Goal: Task Accomplishment & Management: Use online tool/utility

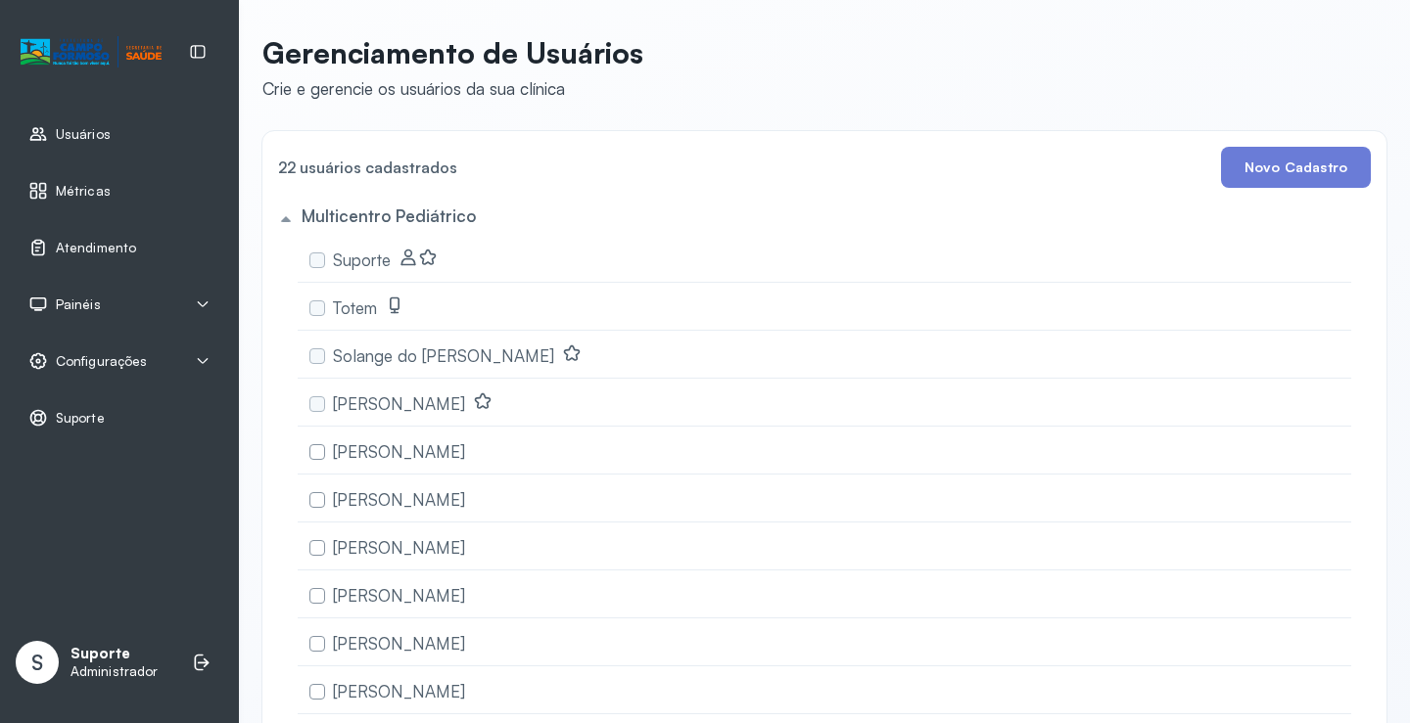
click at [109, 308] on div "Painéis" at bounding box center [119, 305] width 182 height 20
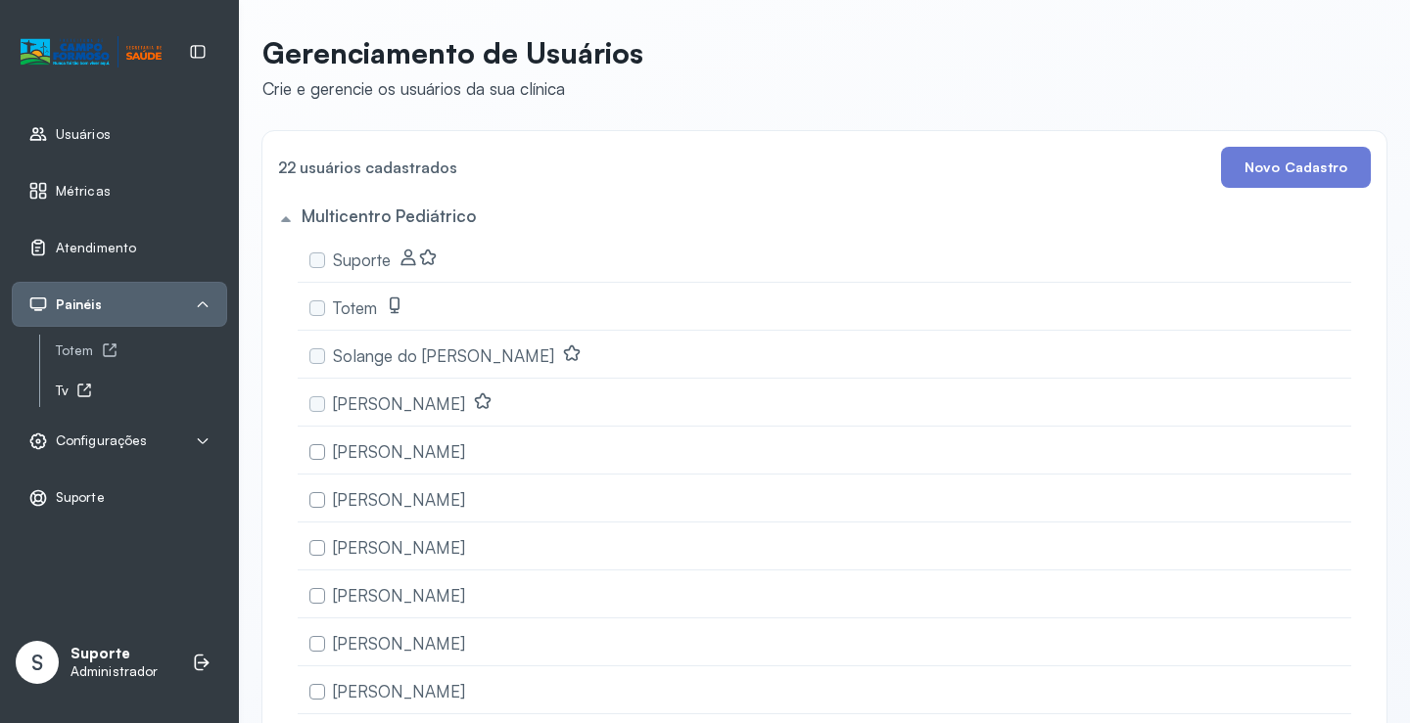
click at [64, 390] on div "Tv" at bounding box center [141, 391] width 171 height 17
click at [103, 240] on span "Atendimento" at bounding box center [96, 248] width 80 height 17
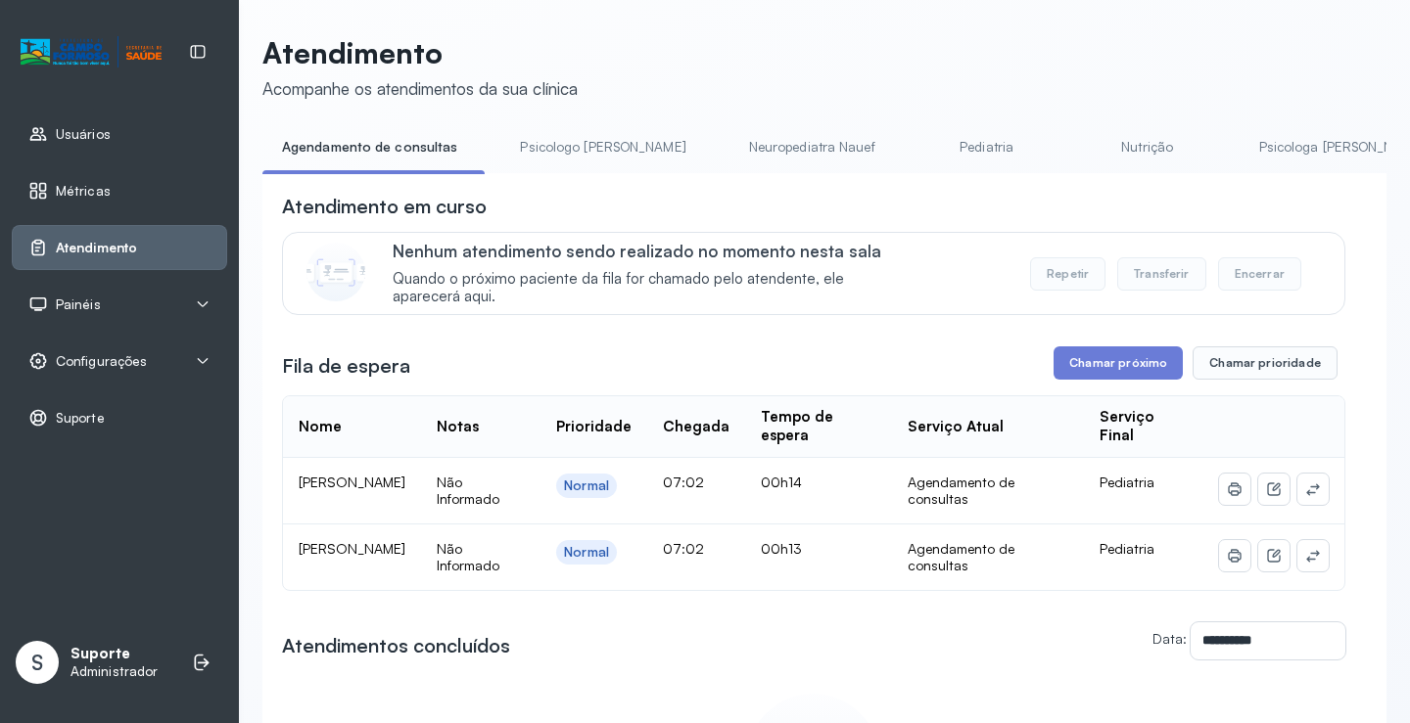
click at [83, 308] on span "Painéis" at bounding box center [78, 305] width 45 height 17
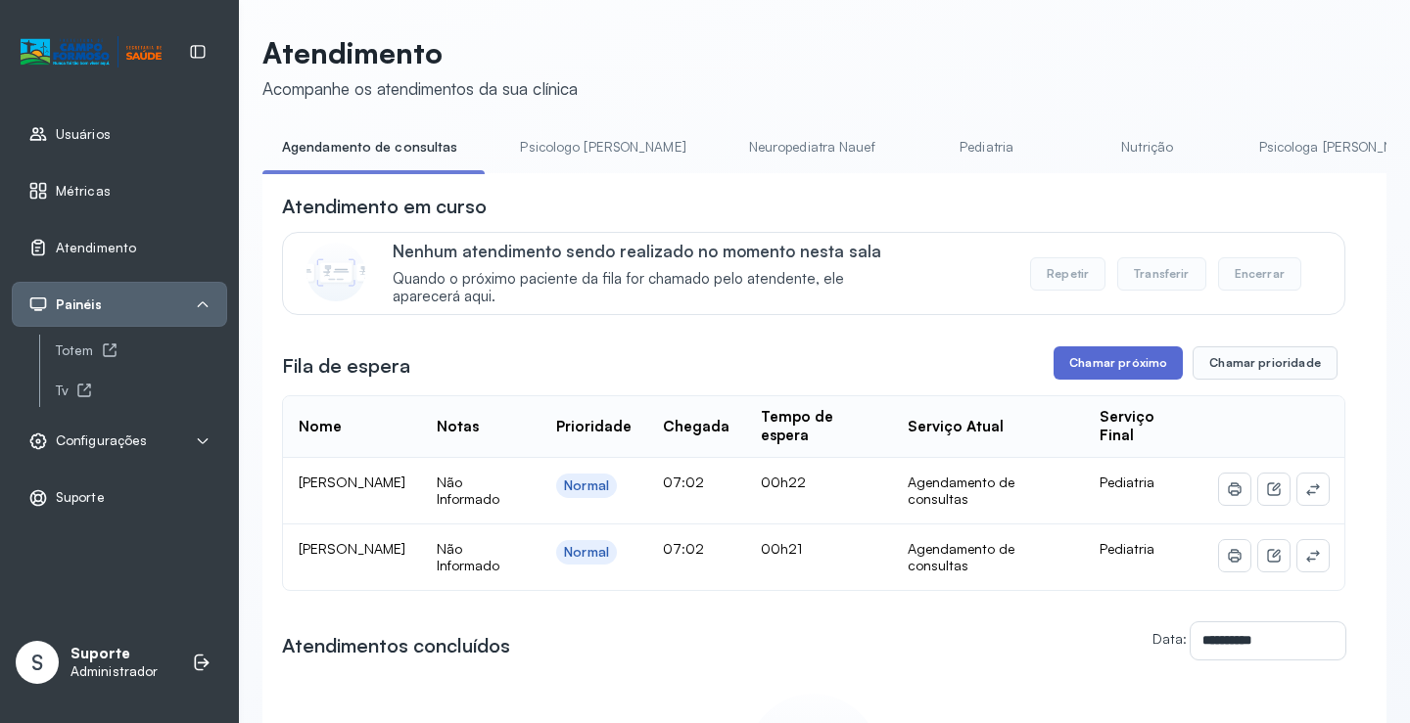
click at [1115, 352] on button "Chamar próximo" at bounding box center [1117, 363] width 129 height 33
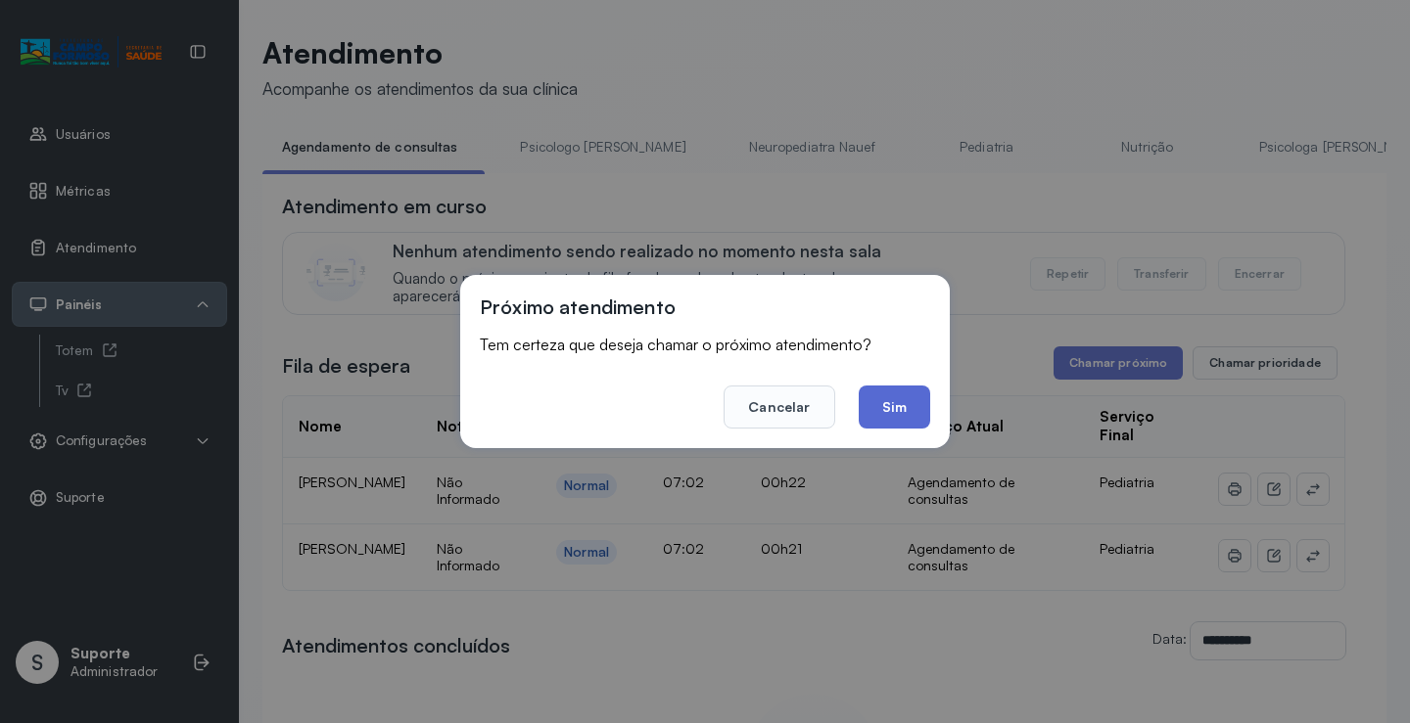
click at [880, 413] on button "Sim" at bounding box center [893, 407] width 71 height 43
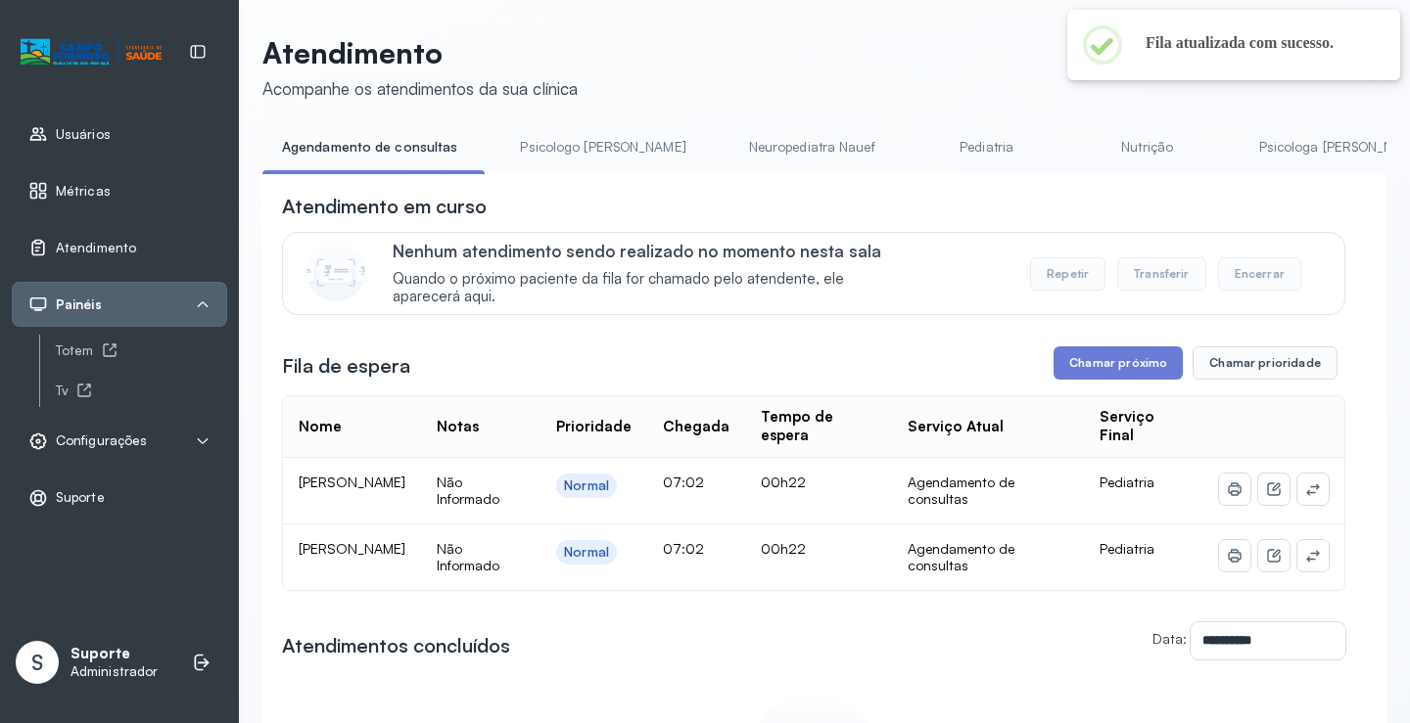
click at [119, 445] on span "Configurações" at bounding box center [101, 441] width 91 height 17
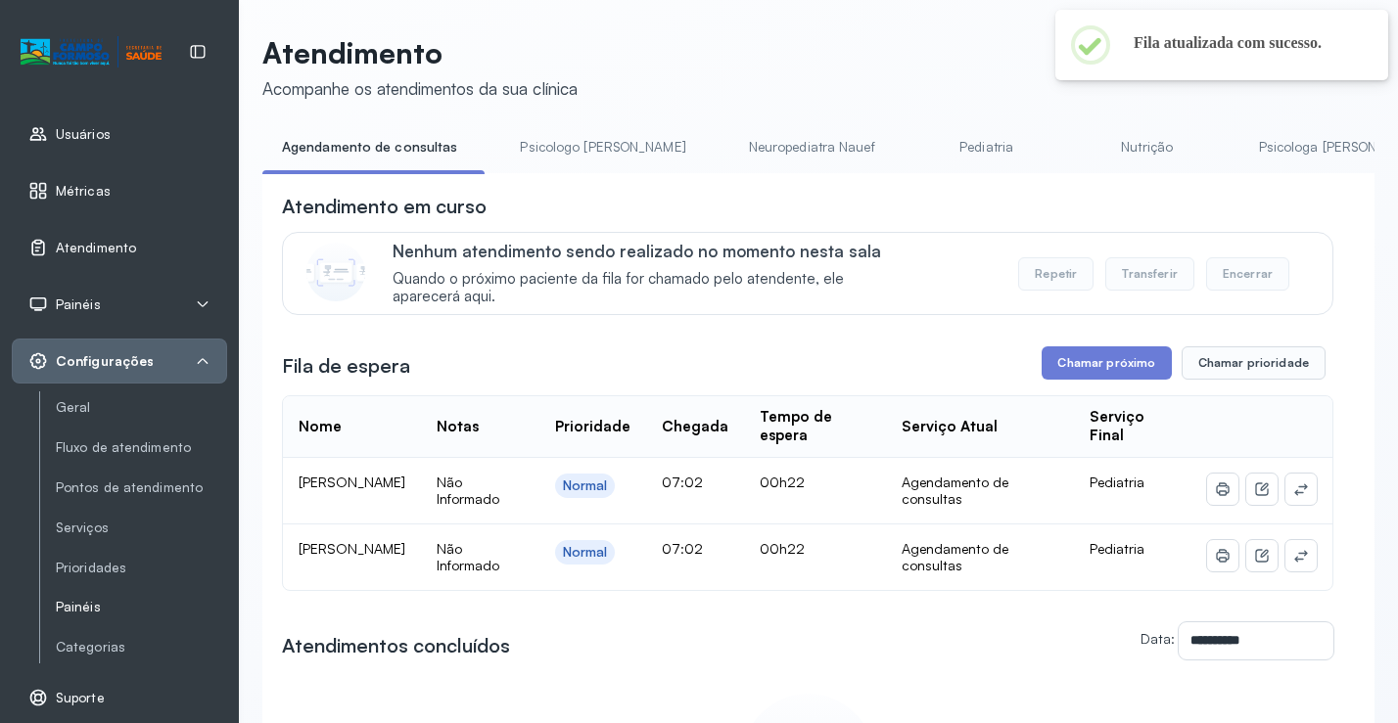
click at [70, 612] on link "Painéis" at bounding box center [141, 607] width 171 height 17
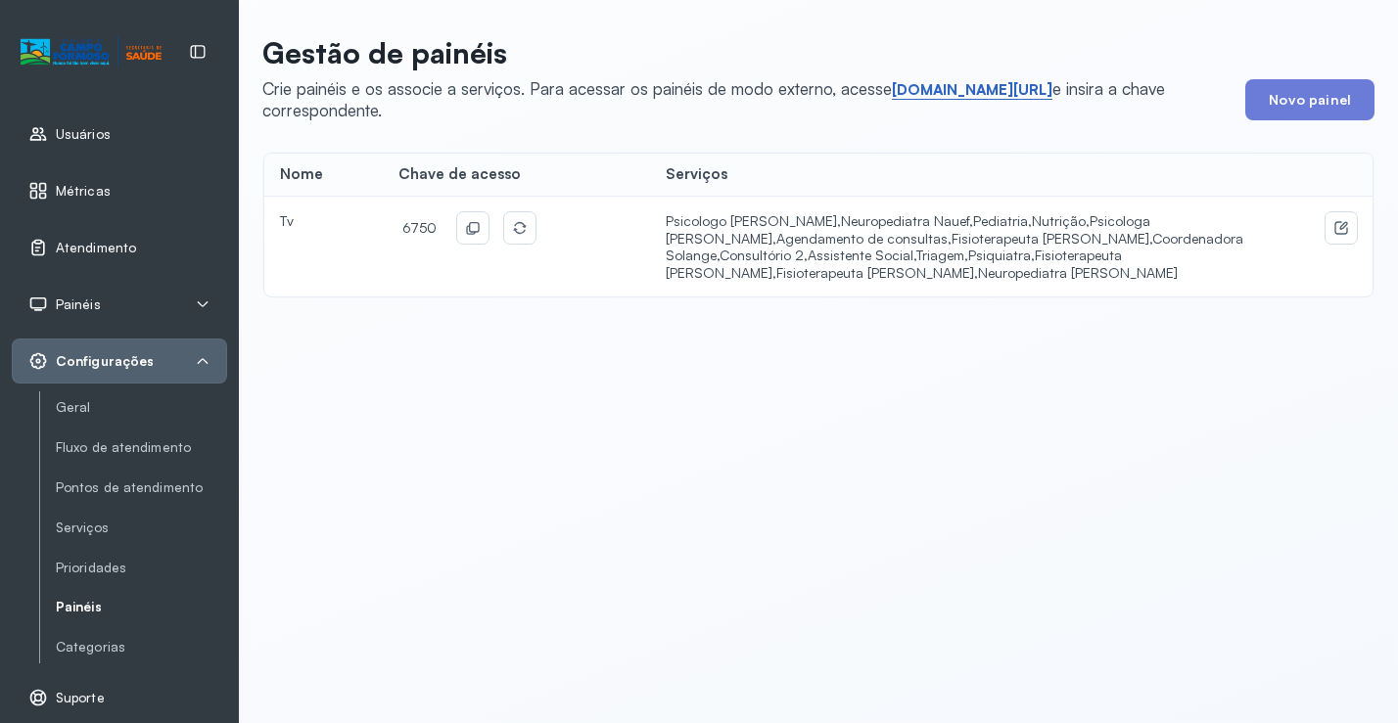
click at [959, 90] on link "short.sysvale.com/tv" at bounding box center [972, 90] width 161 height 20
click at [442, 228] on div "6750" at bounding box center [466, 227] width 137 height 31
click at [477, 233] on button at bounding box center [472, 227] width 31 height 31
click at [85, 254] on span "Atendimento" at bounding box center [96, 248] width 80 height 17
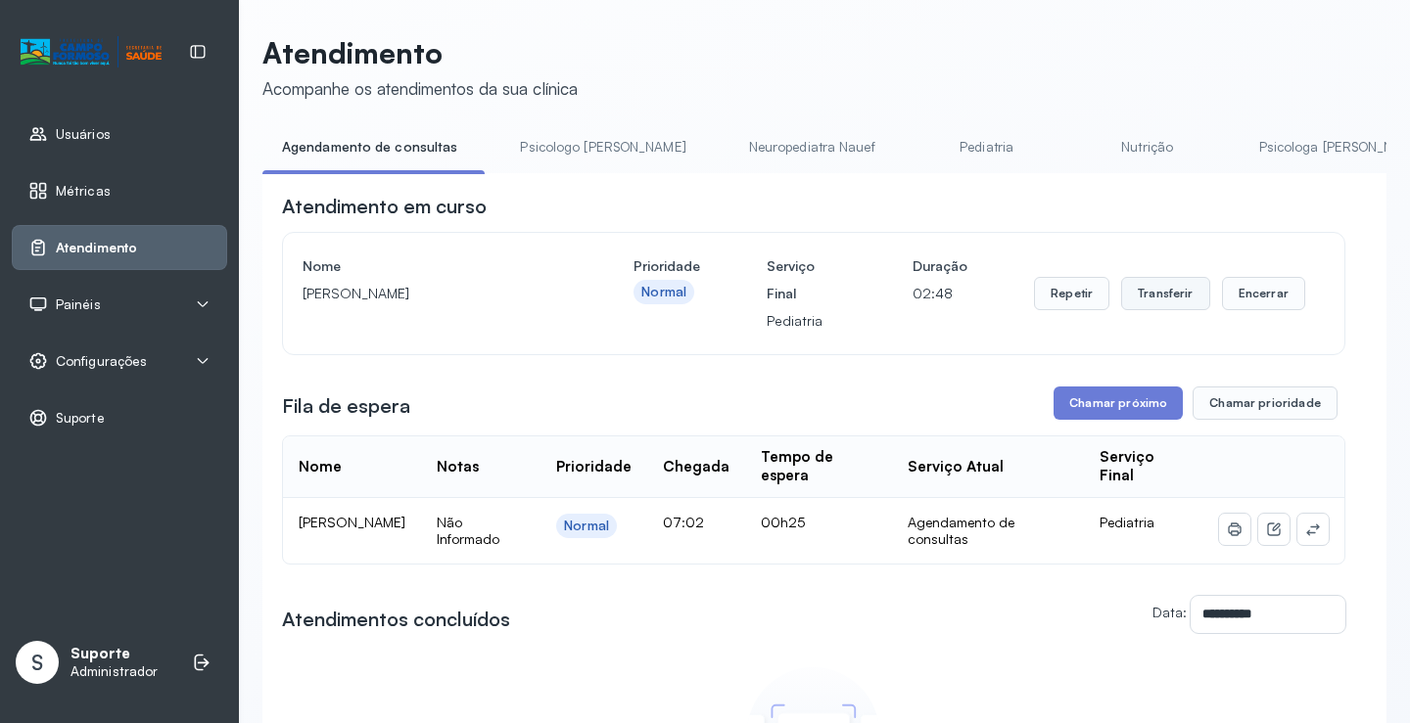
click at [1154, 305] on button "Transferir" at bounding box center [1165, 293] width 89 height 33
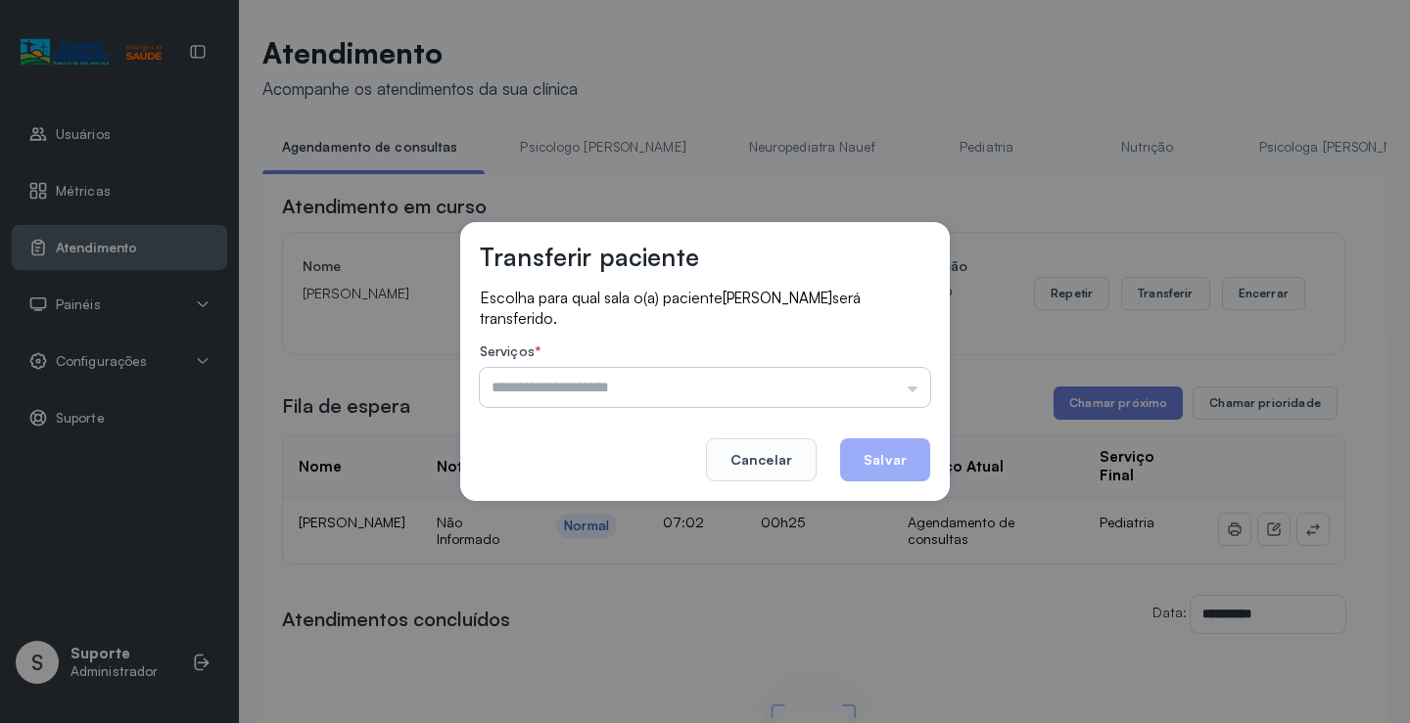
drag, startPoint x: 849, startPoint y: 398, endPoint x: 784, endPoint y: 409, distance: 65.5
click at [849, 397] on input "text" at bounding box center [705, 387] width 450 height 39
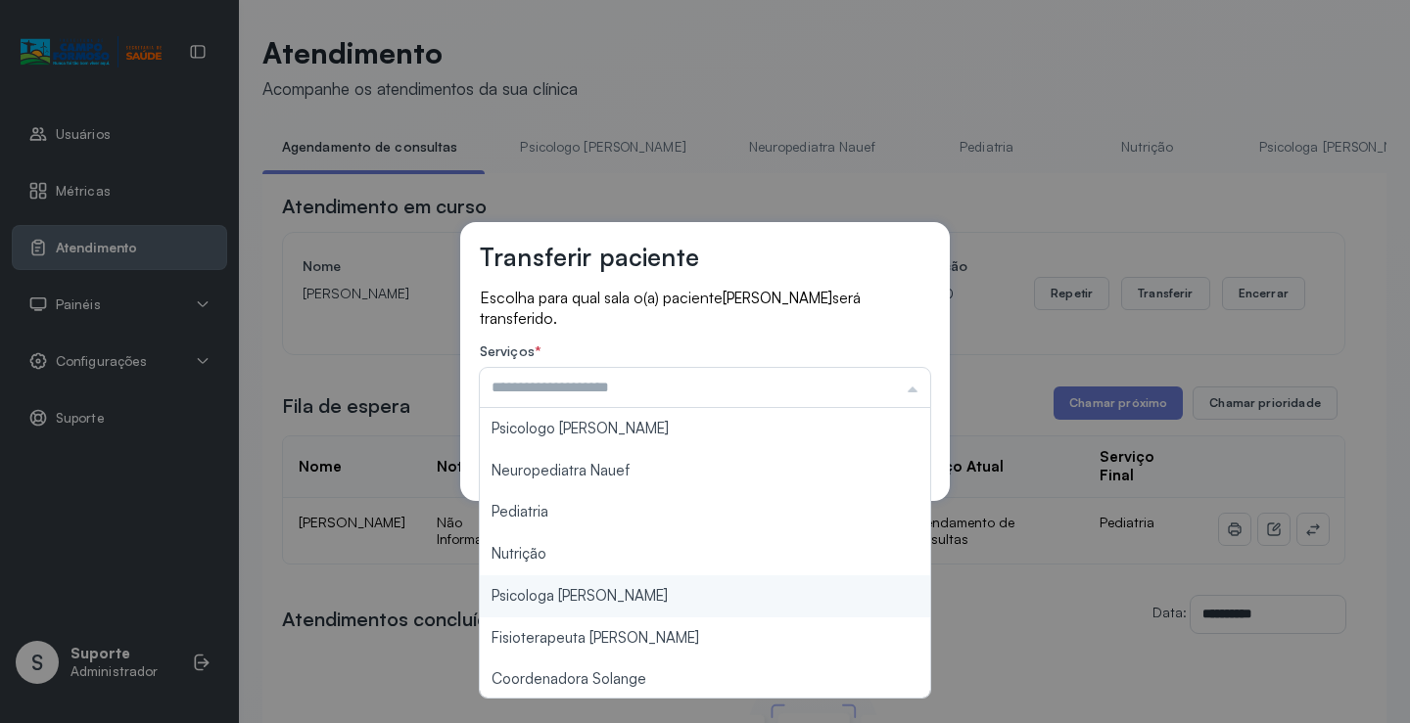
scroll to position [294, 0]
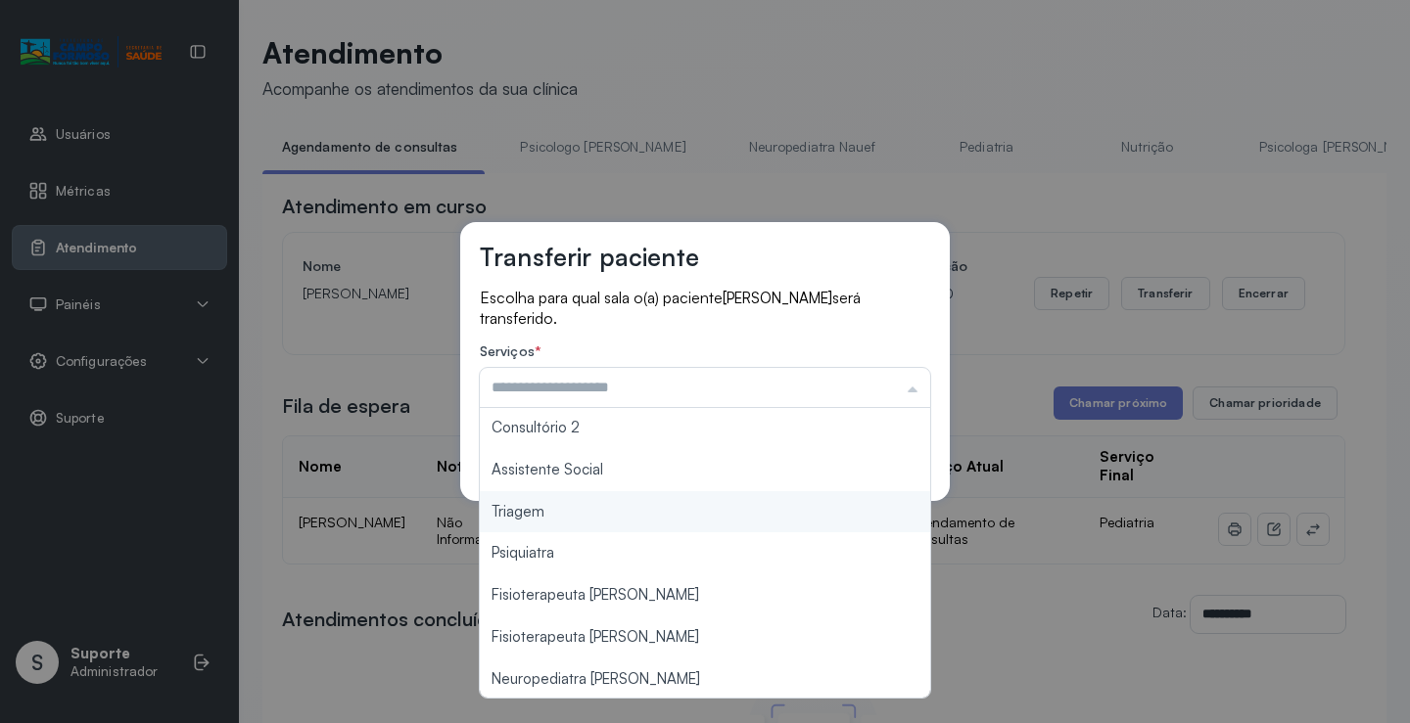
type input "*******"
drag, startPoint x: 554, startPoint y: 510, endPoint x: 648, endPoint y: 506, distance: 94.0
click at [567, 509] on div "Transferir paciente Escolha para qual sala o(a) paciente Lorena vitoria Carvalh…" at bounding box center [705, 361] width 1410 height 723
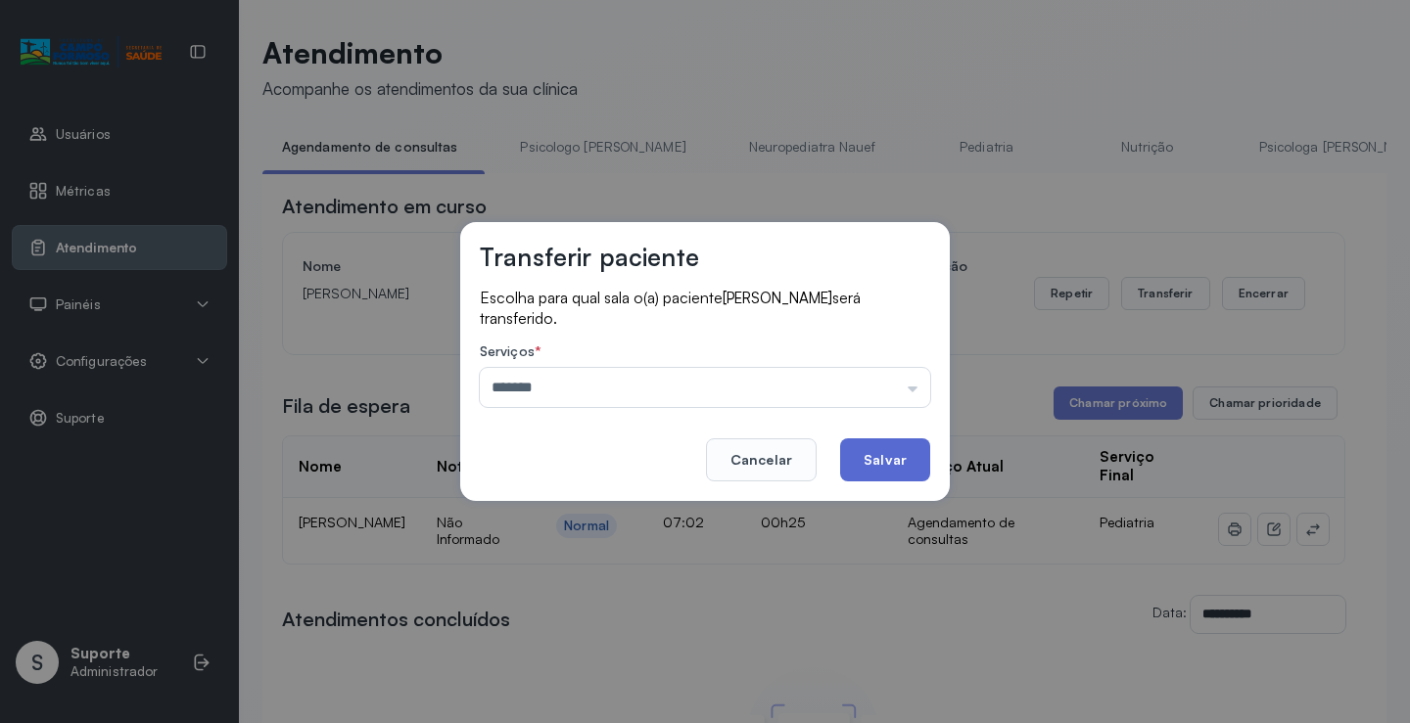
click at [879, 455] on button "Salvar" at bounding box center [885, 460] width 90 height 43
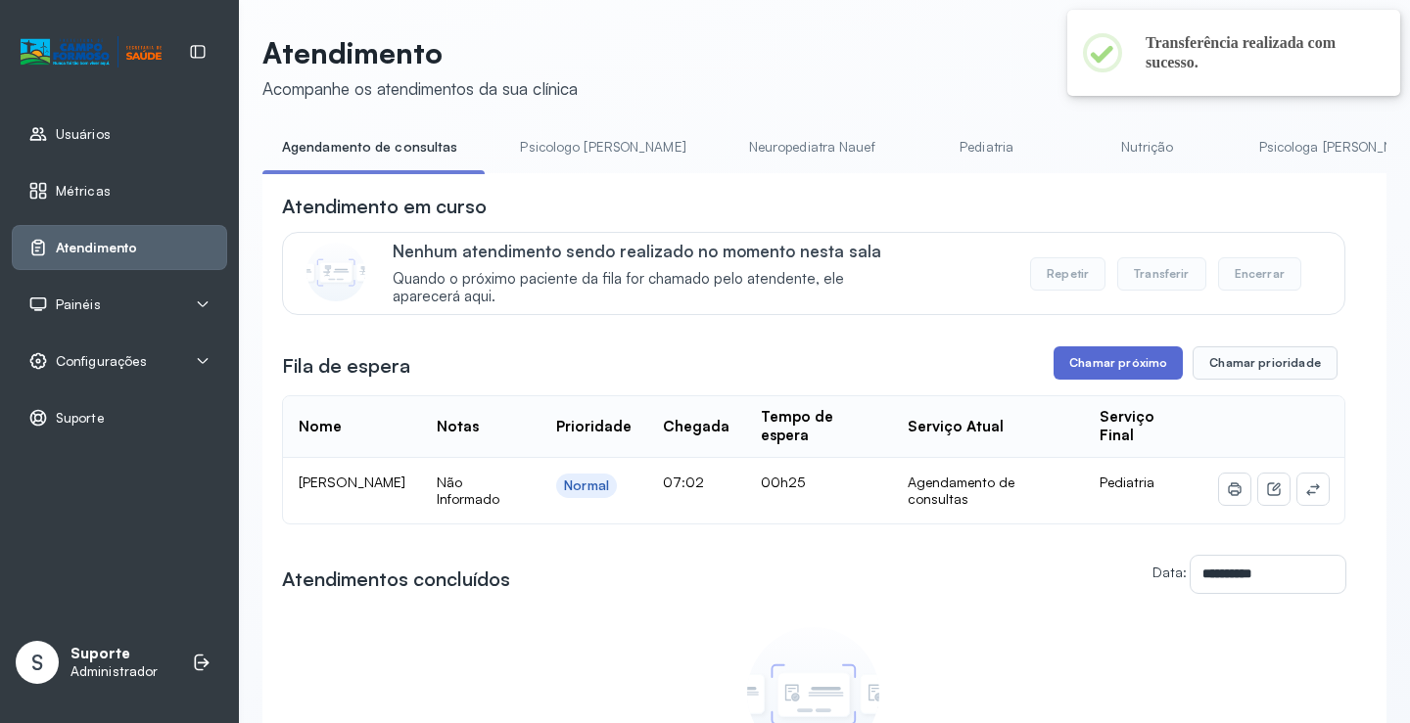
click at [1111, 375] on button "Chamar próximo" at bounding box center [1117, 363] width 129 height 33
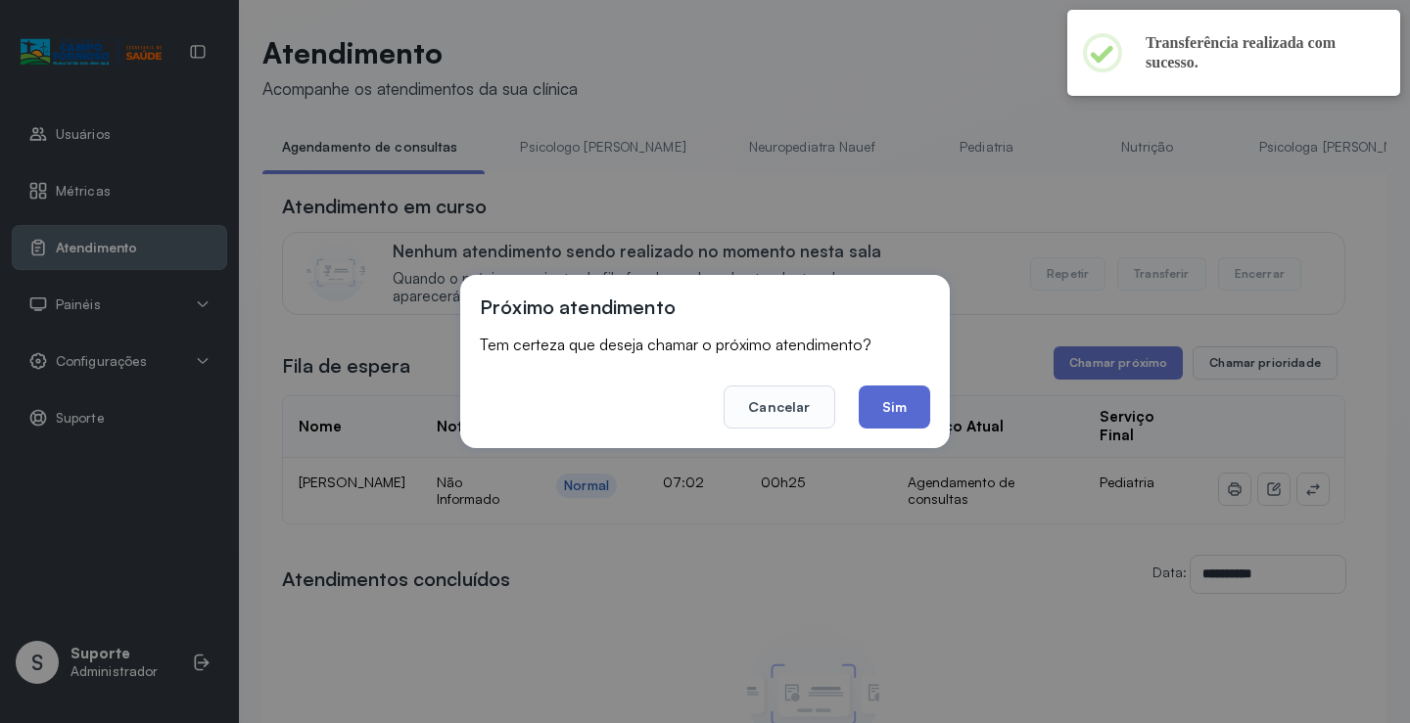
click at [889, 396] on button "Sim" at bounding box center [893, 407] width 71 height 43
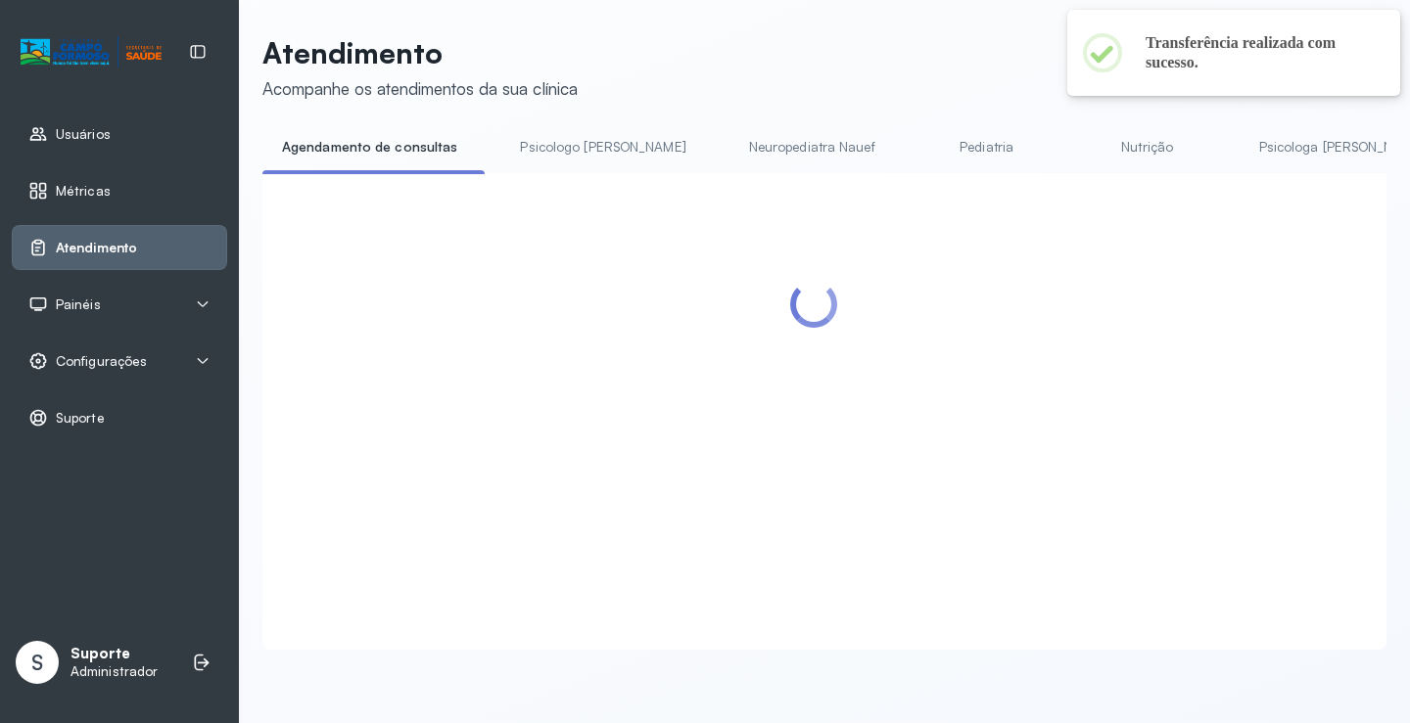
drag, startPoint x: 583, startPoint y: 140, endPoint x: 356, endPoint y: 147, distance: 227.2
click at [582, 140] on link "Psicologo Pedro" at bounding box center [602, 147] width 205 height 32
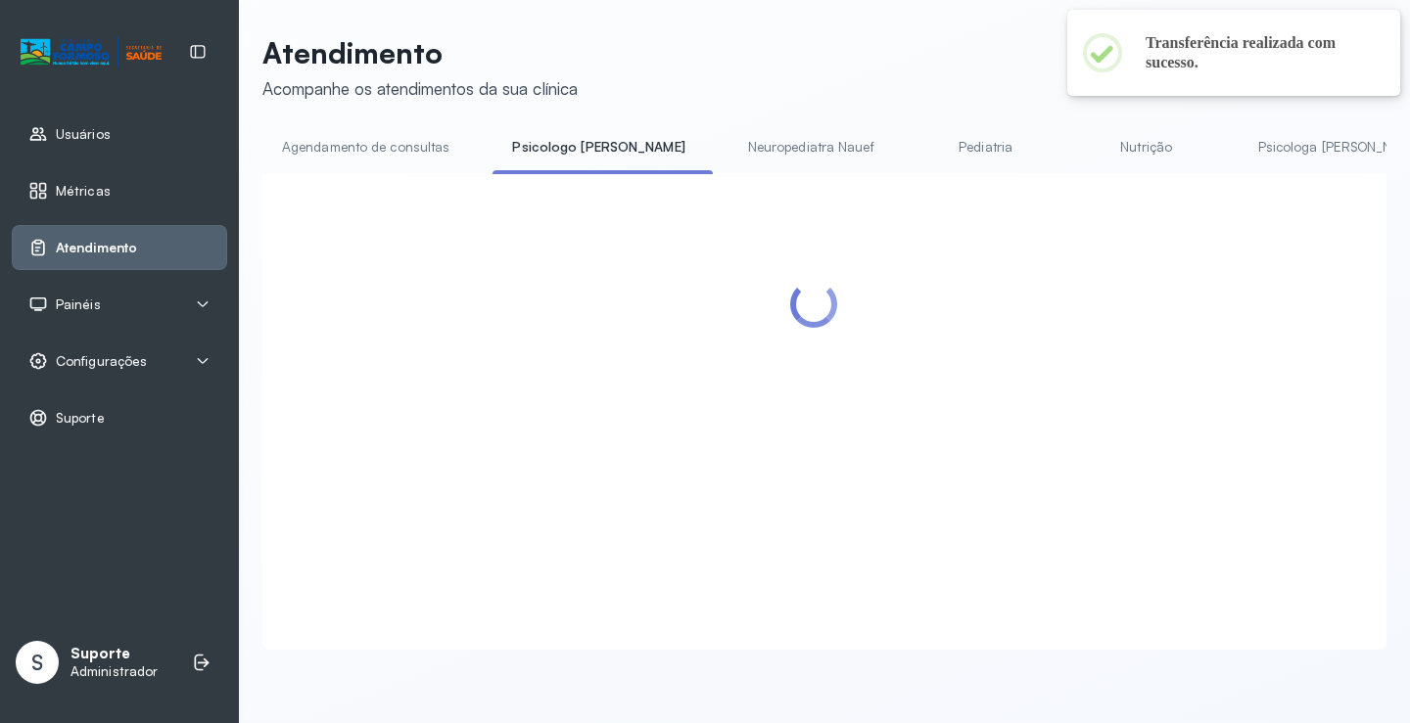
click at [328, 147] on link "Agendamento de consultas" at bounding box center [365, 147] width 207 height 32
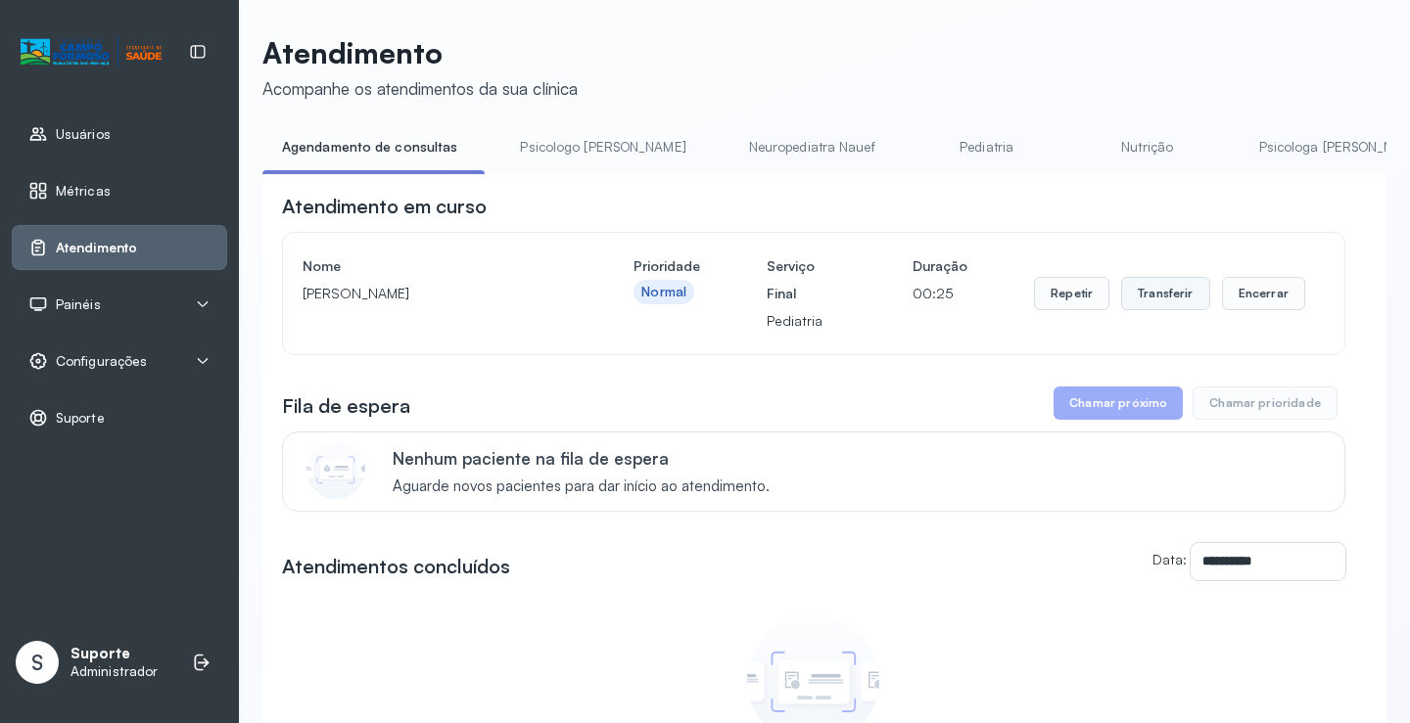
click at [1145, 302] on button "Transferir" at bounding box center [1165, 293] width 89 height 33
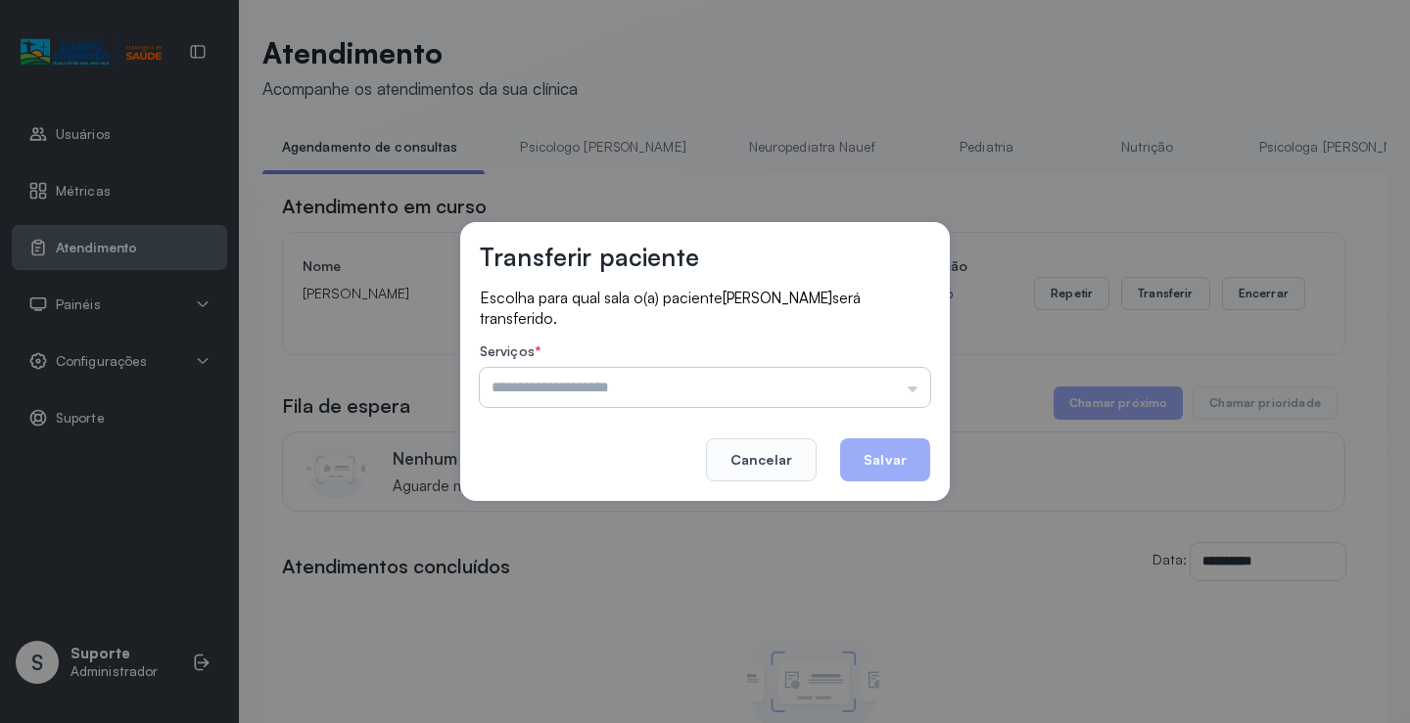
click at [820, 383] on input "text" at bounding box center [705, 387] width 450 height 39
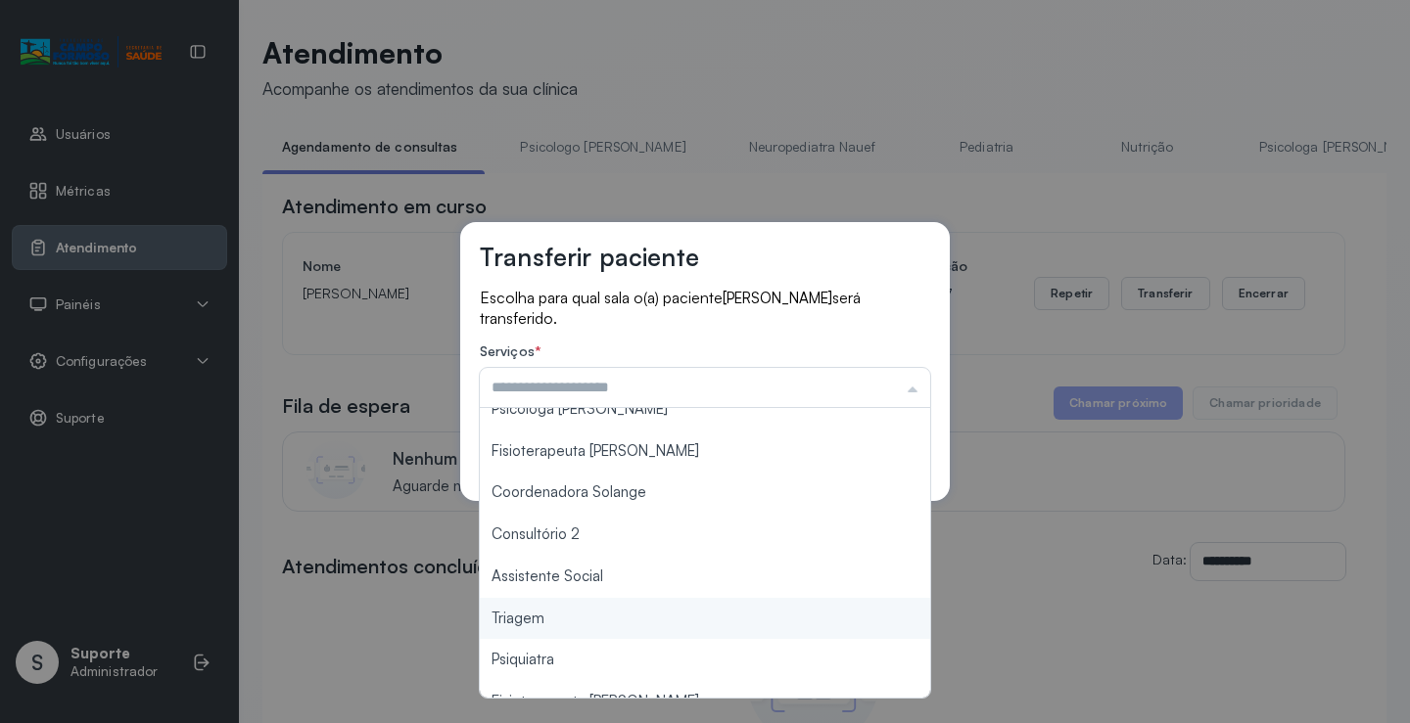
scroll to position [196, 0]
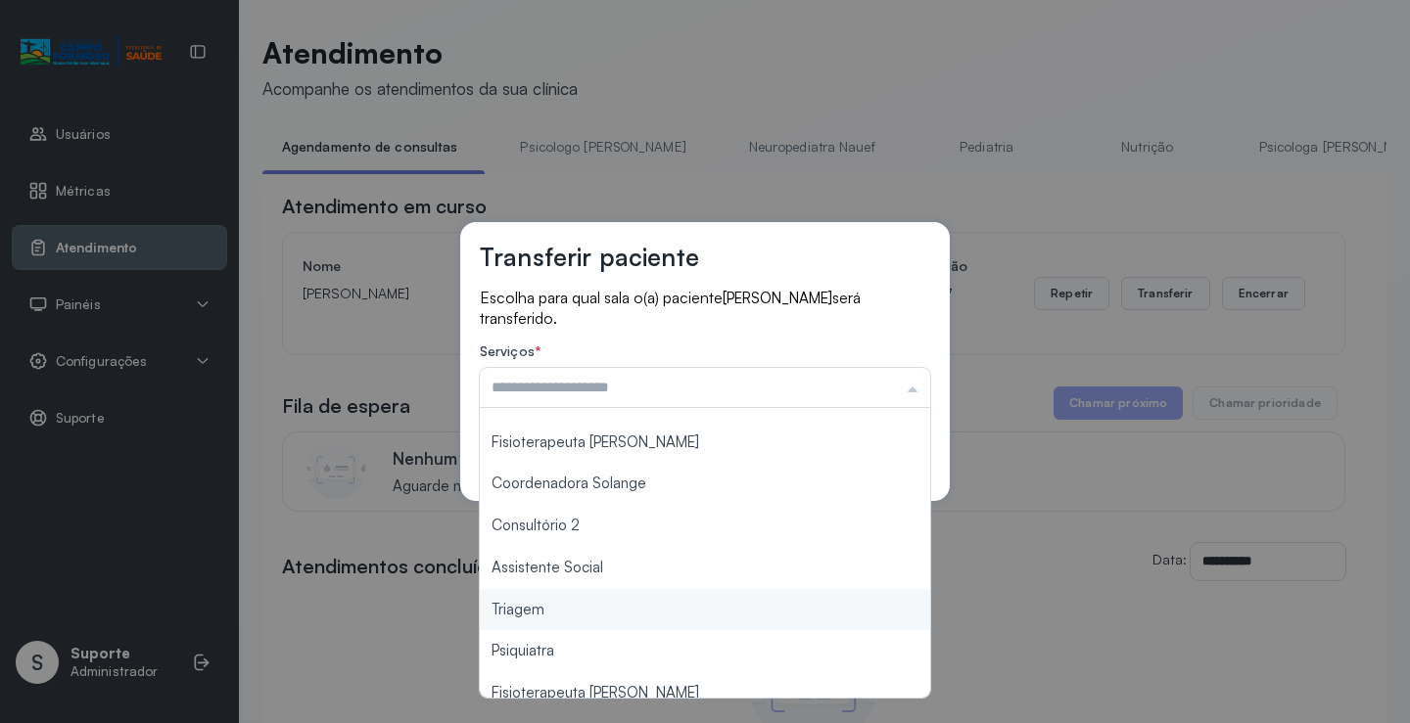
type input "*******"
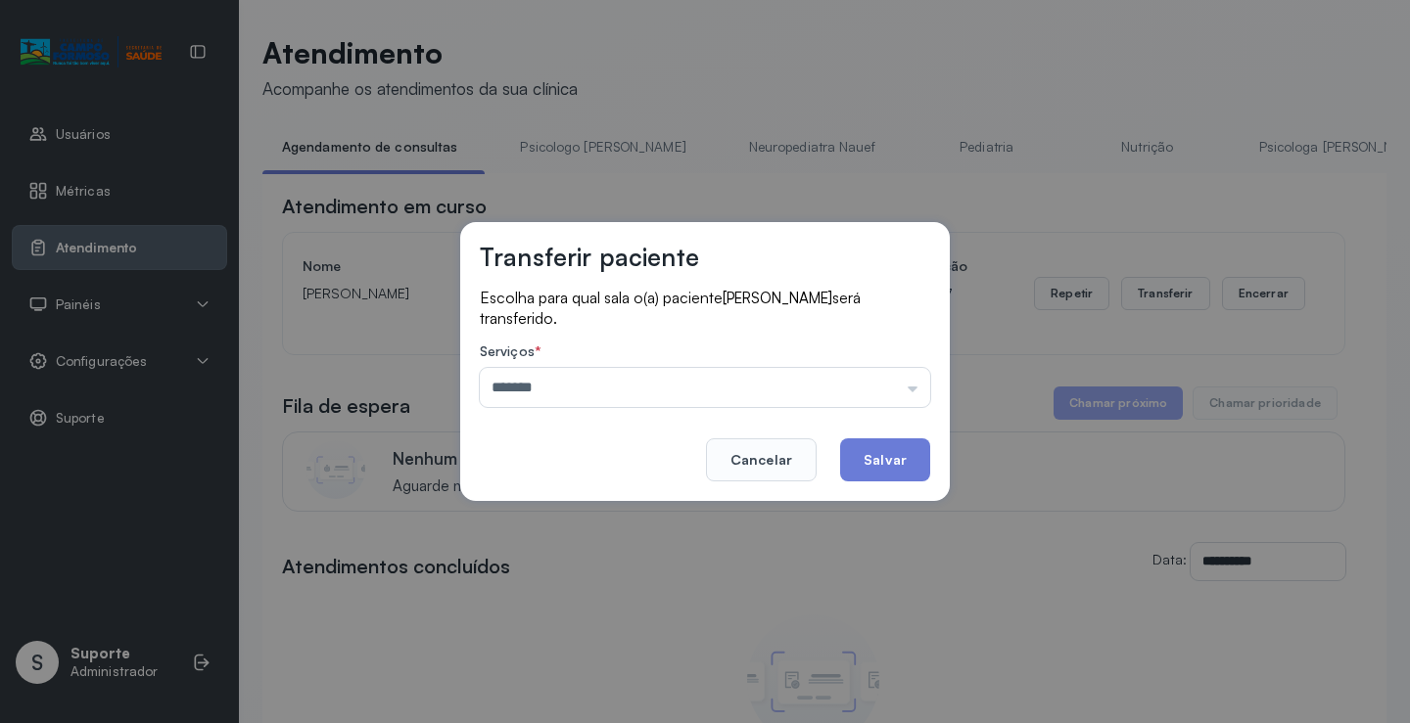
click at [556, 606] on div "Transferir paciente Escolha para qual sala o(a) paciente Levy Gabriel Carvalho …" at bounding box center [705, 361] width 1410 height 723
click at [871, 466] on button "Salvar" at bounding box center [885, 460] width 90 height 43
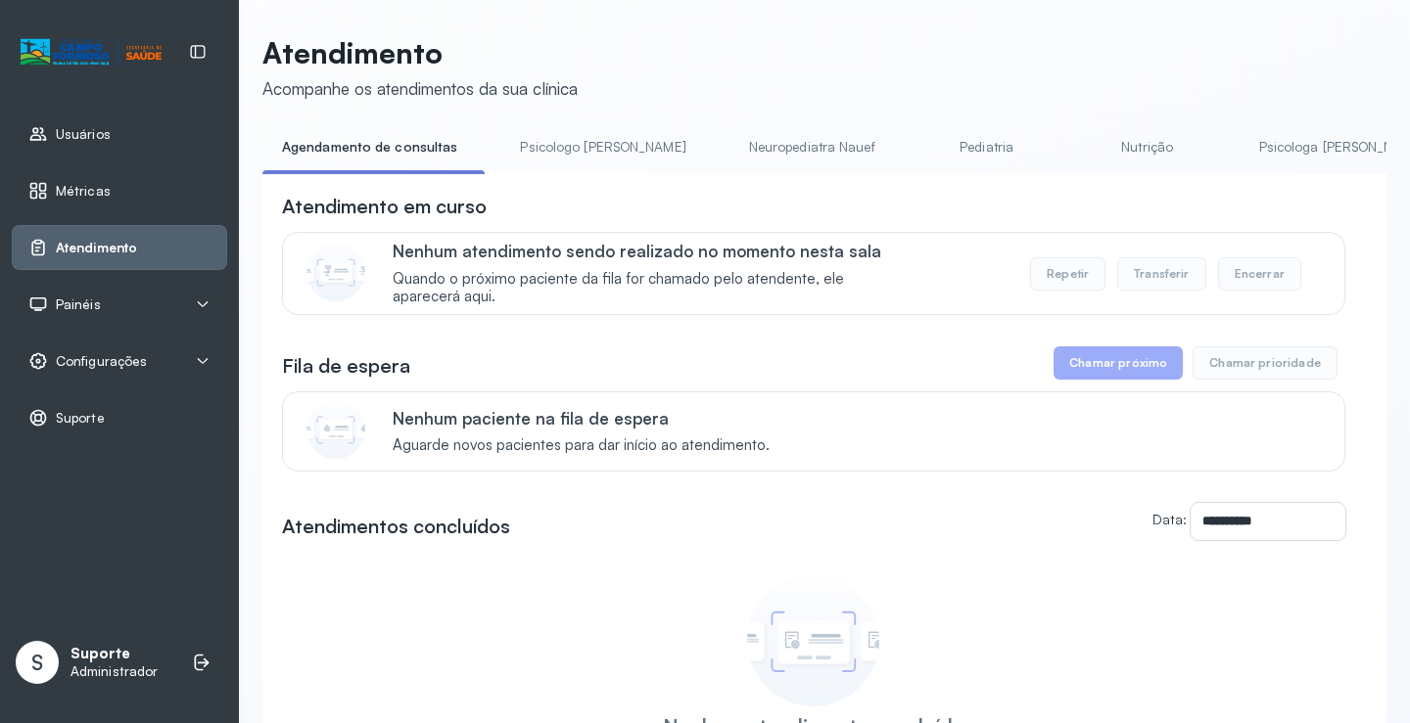
click at [93, 312] on span "Painéis" at bounding box center [78, 305] width 45 height 17
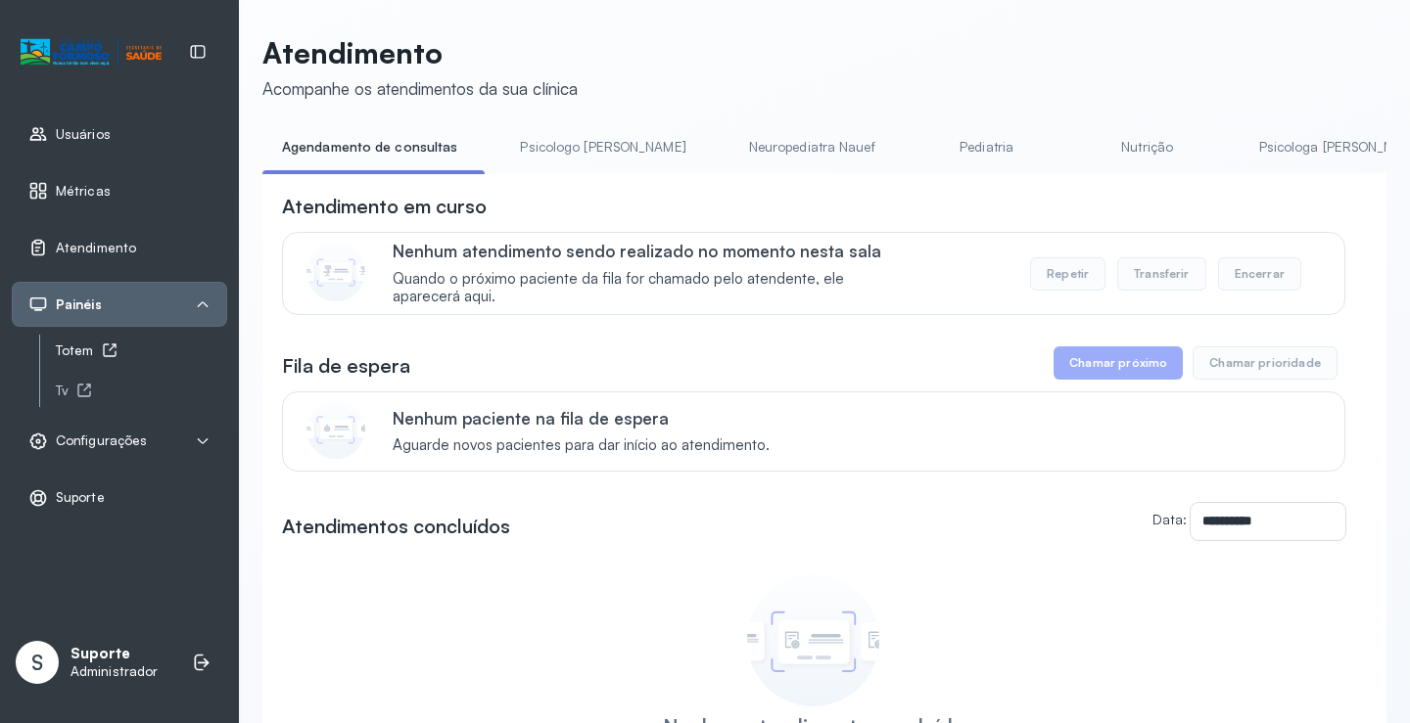
click at [65, 350] on div "Totem" at bounding box center [141, 351] width 171 height 17
click at [547, 162] on li "Psicologo Pedro" at bounding box center [606, 153] width 212 height 44
drag, startPoint x: 549, startPoint y: 152, endPoint x: 429, endPoint y: 160, distance: 120.7
click at [549, 152] on link "Psicologo Pedro" at bounding box center [602, 147] width 205 height 32
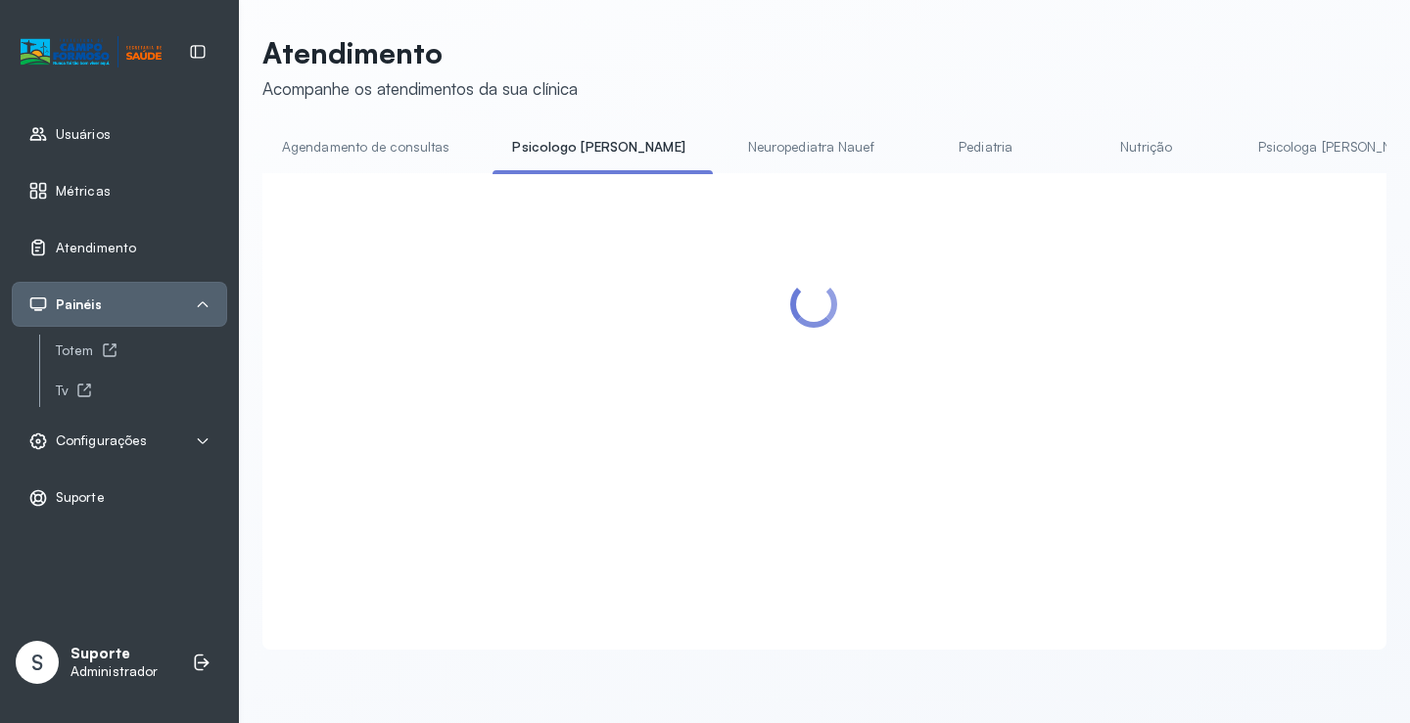
click at [393, 160] on link "Agendamento de consultas" at bounding box center [365, 147] width 207 height 32
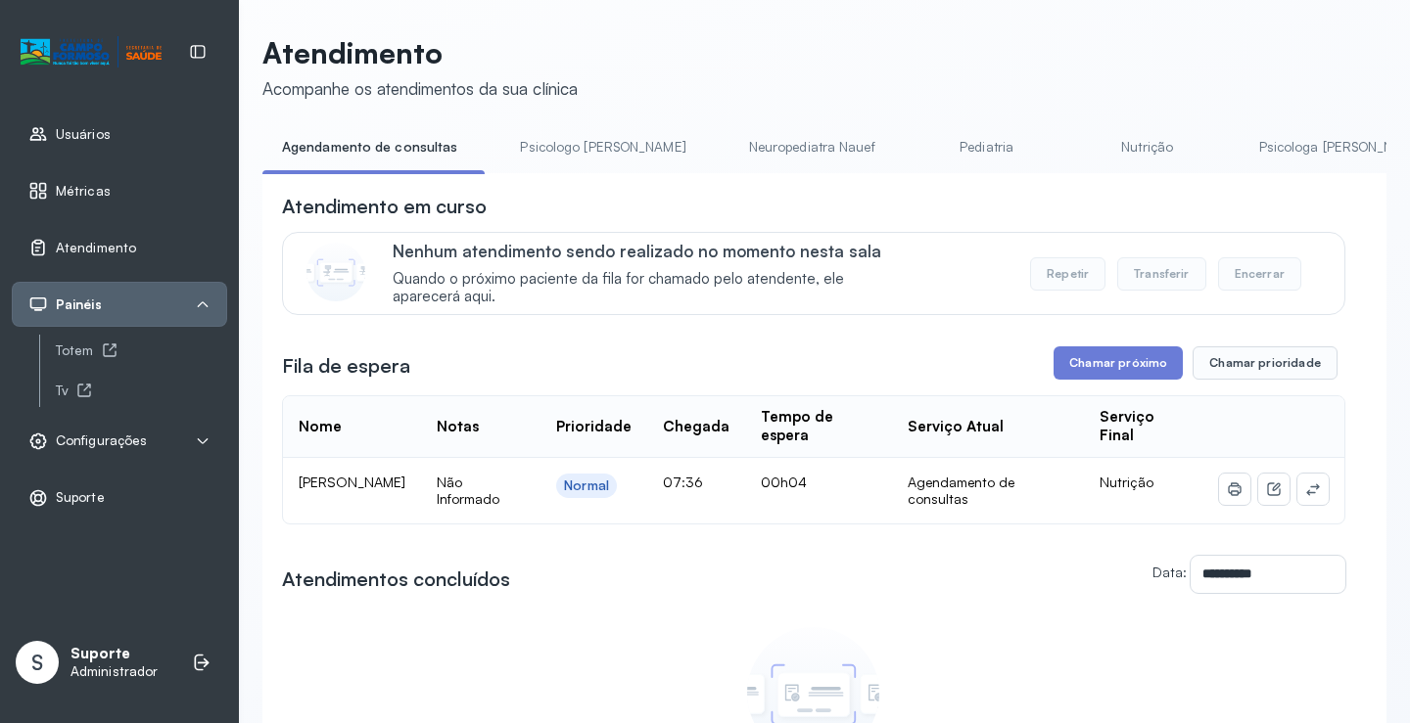
drag, startPoint x: 536, startPoint y: 150, endPoint x: 440, endPoint y: 153, distance: 96.0
click at [535, 147] on link "Psicologo Pedro" at bounding box center [602, 147] width 205 height 32
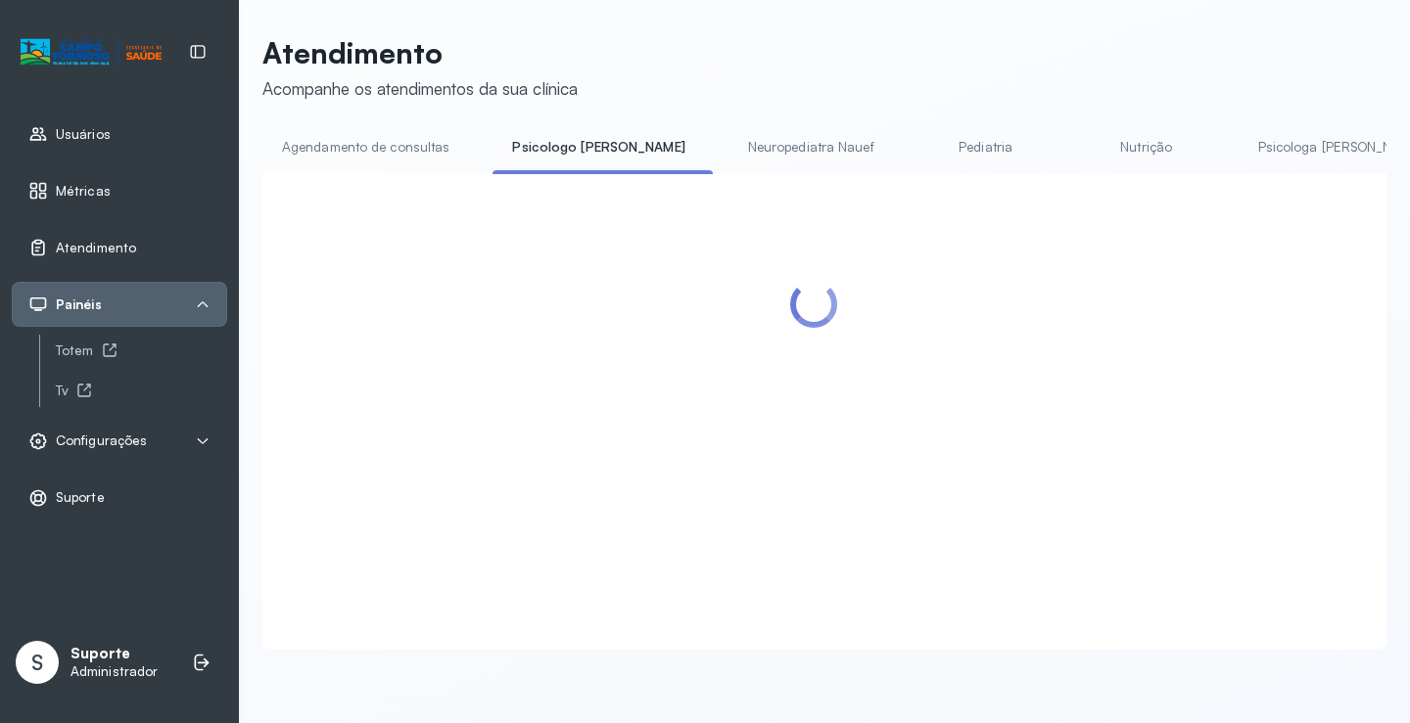
click at [379, 162] on link "Agendamento de consultas" at bounding box center [365, 147] width 207 height 32
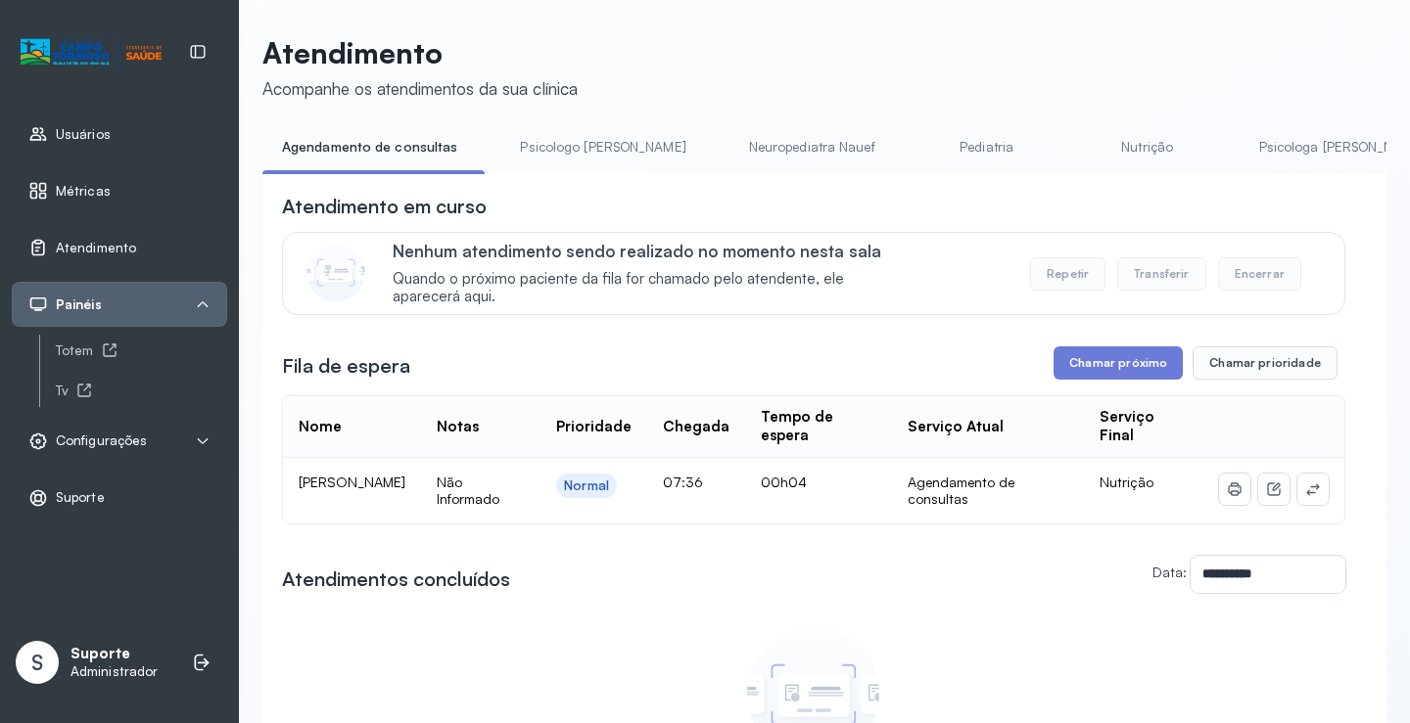
click at [559, 150] on link "Psicologo Pedro" at bounding box center [602, 147] width 205 height 32
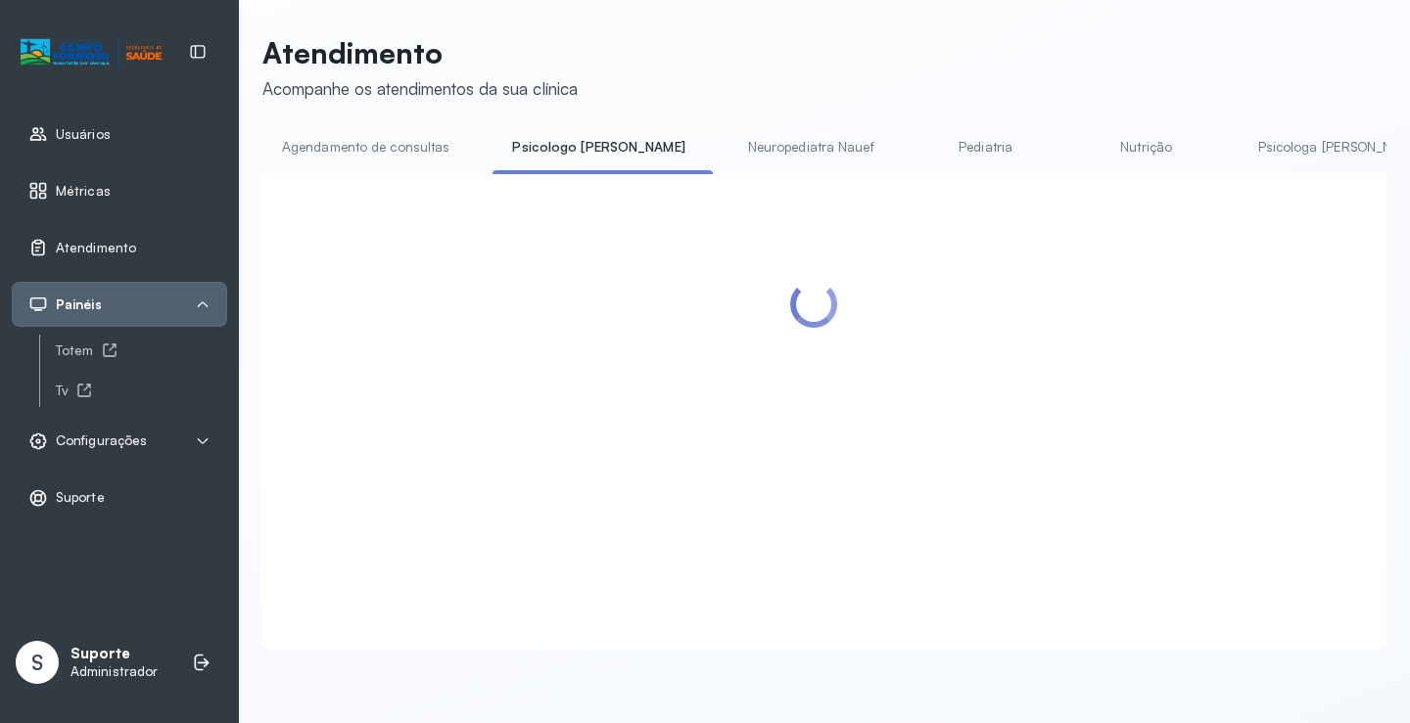
click at [392, 153] on link "Agendamento de consultas" at bounding box center [365, 147] width 207 height 32
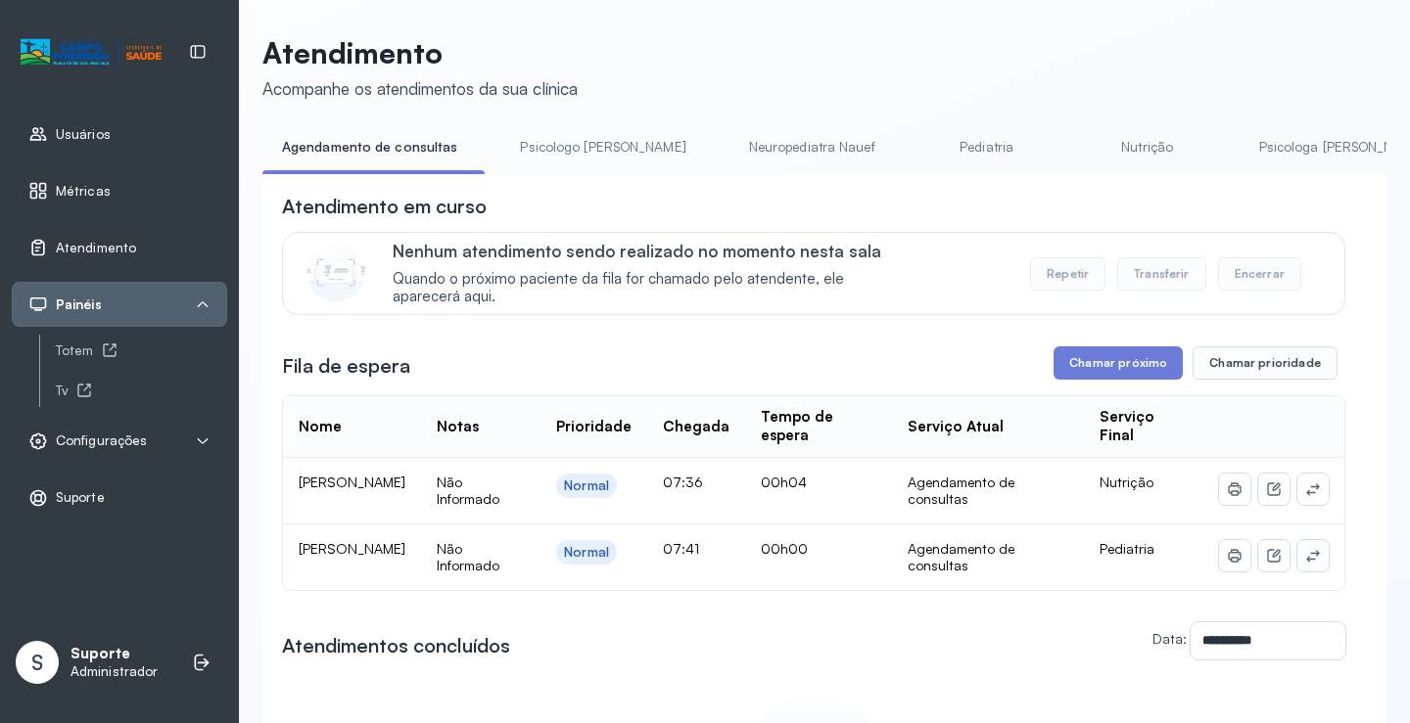
click at [1305, 564] on icon at bounding box center [1313, 556] width 16 height 16
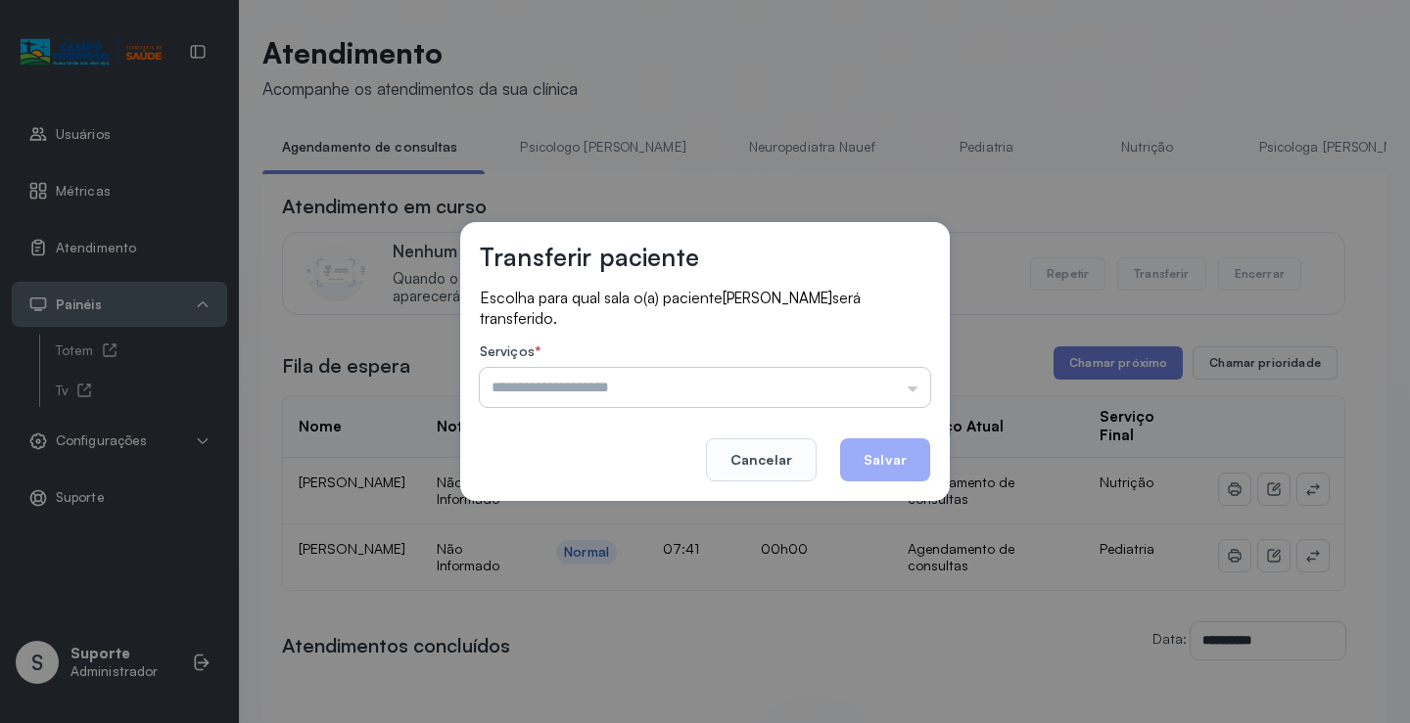
click at [895, 378] on input "text" at bounding box center [705, 387] width 450 height 39
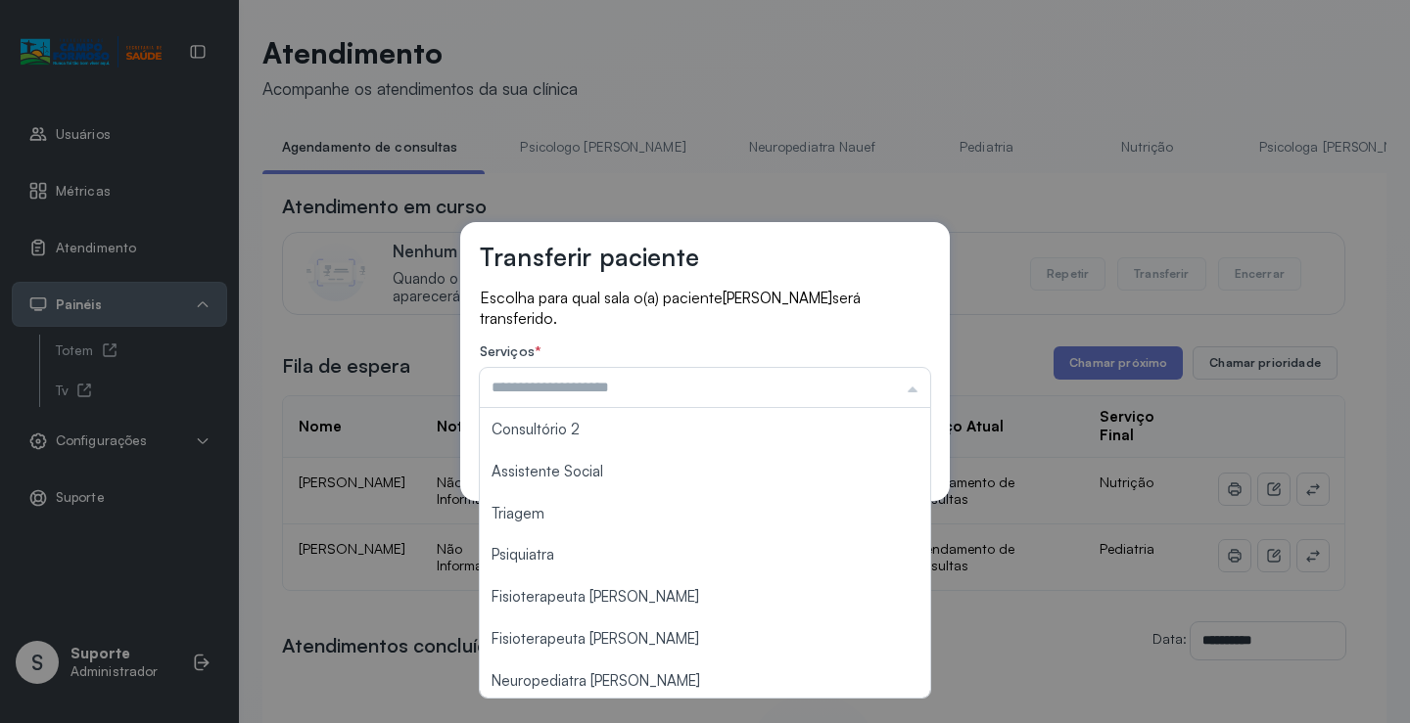
scroll to position [294, 0]
type input "*******"
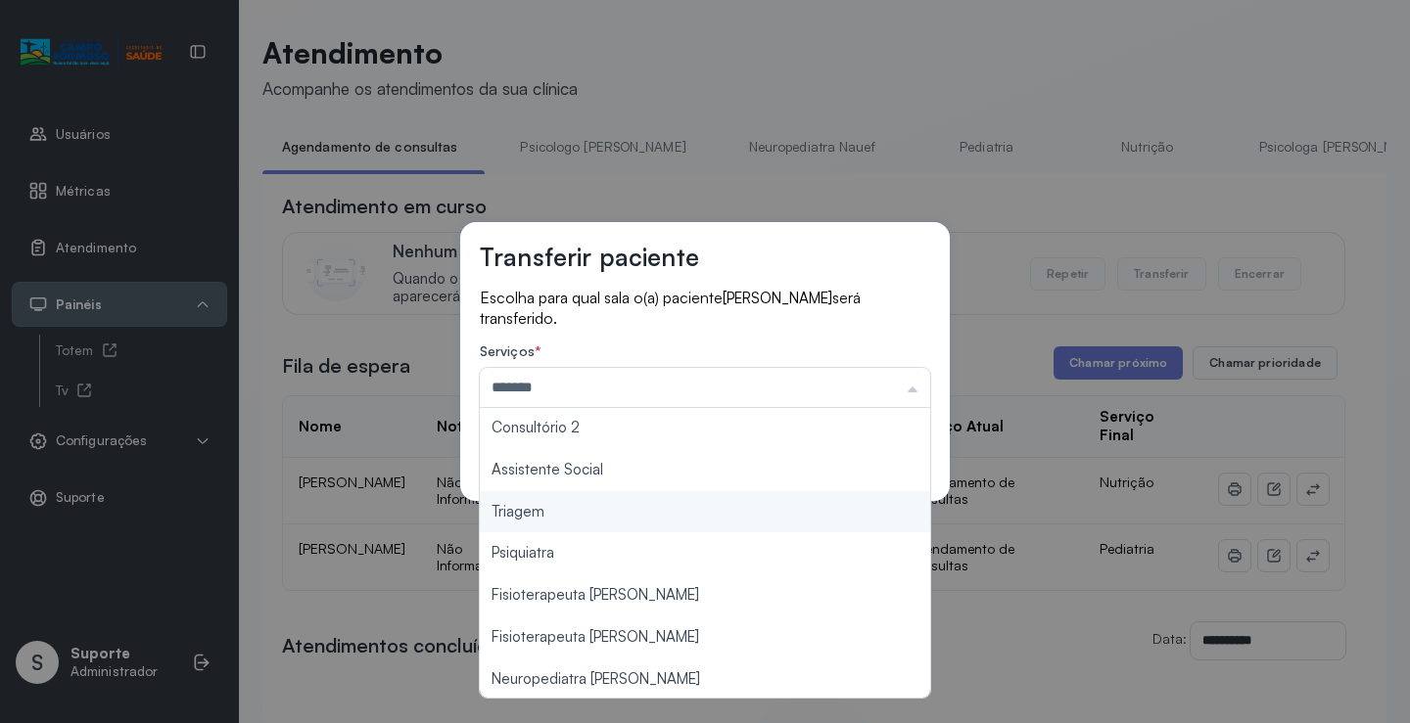
drag, startPoint x: 577, startPoint y: 519, endPoint x: 724, endPoint y: 484, distance: 151.9
click at [584, 514] on div "Transferir paciente Escolha para qual sala o(a) paciente MARIA ISIS BORGES SILV…" at bounding box center [705, 361] width 1410 height 723
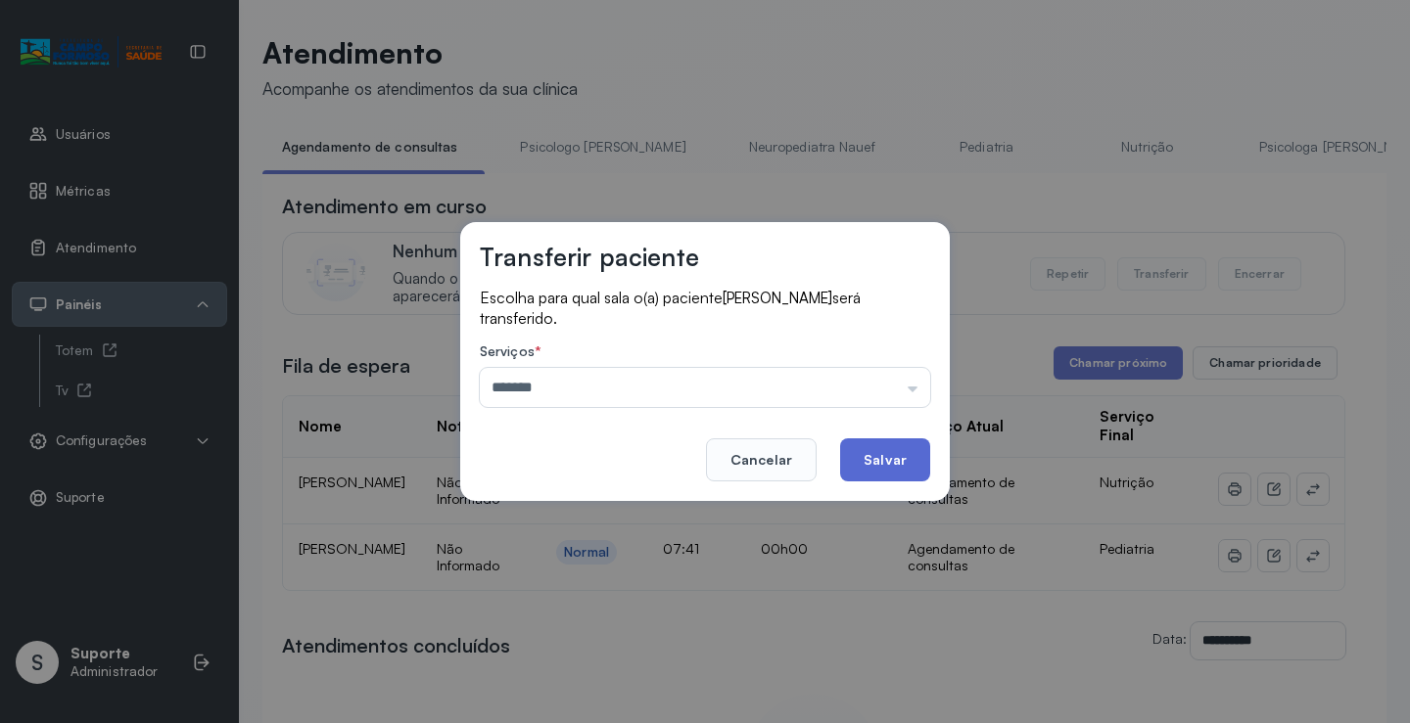
click at [878, 455] on button "Salvar" at bounding box center [885, 460] width 90 height 43
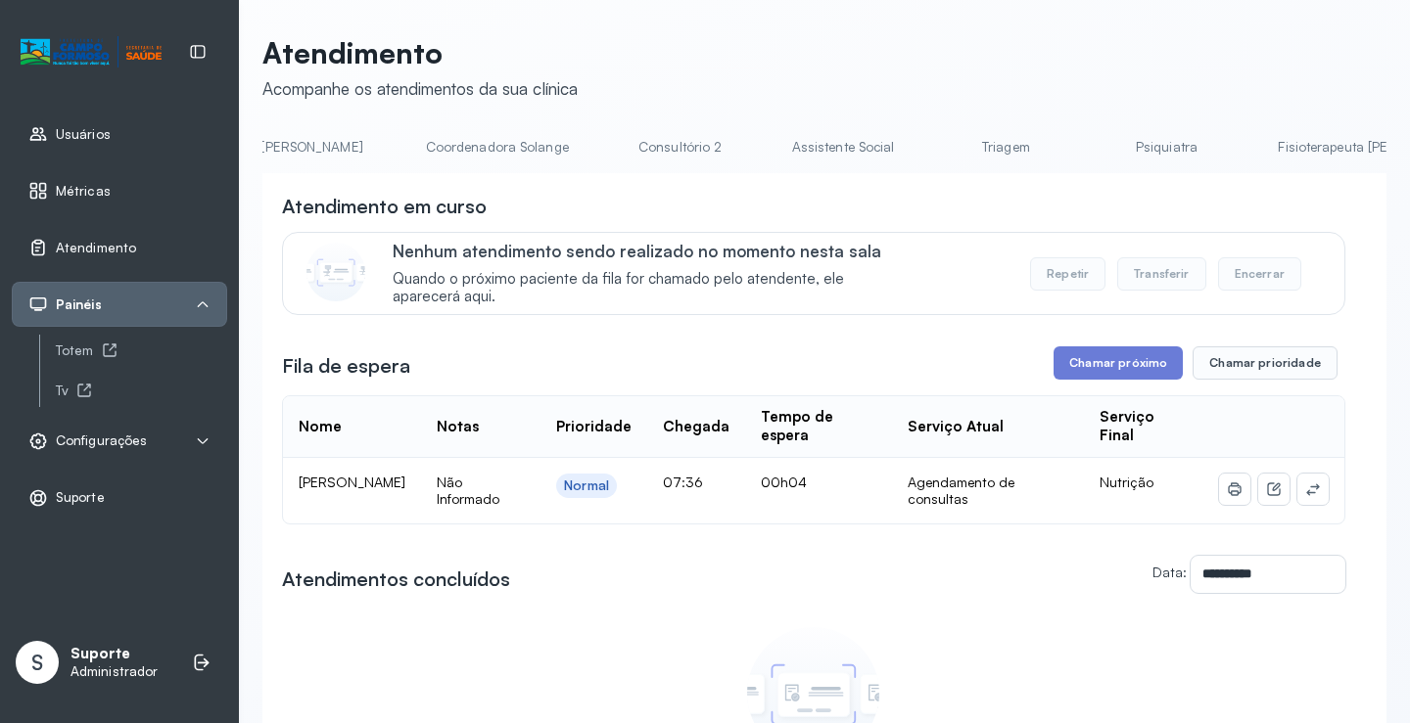
scroll to position [0, 1318]
click at [935, 142] on link "Triagem" at bounding box center [1003, 147] width 137 height 32
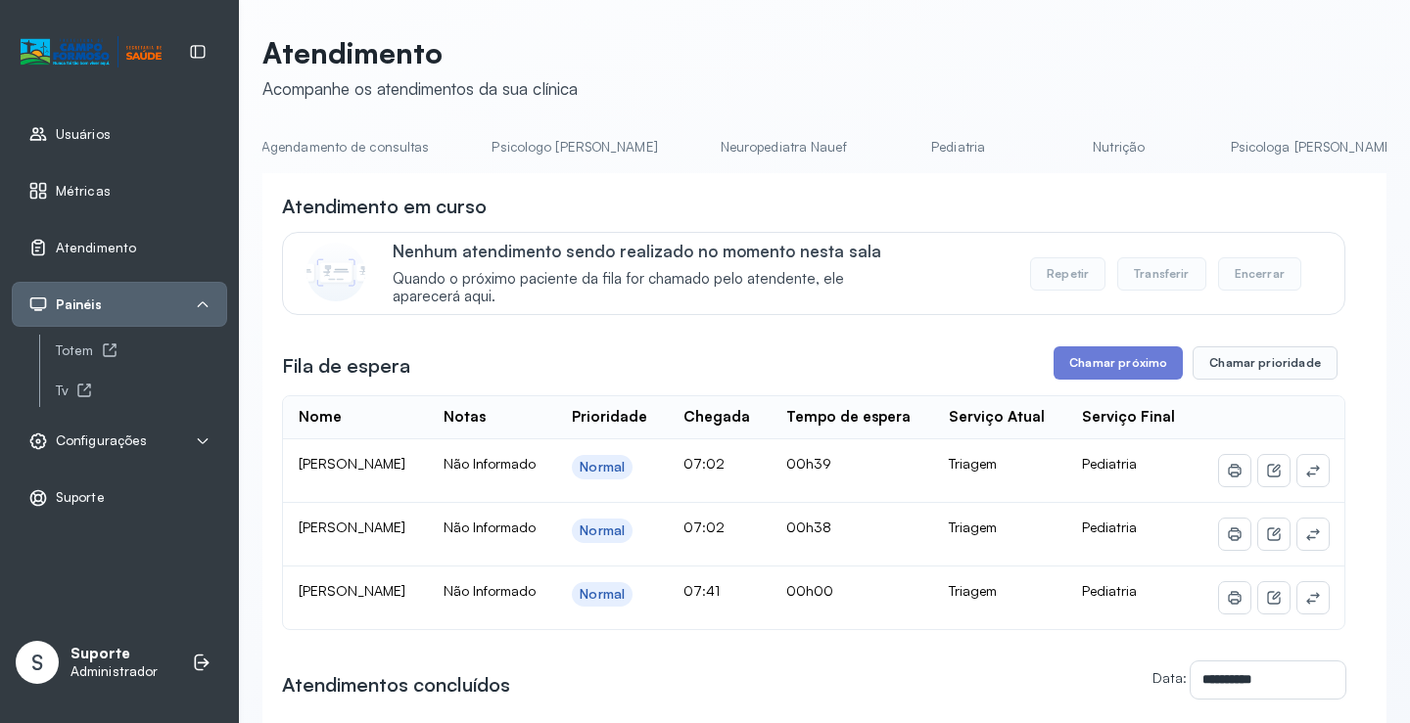
scroll to position [0, 0]
click at [351, 137] on link "Agendamento de consultas" at bounding box center [365, 147] width 207 height 32
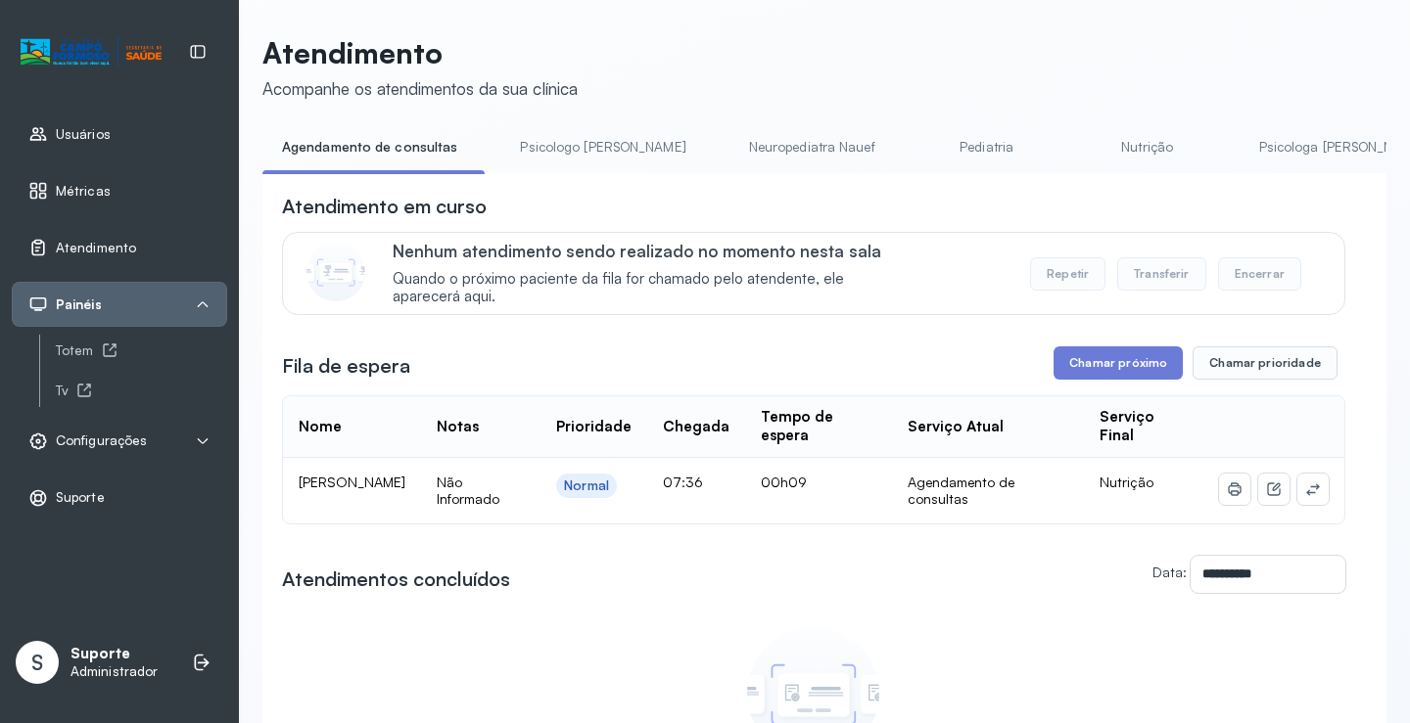
click at [564, 154] on link "Psicologo Pedro" at bounding box center [602, 147] width 205 height 32
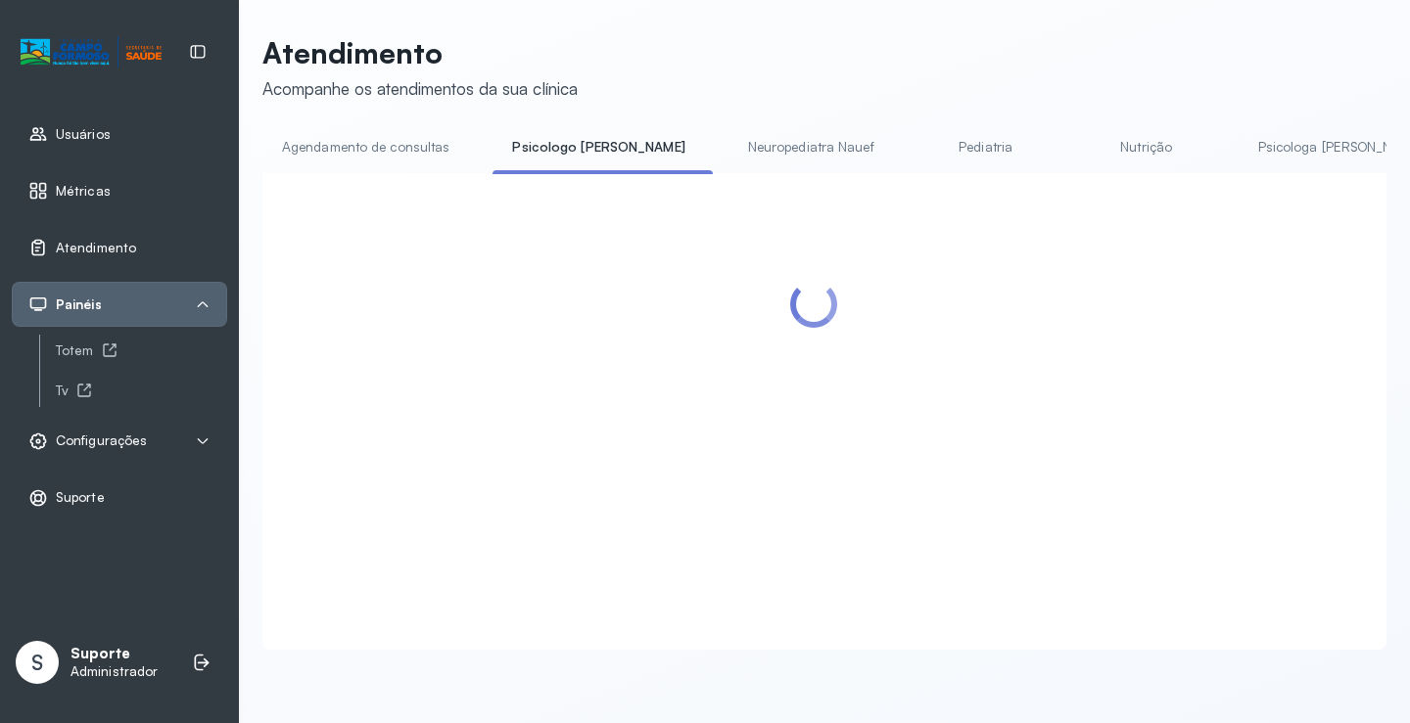
click at [436, 152] on link "Agendamento de consultas" at bounding box center [365, 147] width 207 height 32
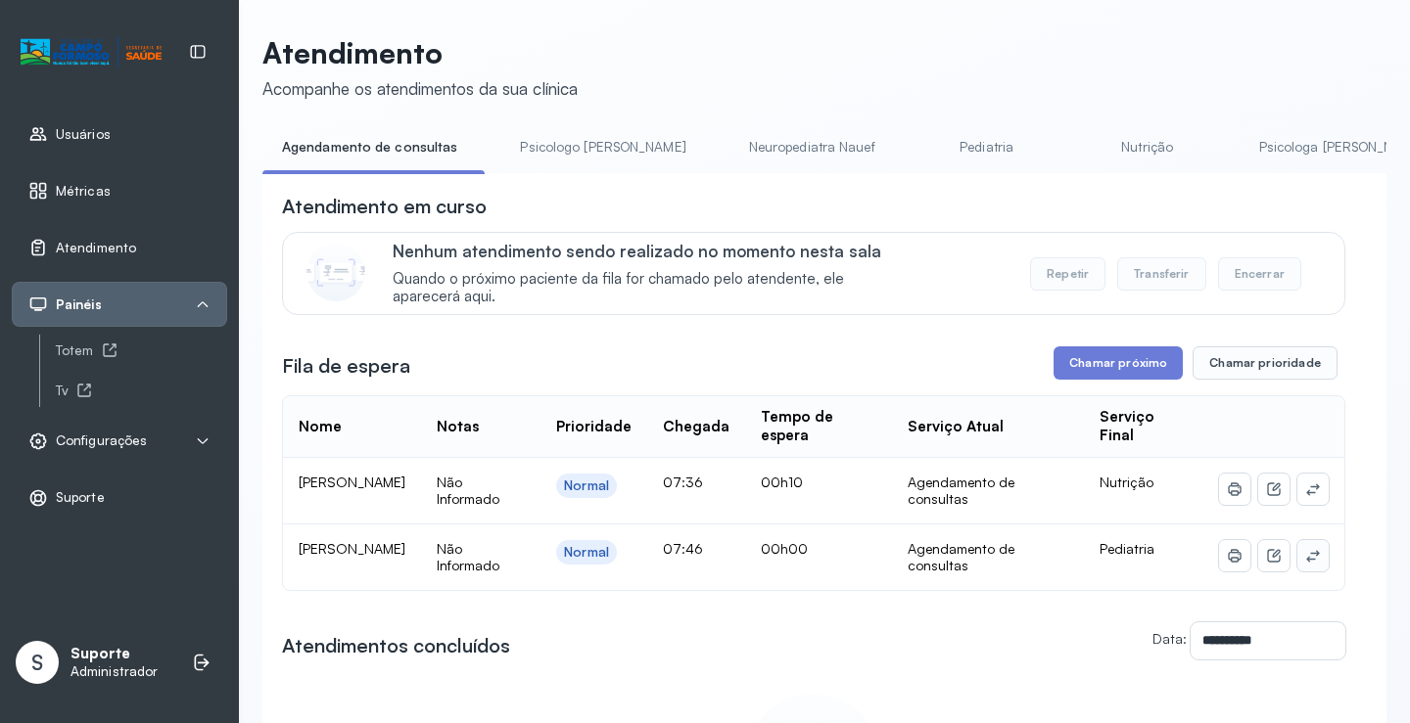
click at [1305, 558] on icon at bounding box center [1313, 556] width 16 height 16
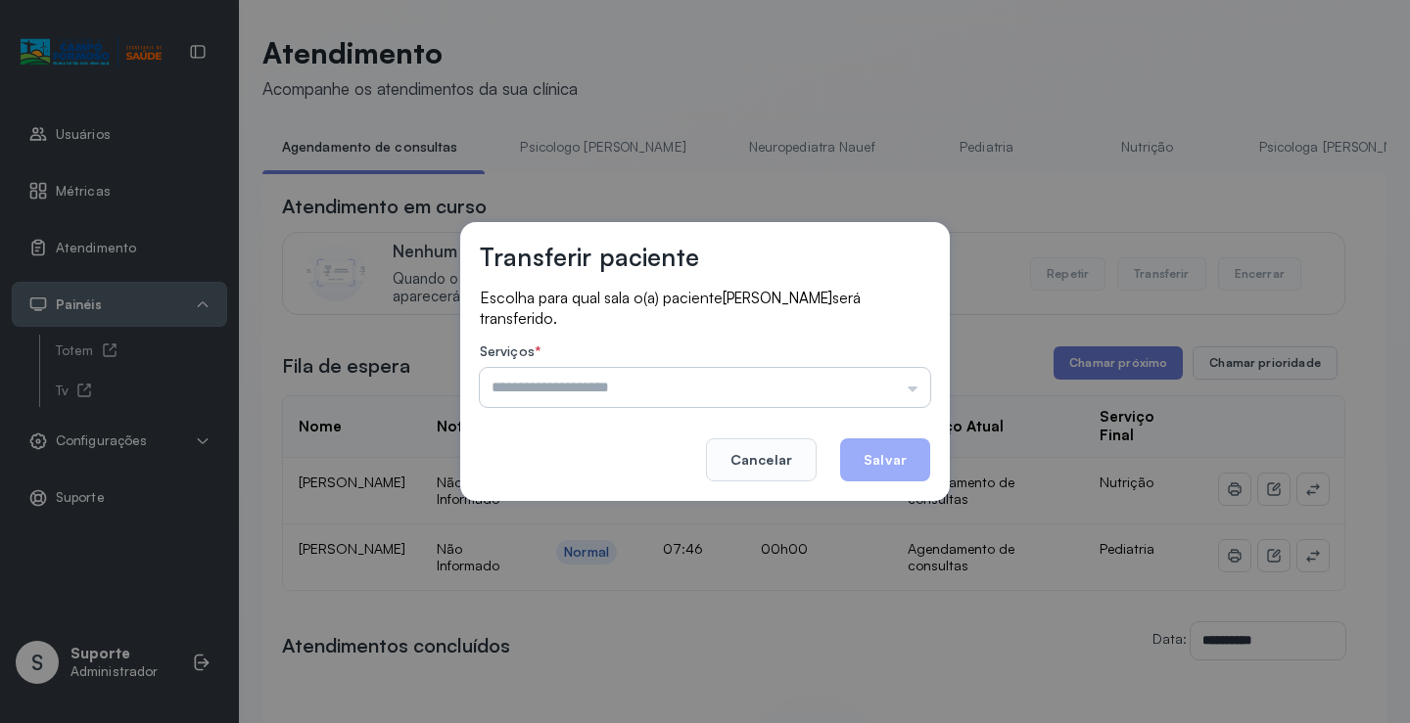
drag, startPoint x: 856, startPoint y: 371, endPoint x: 623, endPoint y: 476, distance: 256.3
click at [855, 372] on input "text" at bounding box center [705, 387] width 450 height 39
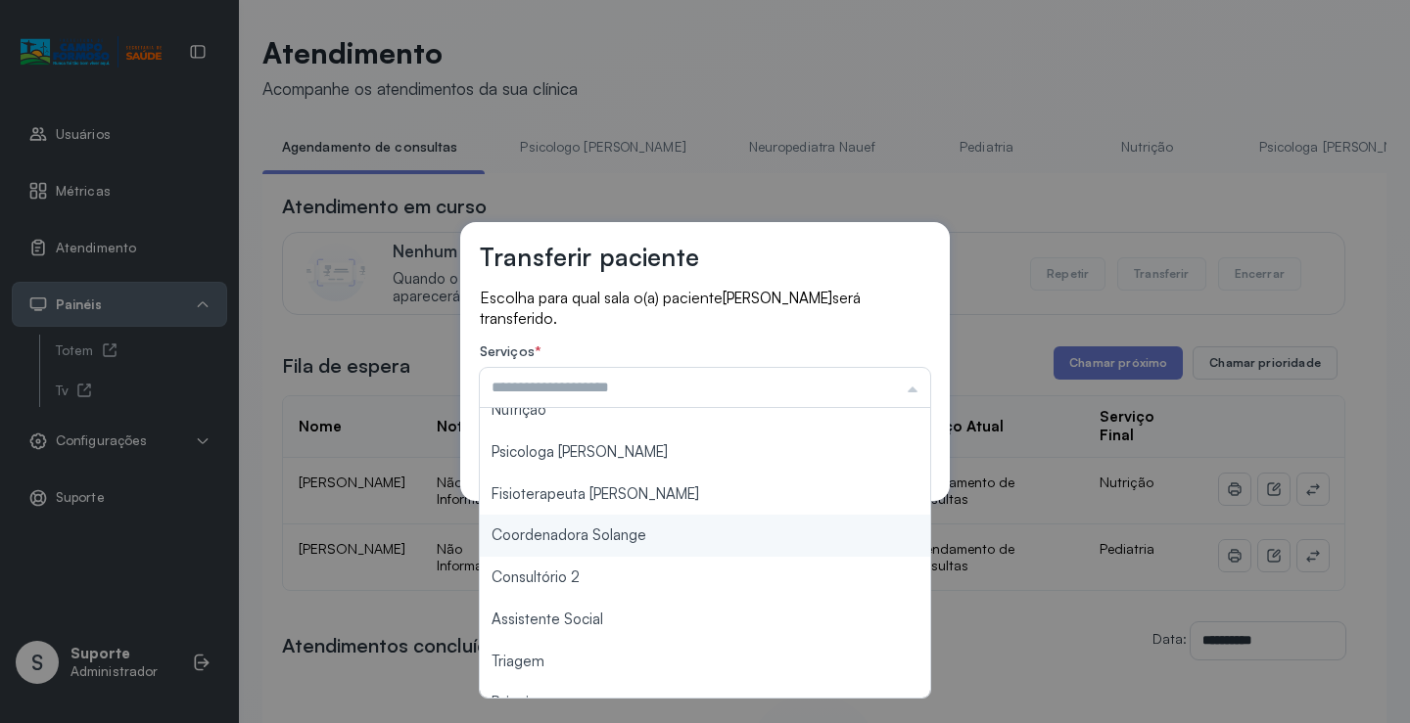
scroll to position [196, 0]
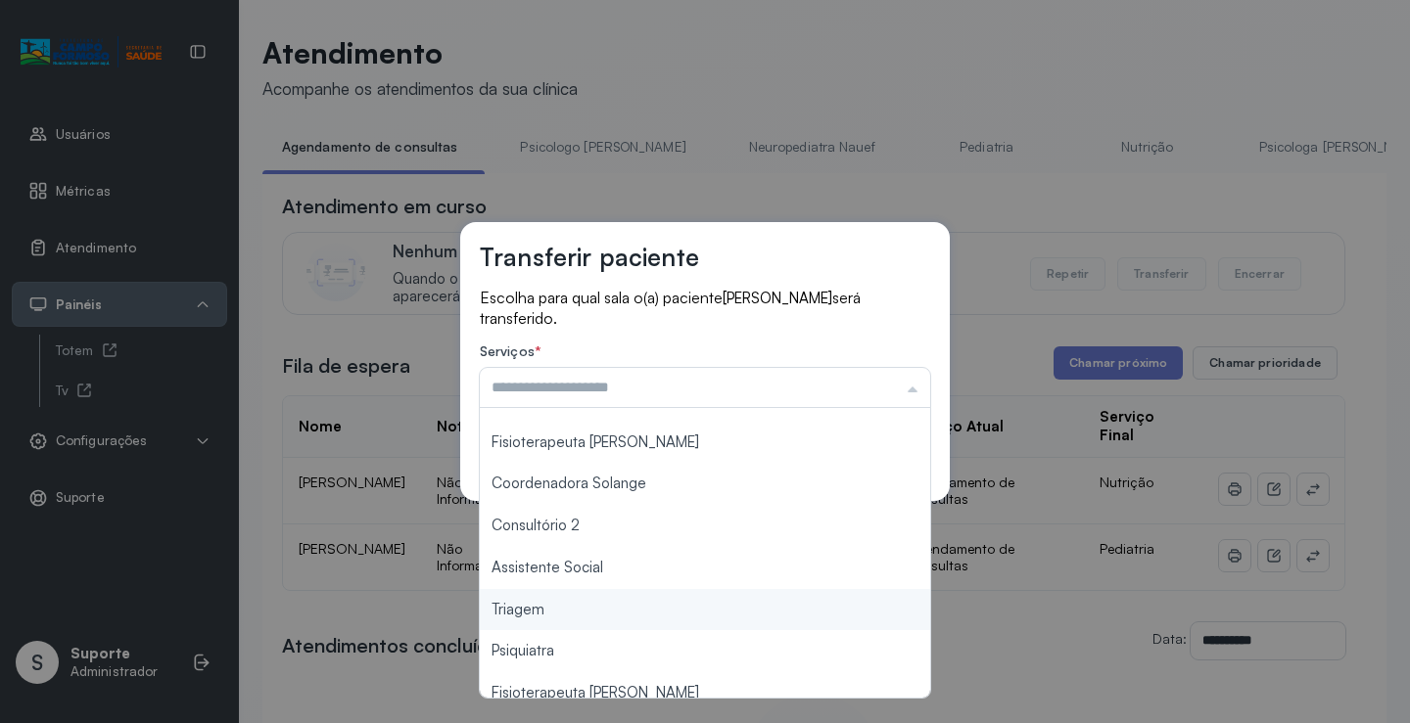
type input "*******"
click at [562, 609] on div "Transferir paciente Escolha para qual sala o(a) paciente MARIA ELISA SOUZA DE J…" at bounding box center [705, 361] width 1410 height 723
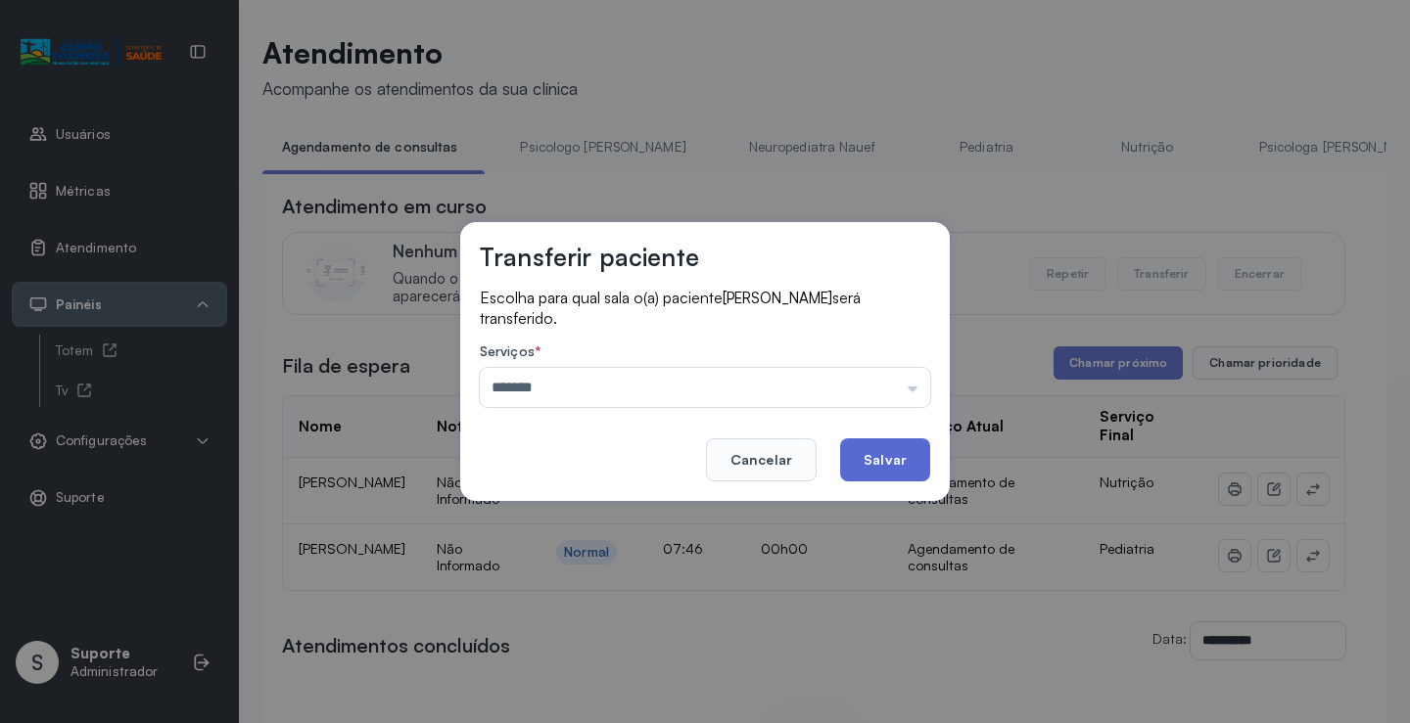
click at [879, 451] on button "Salvar" at bounding box center [885, 460] width 90 height 43
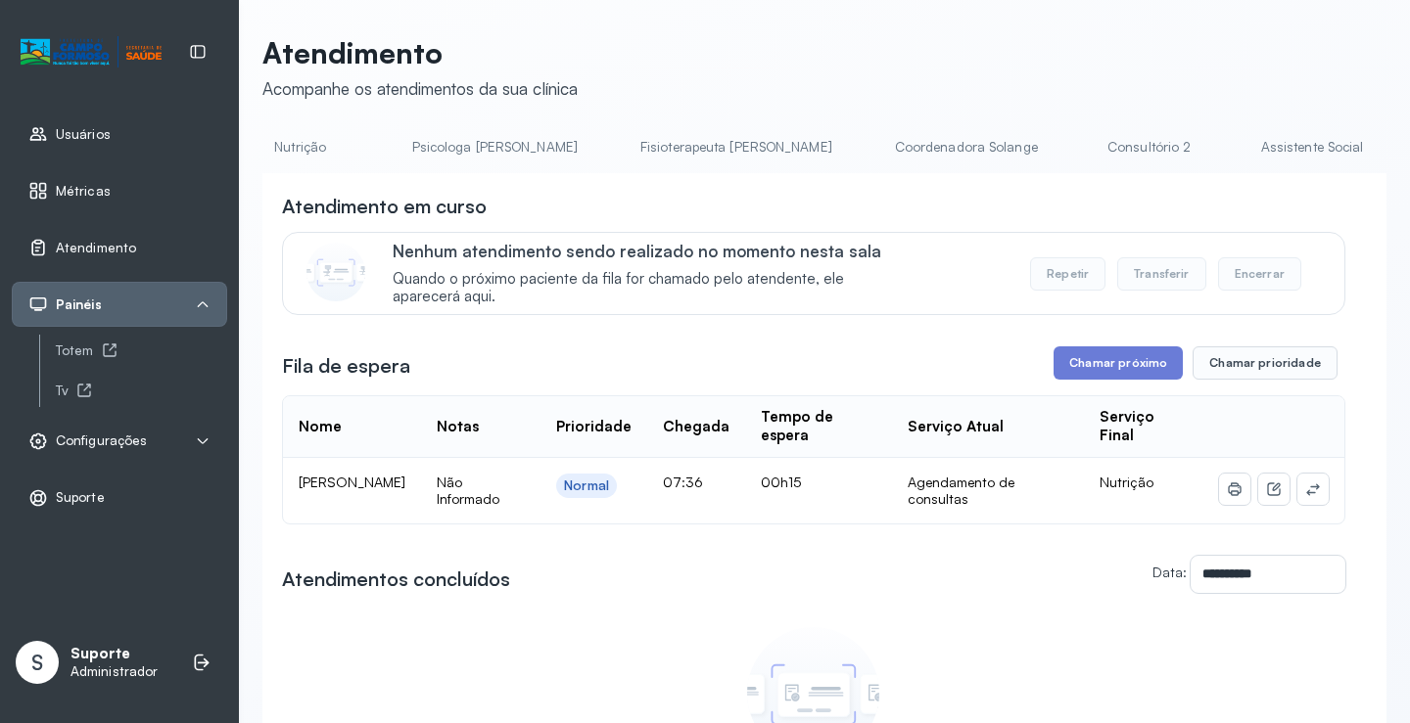
scroll to position [0, 1133]
click at [1119, 149] on link "Triagem" at bounding box center [1187, 147] width 137 height 32
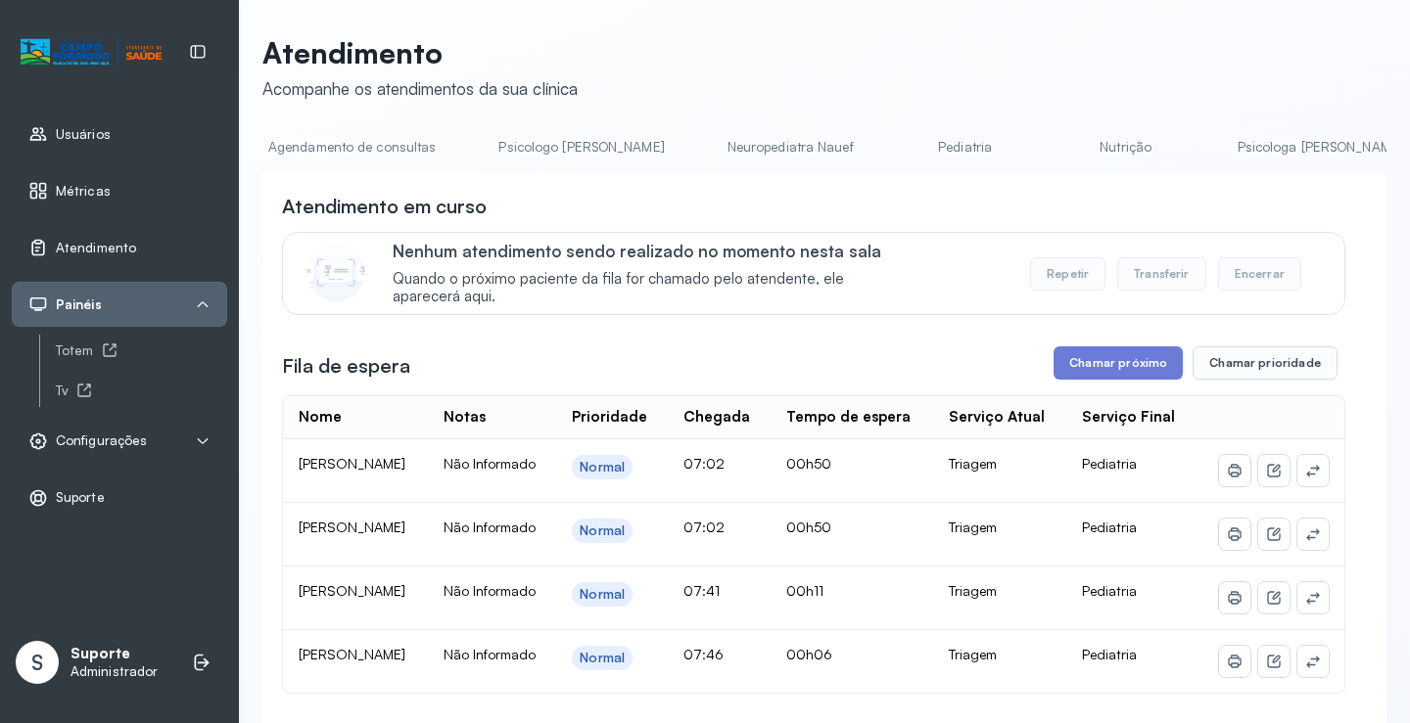
scroll to position [0, 0]
click at [341, 152] on link "Agendamento de consultas" at bounding box center [365, 147] width 207 height 32
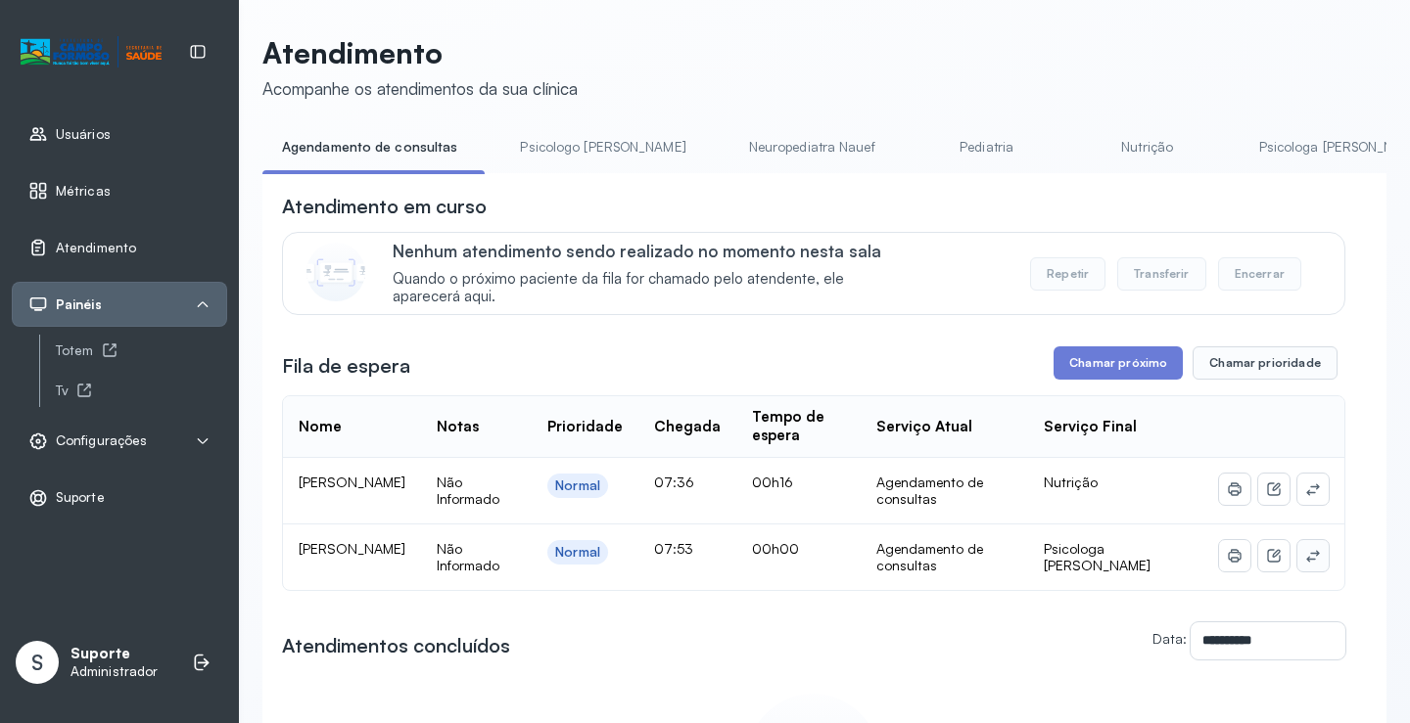
click at [1305, 555] on icon at bounding box center [1313, 556] width 16 height 16
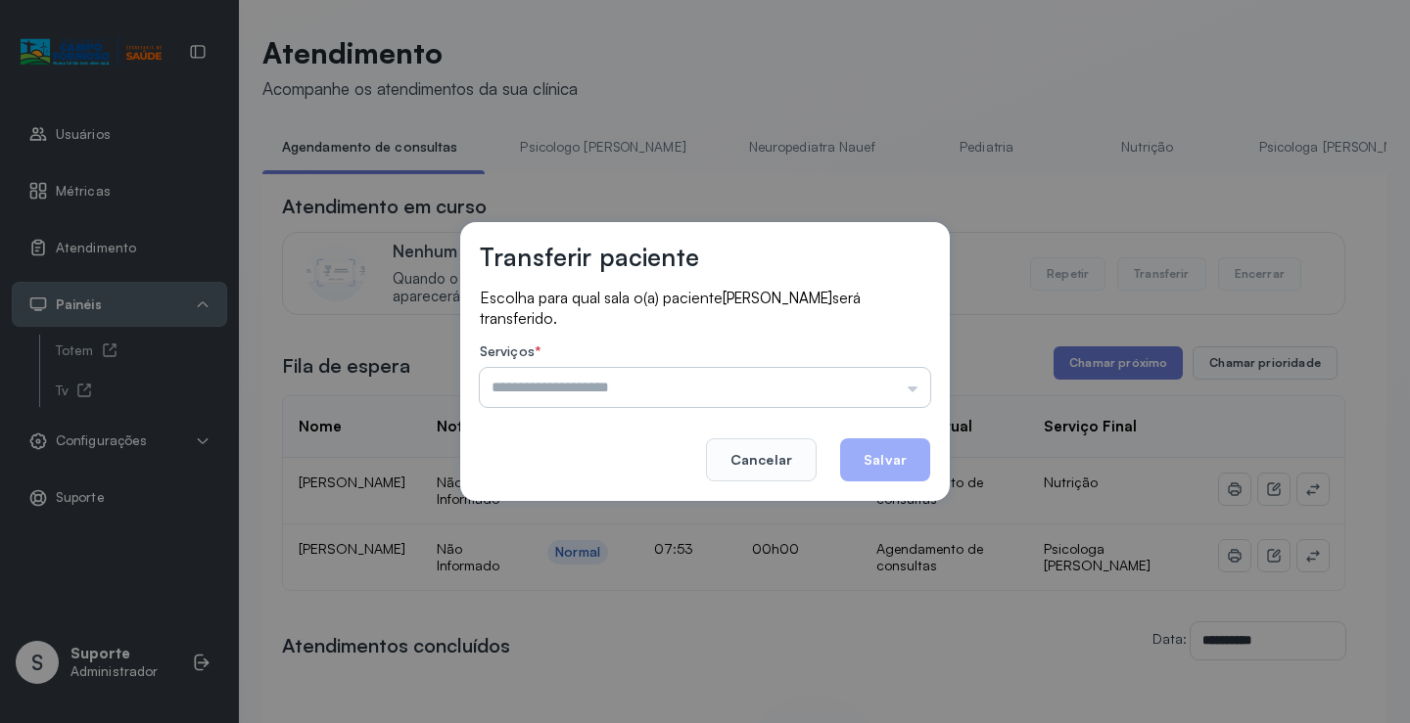
click at [903, 385] on input "text" at bounding box center [705, 387] width 450 height 39
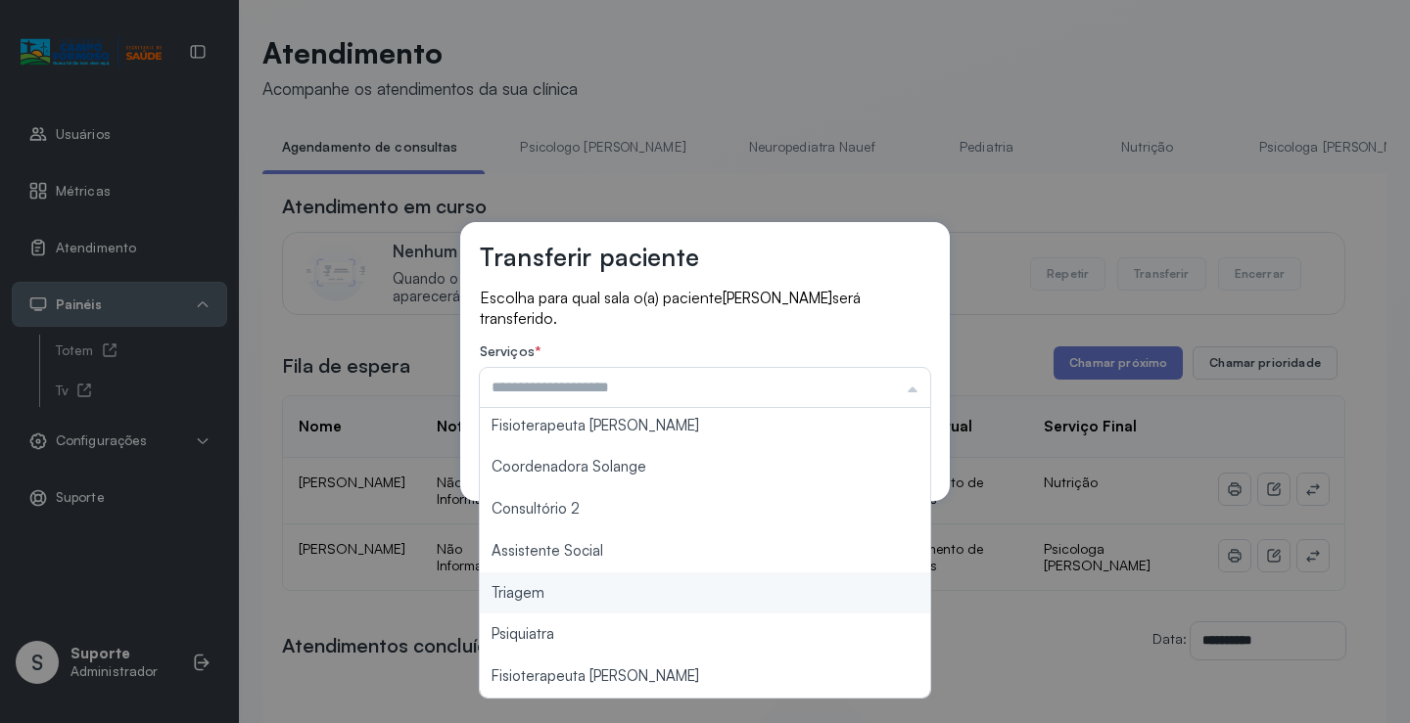
scroll to position [100, 0]
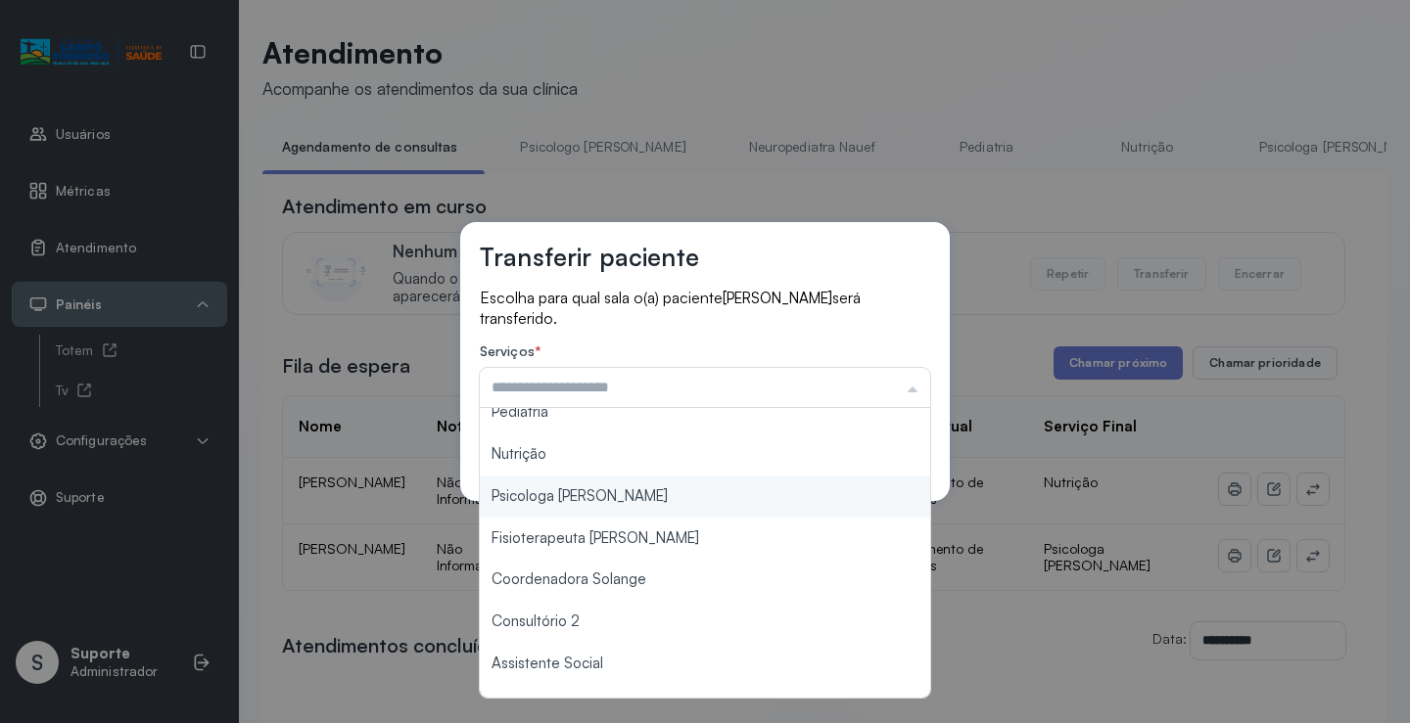
type input "**********"
click at [622, 496] on div "**********" at bounding box center [704, 361] width 489 height 279
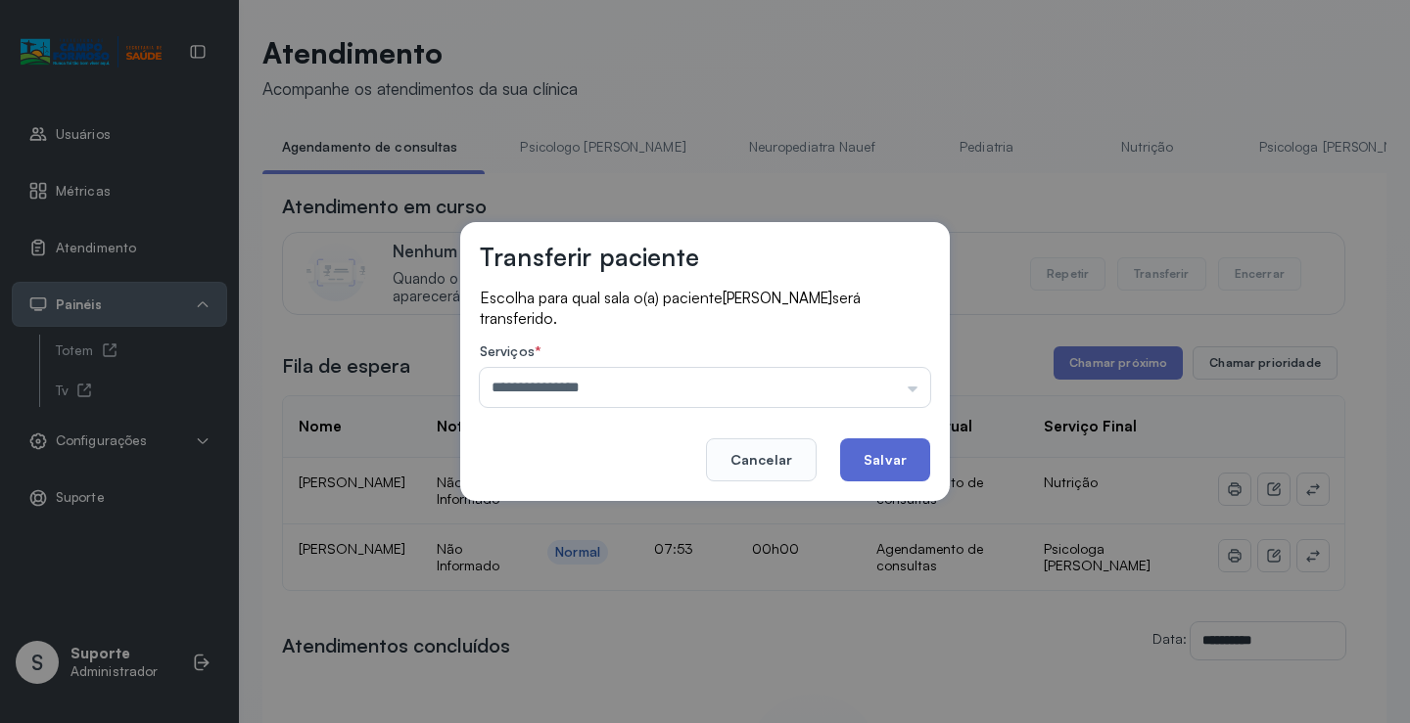
click at [878, 448] on button "Salvar" at bounding box center [885, 460] width 90 height 43
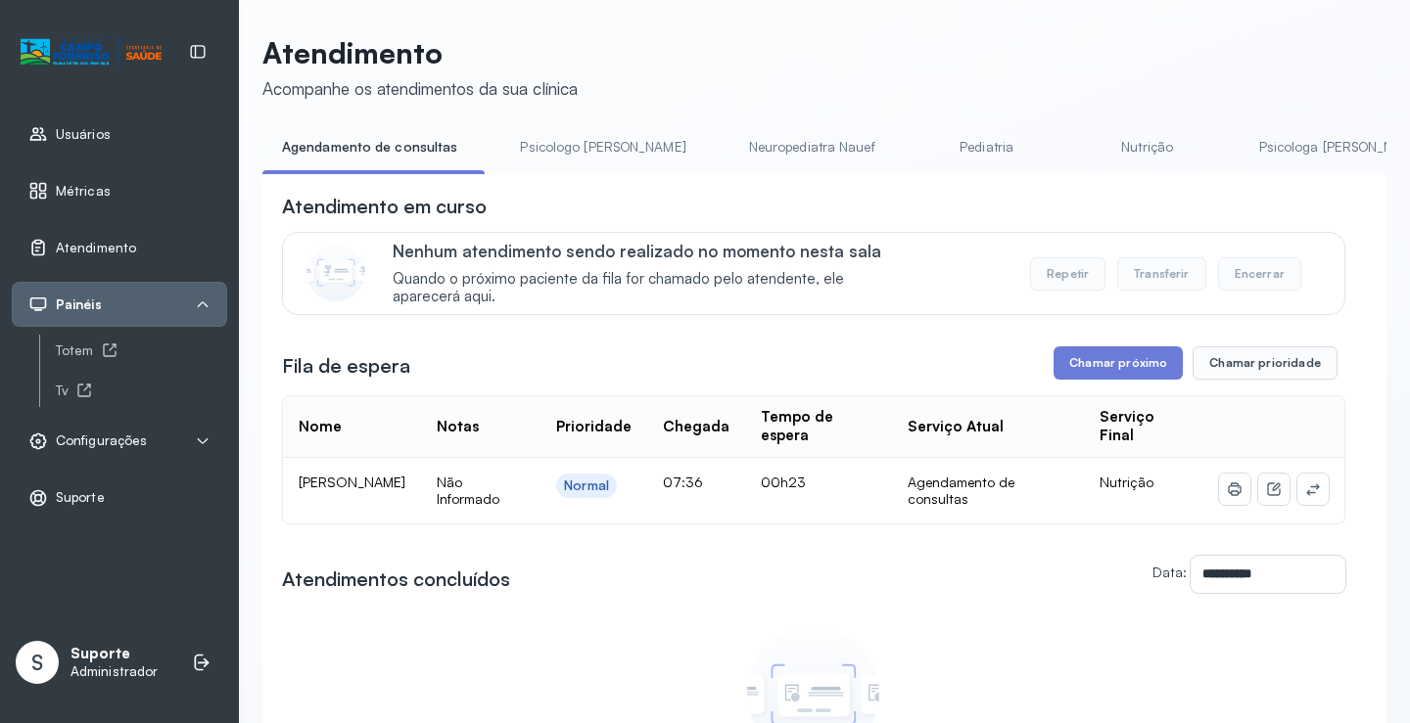
click at [570, 162] on link "Psicologo Pedro" at bounding box center [602, 147] width 205 height 32
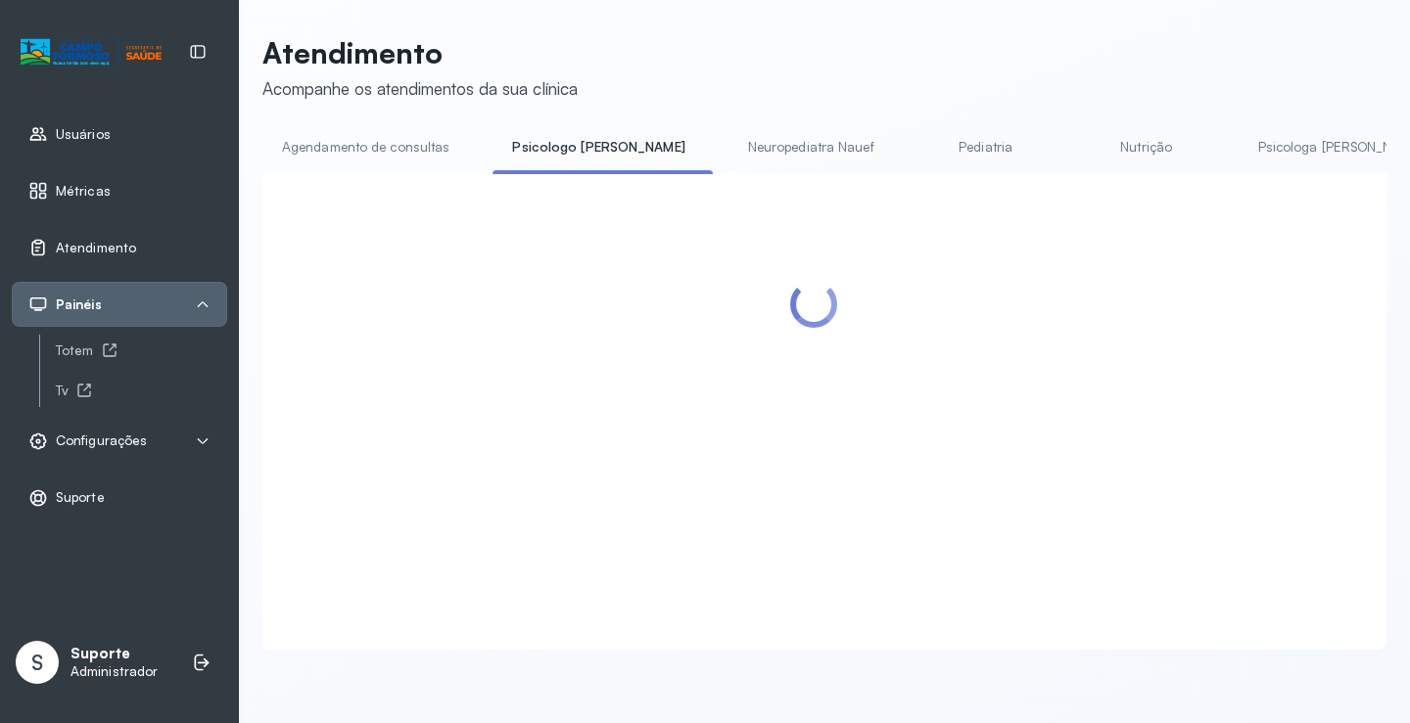
click at [406, 138] on link "Agendamento de consultas" at bounding box center [365, 147] width 207 height 32
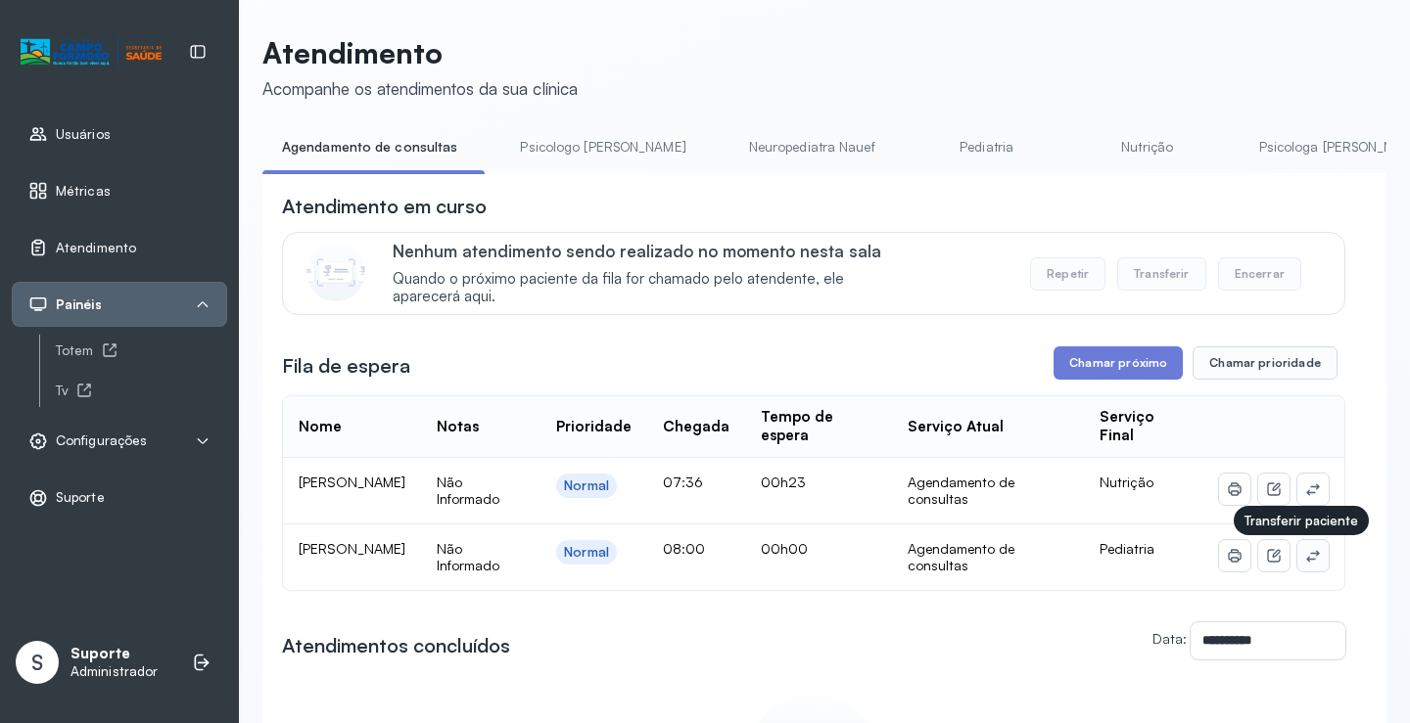
click at [1297, 557] on button at bounding box center [1312, 555] width 31 height 31
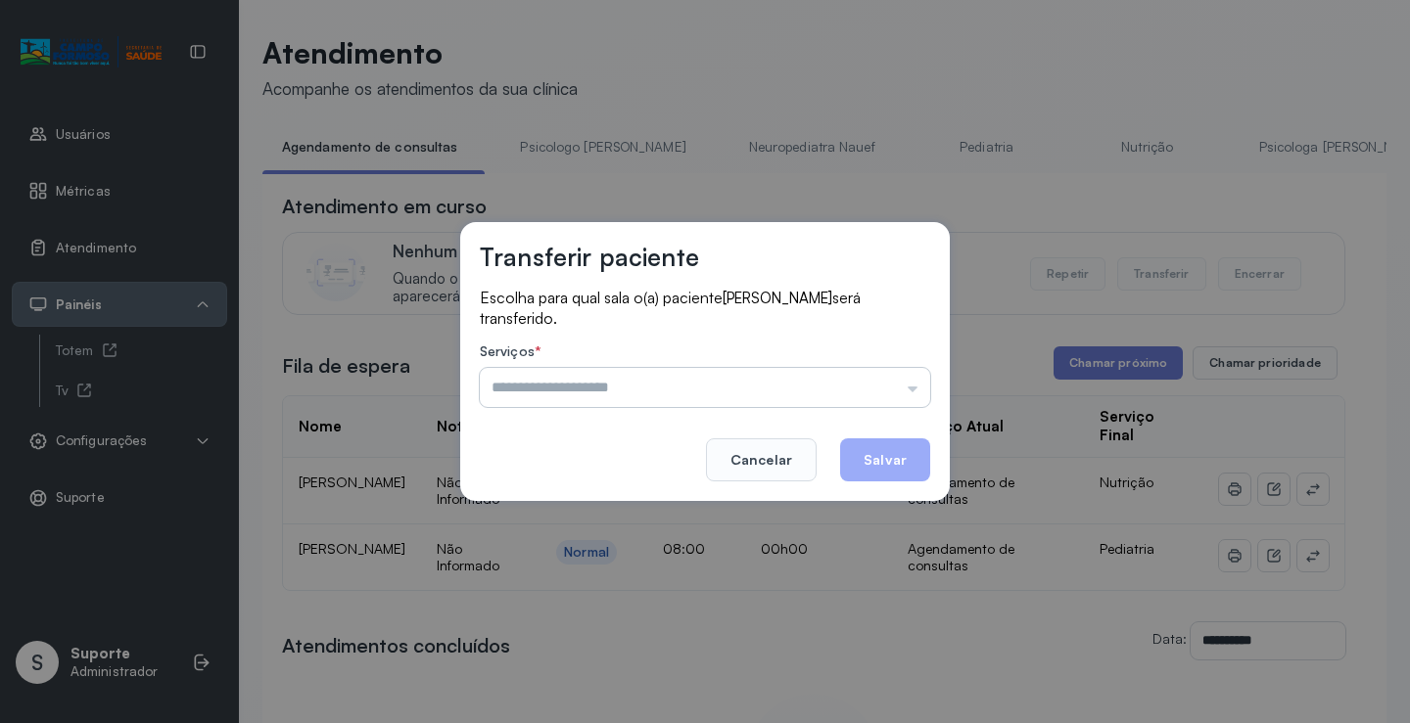
click at [848, 388] on input "text" at bounding box center [705, 387] width 450 height 39
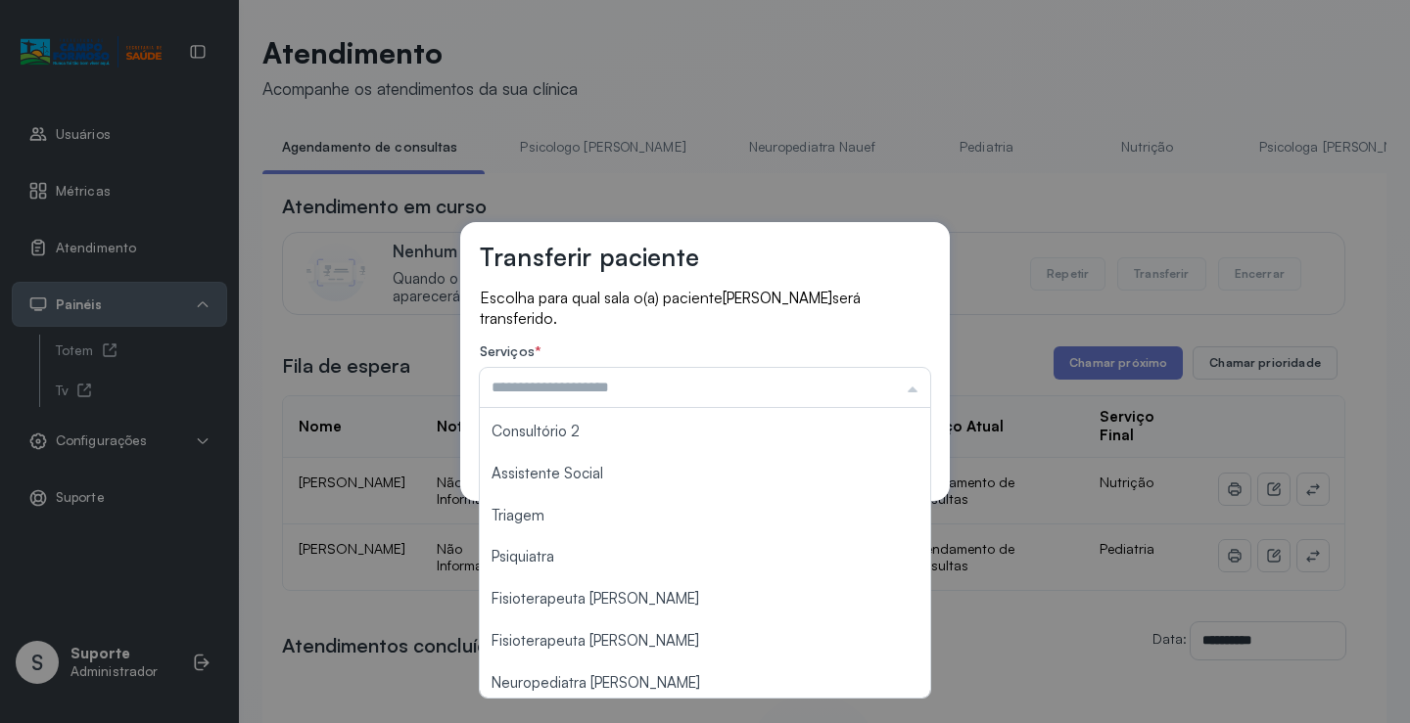
scroll to position [294, 0]
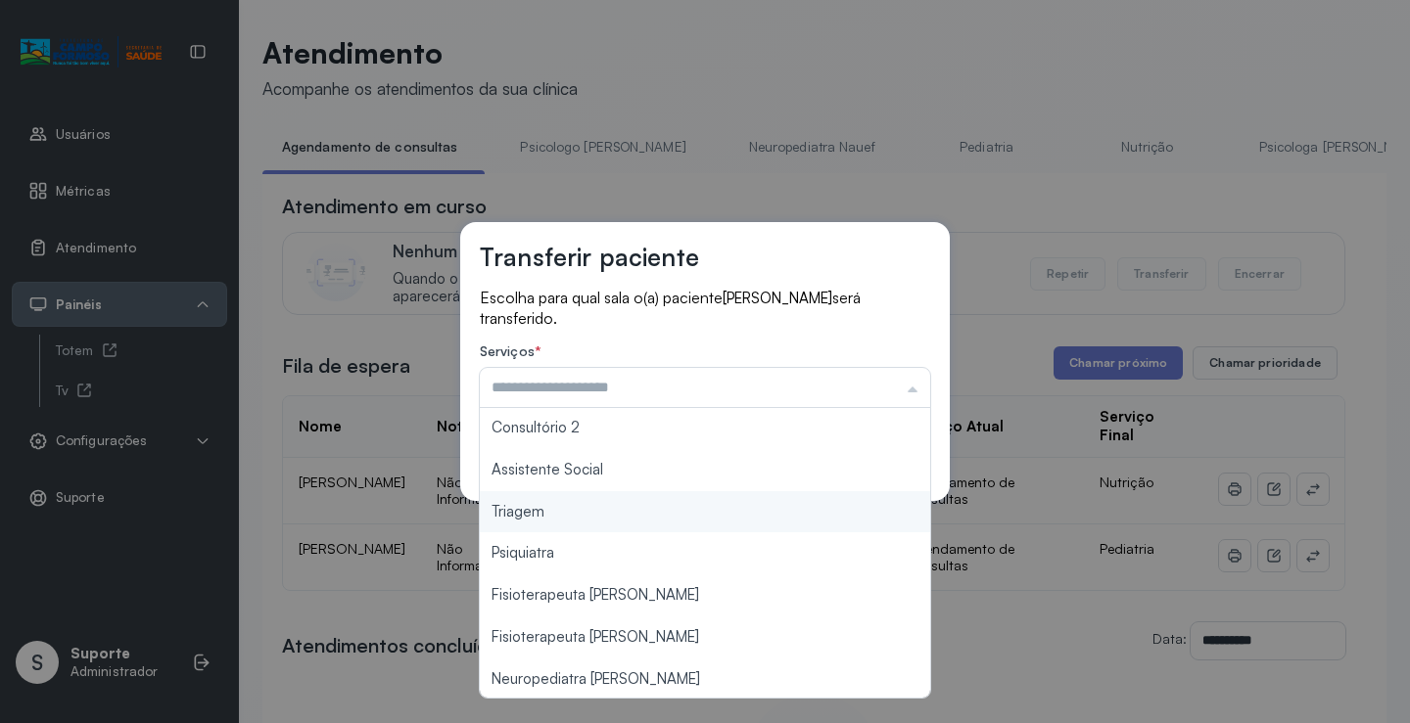
type input "*******"
click at [563, 519] on div "Transferir paciente Escolha para qual sala o(a) paciente JOSUE RIBEIRO CELESTIN…" at bounding box center [705, 361] width 1410 height 723
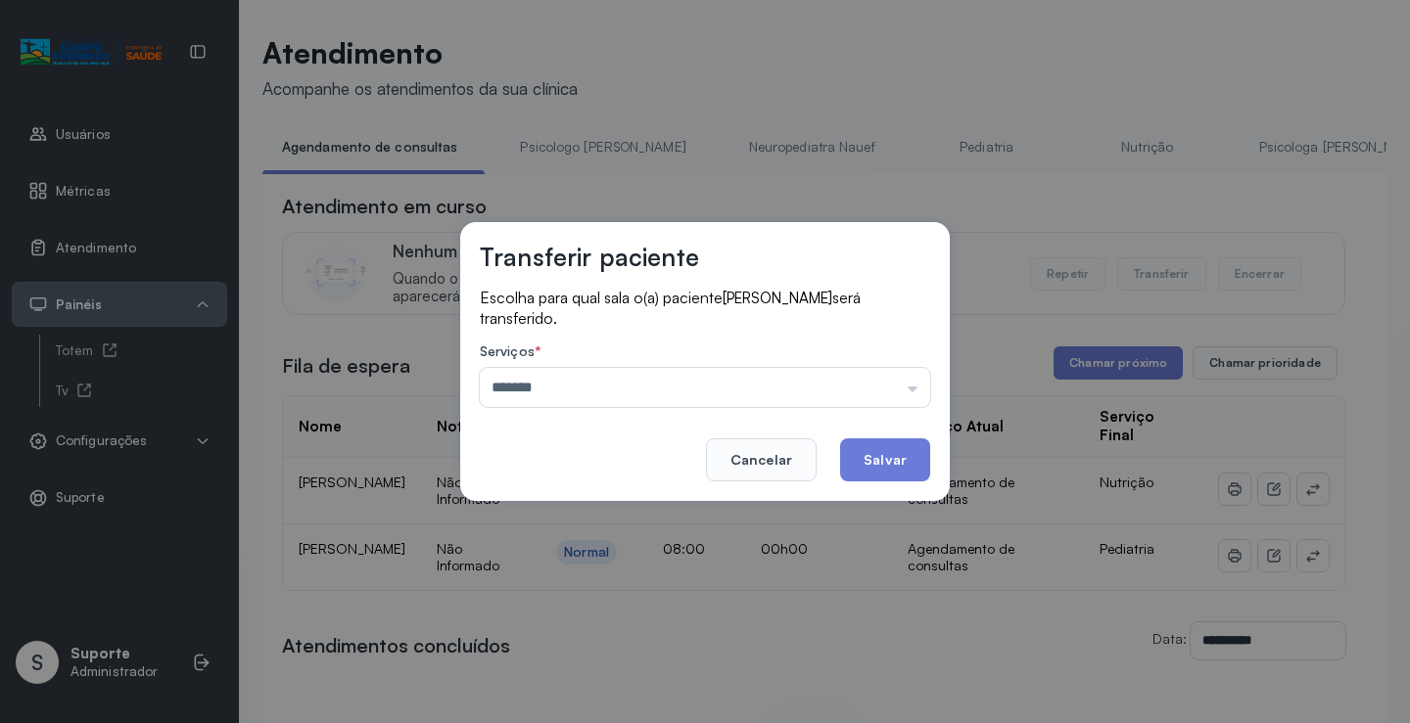
drag, startPoint x: 871, startPoint y: 457, endPoint x: 711, endPoint y: 225, distance: 282.1
click at [872, 457] on button "Salvar" at bounding box center [885, 460] width 90 height 43
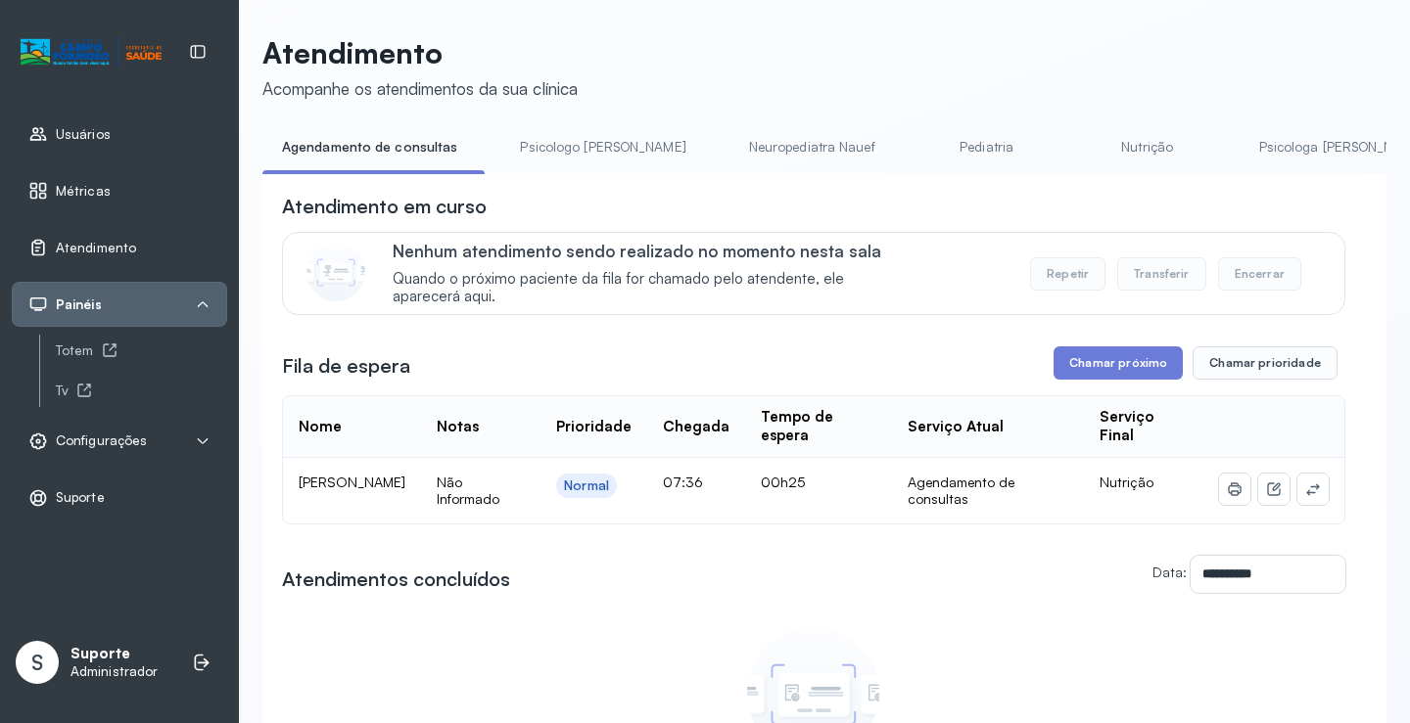
click at [556, 142] on link "Psicologo Pedro" at bounding box center [602, 147] width 205 height 32
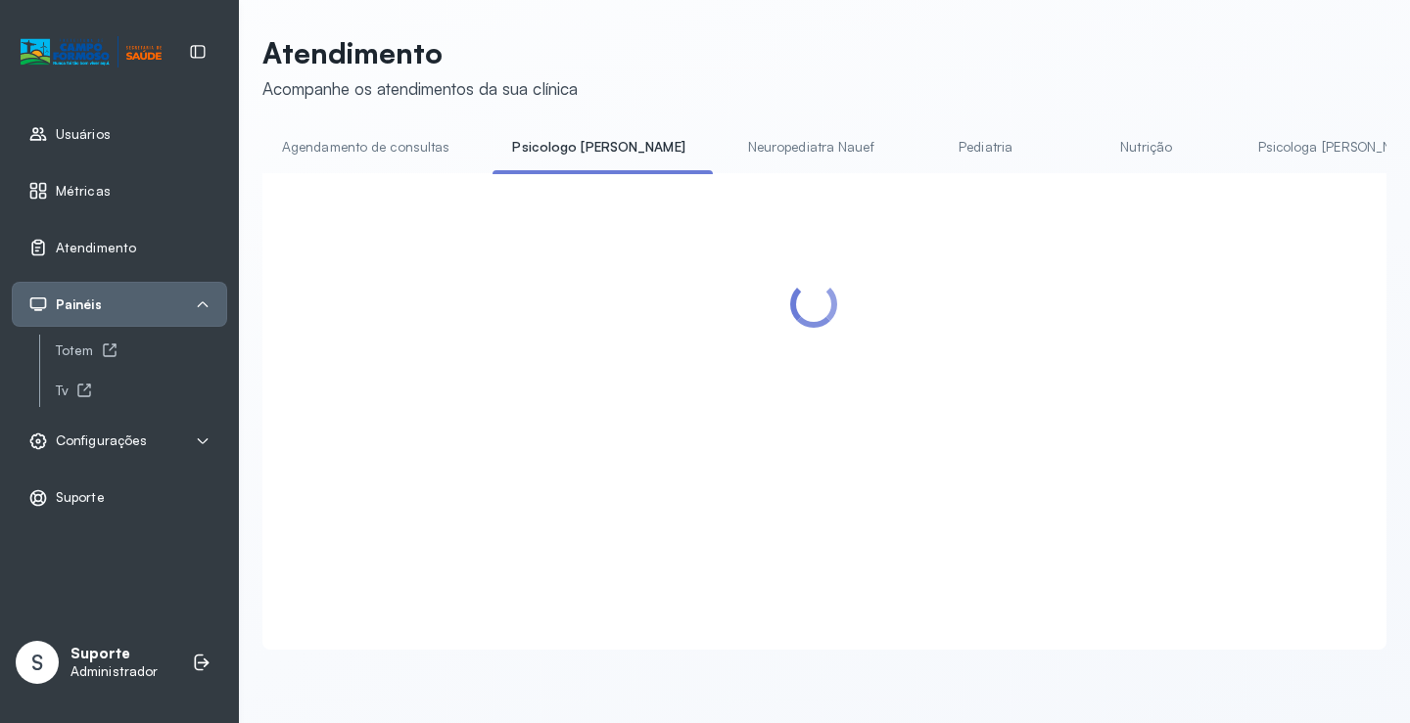
click at [432, 144] on link "Agendamento de consultas" at bounding box center [365, 147] width 207 height 32
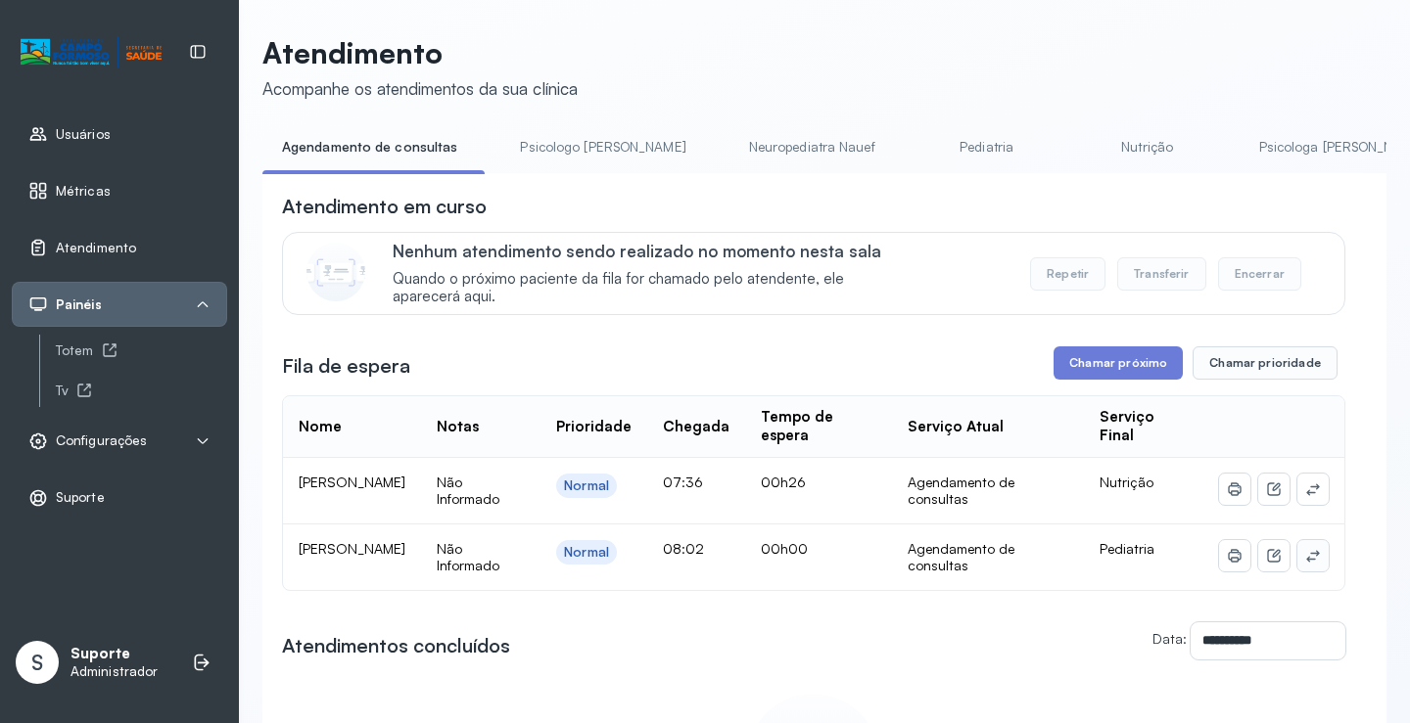
click at [1305, 554] on button at bounding box center [1312, 555] width 31 height 31
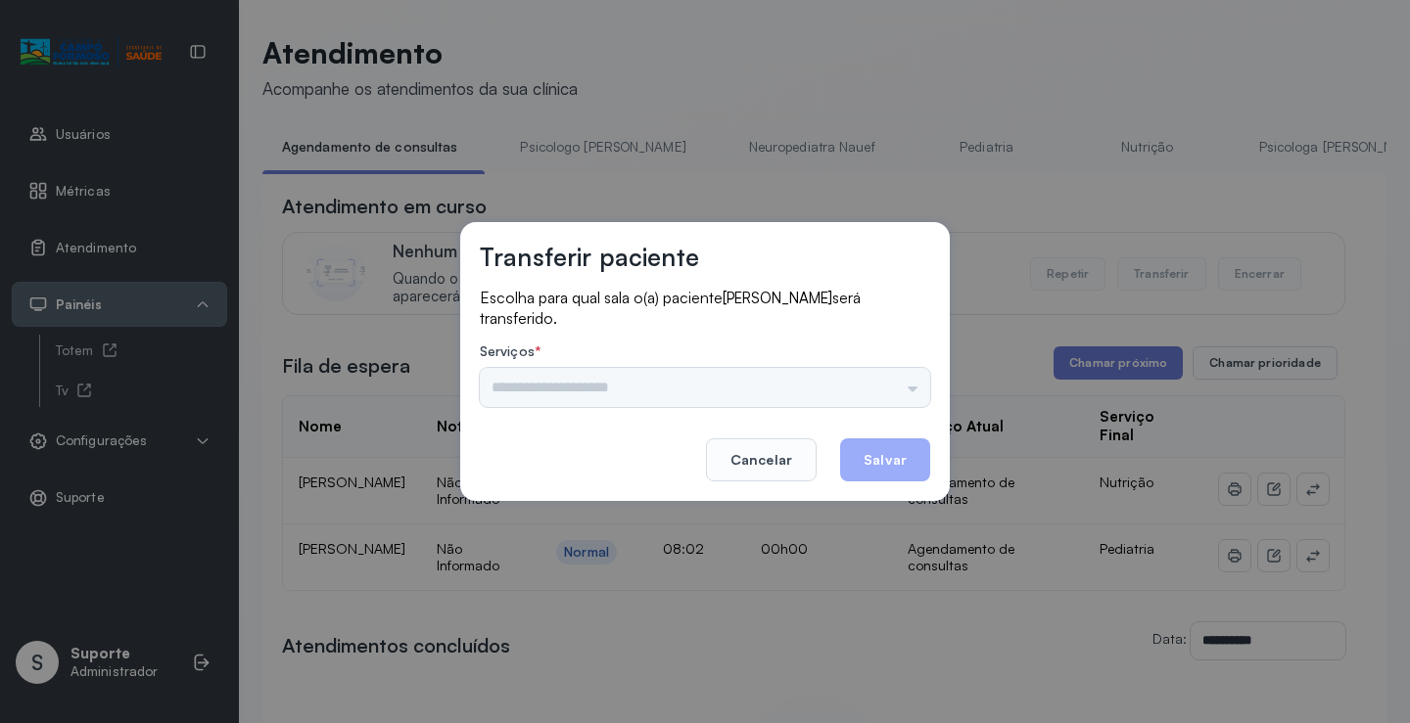
drag, startPoint x: 901, startPoint y: 400, endPoint x: 824, endPoint y: 405, distance: 77.5
click at [894, 398] on div "Psicologo Pedro Neuropediatra Nauef Pediatria Nutrição Psicologa Alana Fisioter…" at bounding box center [705, 387] width 450 height 39
click at [824, 405] on input "text" at bounding box center [705, 387] width 450 height 39
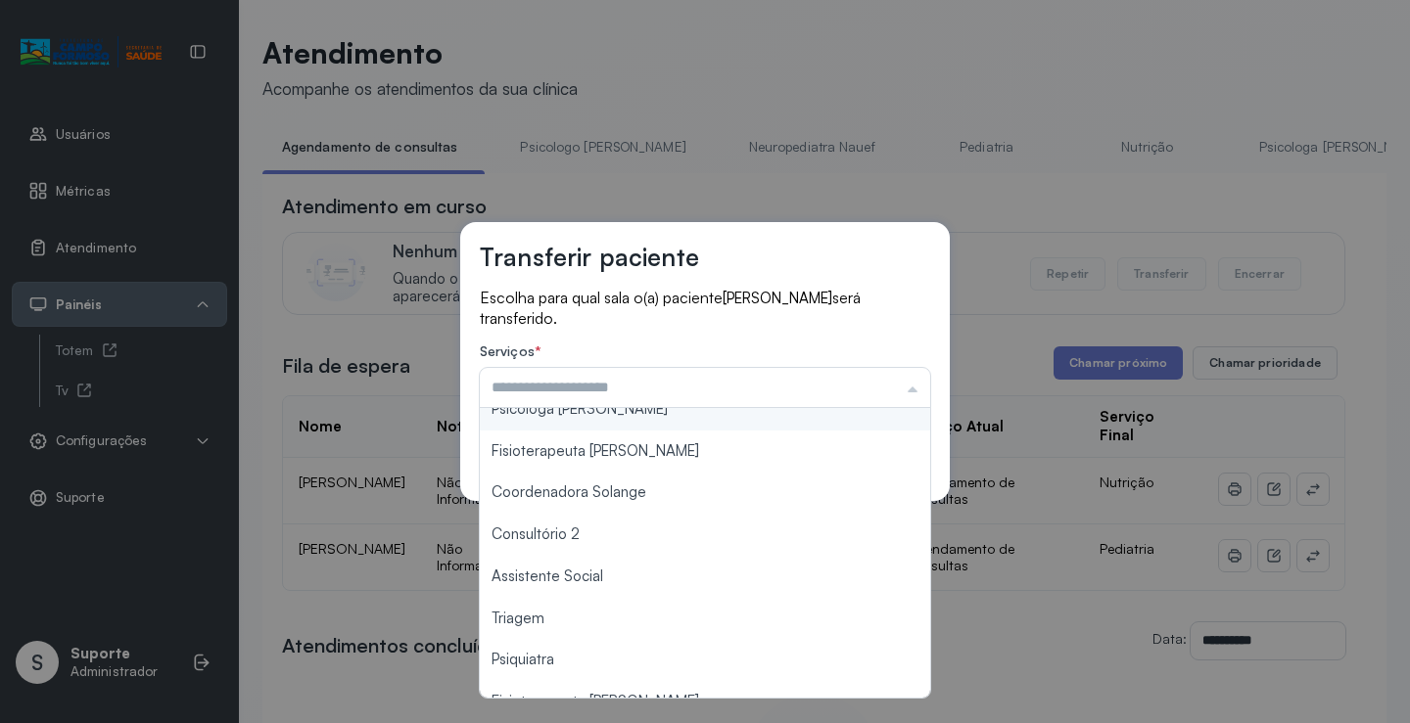
scroll to position [196, 0]
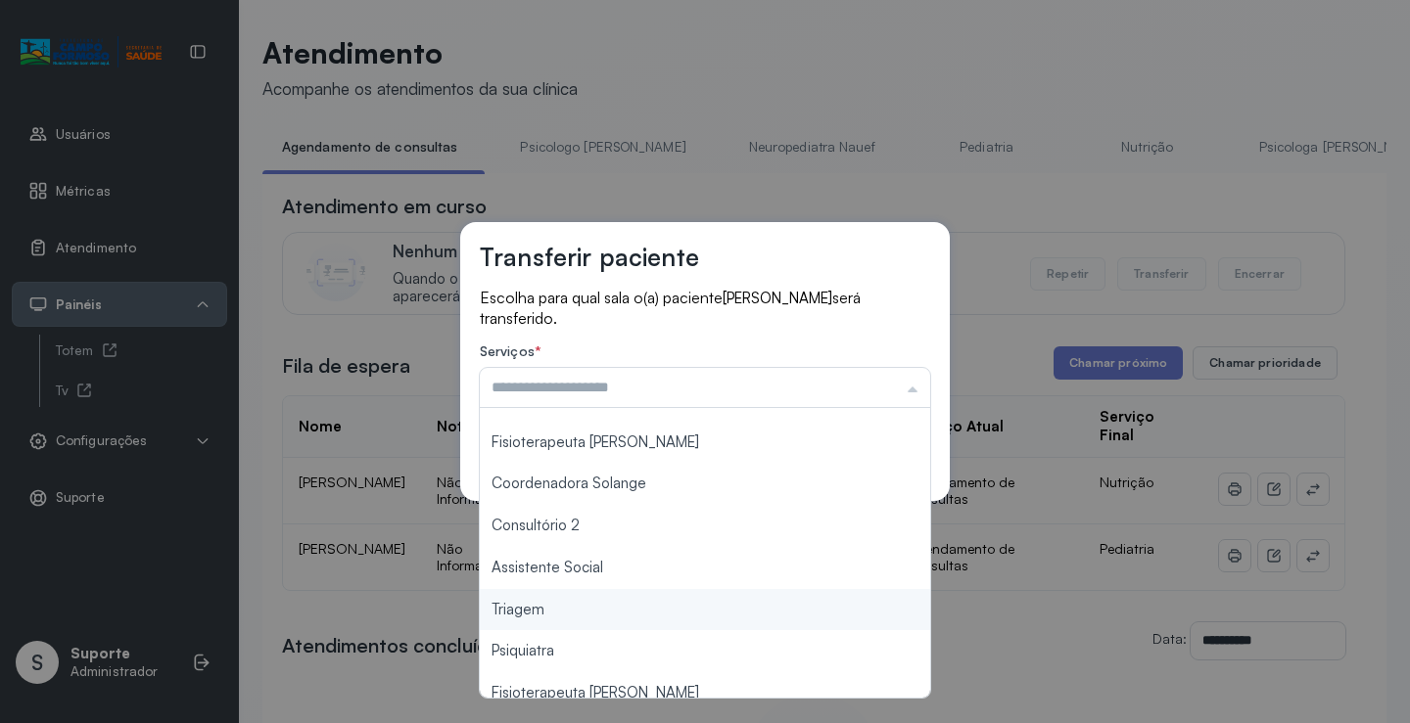
type input "*******"
drag, startPoint x: 537, startPoint y: 619, endPoint x: 545, endPoint y: 612, distance: 10.4
click at [539, 616] on div "Transferir paciente Escolha para qual sala o(a) paciente RAQUEL SOUZA PEREIRA s…" at bounding box center [705, 361] width 1410 height 723
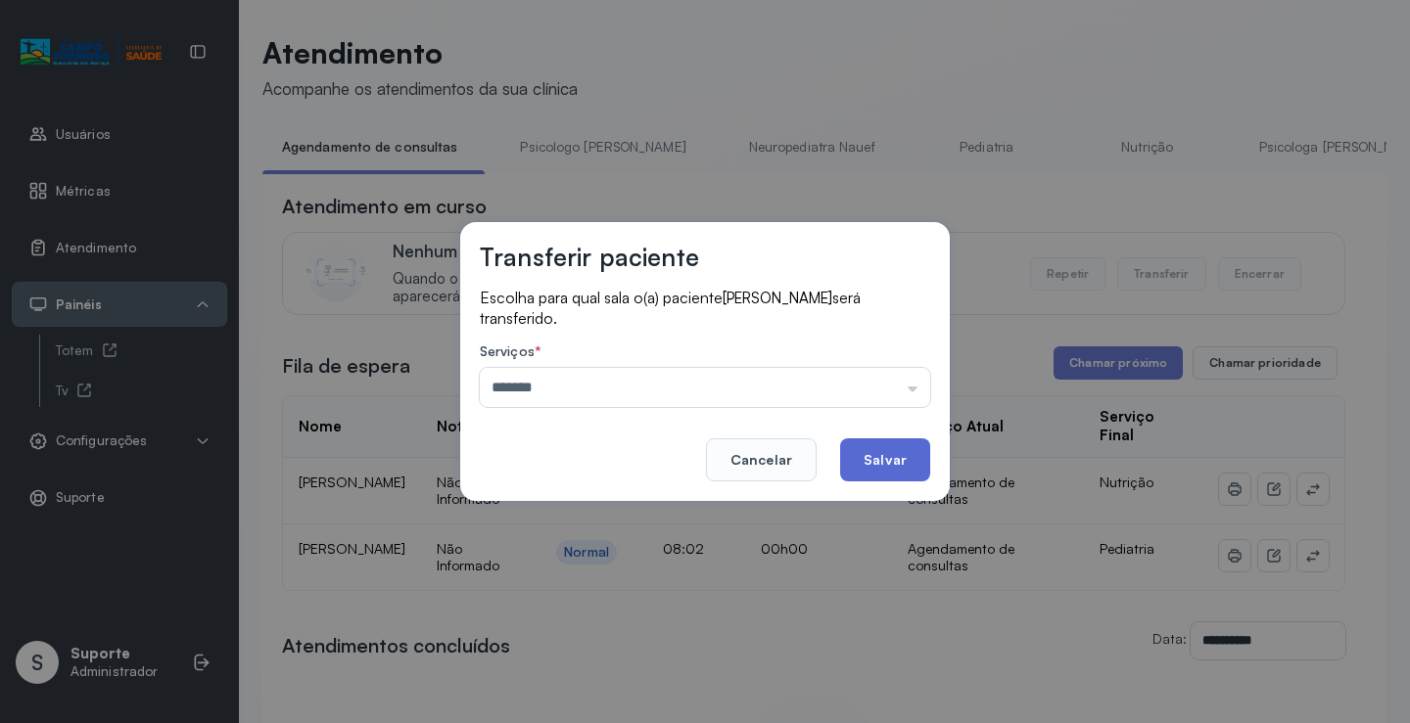
click at [899, 467] on button "Salvar" at bounding box center [885, 460] width 90 height 43
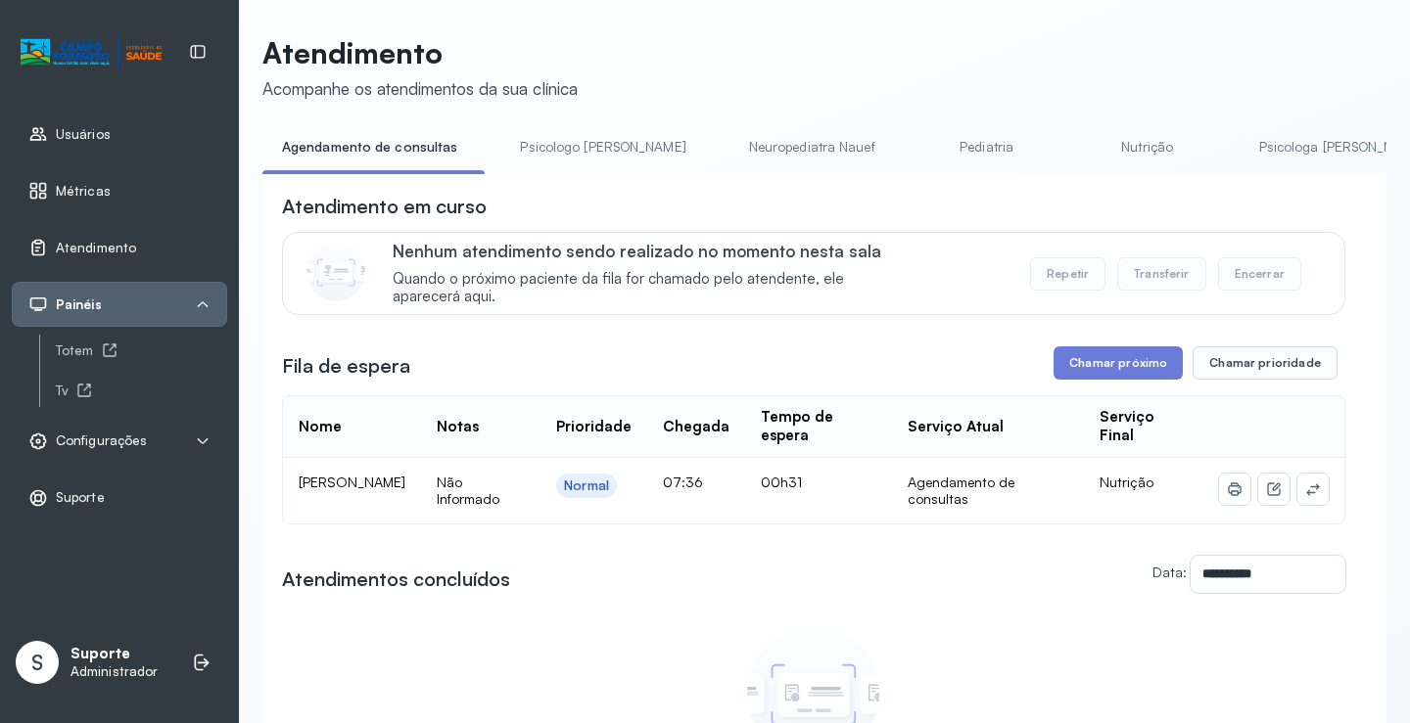
click at [569, 147] on link "Psicologo Pedro" at bounding box center [602, 147] width 205 height 32
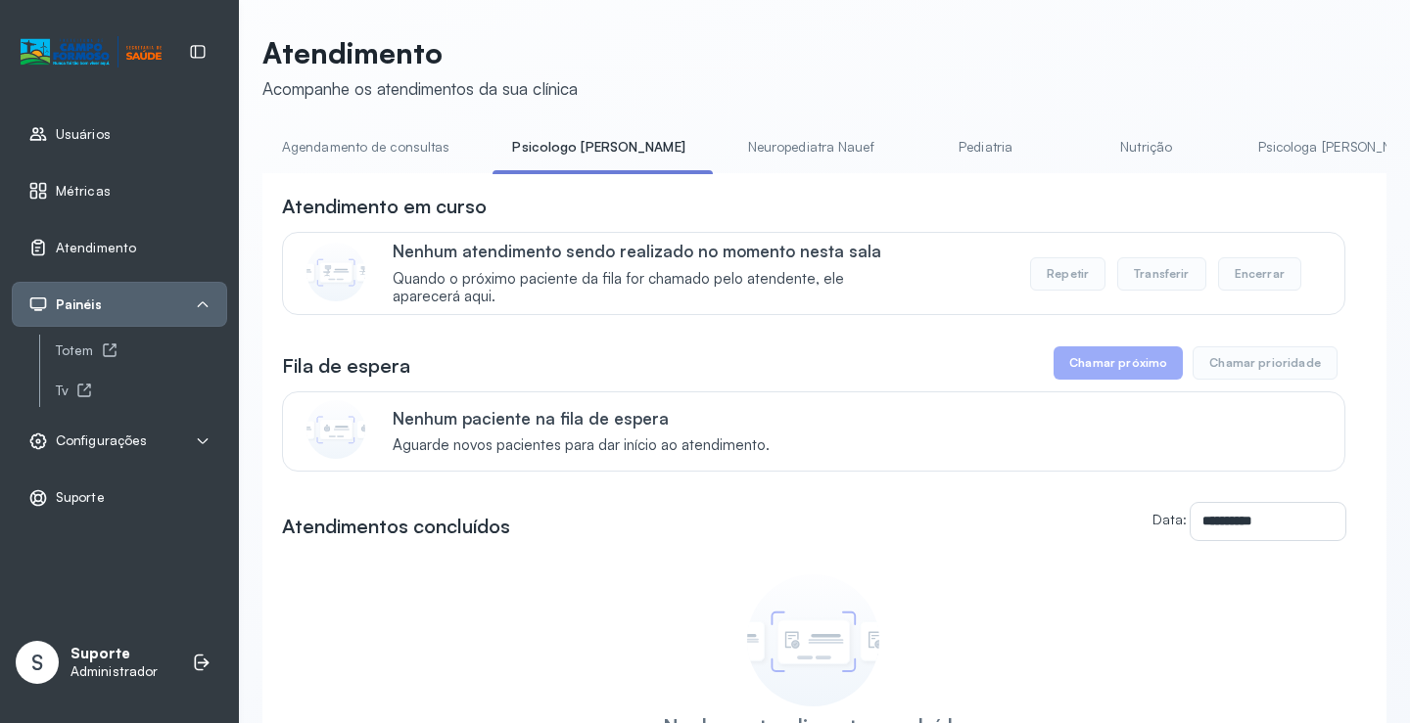
click at [401, 147] on link "Agendamento de consultas" at bounding box center [365, 147] width 207 height 32
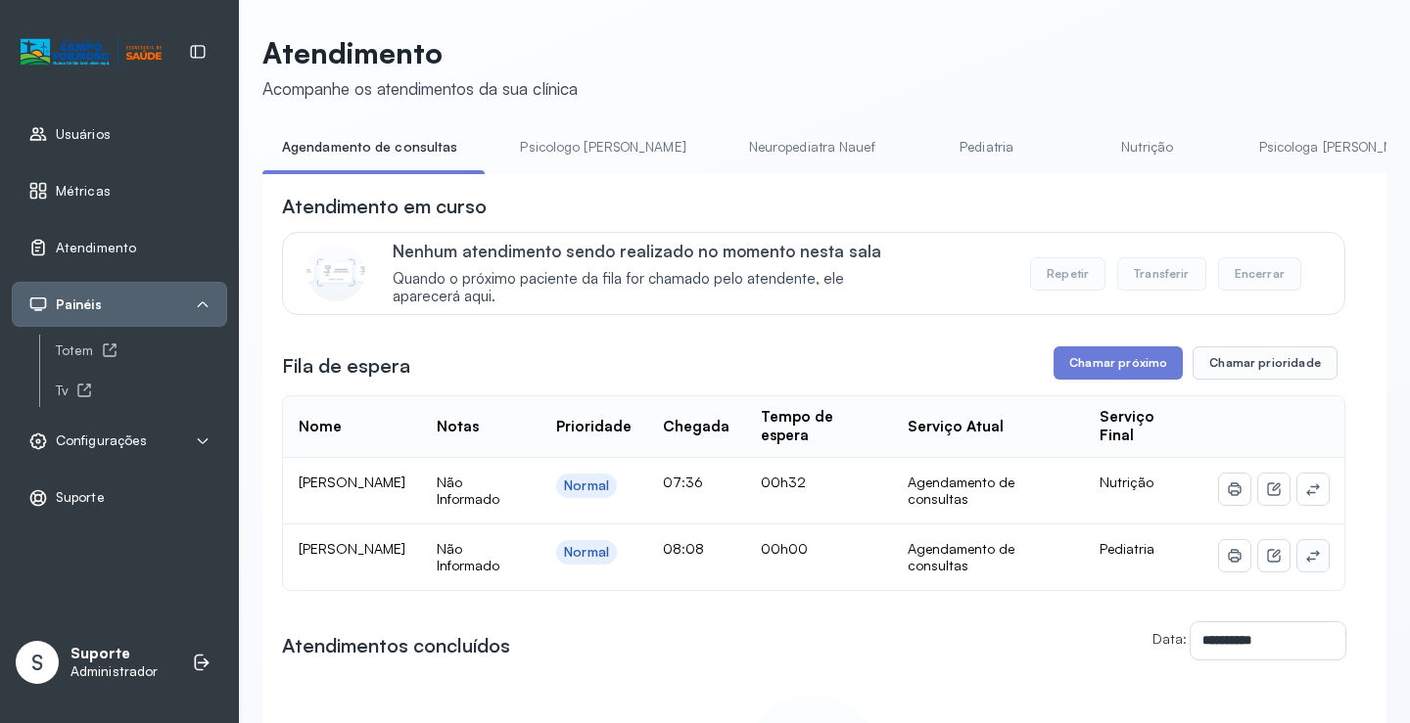
click at [1305, 557] on icon at bounding box center [1313, 556] width 16 height 16
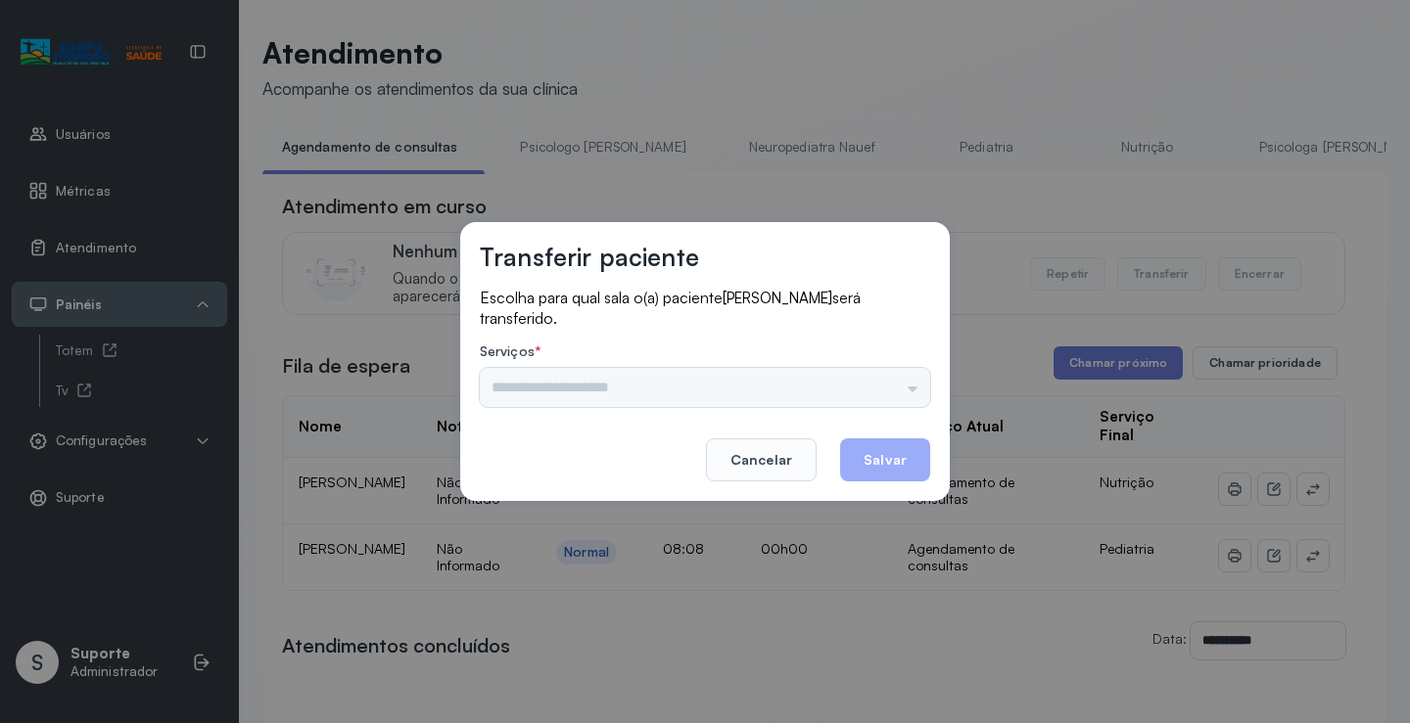
drag, startPoint x: 879, startPoint y: 375, endPoint x: 868, endPoint y: 383, distance: 13.3
click at [879, 376] on div "Psicologo Pedro Neuropediatra Nauef Pediatria Nutrição Psicologa Alana Fisioter…" at bounding box center [705, 387] width 450 height 39
drag, startPoint x: 865, startPoint y: 384, endPoint x: 791, endPoint y: 399, distance: 76.0
click at [862, 385] on input "text" at bounding box center [705, 387] width 450 height 39
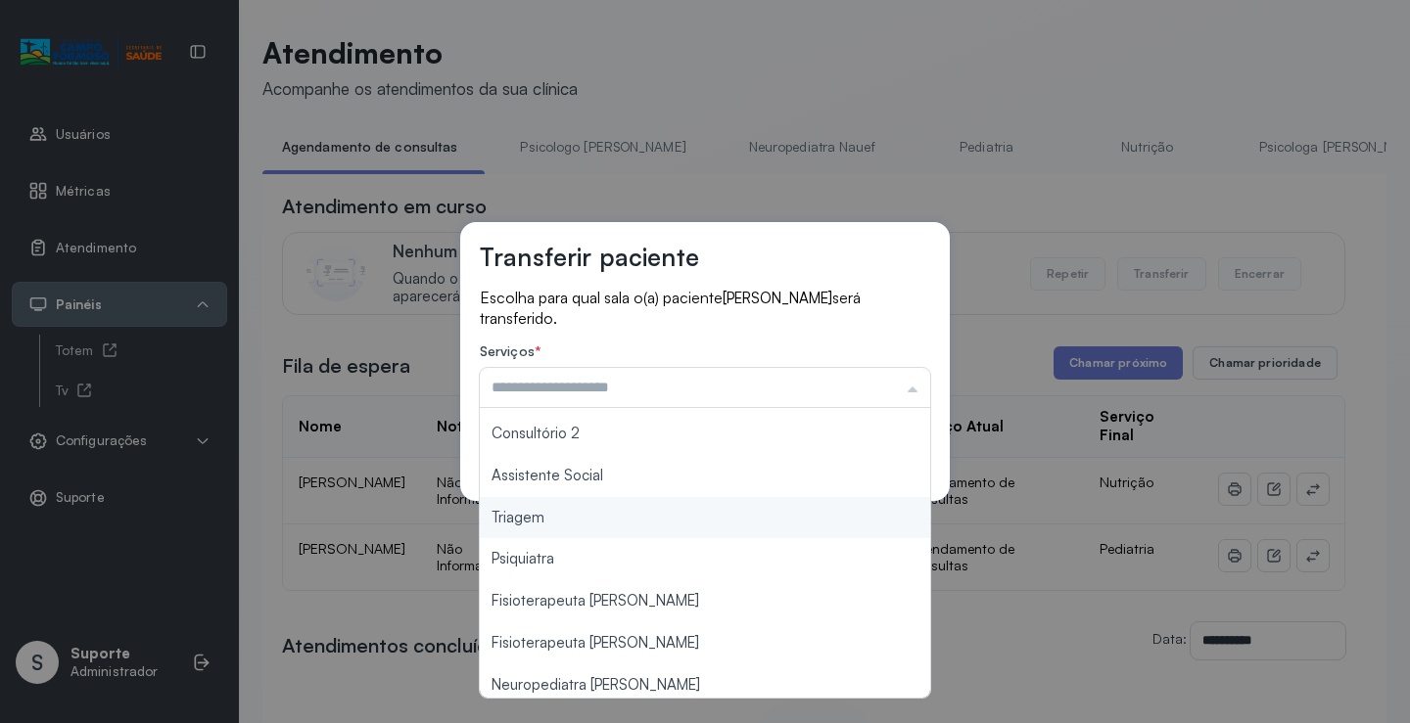
scroll to position [296, 0]
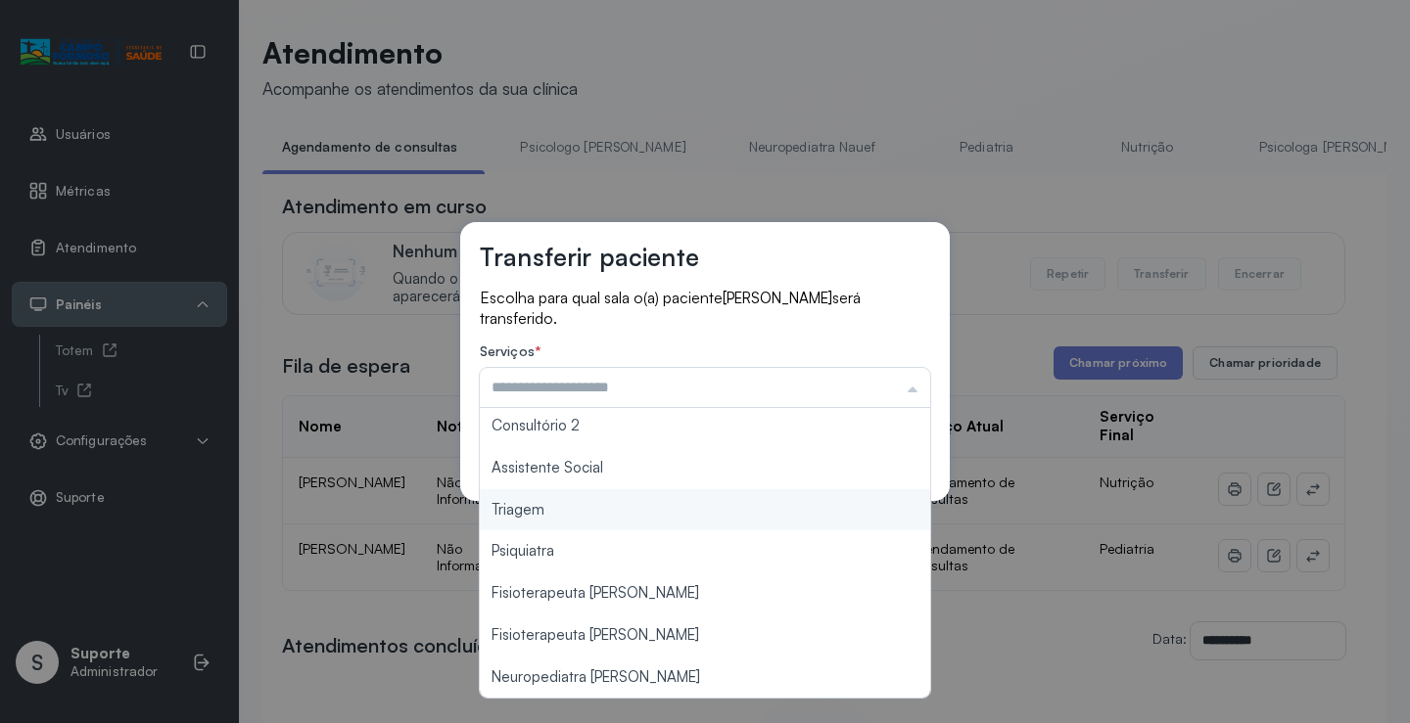
type input "*******"
drag, startPoint x: 583, startPoint y: 520, endPoint x: 749, endPoint y: 471, distance: 172.5
click at [599, 512] on div "Transferir paciente Escolha para qual sala o(a) paciente HELENA SANTOS DE SOUZA…" at bounding box center [705, 361] width 1410 height 723
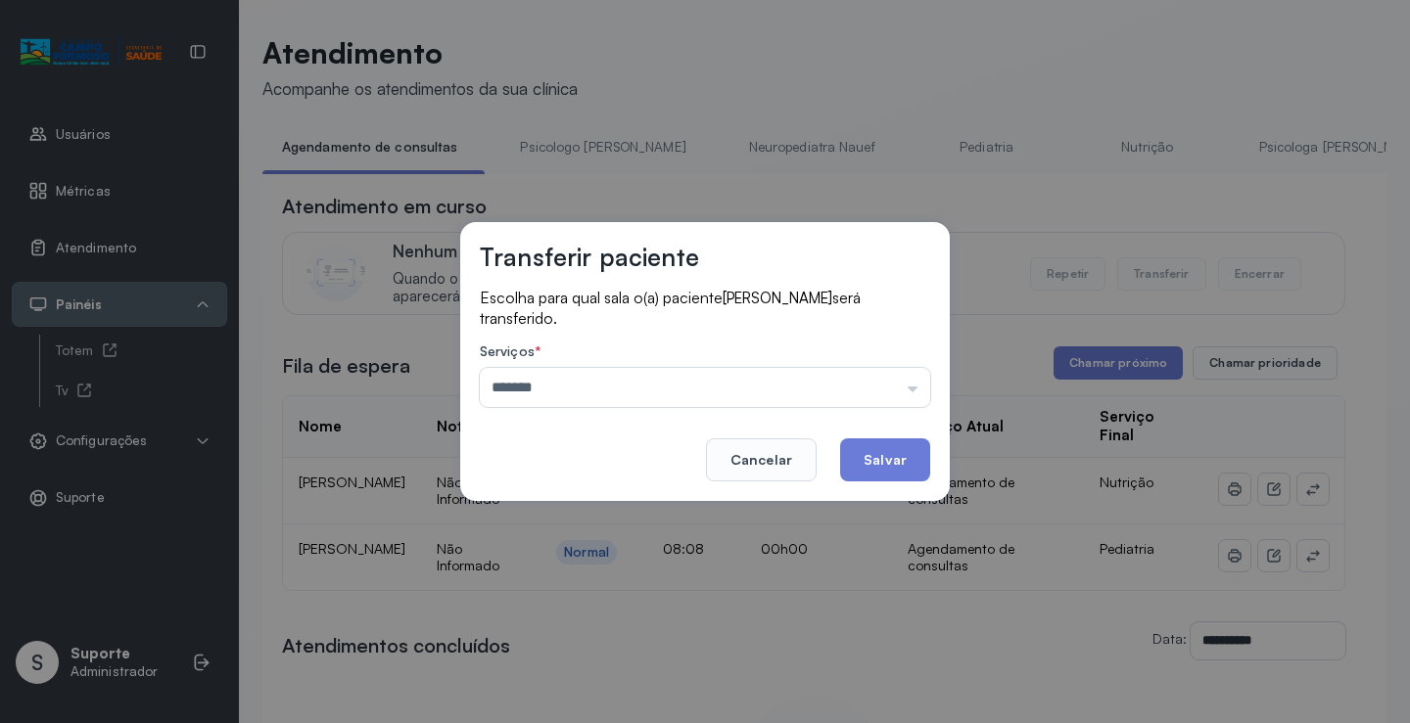
drag, startPoint x: 895, startPoint y: 451, endPoint x: 904, endPoint y: 447, distance: 10.5
click at [902, 448] on button "Salvar" at bounding box center [885, 460] width 90 height 43
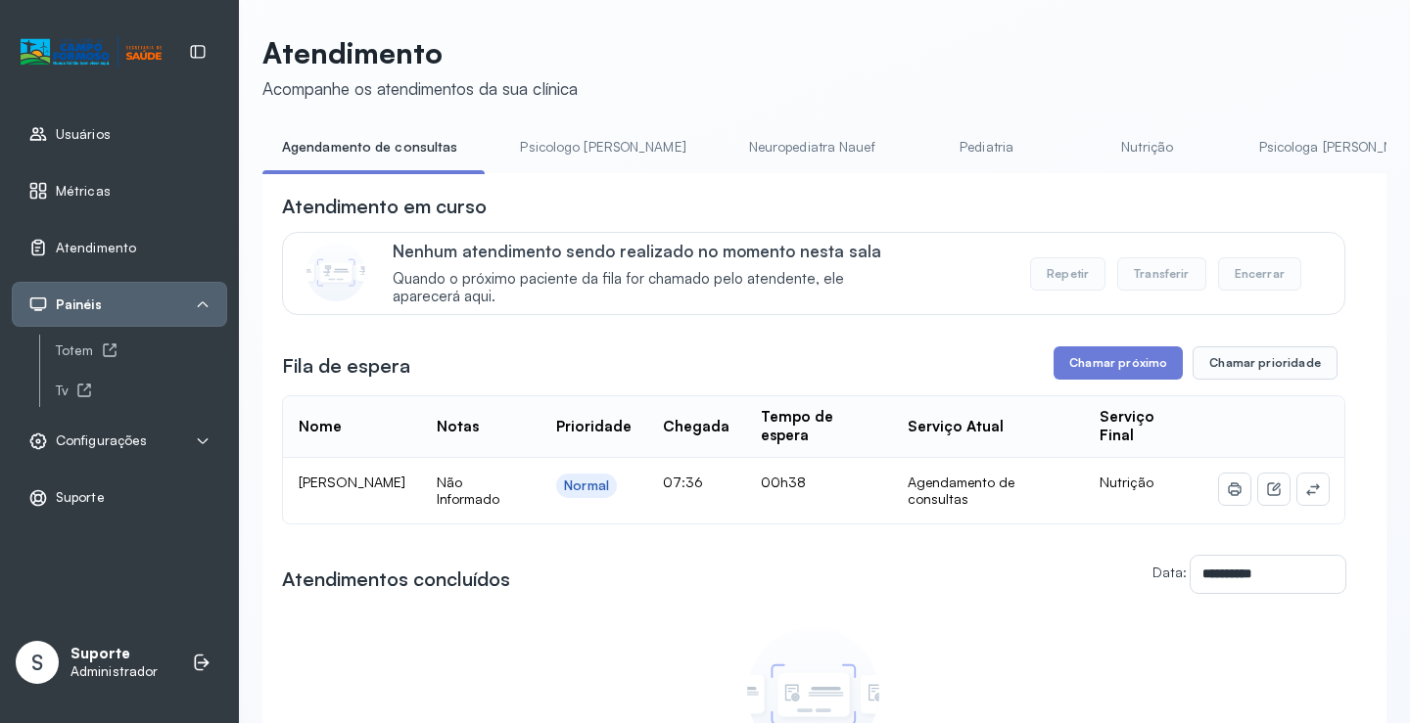
drag, startPoint x: 541, startPoint y: 143, endPoint x: 412, endPoint y: 148, distance: 129.3
click at [539, 143] on link "Psicologo Pedro" at bounding box center [602, 147] width 205 height 32
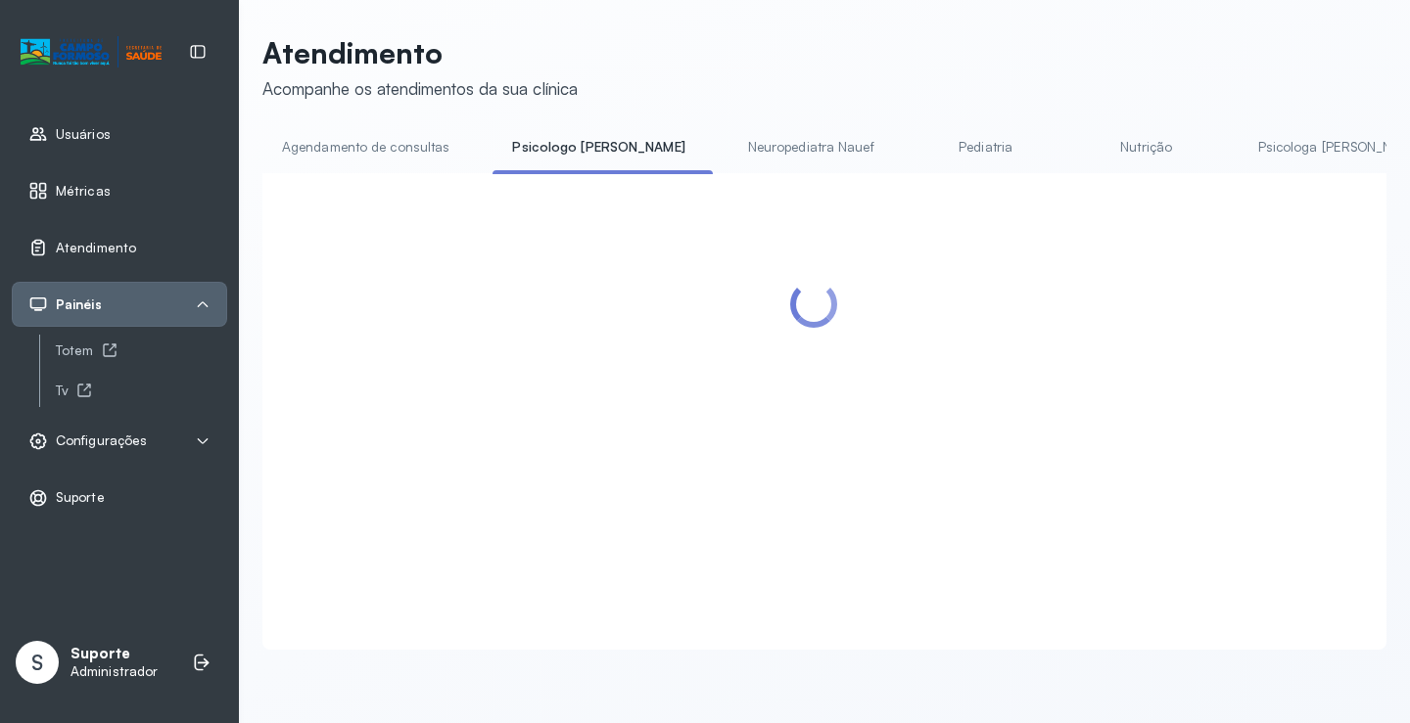
click at [412, 148] on link "Agendamento de consultas" at bounding box center [365, 147] width 207 height 32
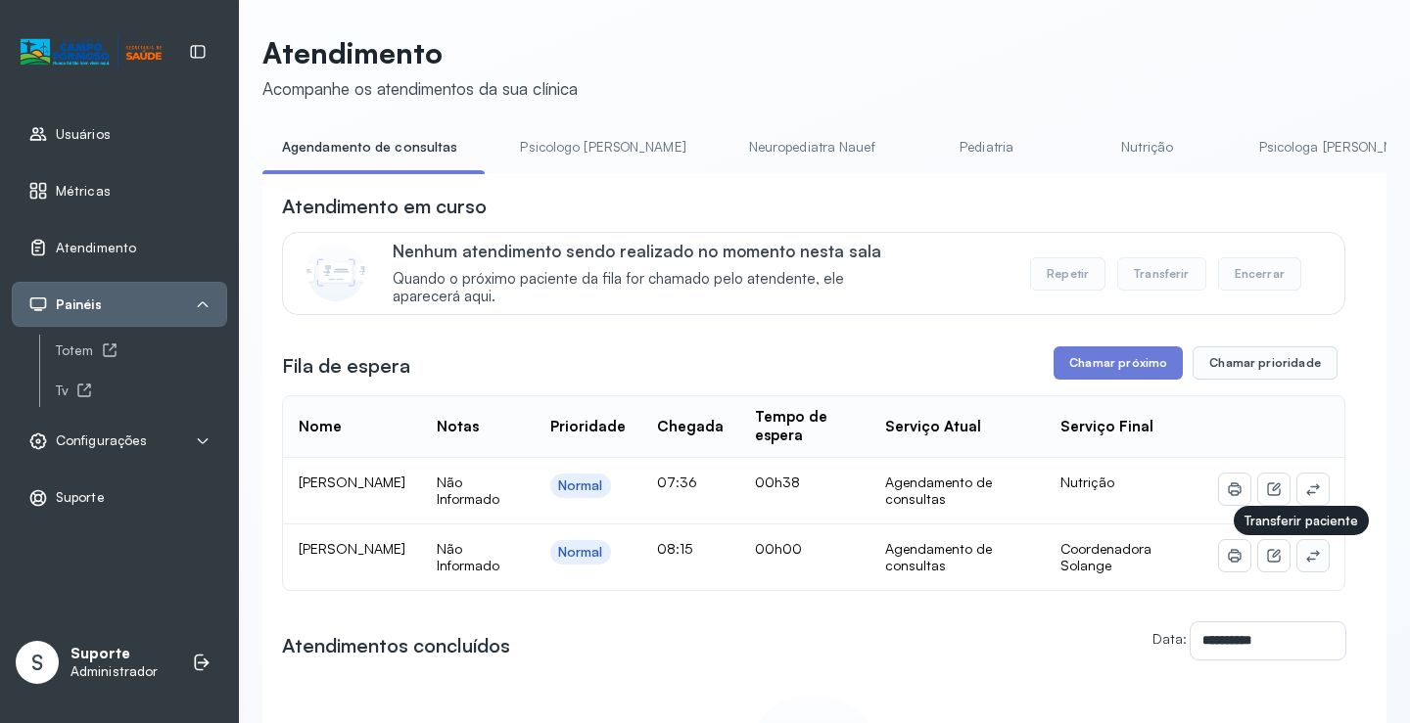
click at [1306, 558] on icon at bounding box center [1313, 556] width 16 height 16
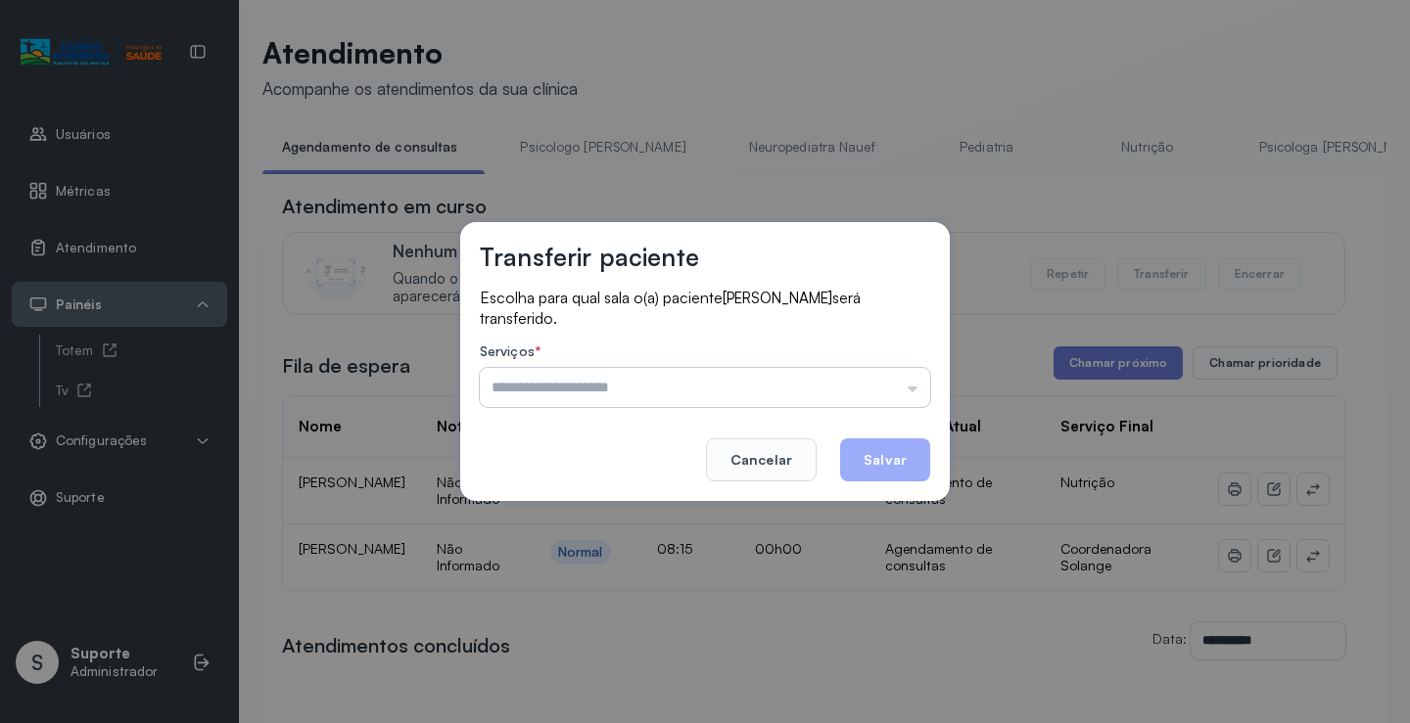
click at [838, 388] on input "text" at bounding box center [705, 387] width 450 height 39
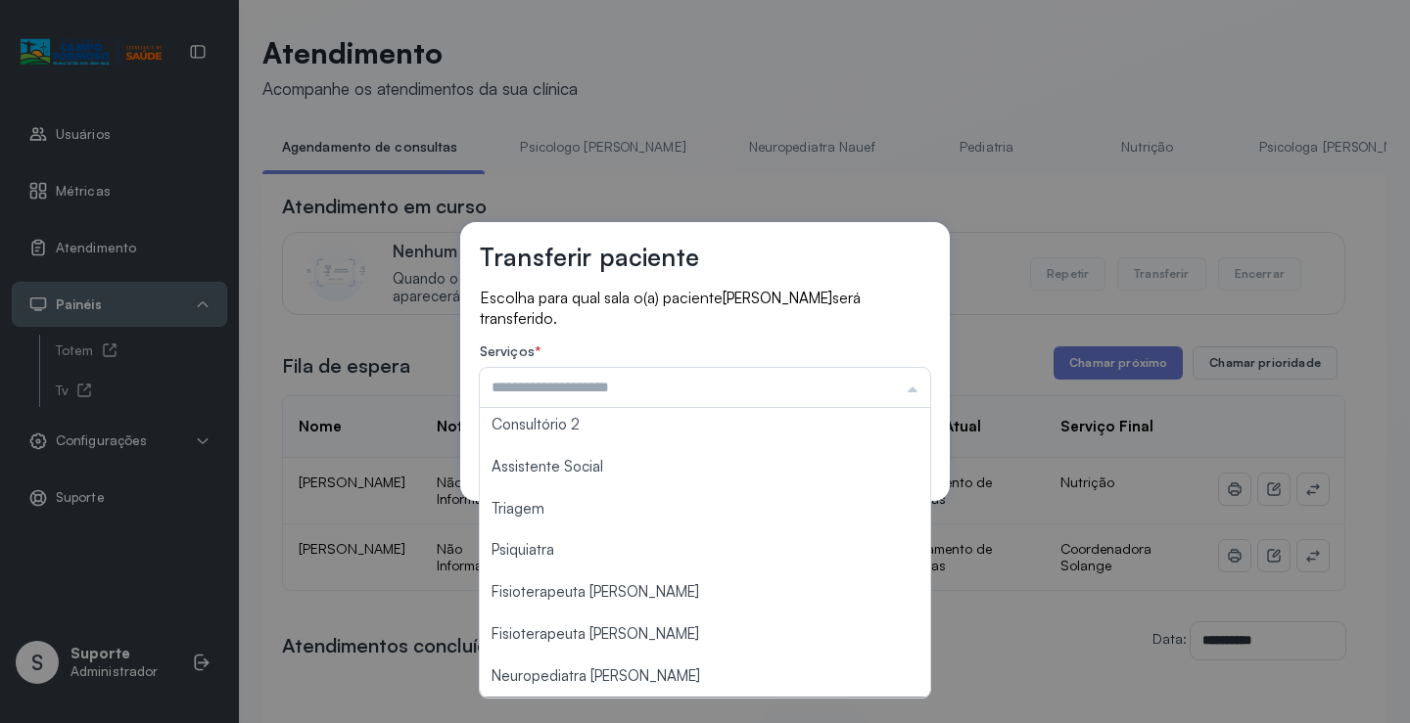
scroll to position [3, 0]
type input "**********"
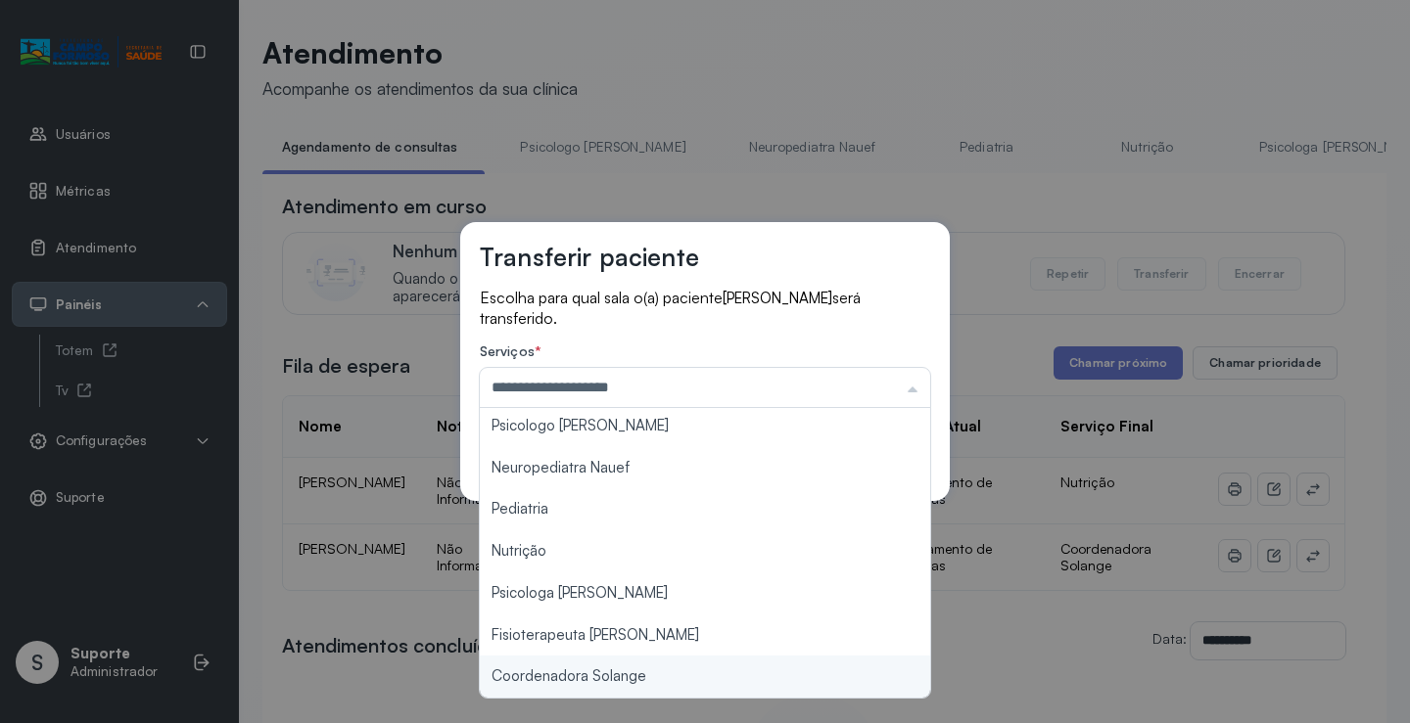
drag, startPoint x: 645, startPoint y: 683, endPoint x: 847, endPoint y: 528, distance: 254.7
click at [658, 673] on div "**********" at bounding box center [705, 361] width 1410 height 723
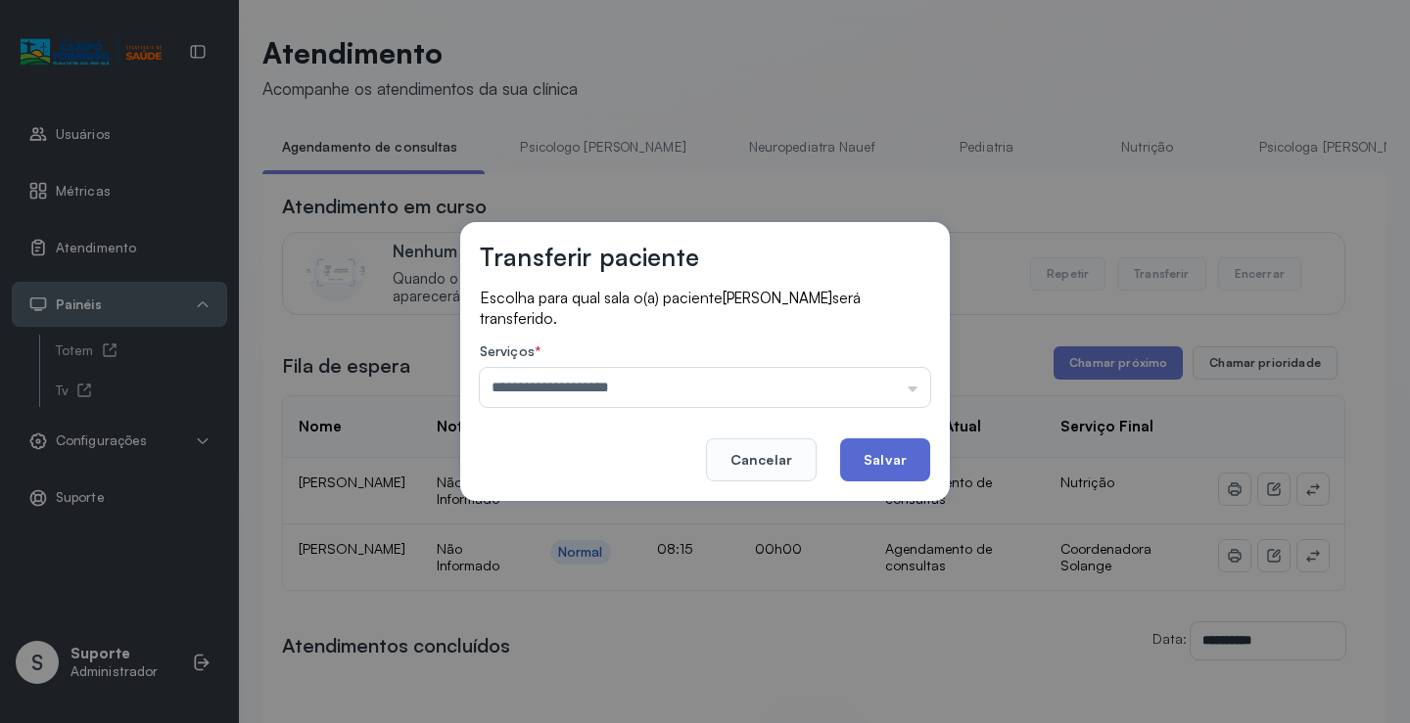
click at [902, 453] on button "Salvar" at bounding box center [885, 460] width 90 height 43
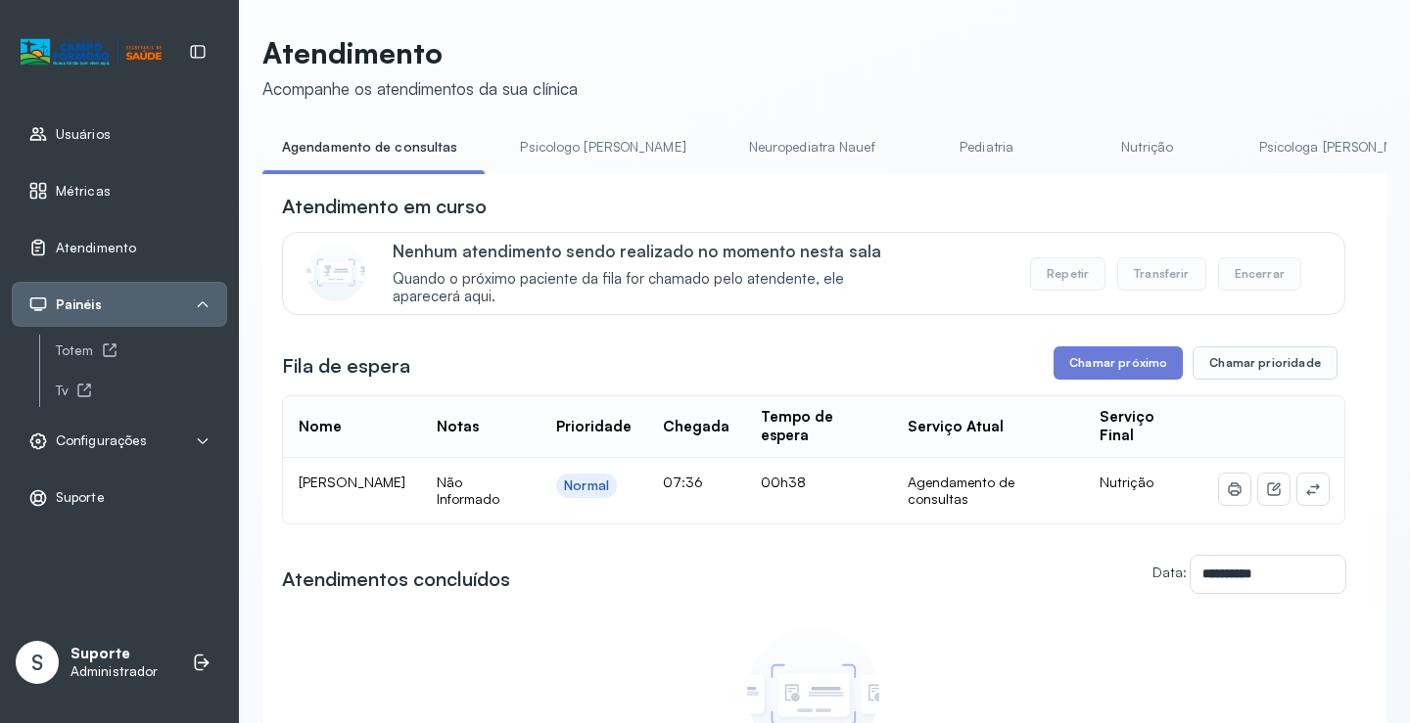
click at [563, 151] on link "Psicologo Pedro" at bounding box center [602, 147] width 205 height 32
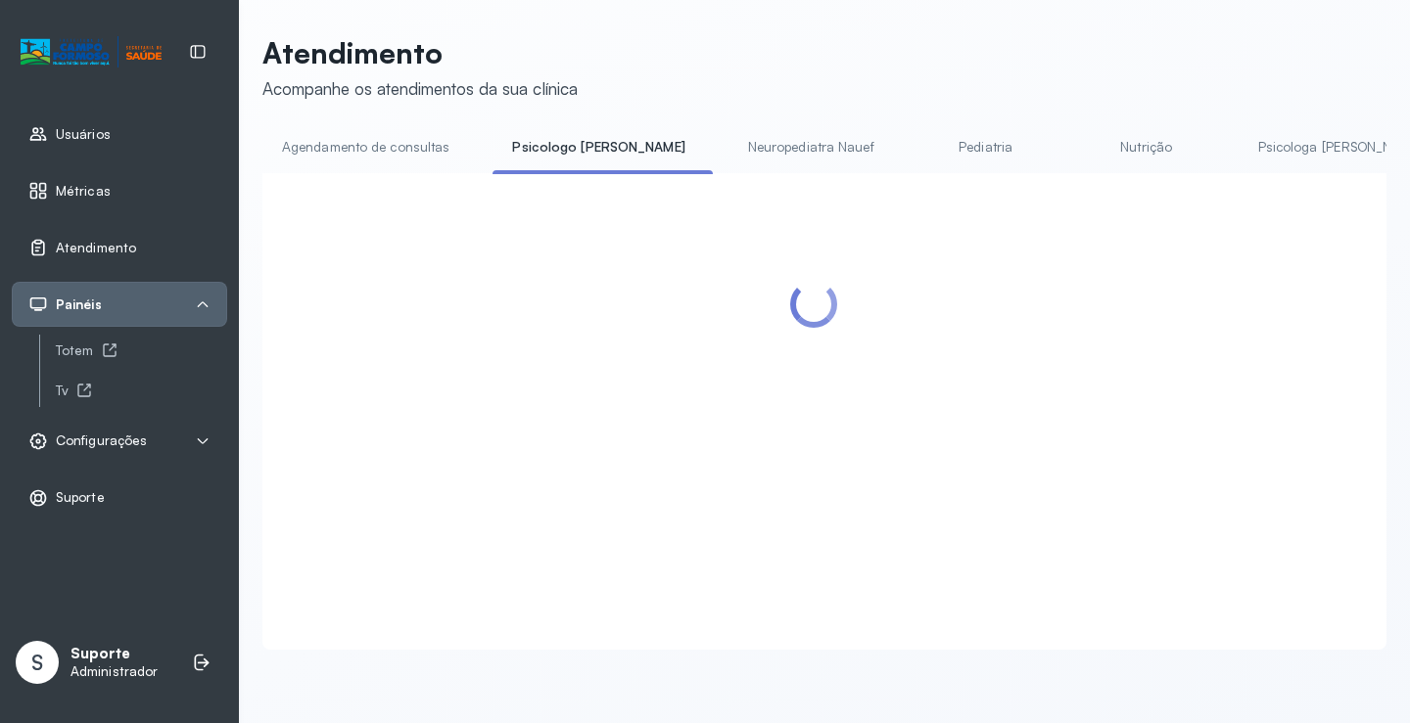
click at [375, 170] on li "Agendamento de consultas" at bounding box center [369, 153] width 214 height 44
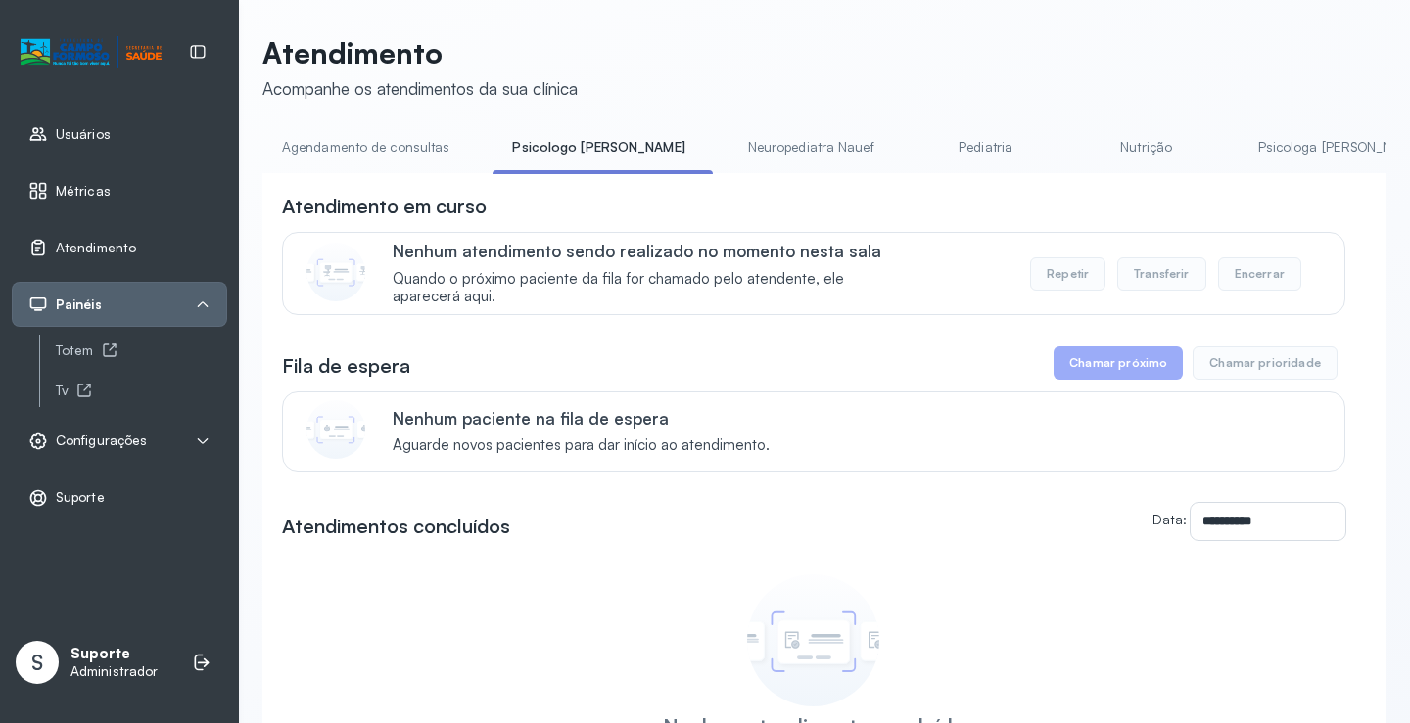
click at [411, 147] on link "Agendamento de consultas" at bounding box center [365, 147] width 207 height 32
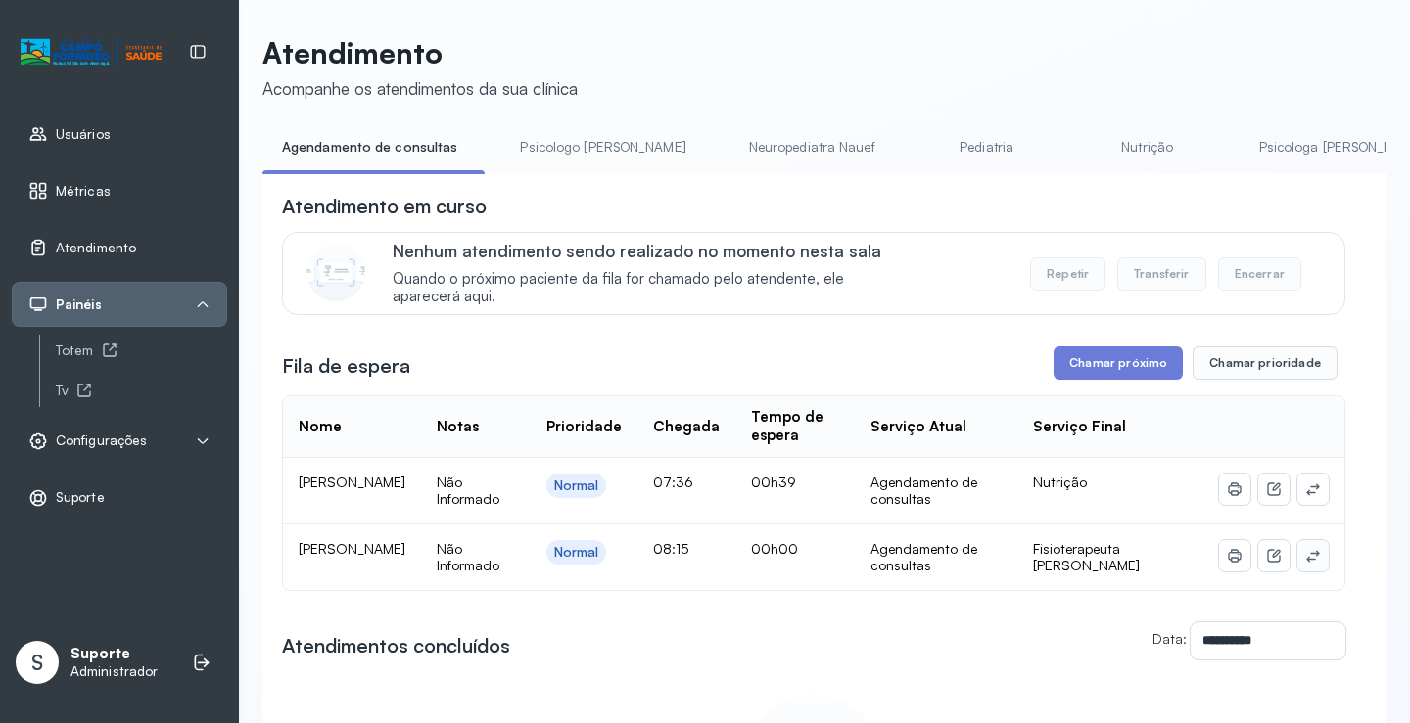
click at [1297, 567] on button at bounding box center [1312, 555] width 31 height 31
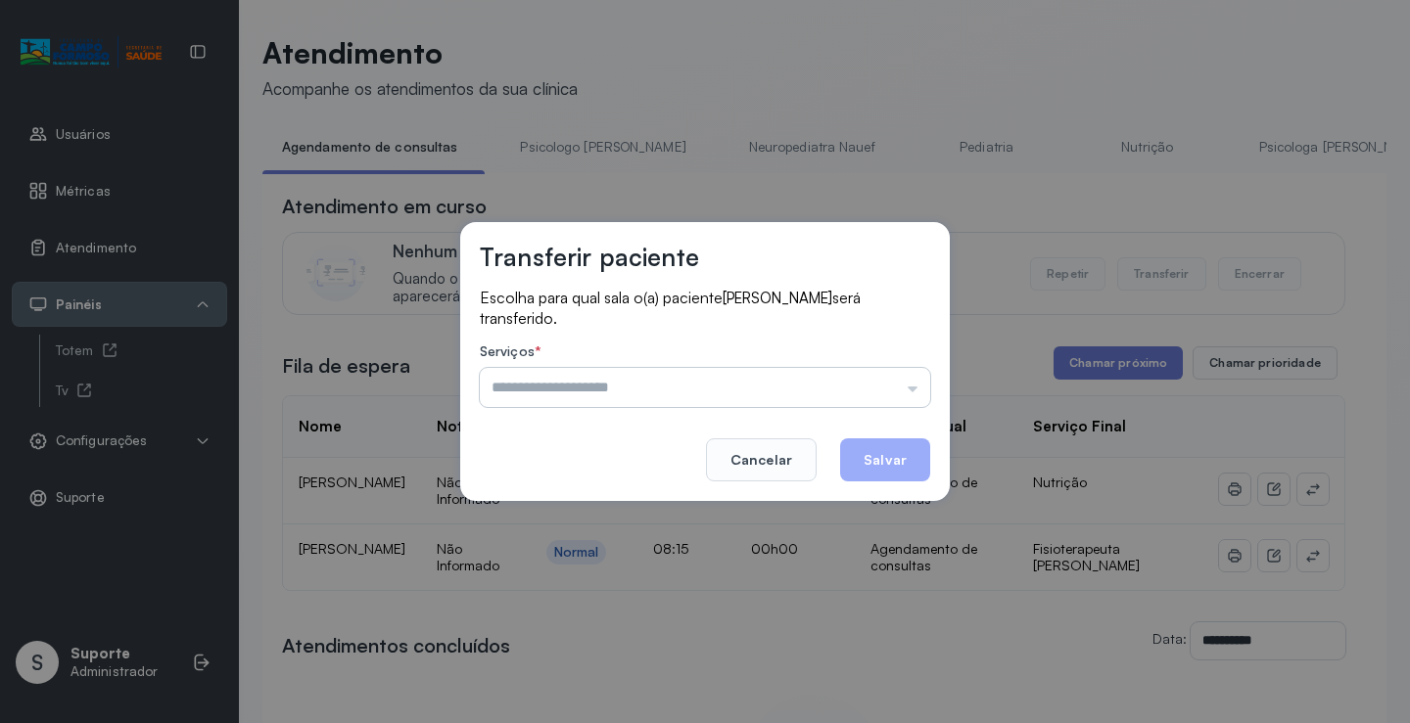
drag, startPoint x: 897, startPoint y: 397, endPoint x: 866, endPoint y: 397, distance: 30.3
click at [892, 397] on input "text" at bounding box center [705, 387] width 450 height 39
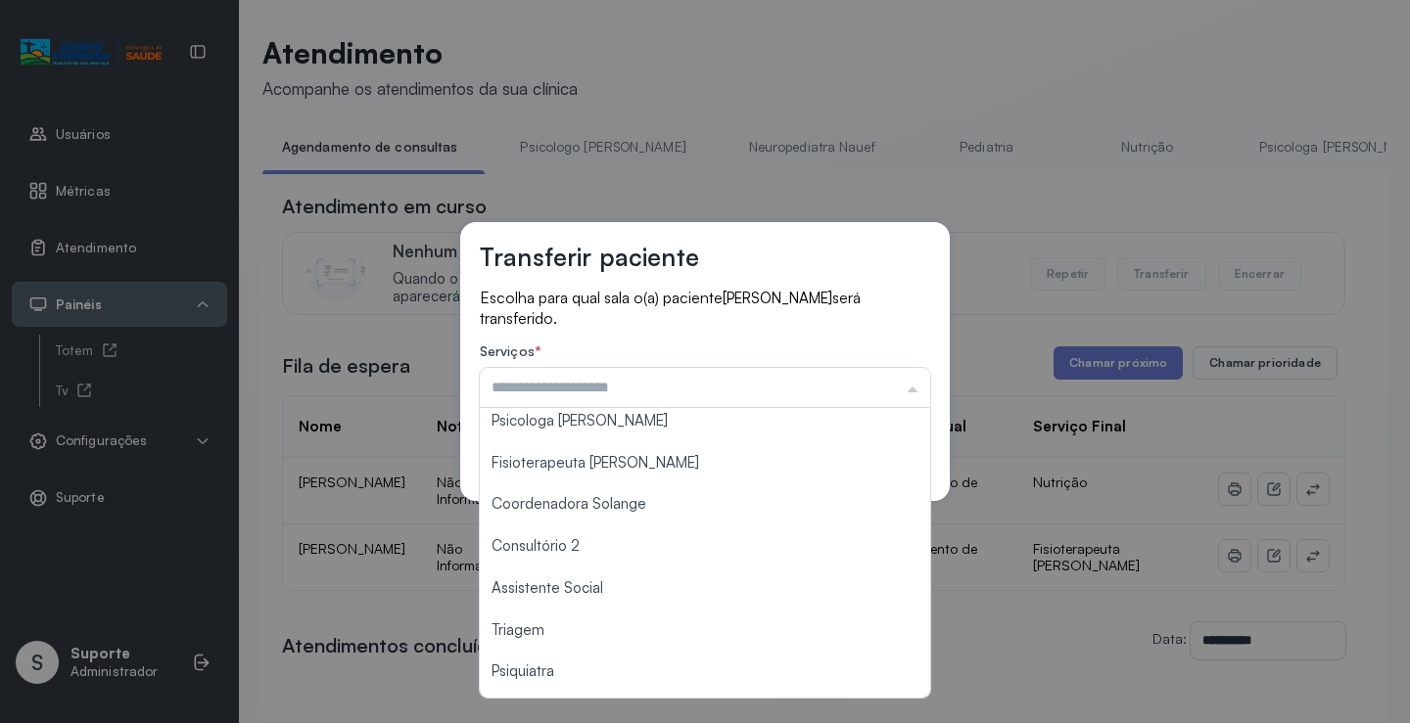
scroll to position [196, 0]
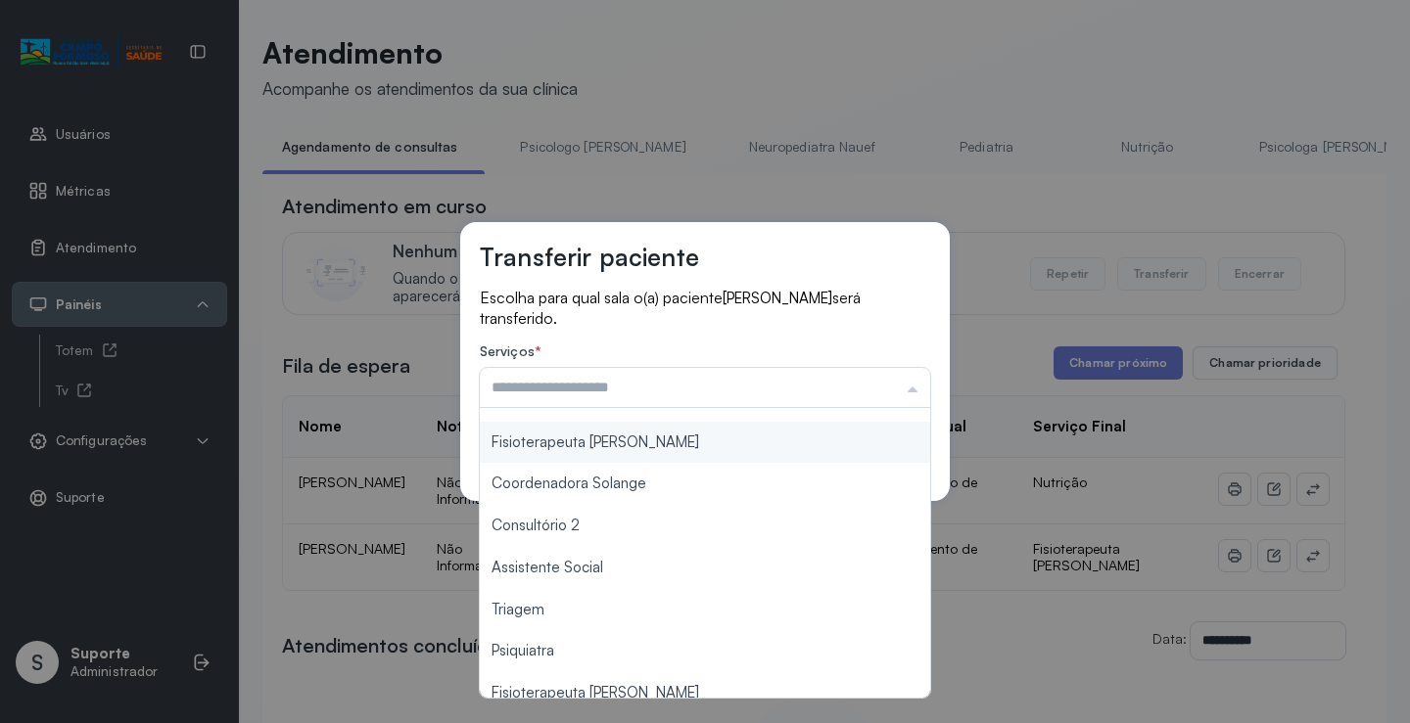
type input "**********"
click at [657, 455] on div "**********" at bounding box center [704, 361] width 489 height 279
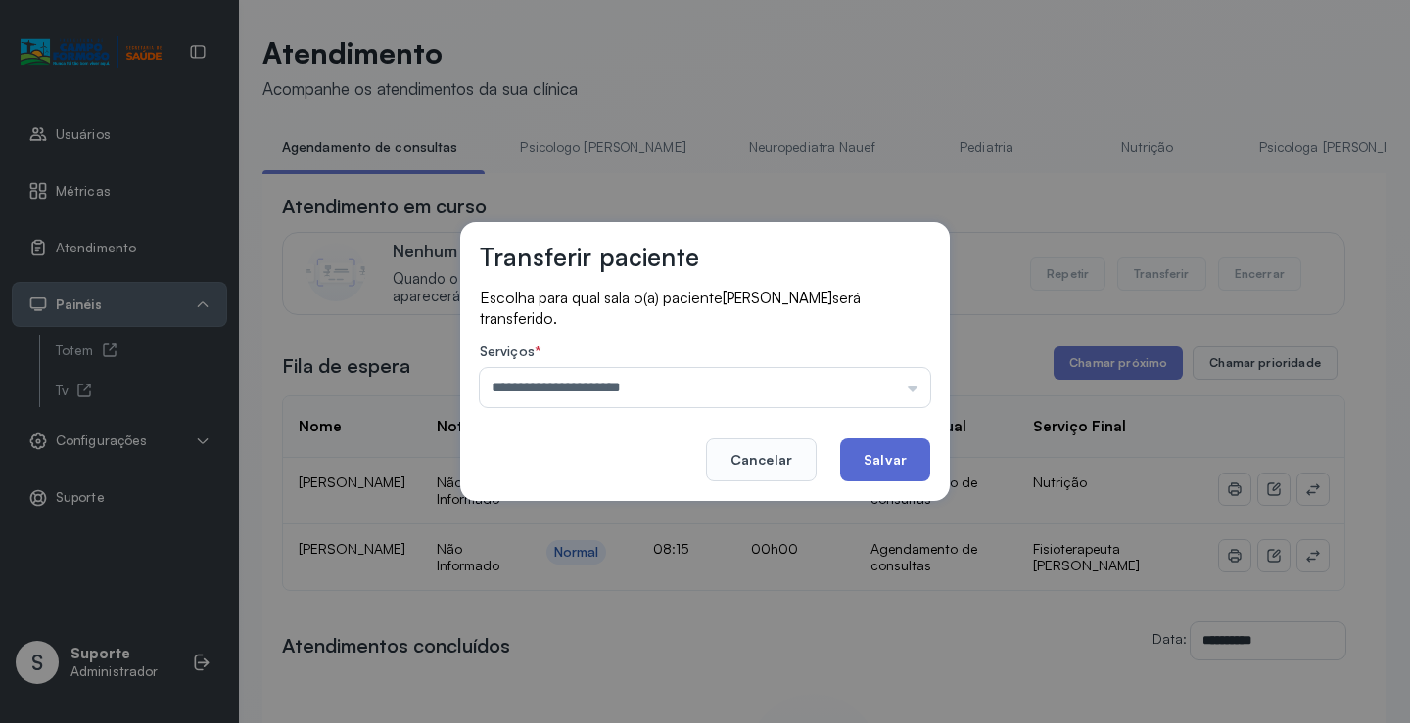
click at [909, 461] on button "Salvar" at bounding box center [885, 460] width 90 height 43
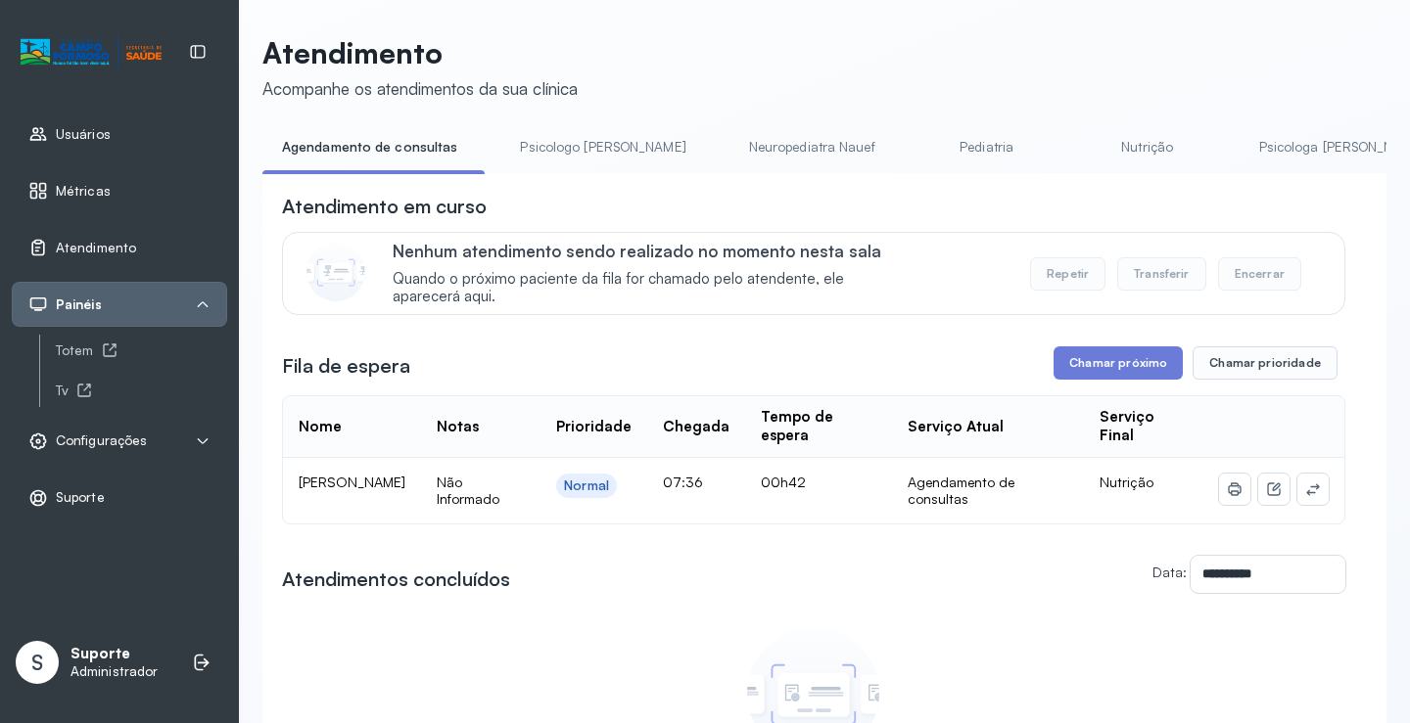
drag, startPoint x: 558, startPoint y: 149, endPoint x: 428, endPoint y: 148, distance: 130.2
click at [556, 149] on link "Psicologo Pedro" at bounding box center [602, 147] width 205 height 32
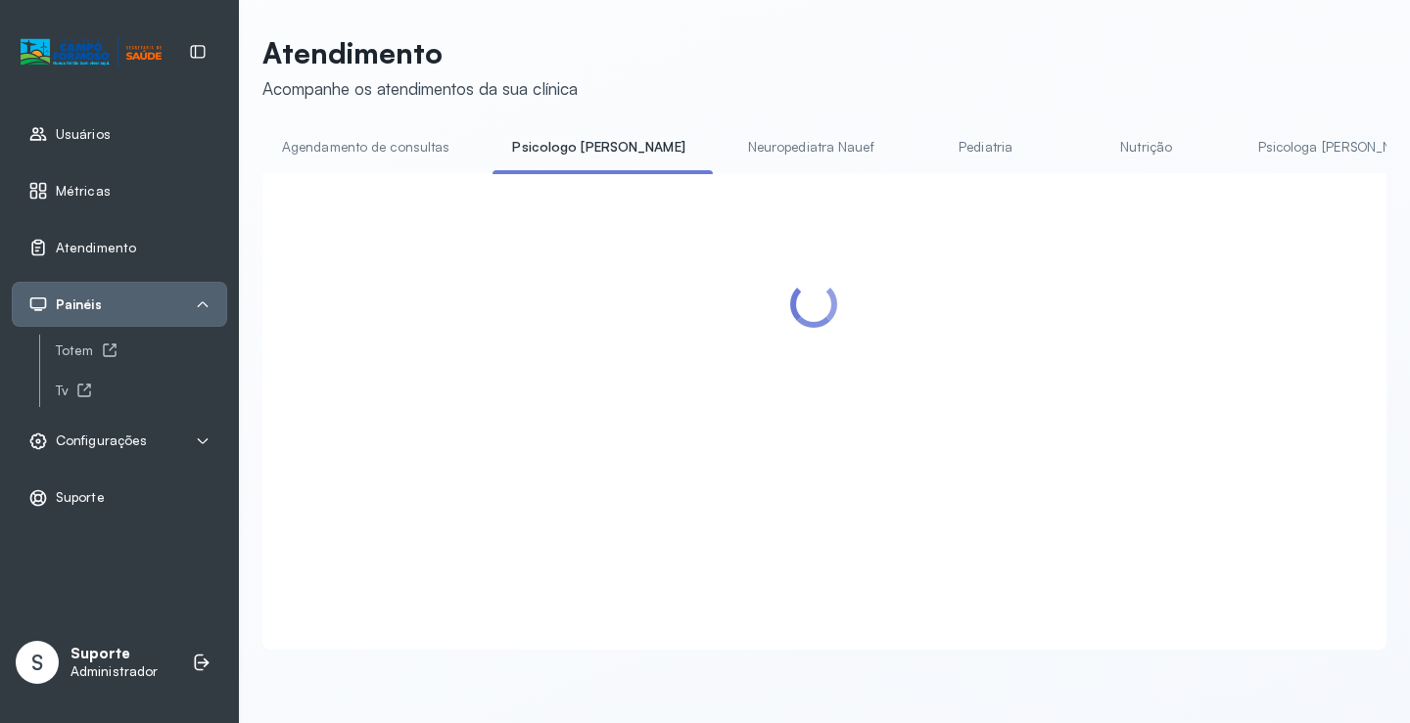
click at [394, 148] on link "Agendamento de consultas" at bounding box center [365, 147] width 207 height 32
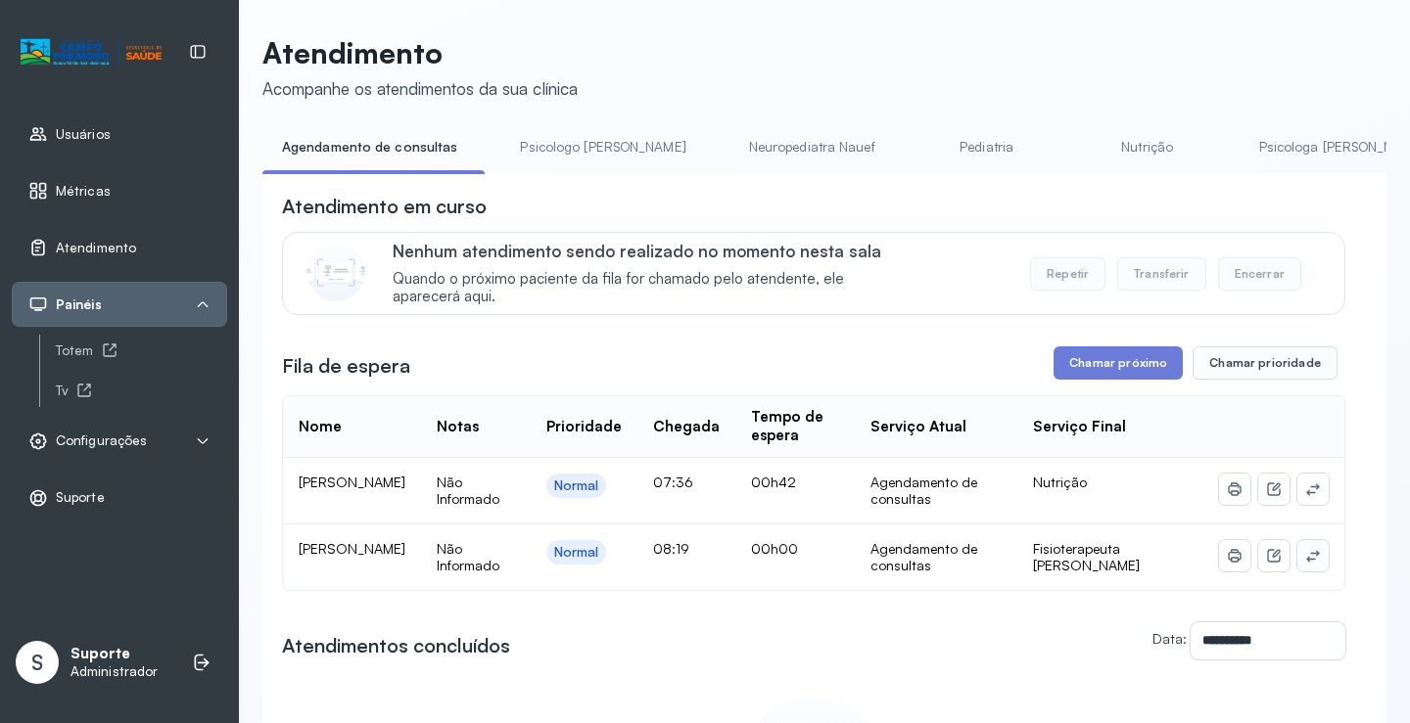
click at [1305, 559] on icon at bounding box center [1313, 556] width 16 height 16
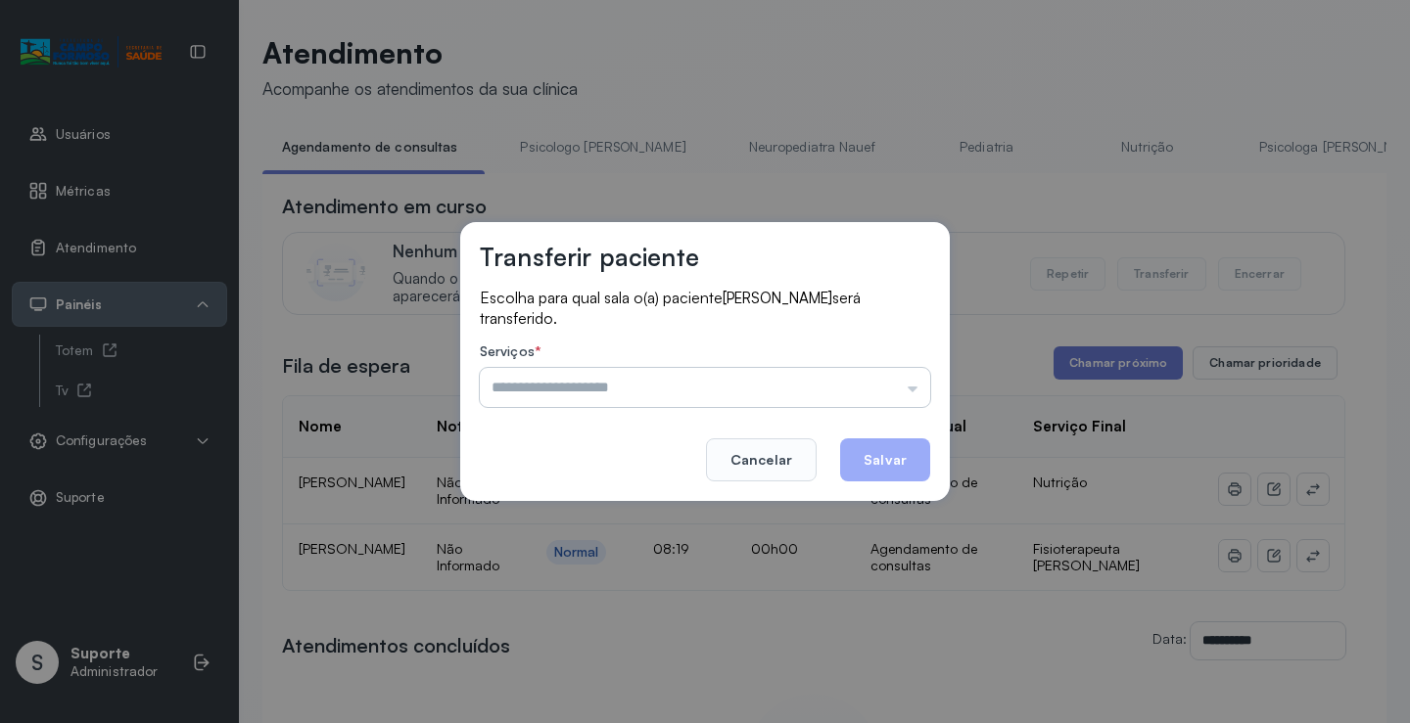
click at [873, 377] on input "text" at bounding box center [705, 387] width 450 height 39
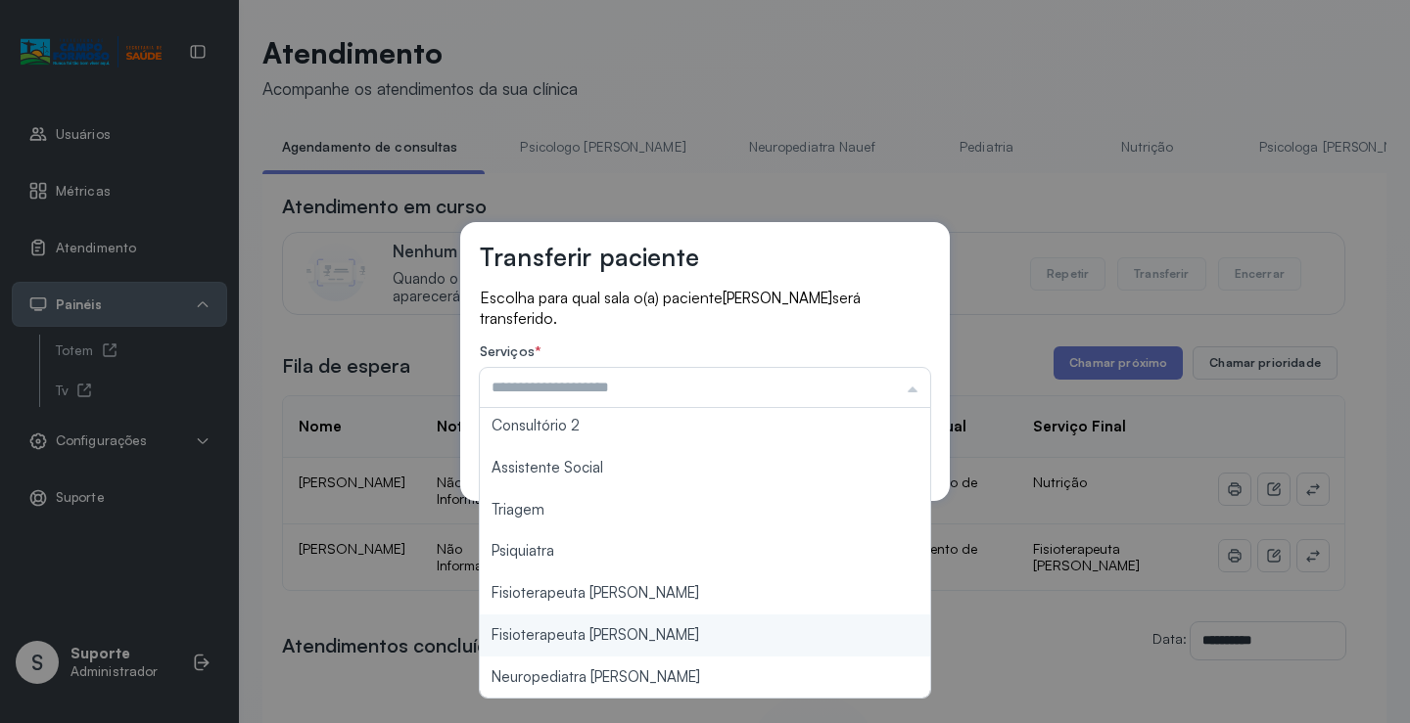
scroll to position [2, 0]
type input "**********"
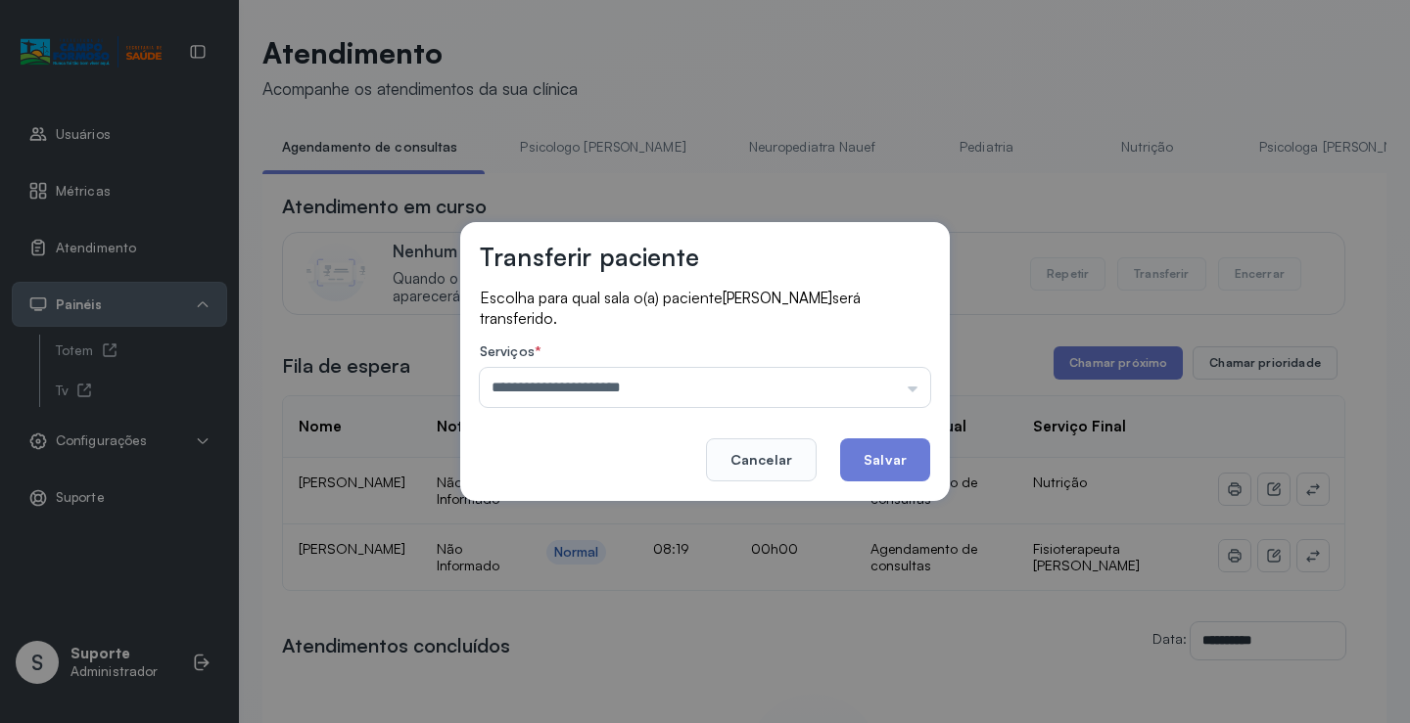
drag, startPoint x: 663, startPoint y: 630, endPoint x: 848, endPoint y: 524, distance: 213.6
click at [663, 629] on div "**********" at bounding box center [705, 361] width 1410 height 723
click at [906, 449] on button "Salvar" at bounding box center [885, 460] width 90 height 43
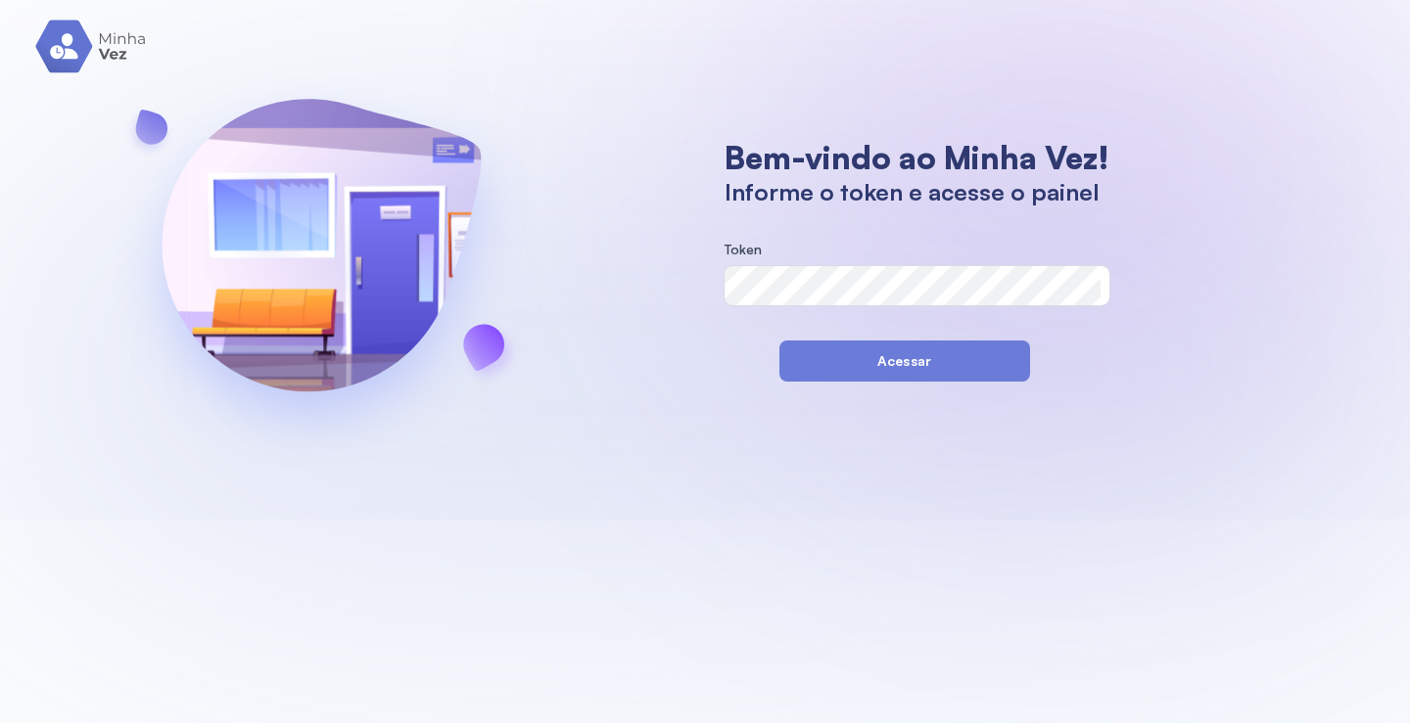
click at [819, 264] on div "Token" at bounding box center [916, 274] width 385 height 64
click at [790, 307] on form "Token Mostrar" at bounding box center [916, 281] width 387 height 79
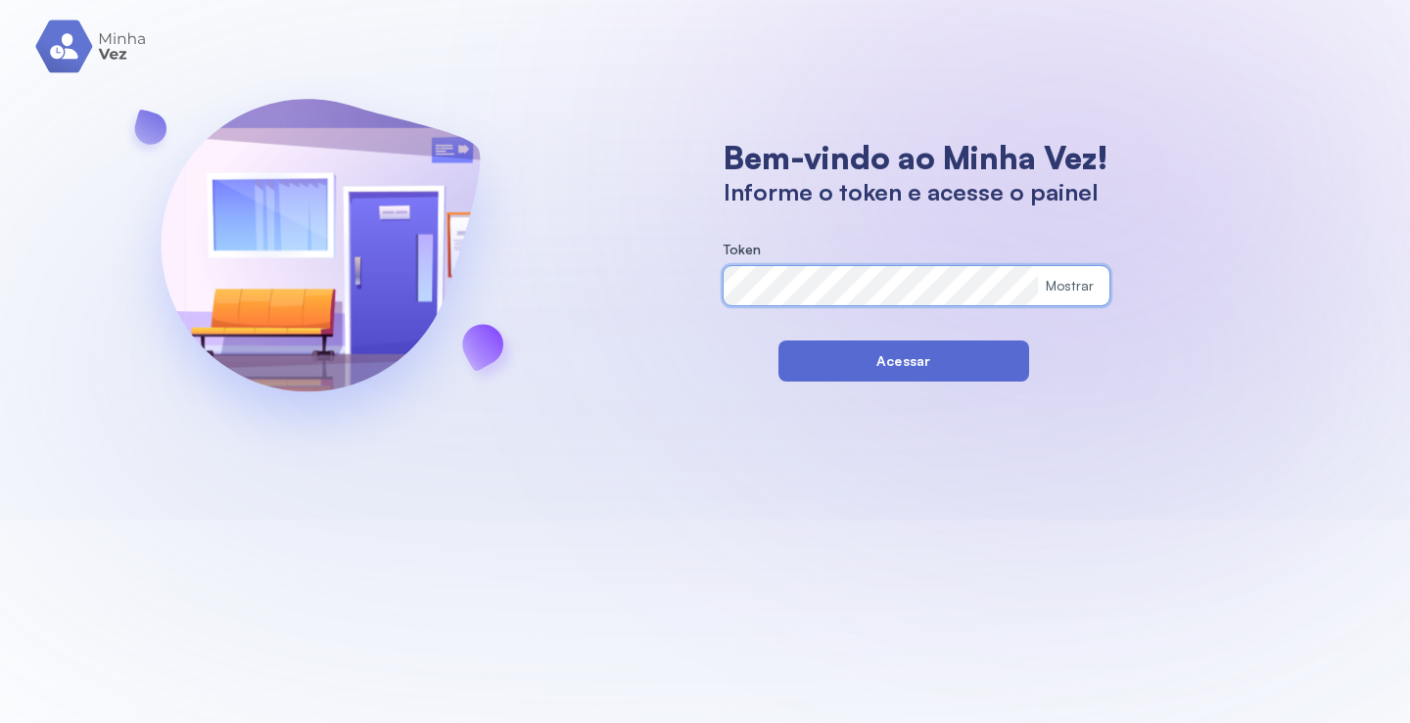
click at [785, 366] on button "Acessar" at bounding box center [903, 361] width 251 height 41
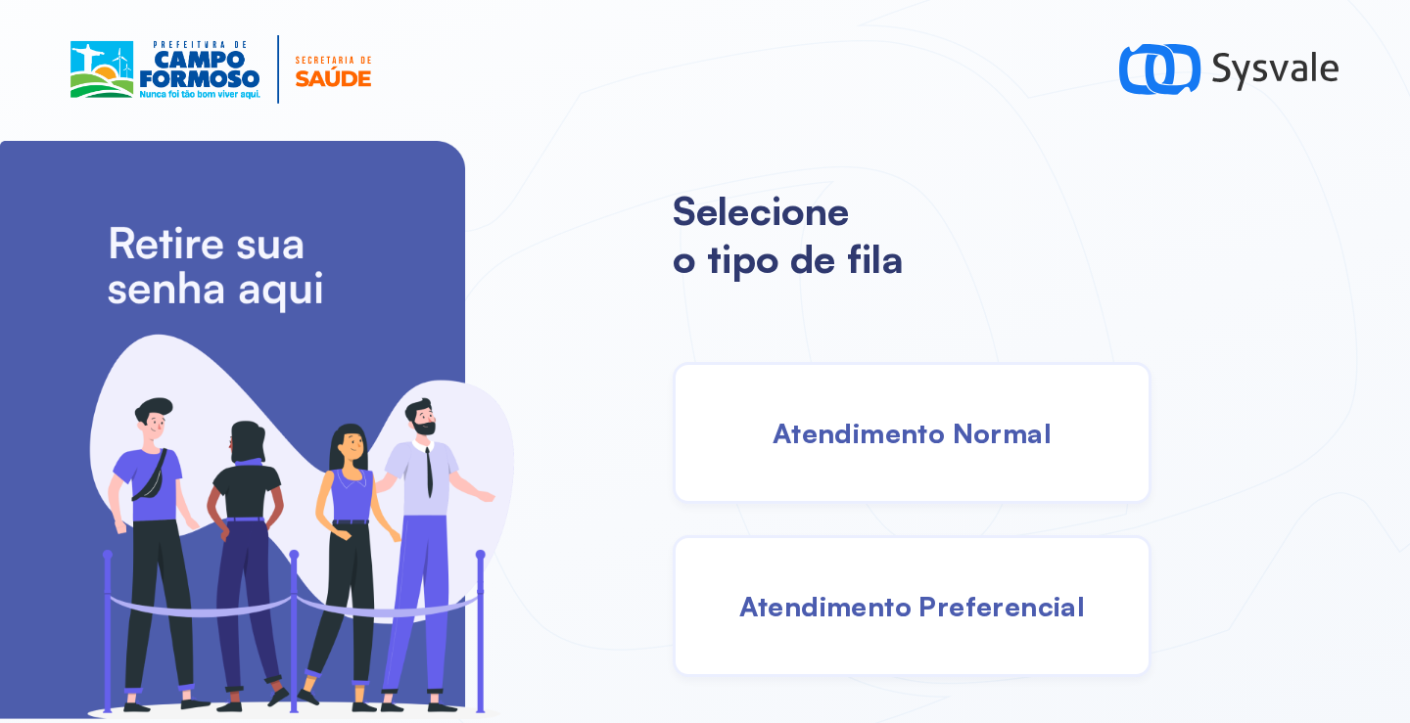
click at [834, 419] on span "Atendimento Normal" at bounding box center [911, 433] width 279 height 34
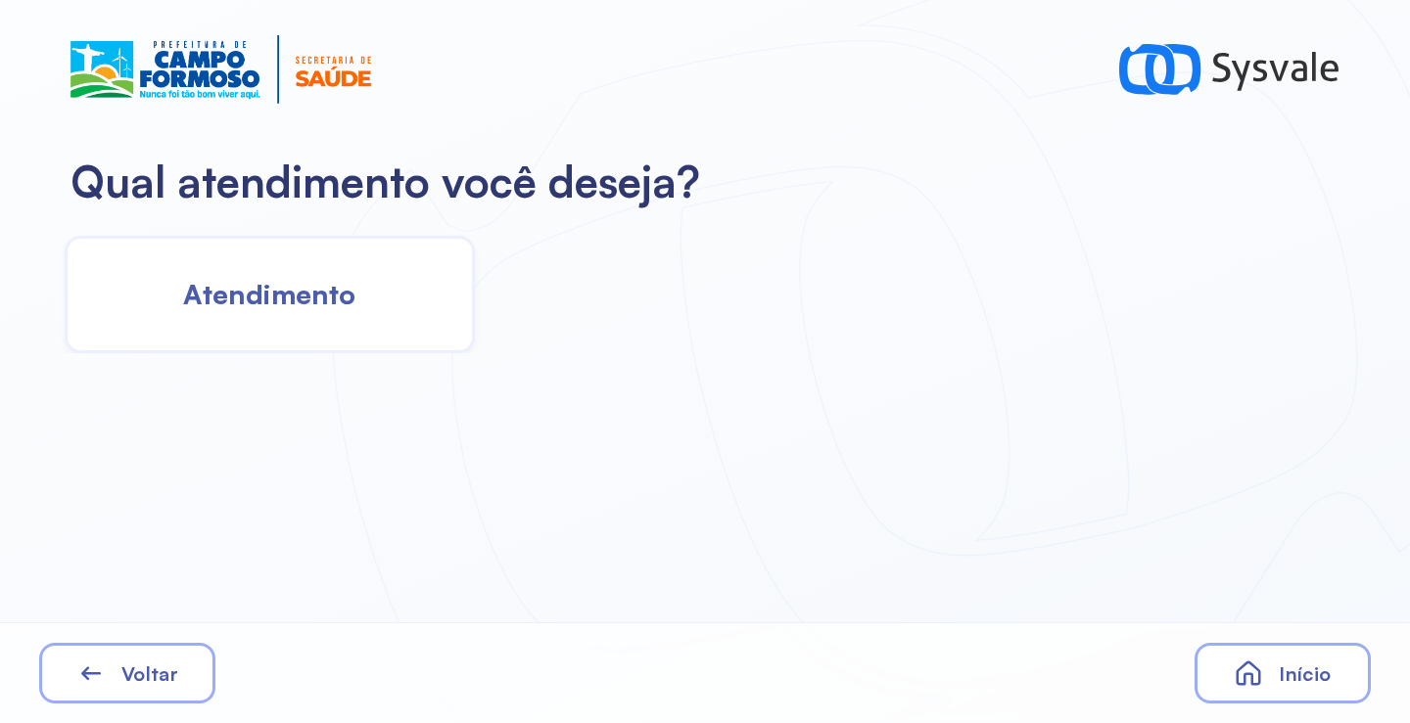
click at [344, 288] on span "Atendimento" at bounding box center [269, 294] width 172 height 34
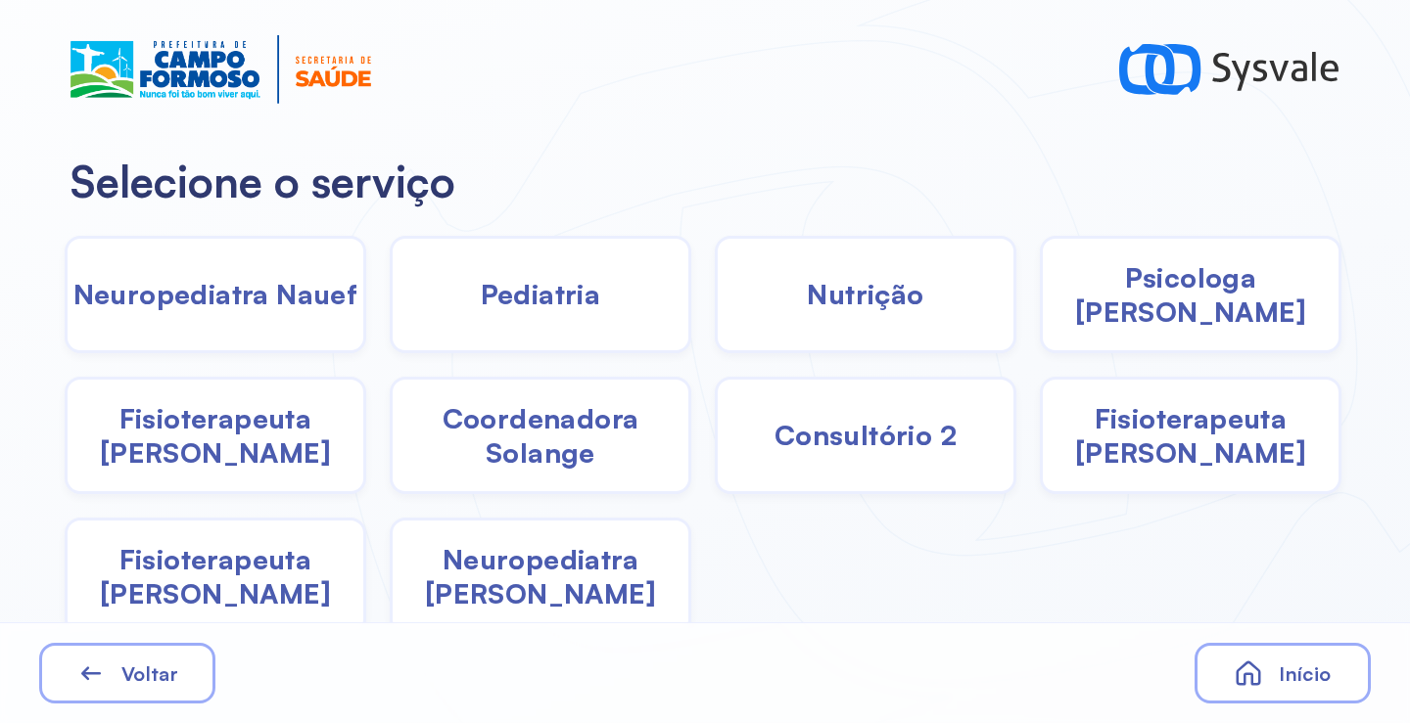
click at [882, 305] on span "Nutrição" at bounding box center [865, 294] width 116 height 34
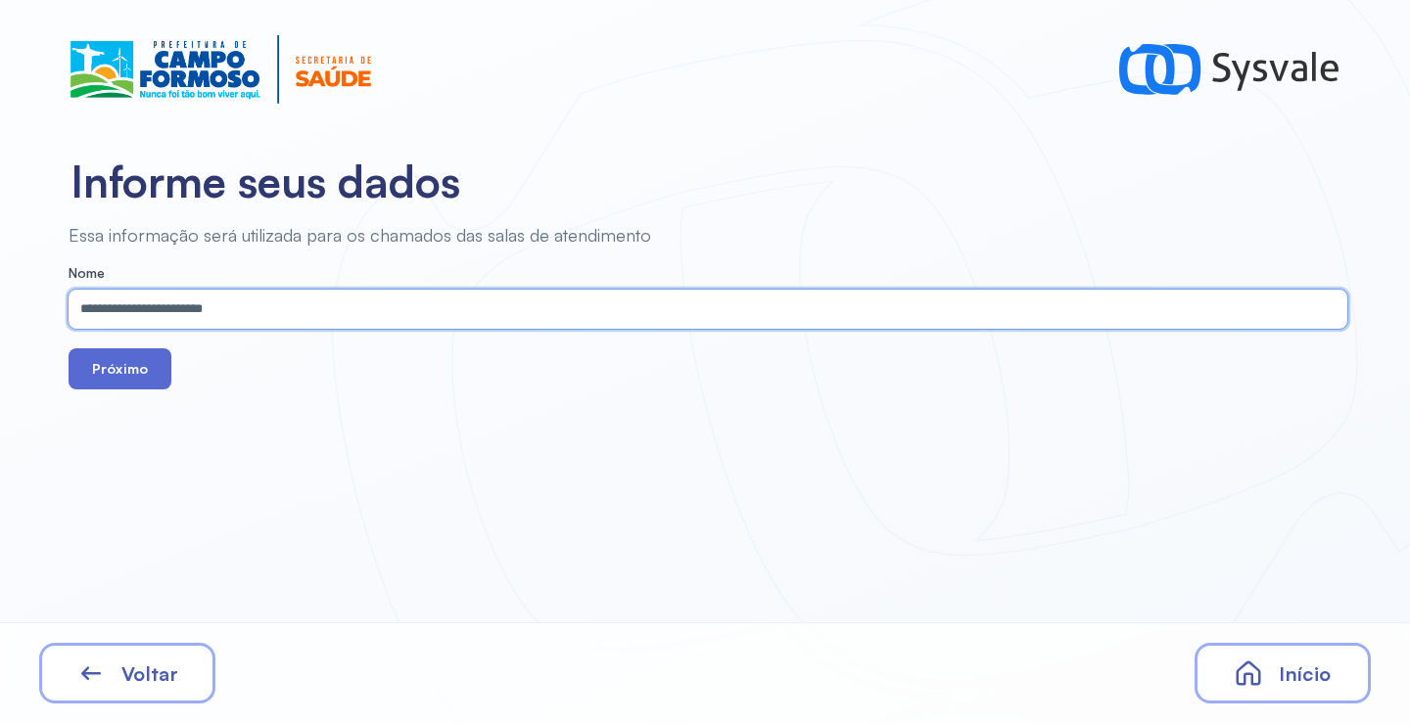
type input "**********"
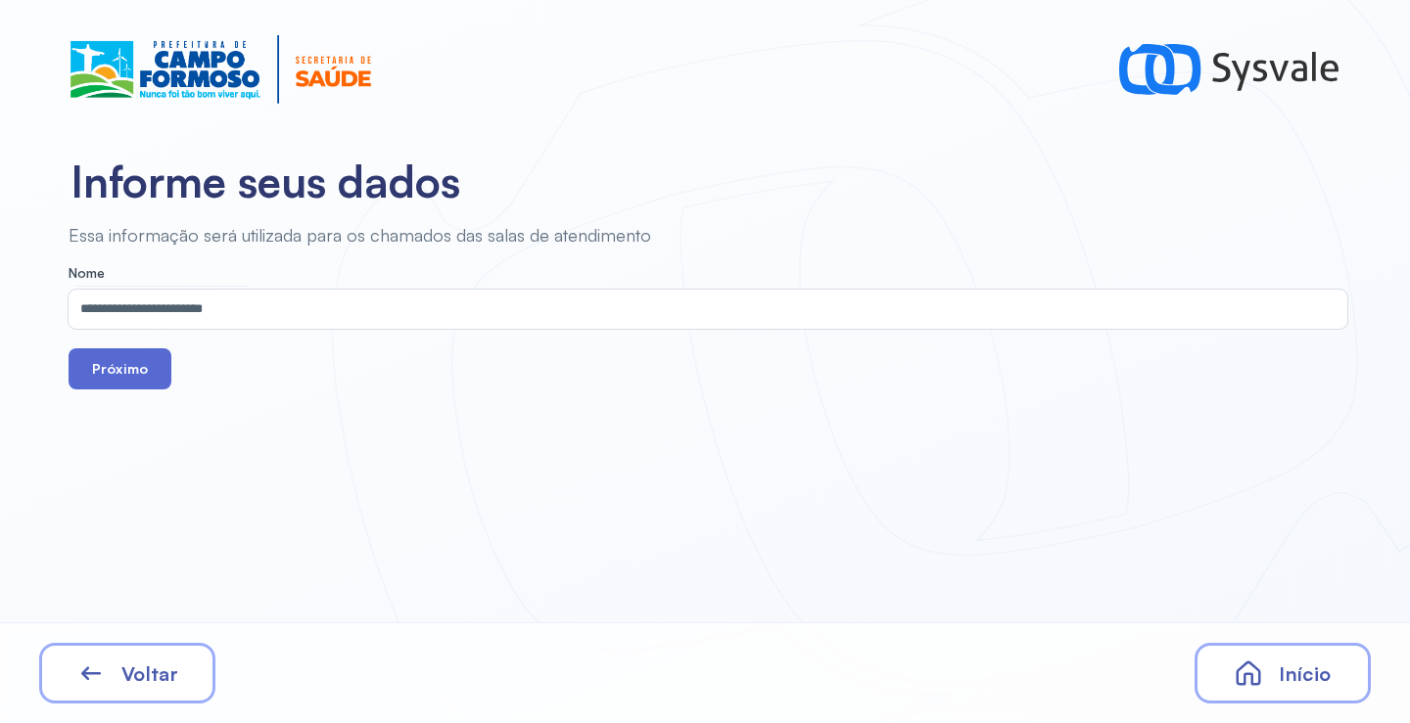
click at [116, 364] on button "Próximo" at bounding box center [120, 368] width 103 height 41
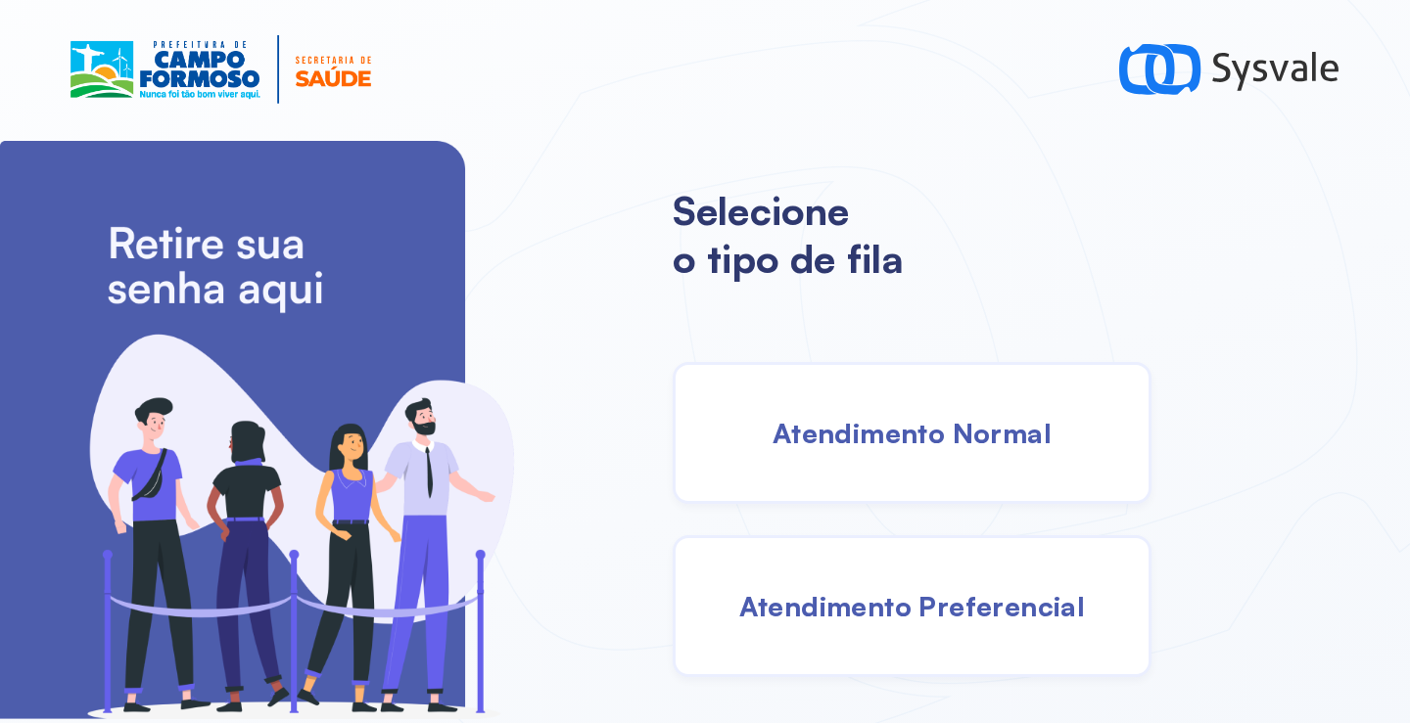
click at [891, 443] on span "Atendimento Normal" at bounding box center [911, 433] width 279 height 34
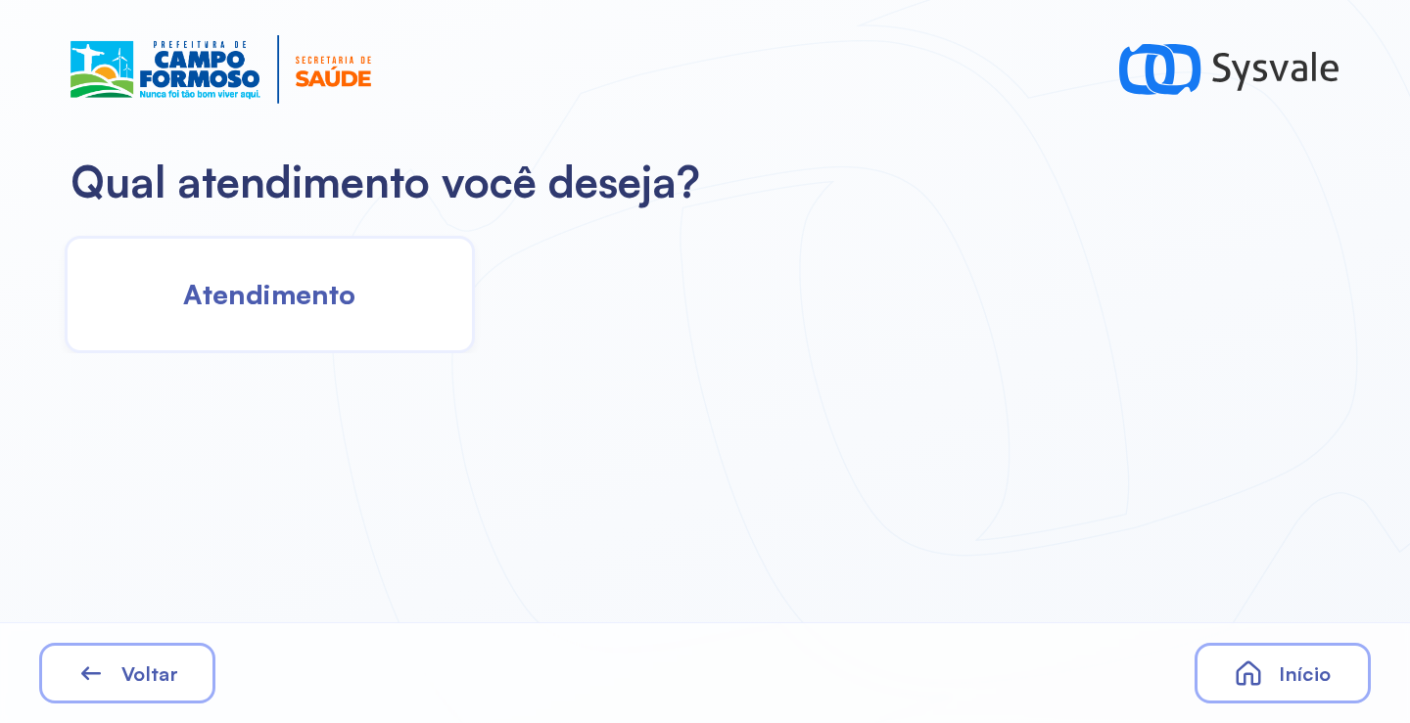
click at [284, 324] on div "Atendimento" at bounding box center [270, 294] width 410 height 117
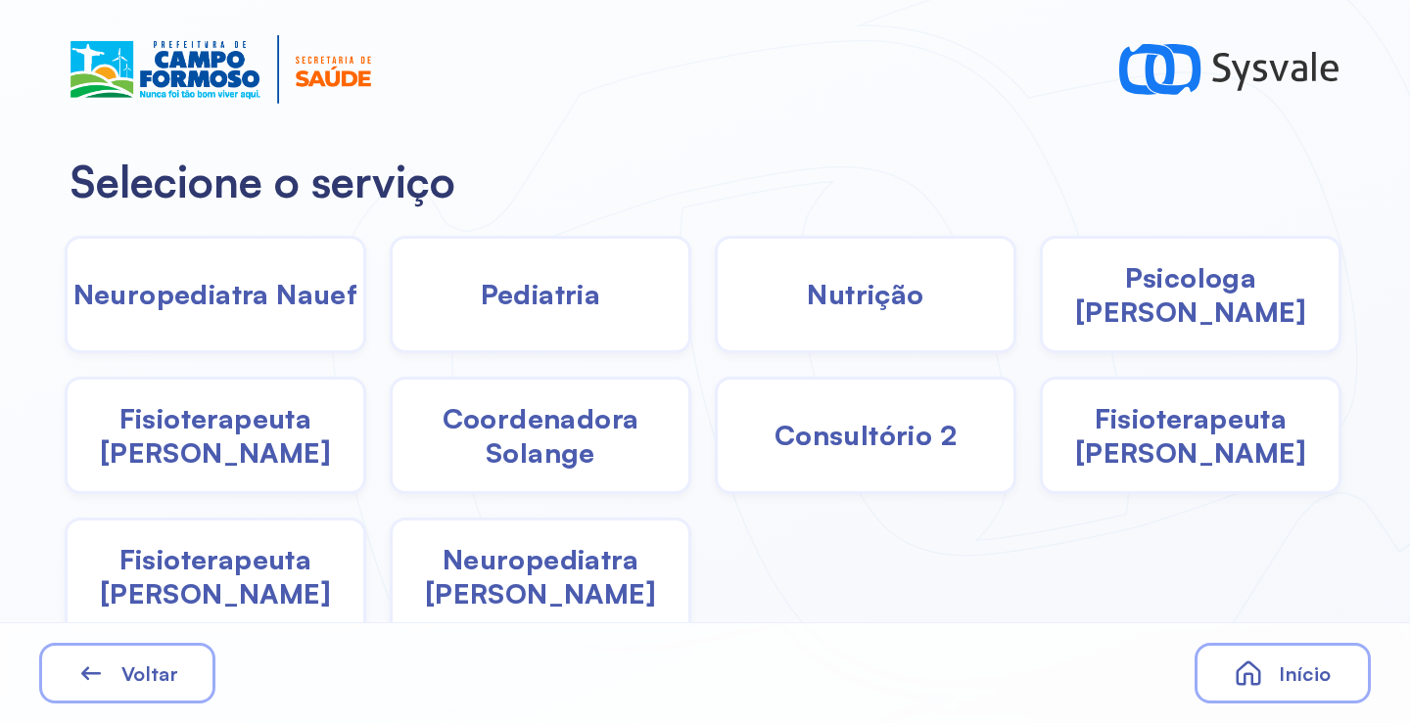
click at [529, 315] on div "Pediatria" at bounding box center [540, 294] width 301 height 117
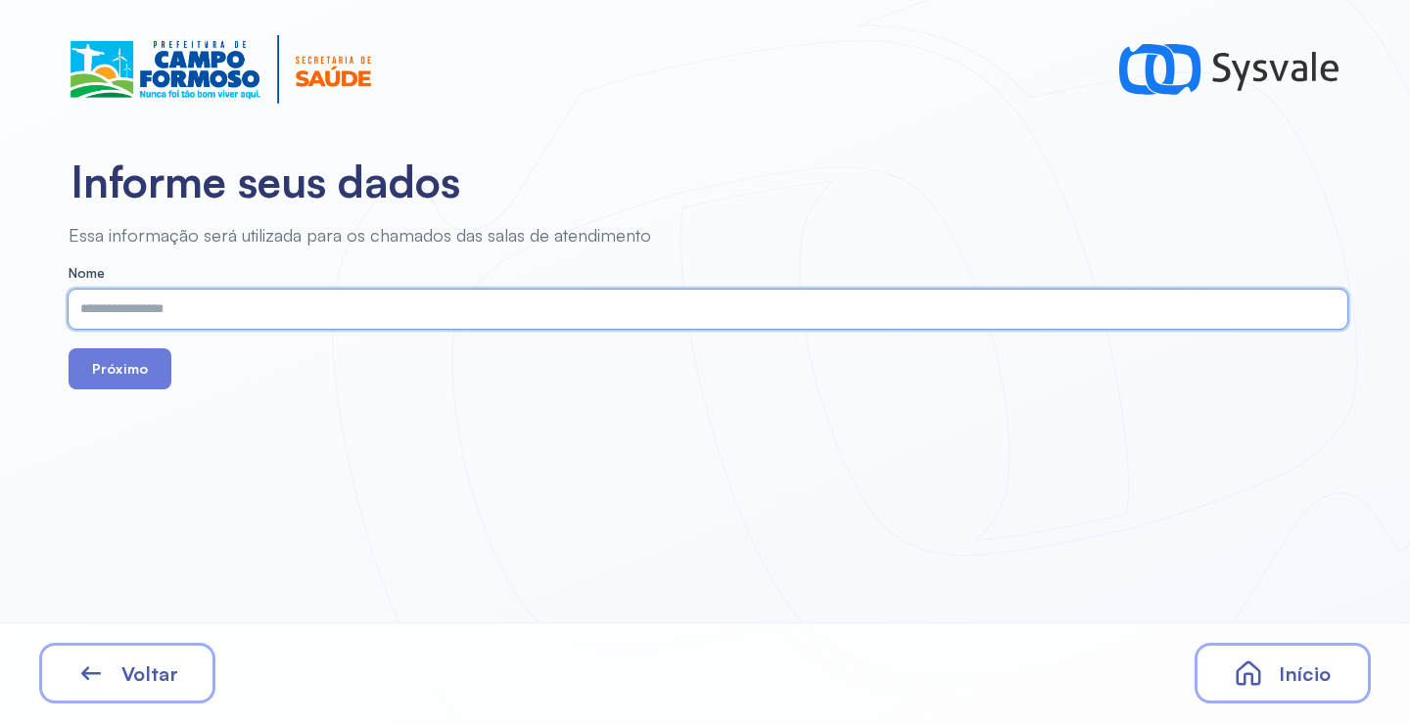
paste input "**********"
type input "**********"
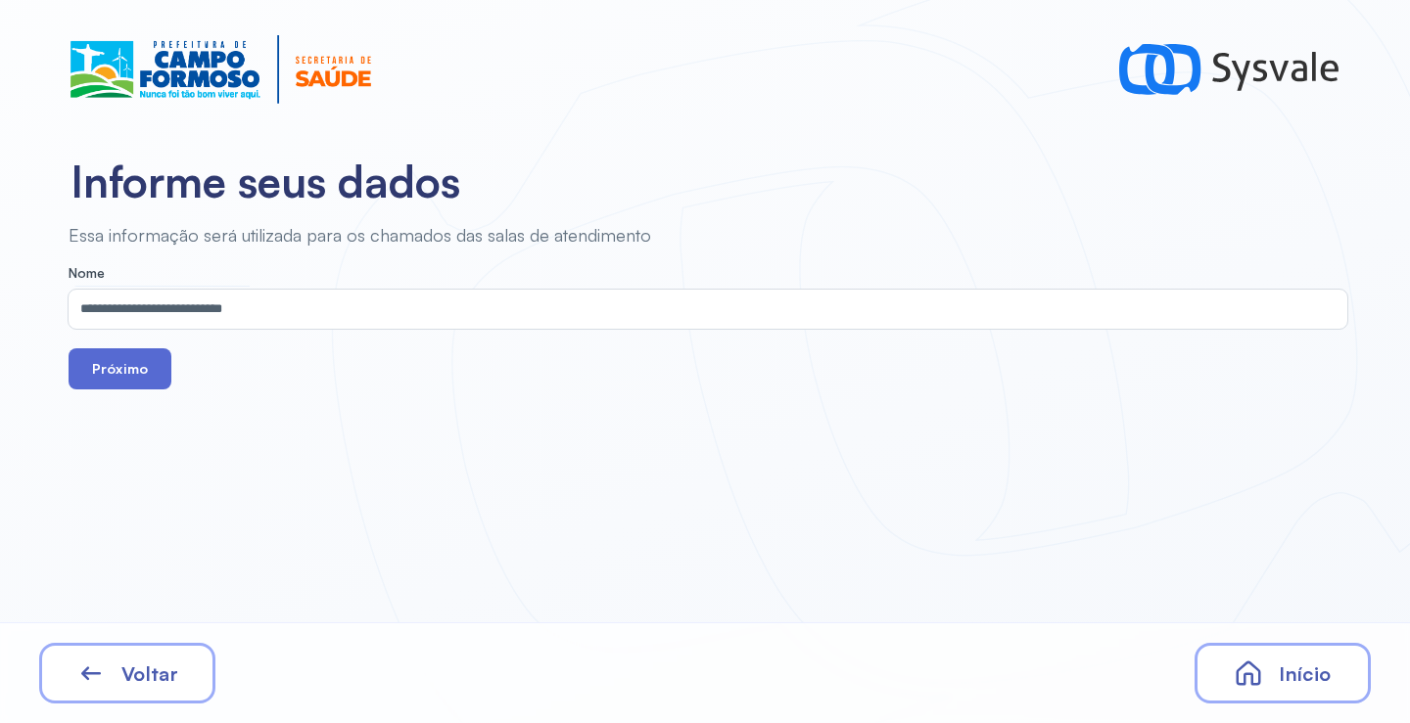
click at [95, 389] on button "Próximo" at bounding box center [120, 368] width 103 height 41
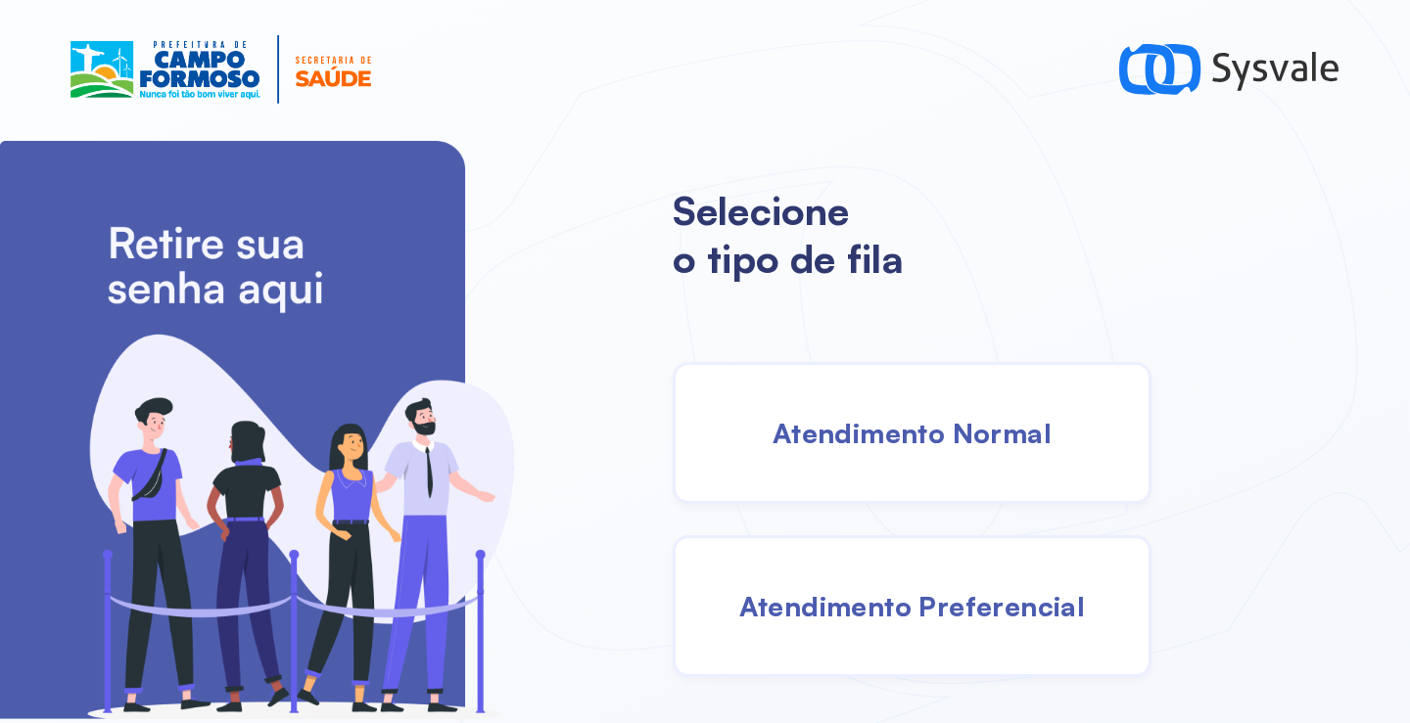
click at [956, 464] on div "Atendimento Normal" at bounding box center [911, 433] width 479 height 142
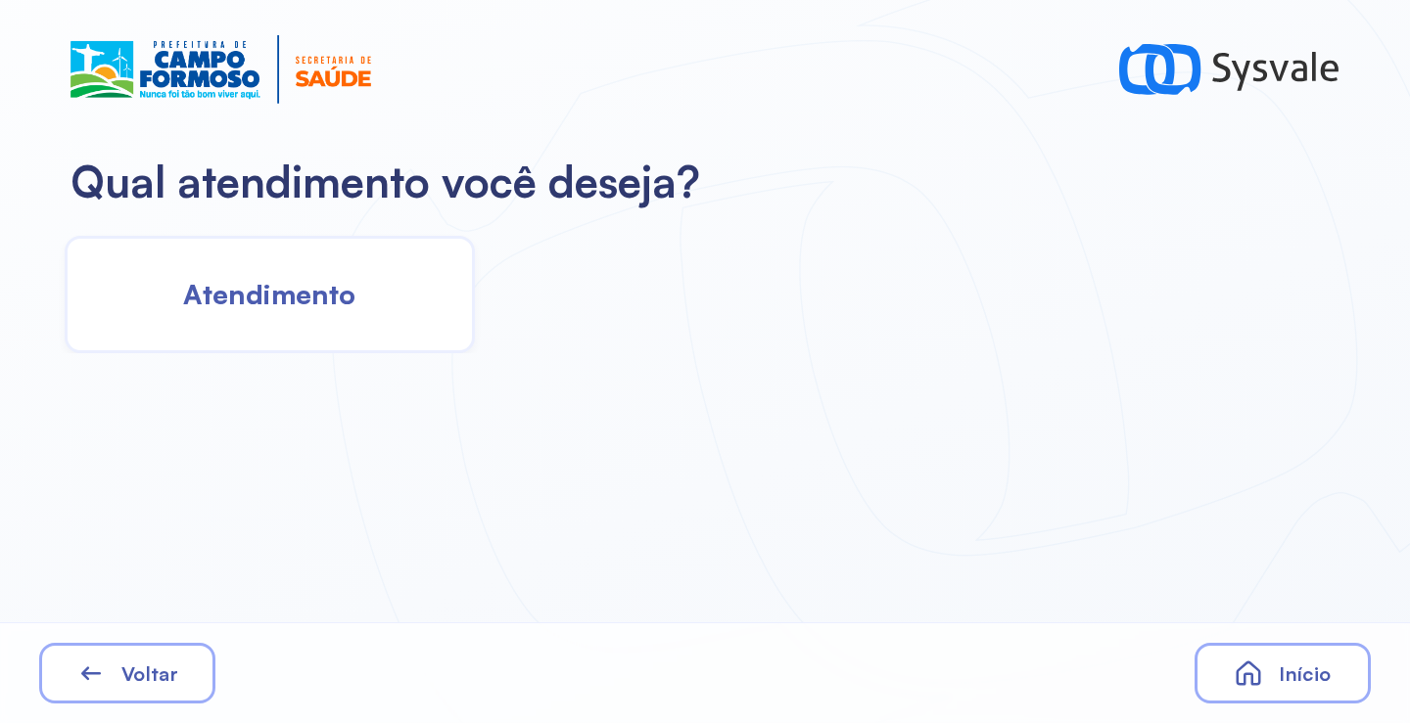
click at [359, 294] on div "Atendimento" at bounding box center [270, 294] width 410 height 117
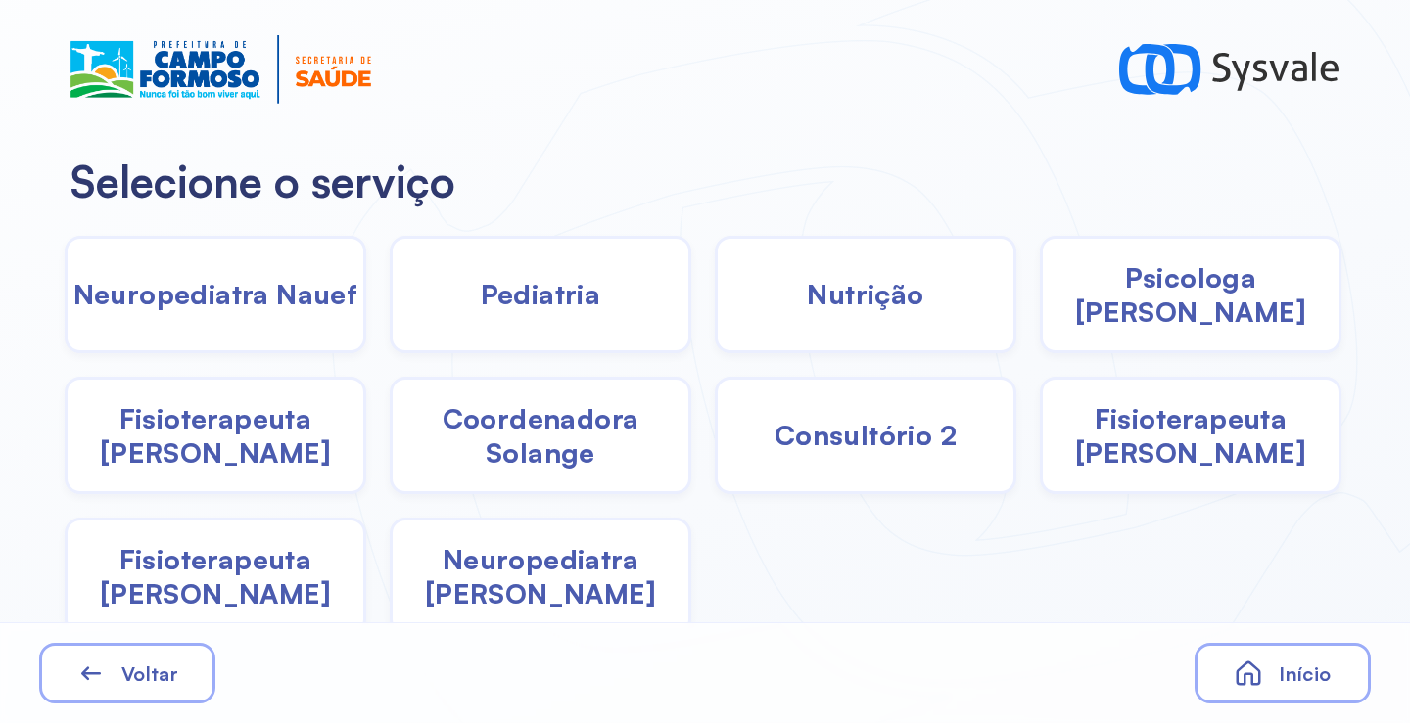
click at [544, 306] on span "Pediatria" at bounding box center [541, 294] width 120 height 34
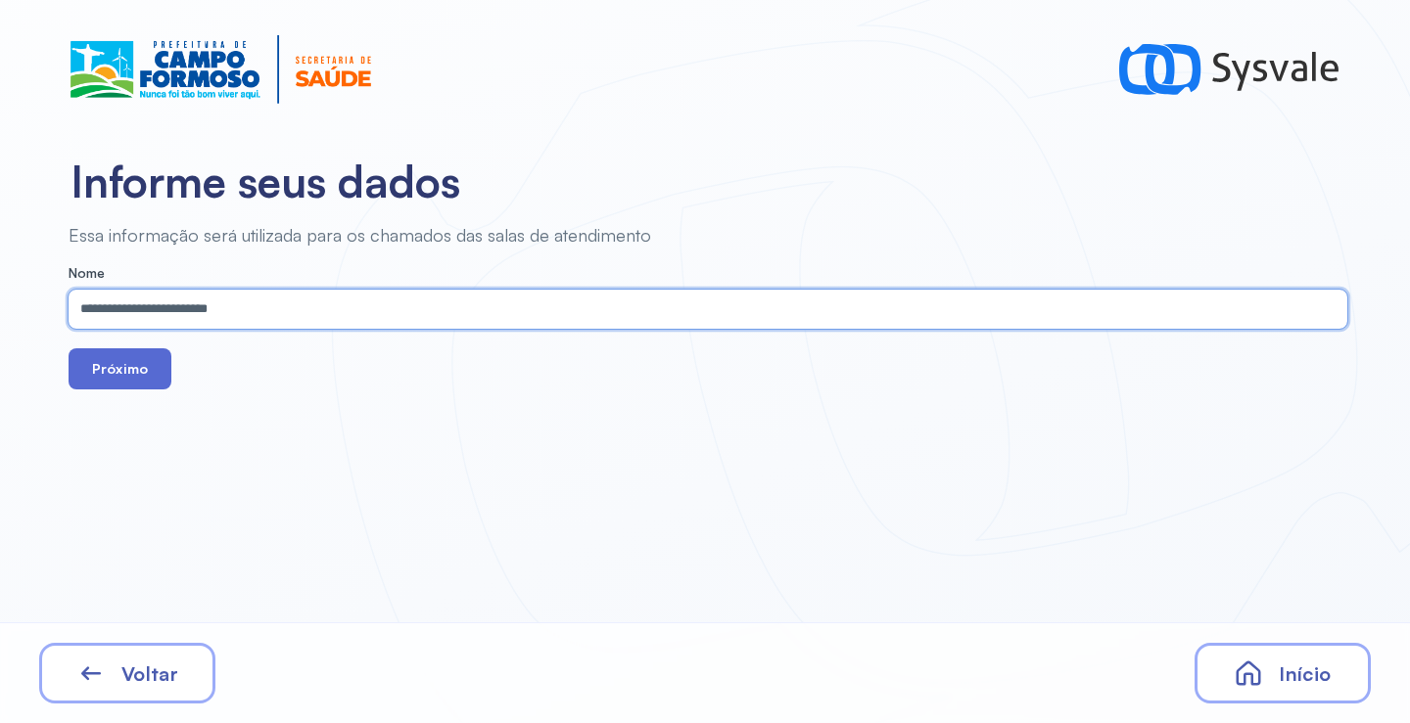
type input "**********"
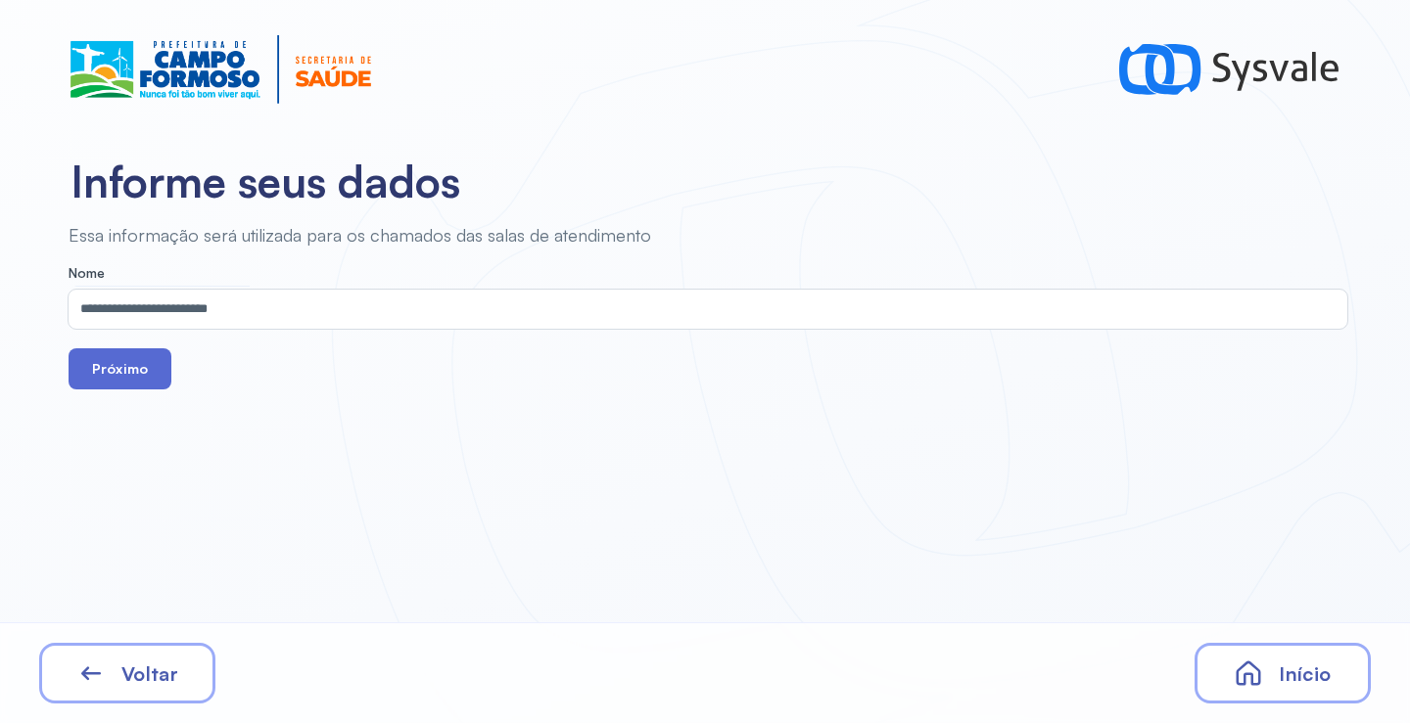
click at [93, 353] on button "Próximo" at bounding box center [120, 368] width 103 height 41
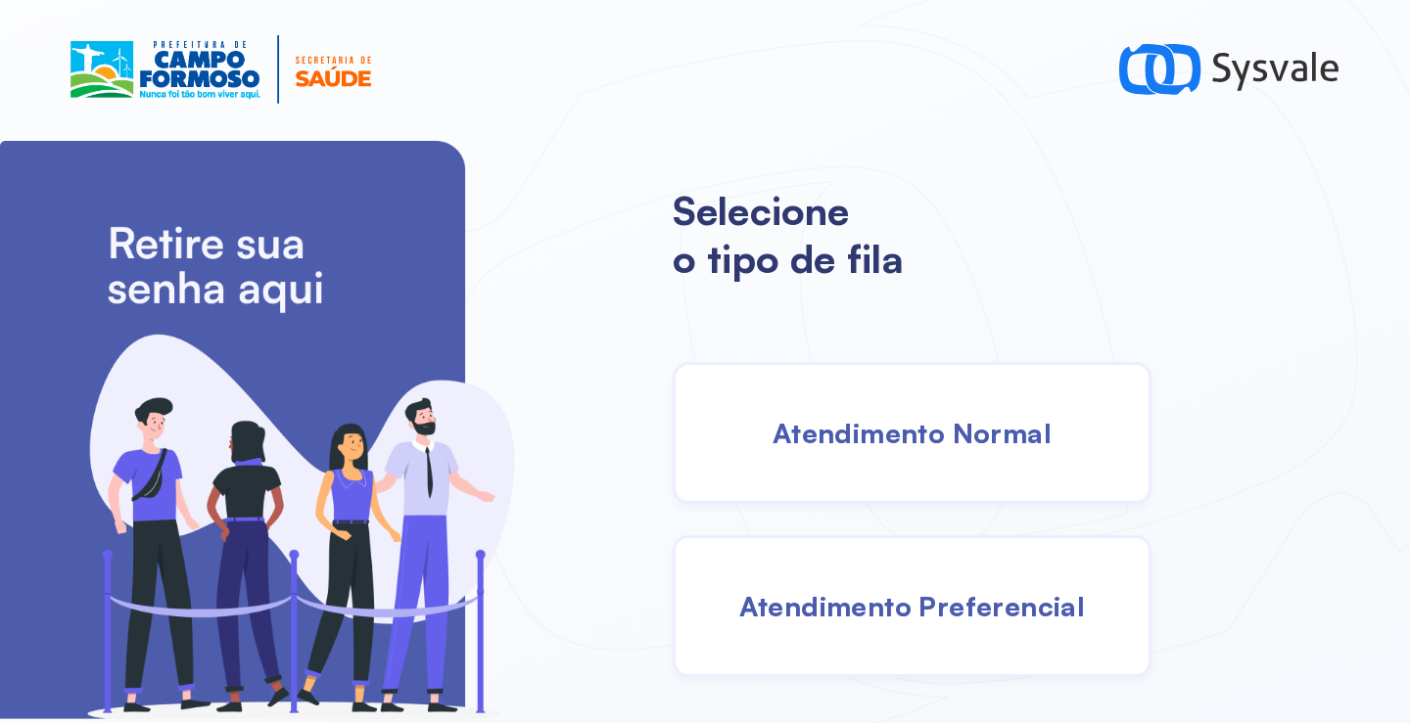
click at [821, 422] on span "Atendimento Normal" at bounding box center [911, 433] width 279 height 34
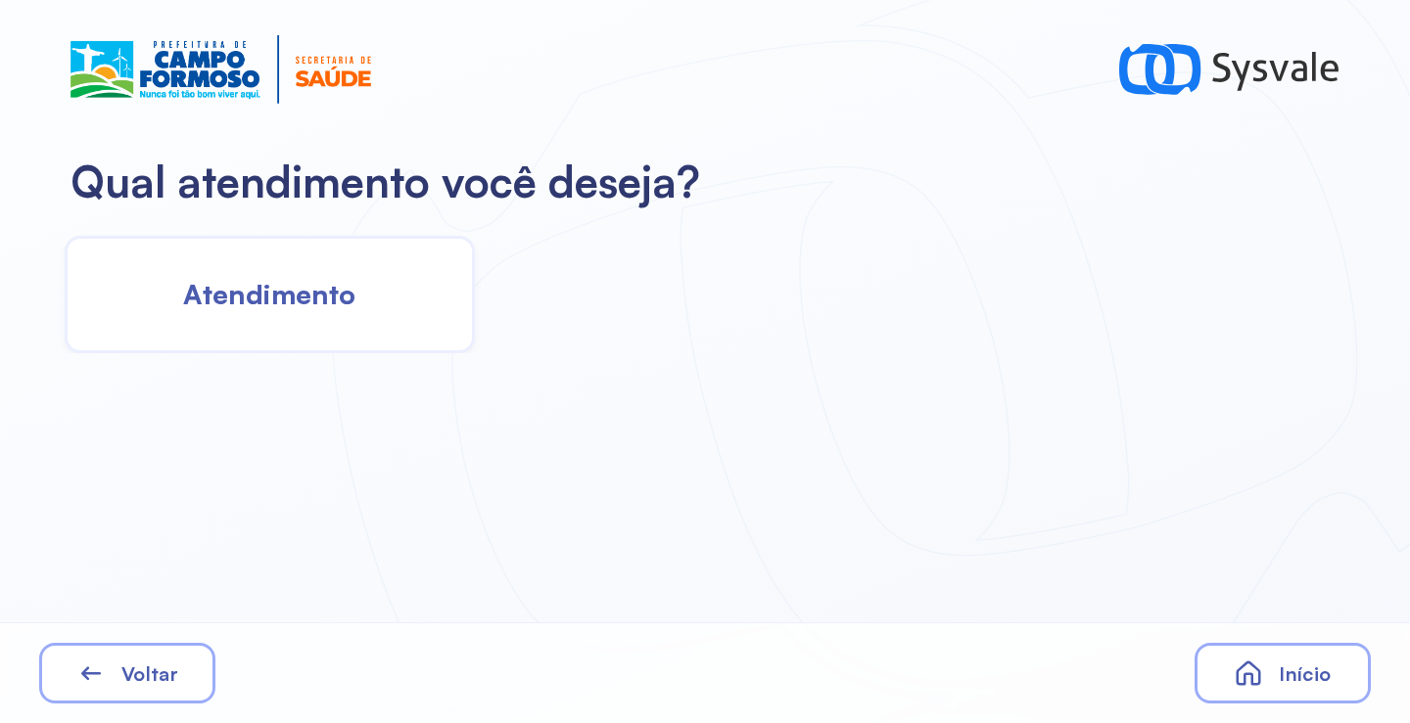
click at [271, 315] on div "Atendimento" at bounding box center [270, 294] width 410 height 117
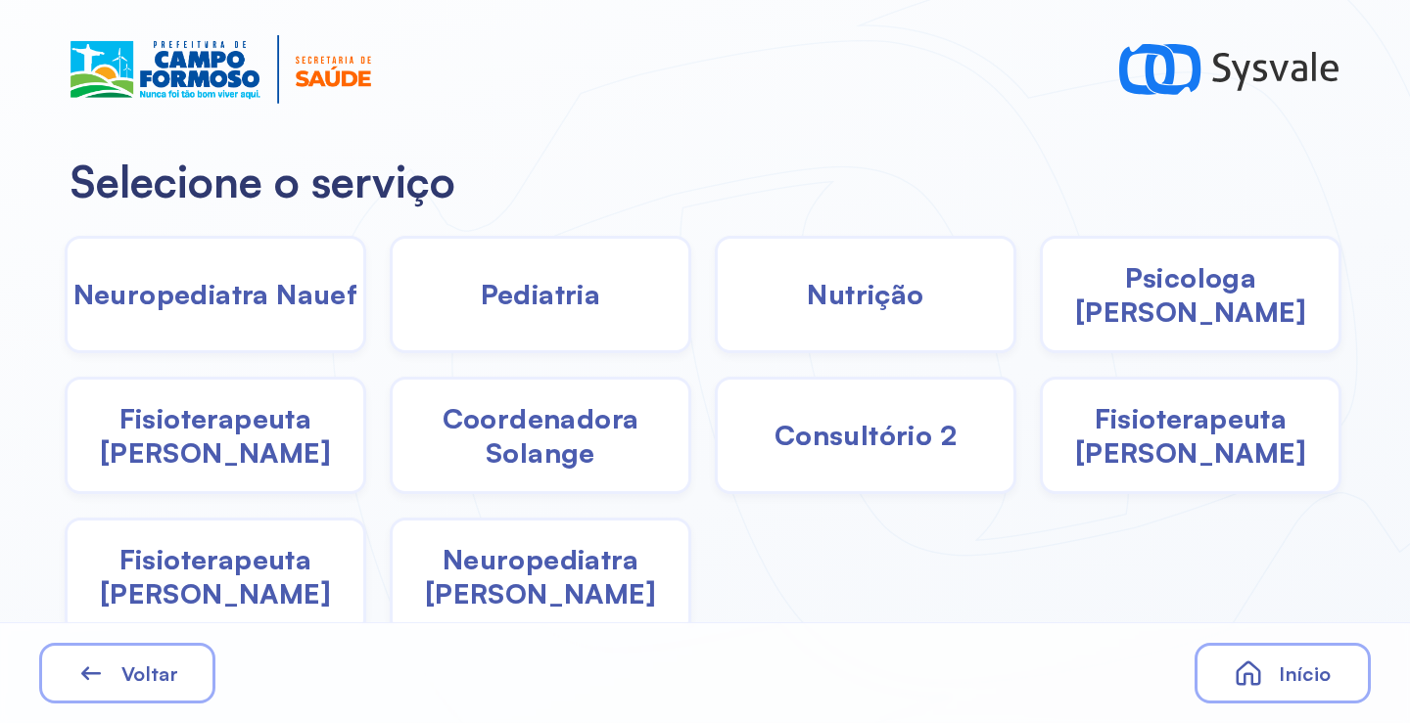
click at [1190, 308] on span "Psicologa [PERSON_NAME]" at bounding box center [1190, 294] width 296 height 69
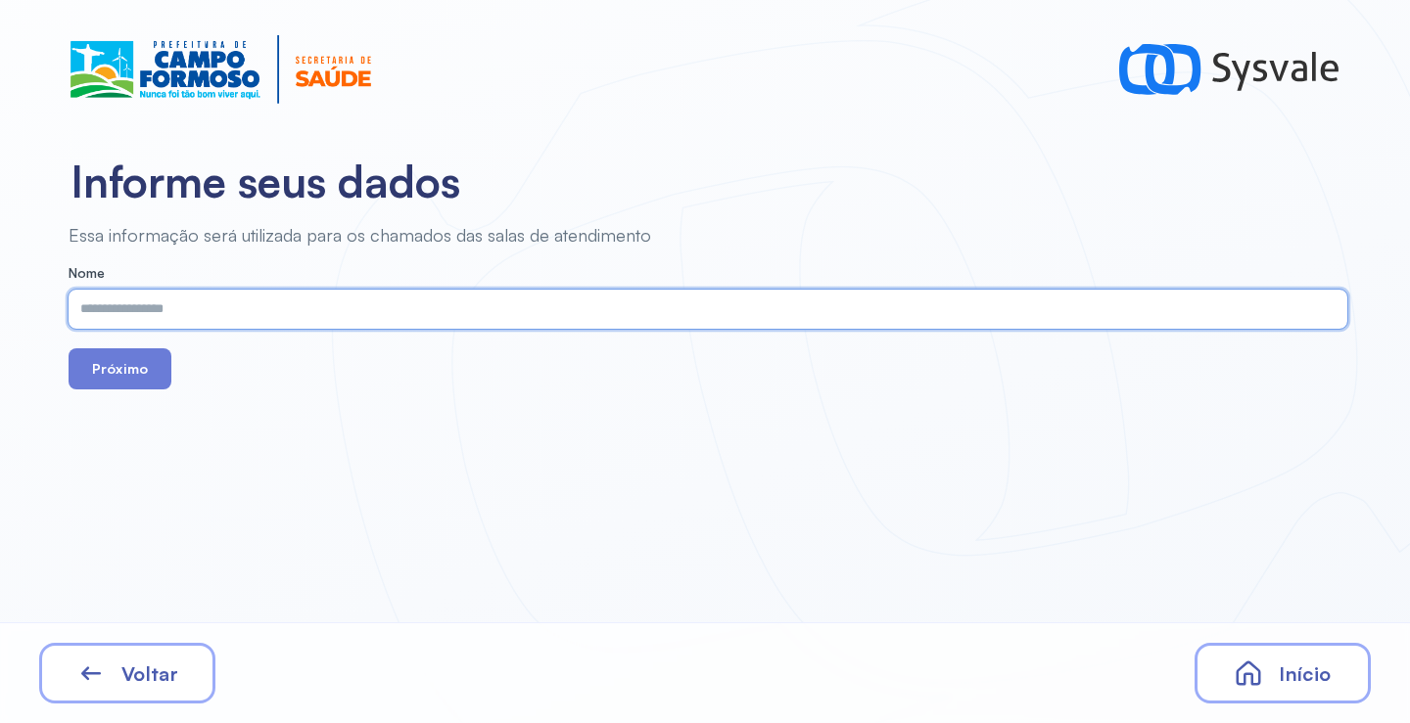
paste input "**********"
type input "**********"
click at [139, 373] on button "Próximo" at bounding box center [120, 368] width 103 height 41
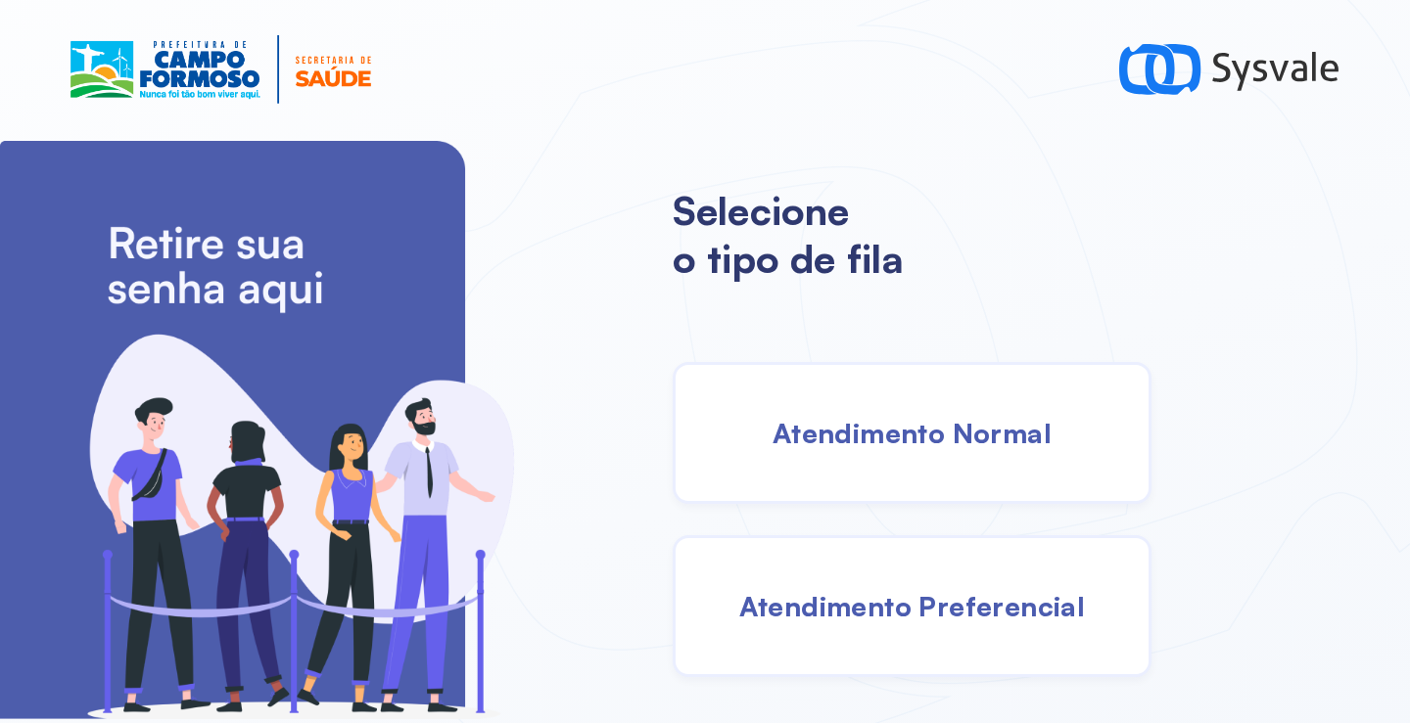
click at [910, 468] on div "Atendimento Normal" at bounding box center [911, 433] width 479 height 142
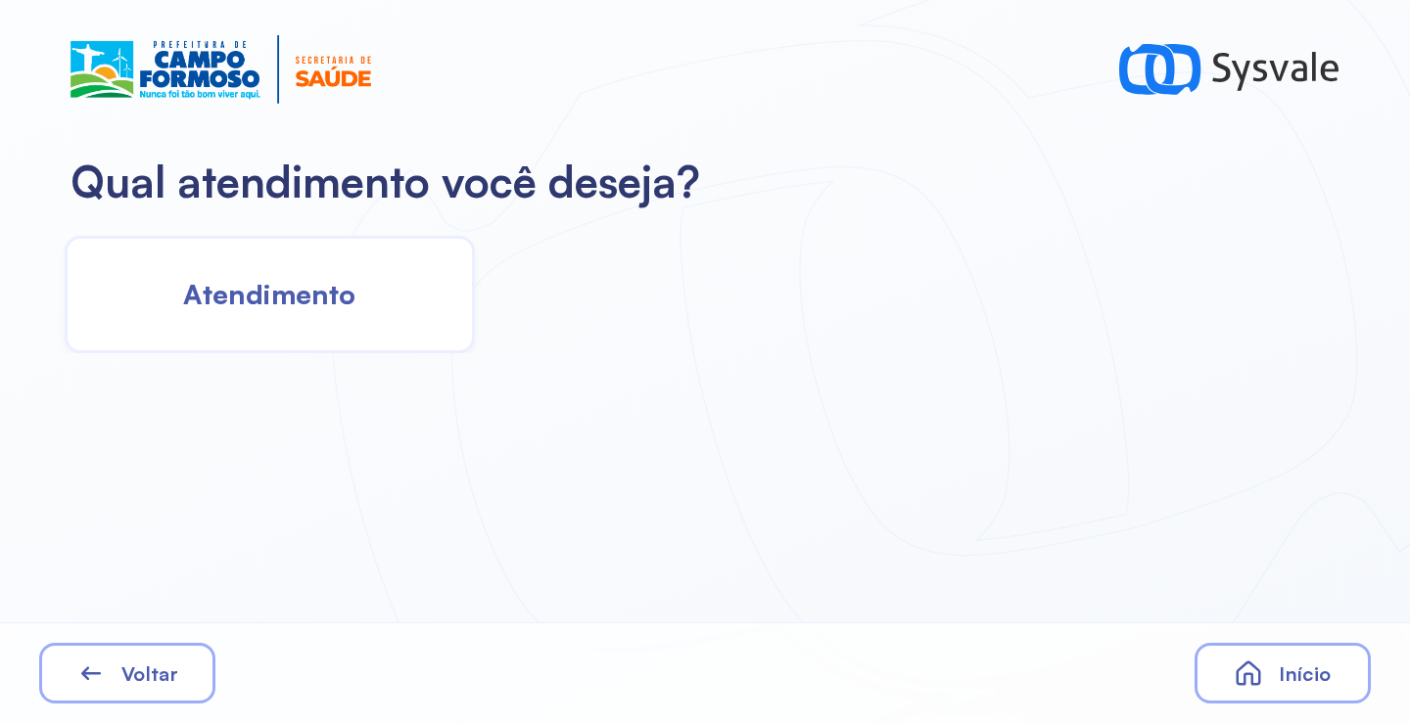
click at [316, 278] on span "Atendimento" at bounding box center [269, 294] width 172 height 34
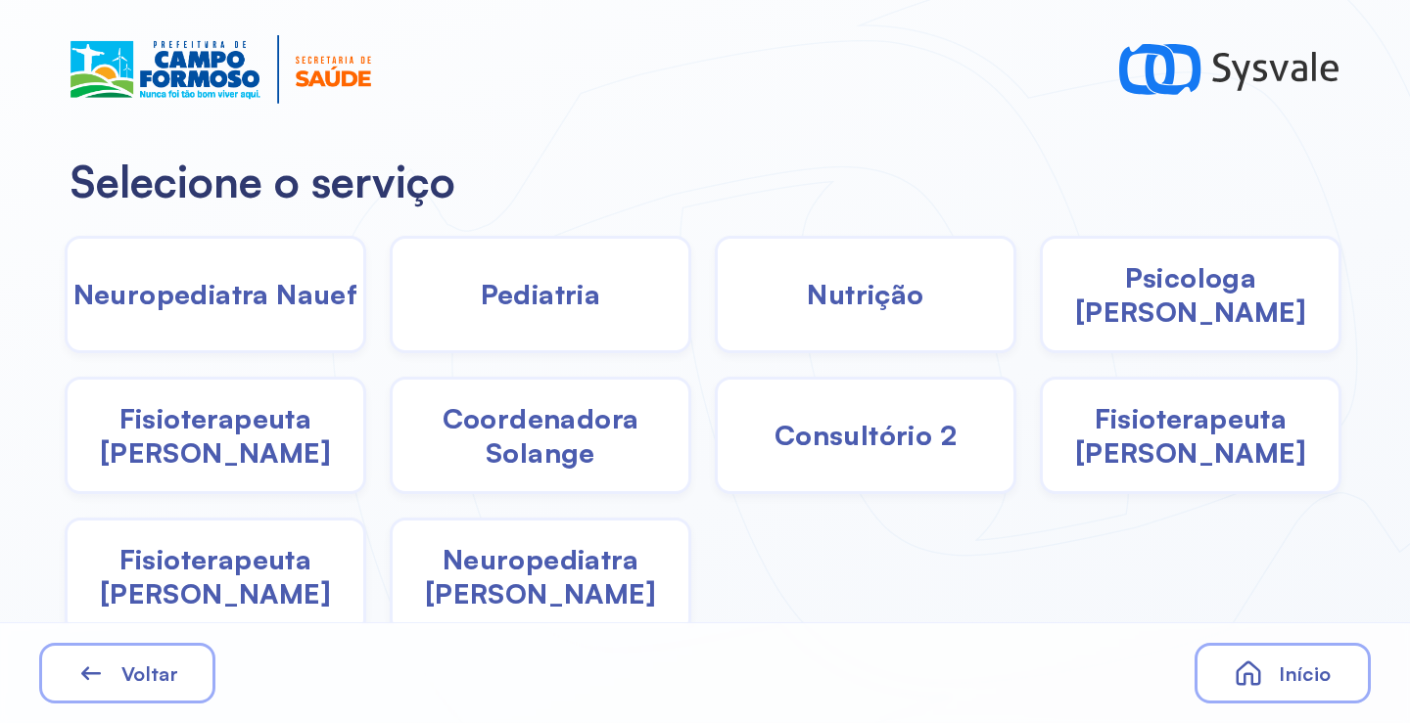
click at [567, 309] on span "Pediatria" at bounding box center [541, 294] width 120 height 34
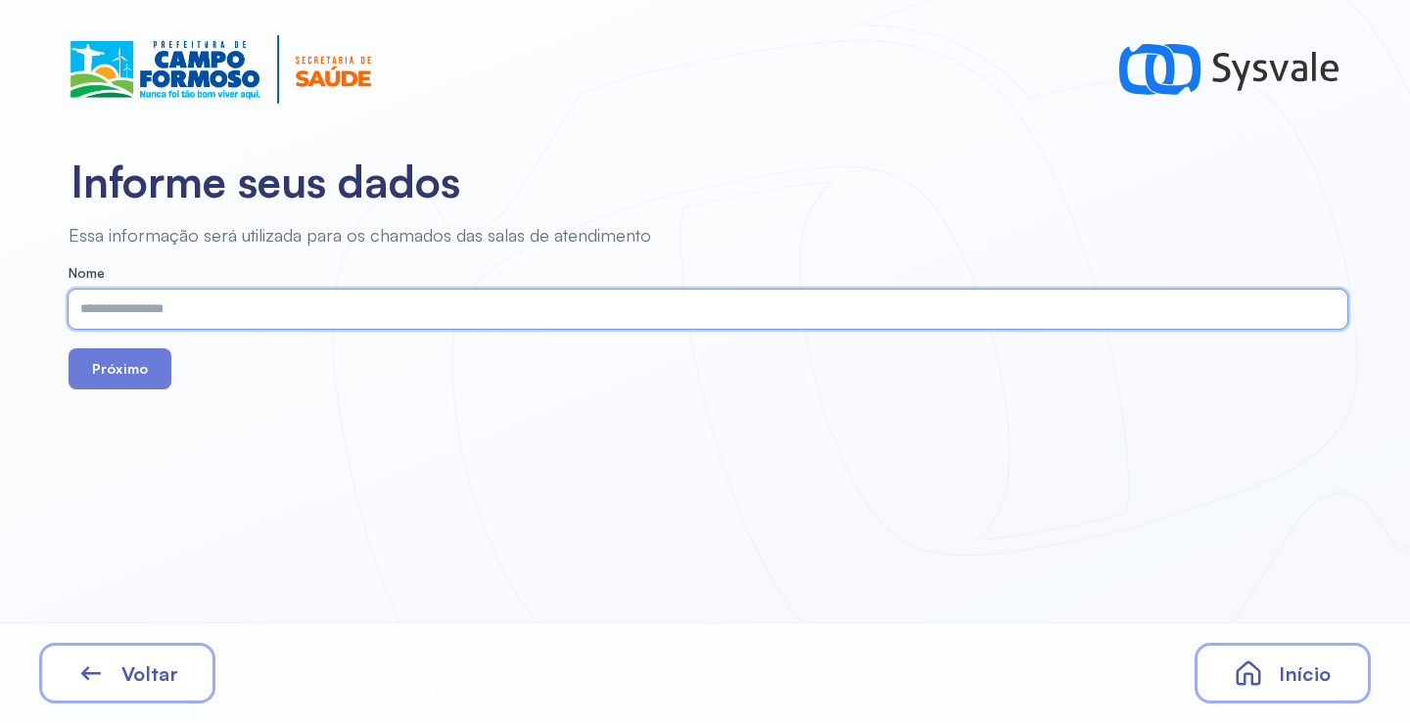
paste input "**********"
type input "**********"
click at [125, 367] on button "Próximo" at bounding box center [120, 368] width 103 height 41
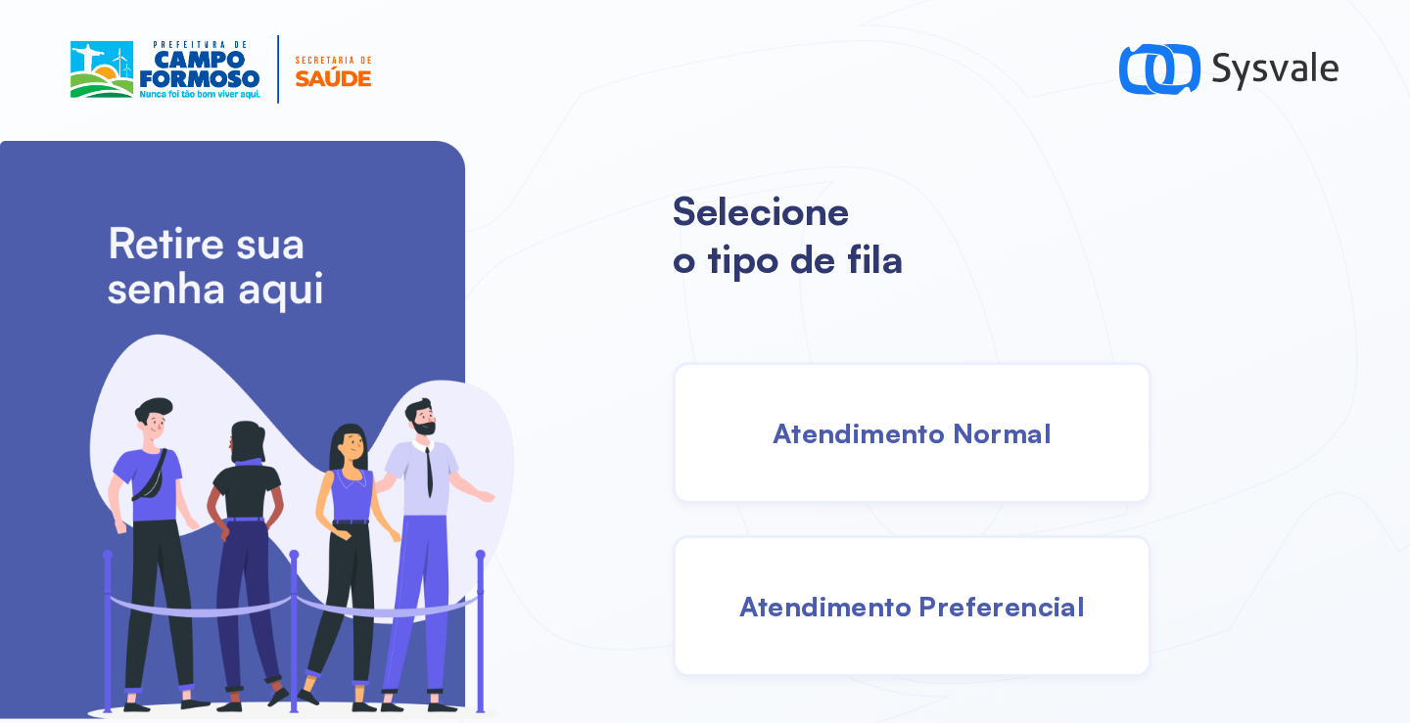
click at [818, 444] on span "Atendimento Normal" at bounding box center [911, 433] width 279 height 34
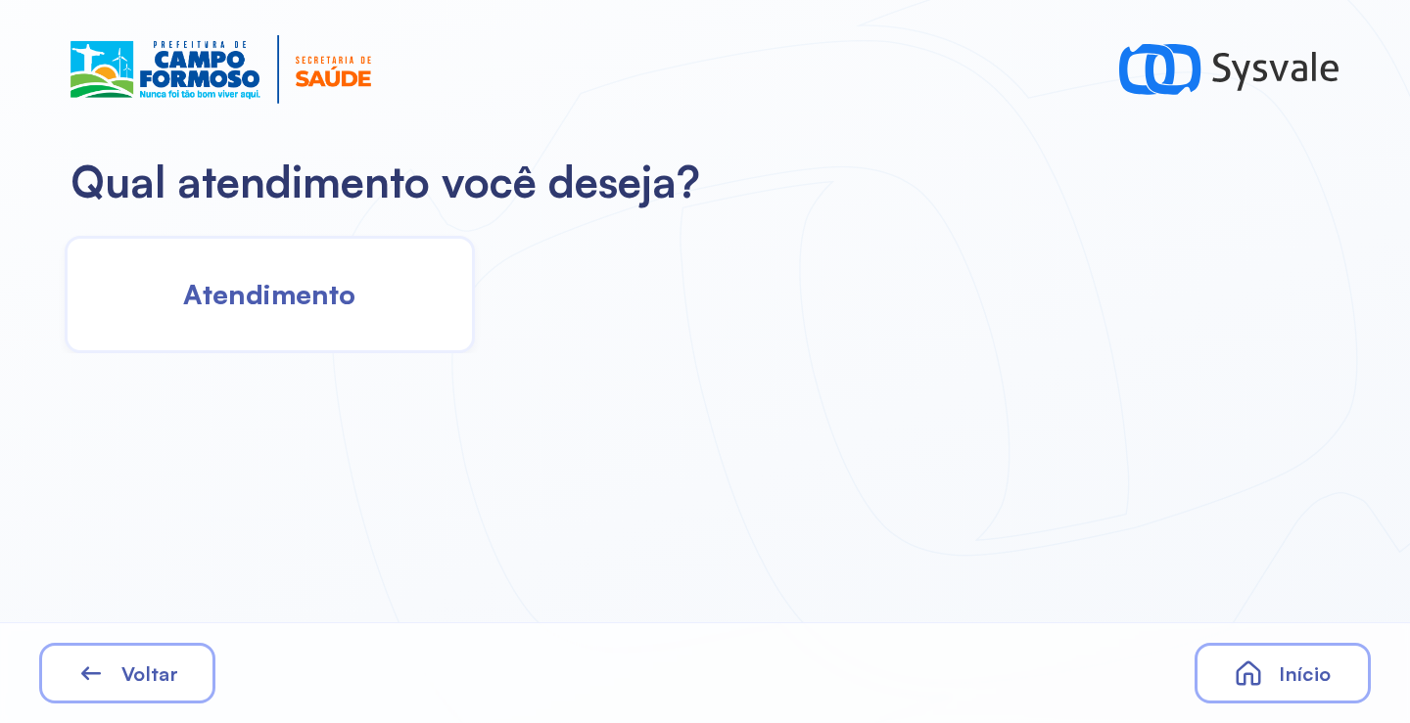
click at [301, 315] on div "Atendimento" at bounding box center [270, 294] width 410 height 117
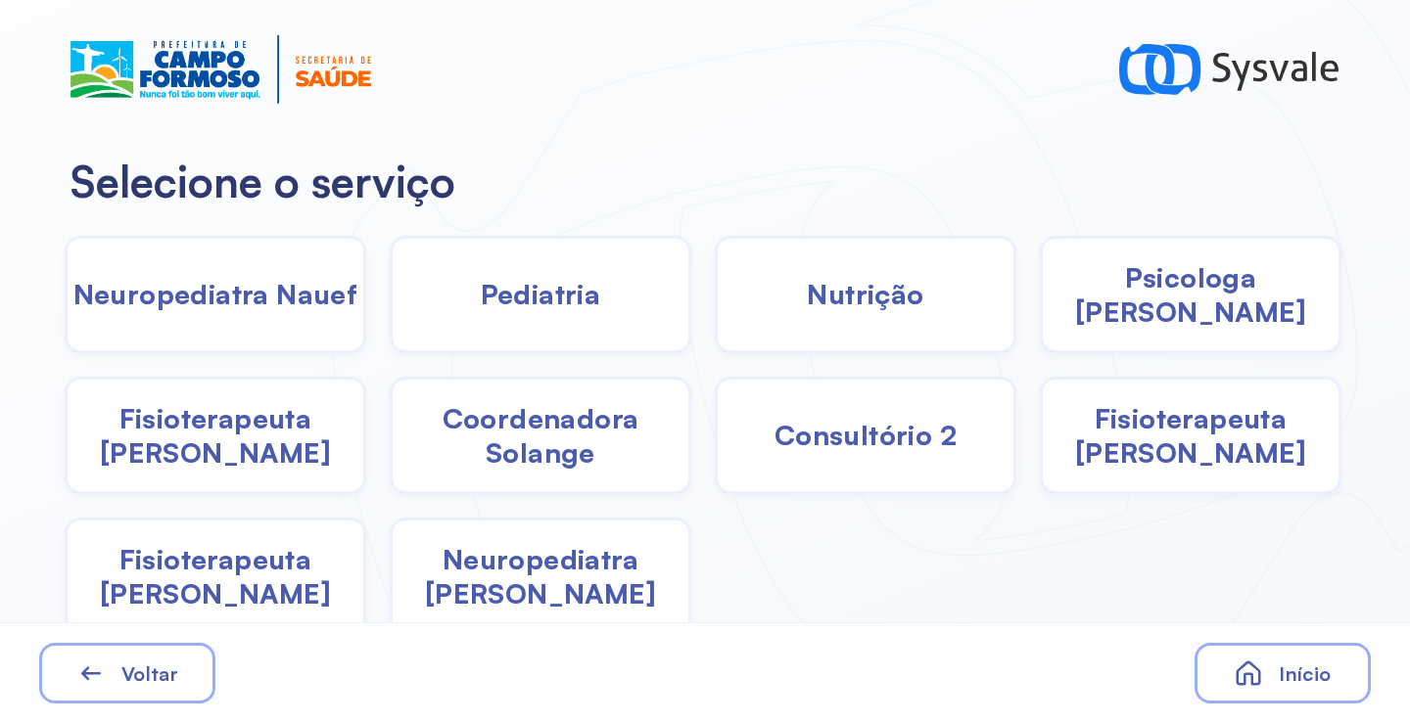
click at [633, 304] on div "Pediatria" at bounding box center [540, 294] width 301 height 117
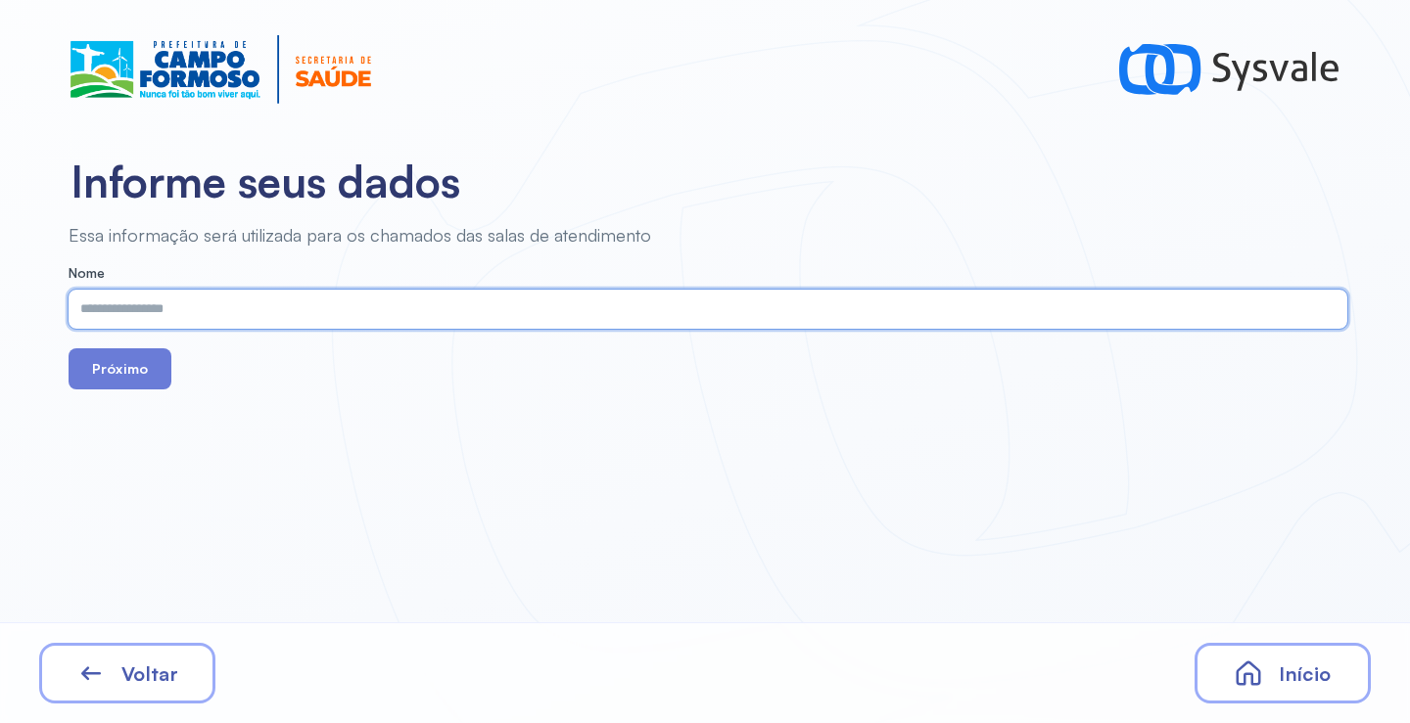
paste input "**********"
type input "**********"
drag, startPoint x: 116, startPoint y: 366, endPoint x: 123, endPoint y: 356, distance: 11.9
click at [116, 367] on button "Próximo" at bounding box center [120, 368] width 103 height 41
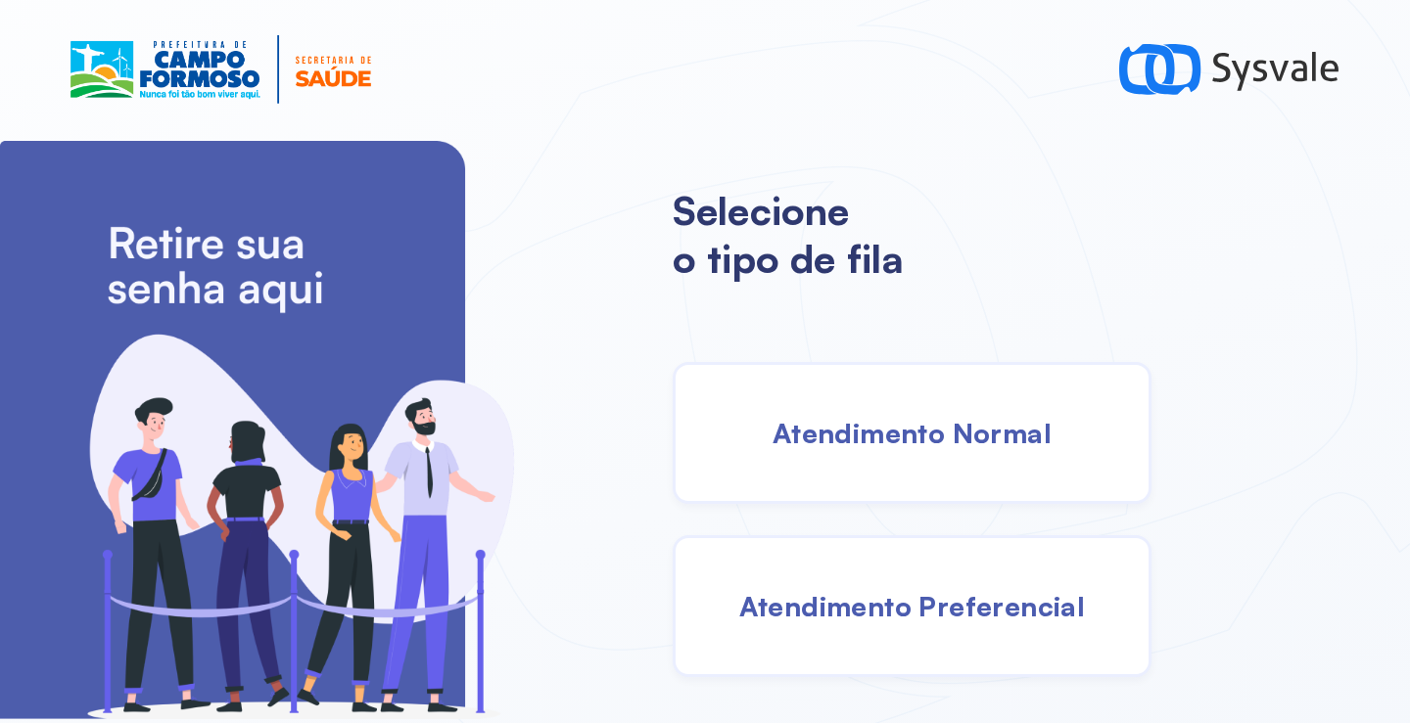
click at [860, 439] on span "Atendimento Normal" at bounding box center [911, 433] width 279 height 34
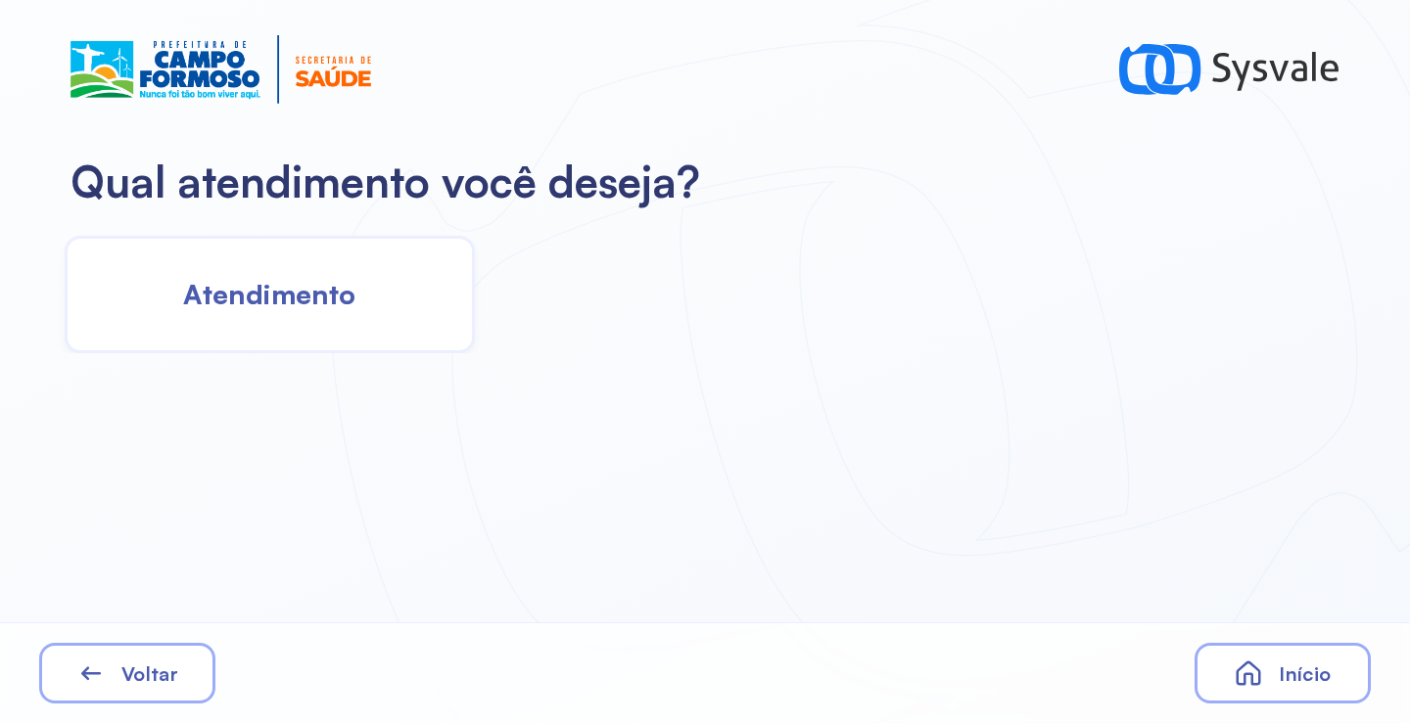
click at [365, 292] on div "Atendimento" at bounding box center [270, 294] width 410 height 117
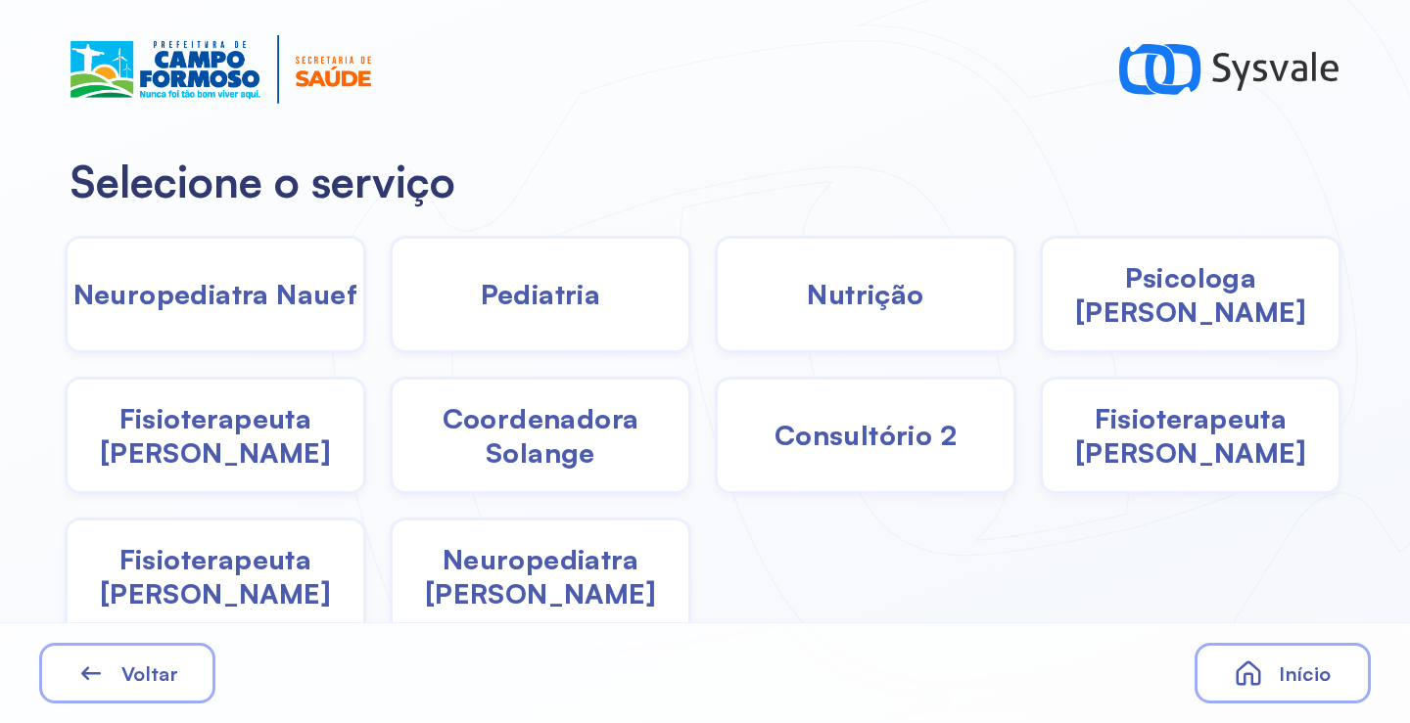
click at [560, 292] on span "Pediatria" at bounding box center [541, 294] width 120 height 34
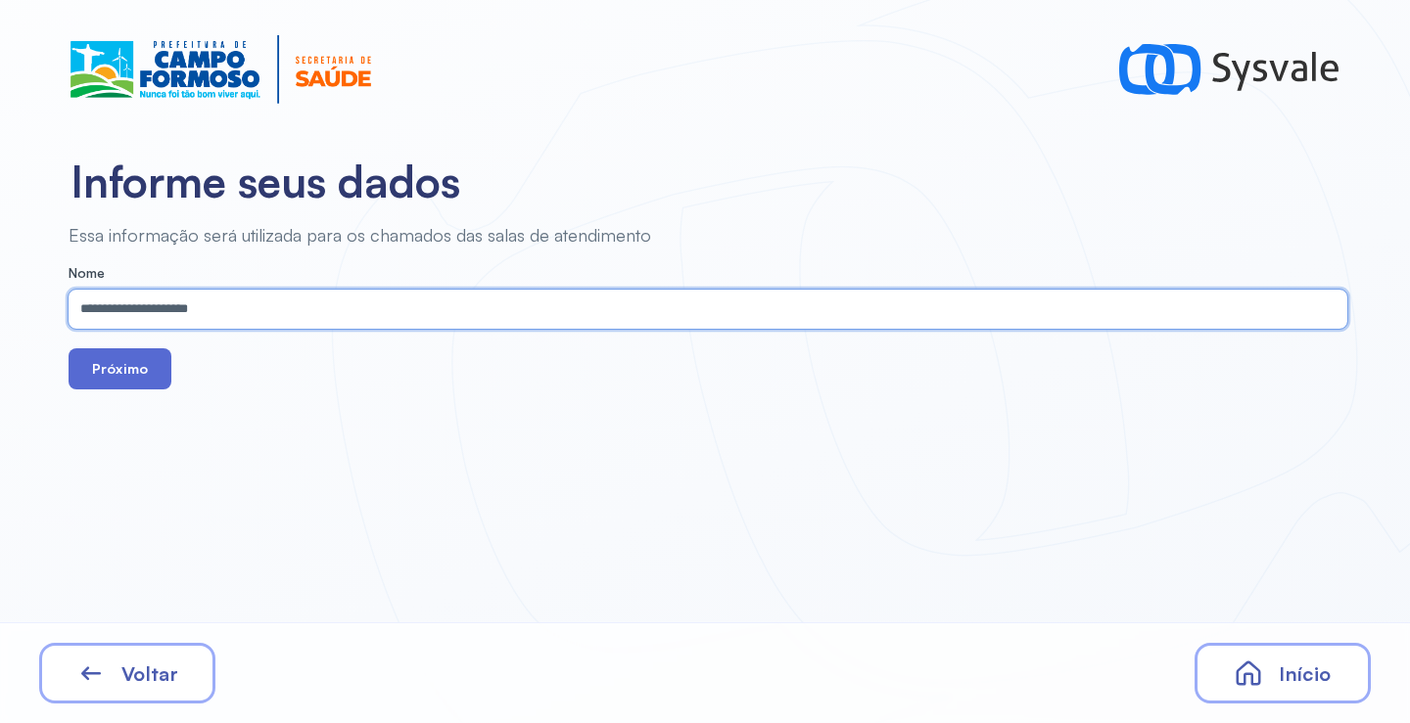
type input "**********"
click at [138, 375] on button "Próximo" at bounding box center [120, 368] width 103 height 41
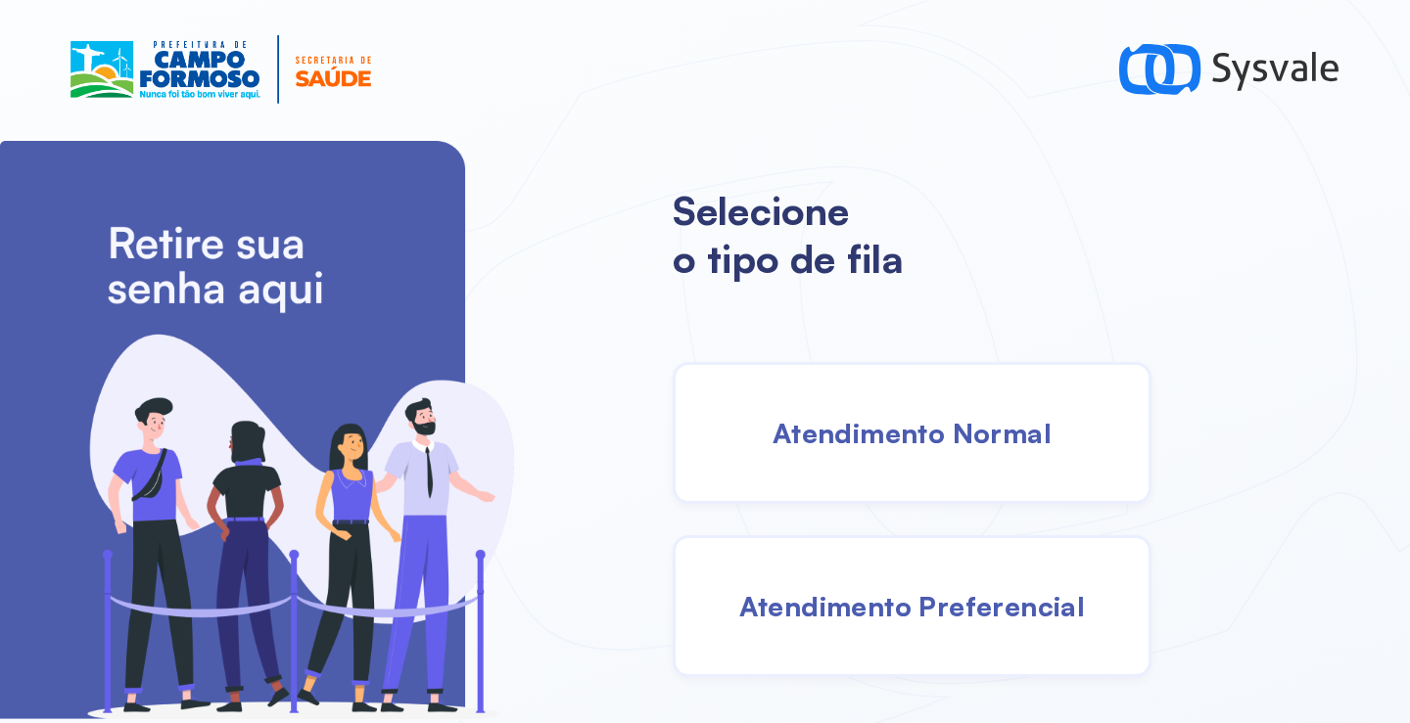
click at [853, 438] on span "Atendimento Normal" at bounding box center [911, 433] width 279 height 34
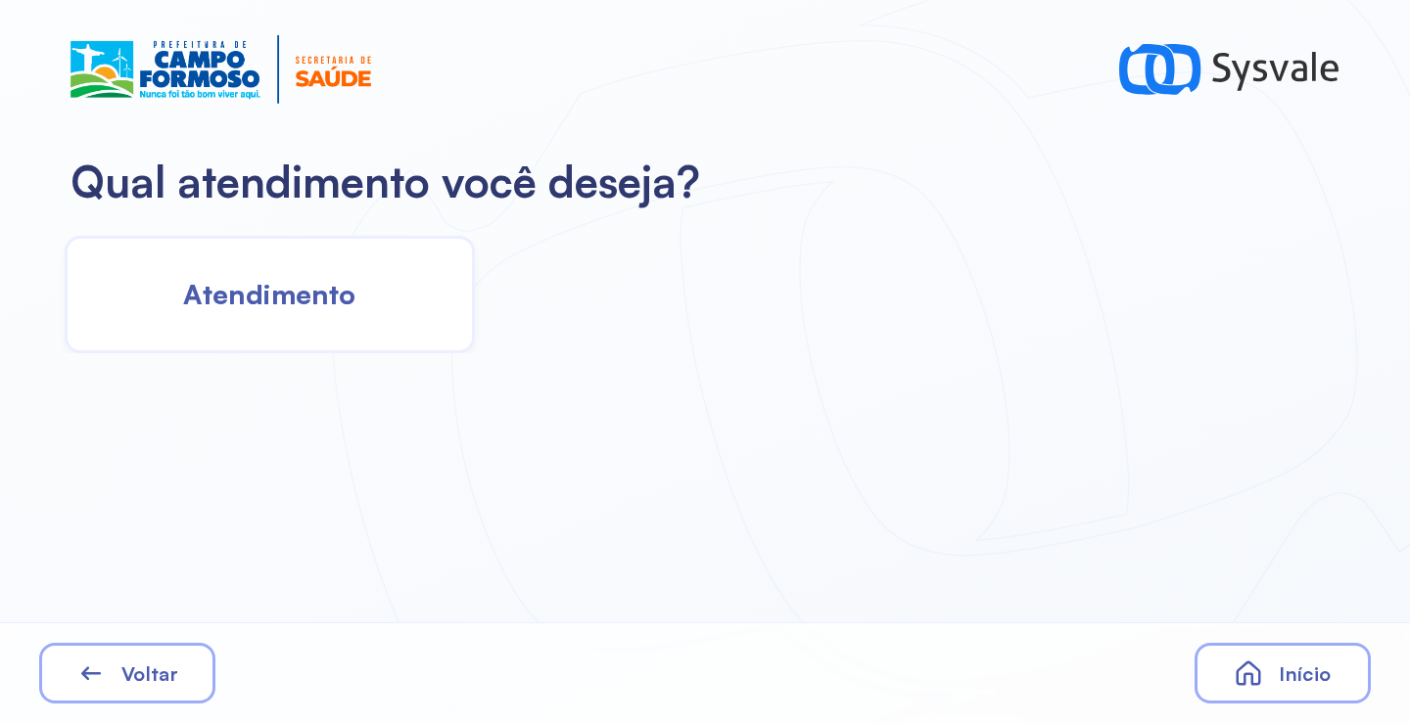
click at [332, 302] on span "Atendimento" at bounding box center [269, 294] width 172 height 34
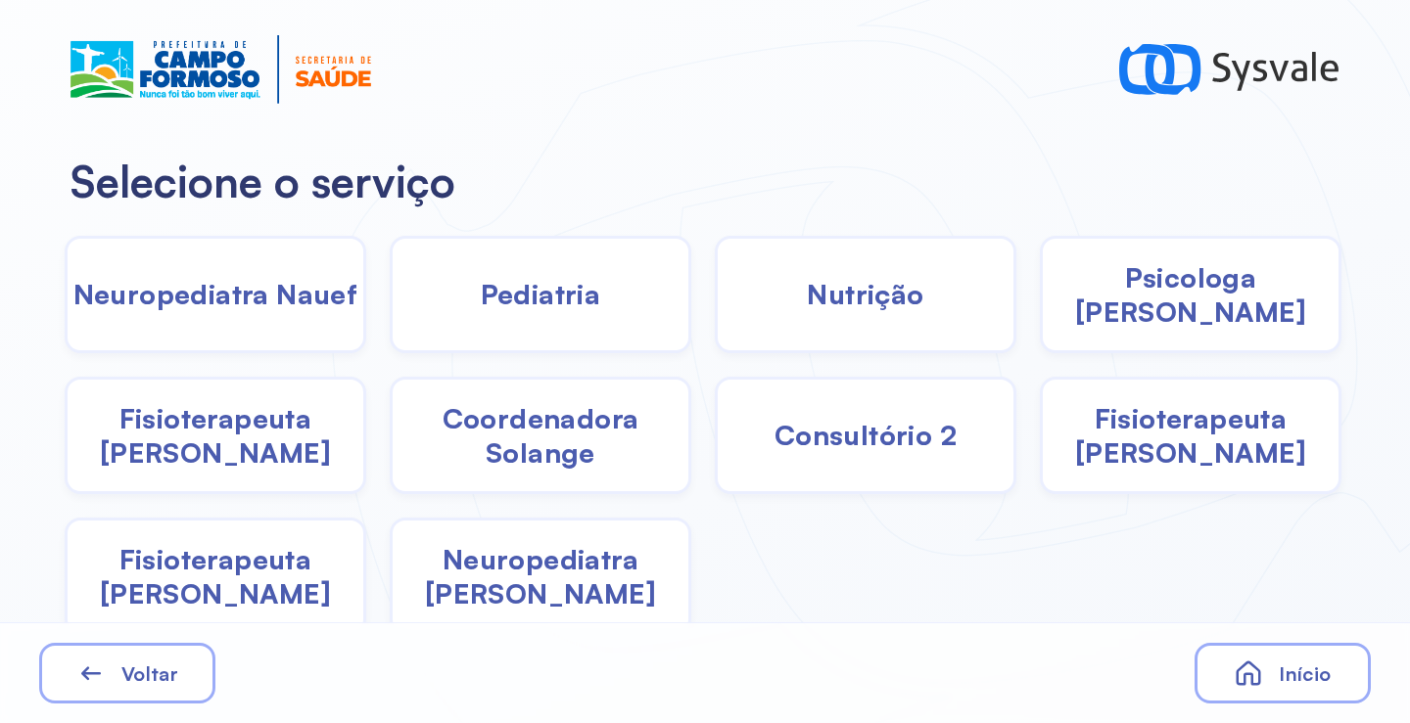
drag, startPoint x: 543, startPoint y: 466, endPoint x: 533, endPoint y: 453, distance: 16.1
click at [533, 453] on span "Coordenadora Solange" at bounding box center [541, 435] width 296 height 69
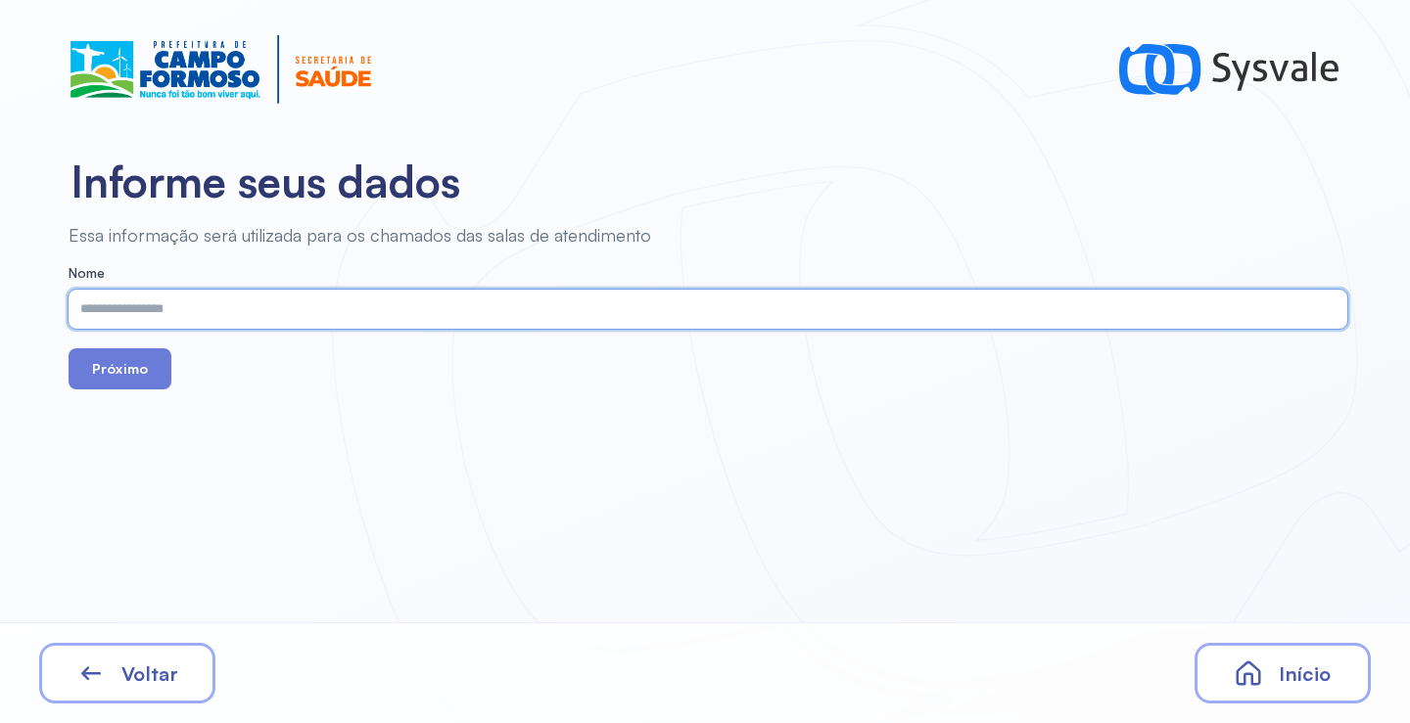
paste input "**********"
type input "**********"
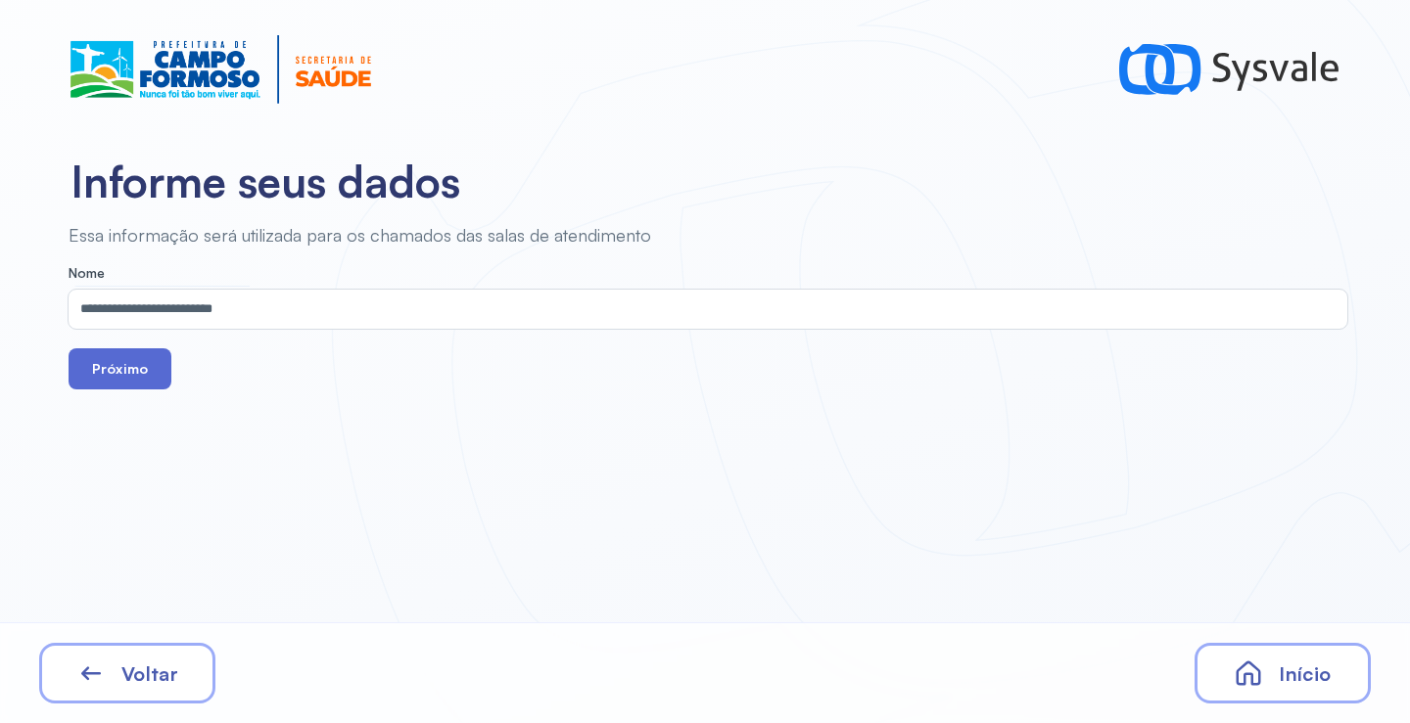
click at [148, 360] on button "Próximo" at bounding box center [120, 368] width 103 height 41
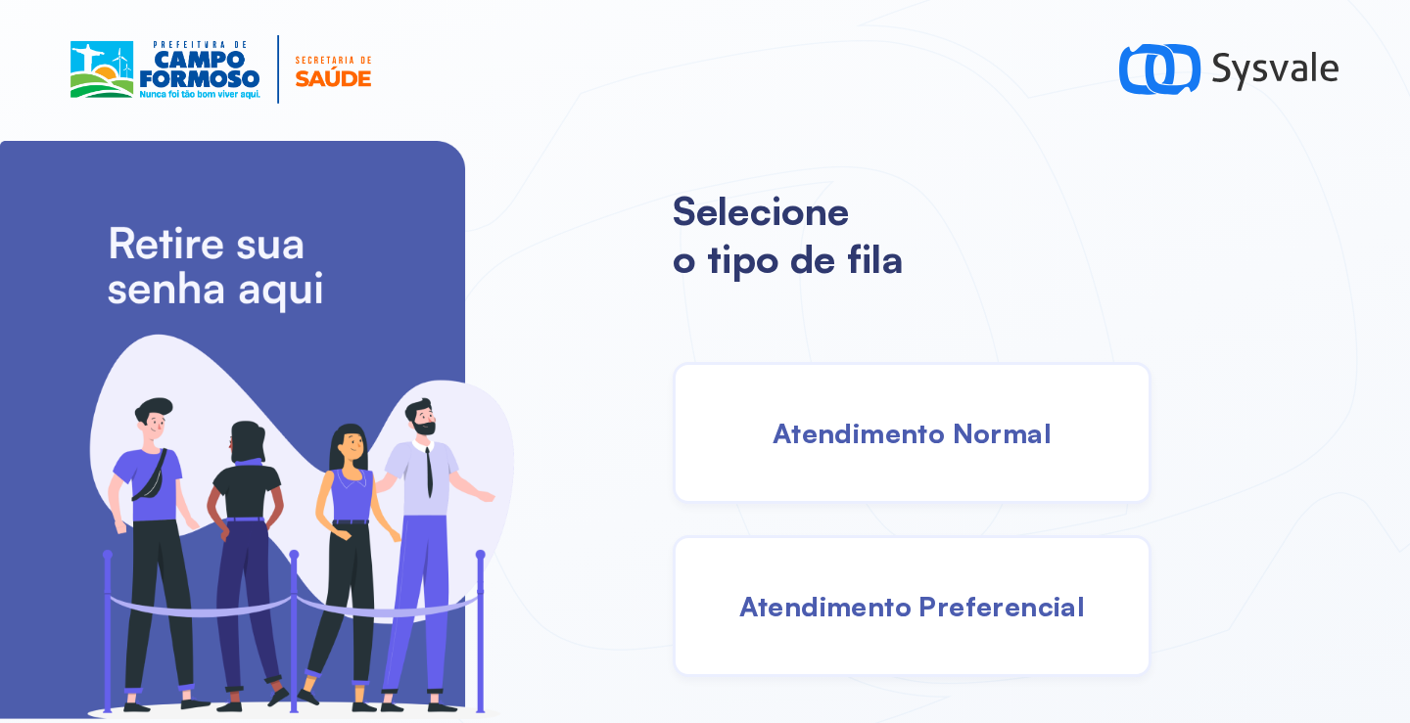
click at [964, 472] on div "Atendimento Normal" at bounding box center [911, 433] width 479 height 142
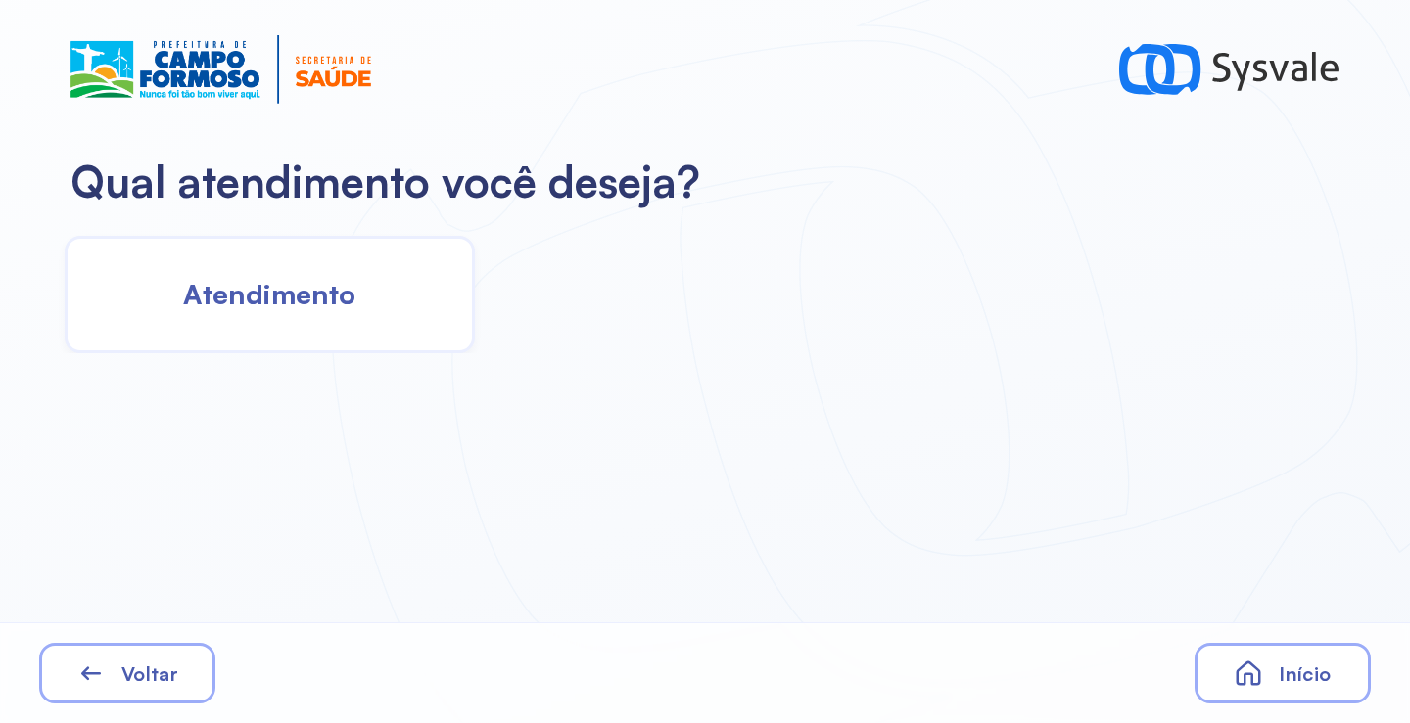
click at [249, 300] on span "Atendimento" at bounding box center [269, 294] width 172 height 34
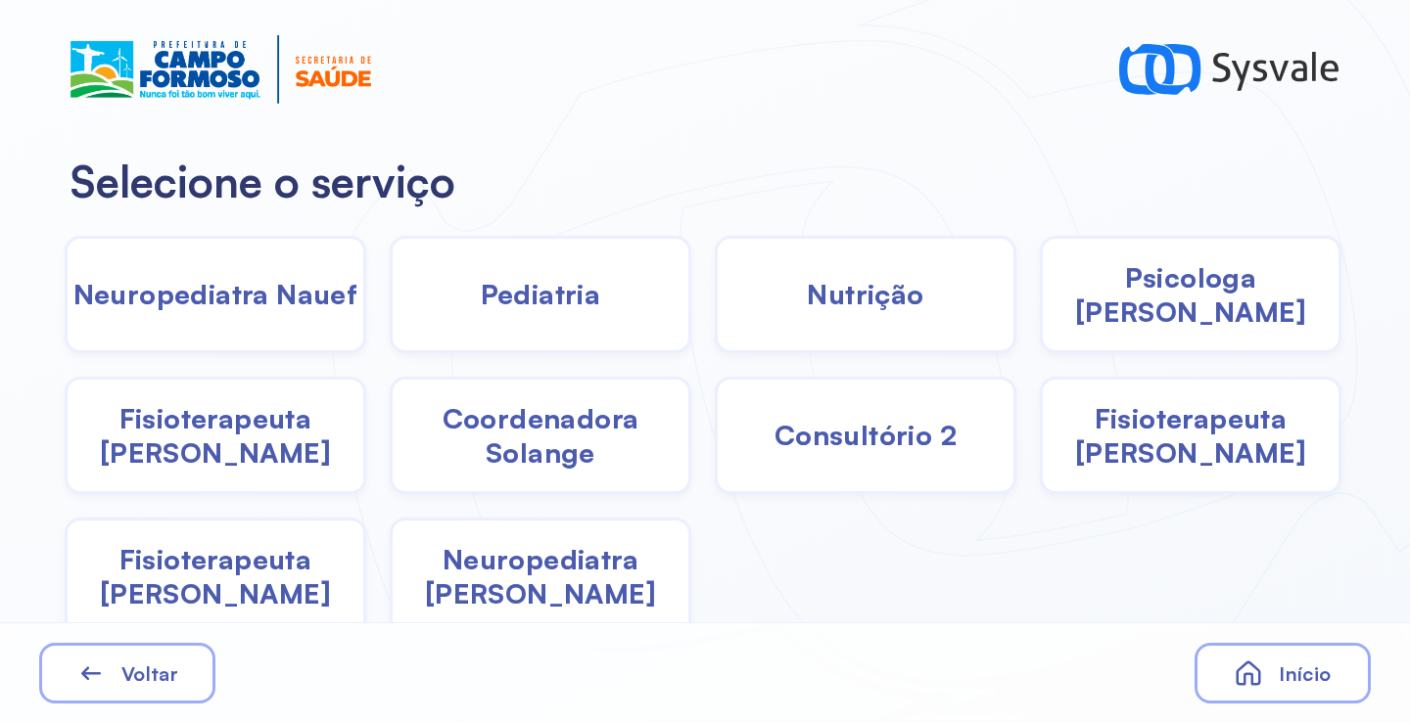
click at [250, 463] on span "Fisioterapeuta Janusia" at bounding box center [216, 435] width 296 height 69
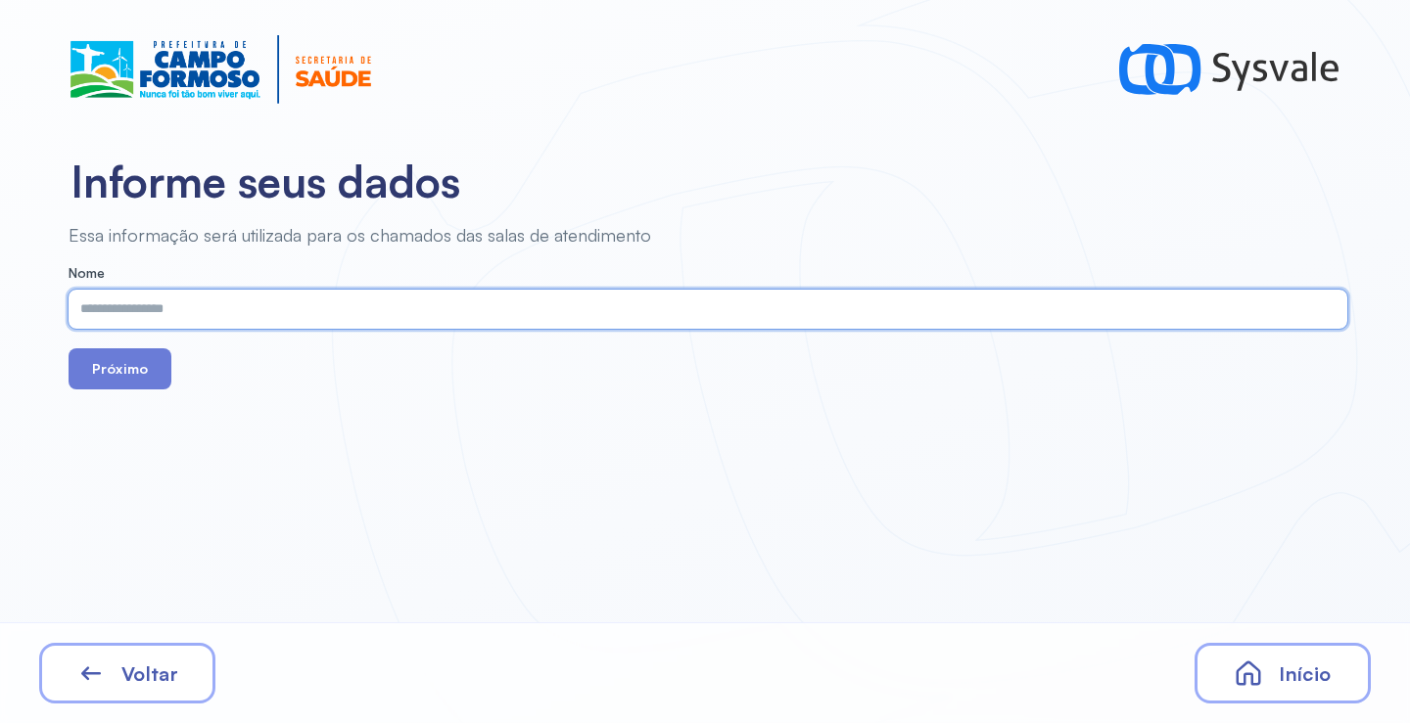
paste input "**********"
type input "**********"
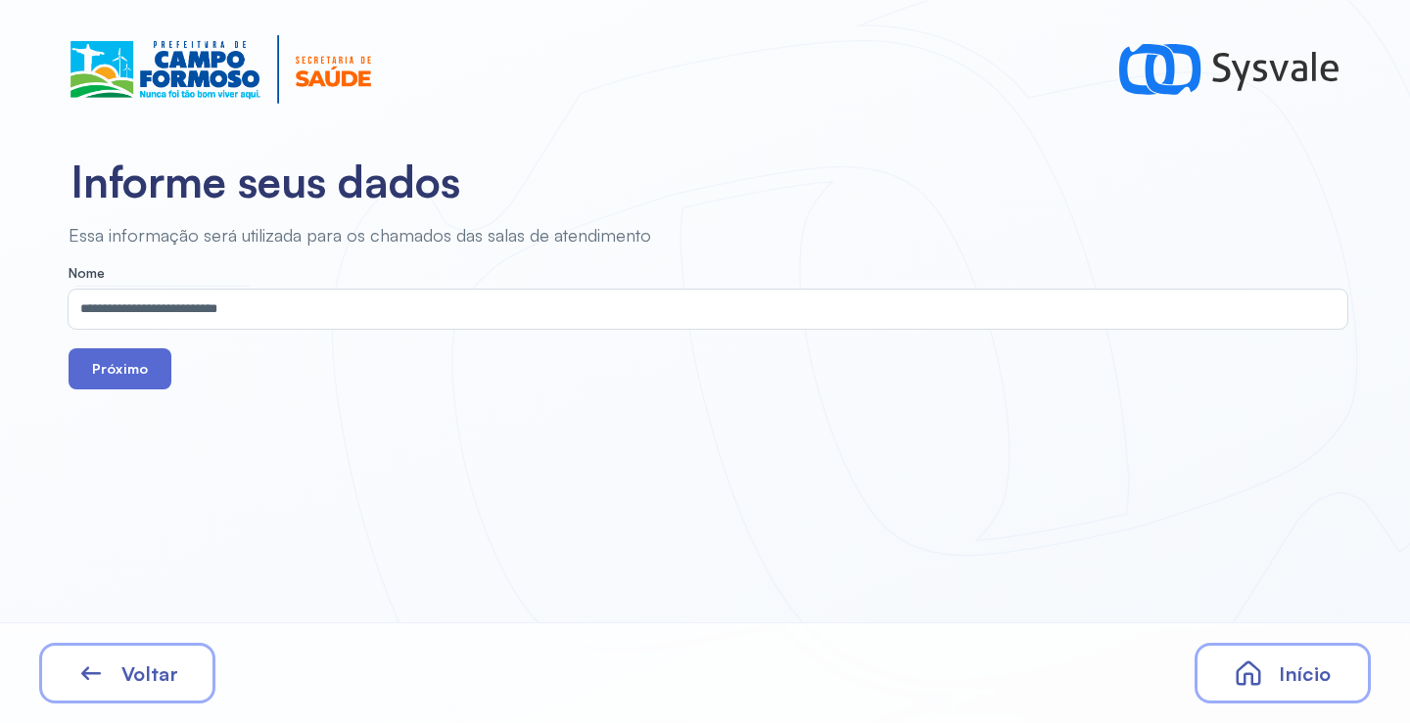
drag, startPoint x: 158, startPoint y: 397, endPoint x: 133, endPoint y: 353, distance: 50.4
click at [152, 377] on div "**********" at bounding box center [705, 361] width 1410 height 723
click at [133, 353] on button "Próximo" at bounding box center [120, 368] width 103 height 41
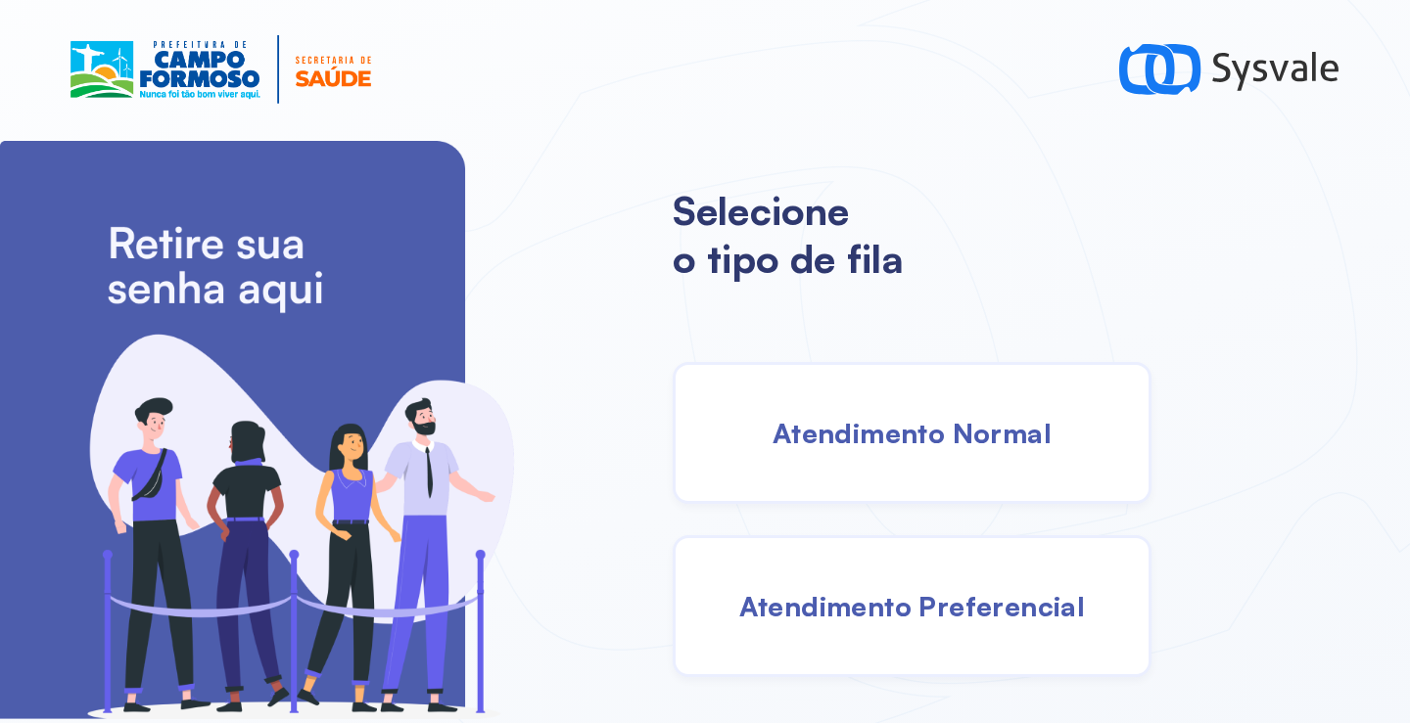
click at [901, 418] on span "Atendimento Normal" at bounding box center [911, 433] width 279 height 34
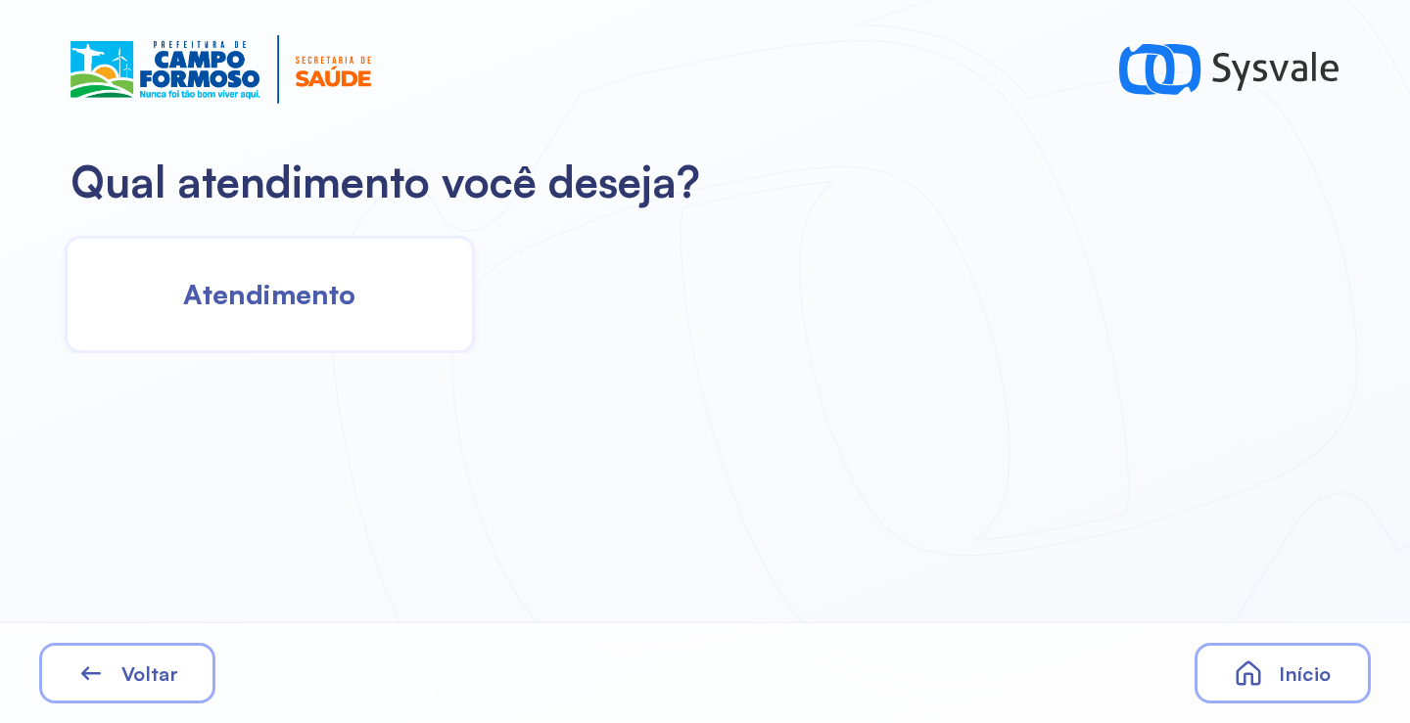
click at [323, 276] on div "Atendimento" at bounding box center [270, 294] width 410 height 117
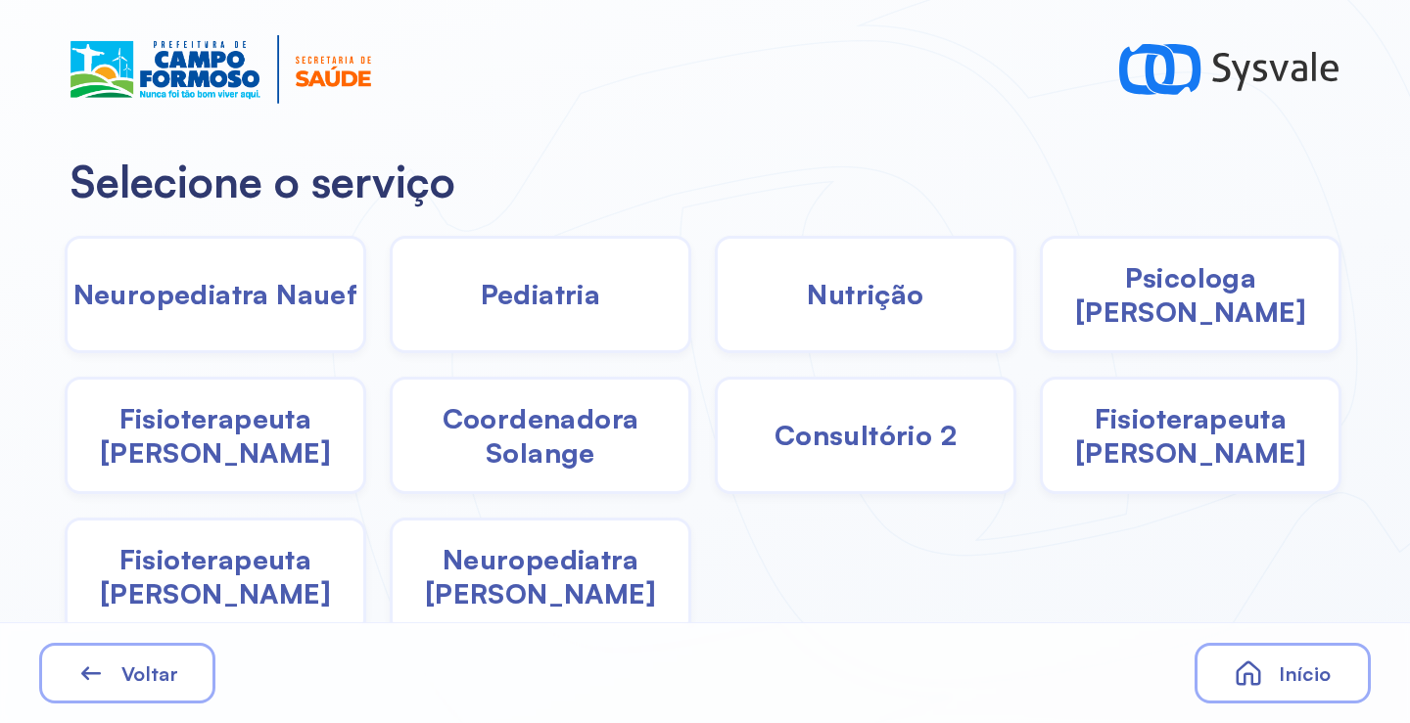
click at [238, 439] on span "Fisioterapeuta Janusia" at bounding box center [216, 435] width 296 height 69
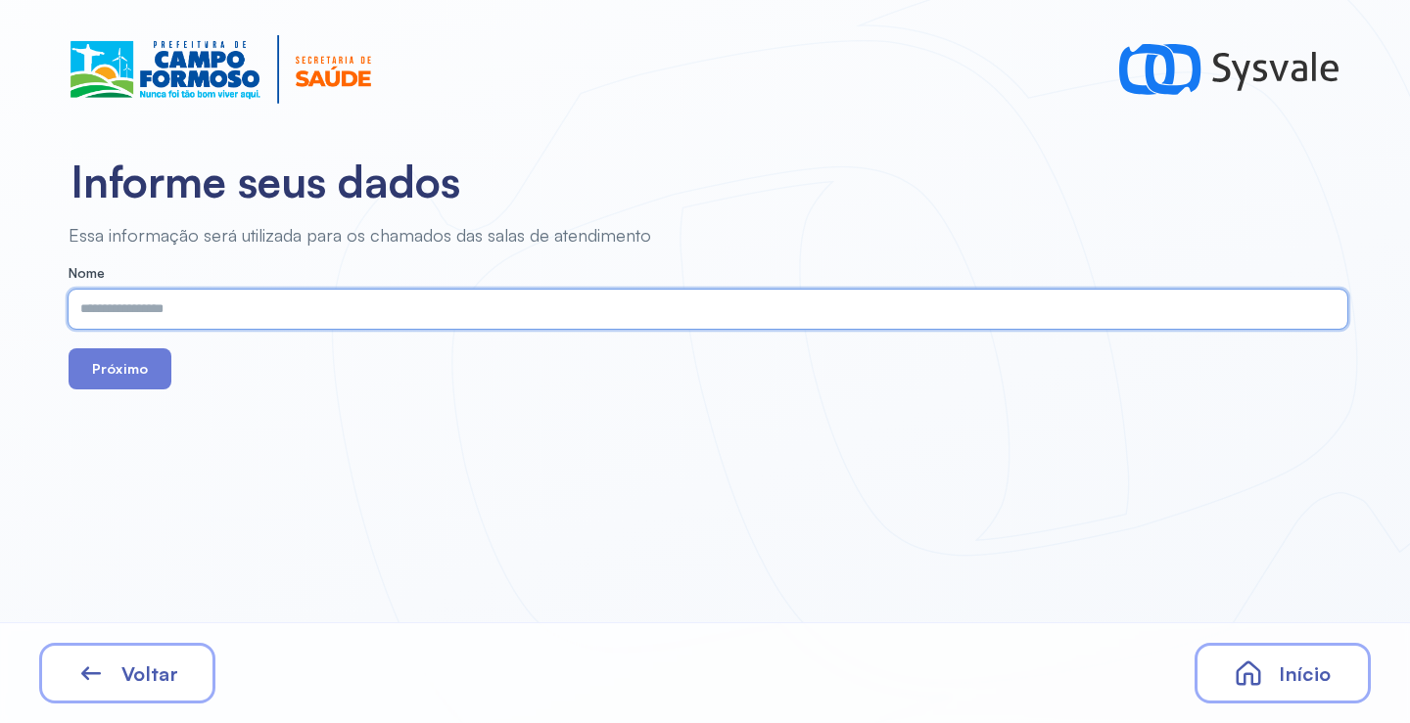
paste input "**********"
type input "**********"
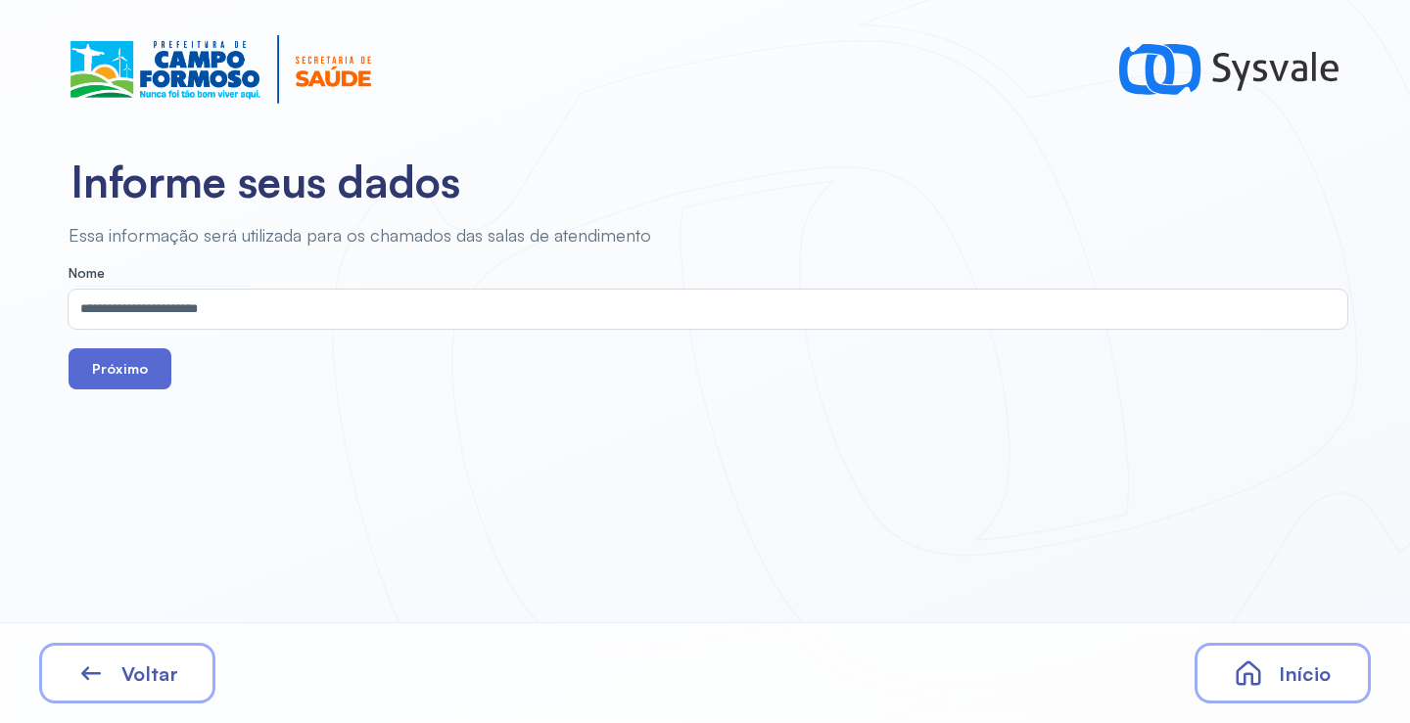
click at [160, 373] on button "Próximo" at bounding box center [120, 368] width 103 height 41
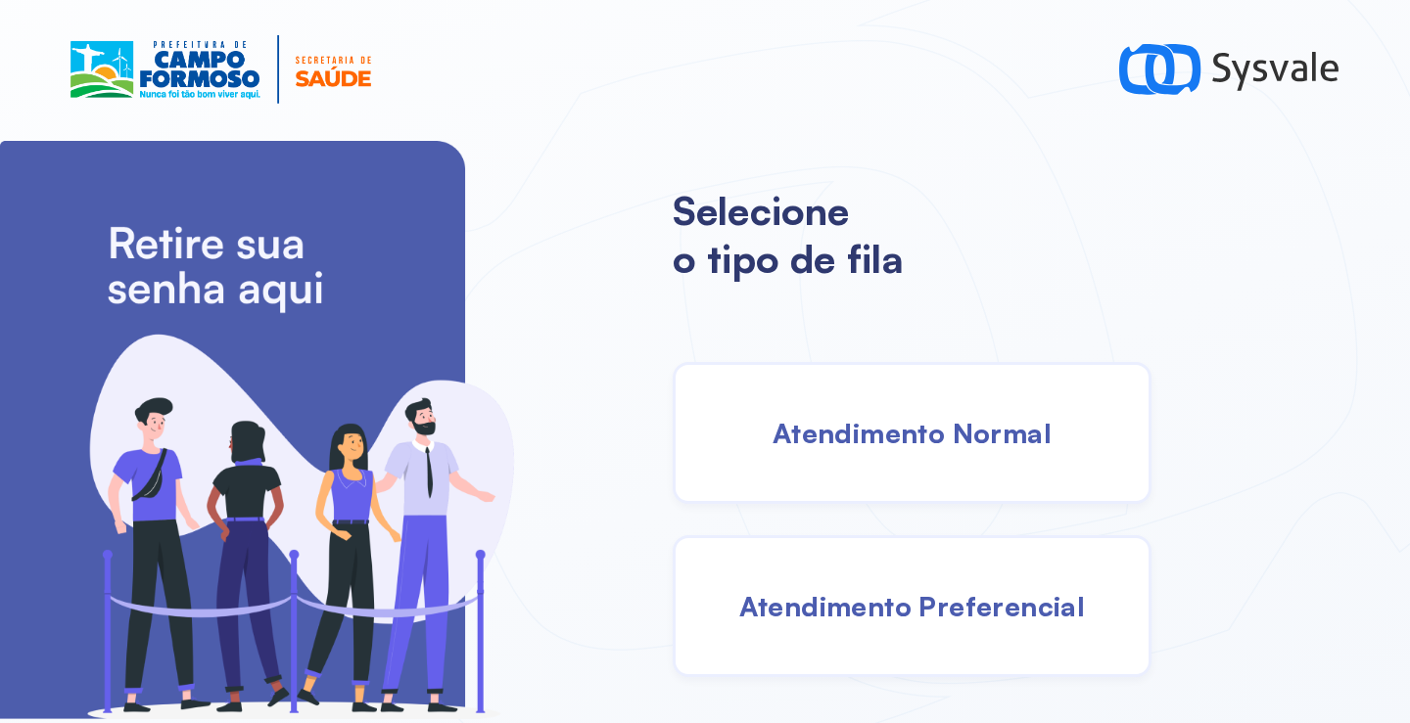
click at [817, 450] on div "Atendimento Normal" at bounding box center [911, 433] width 479 height 142
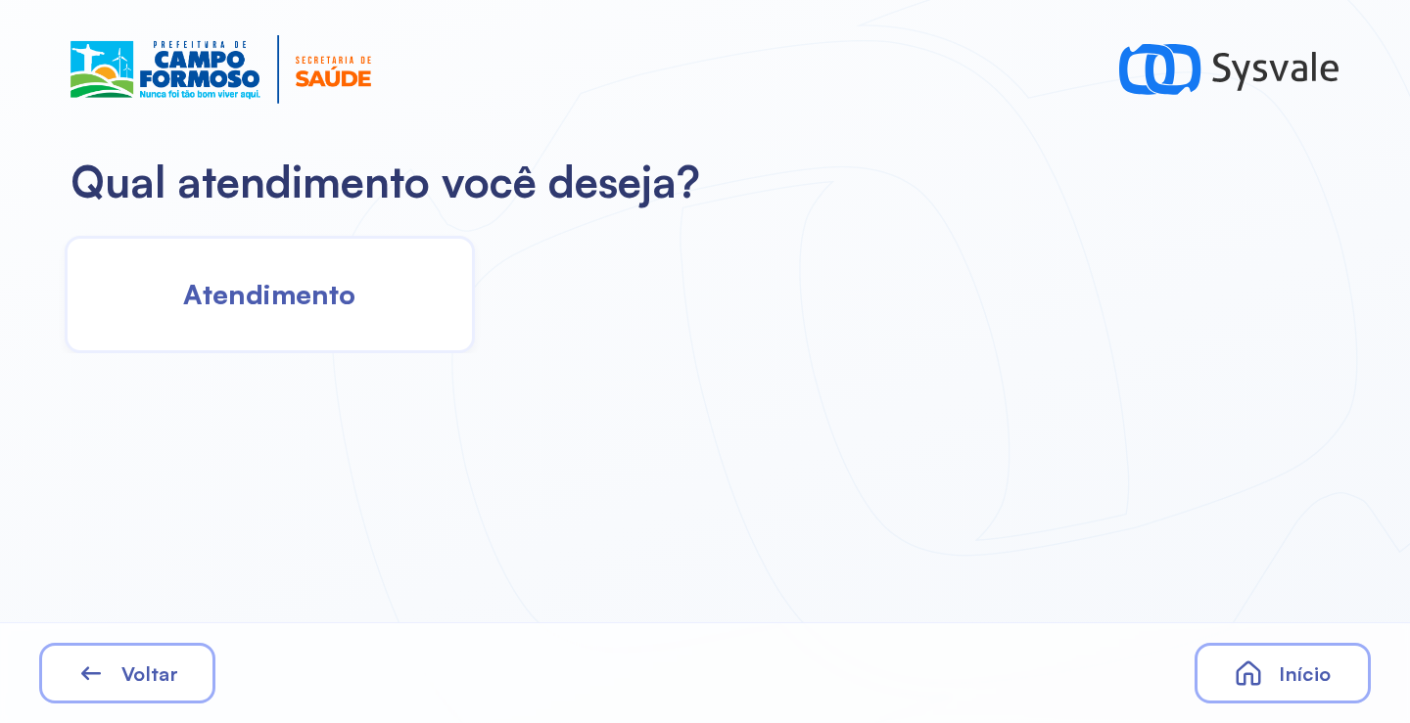
click at [238, 322] on div "Atendimento" at bounding box center [270, 294] width 410 height 117
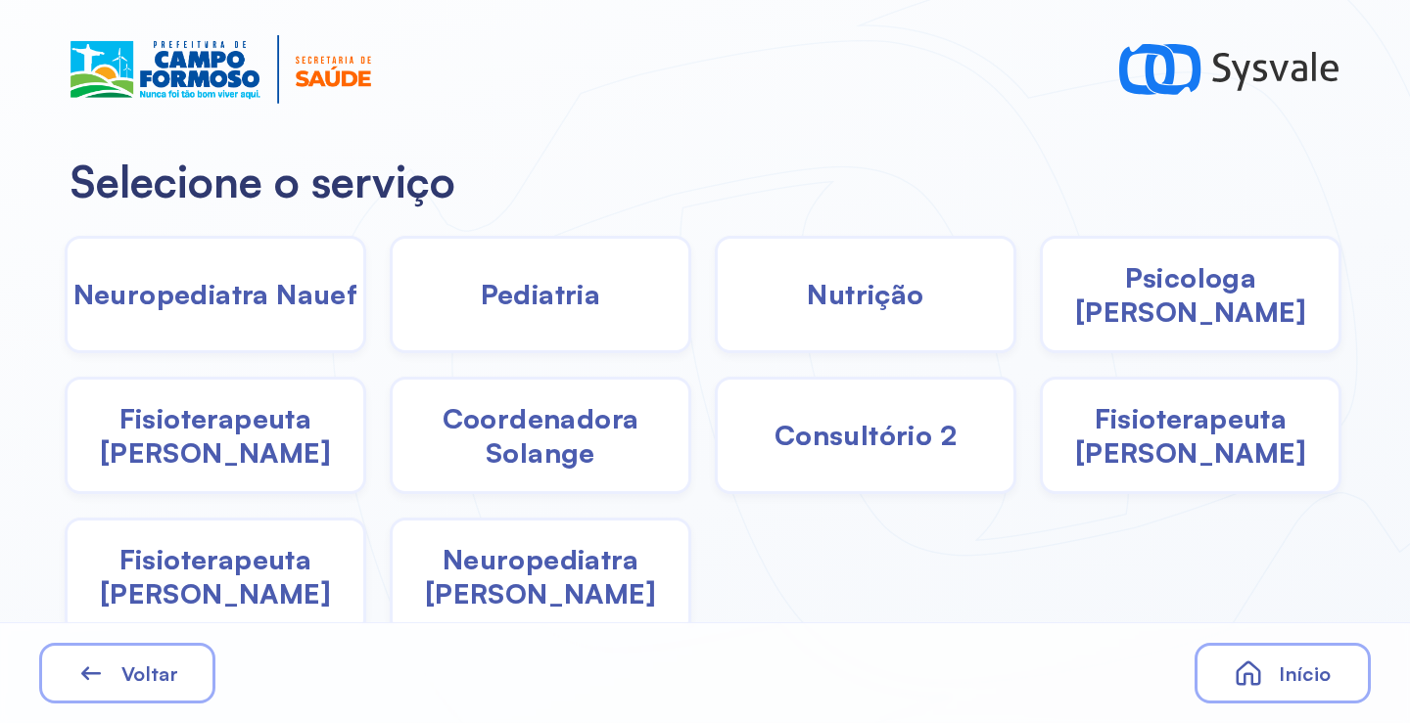
click at [1111, 310] on span "Psicologa Alana" at bounding box center [1190, 294] width 296 height 69
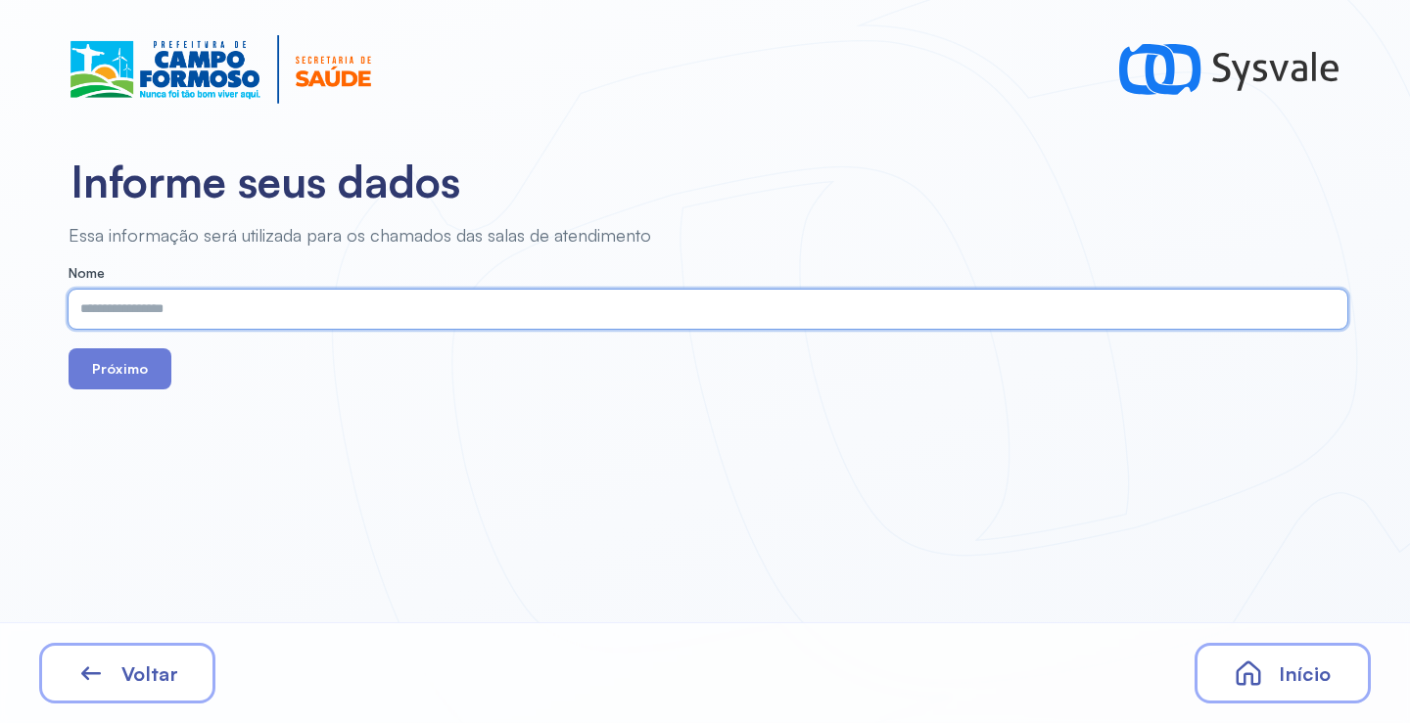
click at [350, 305] on input "text" at bounding box center [704, 309] width 1271 height 39
paste input "**********"
type input "**********"
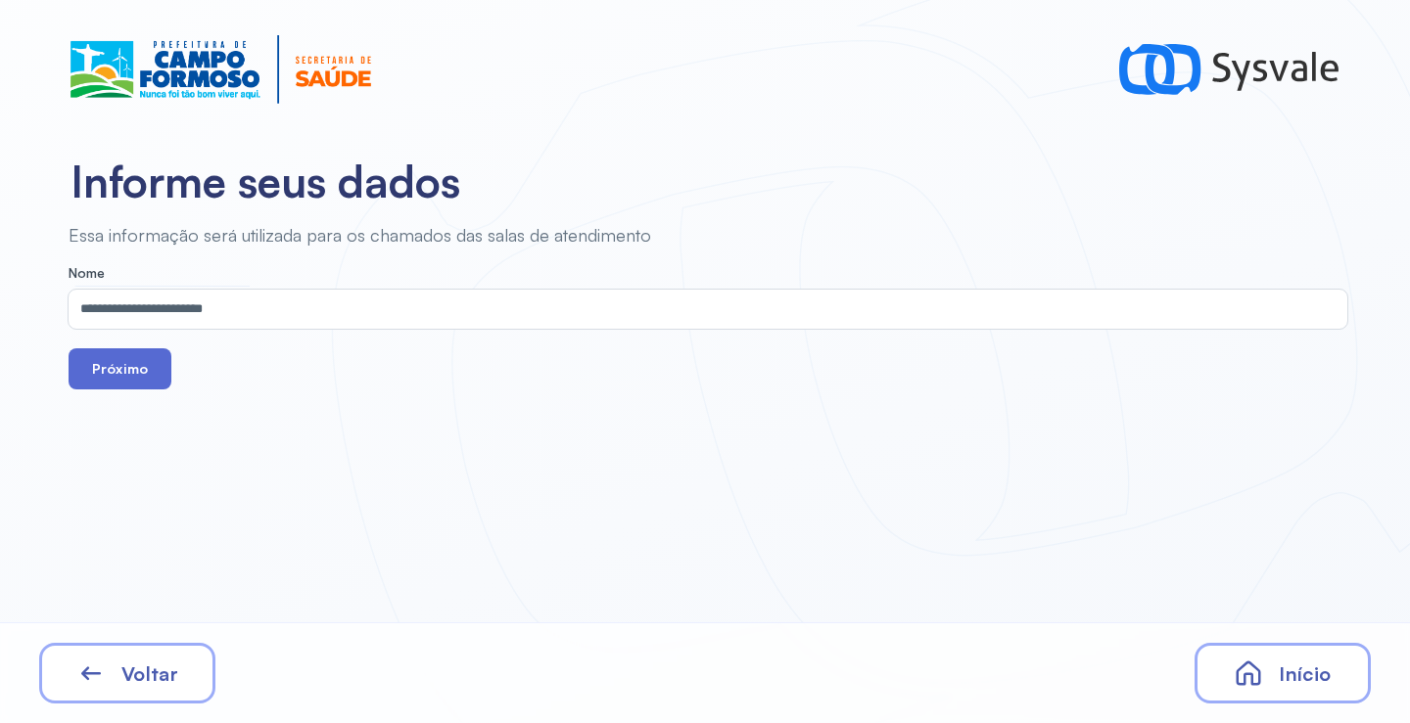
click at [125, 372] on button "Próximo" at bounding box center [120, 368] width 103 height 41
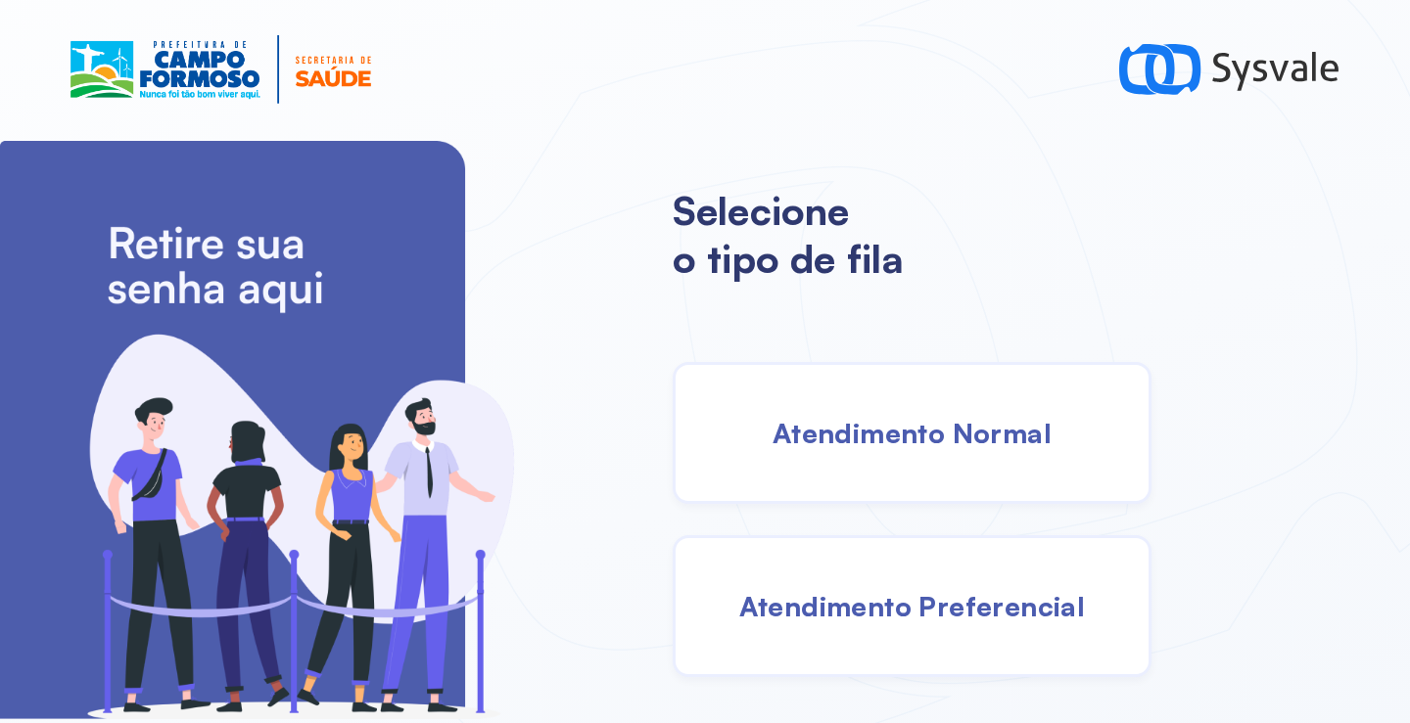
click at [807, 424] on span "Atendimento Normal" at bounding box center [911, 433] width 279 height 34
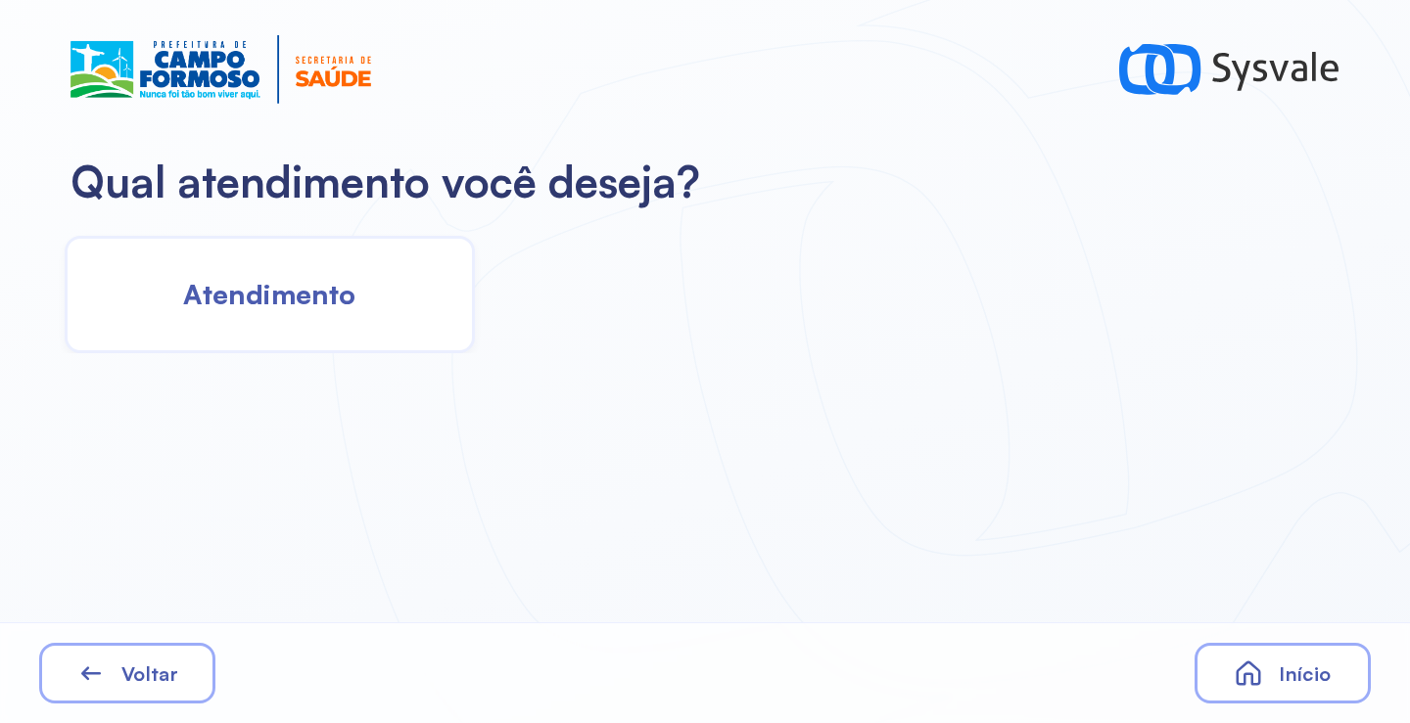
click at [282, 315] on div "Atendimento" at bounding box center [270, 294] width 410 height 117
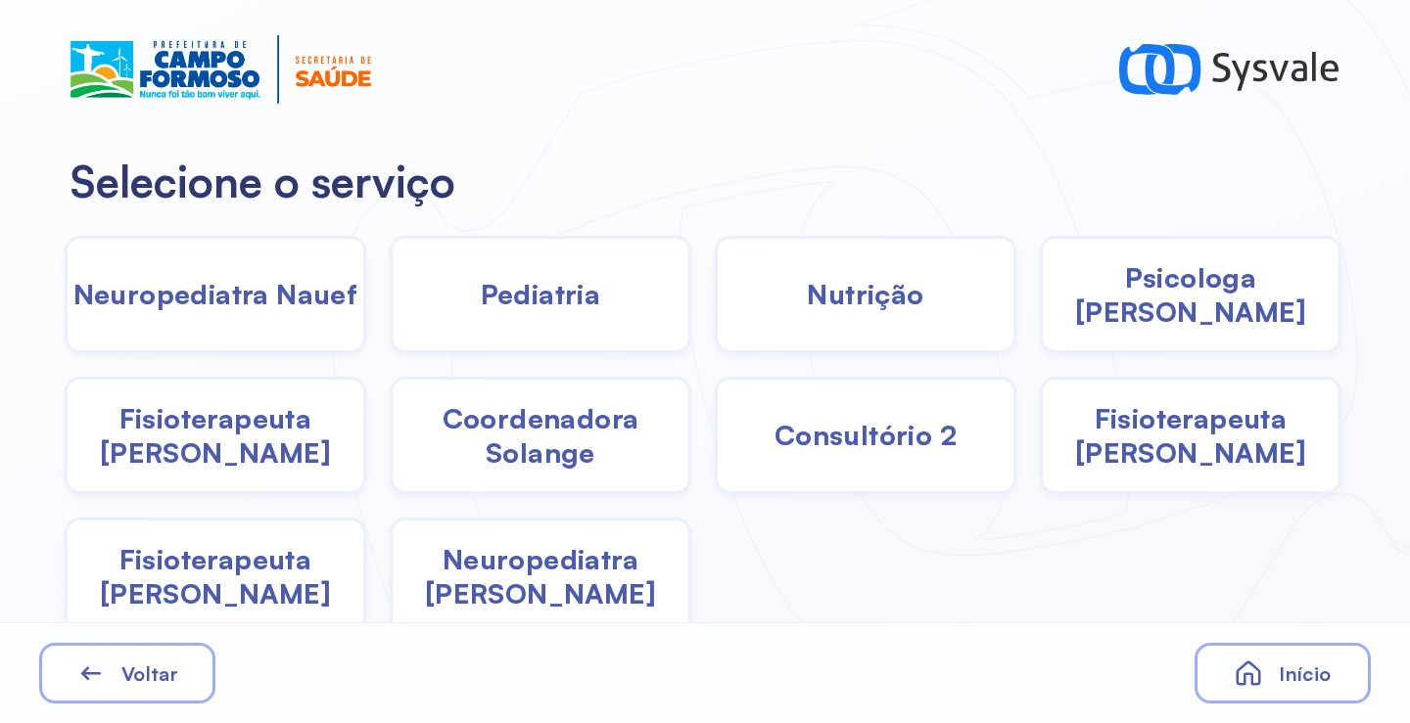
click at [575, 301] on span "Pediatria" at bounding box center [541, 294] width 120 height 34
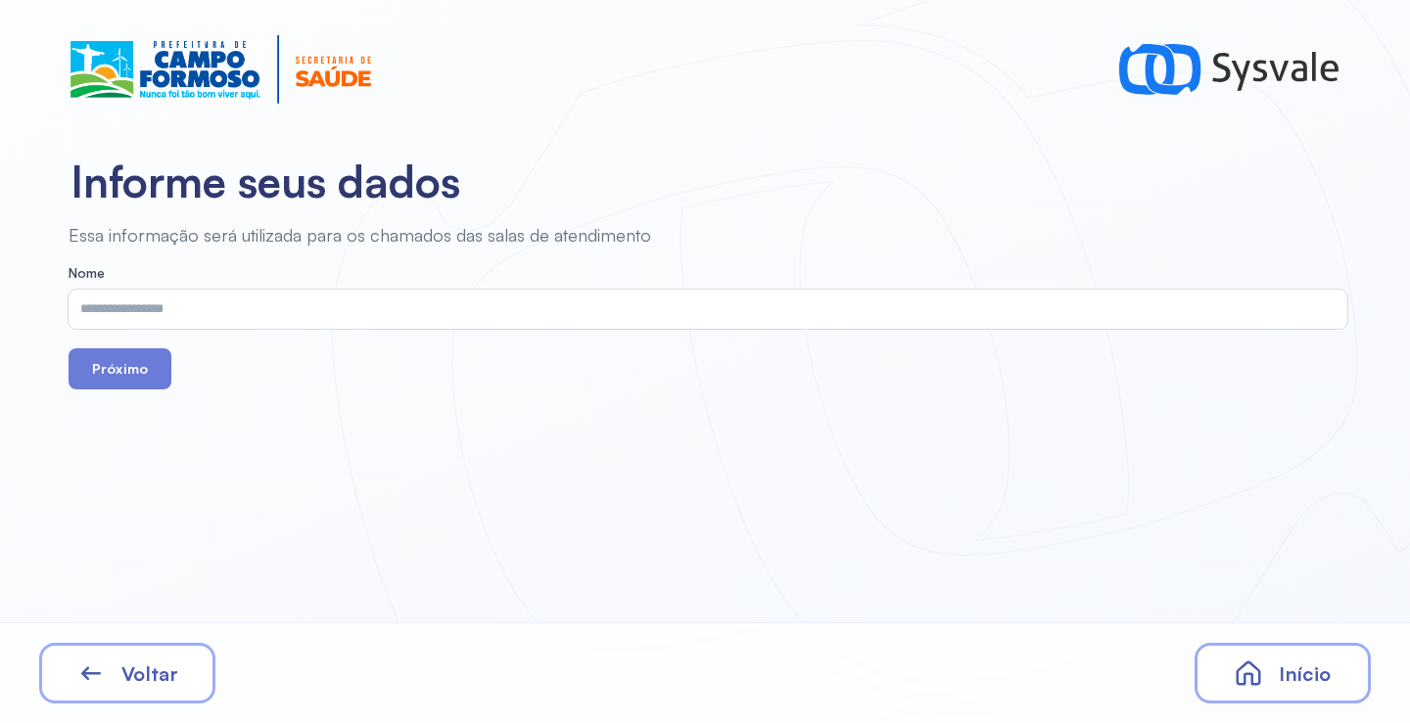
click at [512, 314] on input "text" at bounding box center [704, 309] width 1271 height 39
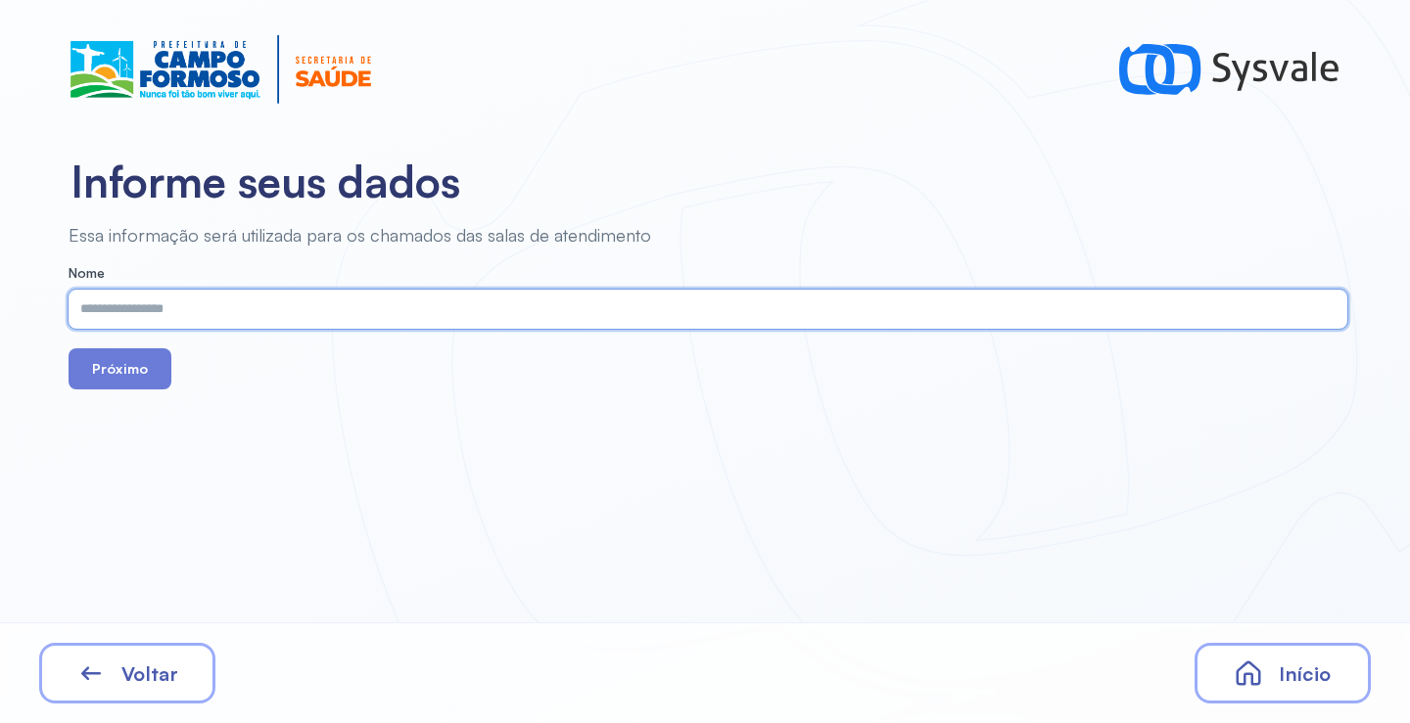
paste input "**********"
type input "**********"
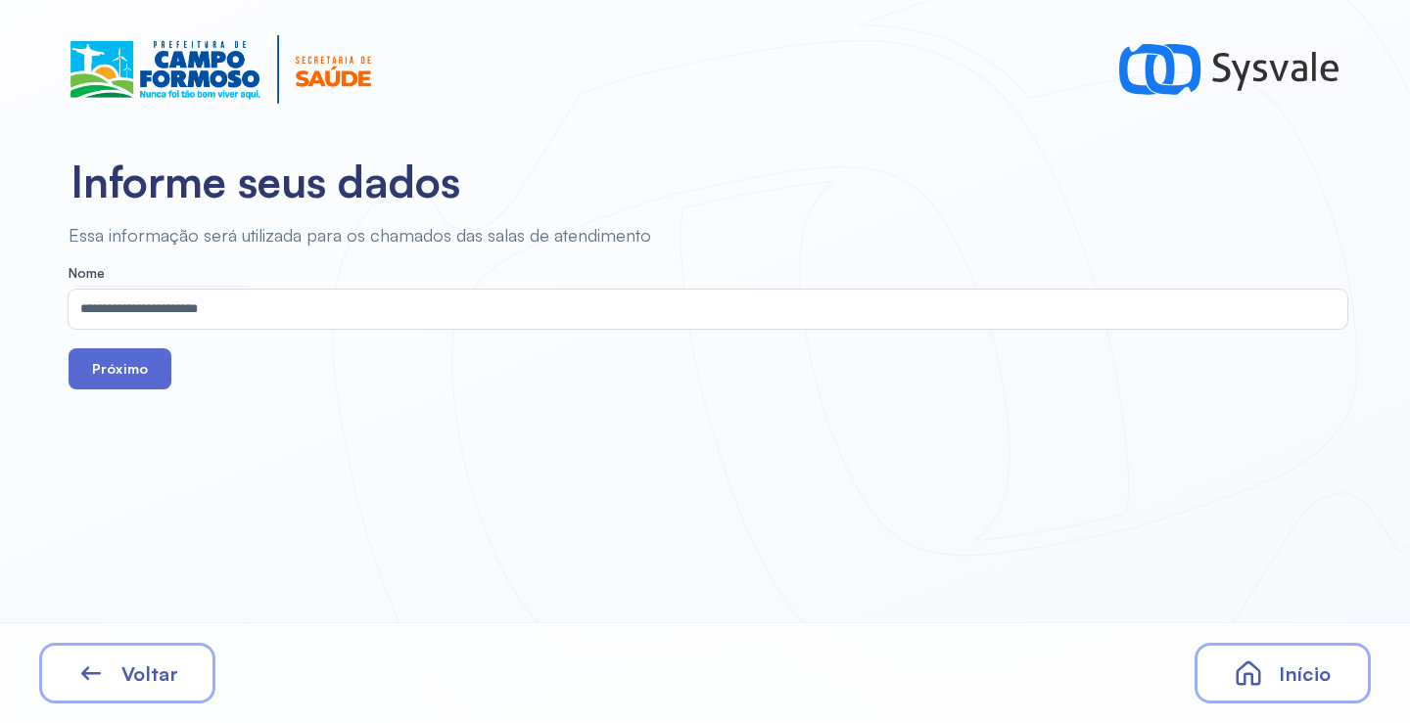
click at [104, 380] on button "Próximo" at bounding box center [120, 368] width 103 height 41
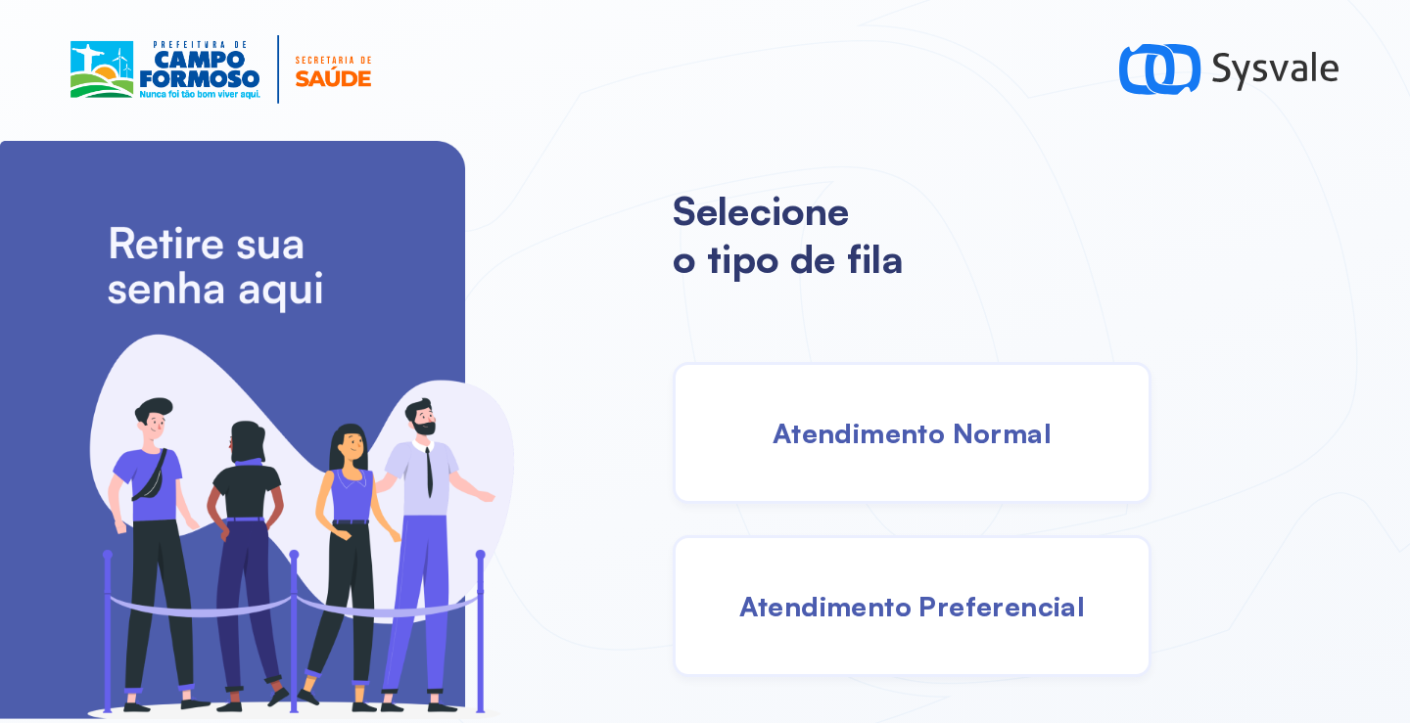
click at [855, 435] on span "Atendimento Normal" at bounding box center [911, 433] width 279 height 34
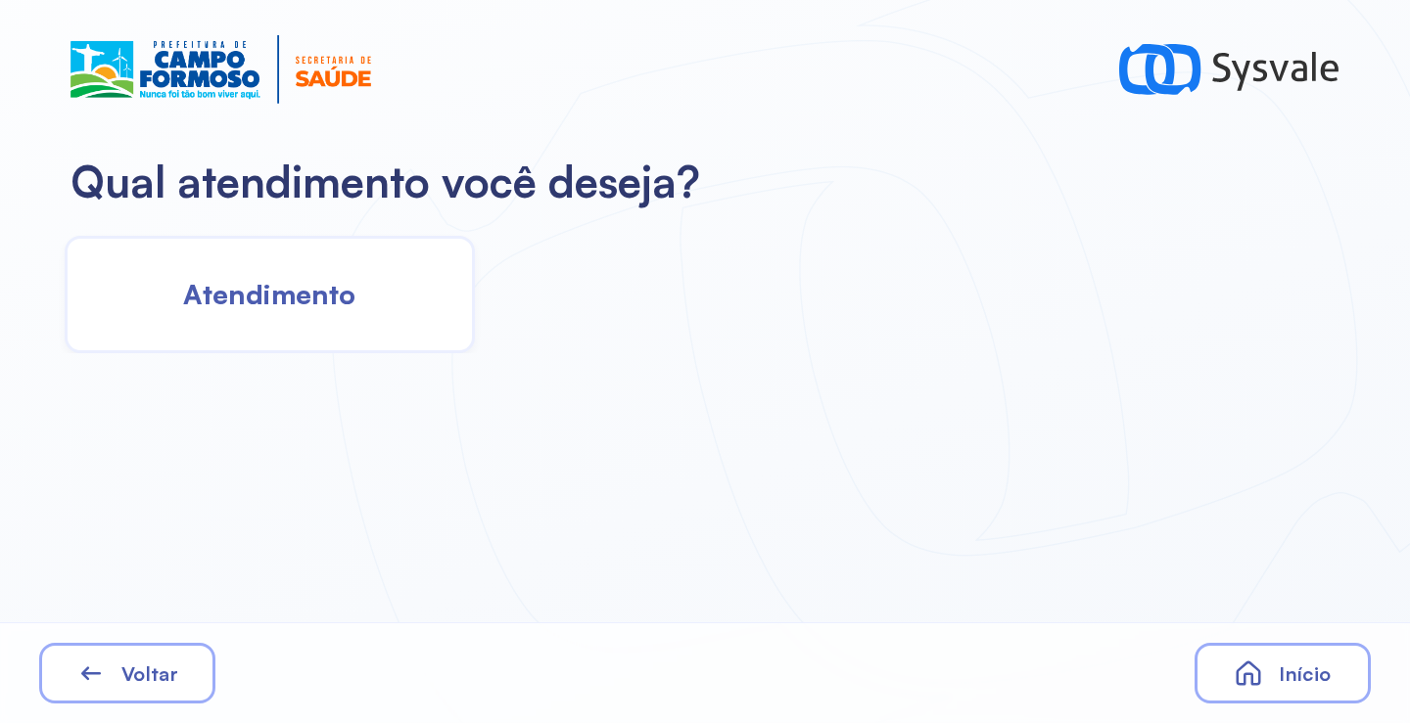
click at [333, 329] on div "Atendimento" at bounding box center [270, 294] width 410 height 117
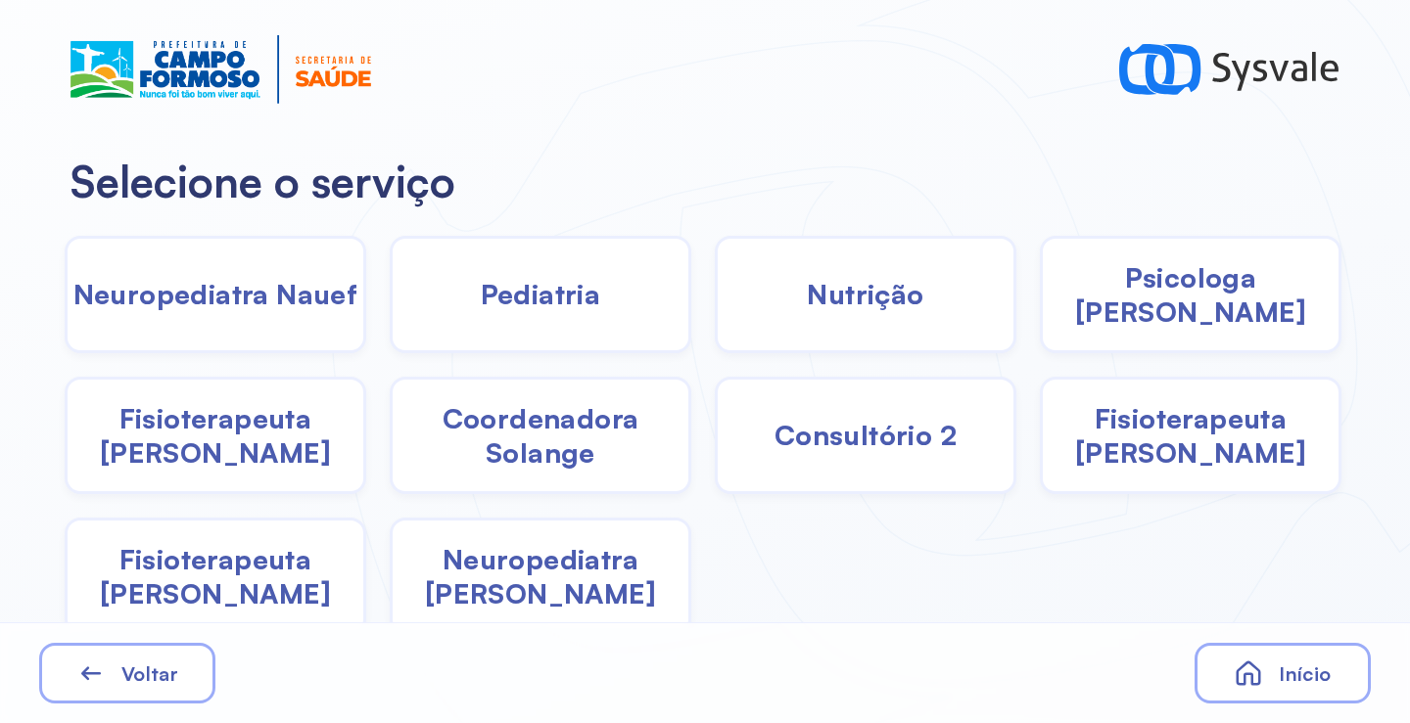
click at [505, 278] on span "Pediatria" at bounding box center [541, 294] width 120 height 34
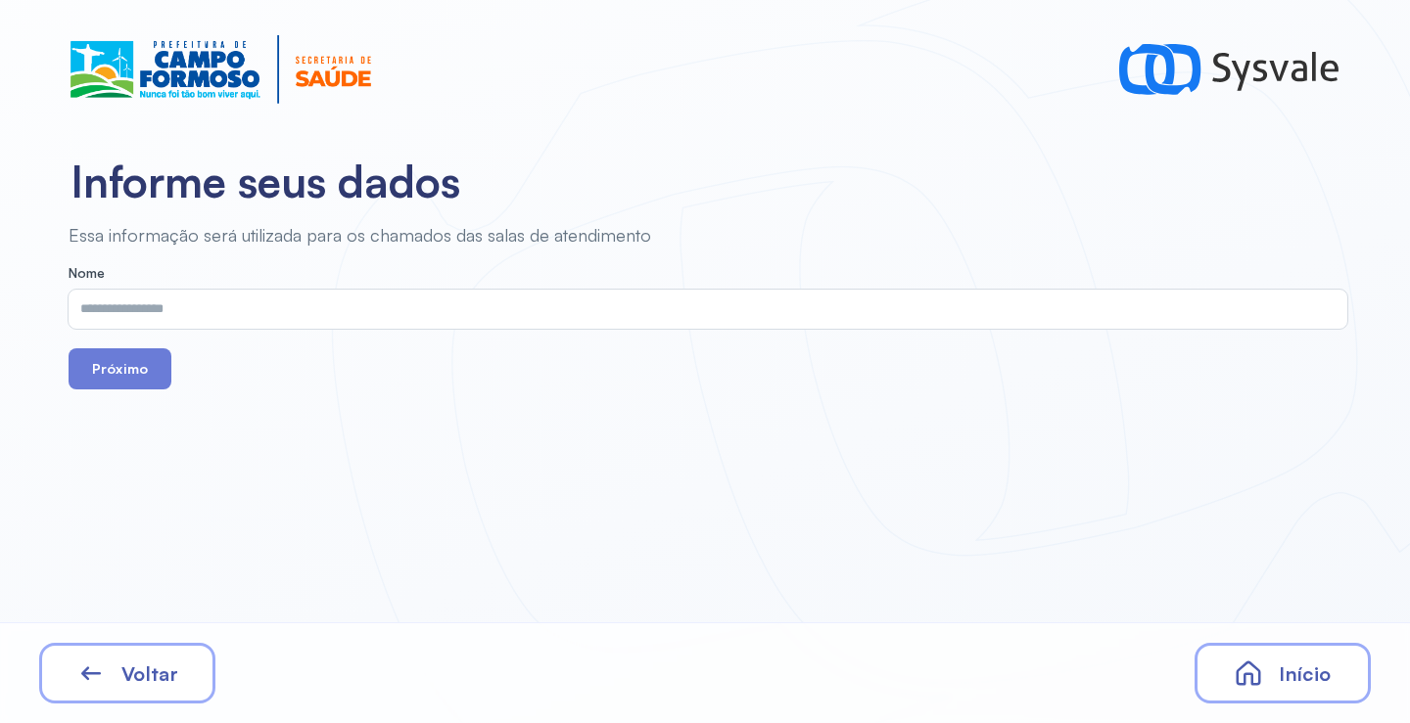
click at [507, 316] on input "text" at bounding box center [704, 309] width 1271 height 39
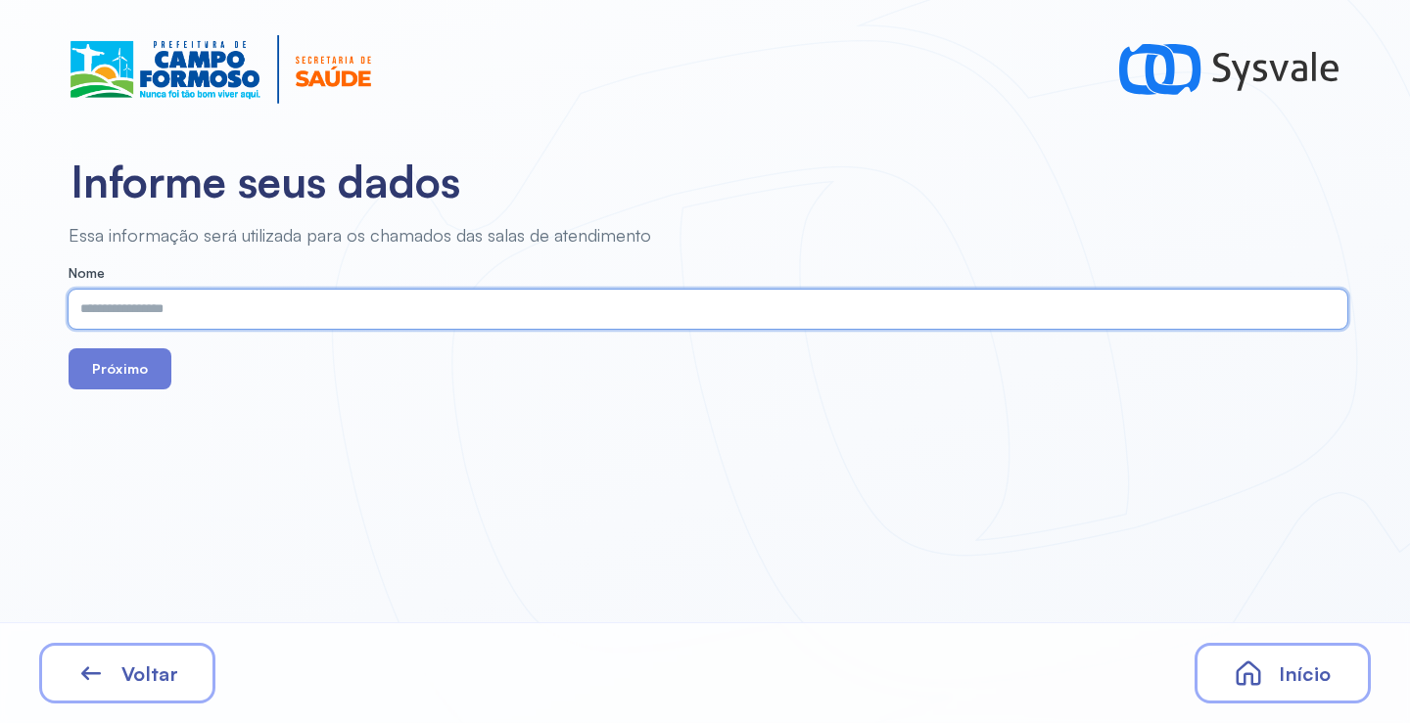
paste input "**********"
type input "**********"
click at [108, 362] on button "Próximo" at bounding box center [120, 368] width 103 height 41
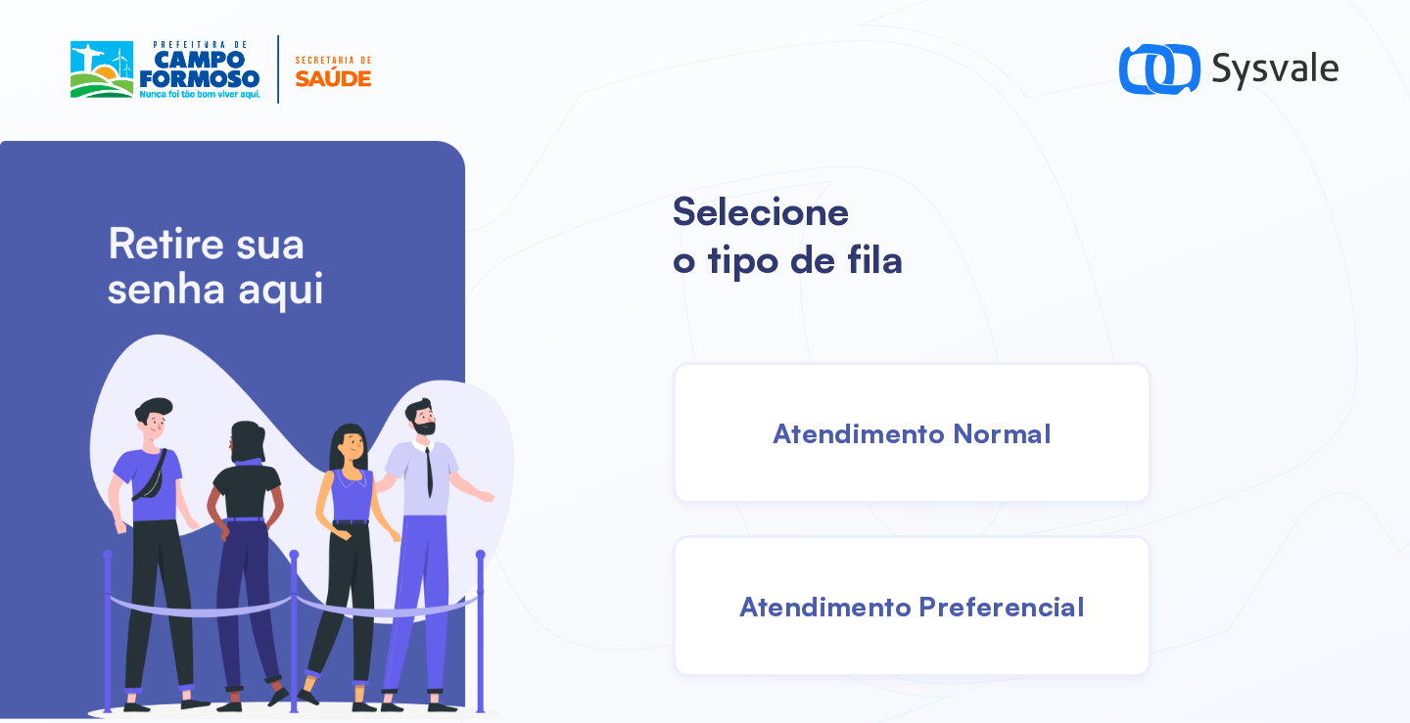
click at [866, 429] on span "Atendimento Normal" at bounding box center [911, 433] width 279 height 34
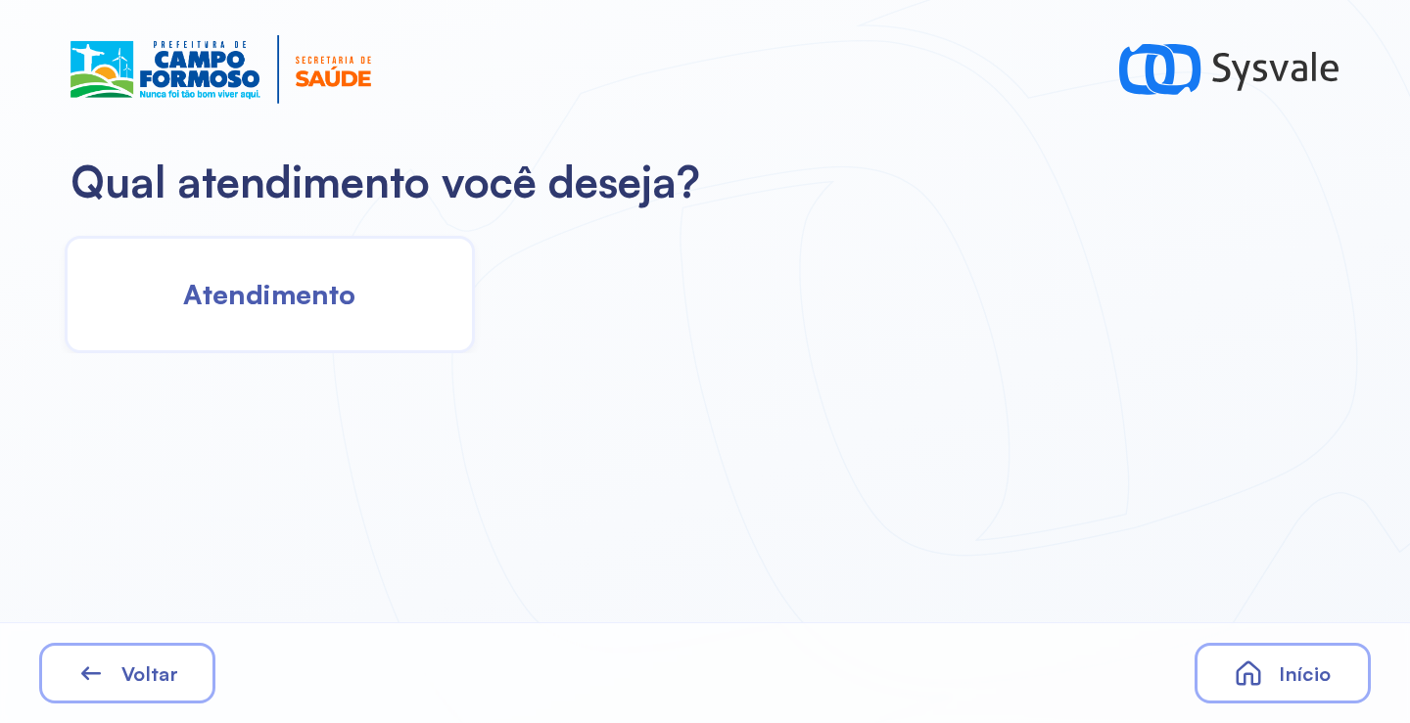
click at [356, 338] on div "Atendimento" at bounding box center [270, 294] width 410 height 117
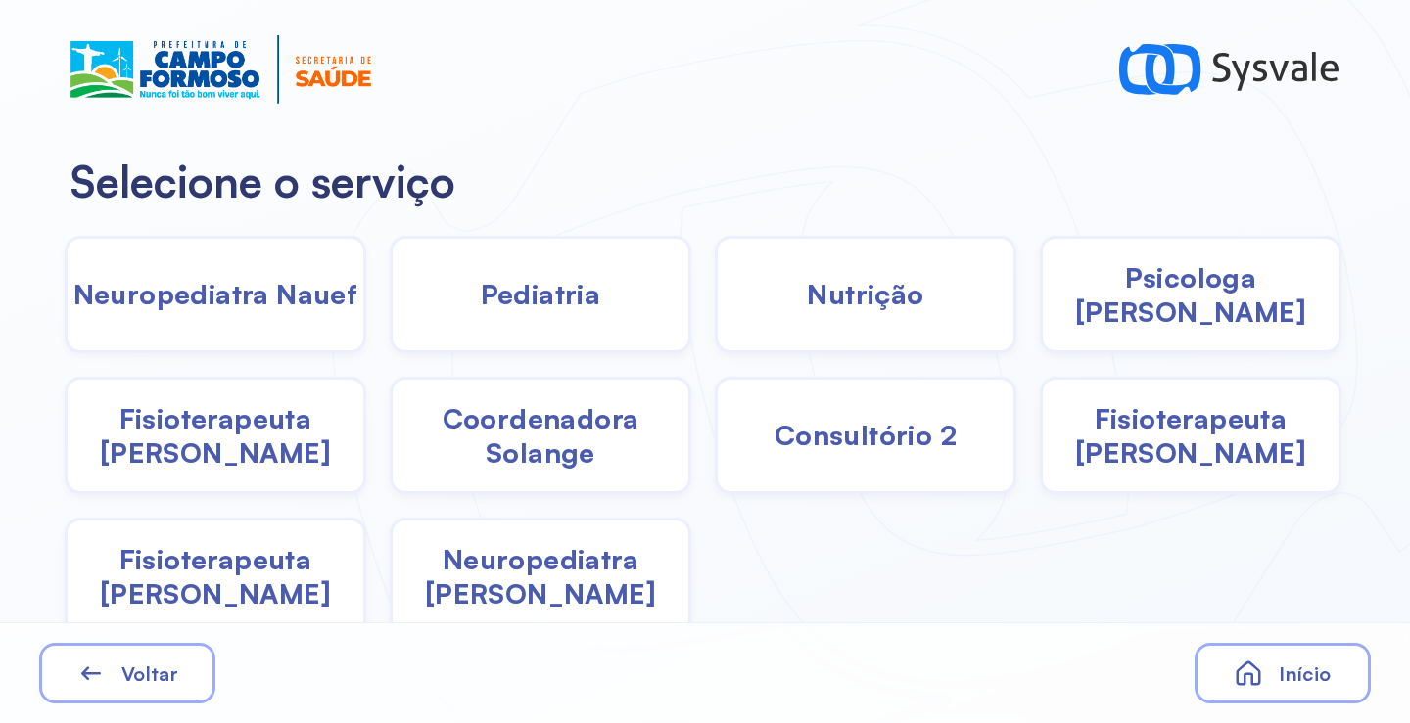
click at [559, 299] on span "Pediatria" at bounding box center [541, 294] width 120 height 34
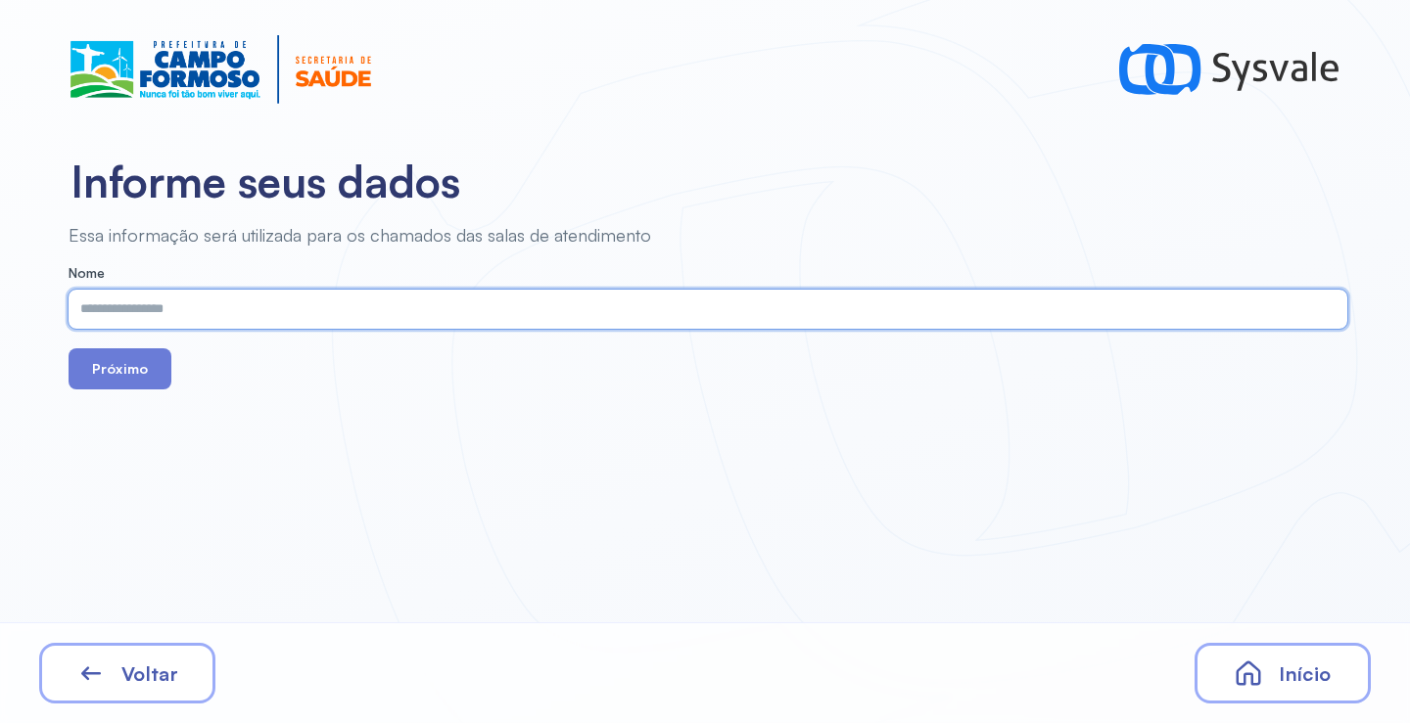
paste input "**********"
type input "**********"
click at [144, 670] on span "Voltar" at bounding box center [149, 674] width 57 height 24
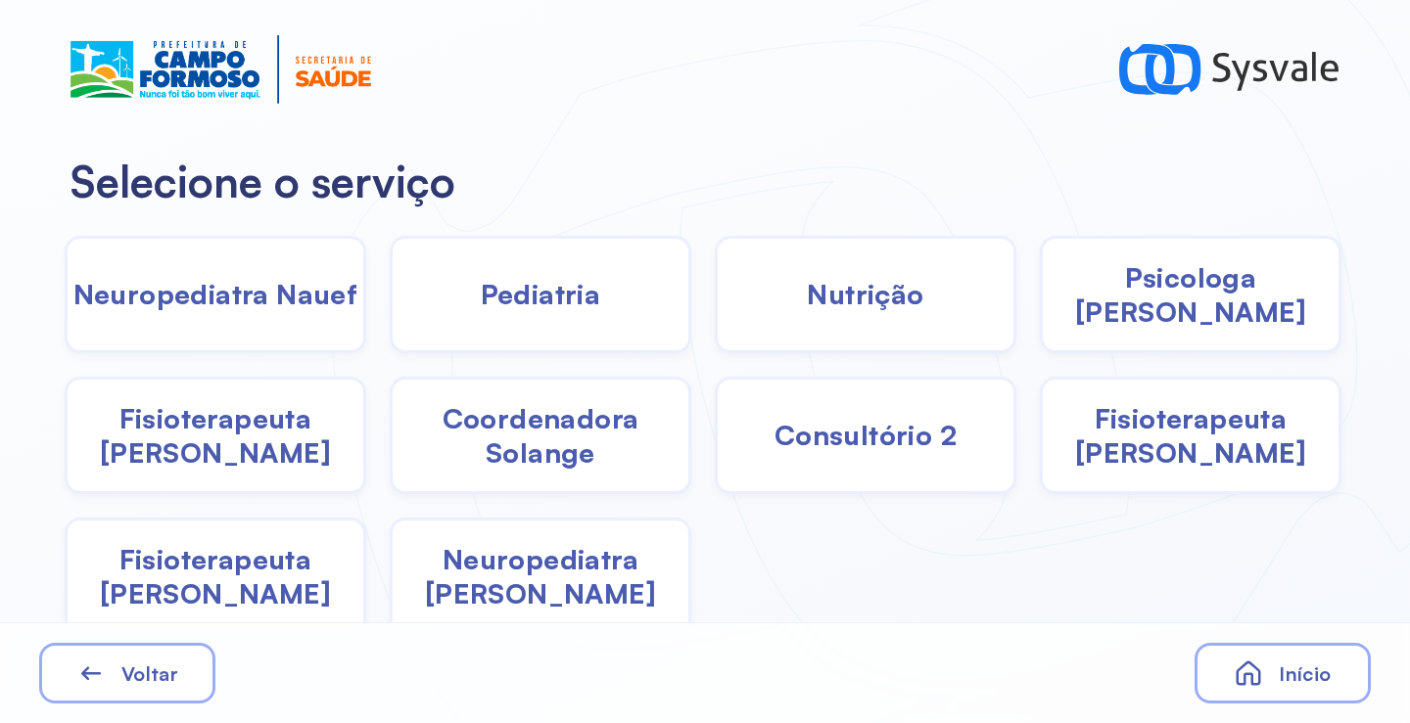
click at [1155, 297] on span "Psicologa Alana" at bounding box center [1190, 294] width 296 height 69
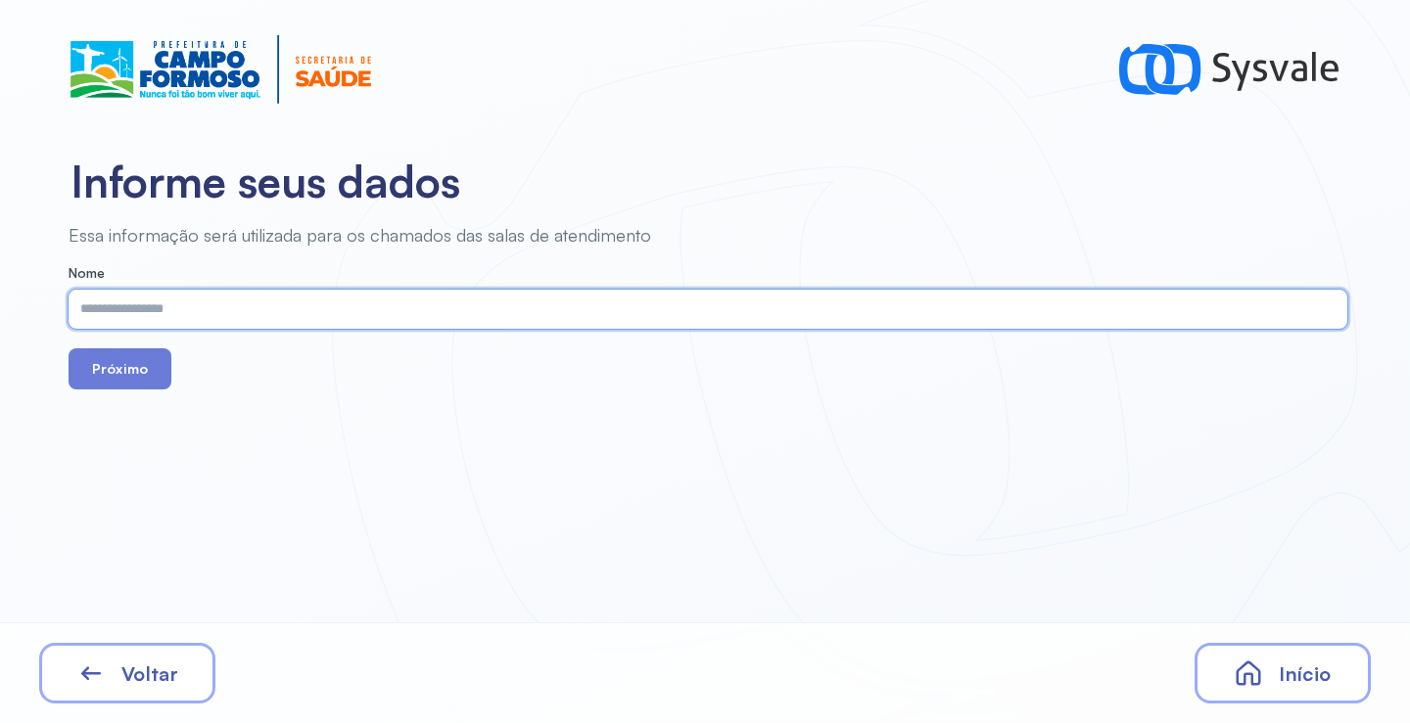
paste input "**********"
type input "**********"
click at [129, 366] on button "Próximo" at bounding box center [120, 368] width 103 height 41
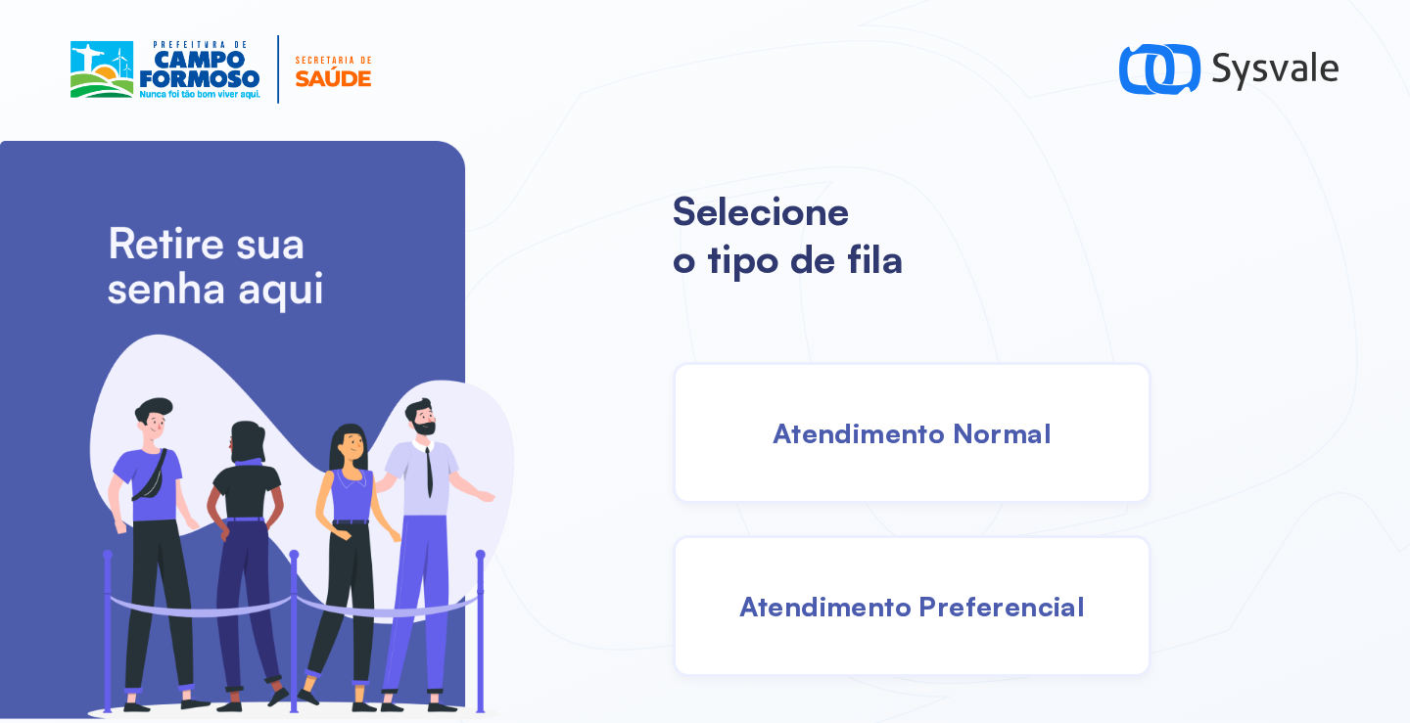
click at [899, 452] on div "Atendimento Normal" at bounding box center [911, 433] width 479 height 142
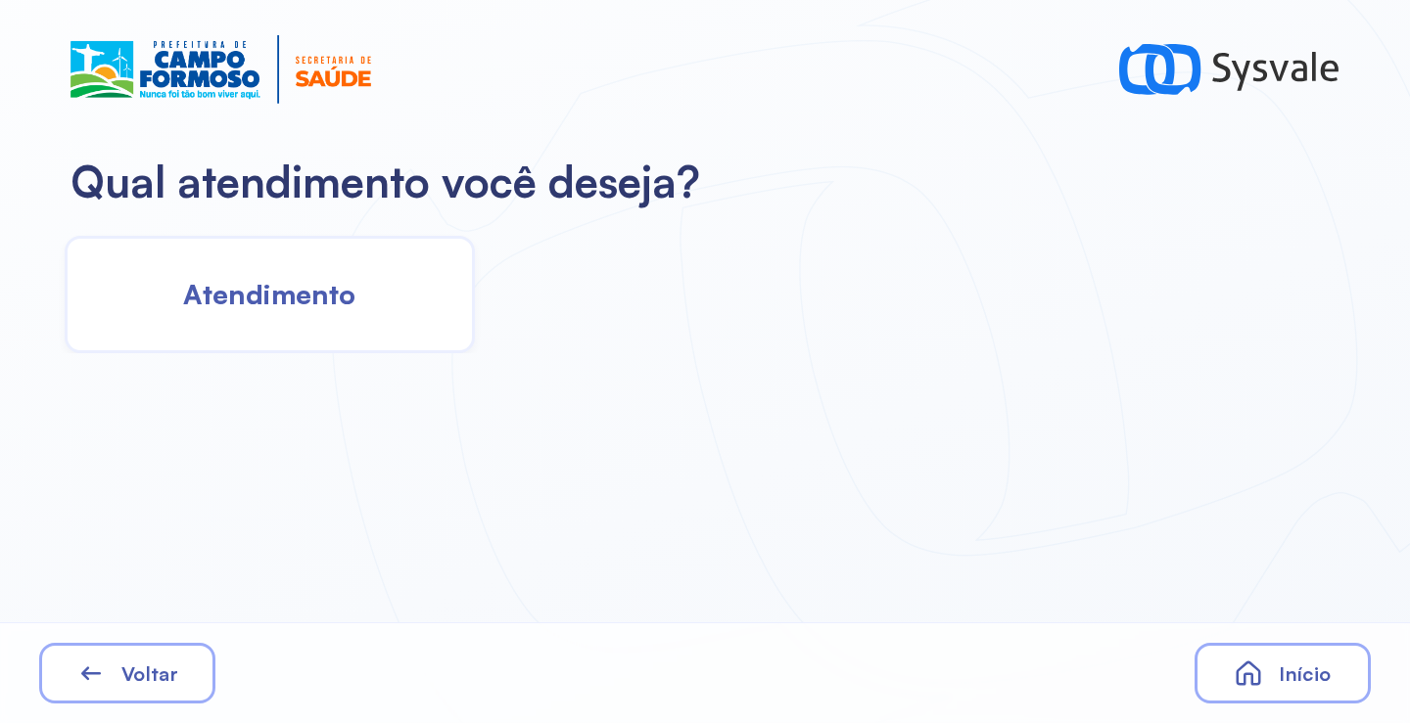
click at [392, 298] on div "Atendimento" at bounding box center [270, 294] width 410 height 117
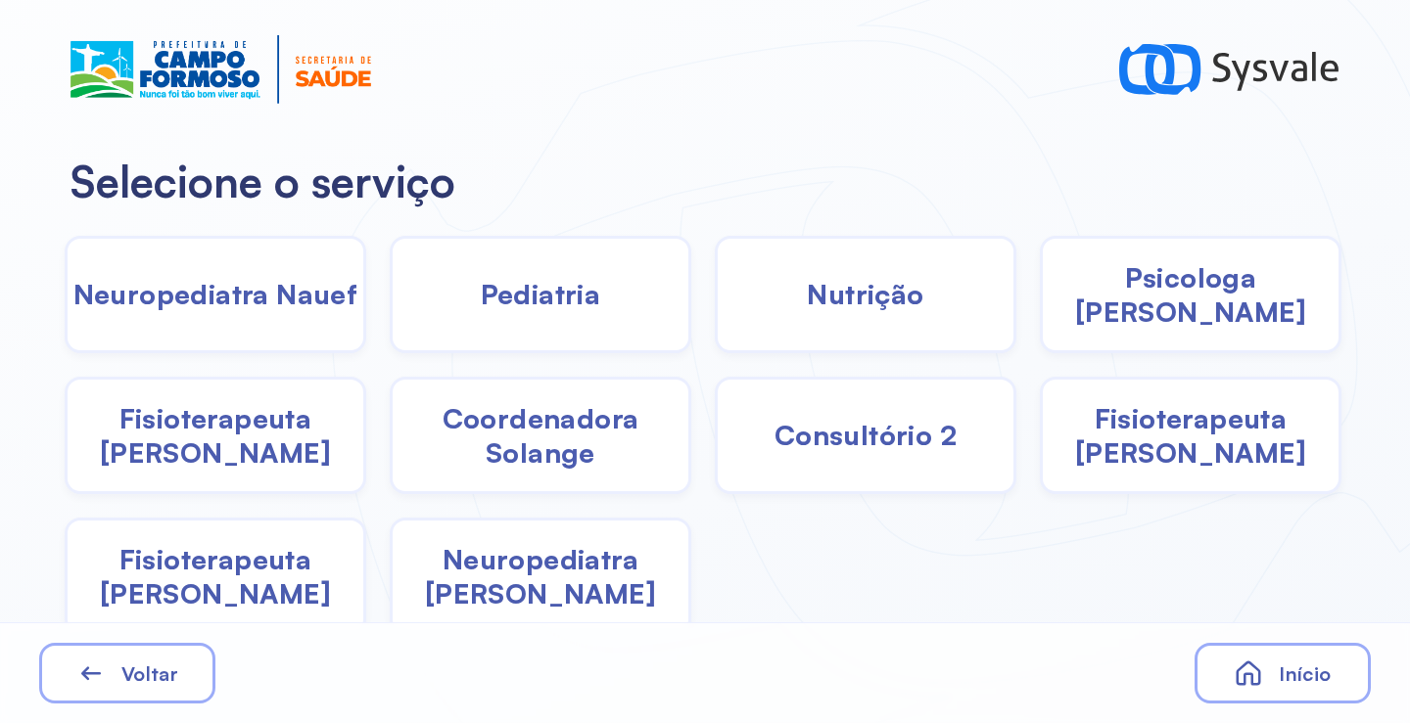
click at [569, 332] on div "Pediatria" at bounding box center [540, 294] width 301 height 117
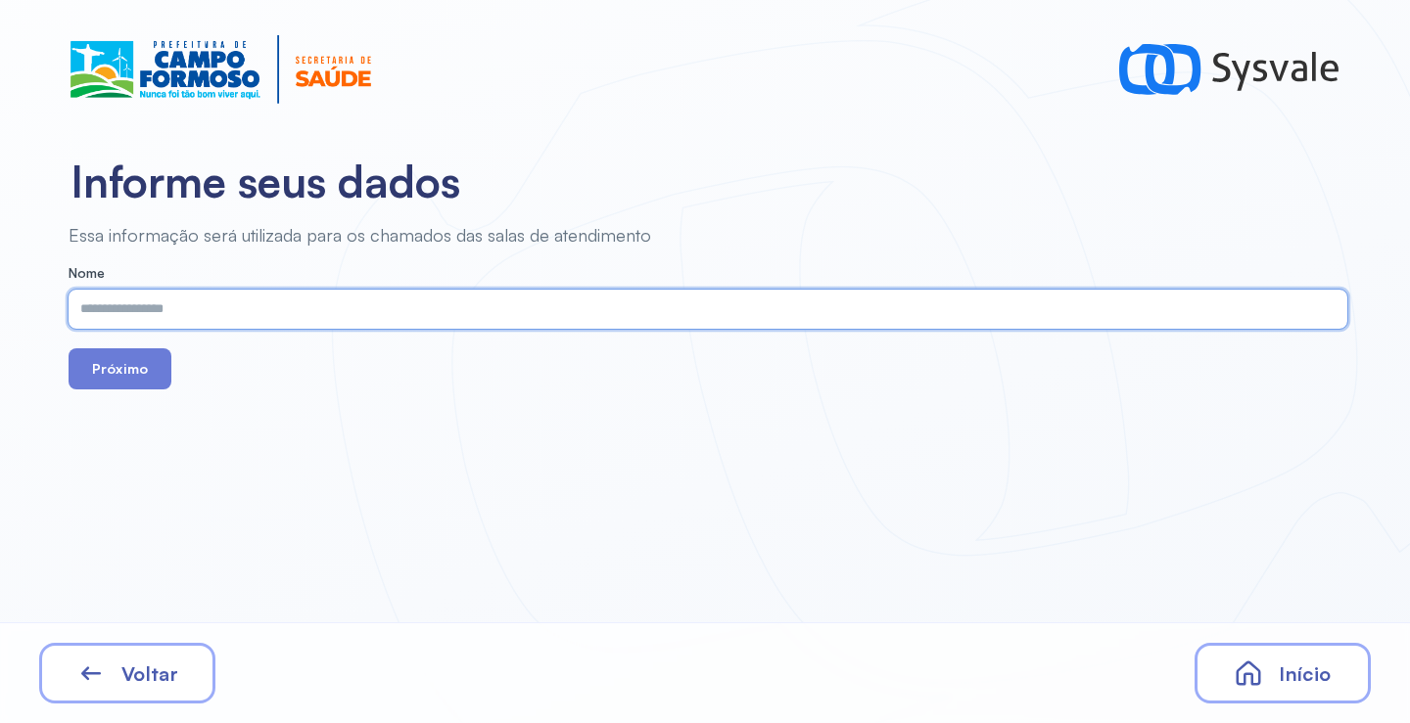
paste input "**********"
type input "**********"
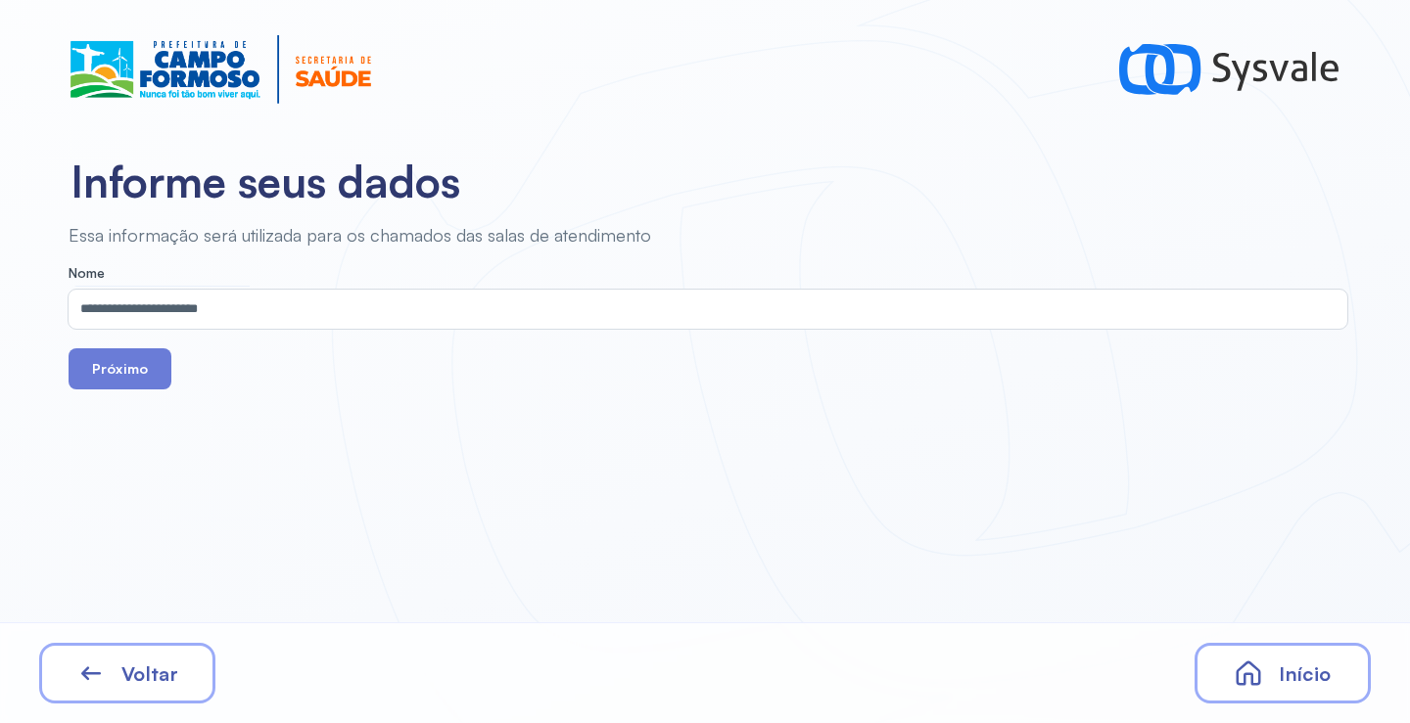
click at [116, 347] on form "**********" at bounding box center [708, 327] width 1278 height 124
click at [128, 351] on button "Próximo" at bounding box center [120, 368] width 103 height 41
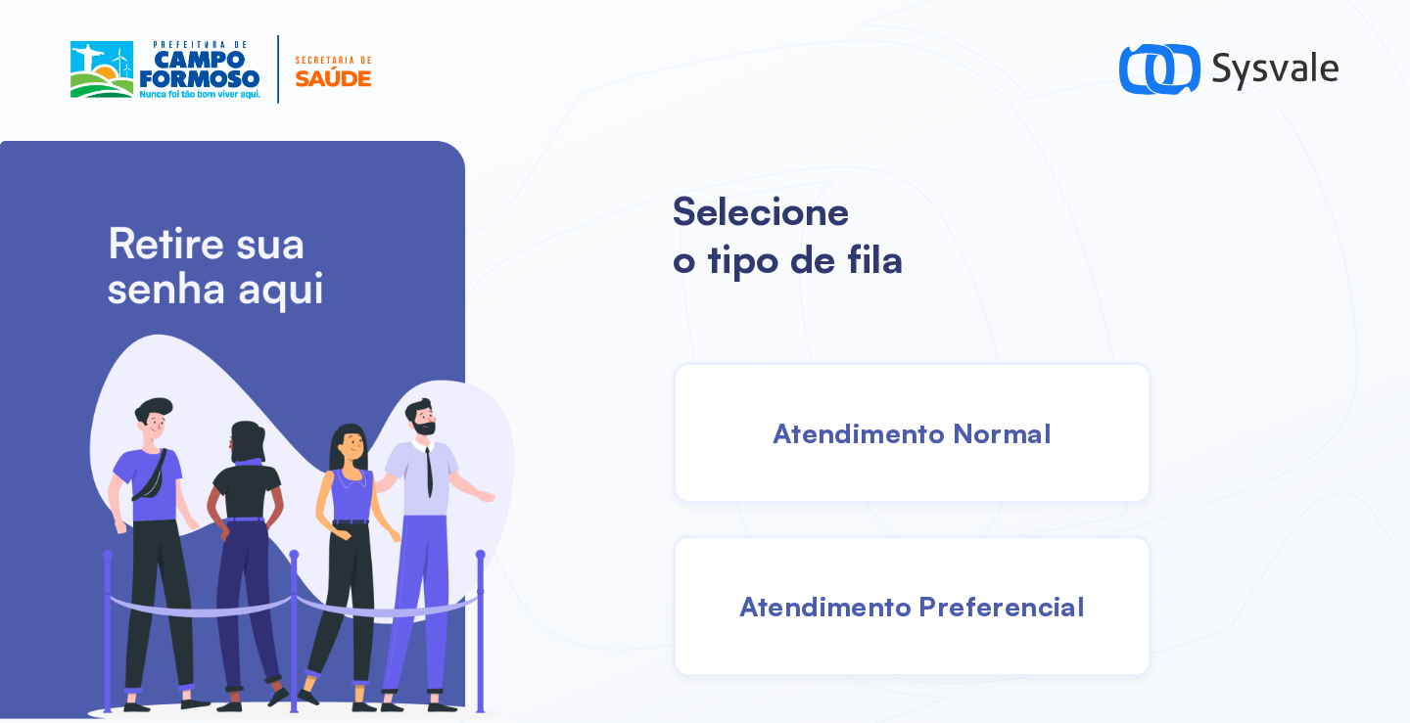
click at [924, 438] on span "Atendimento Normal" at bounding box center [911, 433] width 279 height 34
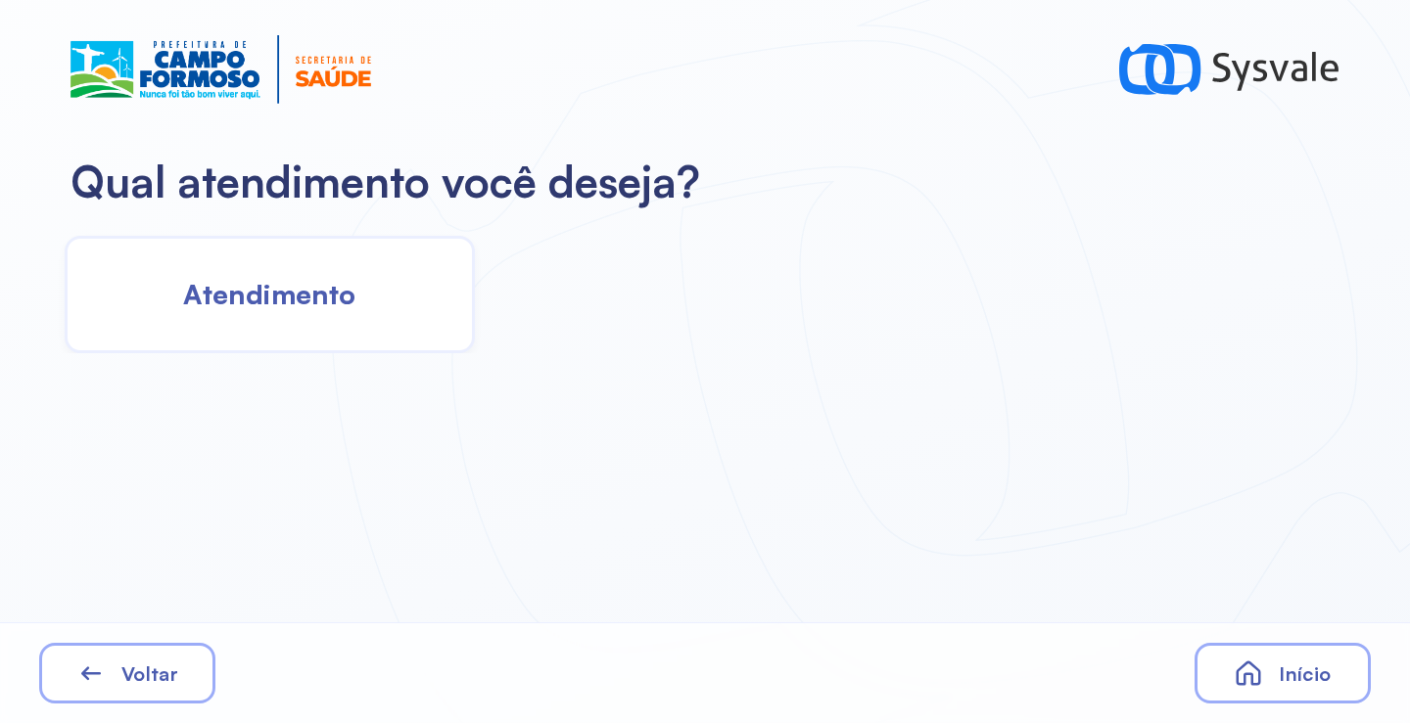
click at [349, 335] on div "Atendimento" at bounding box center [270, 294] width 410 height 117
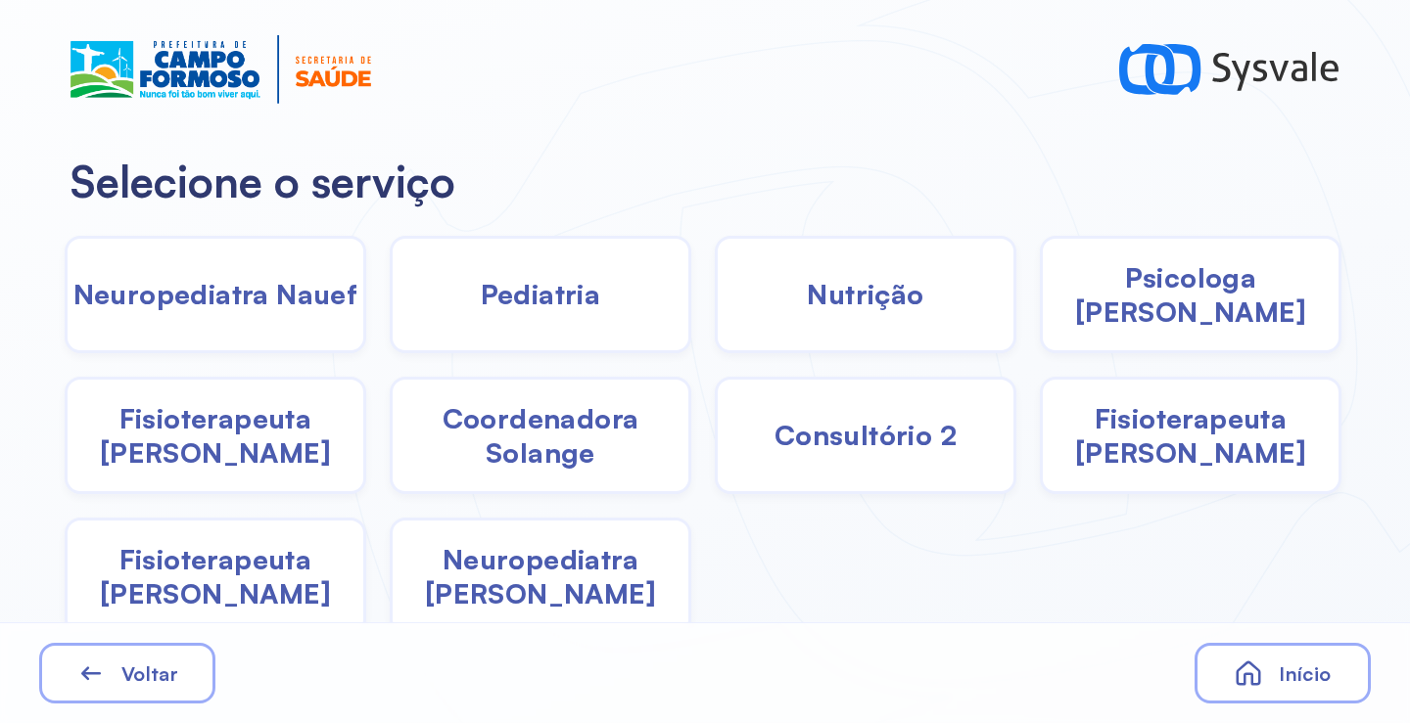
click at [552, 310] on span "Pediatria" at bounding box center [541, 294] width 120 height 34
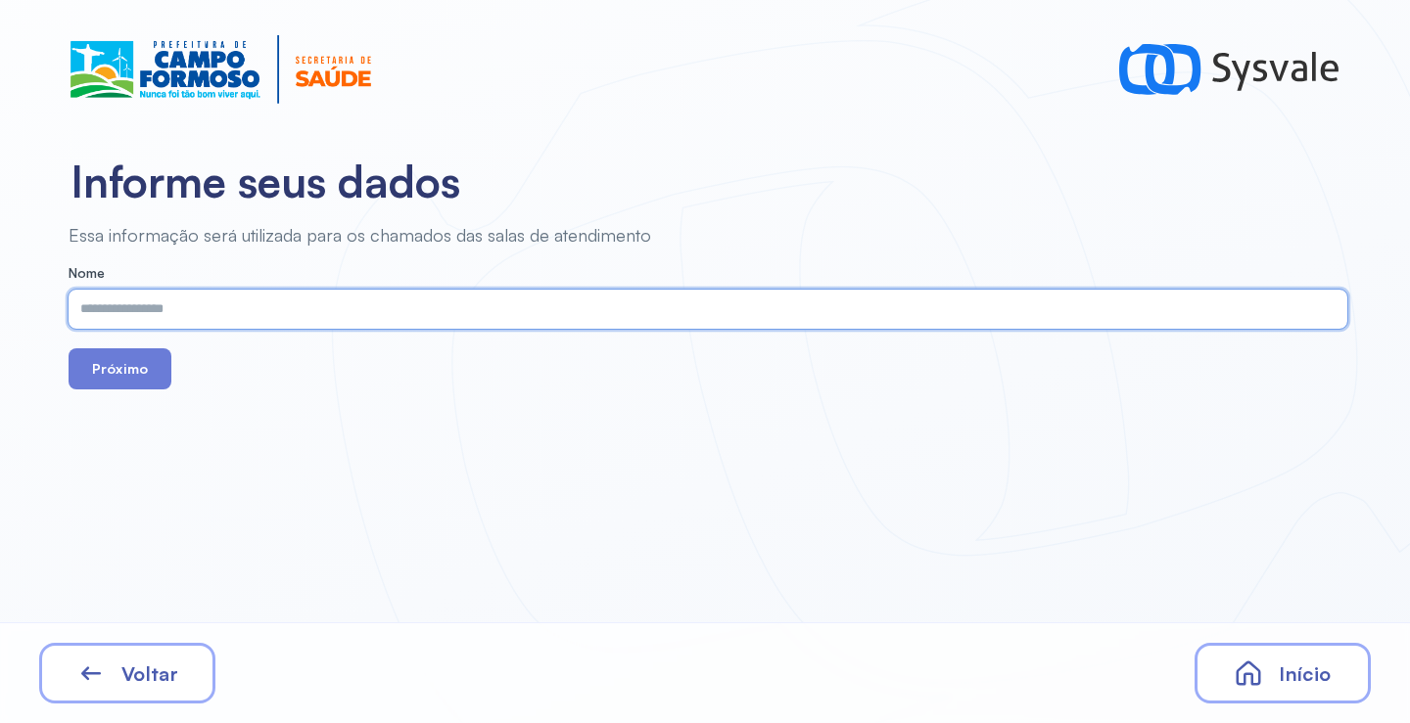
paste input "**********"
type input "**********"
click at [108, 370] on button "Próximo" at bounding box center [120, 368] width 103 height 41
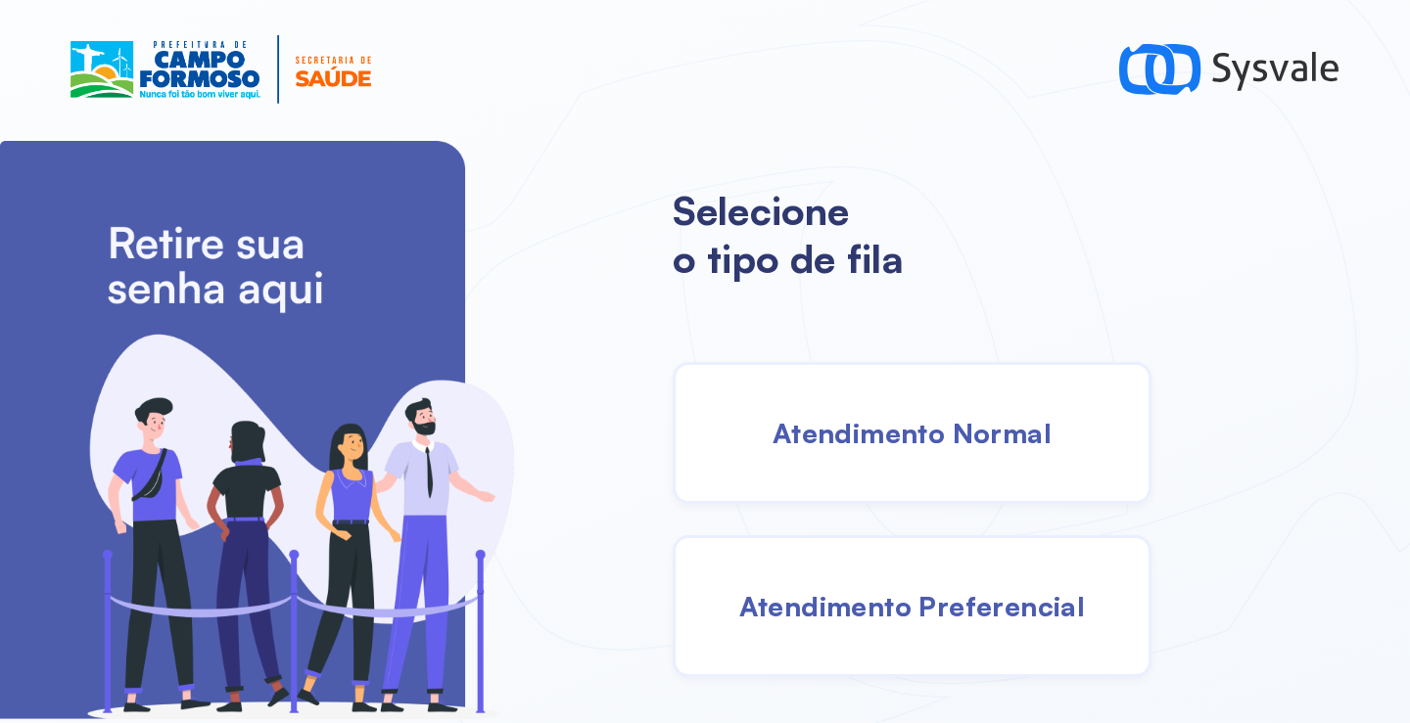
click at [947, 428] on span "Atendimento Normal" at bounding box center [911, 433] width 279 height 34
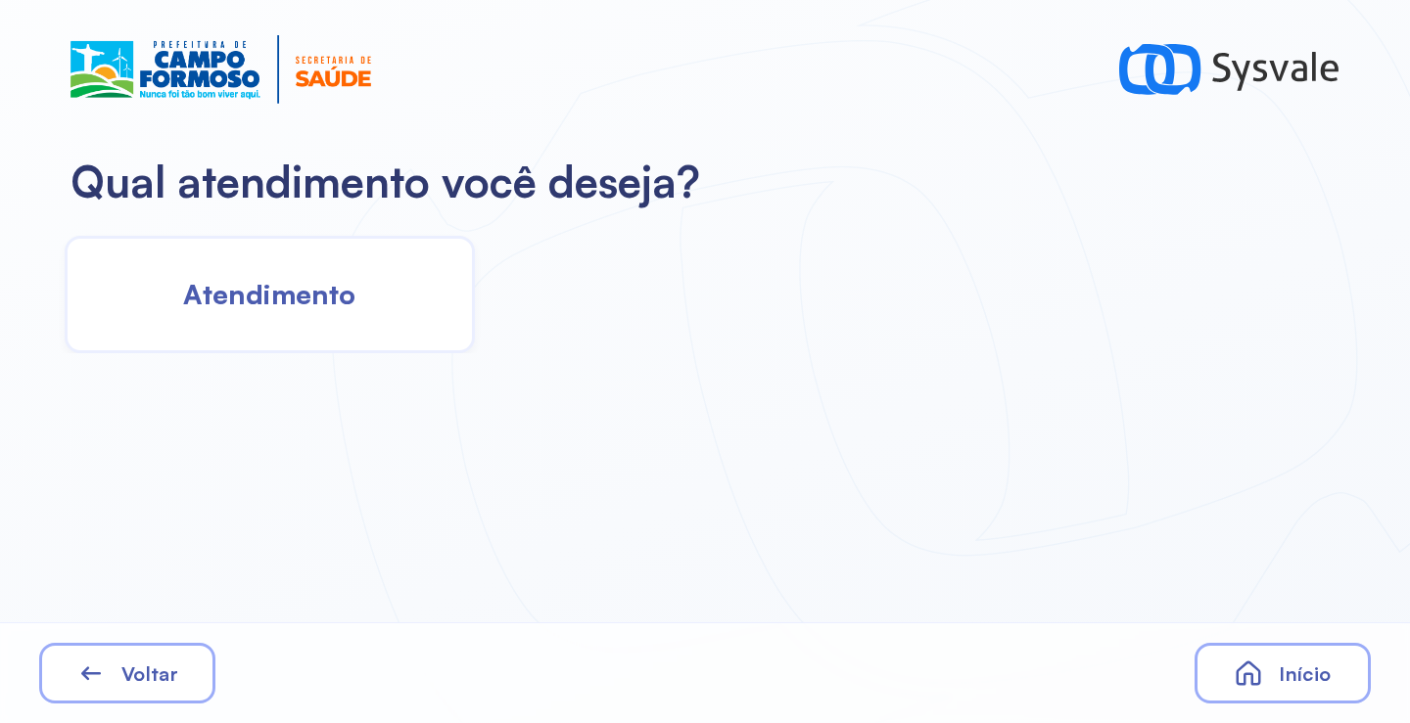
click at [326, 355] on div "Qual atendimento você deseja? Atendimento Voltar Início" at bounding box center [705, 361] width 1410 height 723
click at [329, 315] on div "Atendimento" at bounding box center [270, 294] width 410 height 117
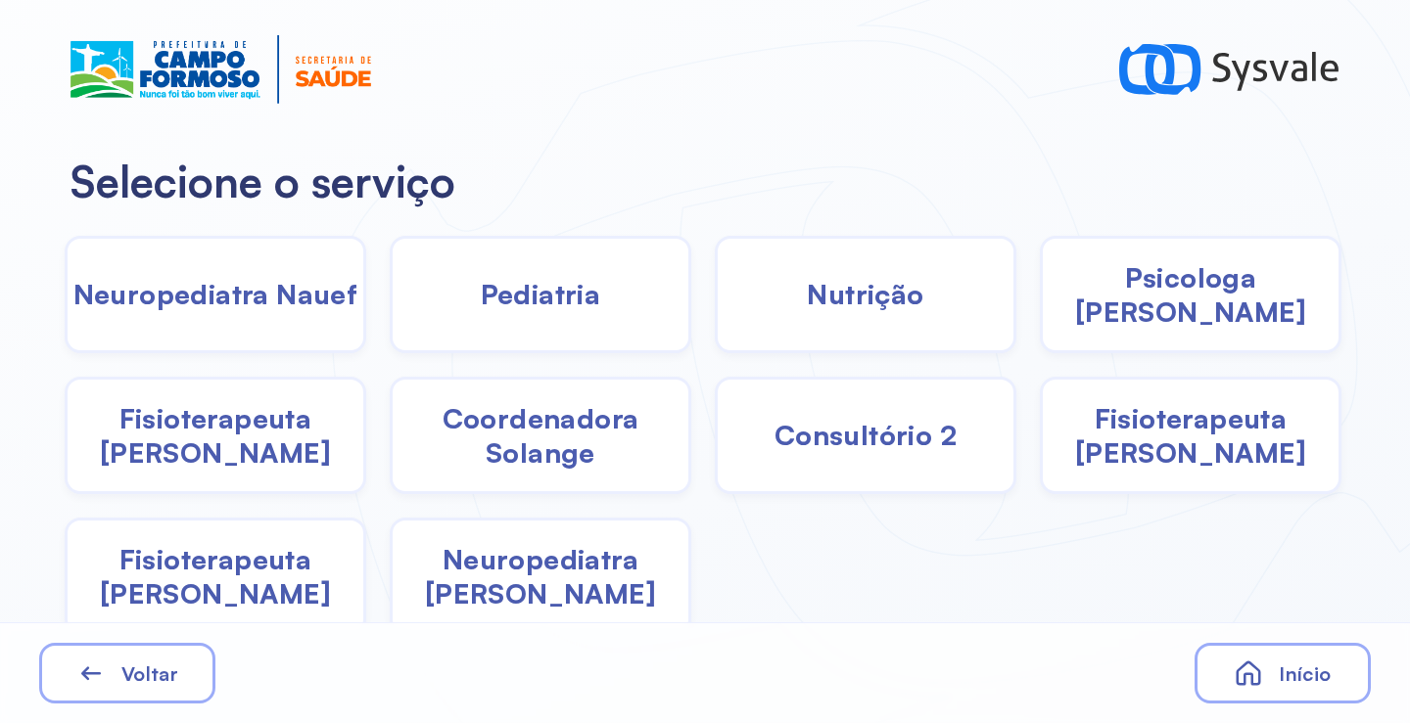
click at [233, 448] on span "Fisioterapeuta Janusia" at bounding box center [216, 435] width 296 height 69
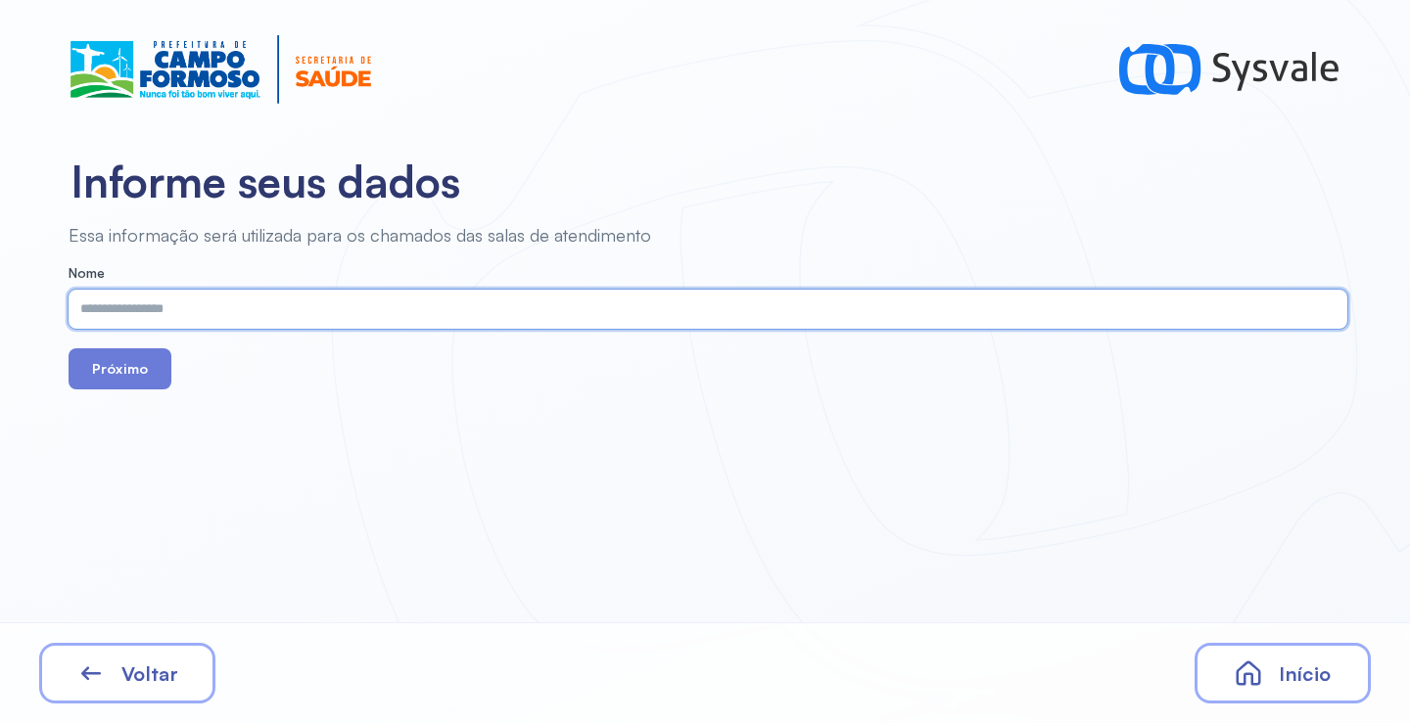
paste input "**********"
type input "**********"
click at [130, 368] on button "Próximo" at bounding box center [120, 368] width 103 height 41
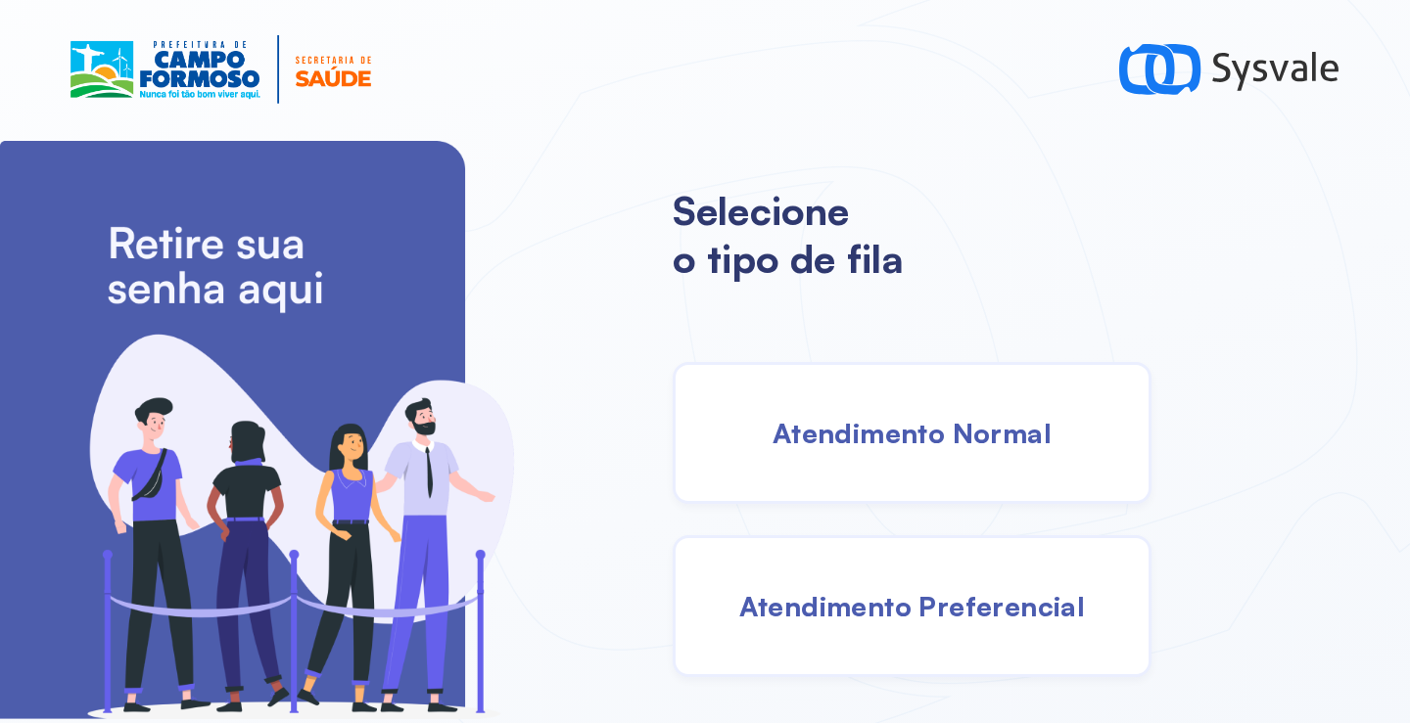
click at [865, 434] on span "Atendimento Normal" at bounding box center [911, 433] width 279 height 34
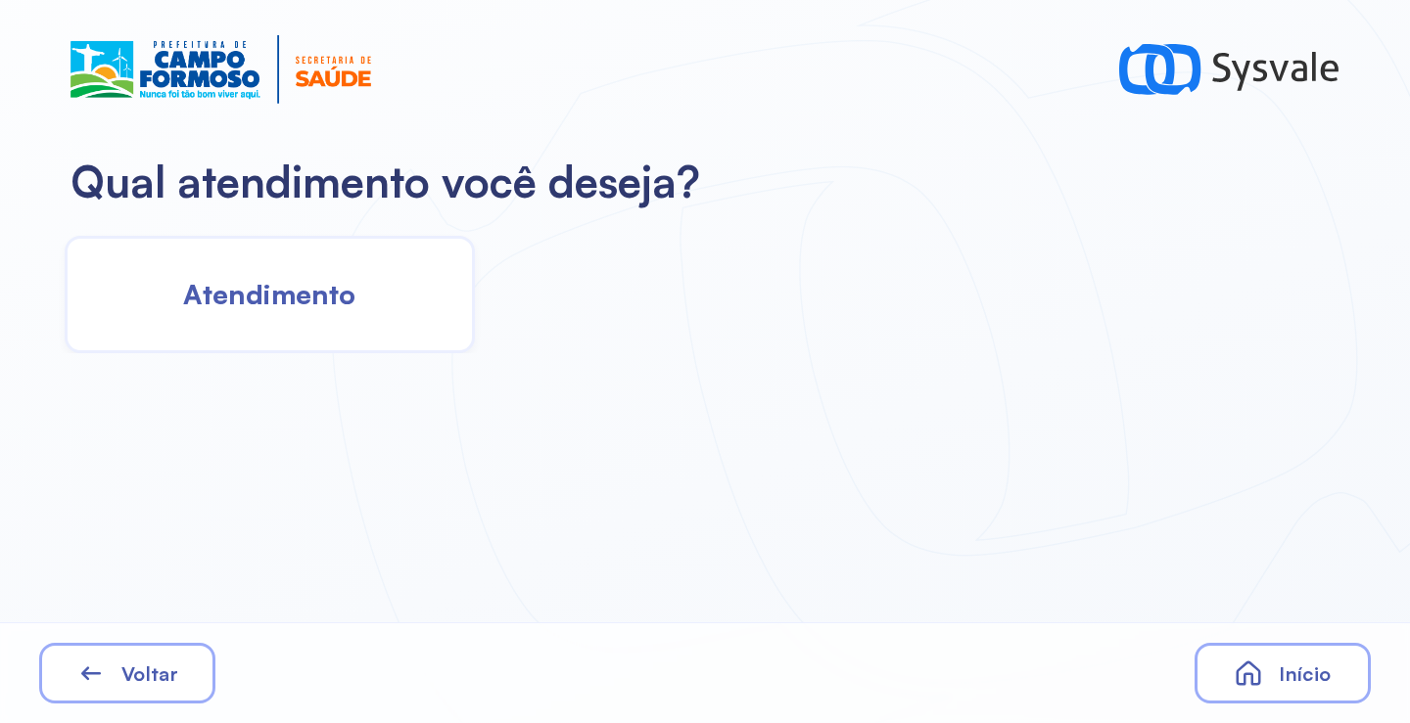
click at [343, 305] on span "Atendimento" at bounding box center [269, 294] width 172 height 34
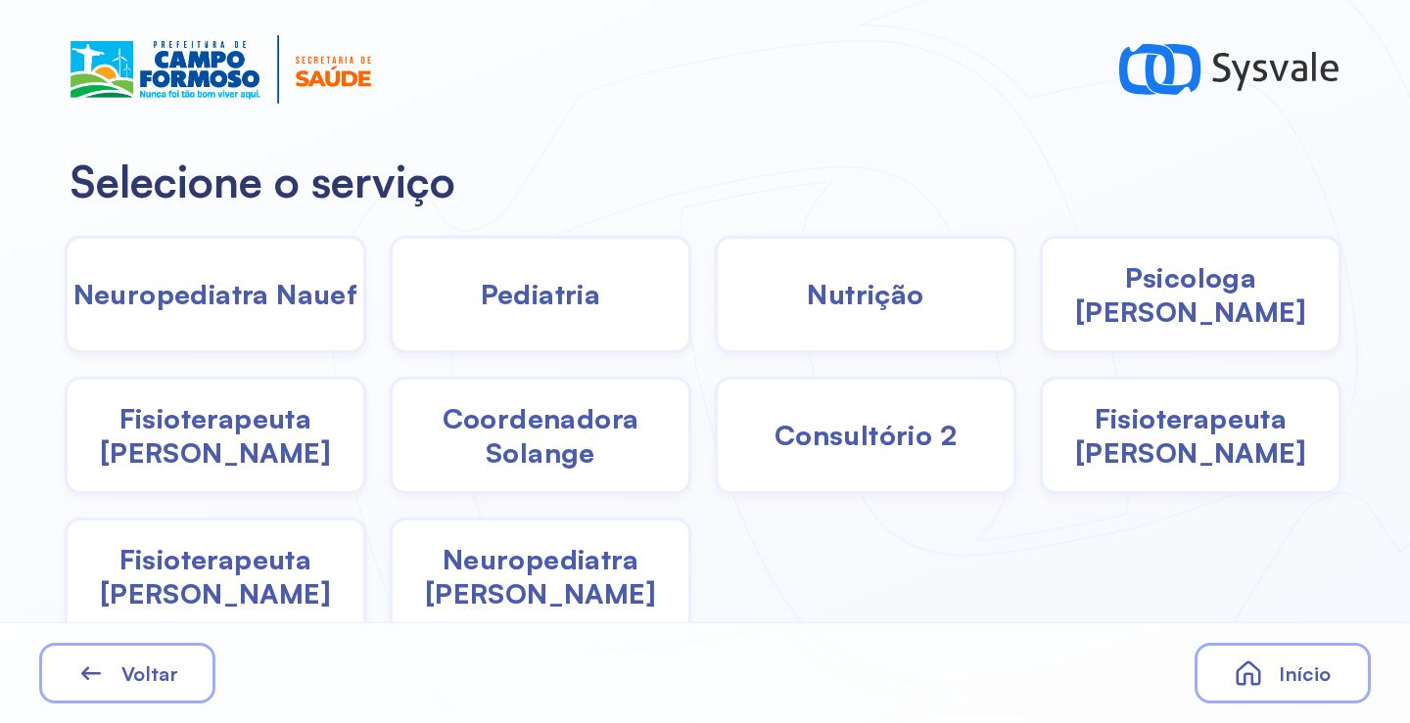
click at [523, 324] on div "Pediatria" at bounding box center [540, 294] width 301 height 117
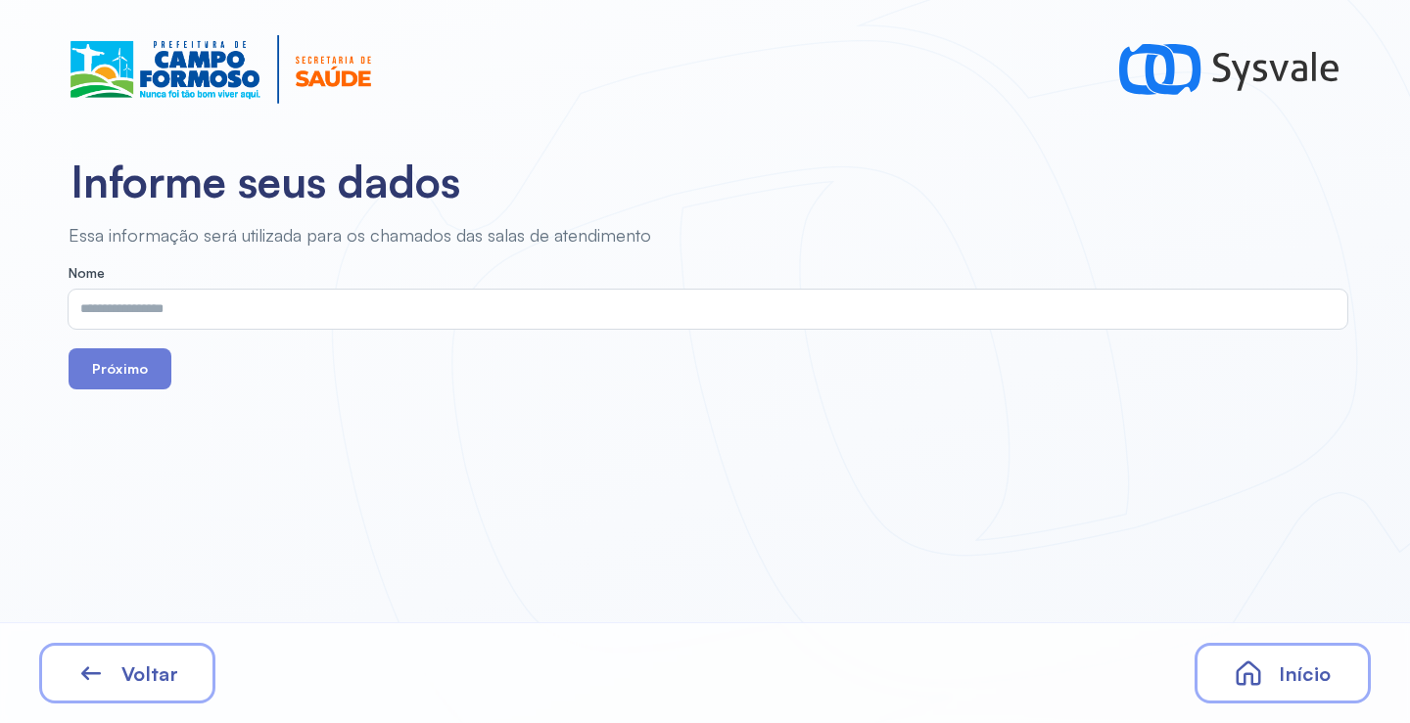
click at [156, 670] on span "Voltar" at bounding box center [149, 674] width 57 height 24
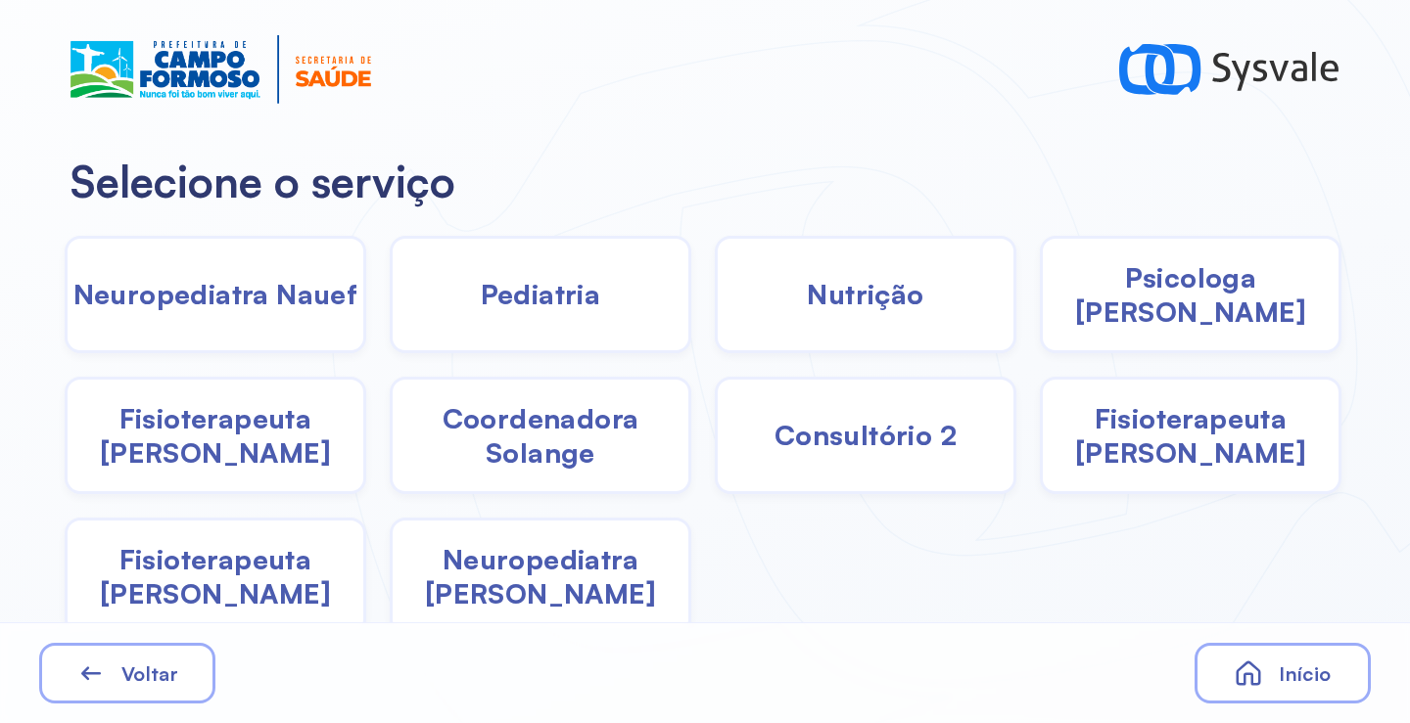
click at [809, 295] on span "Nutrição" at bounding box center [865, 294] width 116 height 34
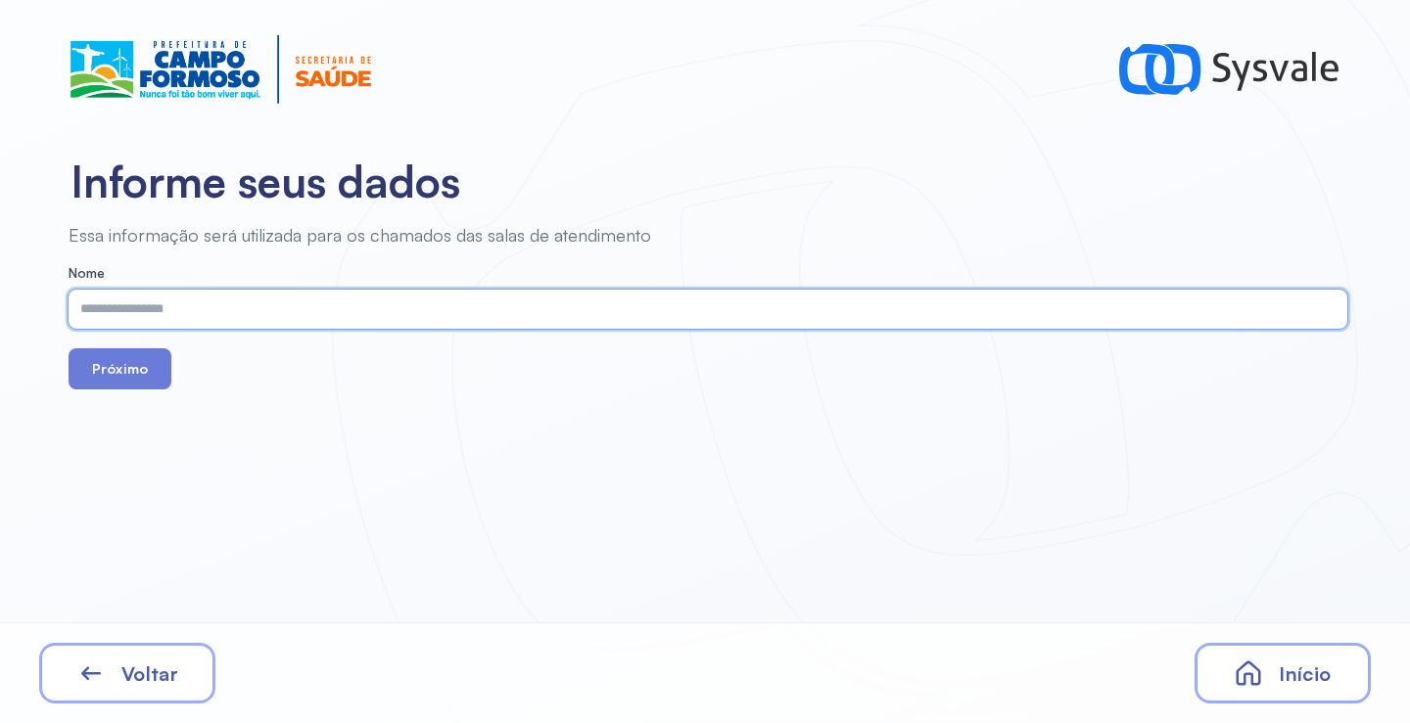
paste input "**********"
type input "**********"
click at [151, 369] on button "Próximo" at bounding box center [120, 368] width 103 height 41
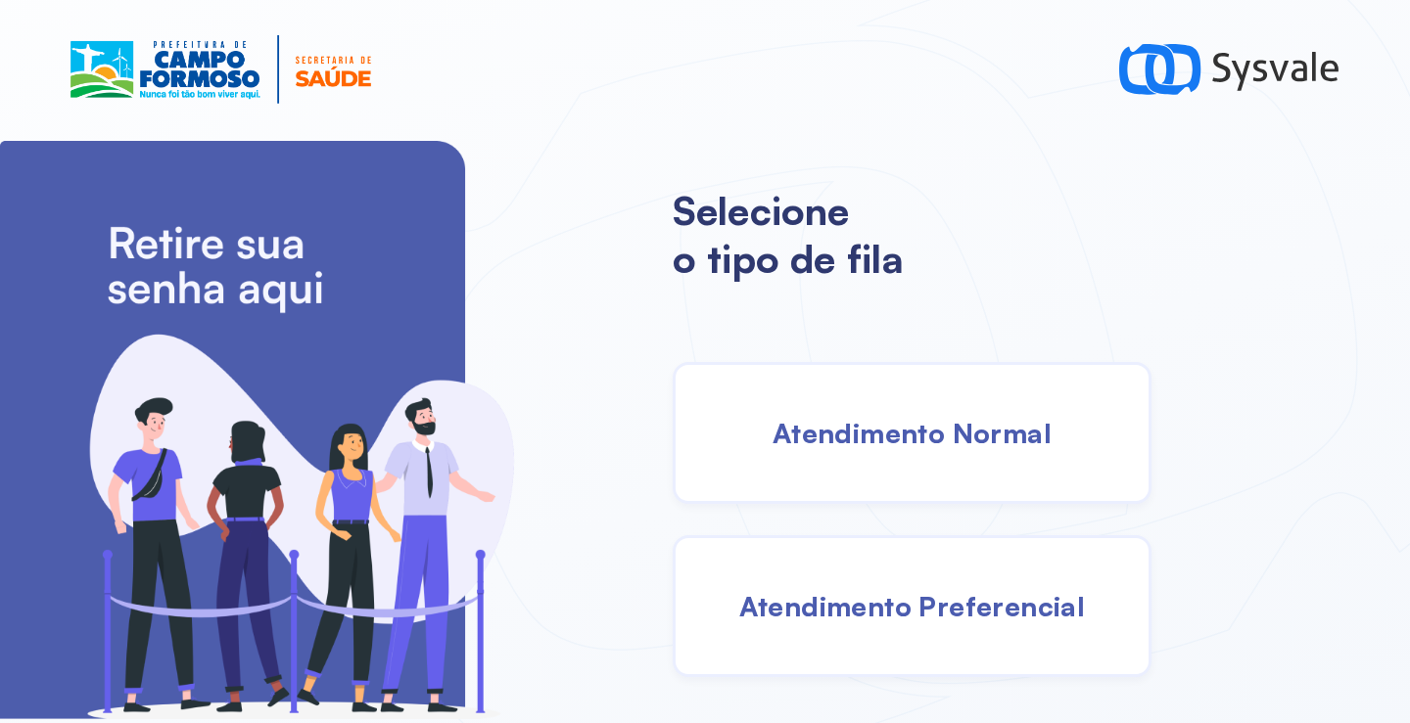
click at [846, 439] on span "Atendimento Normal" at bounding box center [911, 433] width 279 height 34
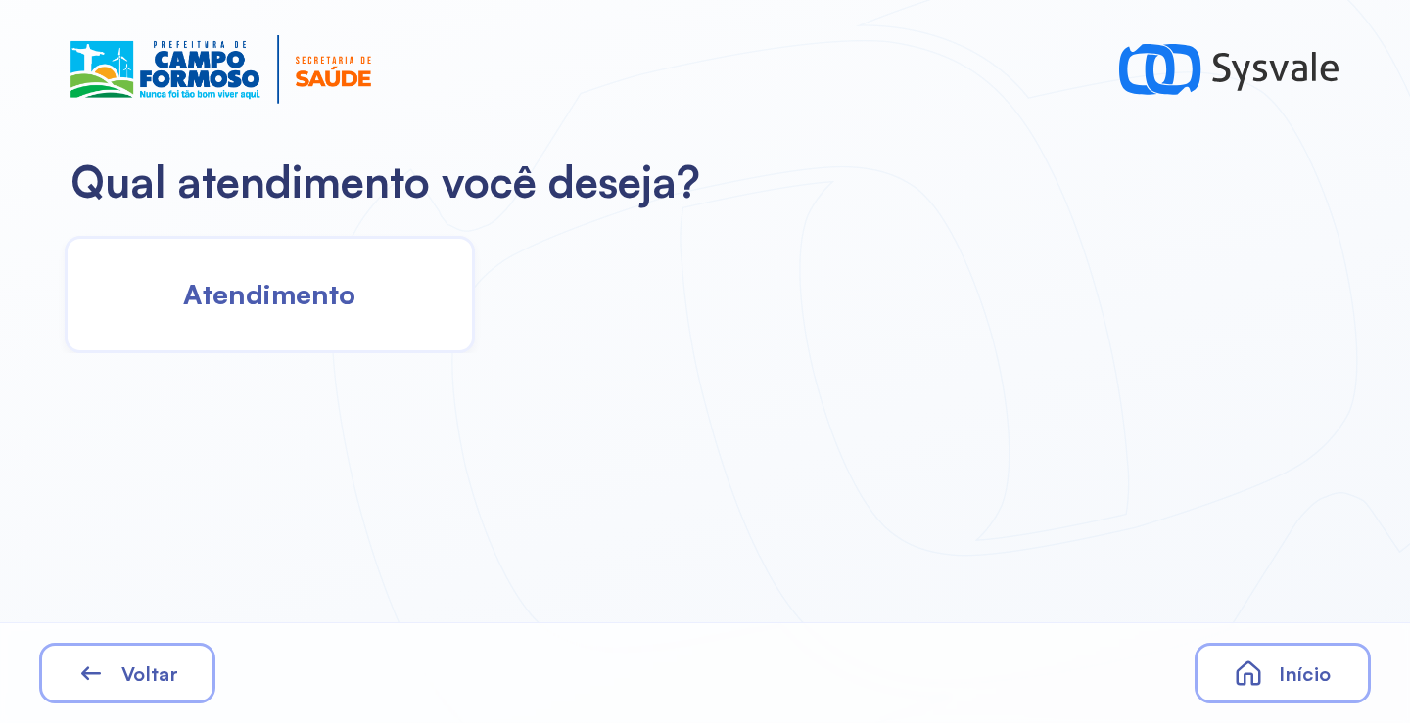
click at [303, 308] on span "Atendimento" at bounding box center [269, 294] width 172 height 34
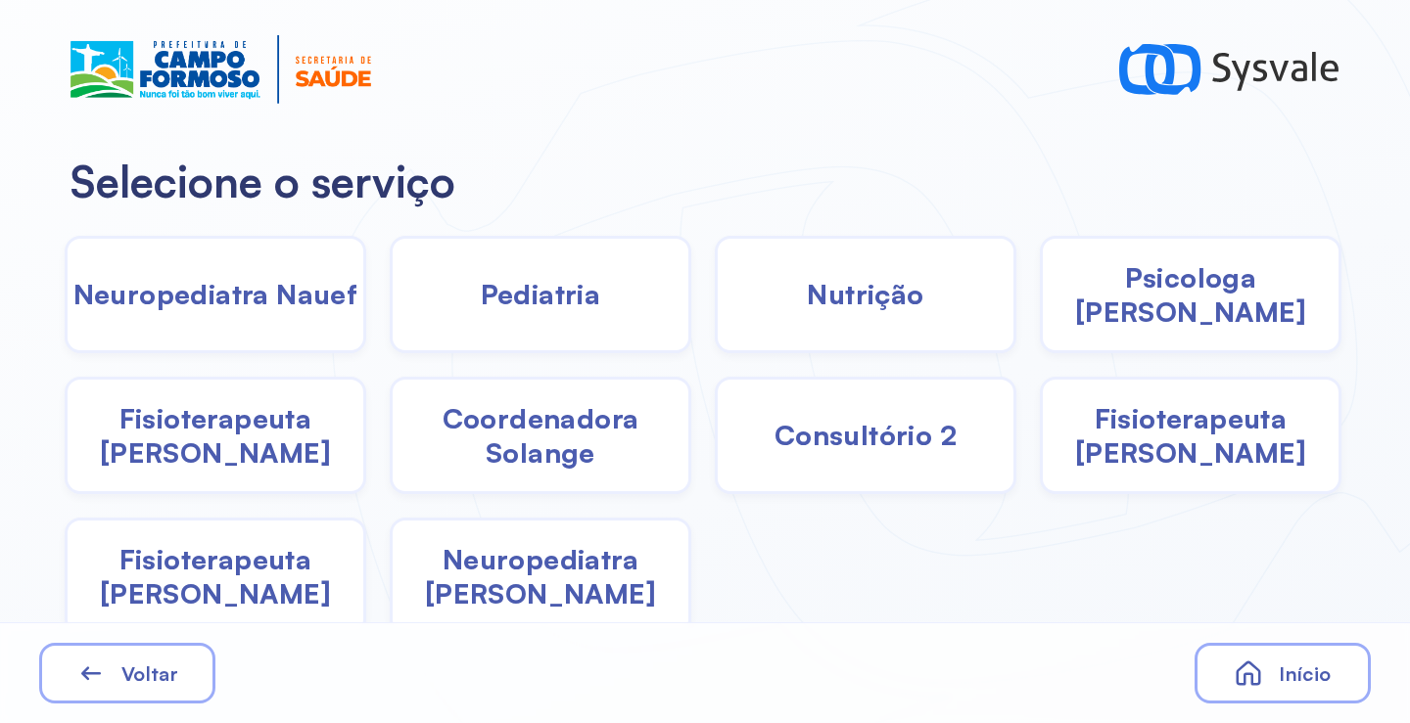
click at [482, 463] on span "Coordenadora Solange" at bounding box center [541, 435] width 296 height 69
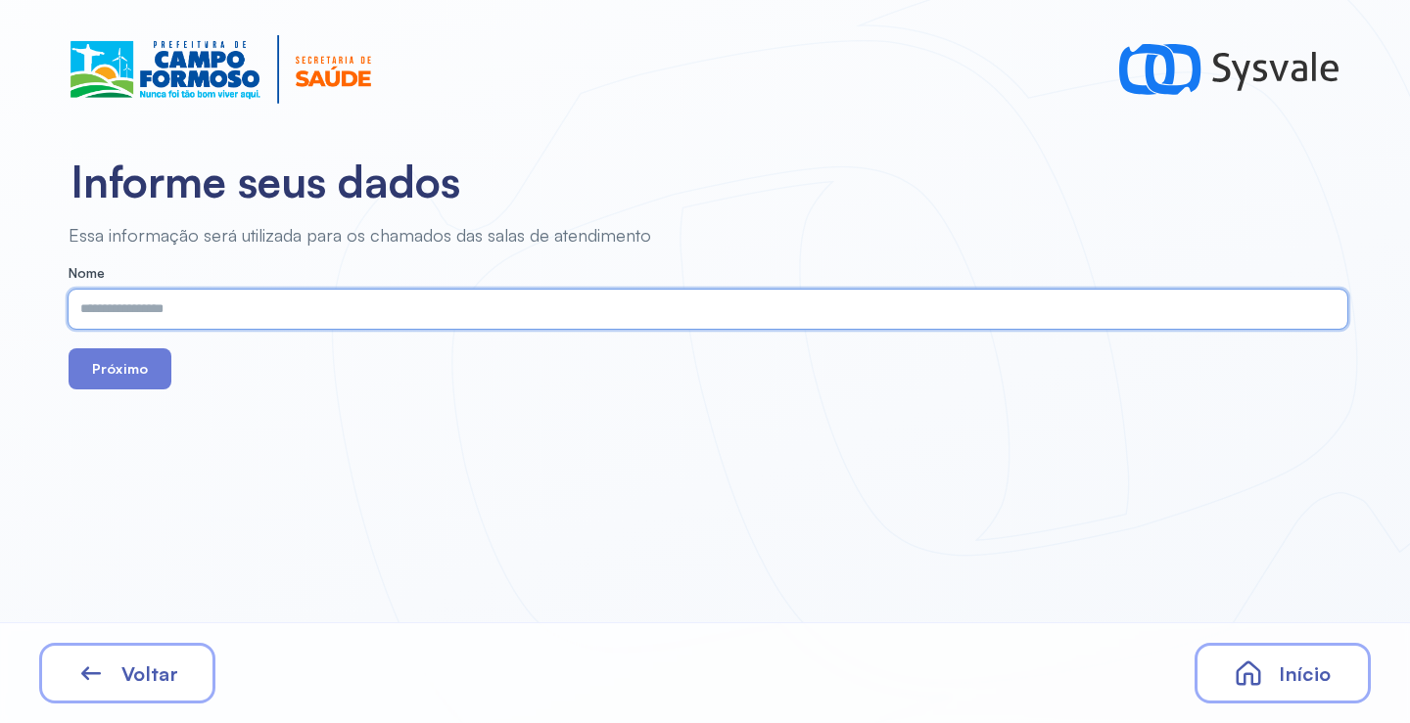
paste input "**********"
type input "**********"
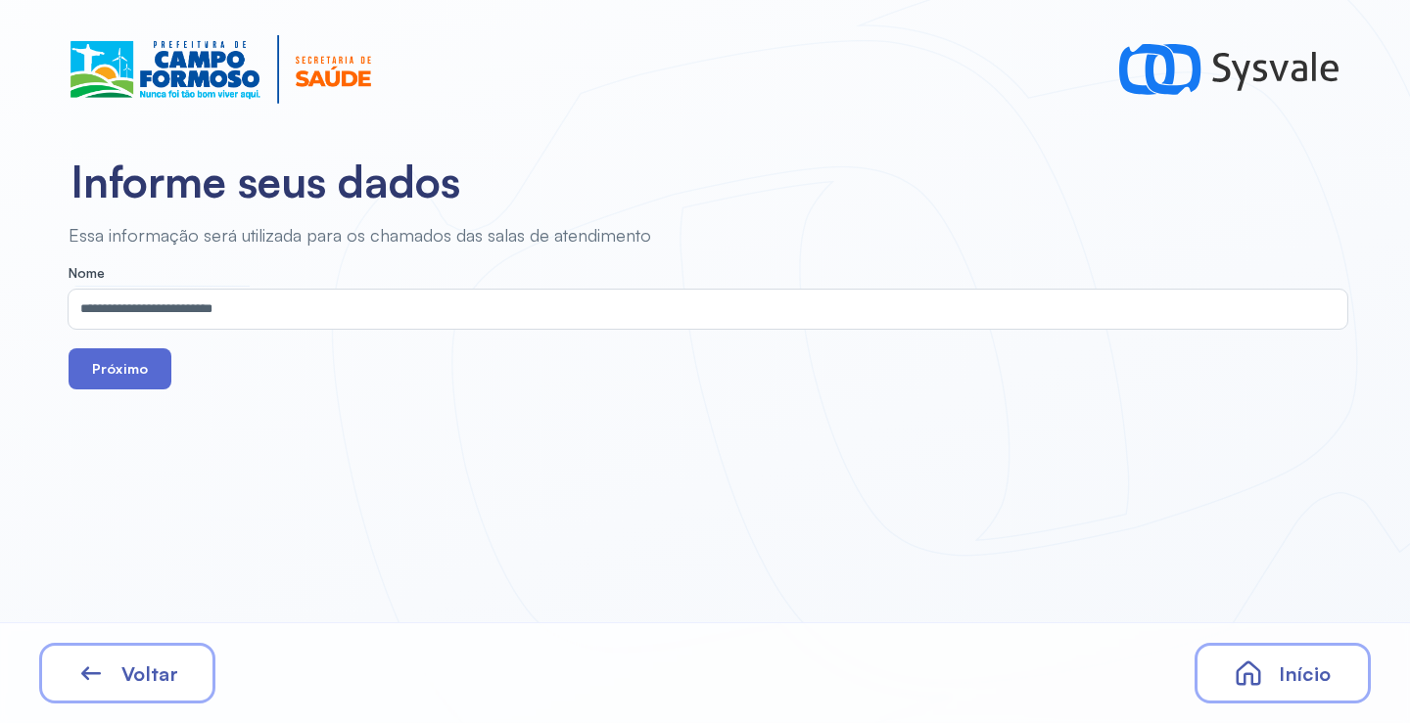
click at [122, 370] on button "Próximo" at bounding box center [120, 368] width 103 height 41
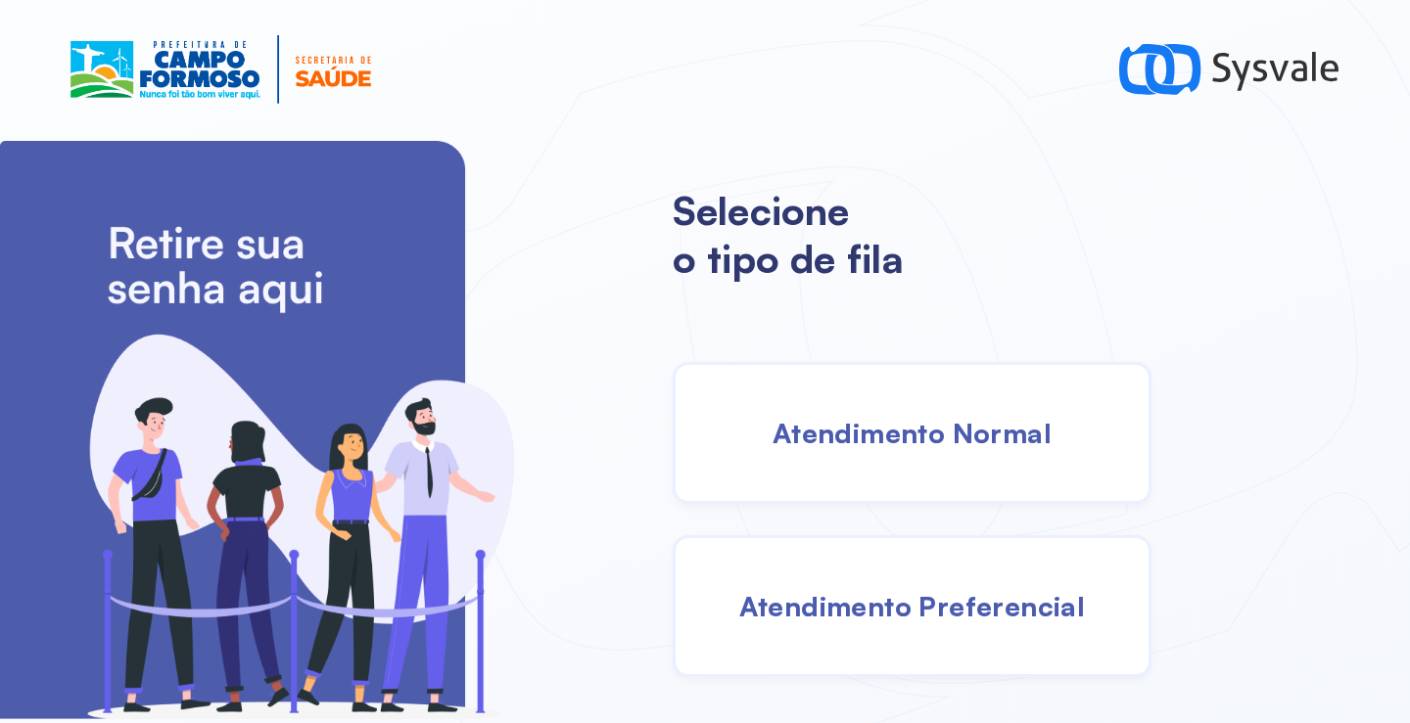
click at [862, 439] on span "Atendimento Normal" at bounding box center [911, 433] width 279 height 34
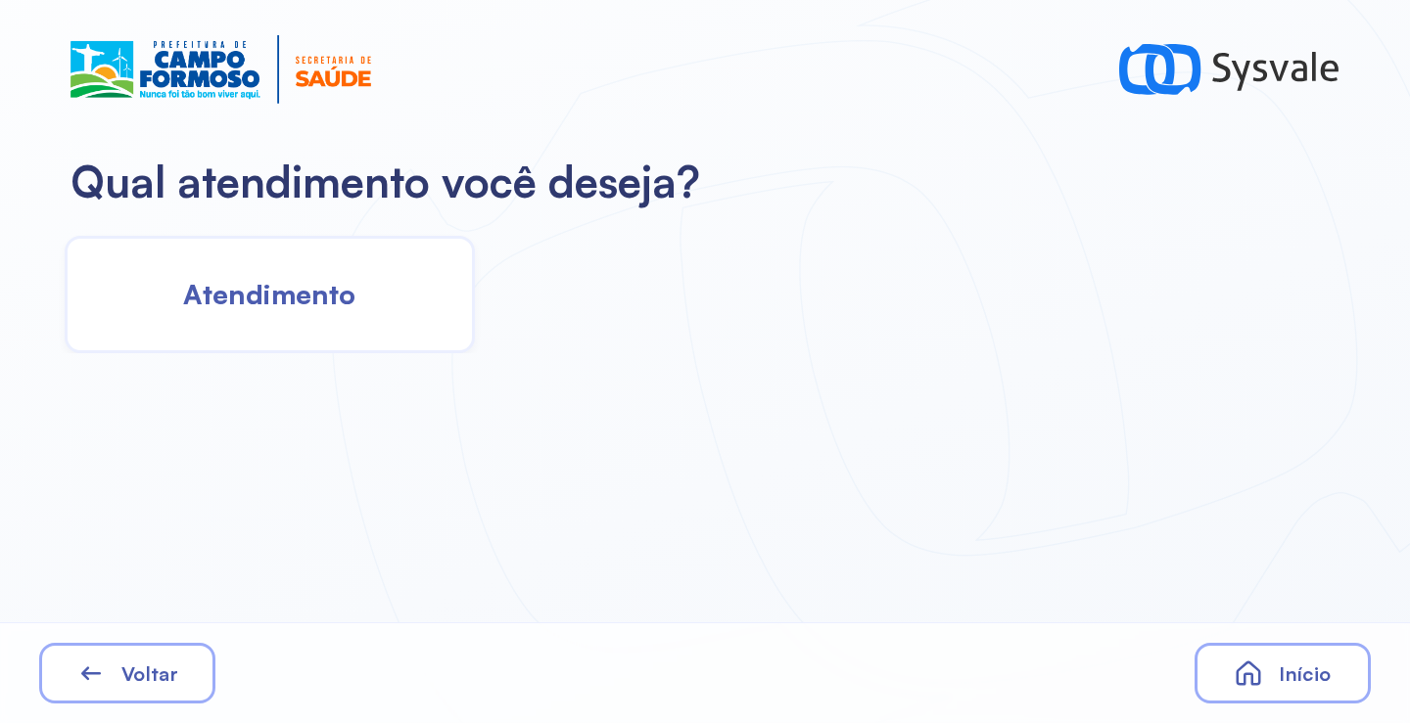
click at [230, 268] on div "Atendimento" at bounding box center [270, 294] width 410 height 117
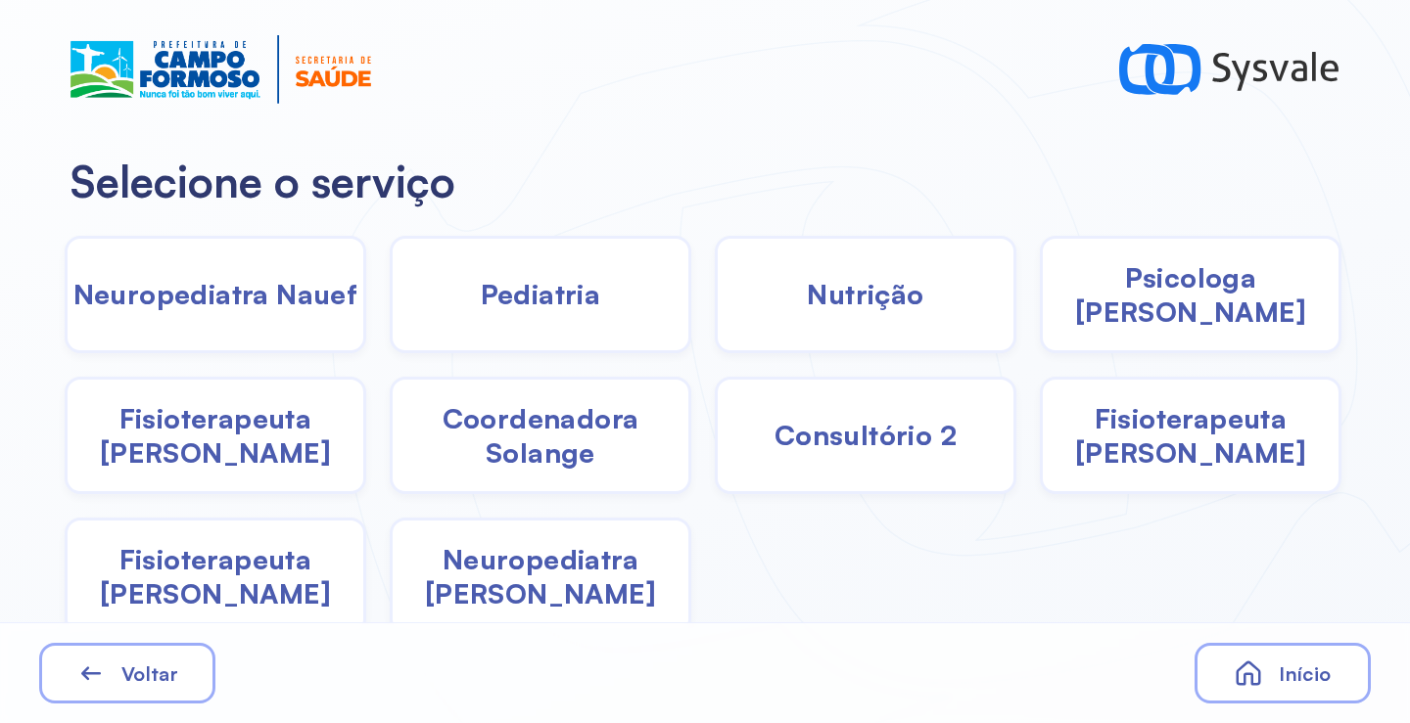
click at [1109, 334] on div "Psicologa Alana" at bounding box center [1190, 294] width 301 height 117
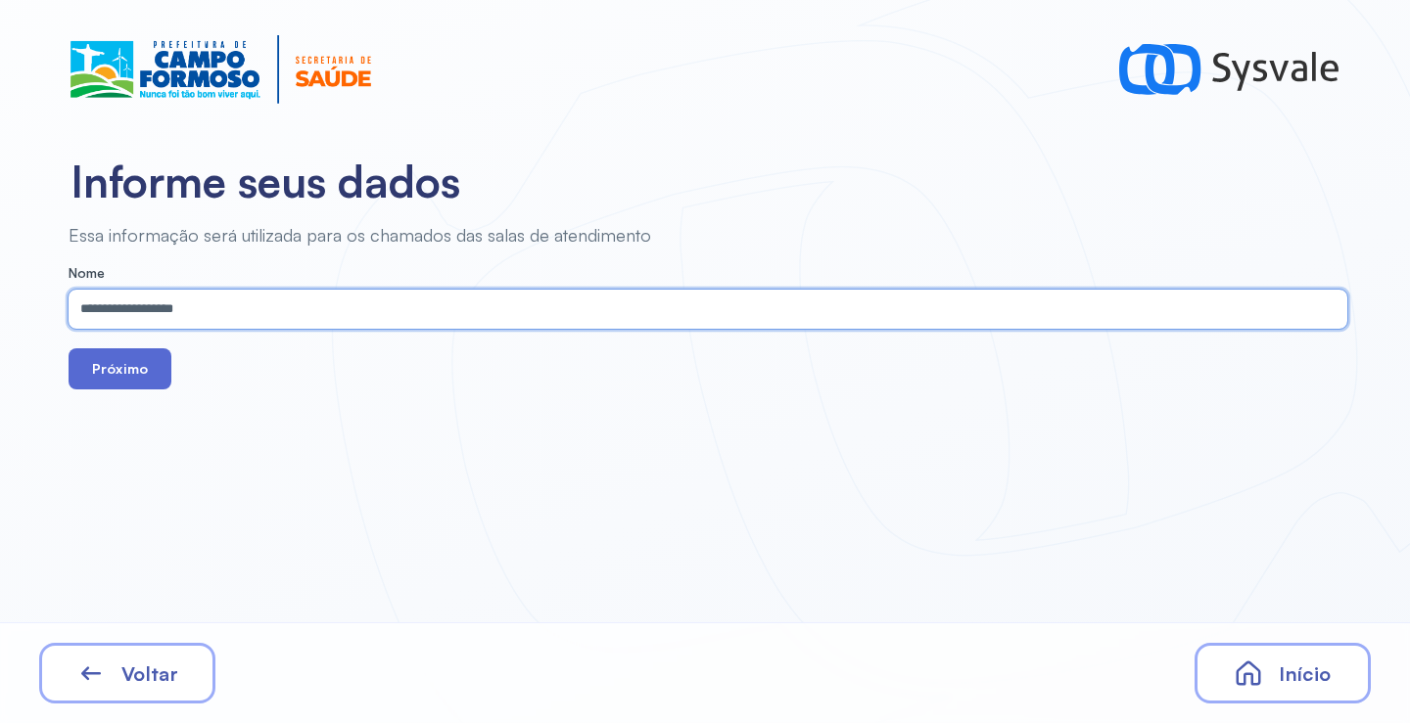
type input "**********"
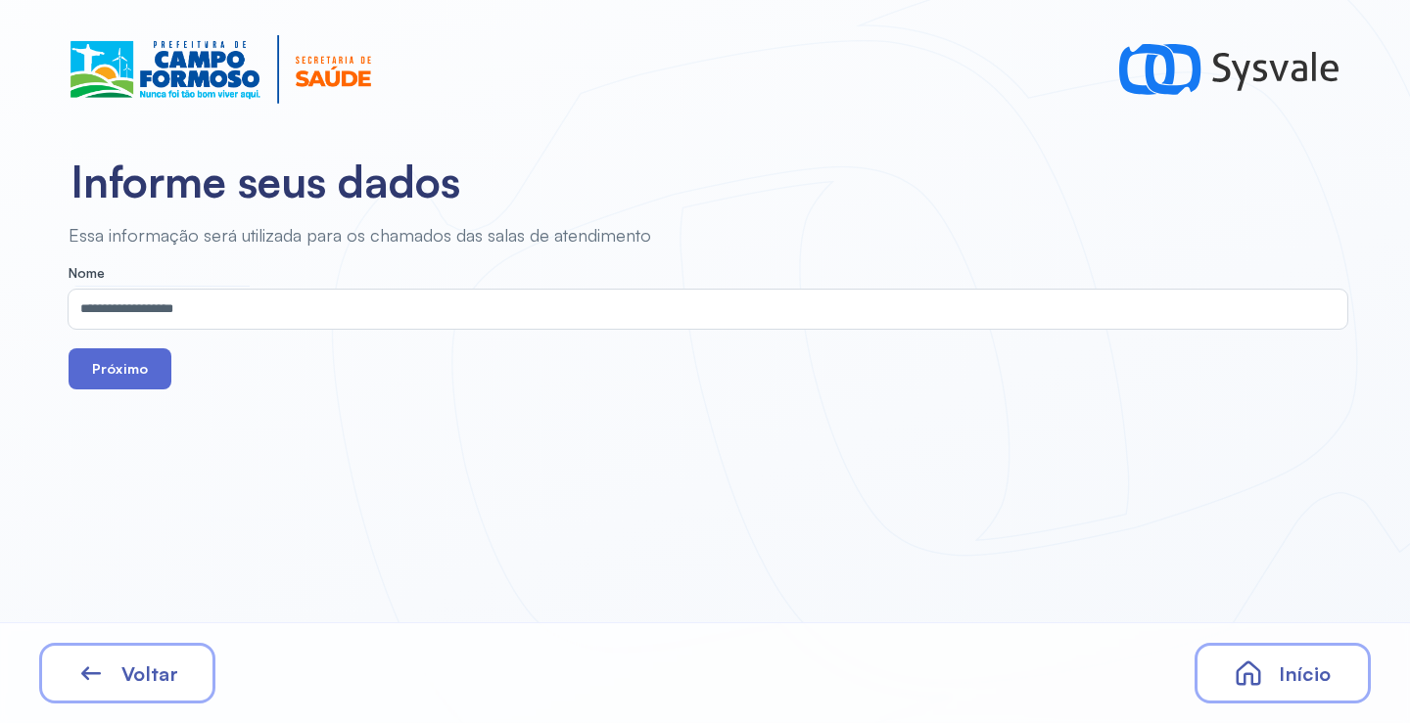
click at [132, 378] on button "Próximo" at bounding box center [120, 368] width 103 height 41
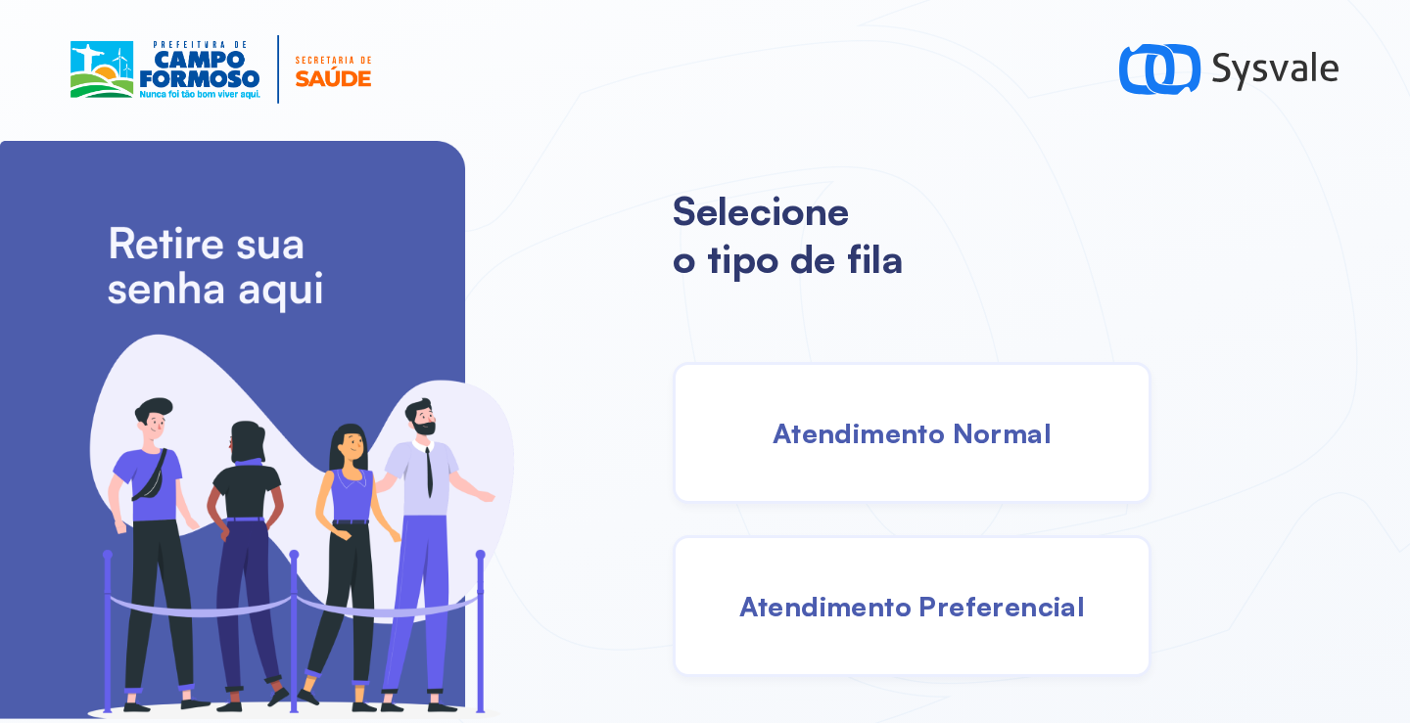
click at [924, 612] on span "Atendimento Preferencial" at bounding box center [912, 606] width 347 height 34
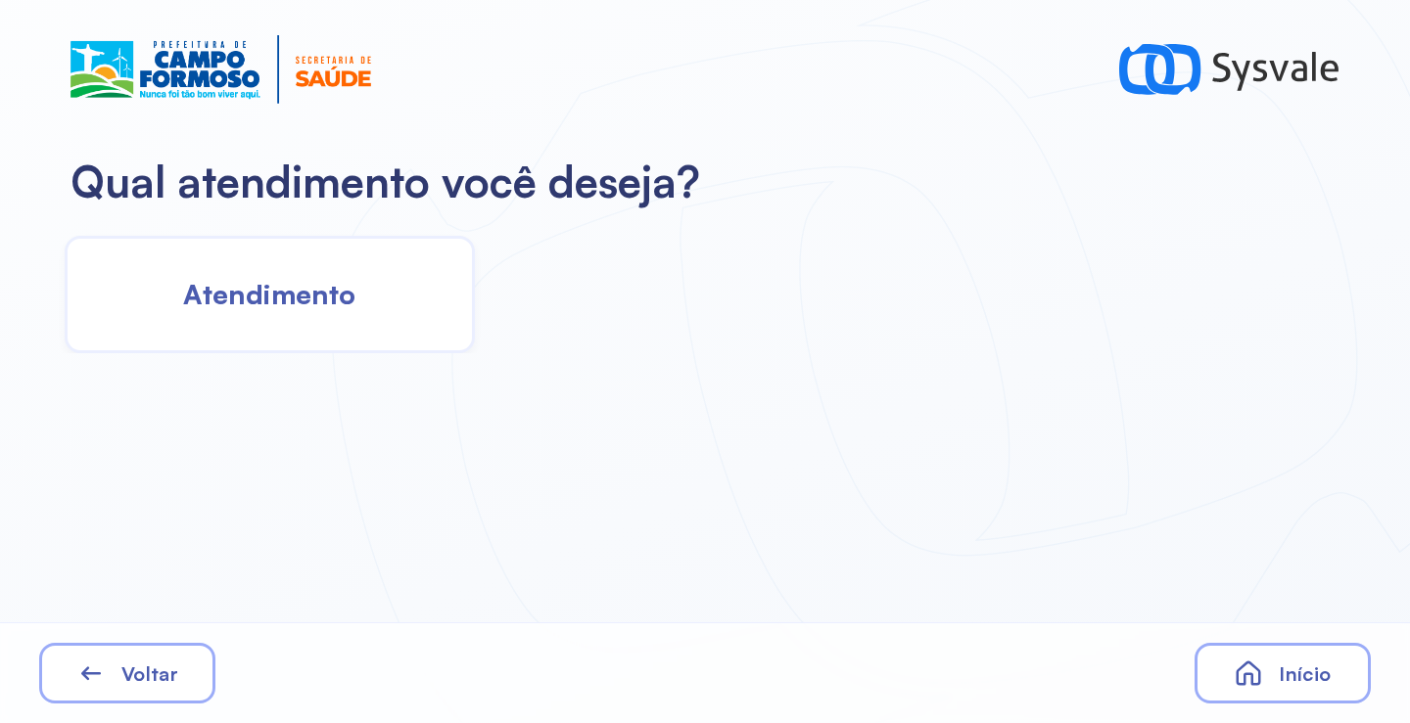
click at [341, 274] on div "Atendimento" at bounding box center [270, 294] width 410 height 117
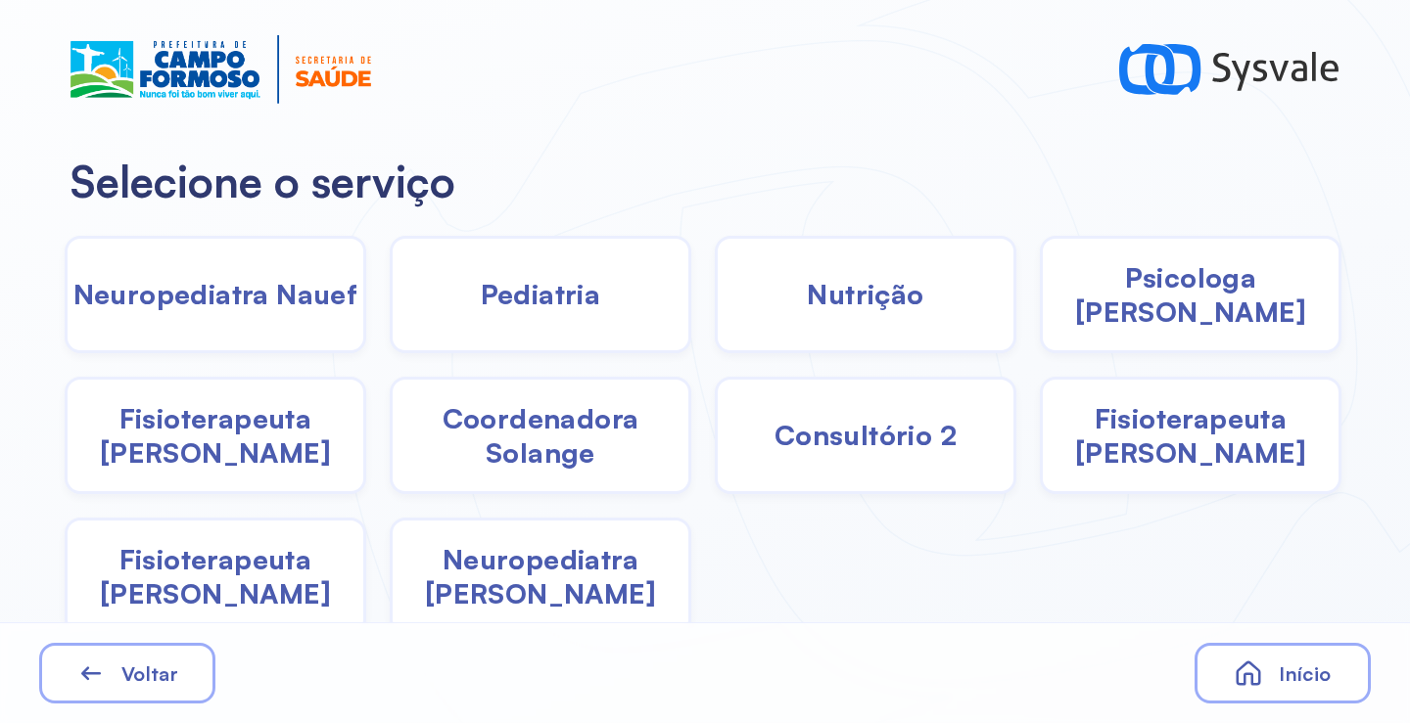
click at [573, 300] on span "Pediatria" at bounding box center [541, 294] width 120 height 34
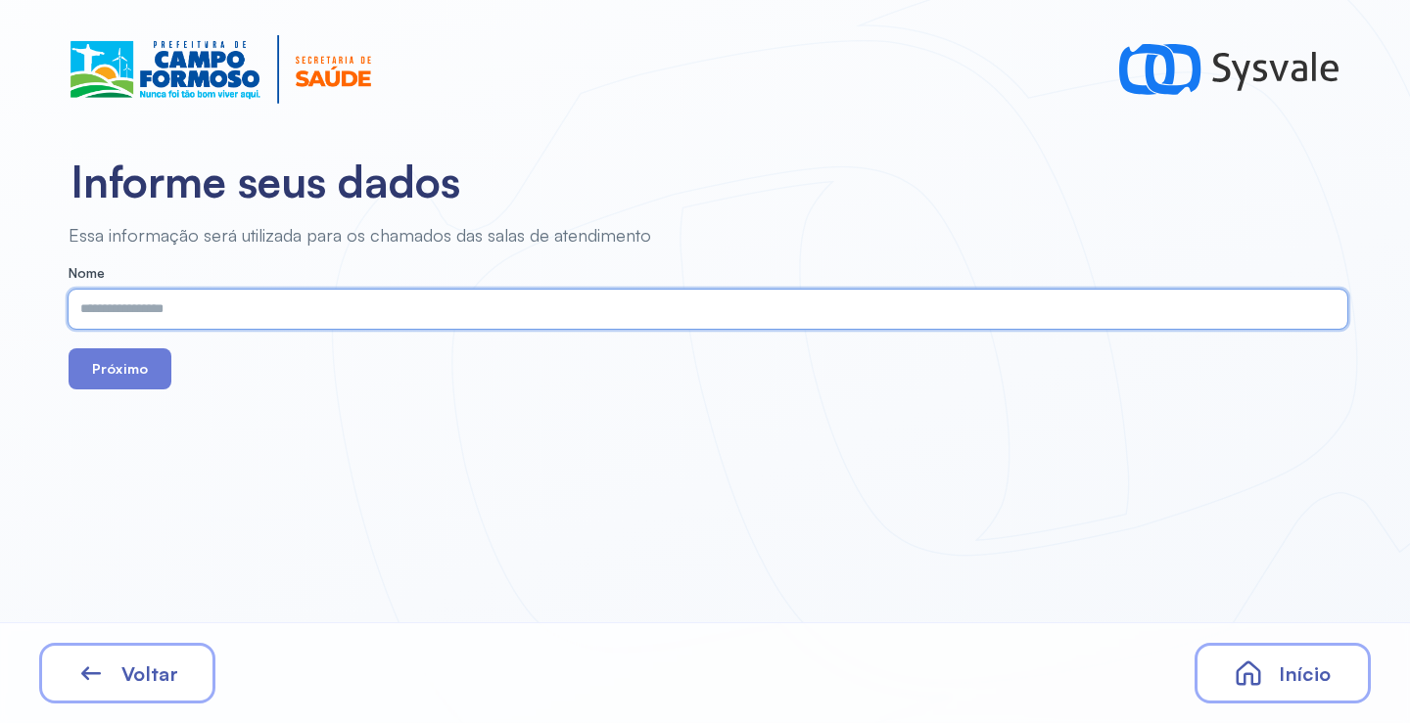
paste input "**********"
type input "**********"
click at [138, 371] on button "Próximo" at bounding box center [120, 368] width 103 height 41
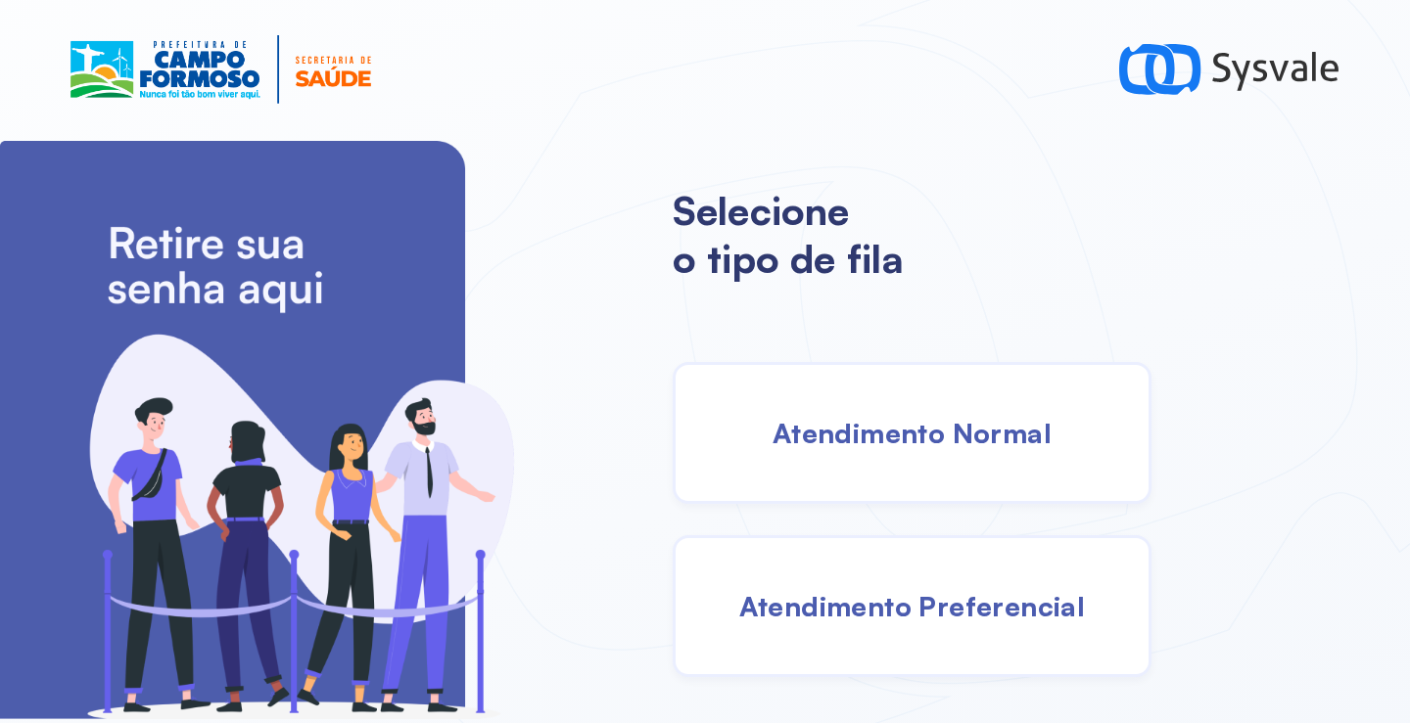
click at [901, 458] on div "Atendimento Normal" at bounding box center [911, 433] width 479 height 142
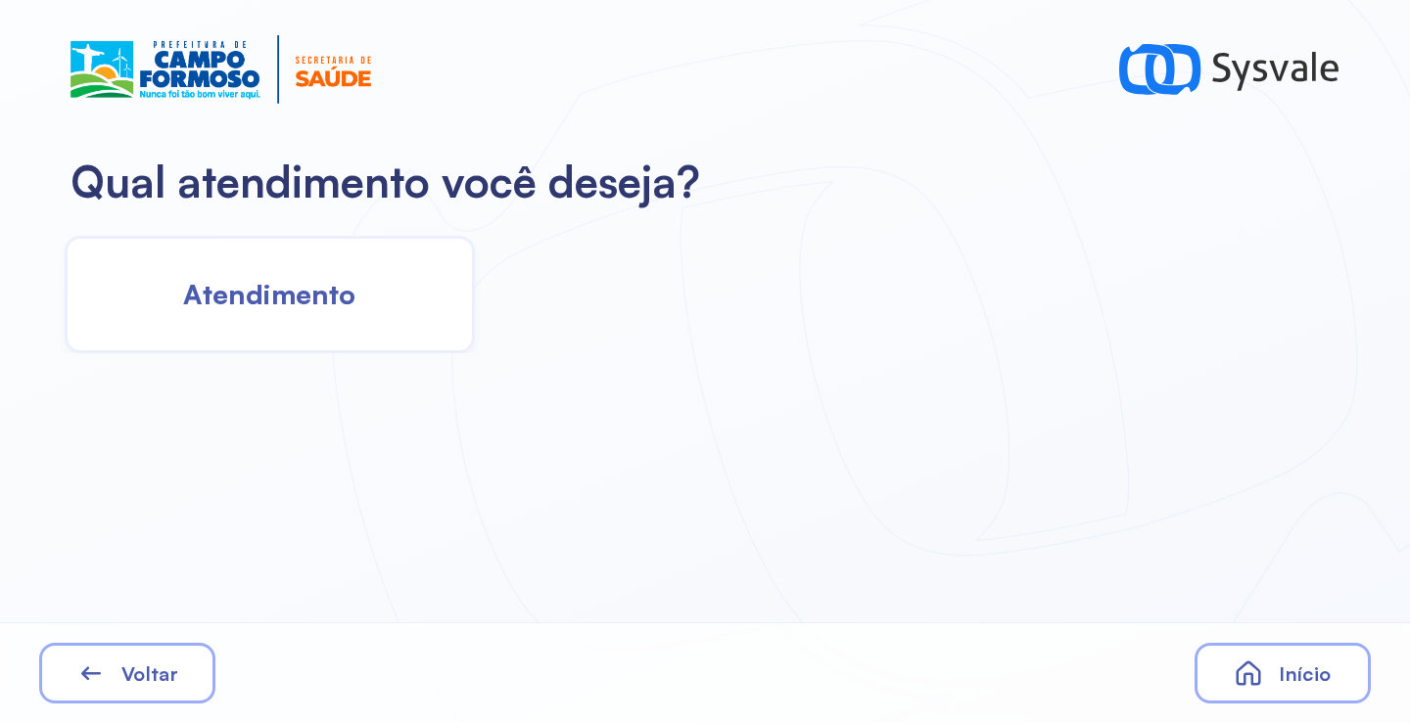
click at [394, 324] on div "Atendimento" at bounding box center [270, 294] width 410 height 117
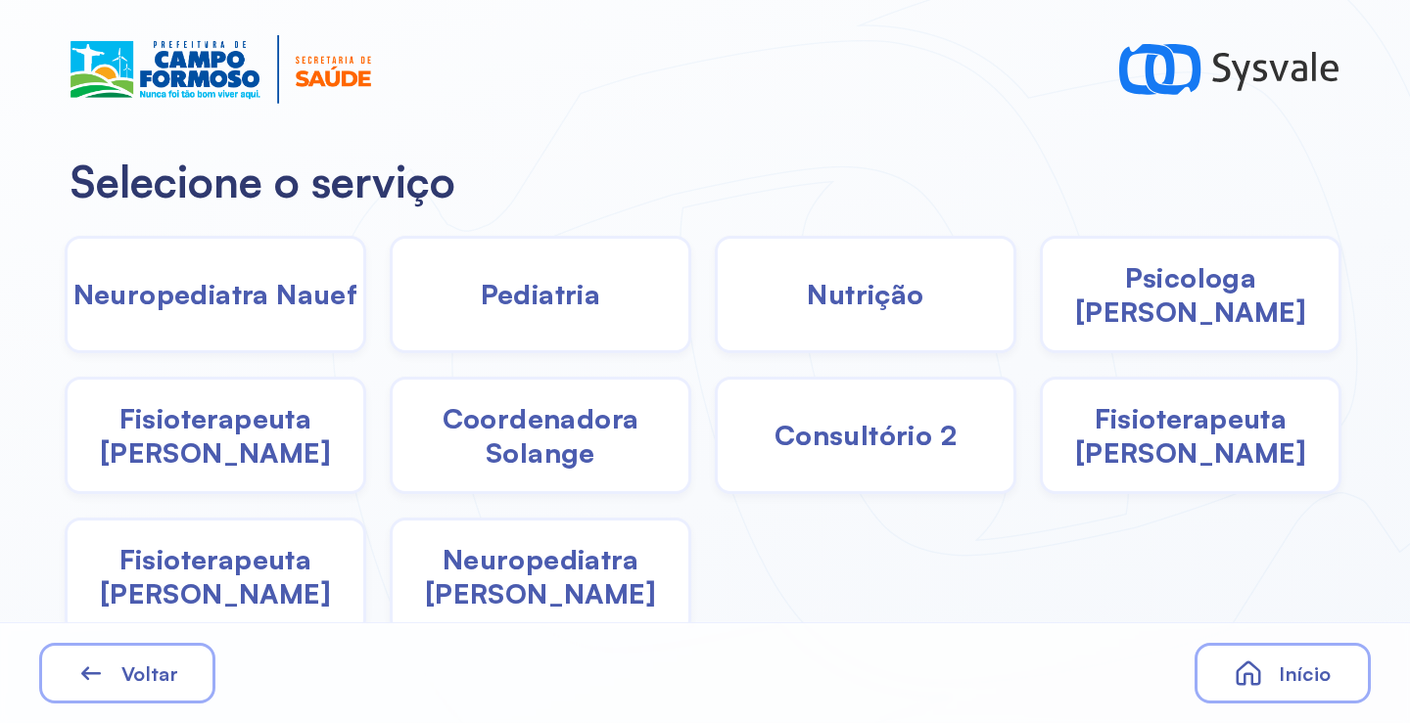
click at [496, 309] on span "Pediatria" at bounding box center [541, 294] width 120 height 34
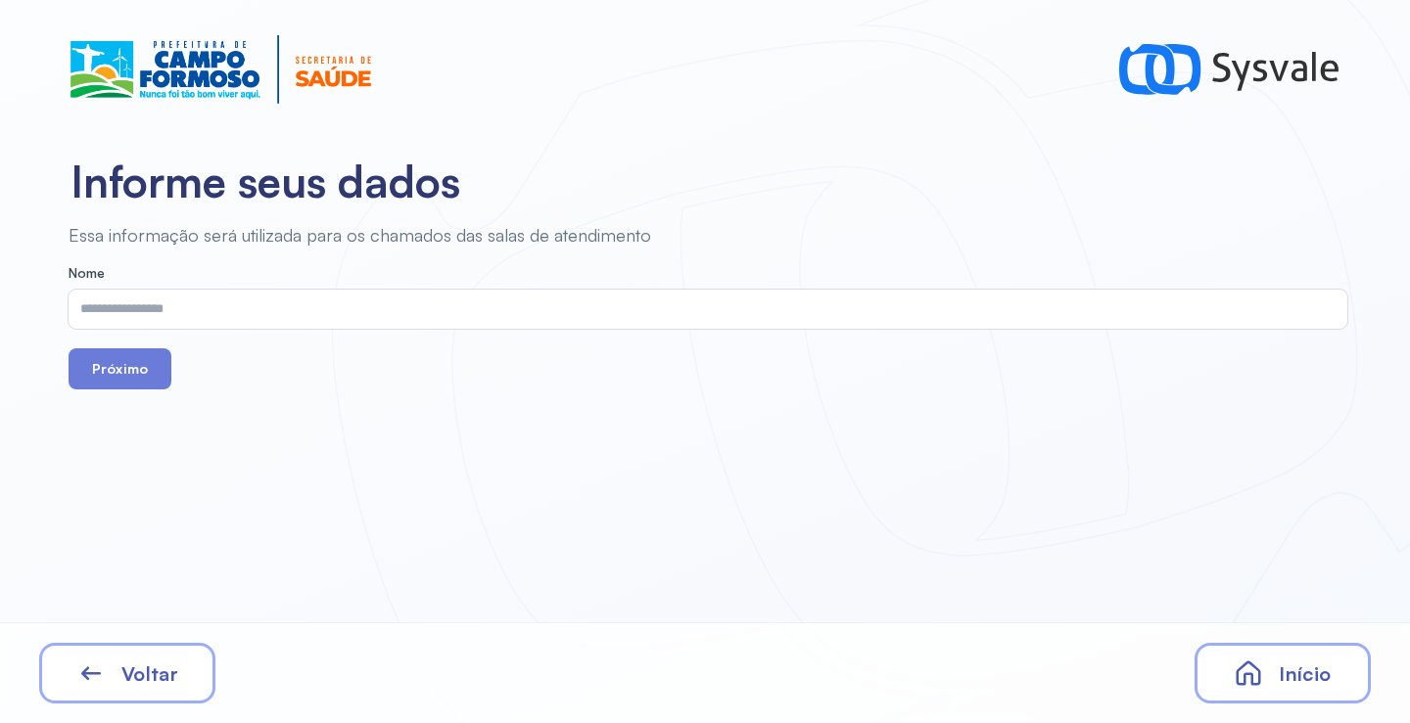
click at [156, 708] on div "Voltar Início" at bounding box center [705, 673] width 1410 height 101
click at [153, 672] on span "Voltar" at bounding box center [149, 674] width 57 height 24
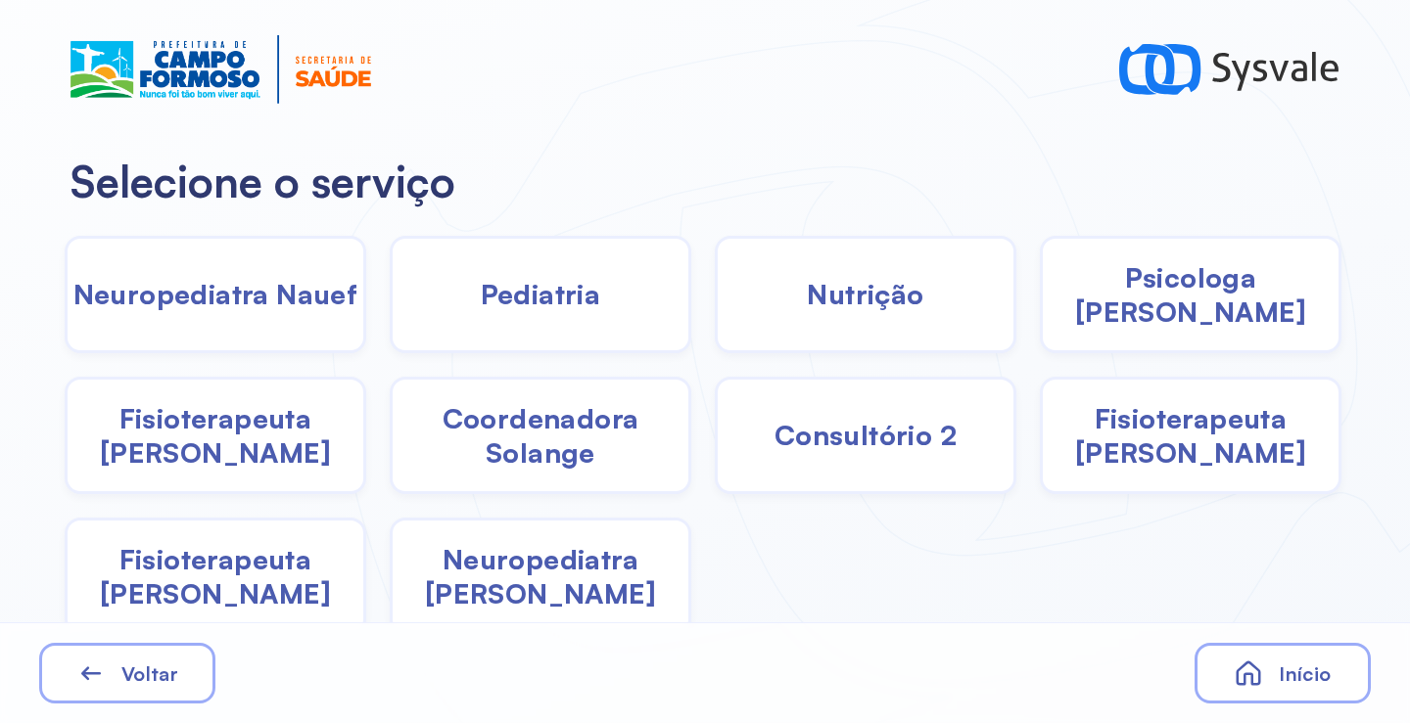
click at [574, 446] on span "Coordenadora Solange" at bounding box center [541, 435] width 296 height 69
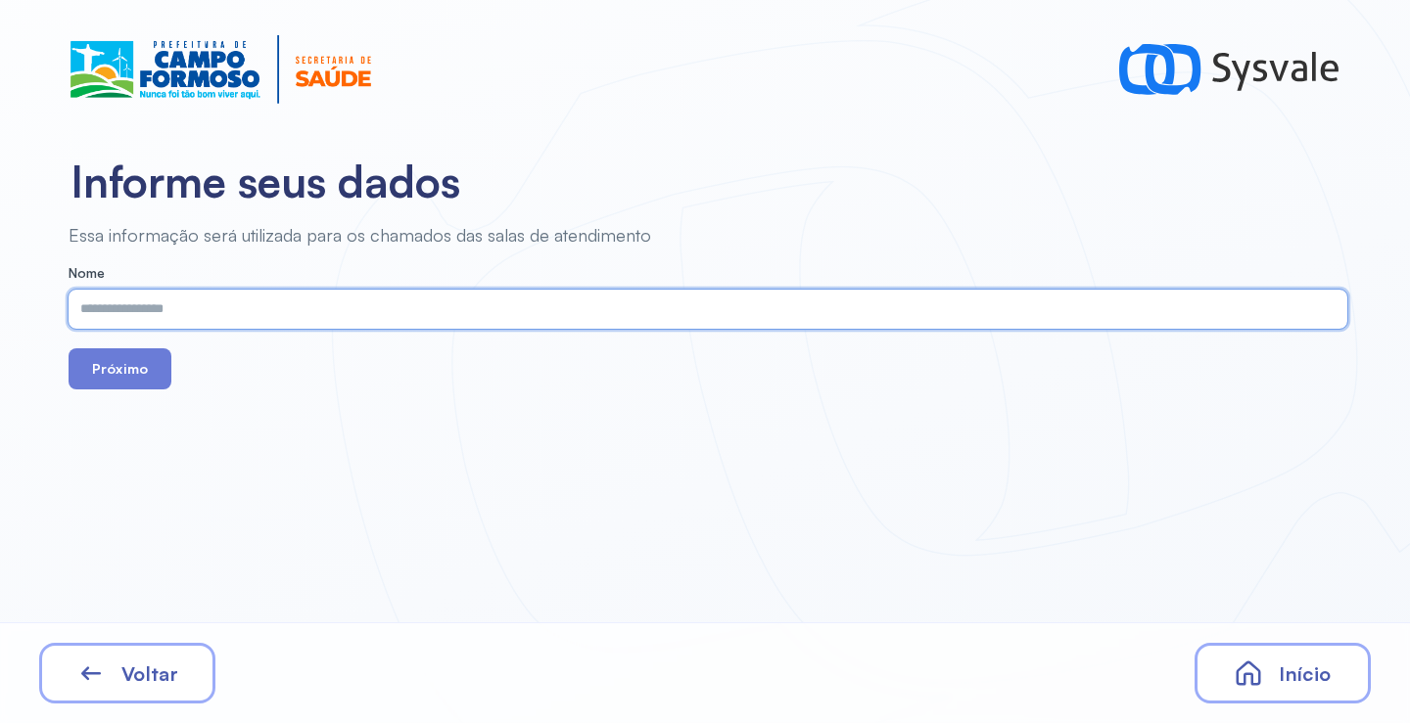
paste input "**********"
type input "**********"
click at [117, 368] on button "Próximo" at bounding box center [120, 368] width 103 height 41
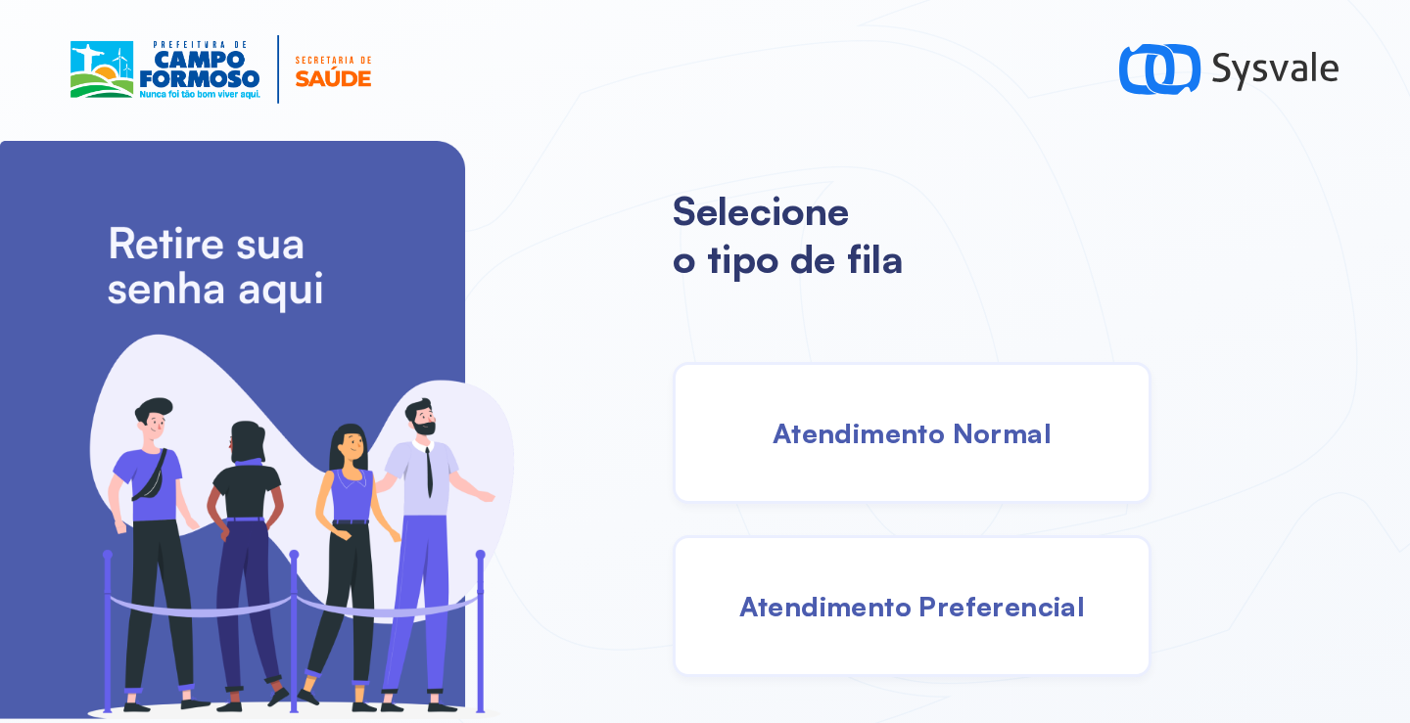
click at [903, 397] on div "Atendimento Normal" at bounding box center [911, 433] width 479 height 142
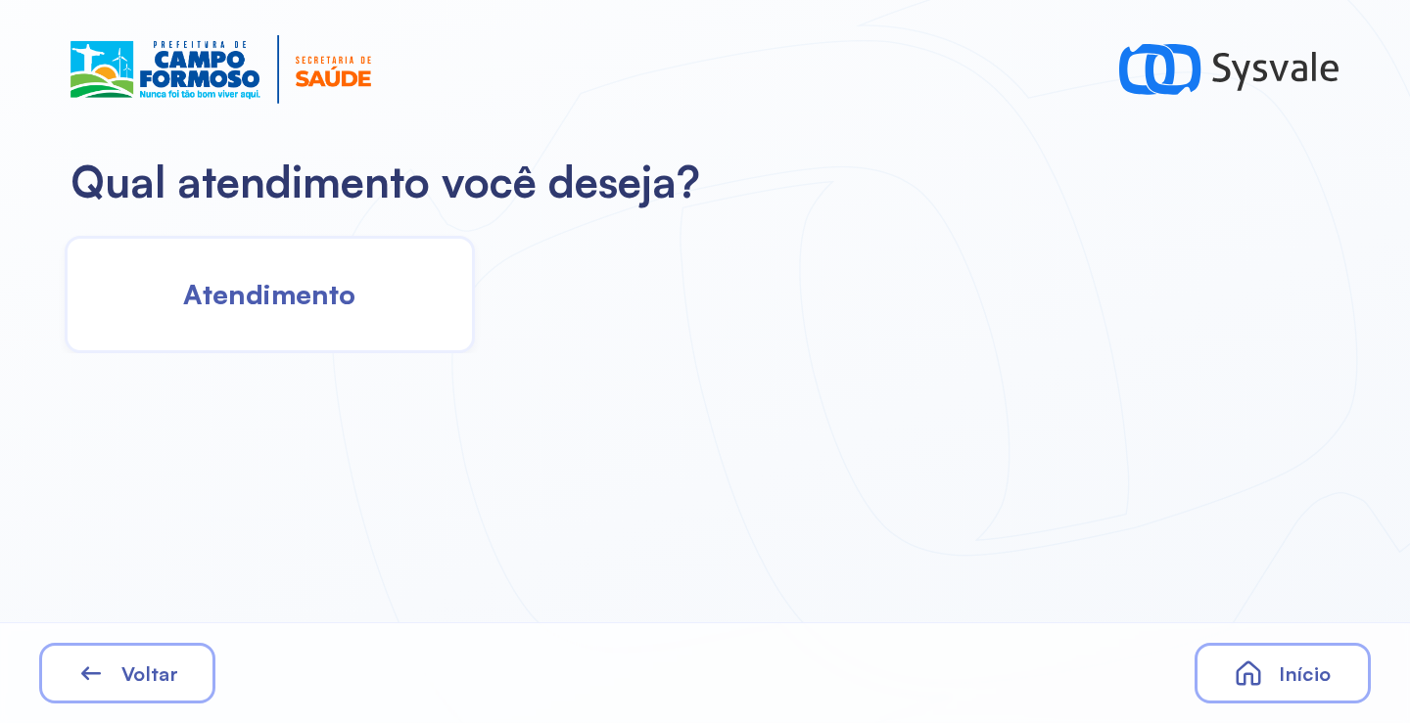
click at [329, 308] on span "Atendimento" at bounding box center [269, 294] width 172 height 34
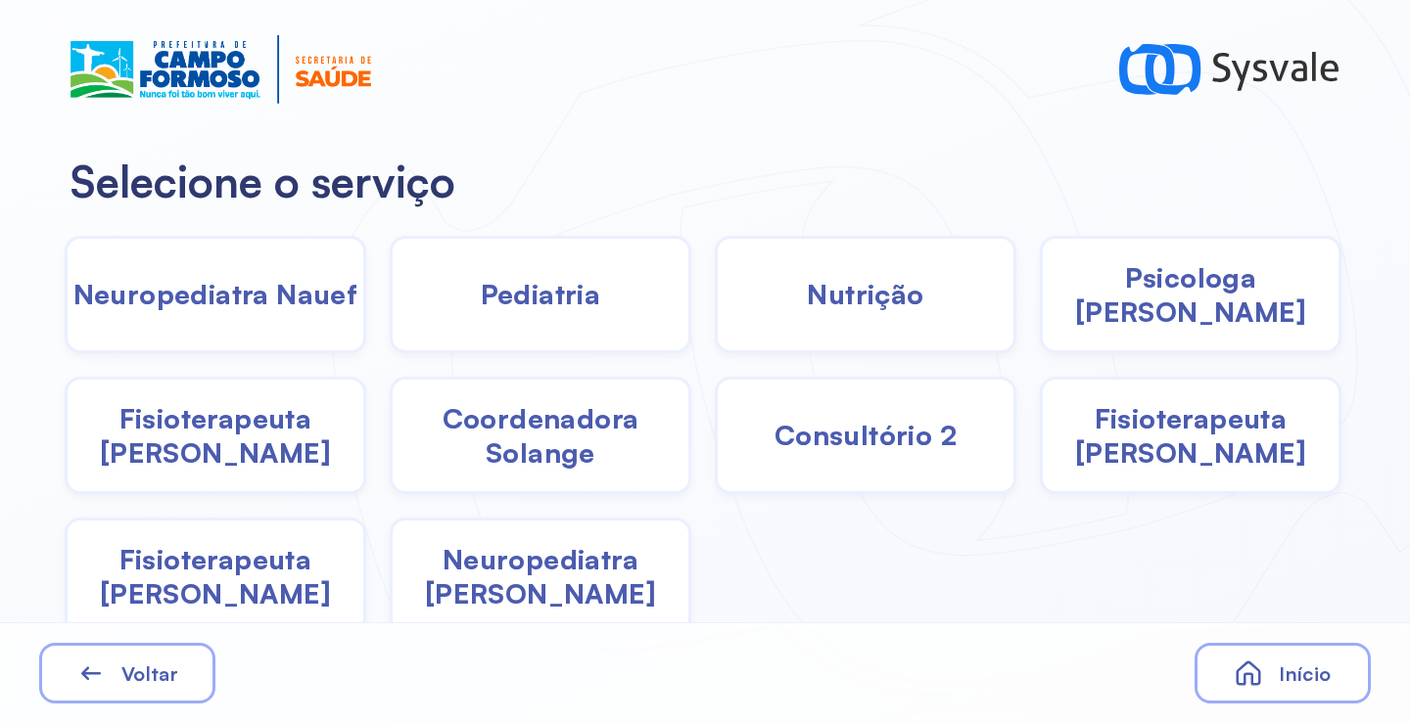
click at [533, 316] on div "Pediatria" at bounding box center [540, 294] width 301 height 117
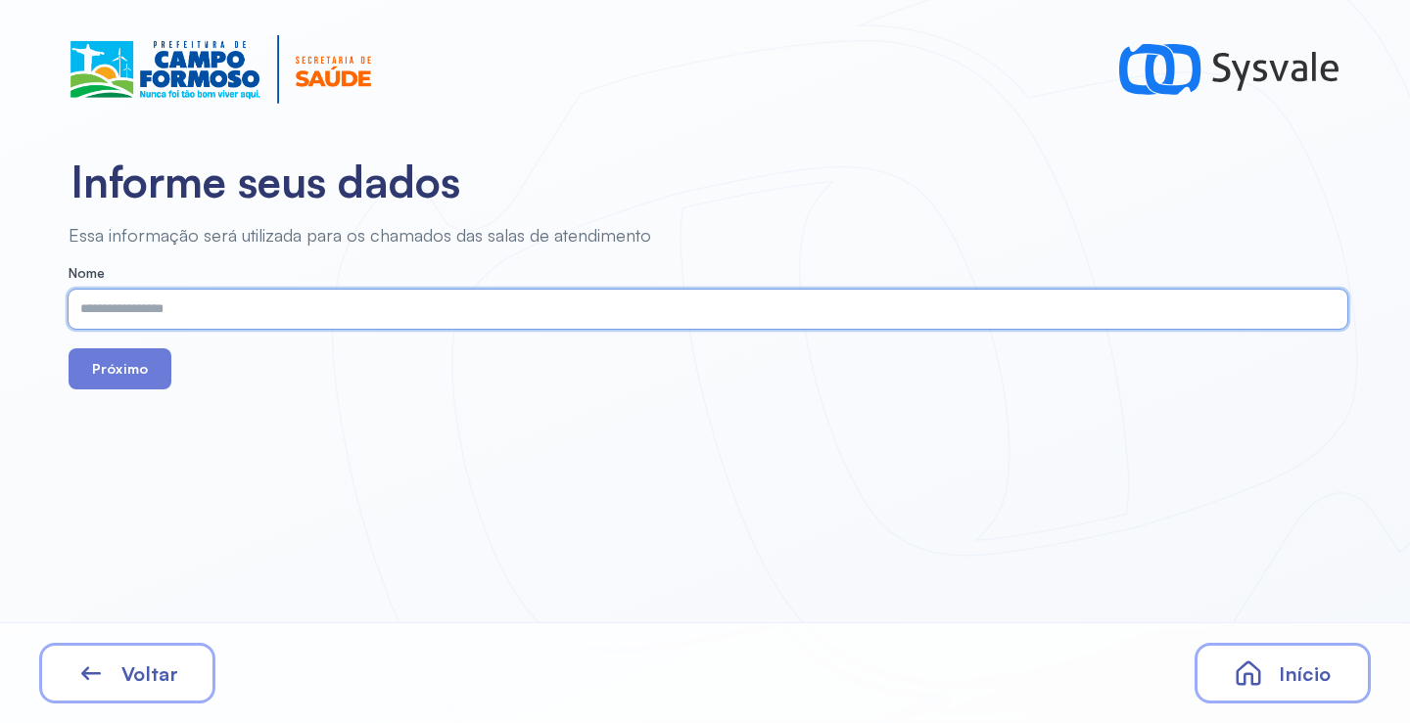
paste input "**********"
type input "**********"
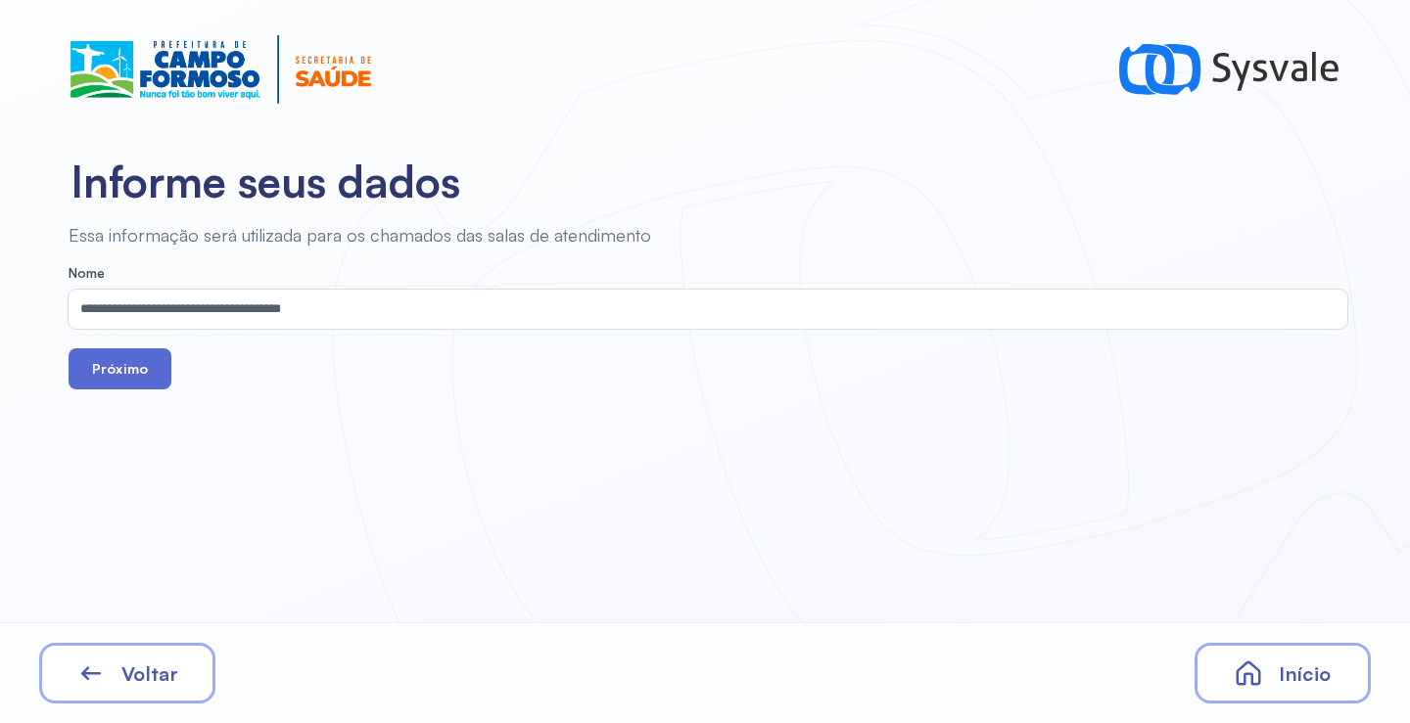
click at [144, 381] on button "Próximo" at bounding box center [120, 368] width 103 height 41
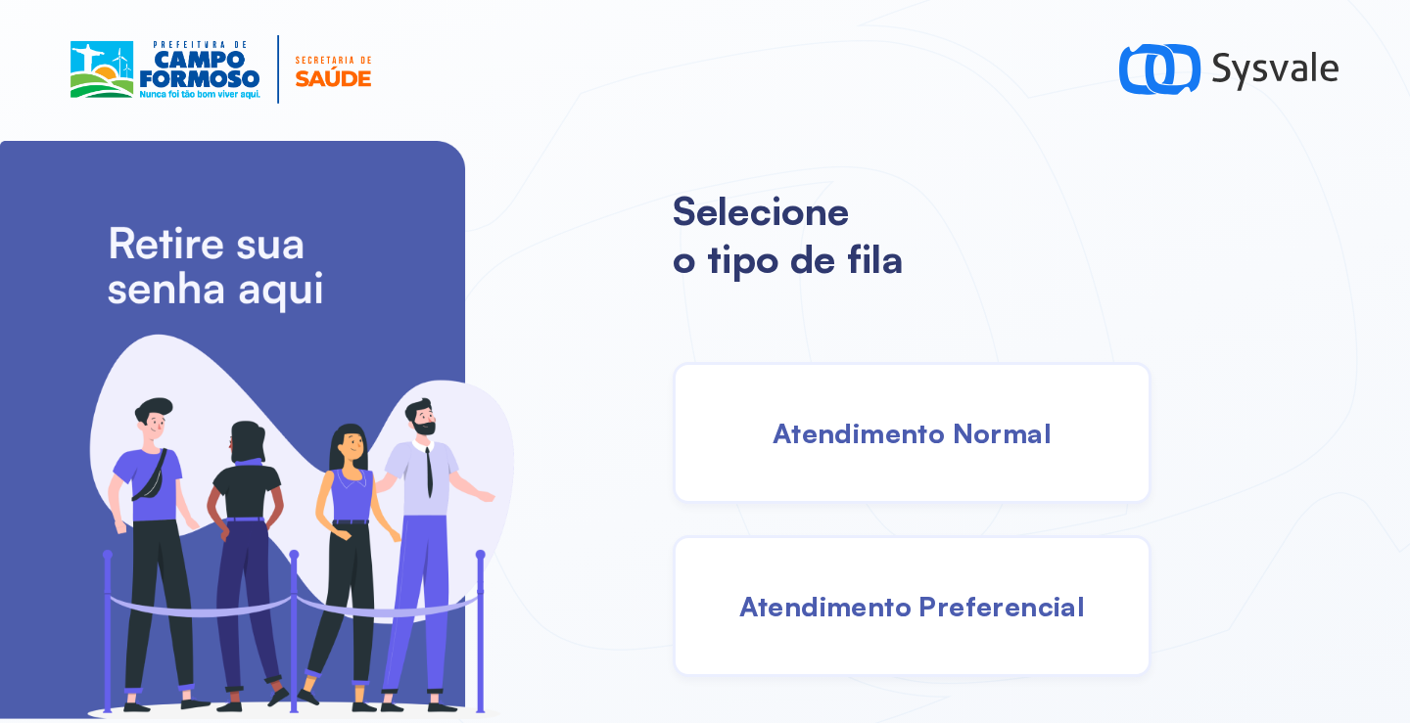
click at [863, 431] on span "Atendimento Normal" at bounding box center [911, 433] width 279 height 34
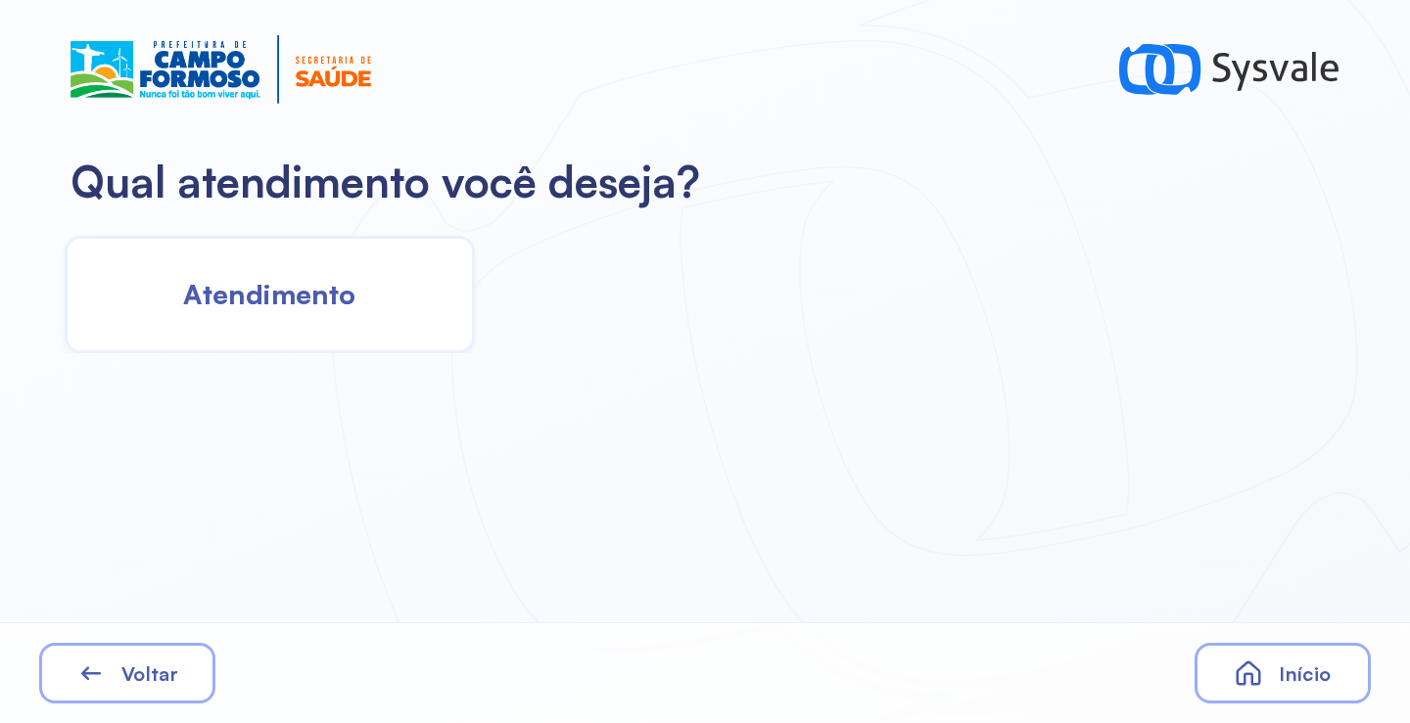
click at [339, 351] on div "Atendimento" at bounding box center [270, 294] width 410 height 117
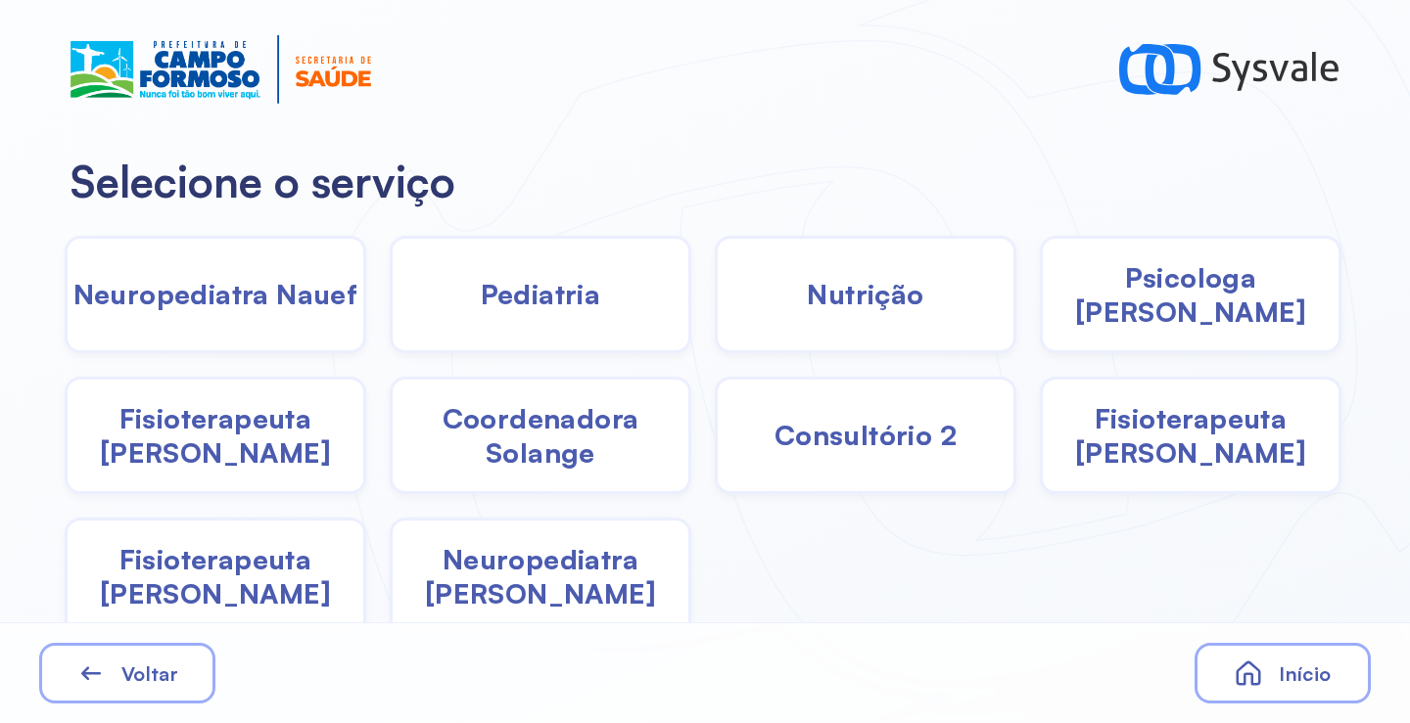
click at [491, 292] on span "Pediatria" at bounding box center [541, 294] width 120 height 34
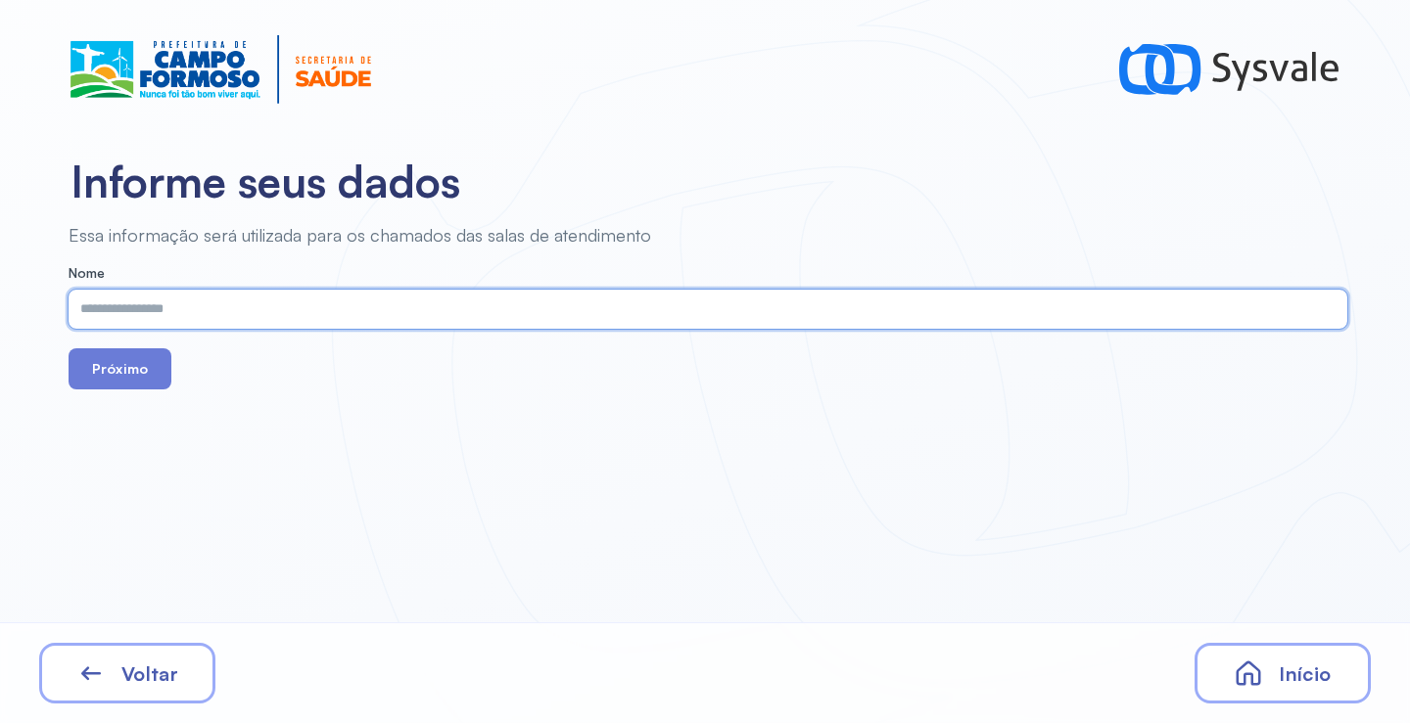
paste input "**********"
type input "**********"
click at [147, 377] on button "Próximo" at bounding box center [120, 368] width 103 height 41
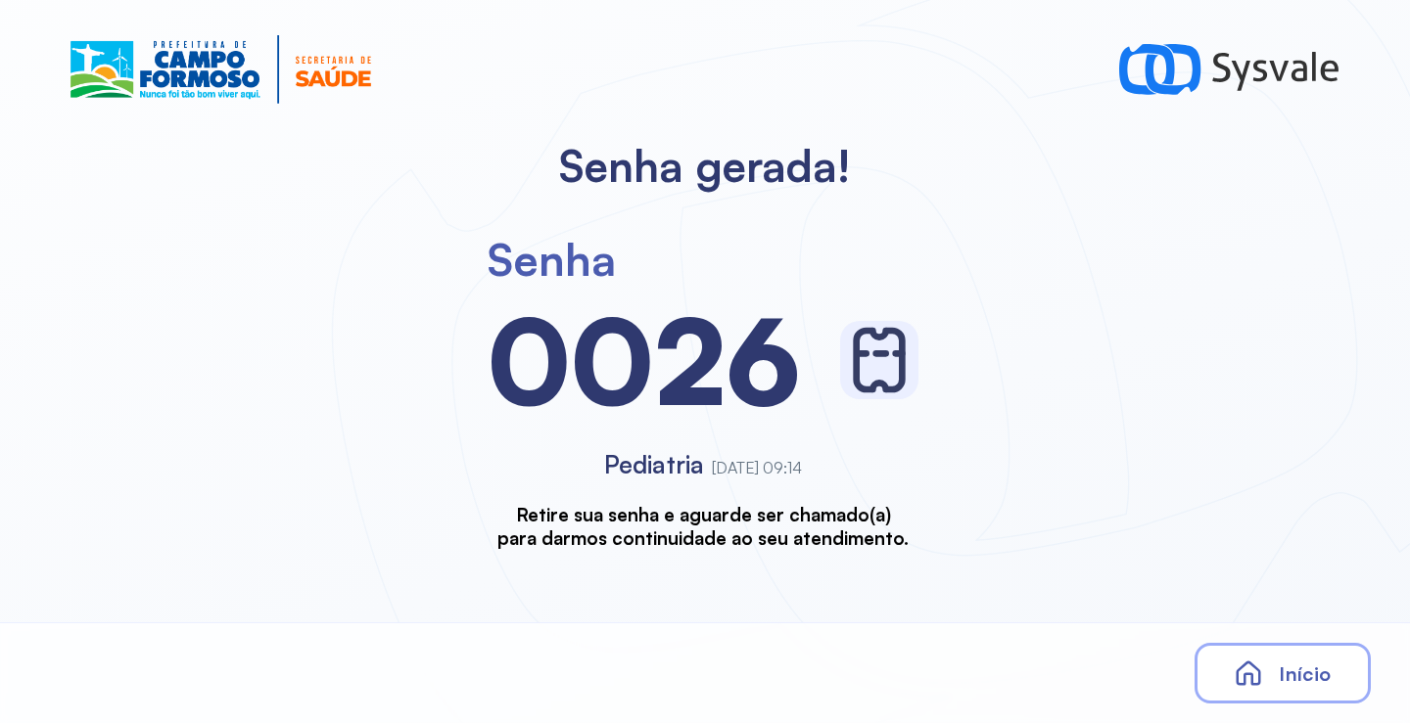
click at [1288, 672] on span "Início" at bounding box center [1304, 674] width 52 height 24
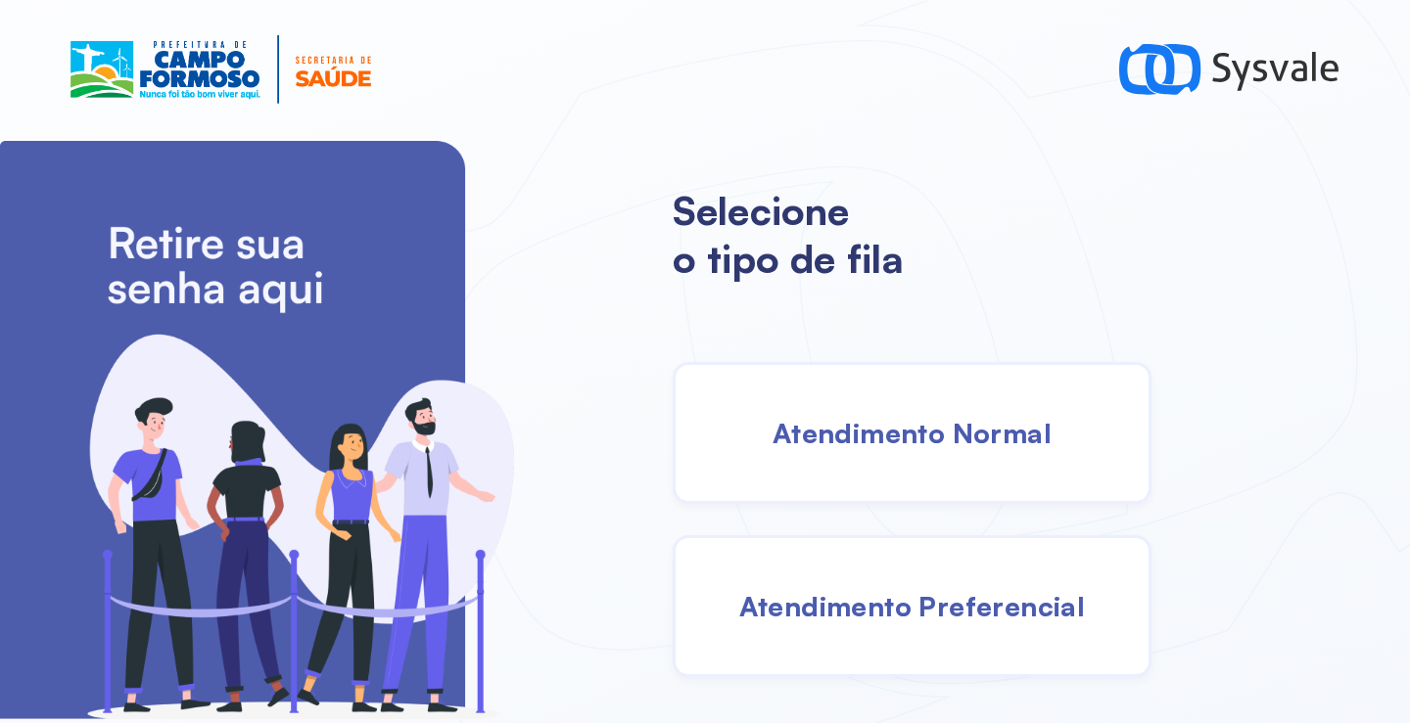
click at [897, 446] on span "Atendimento Normal" at bounding box center [911, 433] width 279 height 34
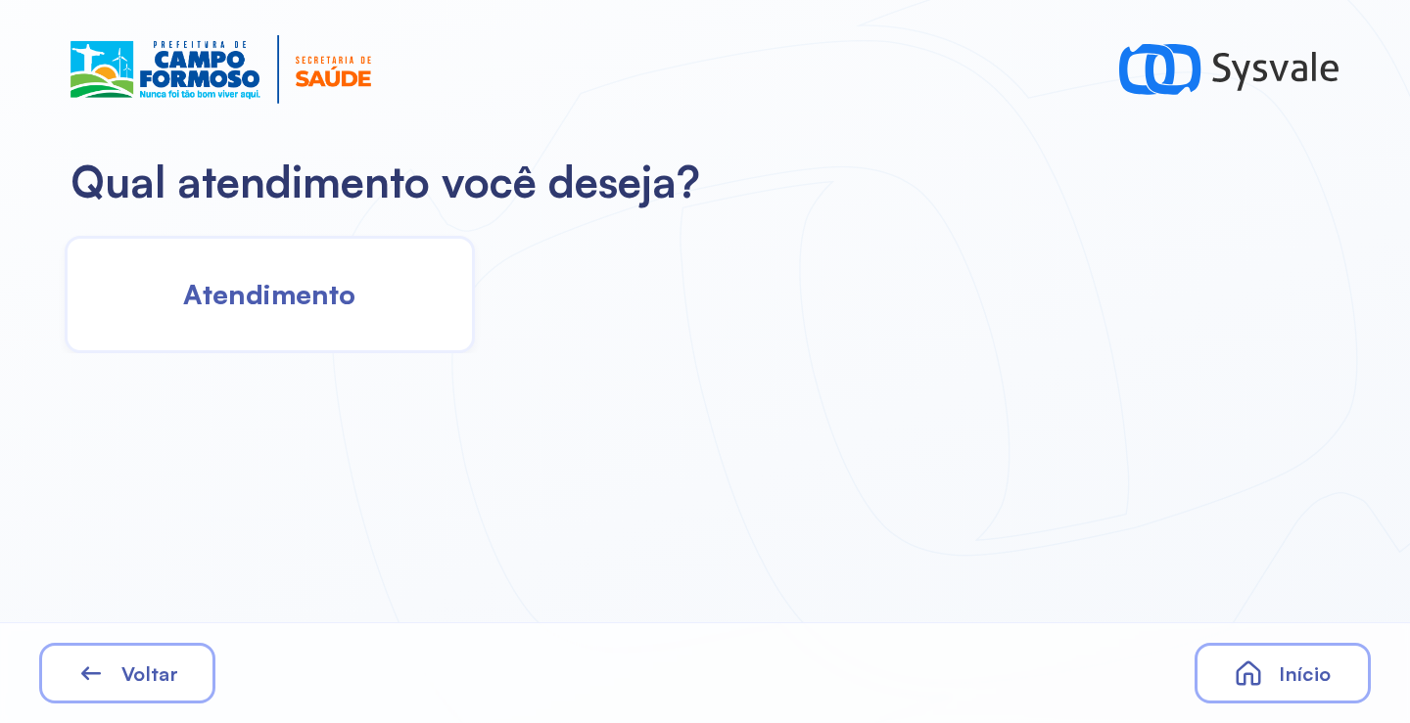
drag, startPoint x: 247, startPoint y: 287, endPoint x: 258, endPoint y: 287, distance: 11.7
click at [258, 287] on span "Atendimento" at bounding box center [269, 294] width 172 height 34
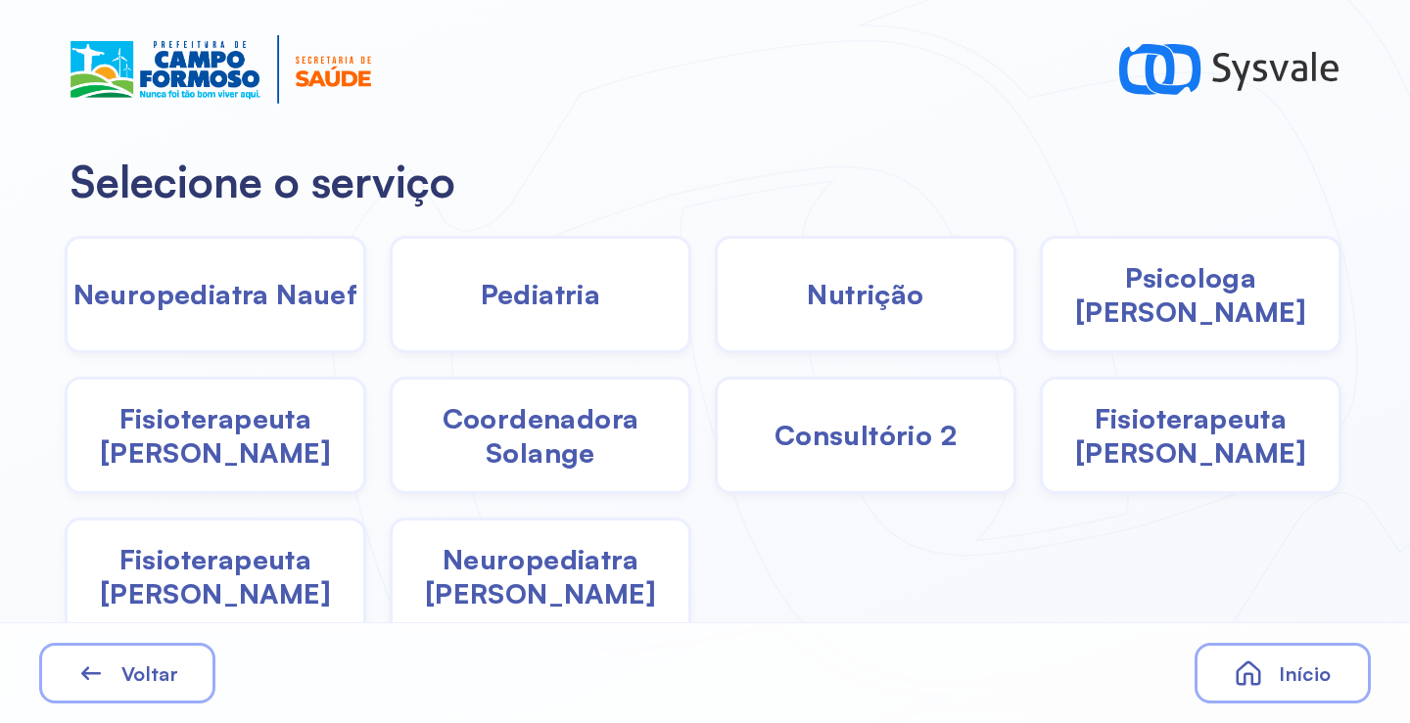
click at [556, 442] on span "Coordenadora Solange" at bounding box center [541, 435] width 296 height 69
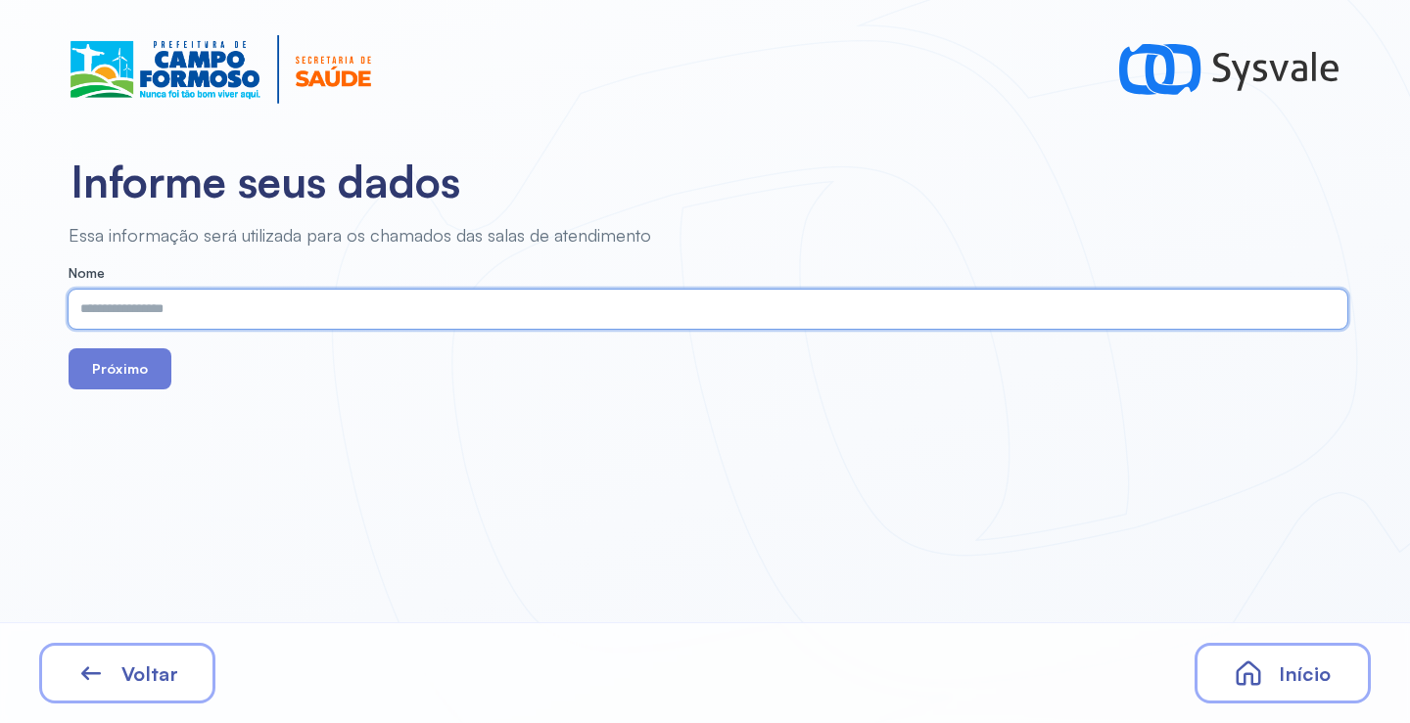
paste input "**********"
type input "**********"
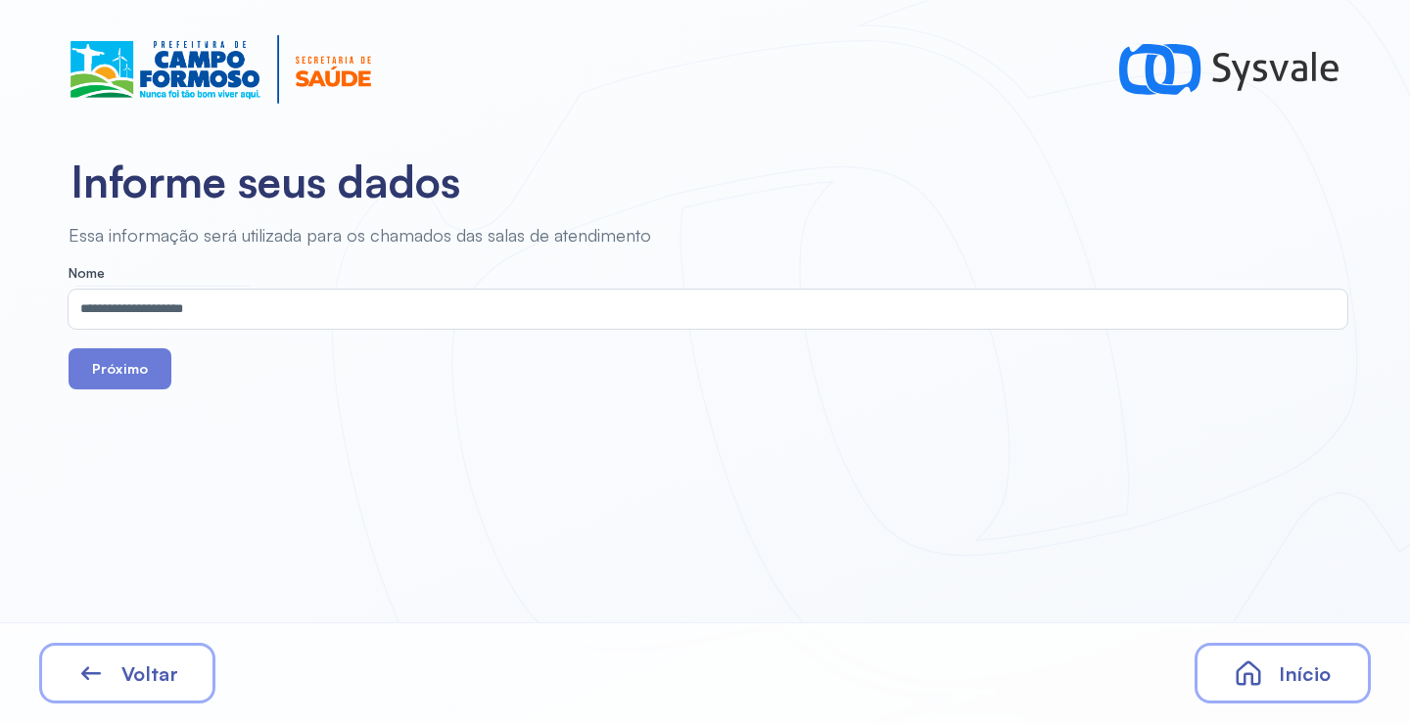
drag, startPoint x: 137, startPoint y: 367, endPoint x: 326, endPoint y: 40, distance: 377.6
click at [136, 366] on button "Próximo" at bounding box center [120, 368] width 103 height 41
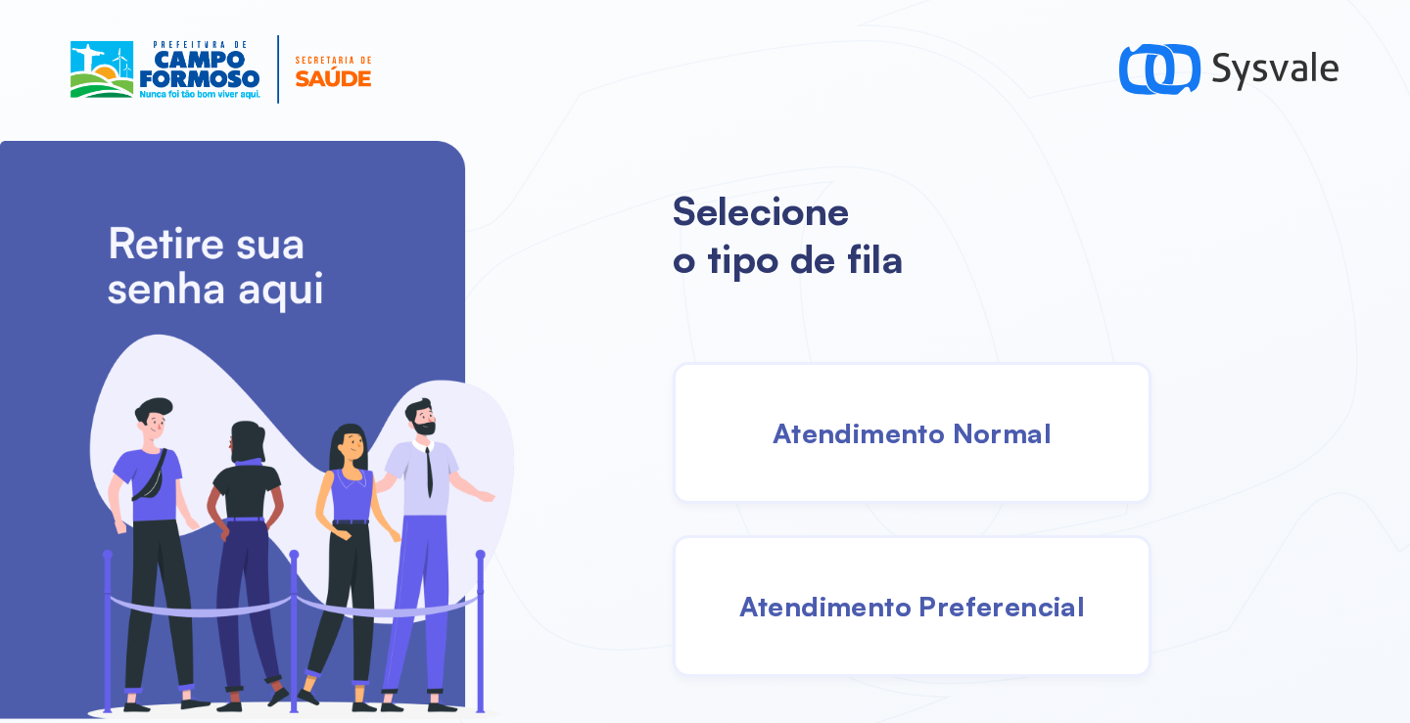
drag, startPoint x: 918, startPoint y: 430, endPoint x: 907, endPoint y: 430, distance: 10.8
click at [907, 430] on span "Atendimento Normal" at bounding box center [911, 433] width 279 height 34
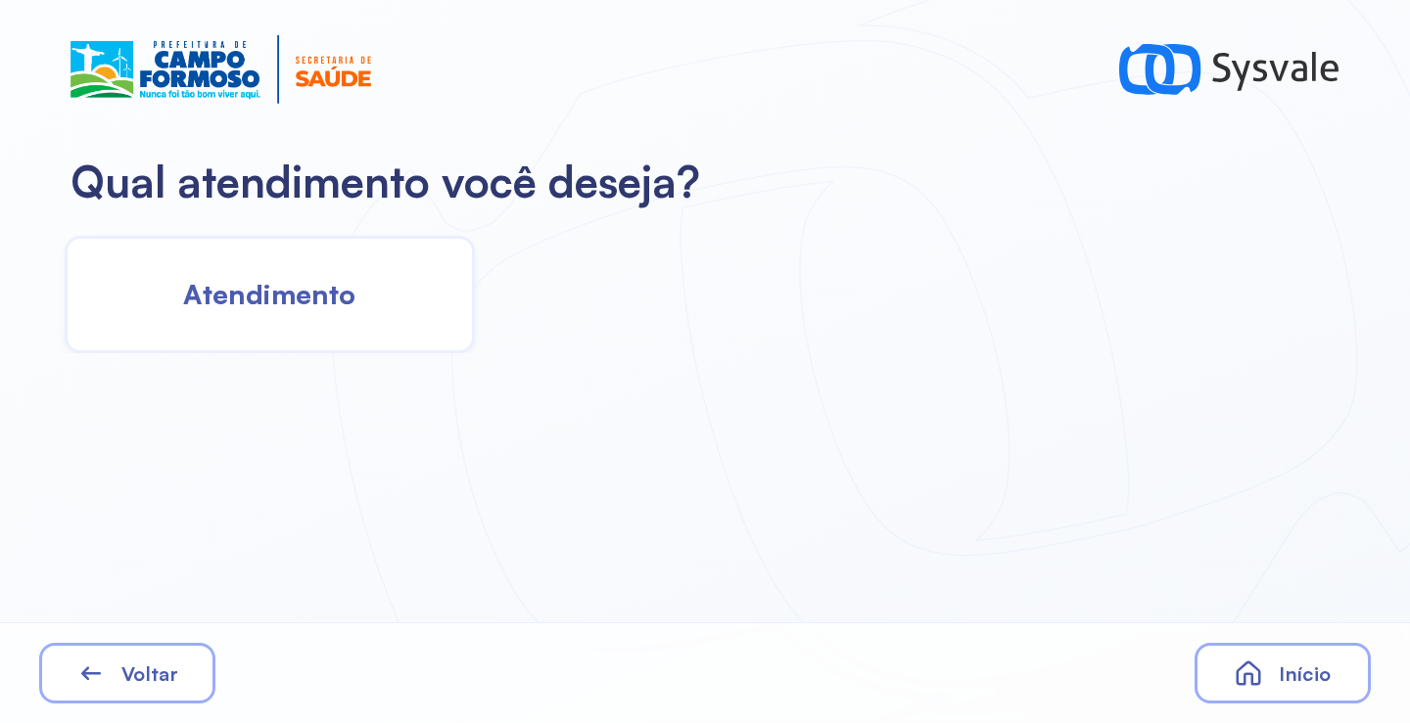
click at [284, 294] on span "Atendimento" at bounding box center [269, 294] width 172 height 34
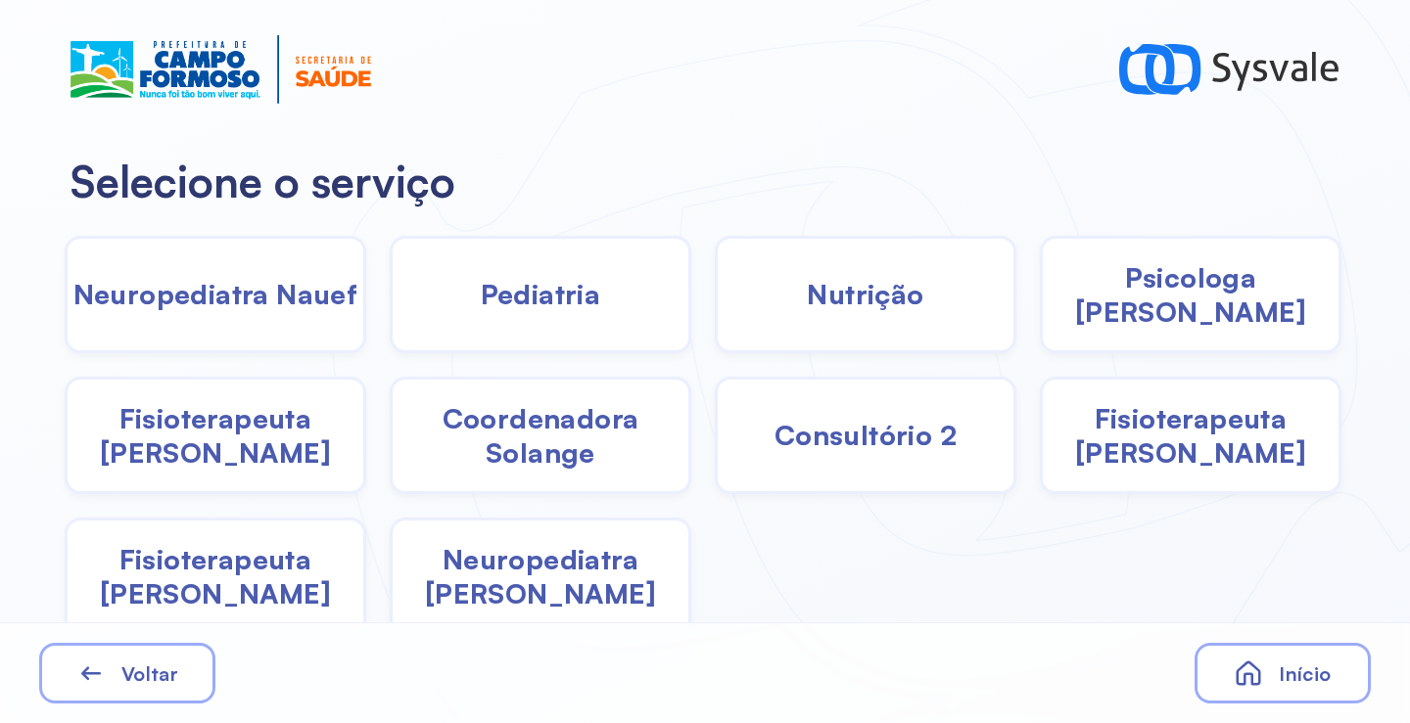
drag, startPoint x: 507, startPoint y: 454, endPoint x: 497, endPoint y: 449, distance: 10.9
click at [497, 449] on span "Coordenadora Solange" at bounding box center [541, 435] width 296 height 69
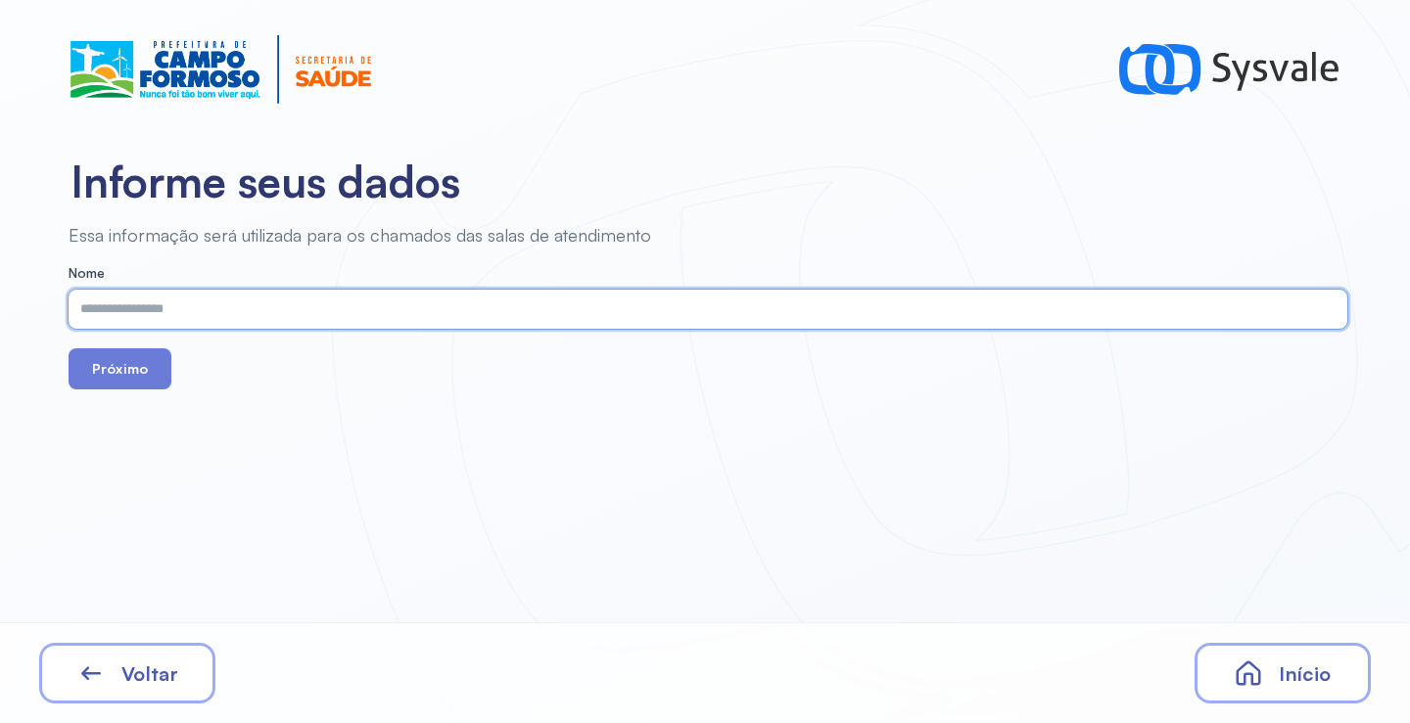
paste input "**********"
type input "**********"
click at [159, 378] on button "Próximo" at bounding box center [120, 368] width 103 height 41
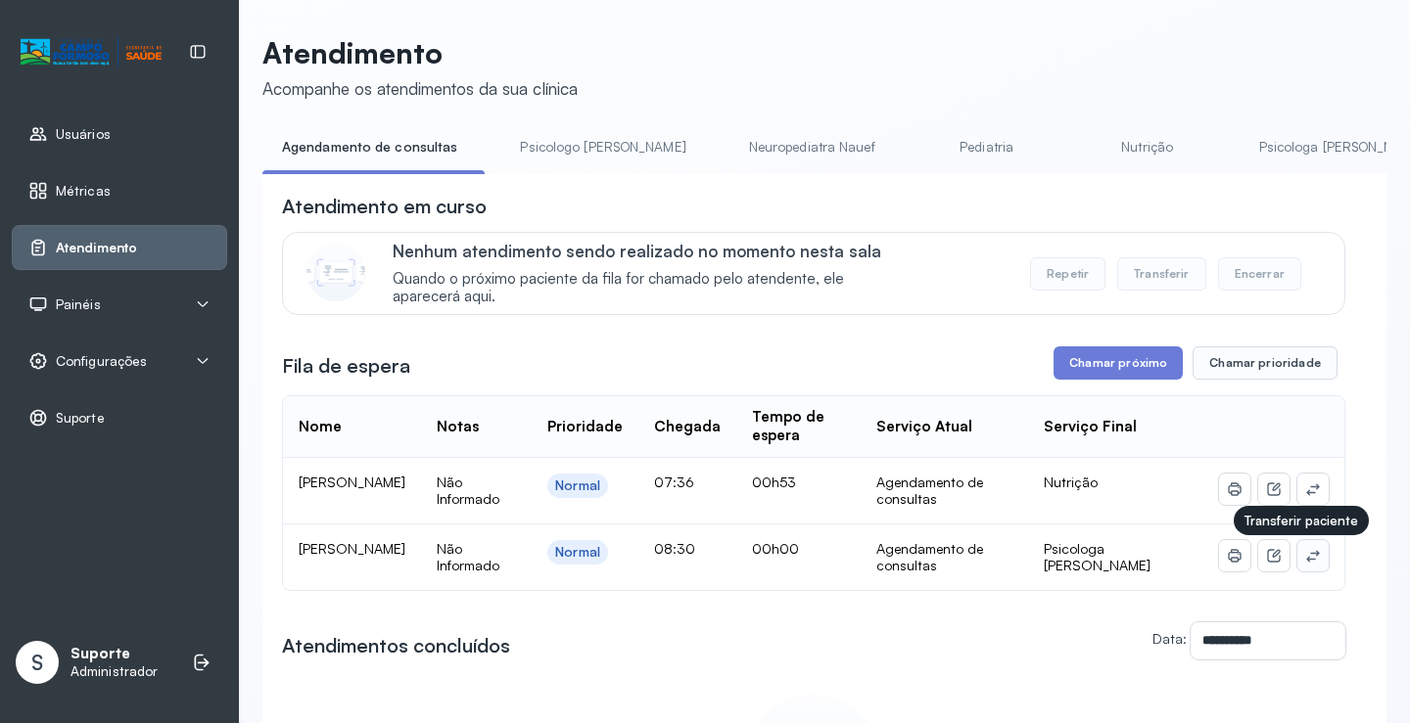
click at [1305, 557] on icon at bounding box center [1313, 556] width 16 height 16
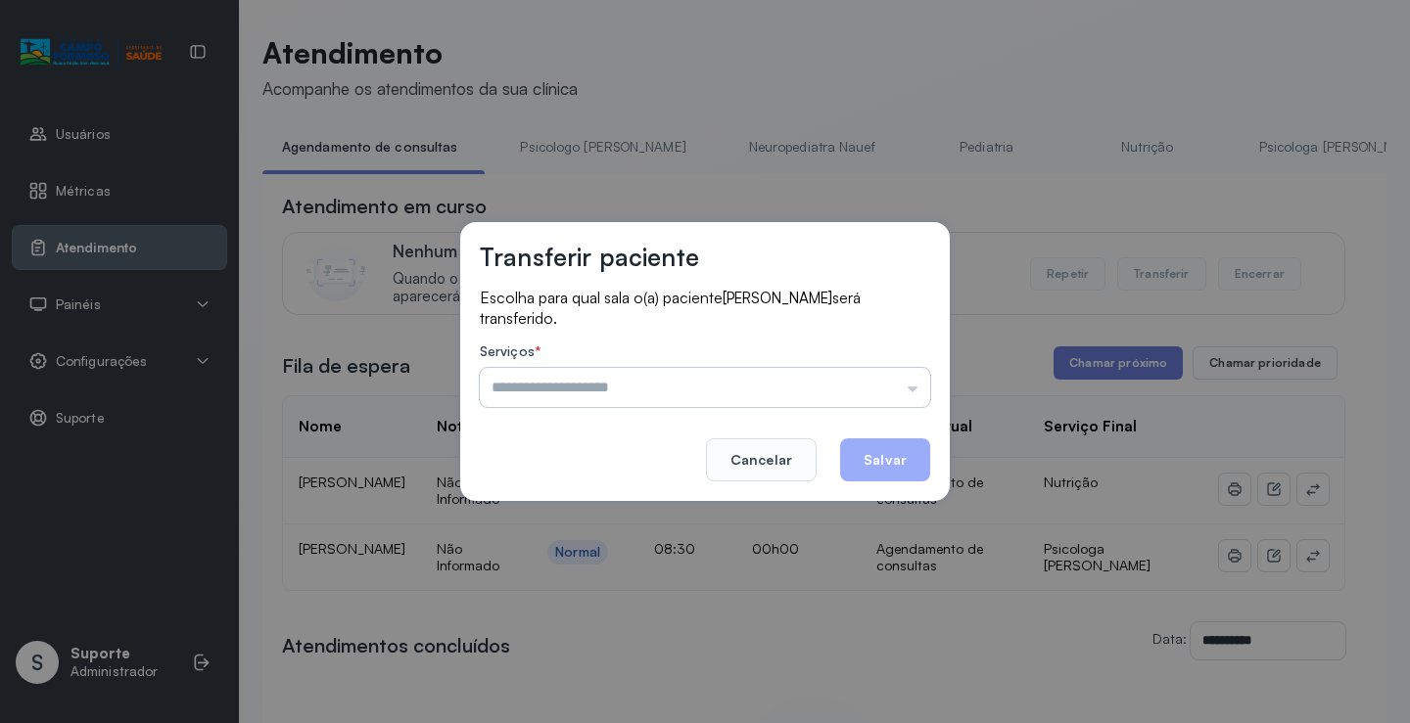
click at [689, 391] on input "text" at bounding box center [705, 387] width 450 height 39
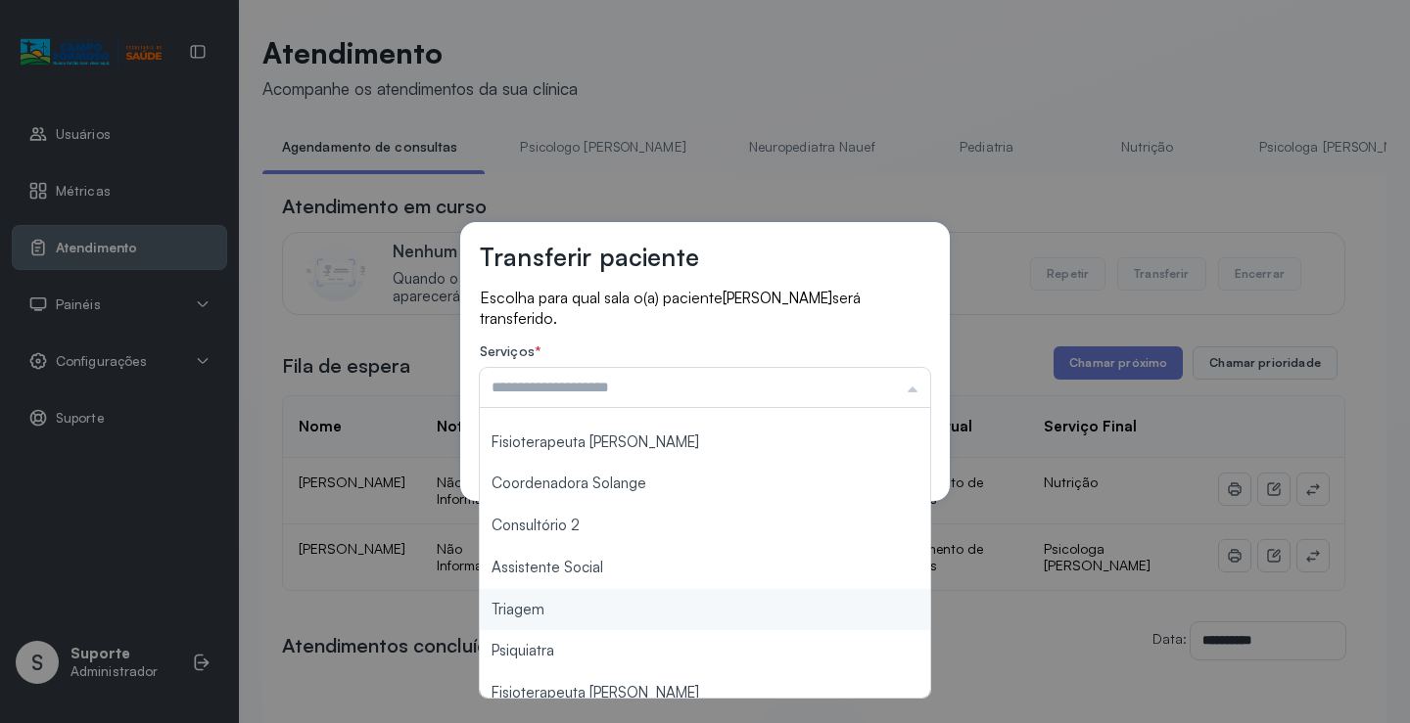
scroll to position [98, 0]
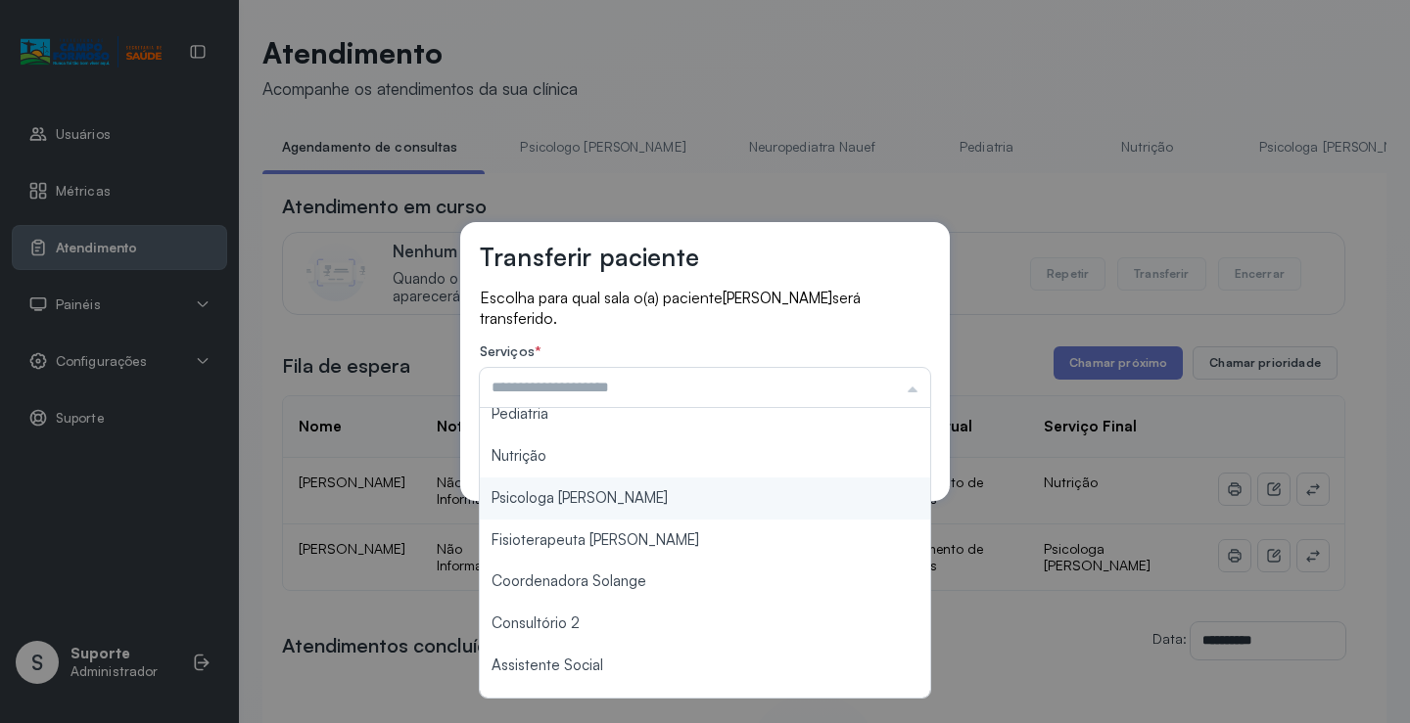
type input "**********"
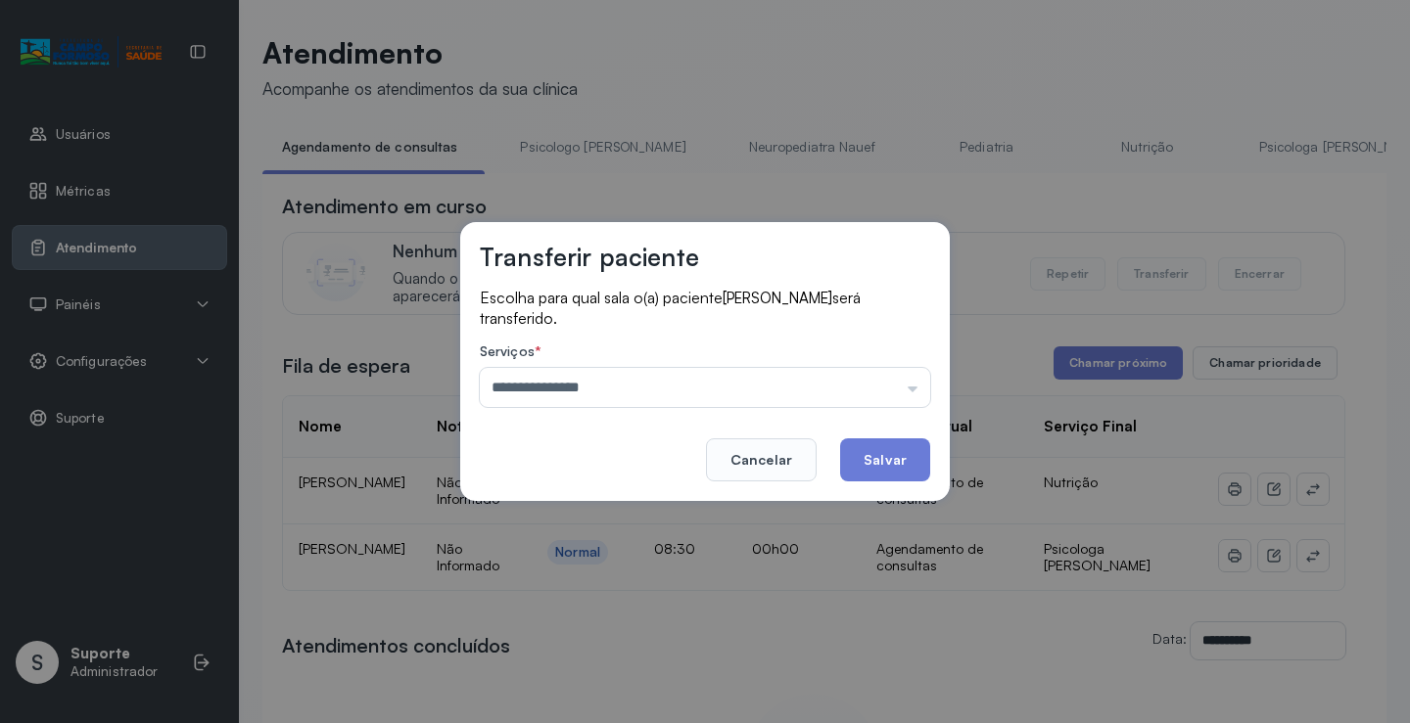
click at [556, 494] on div "**********" at bounding box center [704, 361] width 489 height 279
click at [875, 467] on button "Salvar" at bounding box center [885, 460] width 90 height 43
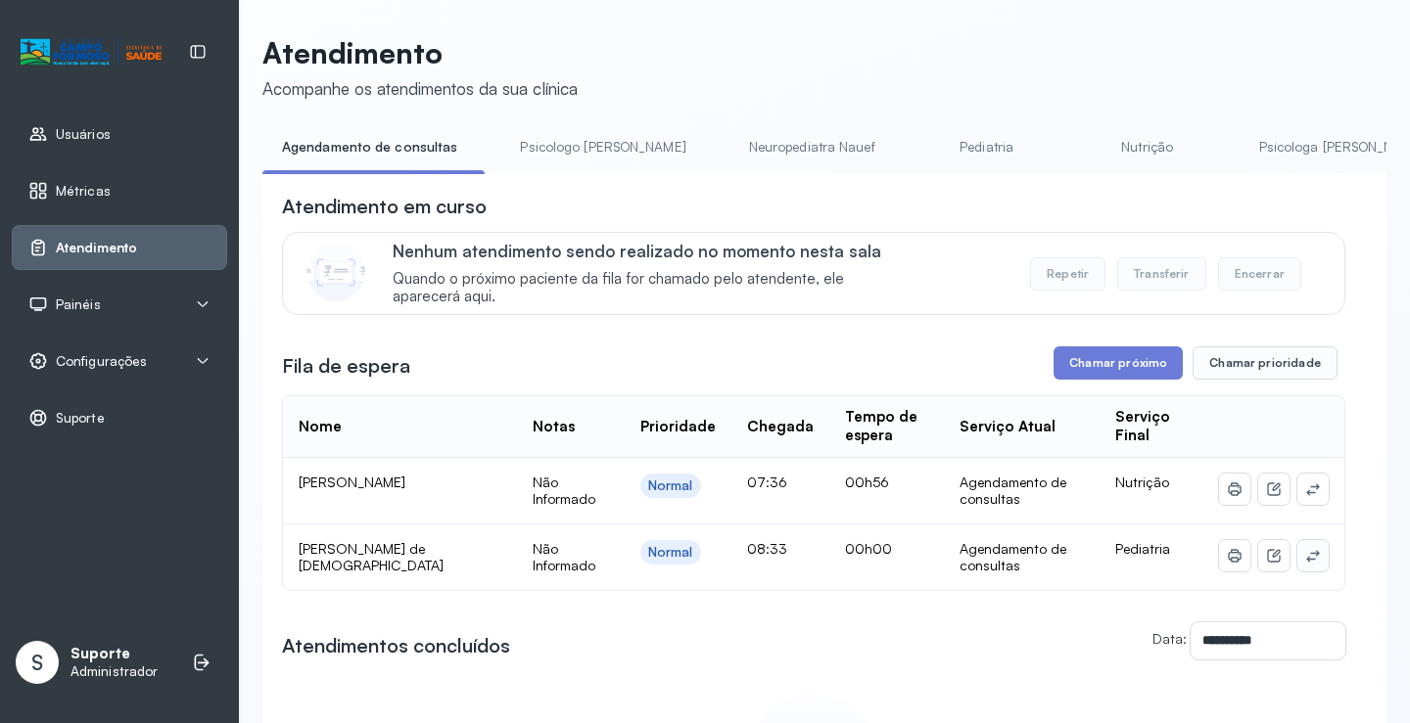
click at [1305, 561] on icon at bounding box center [1313, 556] width 16 height 16
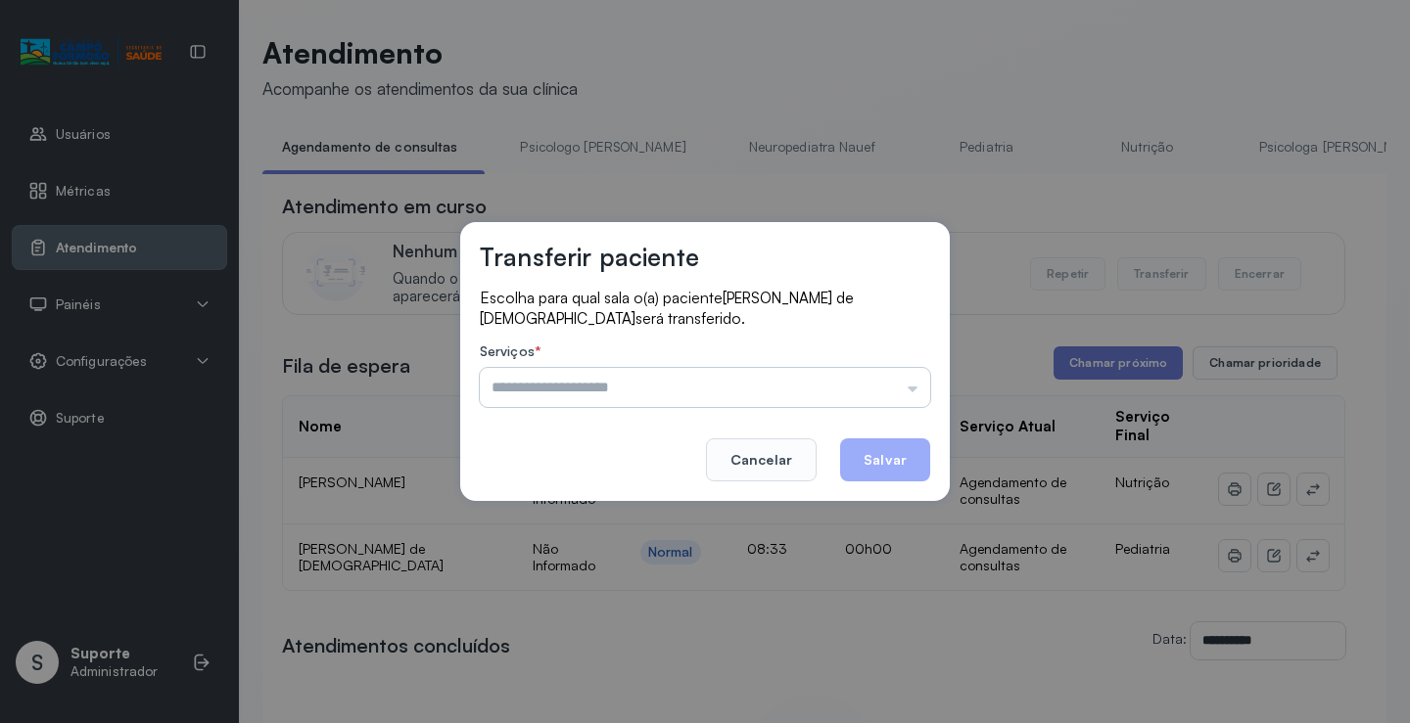
click at [664, 380] on input "text" at bounding box center [705, 387] width 450 height 39
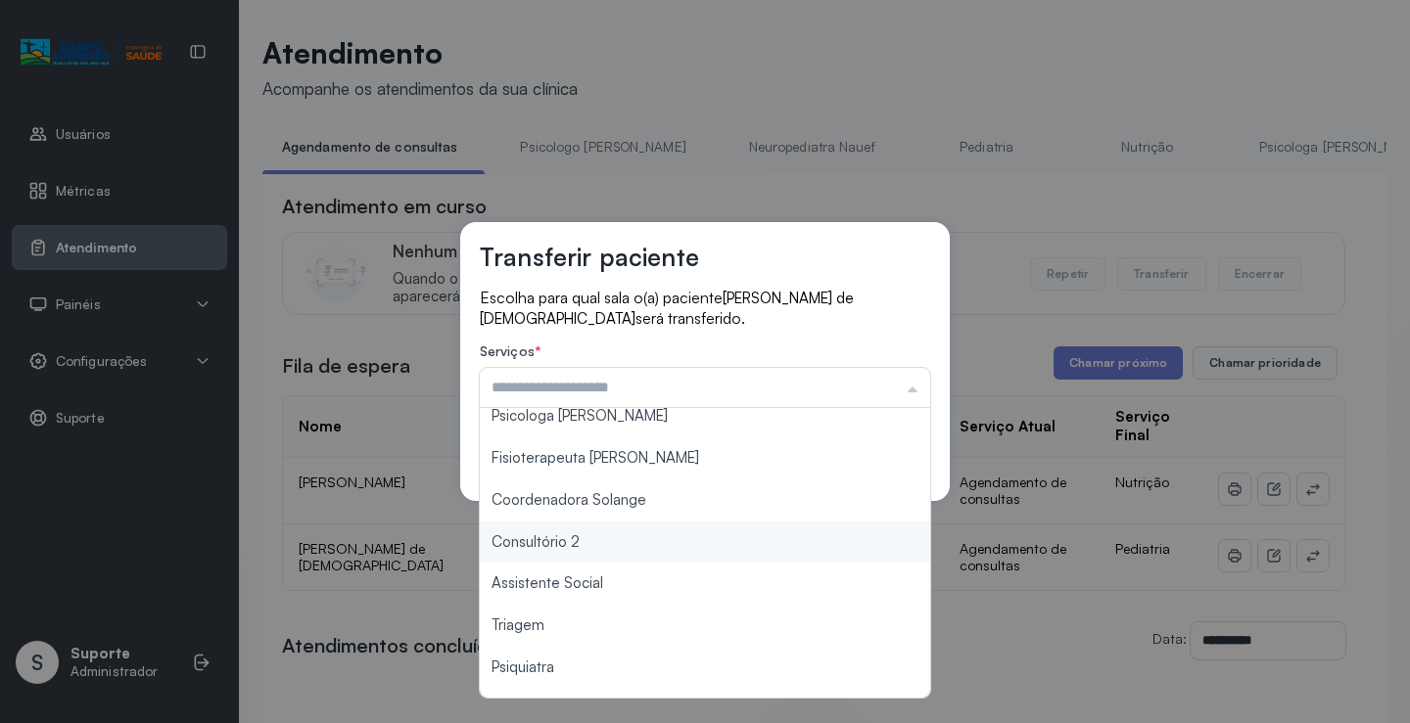
scroll to position [294, 0]
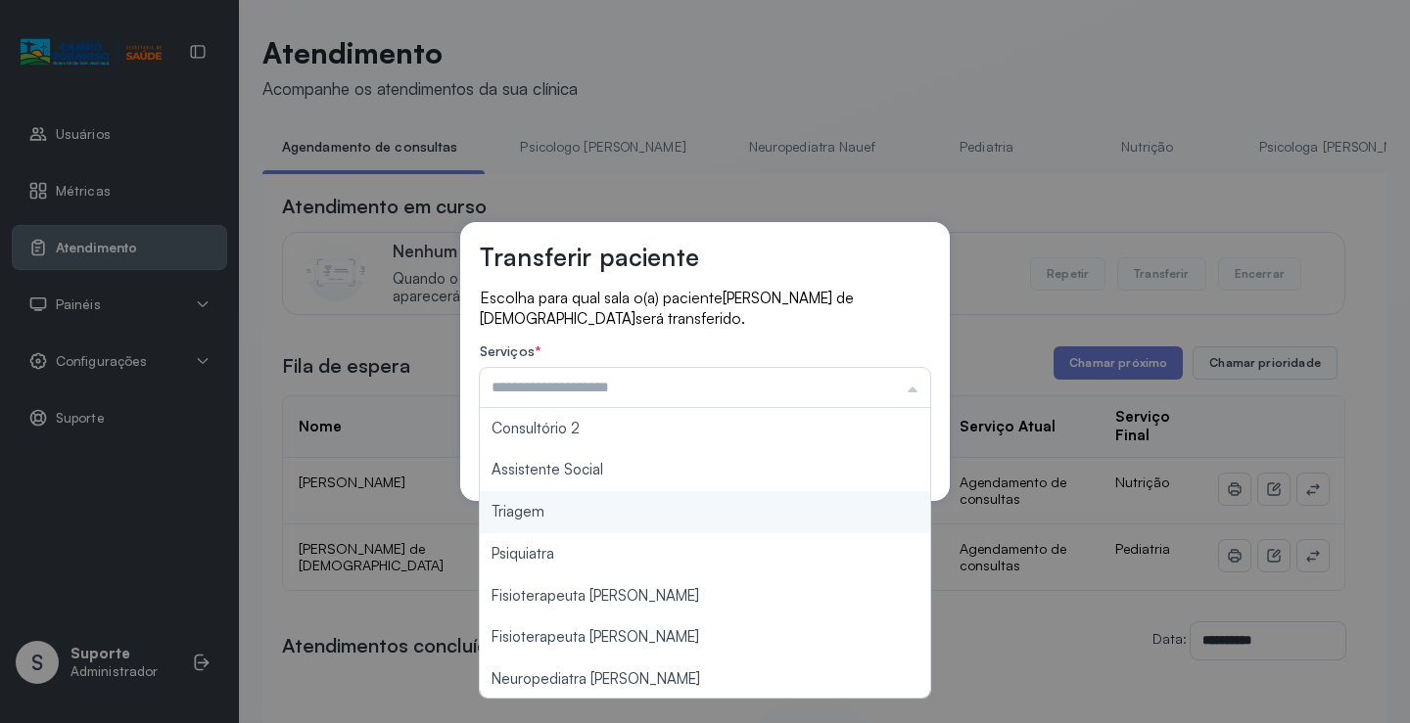
type input "*******"
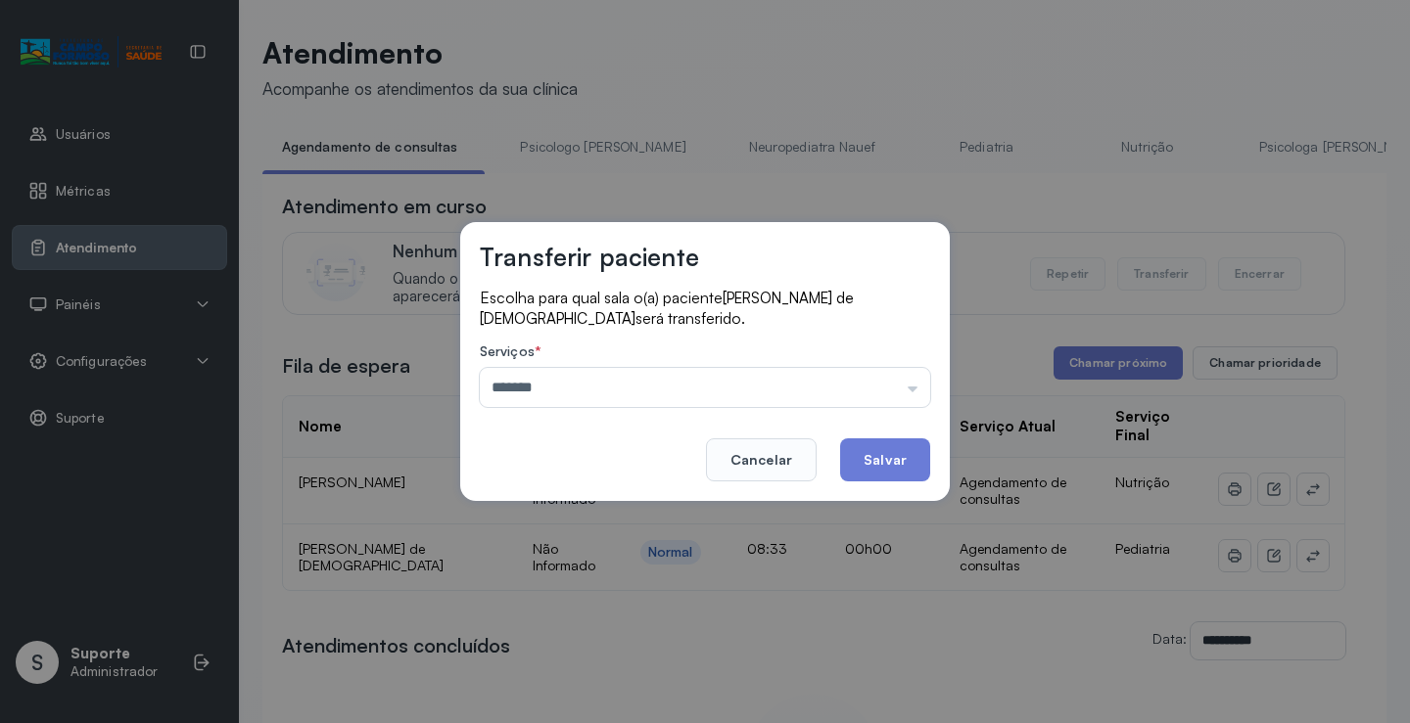
click at [535, 505] on div "Transferir paciente Escolha para qual sala o(a) paciente [PERSON_NAME] de [PERS…" at bounding box center [705, 361] width 1410 height 723
click at [895, 457] on button "Salvar" at bounding box center [885, 460] width 90 height 43
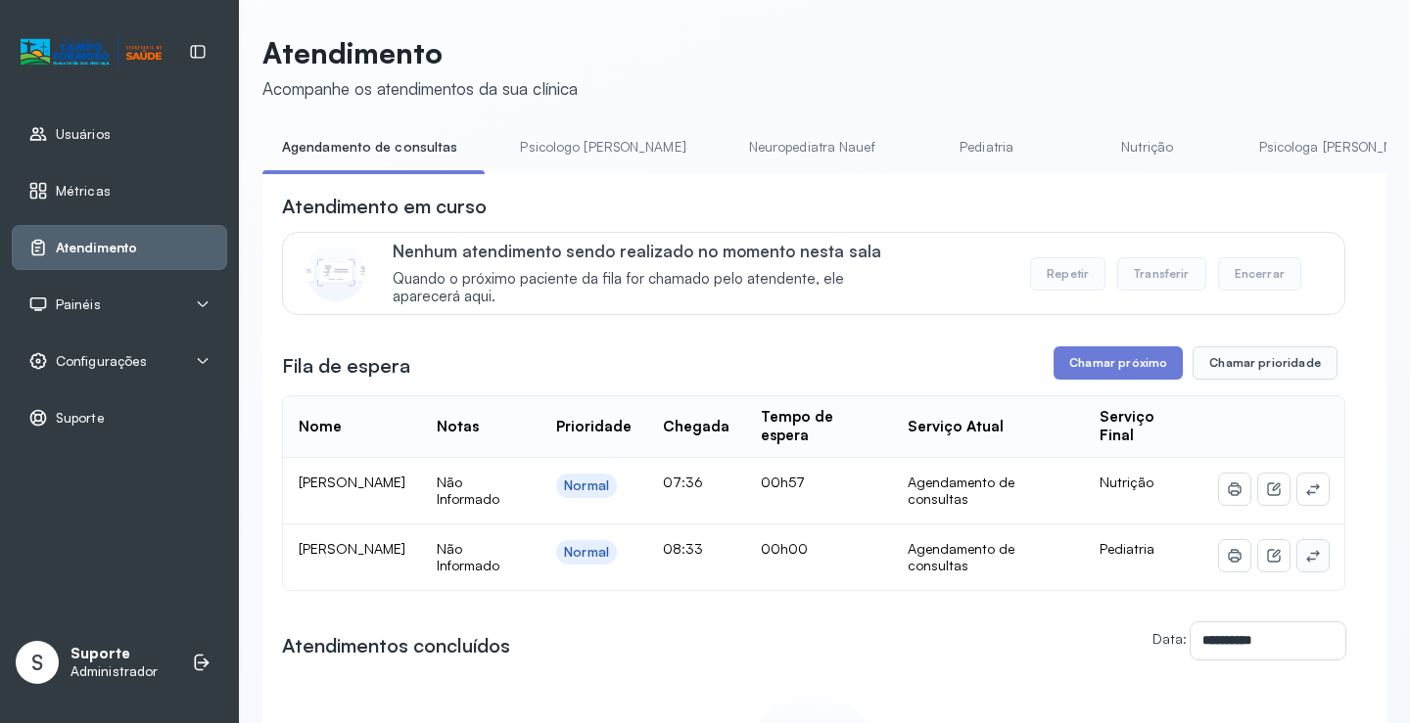
click at [1306, 558] on icon at bounding box center [1312, 556] width 13 height 12
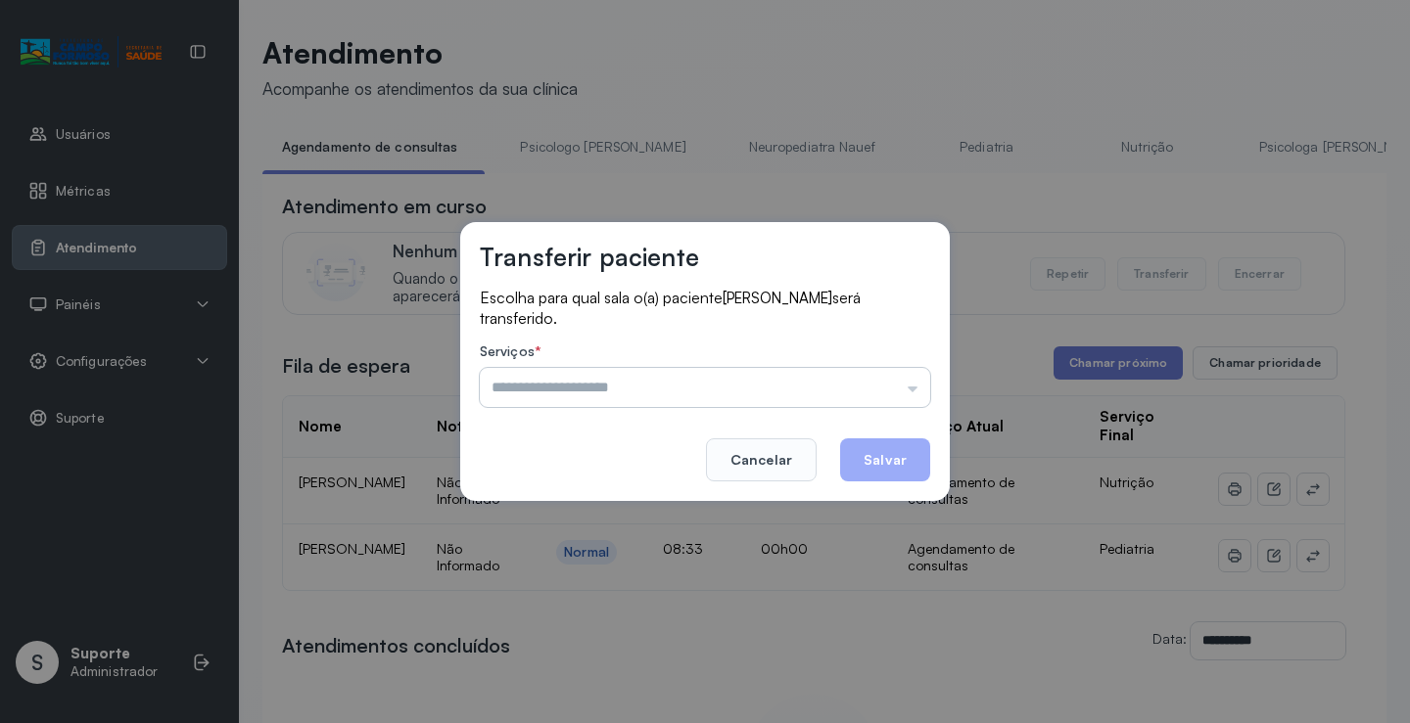
click at [591, 389] on input "text" at bounding box center [705, 387] width 450 height 39
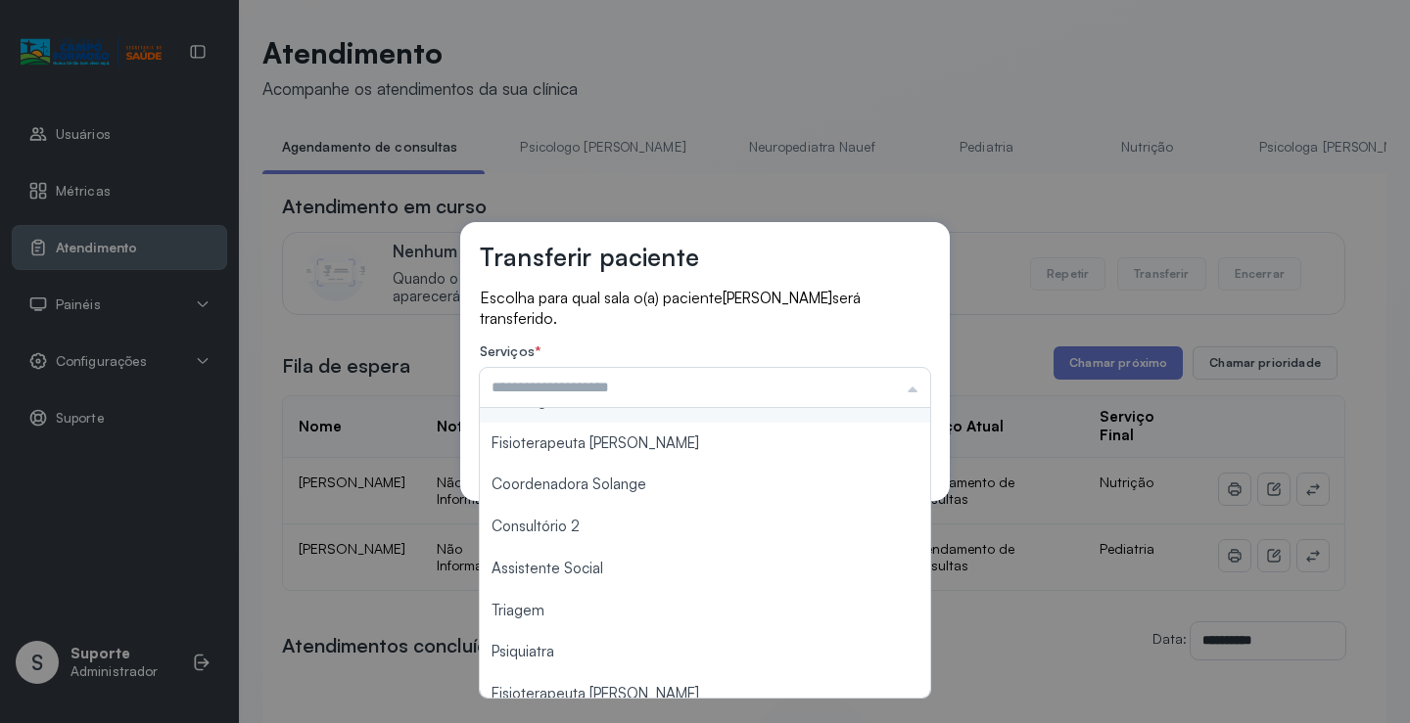
scroll to position [196, 0]
type input "*******"
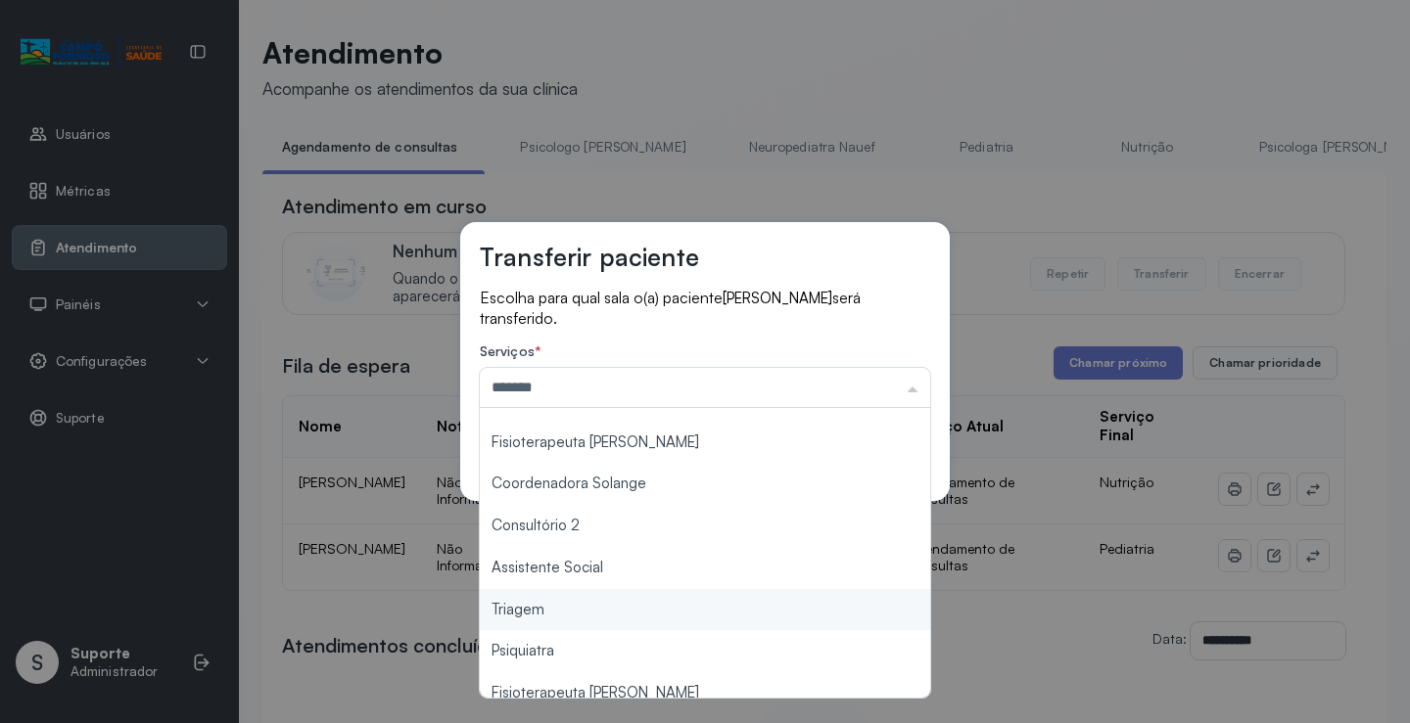
click at [579, 611] on div "Transferir paciente Escolha para qual sala o(a) paciente [PERSON_NAME] será tra…" at bounding box center [705, 361] width 1410 height 723
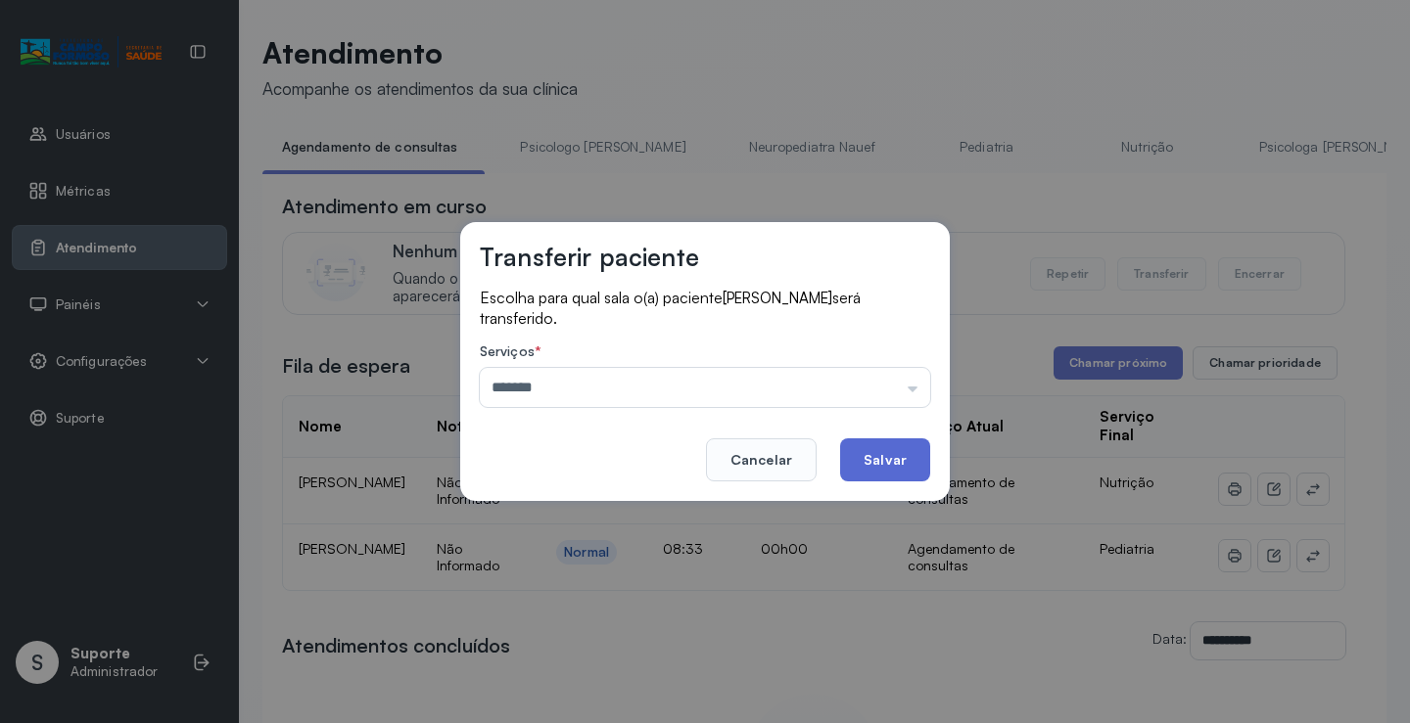
click at [880, 454] on button "Salvar" at bounding box center [885, 460] width 90 height 43
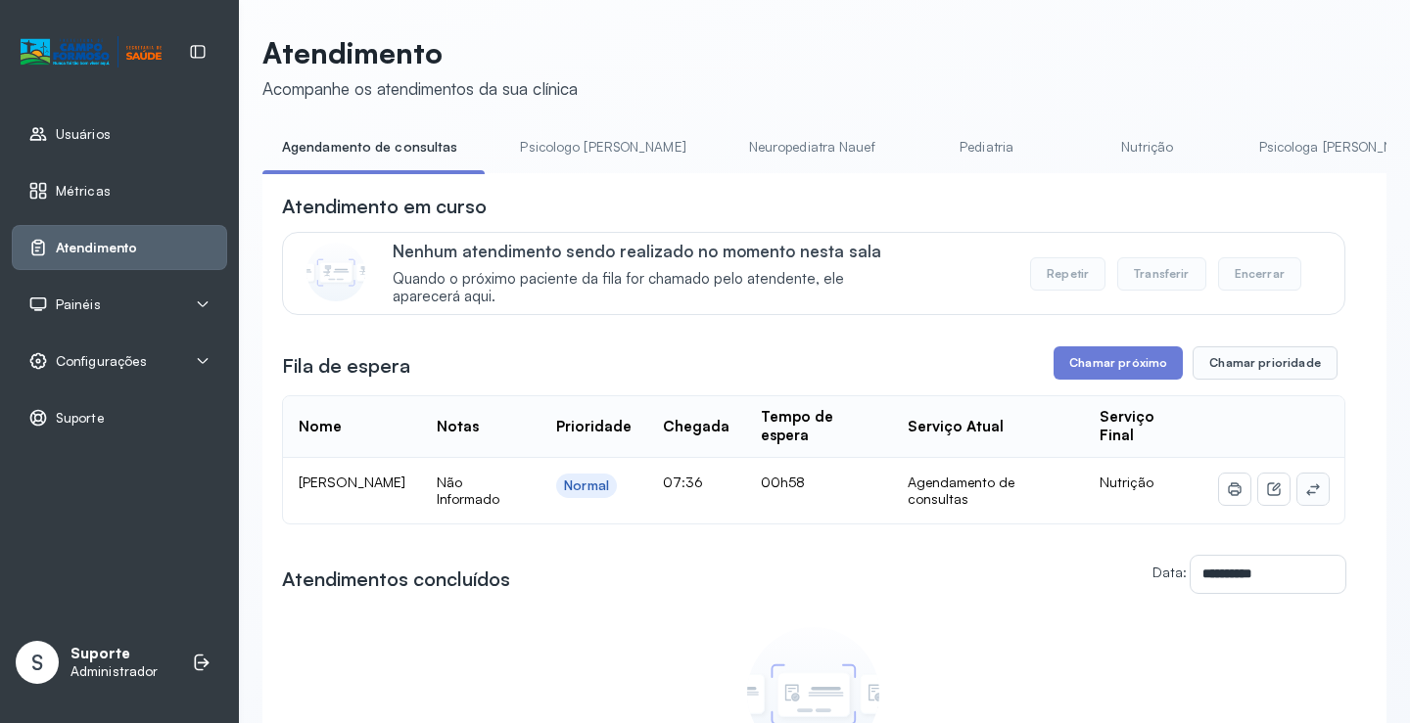
click at [1305, 497] on icon at bounding box center [1313, 490] width 16 height 16
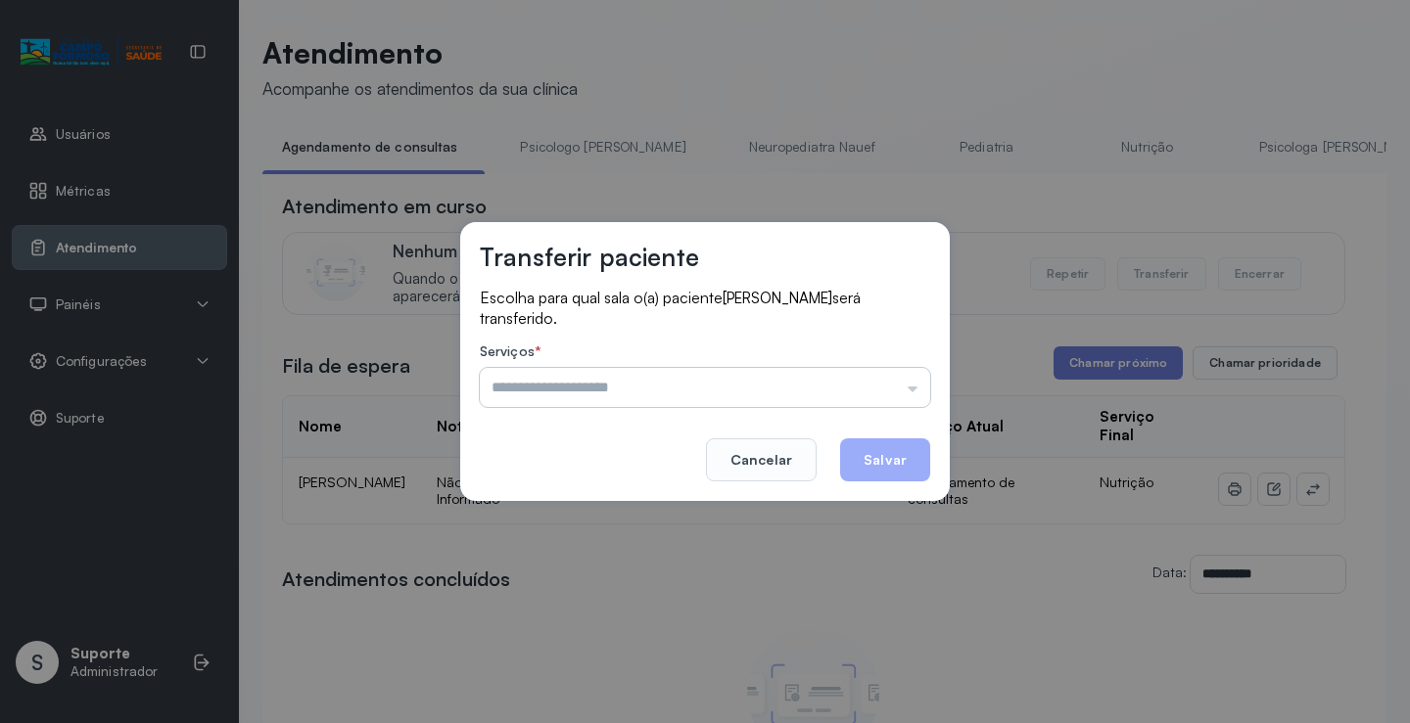
click at [846, 392] on input "text" at bounding box center [705, 387] width 450 height 39
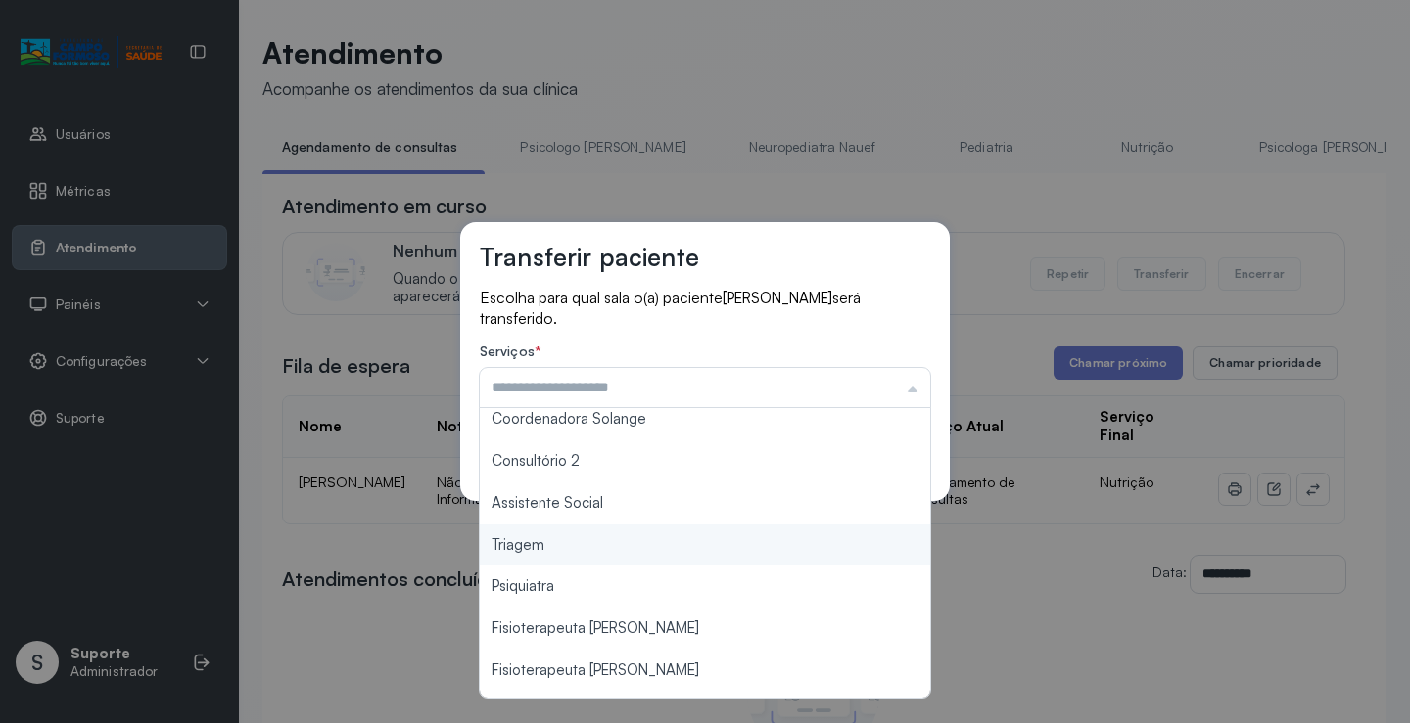
scroll to position [296, 0]
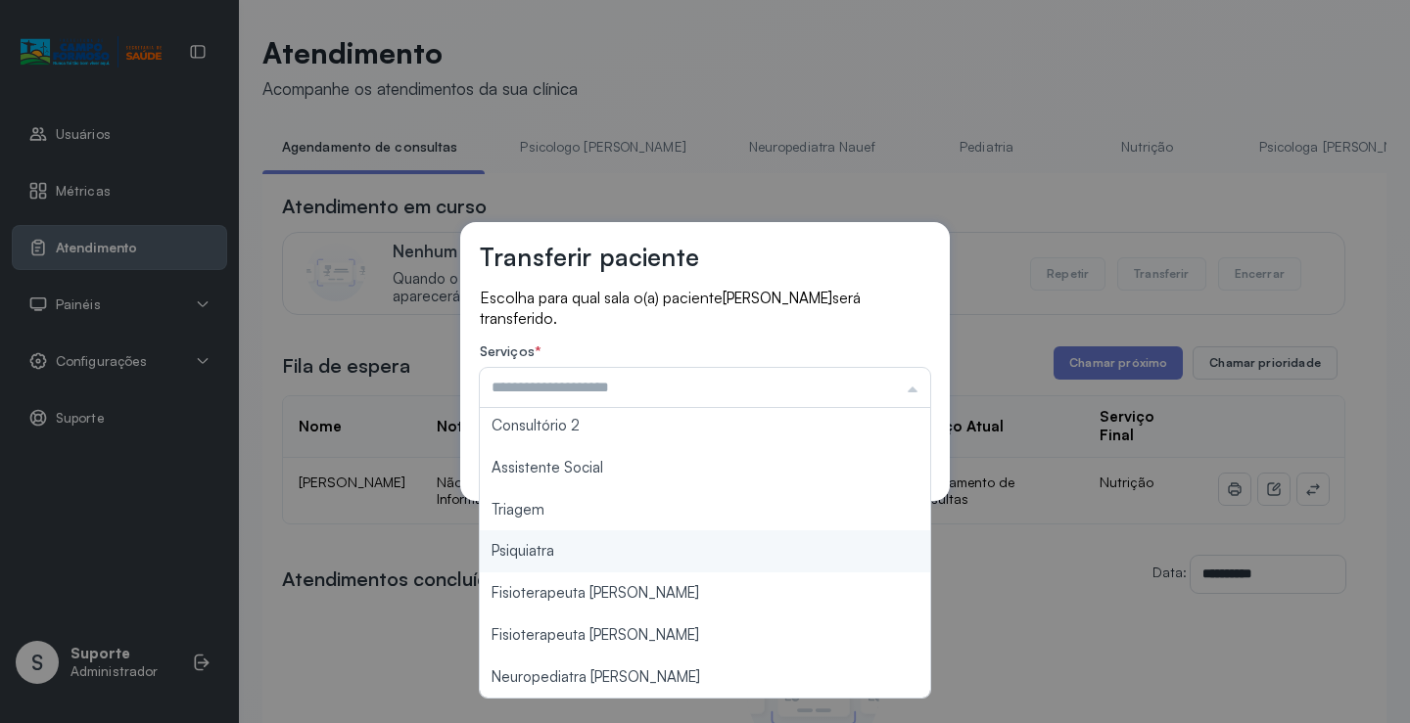
type input "*******"
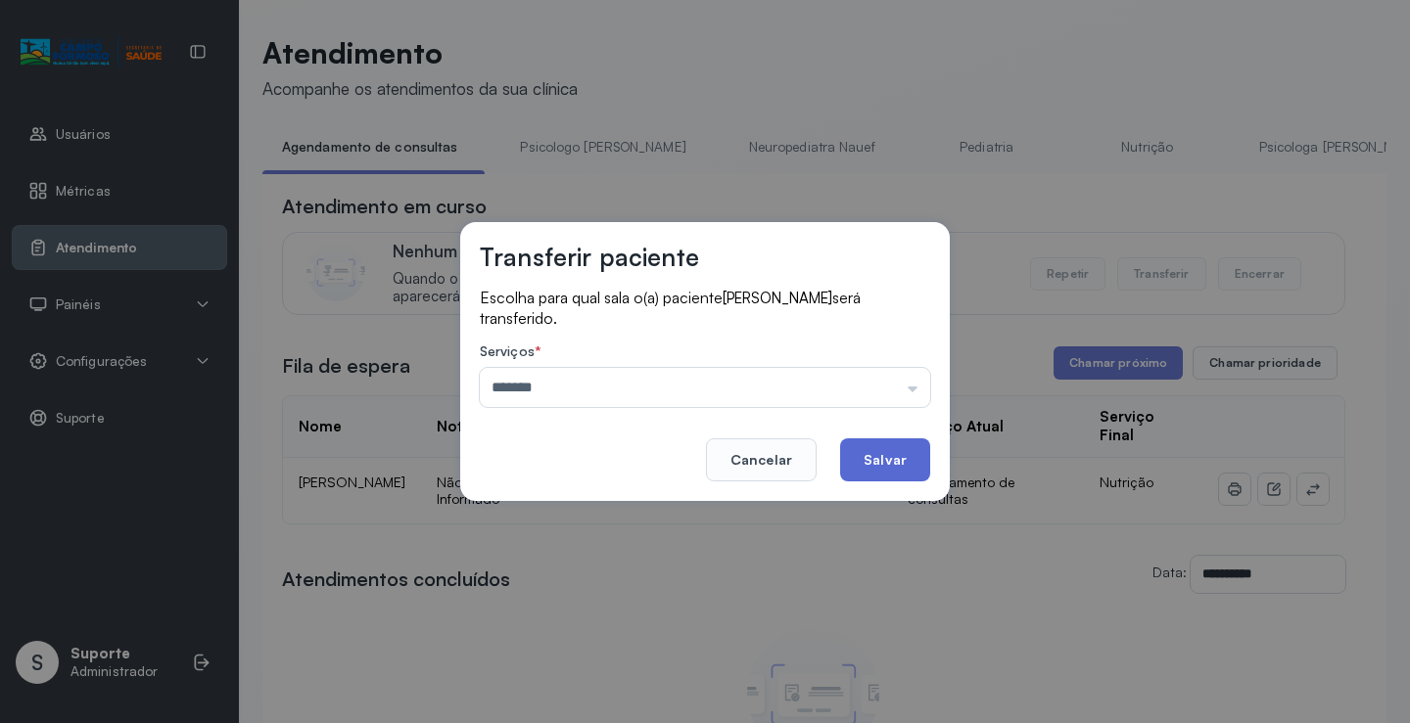
drag, startPoint x: 561, startPoint y: 509, endPoint x: 860, endPoint y: 454, distance: 304.5
click at [561, 505] on div "Transferir paciente Escolha para qual sala o(a) paciente Cecilia Rodrigues da C…" at bounding box center [705, 361] width 1410 height 723
click at [882, 457] on button "Salvar" at bounding box center [885, 460] width 90 height 43
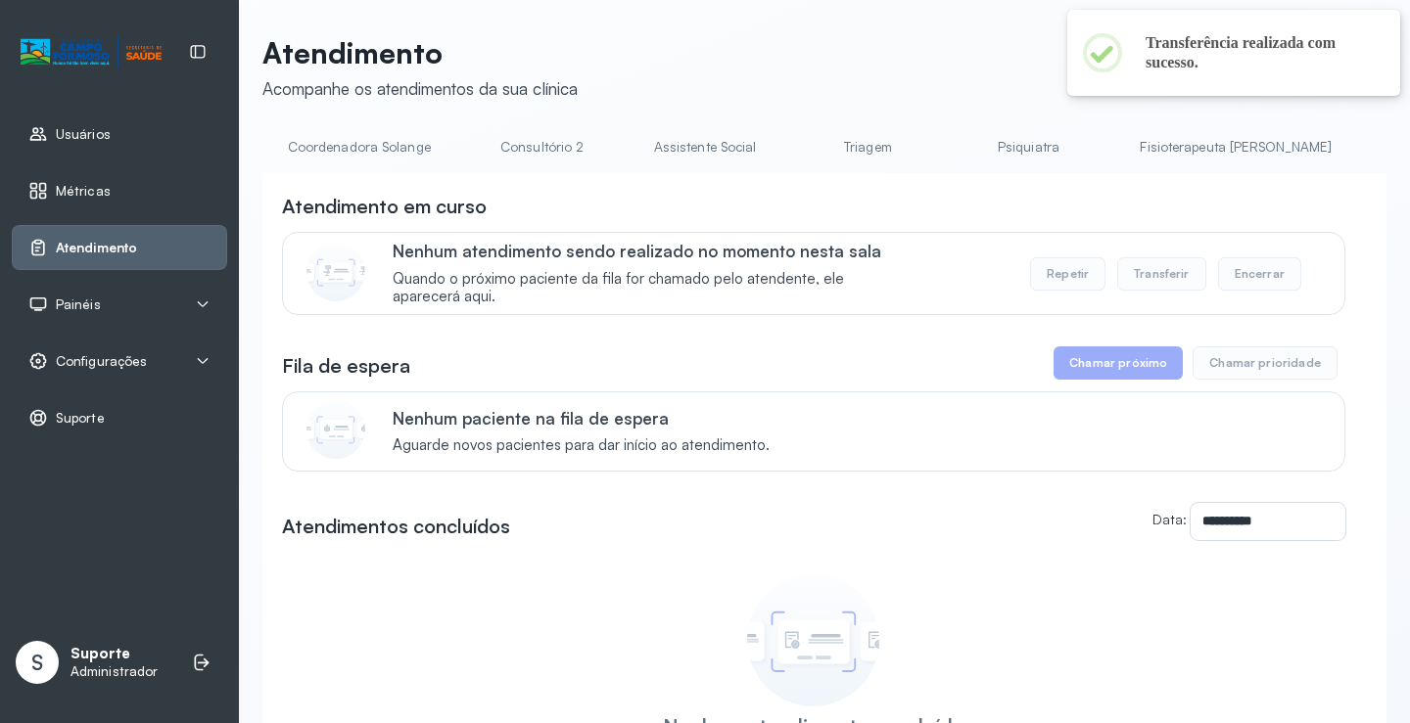
scroll to position [0, 1459]
click at [793, 143] on link "Triagem" at bounding box center [861, 147] width 137 height 32
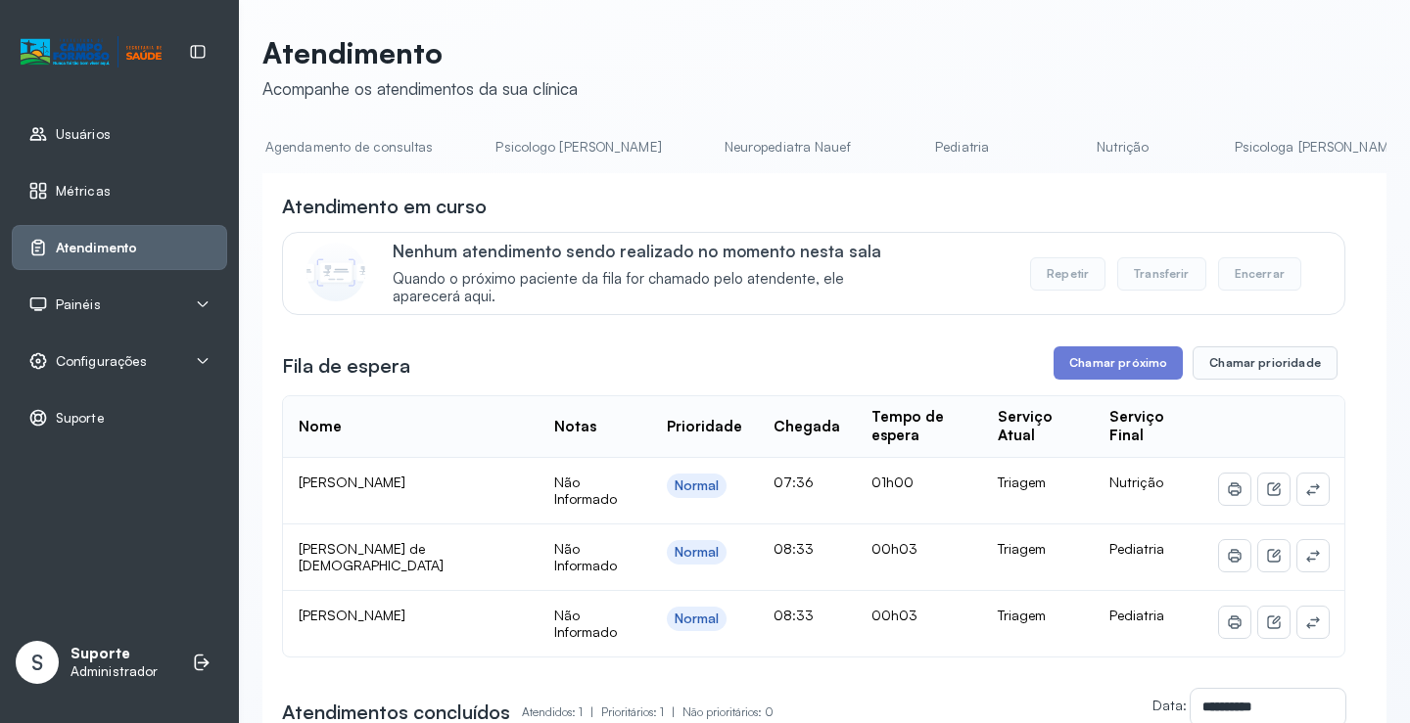
scroll to position [0, 0]
drag, startPoint x: 290, startPoint y: 125, endPoint x: 313, endPoint y: 139, distance: 27.2
click at [292, 125] on div "**********" at bounding box center [824, 504] width 1124 height 939
click at [313, 139] on link "Agendamento de consultas" at bounding box center [365, 147] width 207 height 32
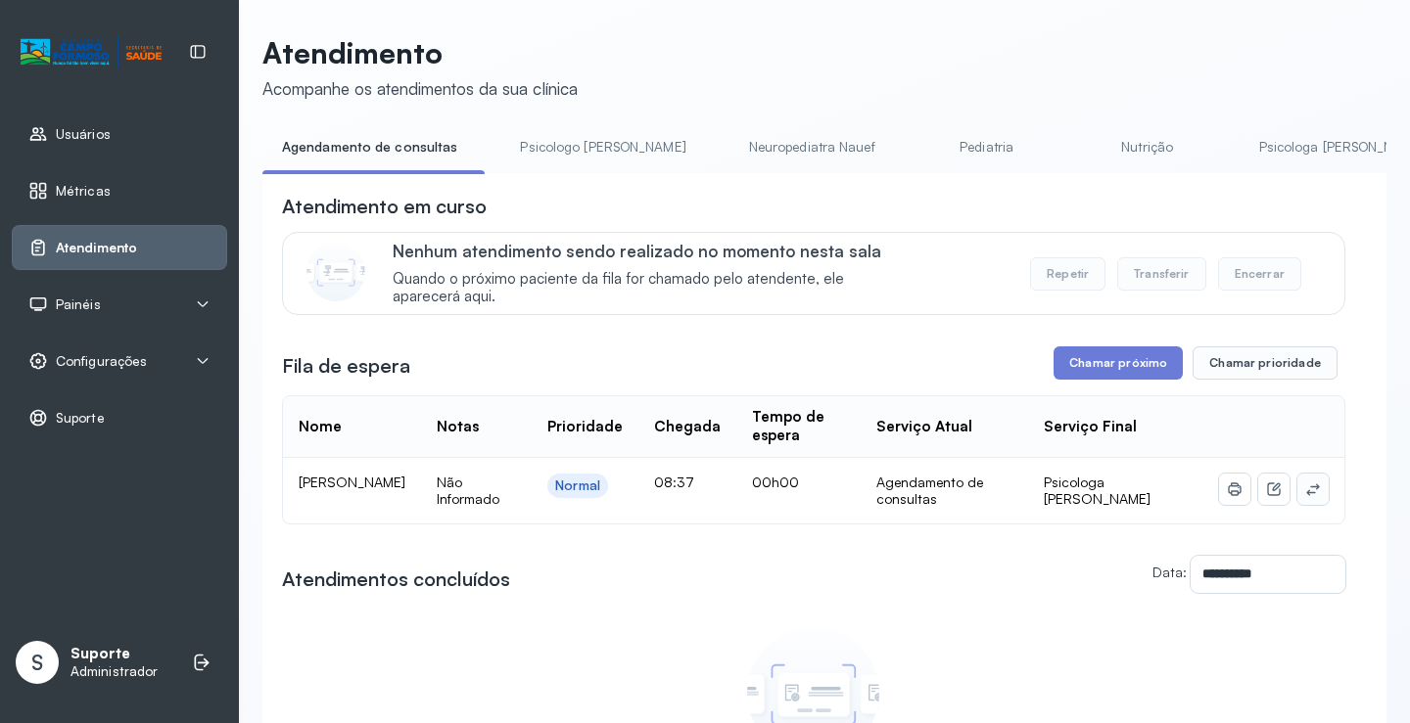
click at [1306, 491] on icon at bounding box center [1312, 490] width 13 height 12
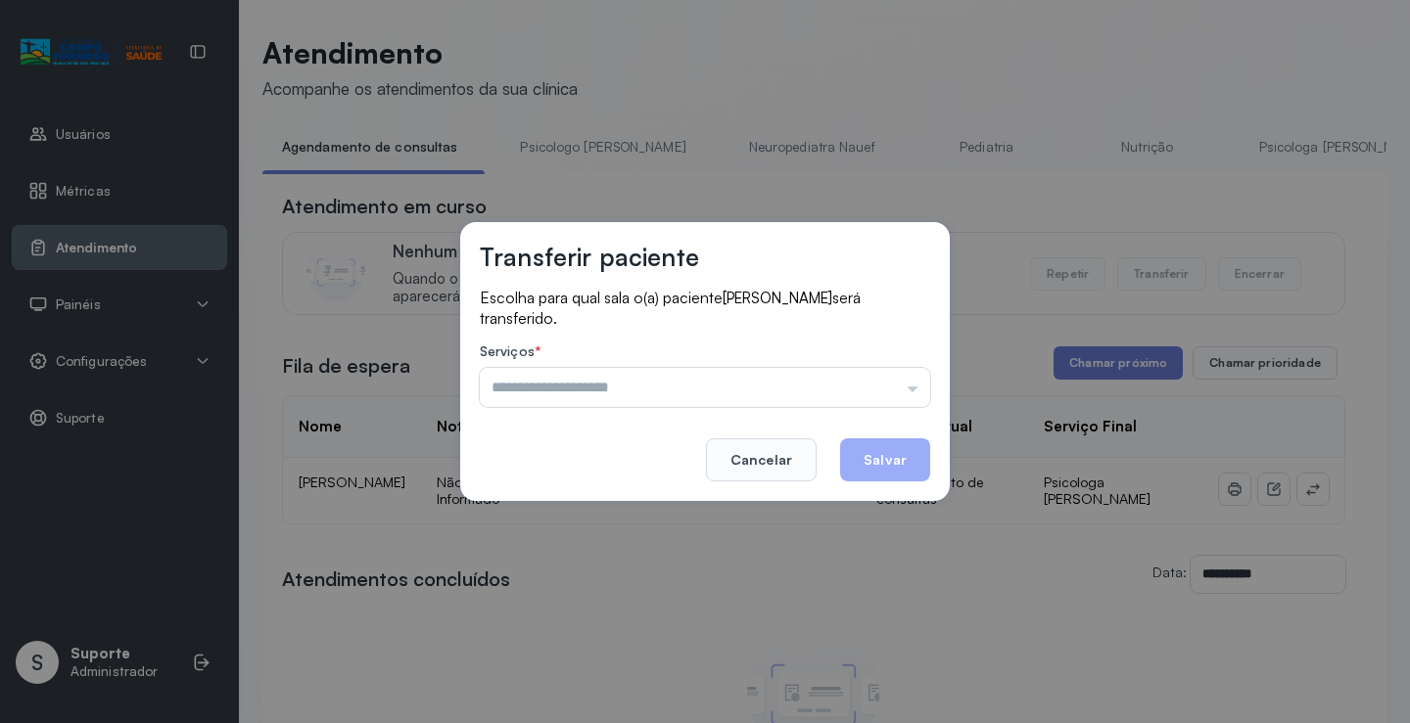
click at [773, 315] on p "Escolha para qual sala o(a) paciente Kiara Maria Santos Cruz será transferido." at bounding box center [705, 308] width 450 height 40
click at [765, 462] on button "Cancelar" at bounding box center [761, 460] width 111 height 43
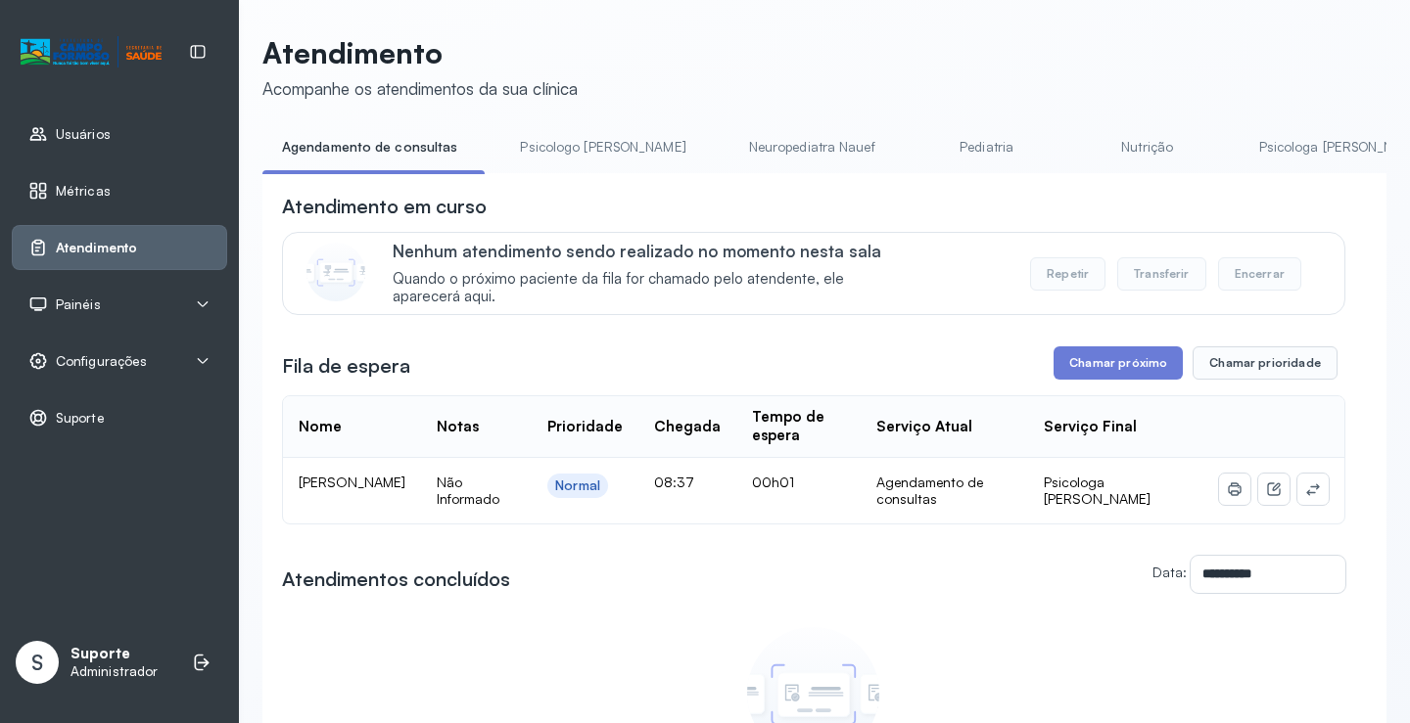
click at [572, 139] on link "Psicologo Pedro" at bounding box center [602, 147] width 205 height 32
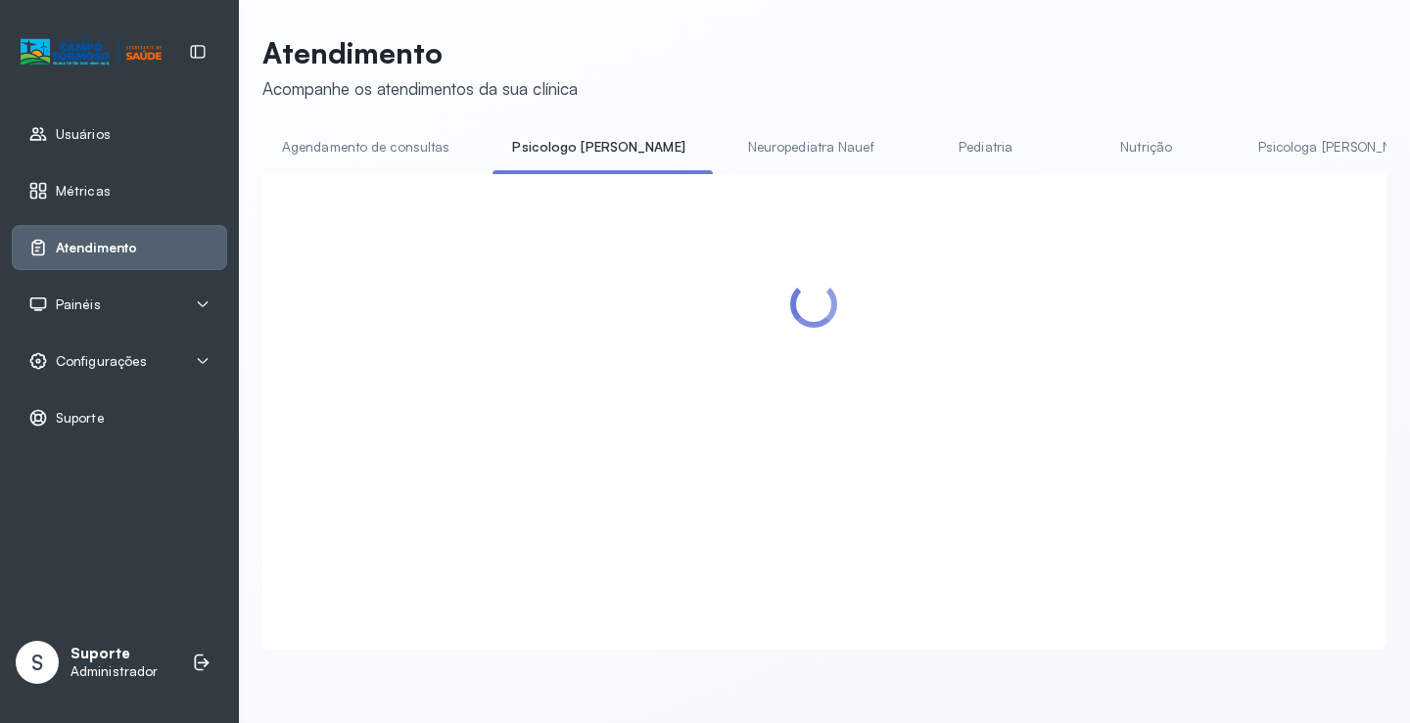
click at [454, 136] on link "Agendamento de consultas" at bounding box center [365, 147] width 207 height 32
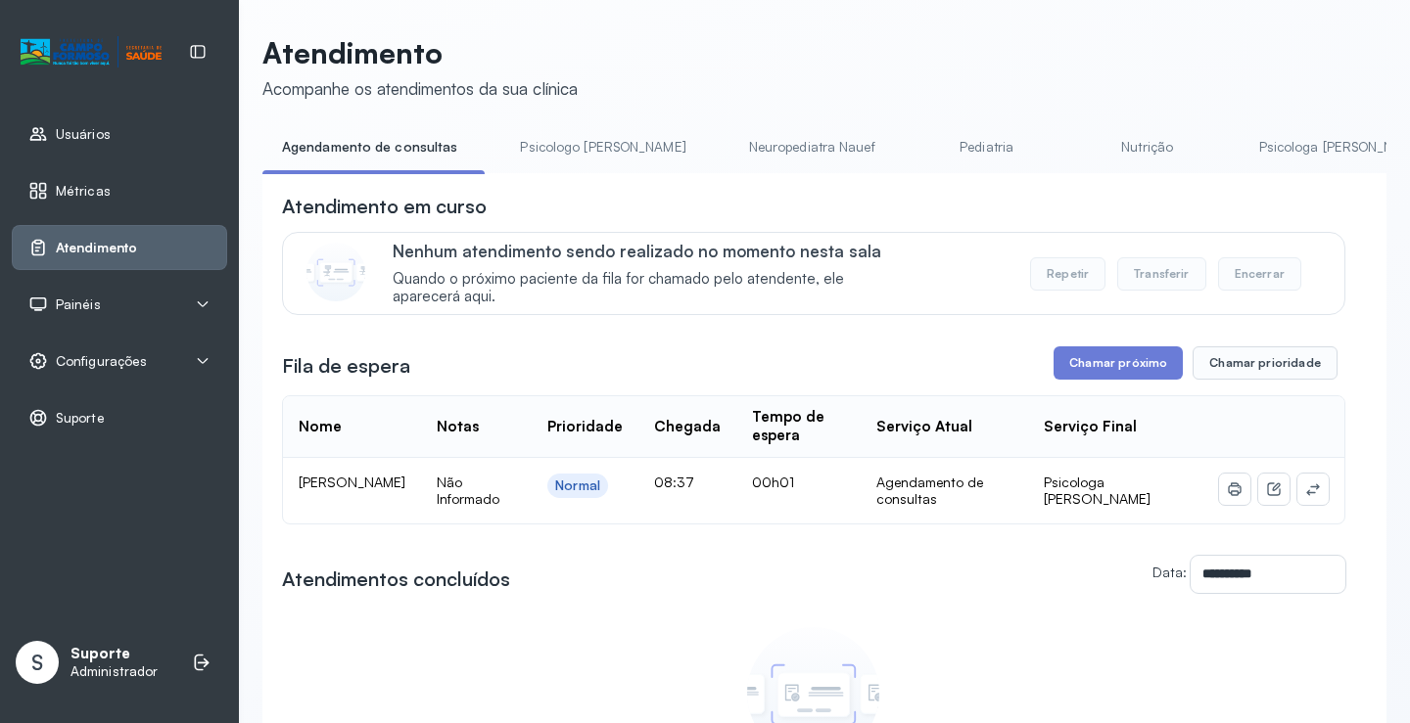
drag, startPoint x: 559, startPoint y: 159, endPoint x: 471, endPoint y: 153, distance: 88.3
click at [558, 158] on link "Psicologo Pedro" at bounding box center [602, 147] width 205 height 32
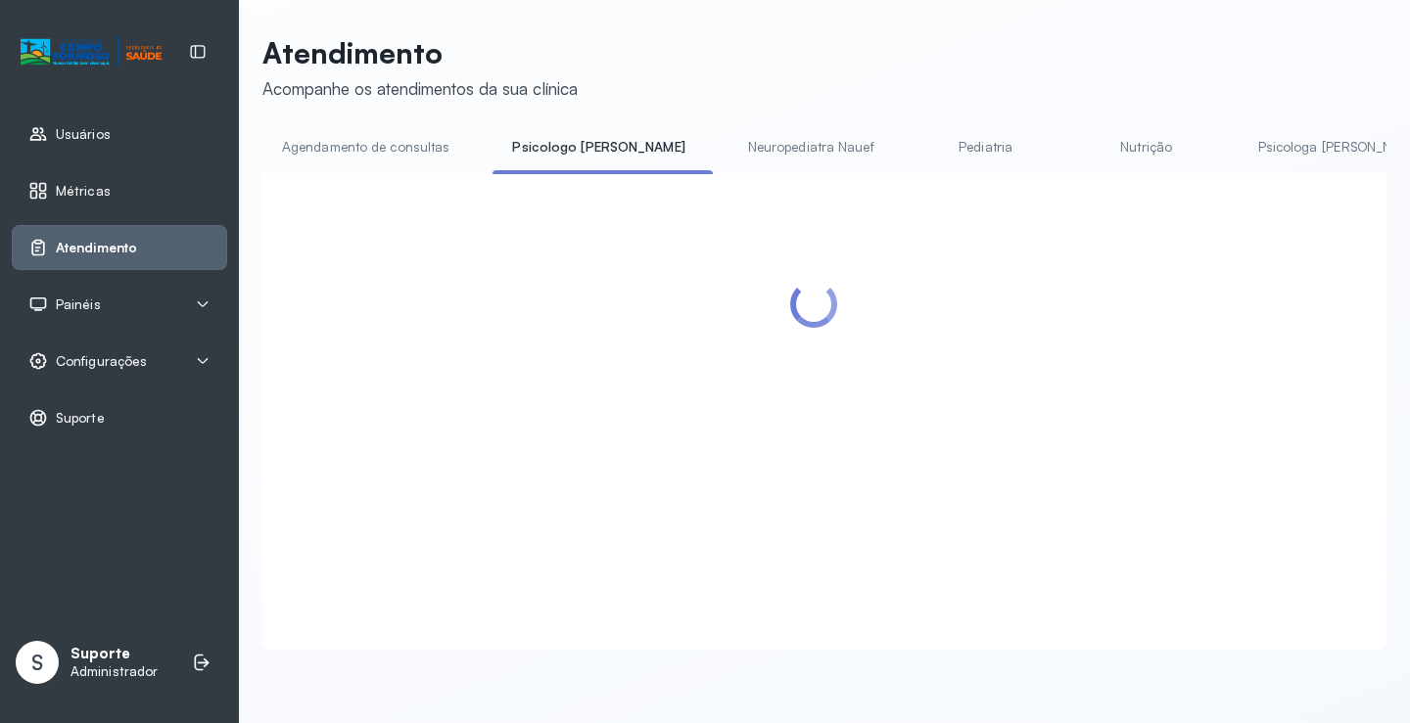
click at [398, 150] on link "Agendamento de consultas" at bounding box center [365, 147] width 207 height 32
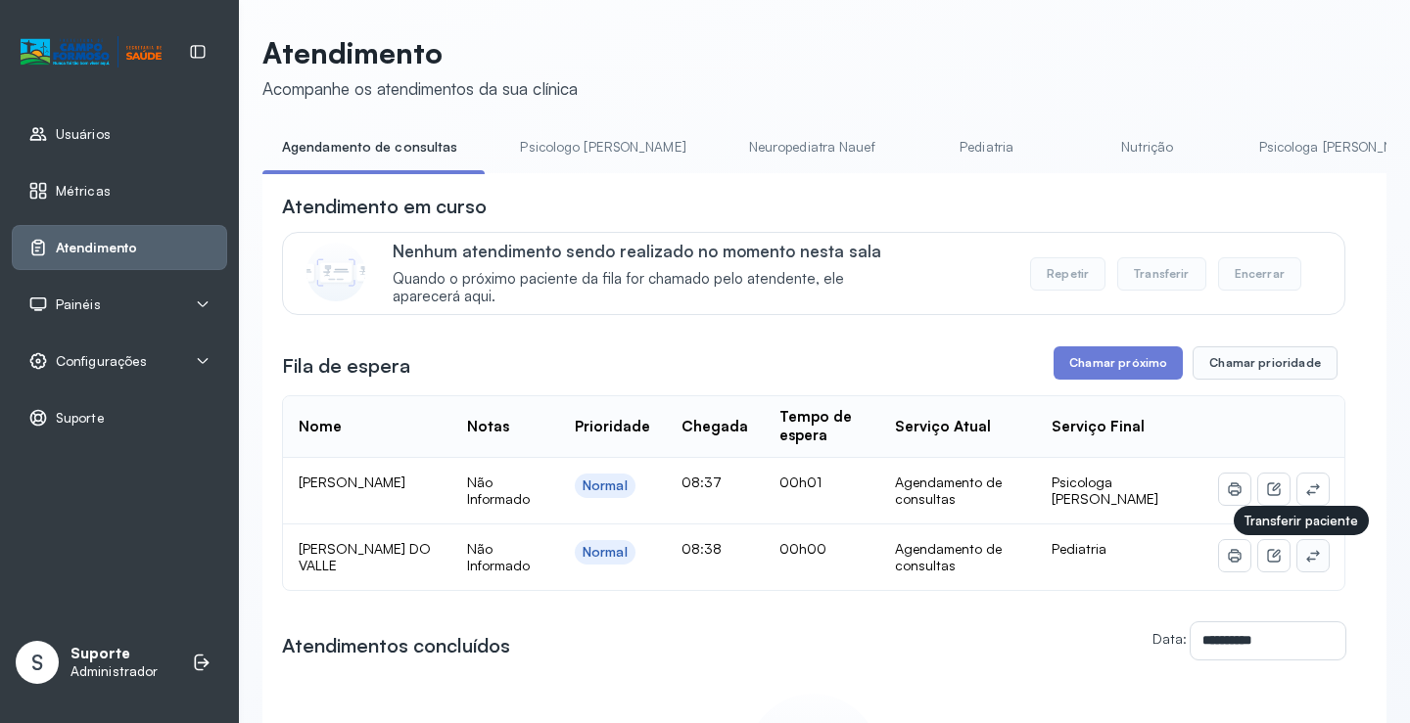
click at [1305, 558] on icon at bounding box center [1313, 556] width 16 height 16
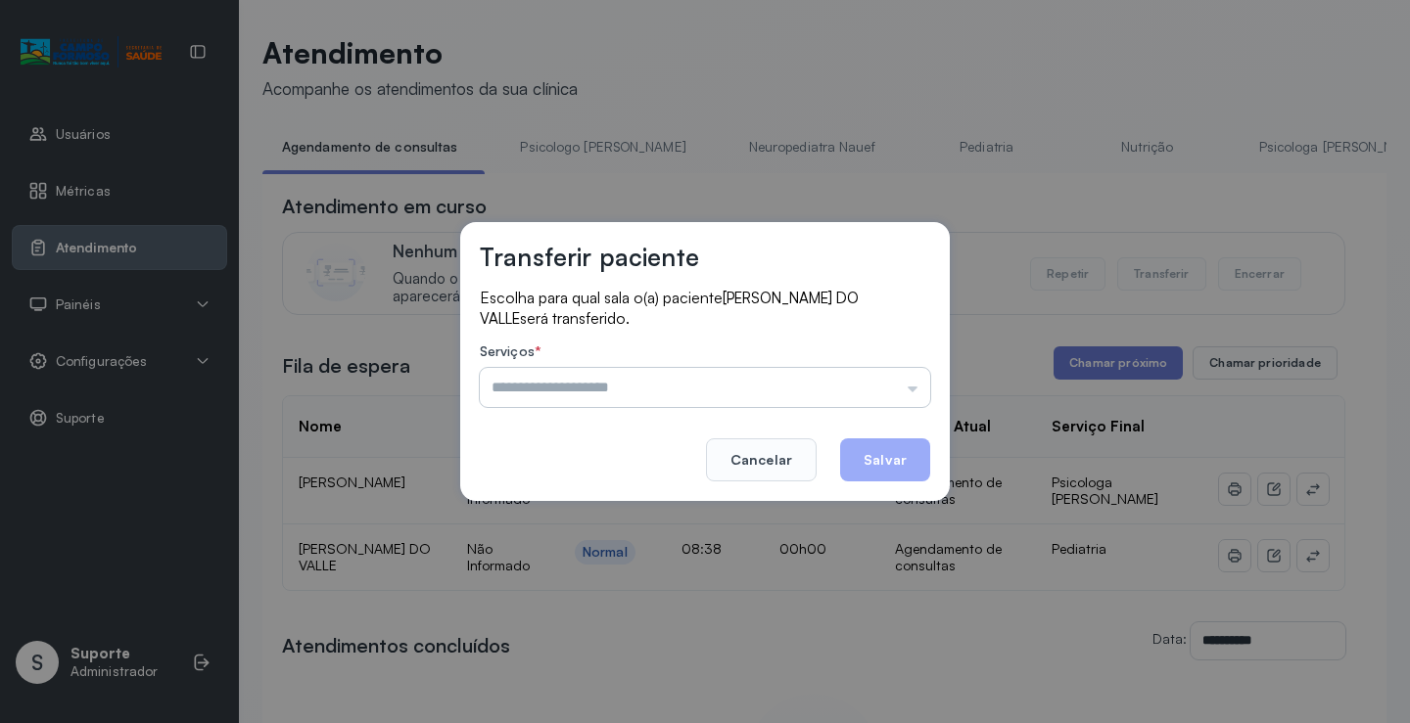
click at [856, 383] on input "text" at bounding box center [705, 387] width 450 height 39
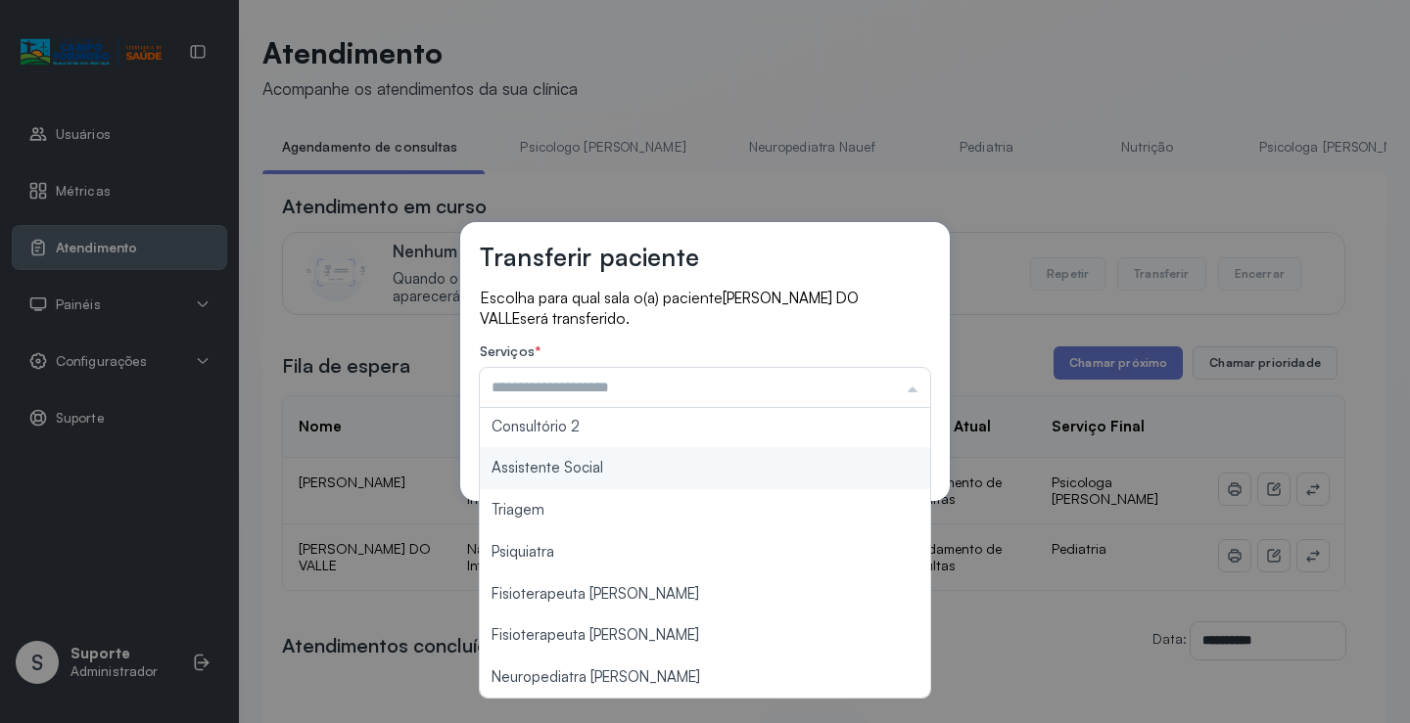
scroll to position [297, 0]
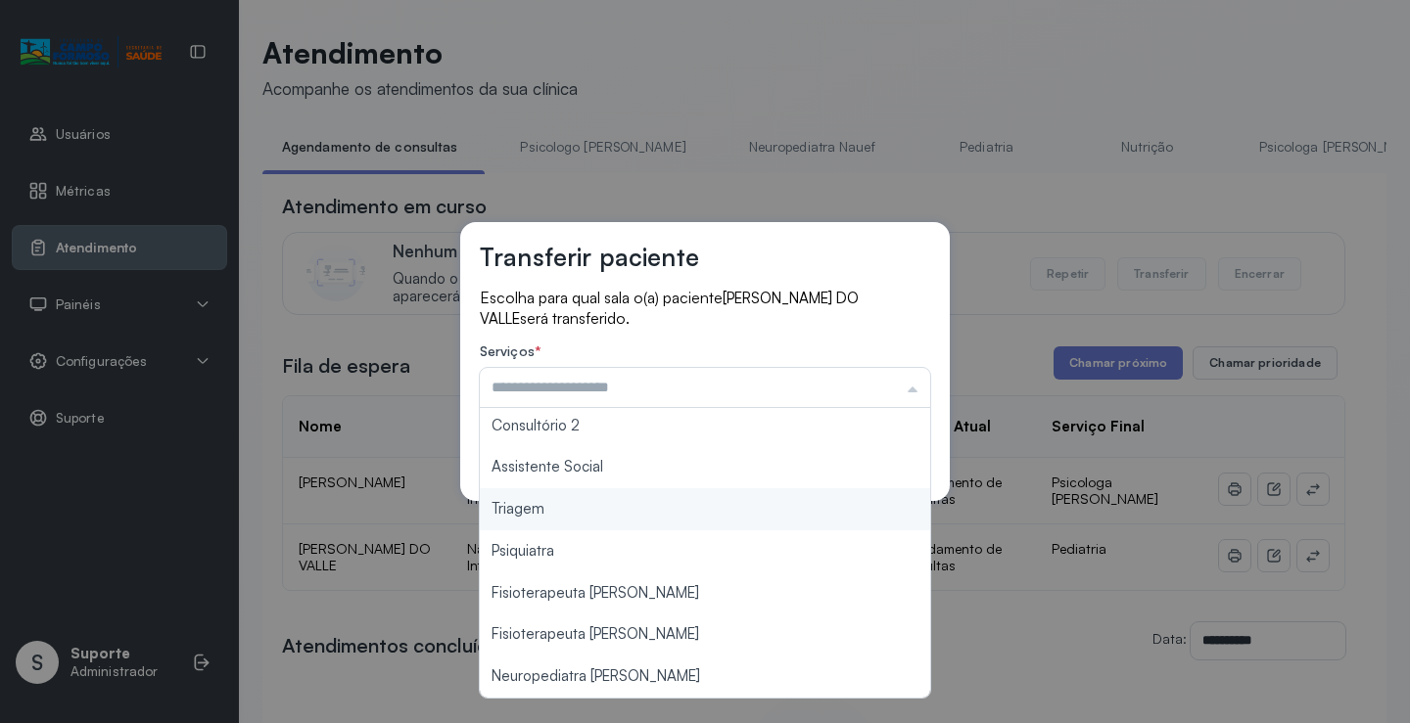
type input "*******"
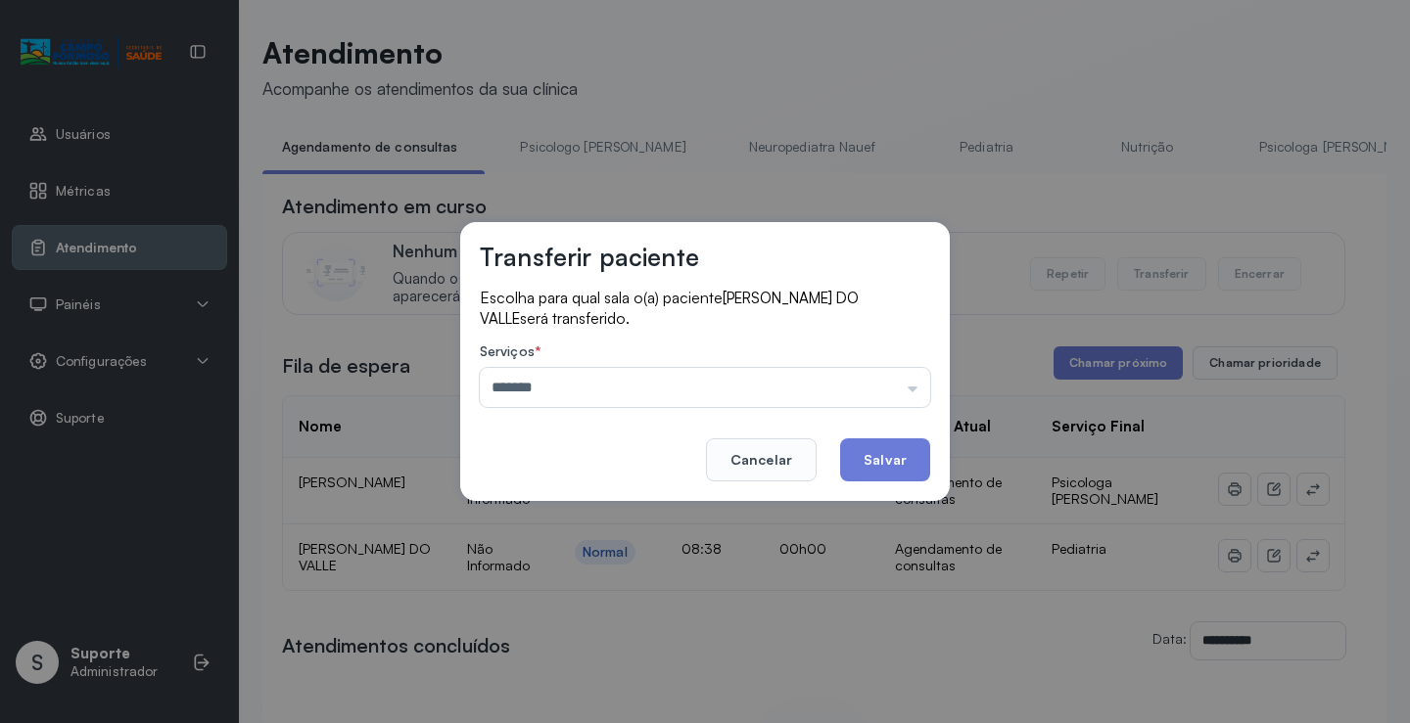
click at [624, 515] on div "Transferir paciente Escolha para qual sala o(a) paciente NATANAEL SANTOS DO VAL…" at bounding box center [705, 361] width 1410 height 723
click at [899, 454] on button "Salvar" at bounding box center [885, 460] width 90 height 43
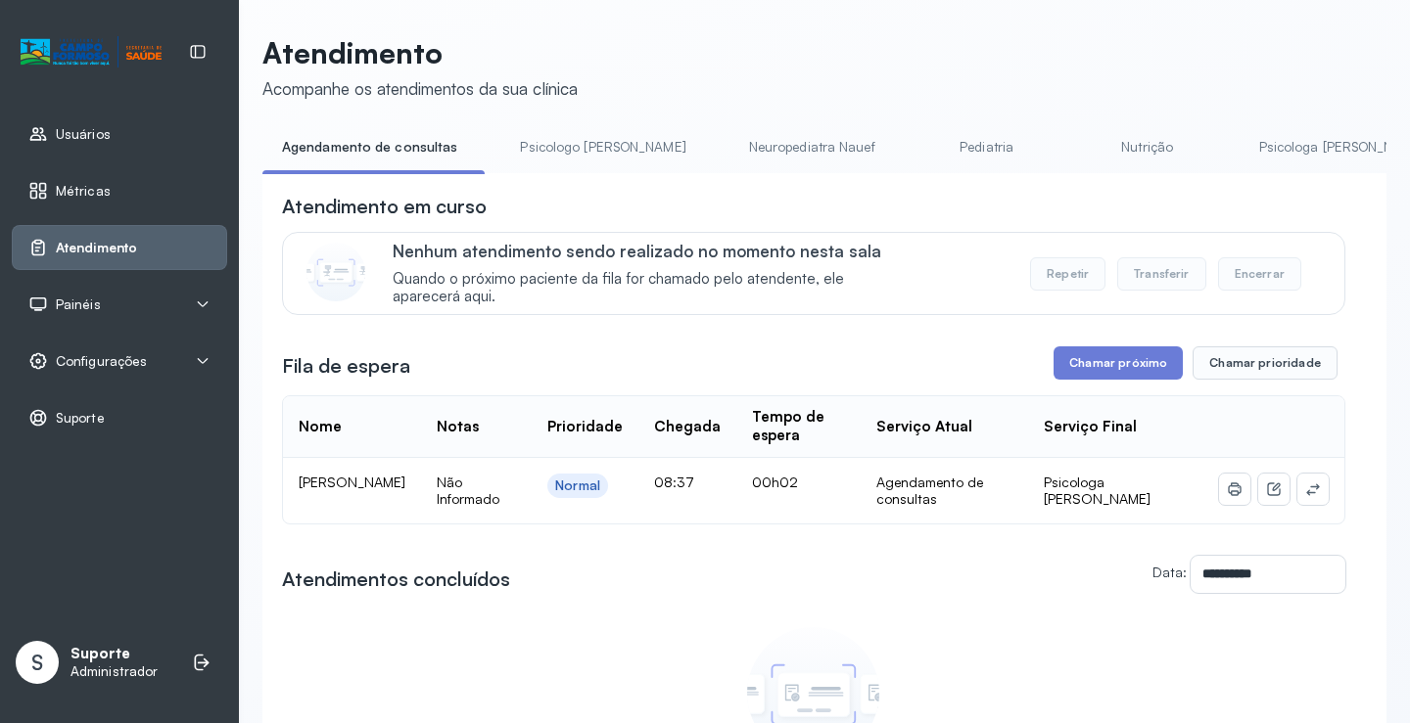
click at [571, 145] on link "Psicologo Pedro" at bounding box center [602, 147] width 205 height 32
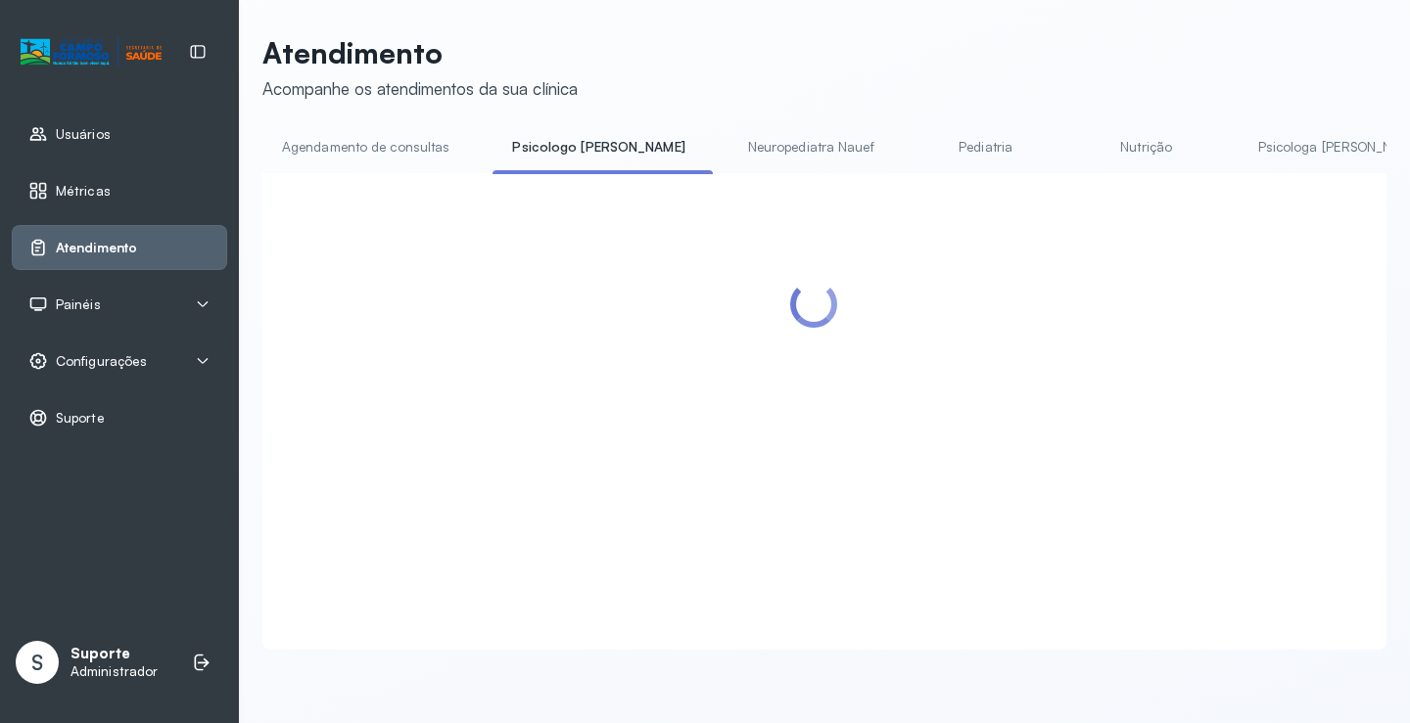
click at [406, 140] on link "Agendamento de consultas" at bounding box center [365, 147] width 207 height 32
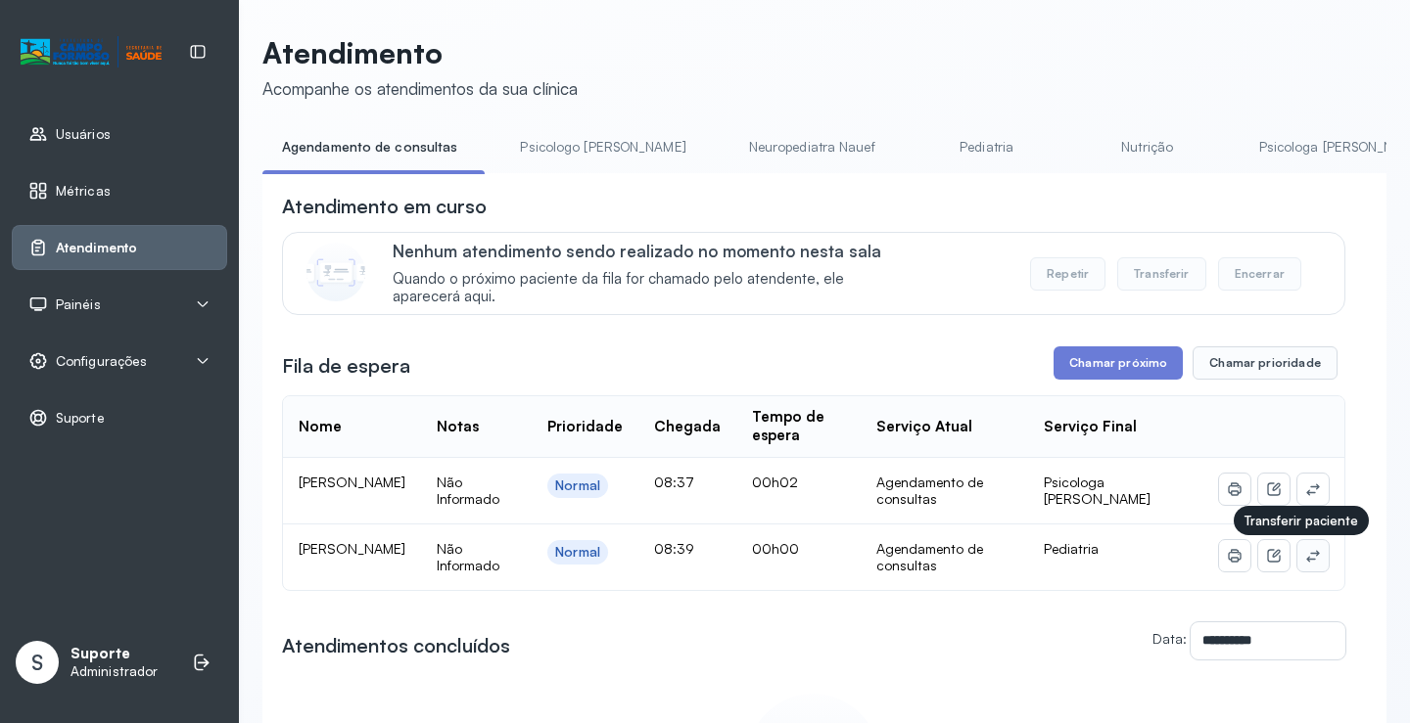
click at [1306, 558] on icon at bounding box center [1312, 556] width 13 height 12
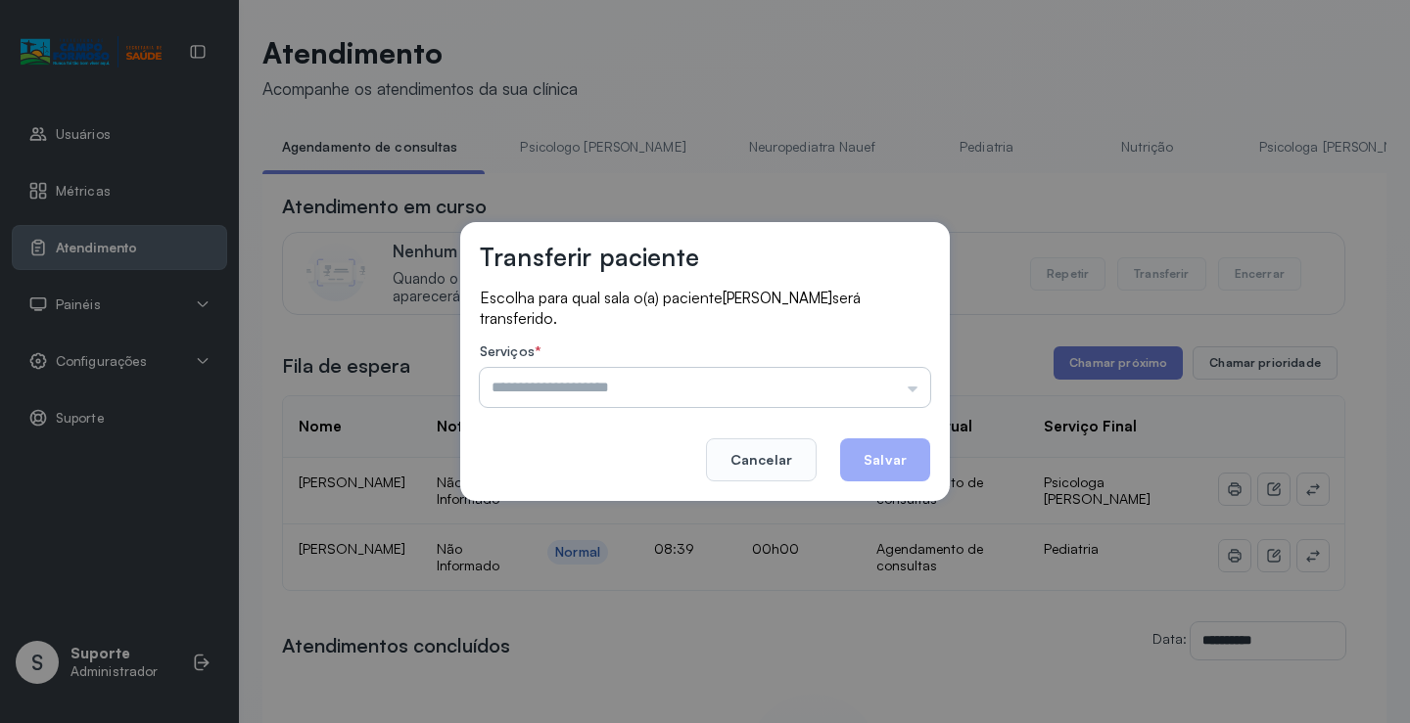
drag, startPoint x: 908, startPoint y: 386, endPoint x: 876, endPoint y: 396, distance: 34.0
click at [906, 386] on input "text" at bounding box center [705, 387] width 450 height 39
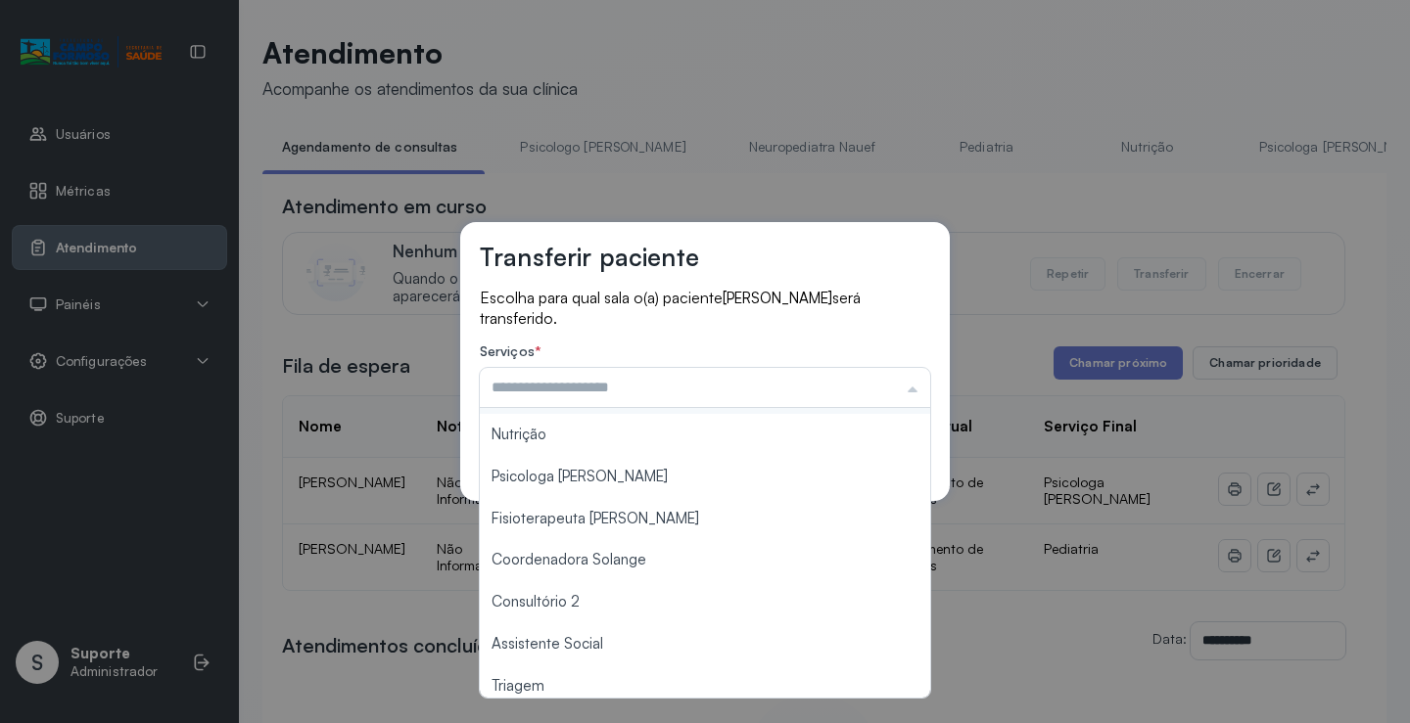
scroll to position [296, 0]
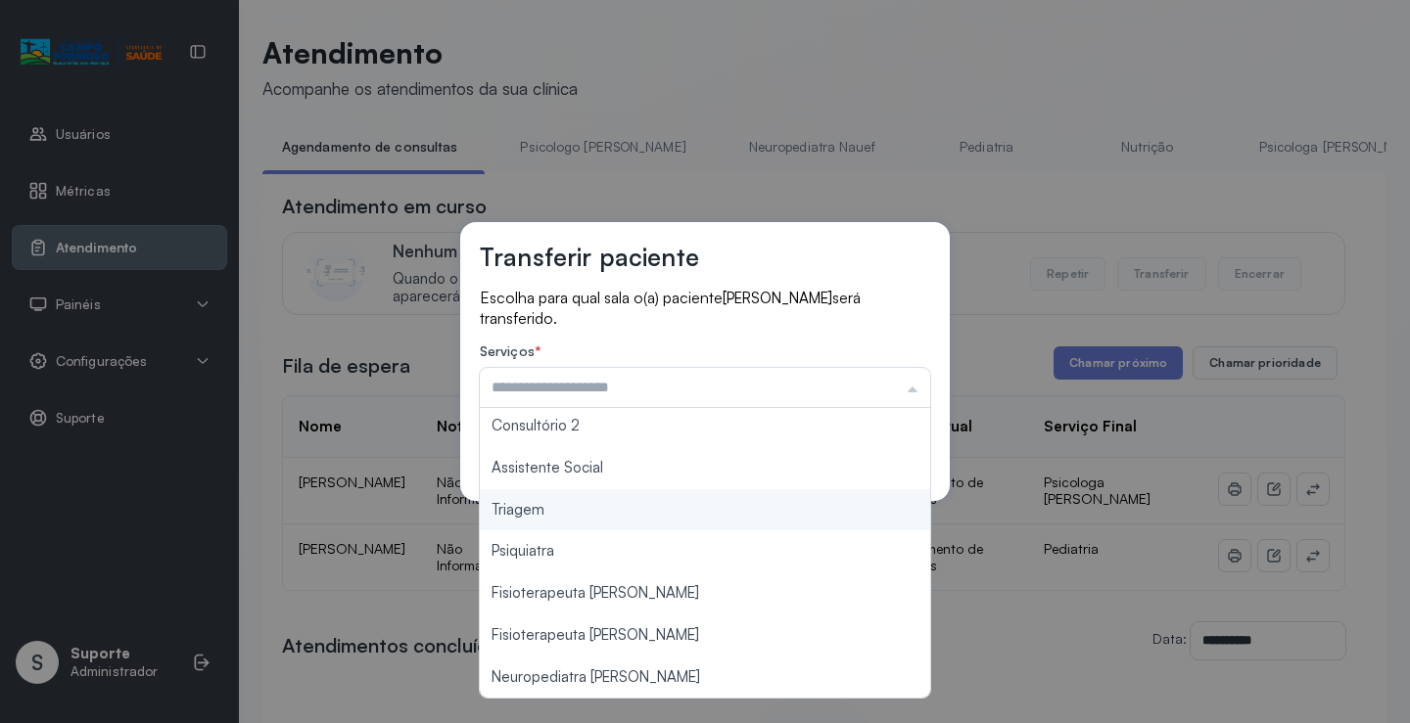
type input "*******"
drag, startPoint x: 617, startPoint y: 529, endPoint x: 666, endPoint y: 511, distance: 52.0
click at [617, 528] on div "Transferir paciente Escolha para qual sala o(a) paciente LUA MENEZES DE CARVALH…" at bounding box center [705, 361] width 1410 height 723
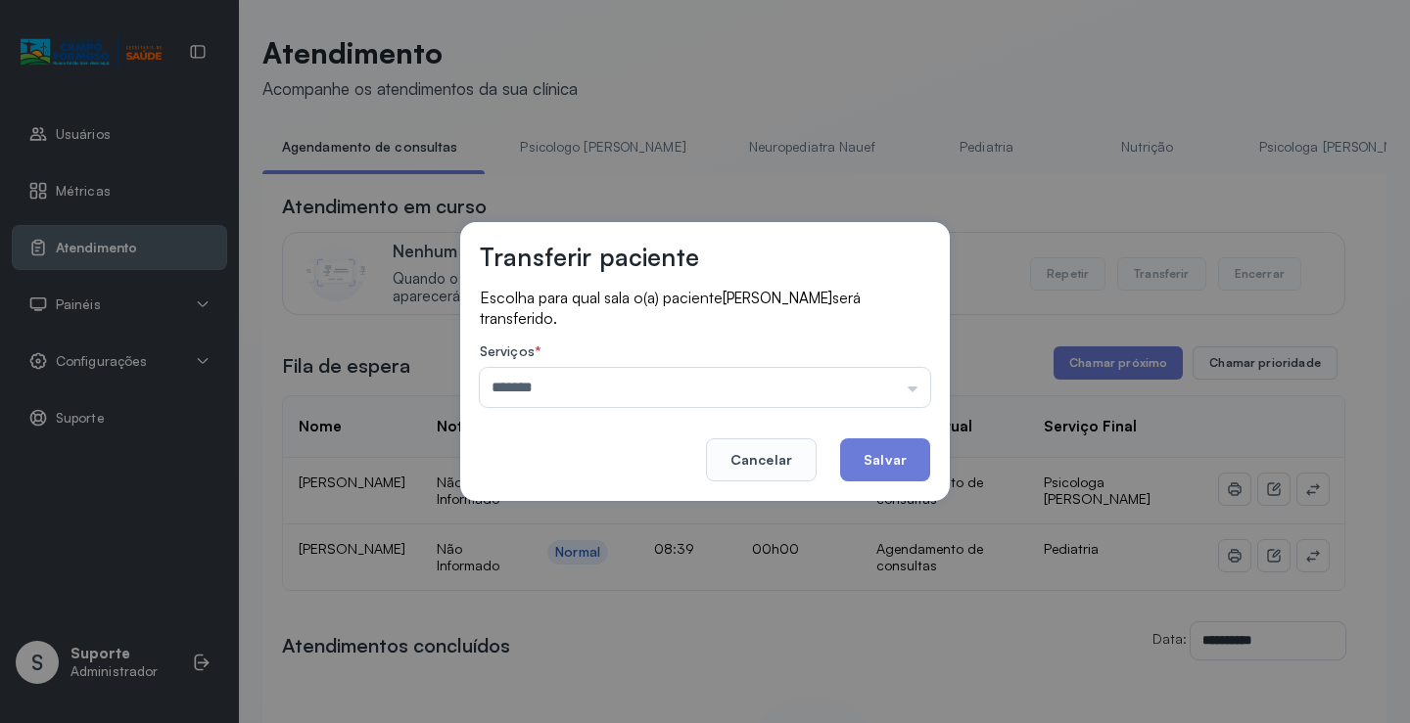
click at [895, 485] on div "Transferir paciente Escolha para qual sala o(a) paciente LUA MENEZES DE CARVALH…" at bounding box center [704, 361] width 489 height 279
click at [890, 468] on button "Salvar" at bounding box center [885, 460] width 90 height 43
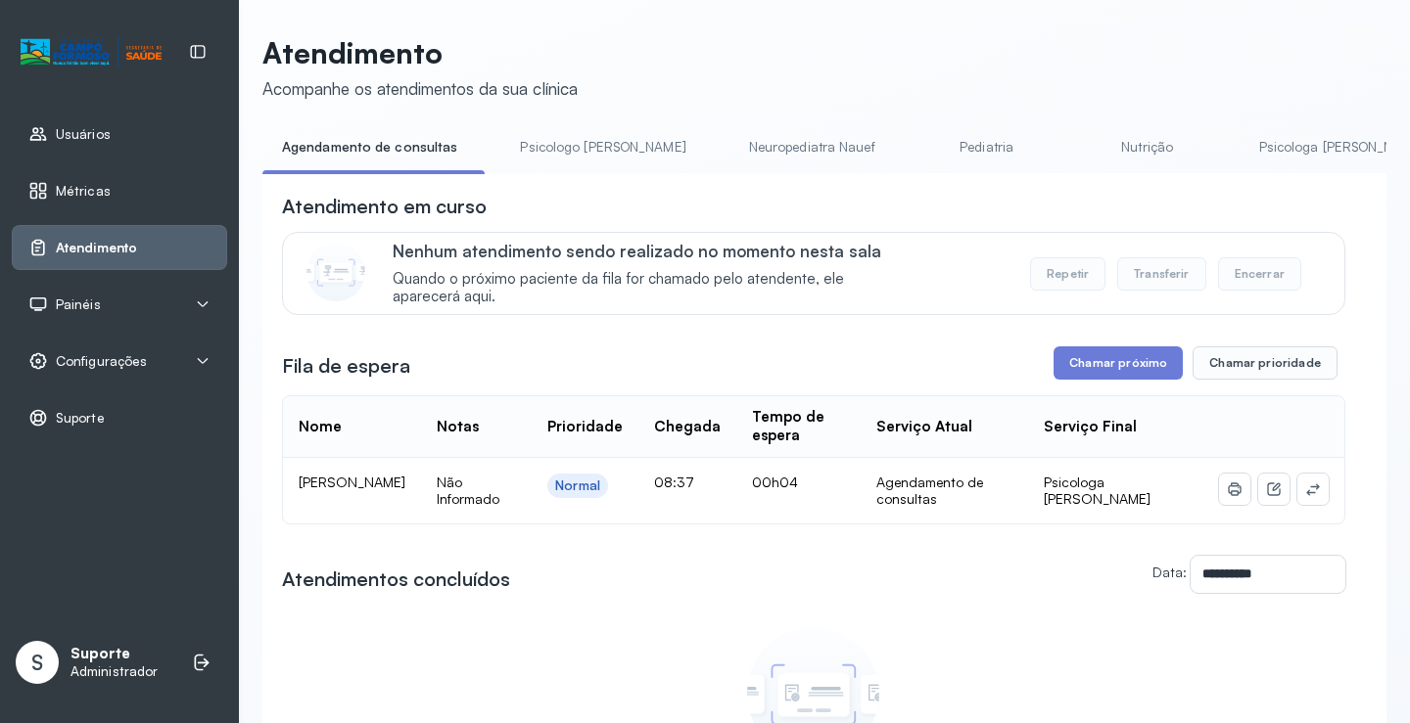
click at [583, 150] on link "Psicologo Pedro" at bounding box center [602, 147] width 205 height 32
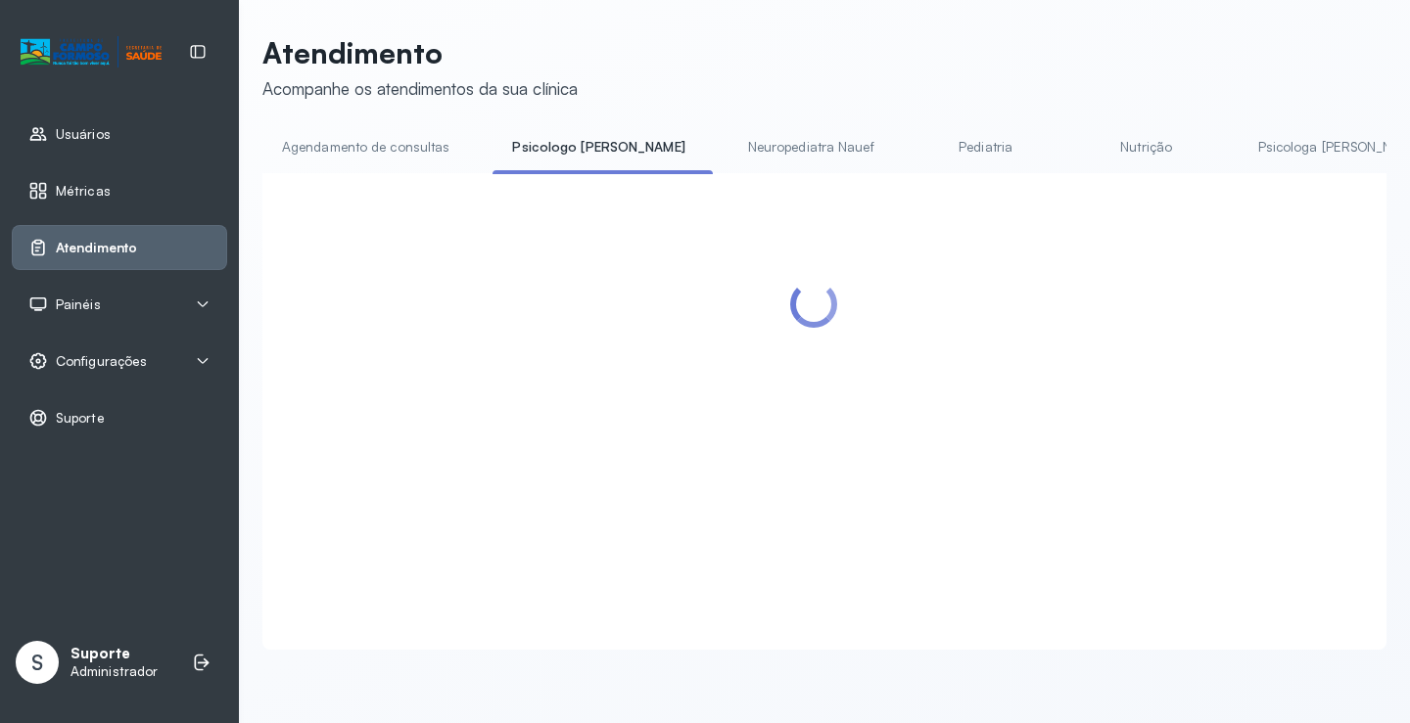
click at [445, 145] on link "Agendamento de consultas" at bounding box center [365, 147] width 207 height 32
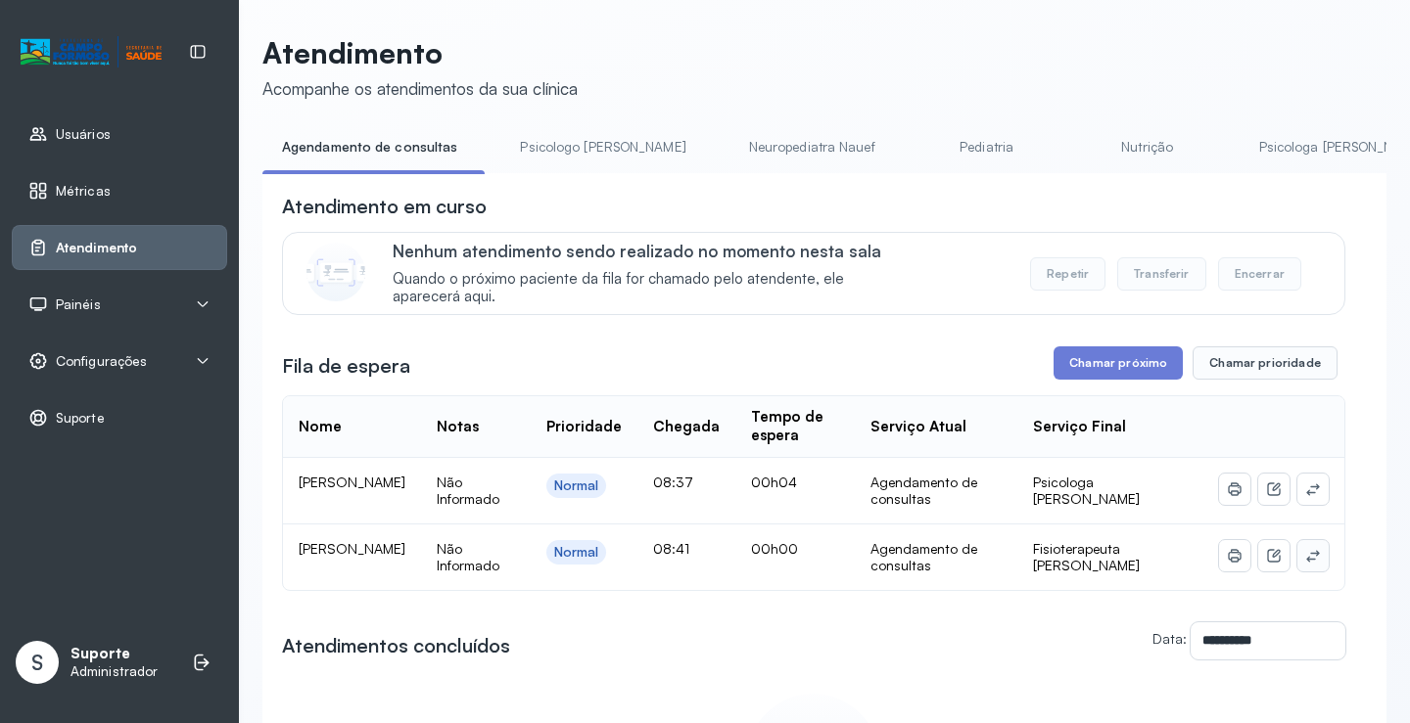
click at [1305, 557] on icon at bounding box center [1313, 556] width 16 height 16
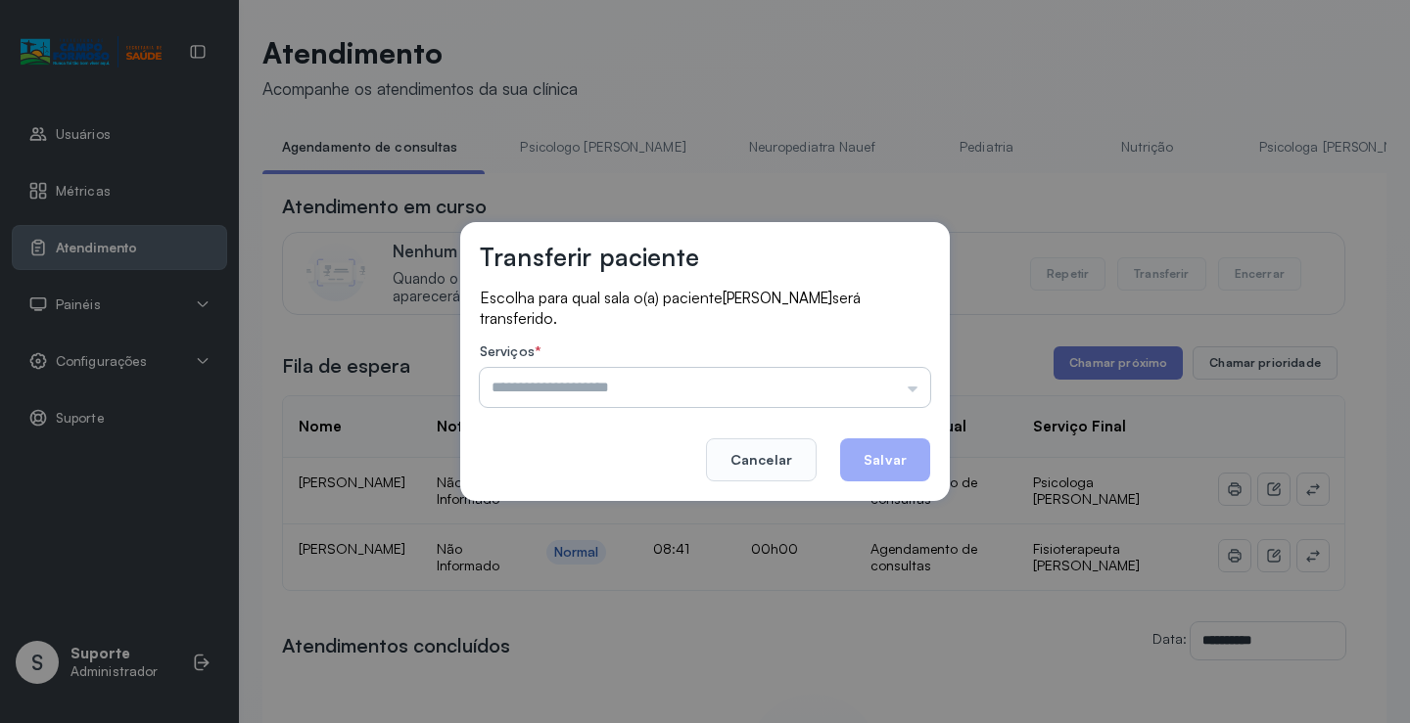
click at [871, 393] on input "text" at bounding box center [705, 387] width 450 height 39
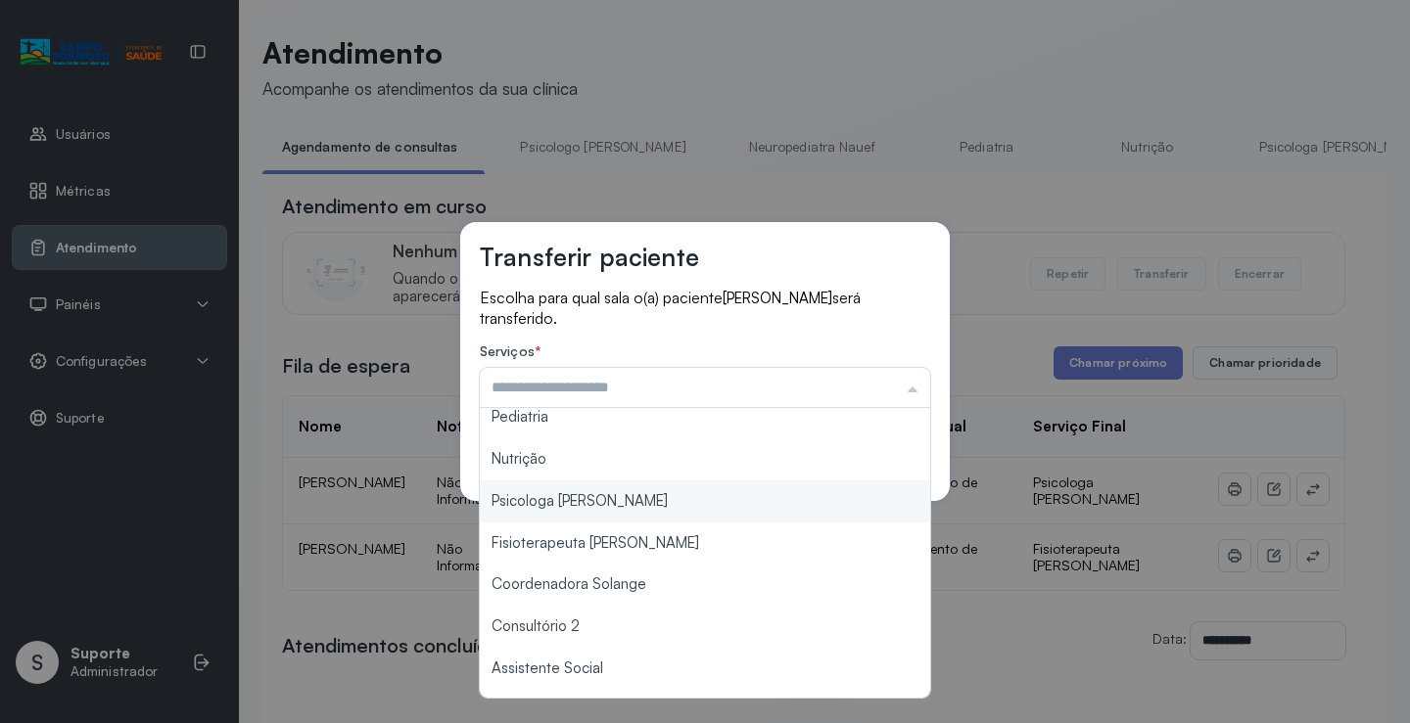
scroll to position [98, 0]
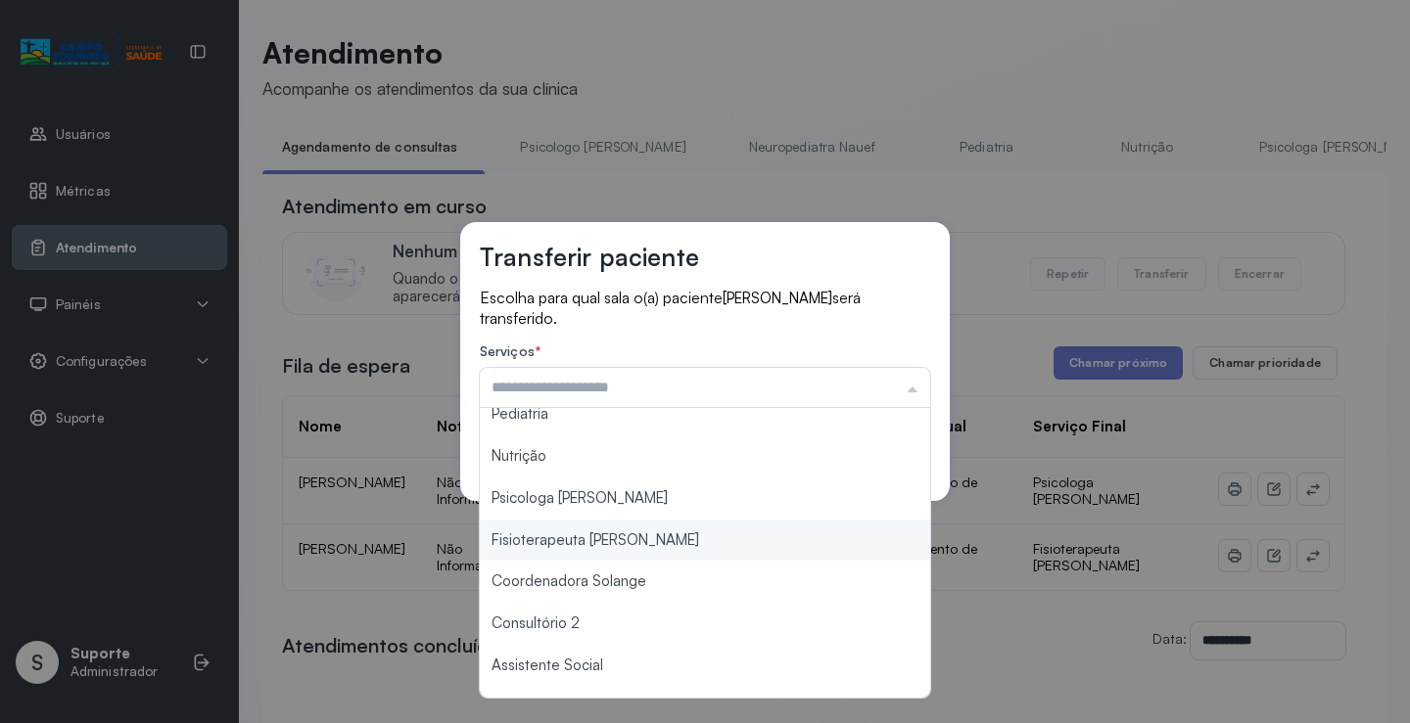
type input "**********"
drag, startPoint x: 656, startPoint y: 542, endPoint x: 838, endPoint y: 500, distance: 186.9
click at [657, 541] on div "**********" at bounding box center [705, 361] width 1410 height 723
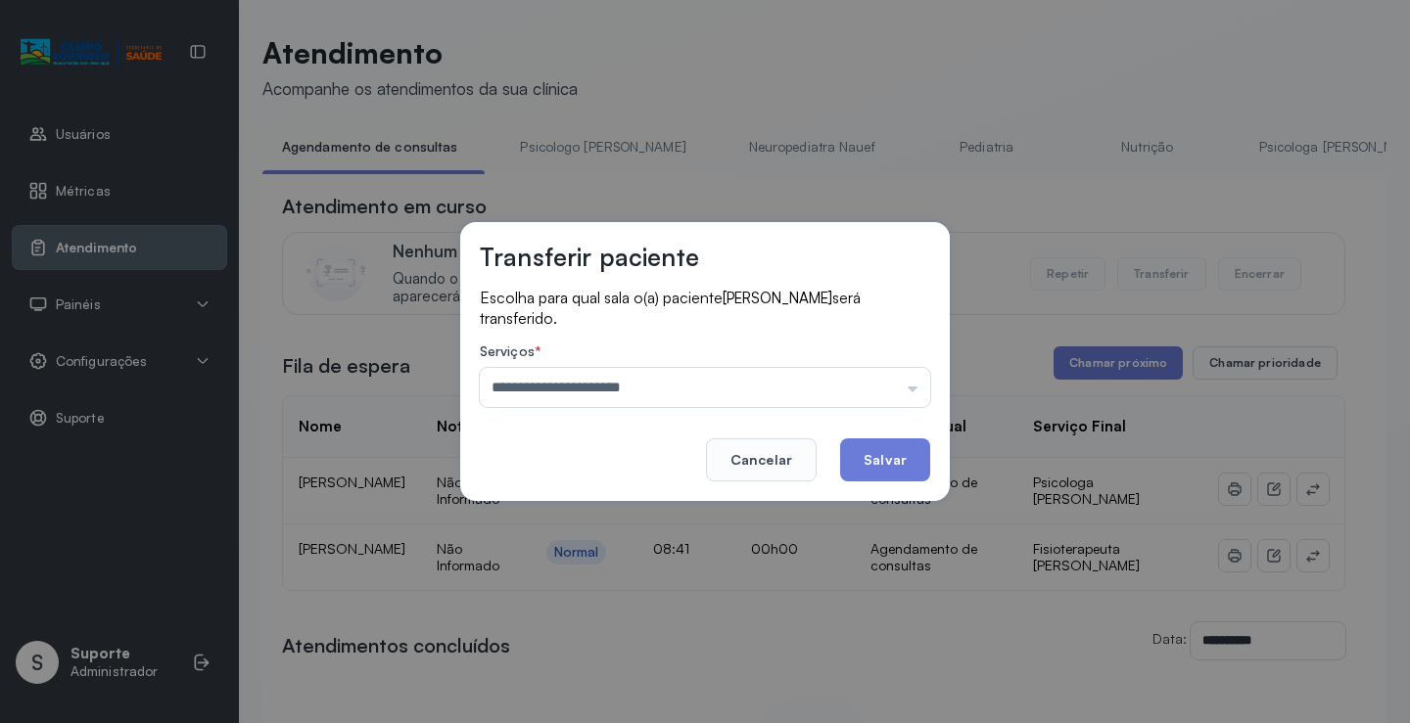
drag, startPoint x: 921, startPoint y: 469, endPoint x: 889, endPoint y: 483, distance: 35.1
click at [921, 468] on button "Salvar" at bounding box center [885, 460] width 90 height 43
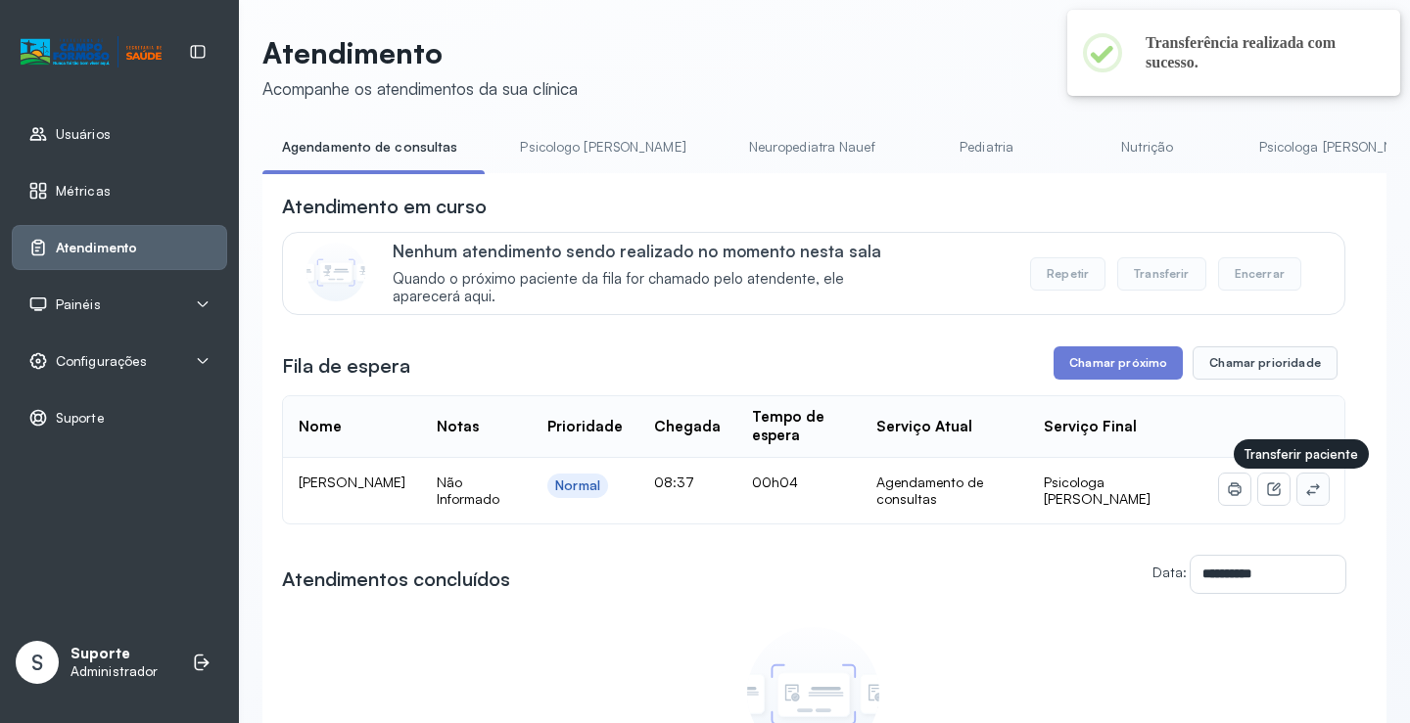
click at [1306, 495] on icon at bounding box center [1312, 490] width 13 height 12
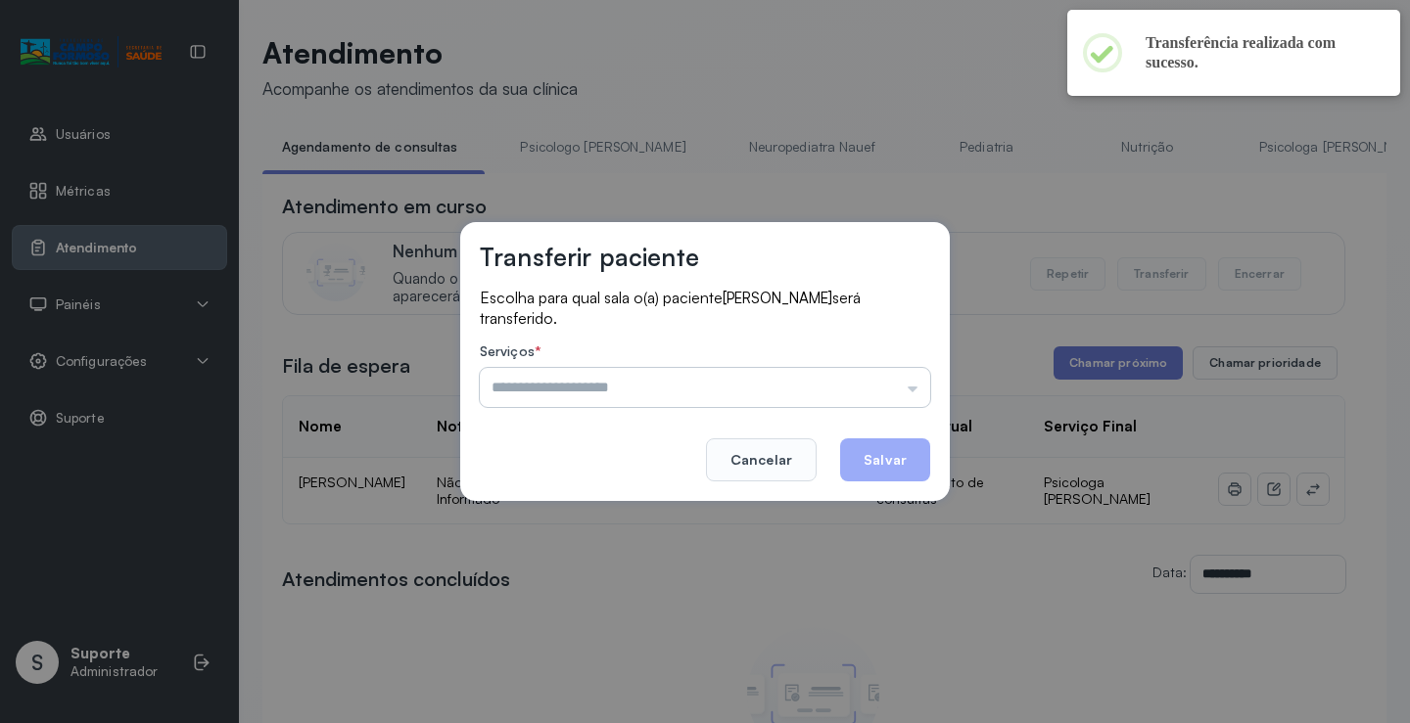
click at [860, 378] on input "text" at bounding box center [705, 387] width 450 height 39
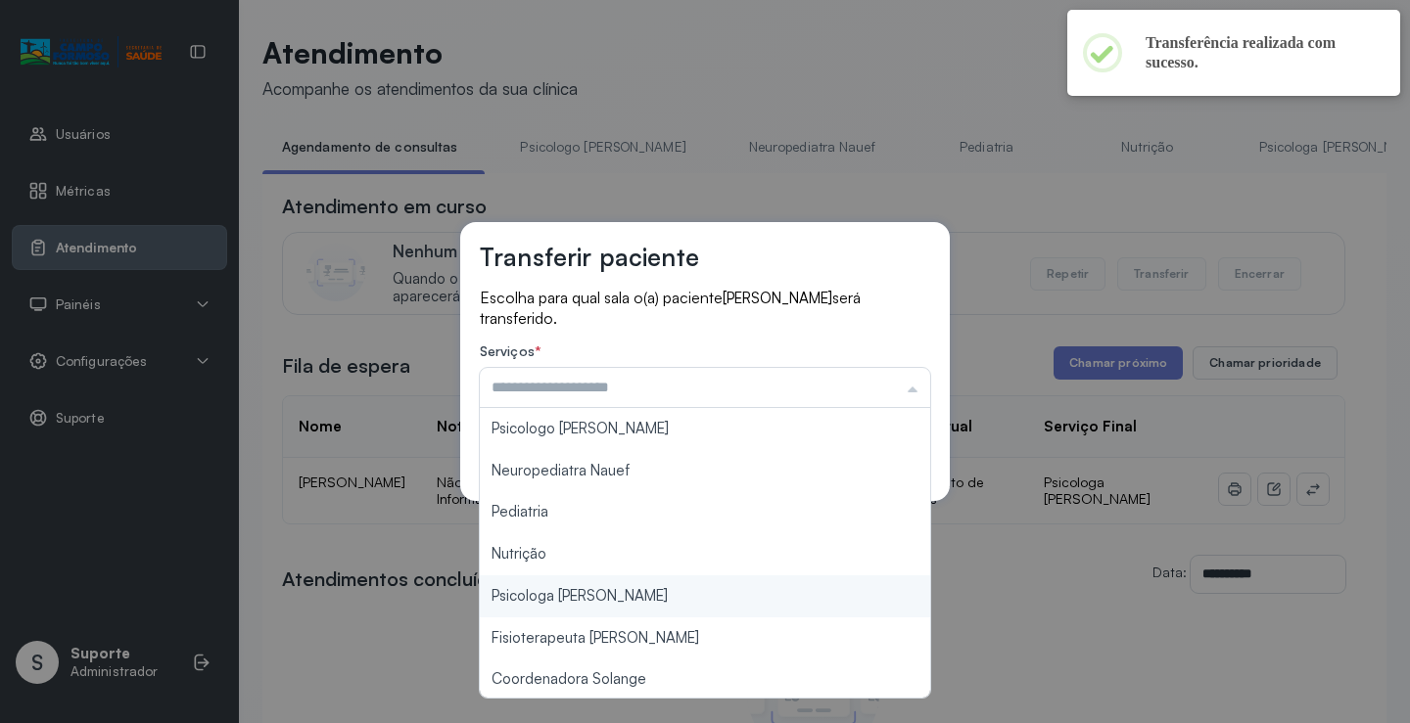
type input "**********"
drag, startPoint x: 586, startPoint y: 602, endPoint x: 823, endPoint y: 493, distance: 260.6
click at [587, 601] on div "**********" at bounding box center [705, 361] width 1410 height 723
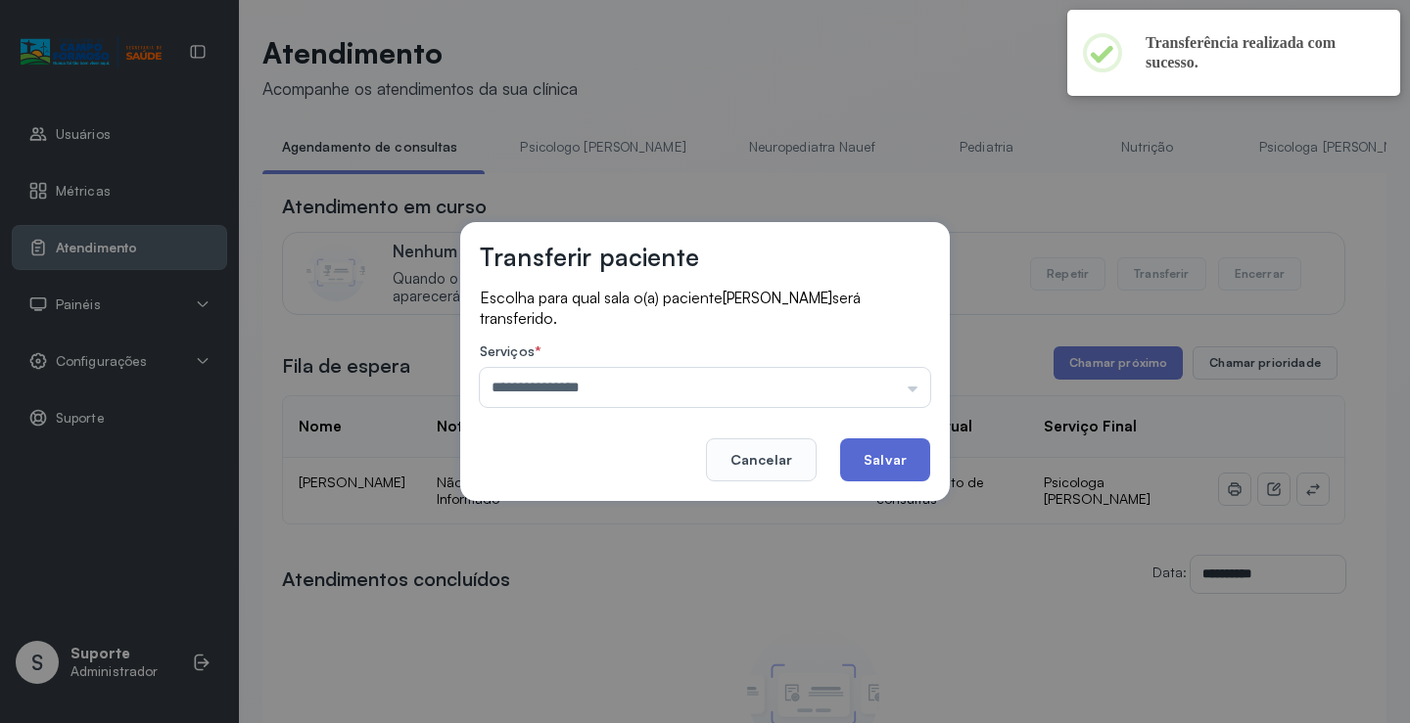
click at [879, 454] on button "Salvar" at bounding box center [885, 460] width 90 height 43
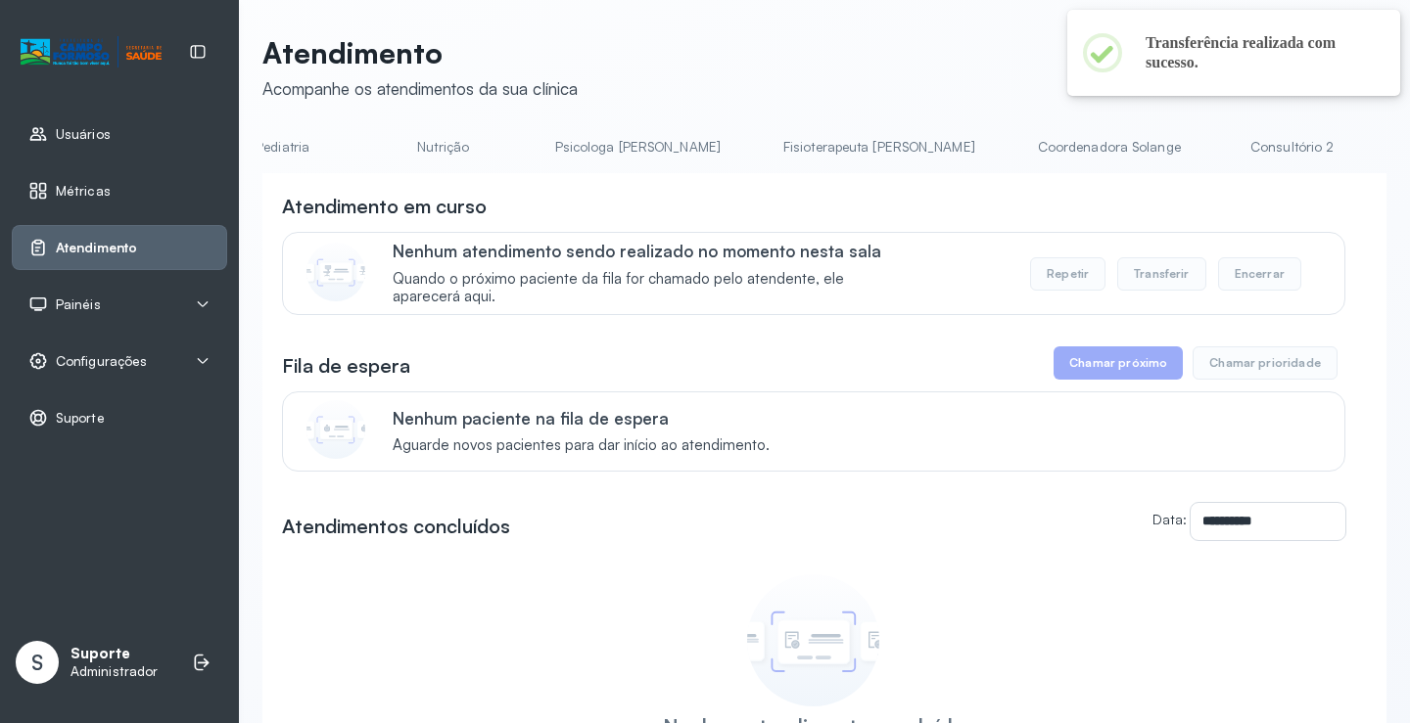
scroll to position [0, 657]
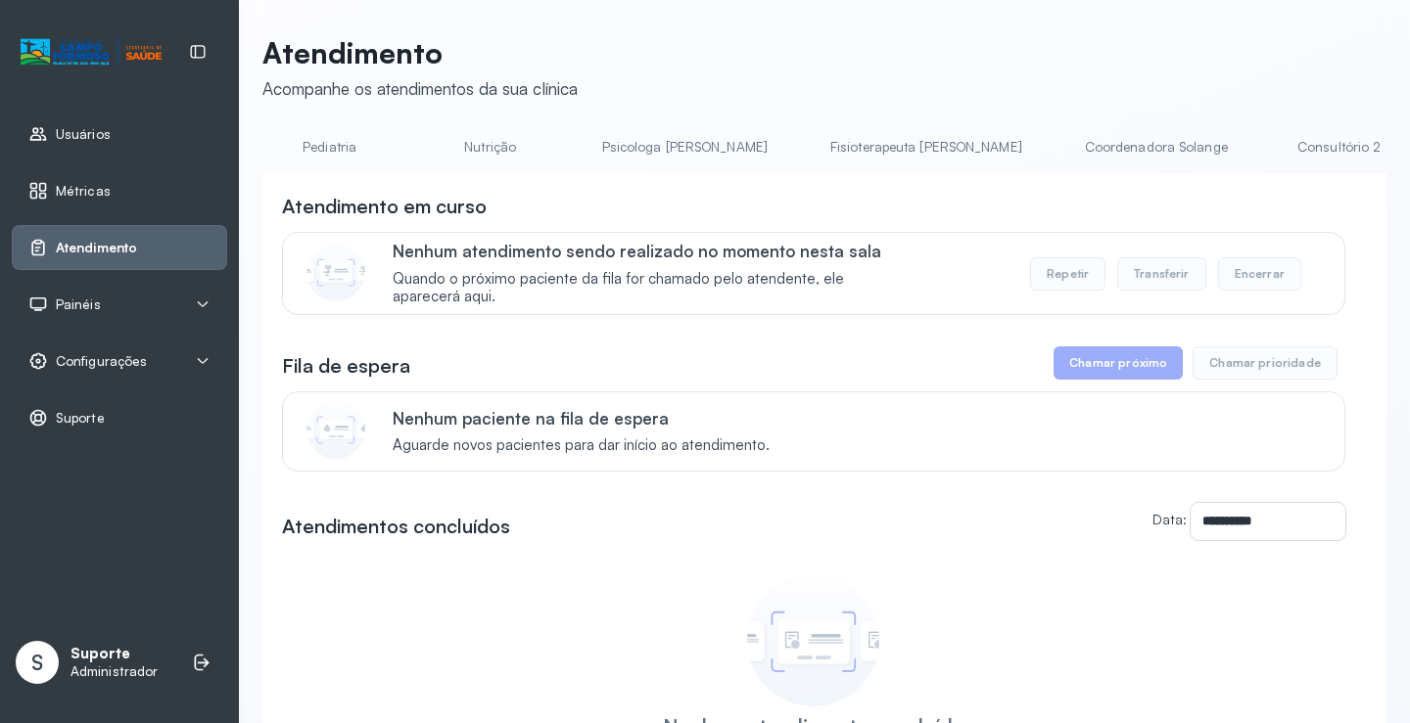
click at [810, 158] on link "Fisioterapeuta Janusia" at bounding box center [925, 147] width 231 height 32
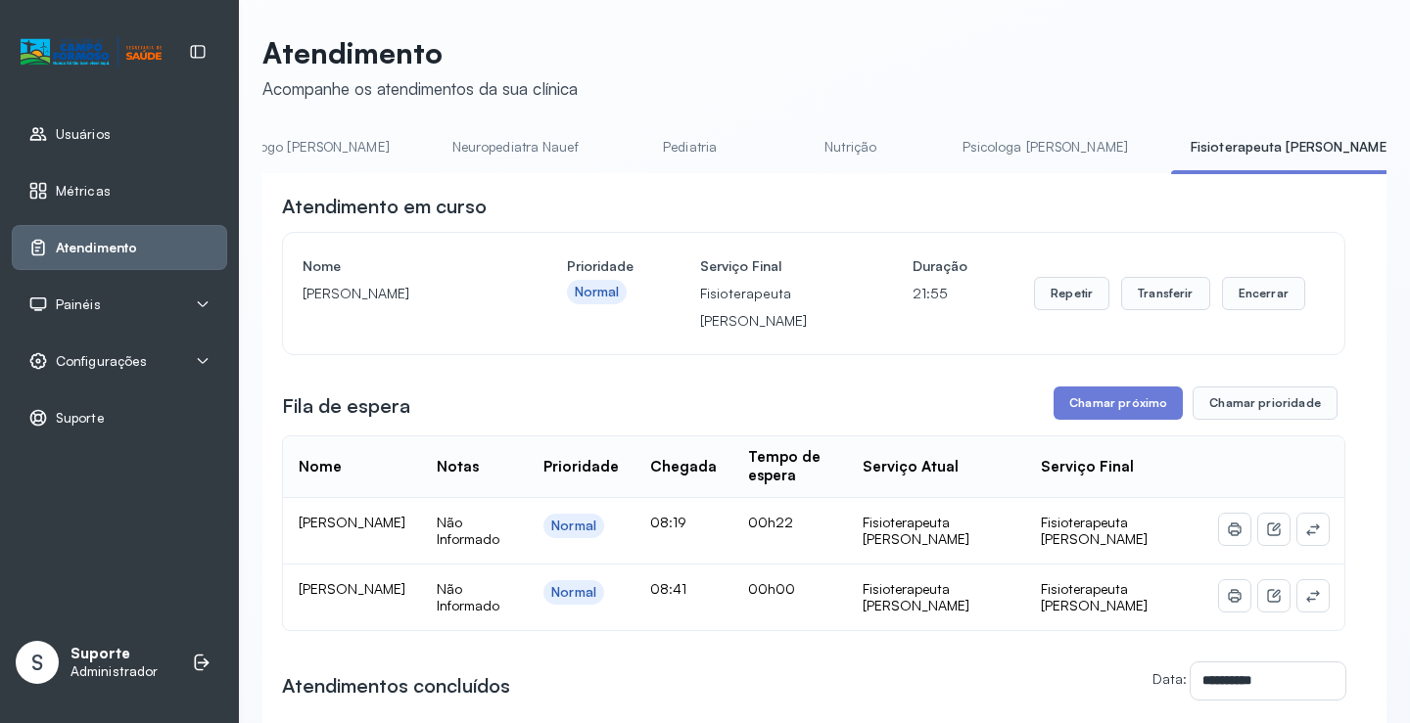
scroll to position [0, 0]
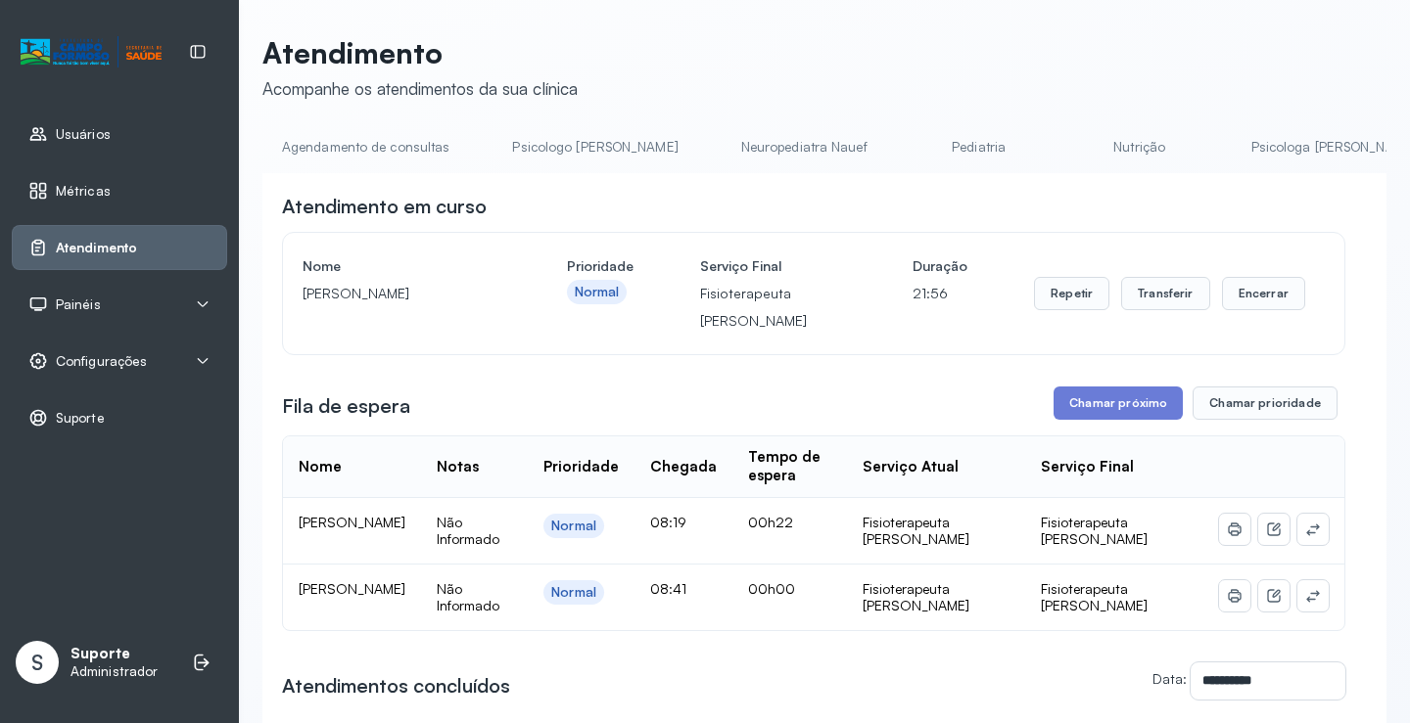
click at [389, 145] on link "Agendamento de consultas" at bounding box center [365, 147] width 207 height 32
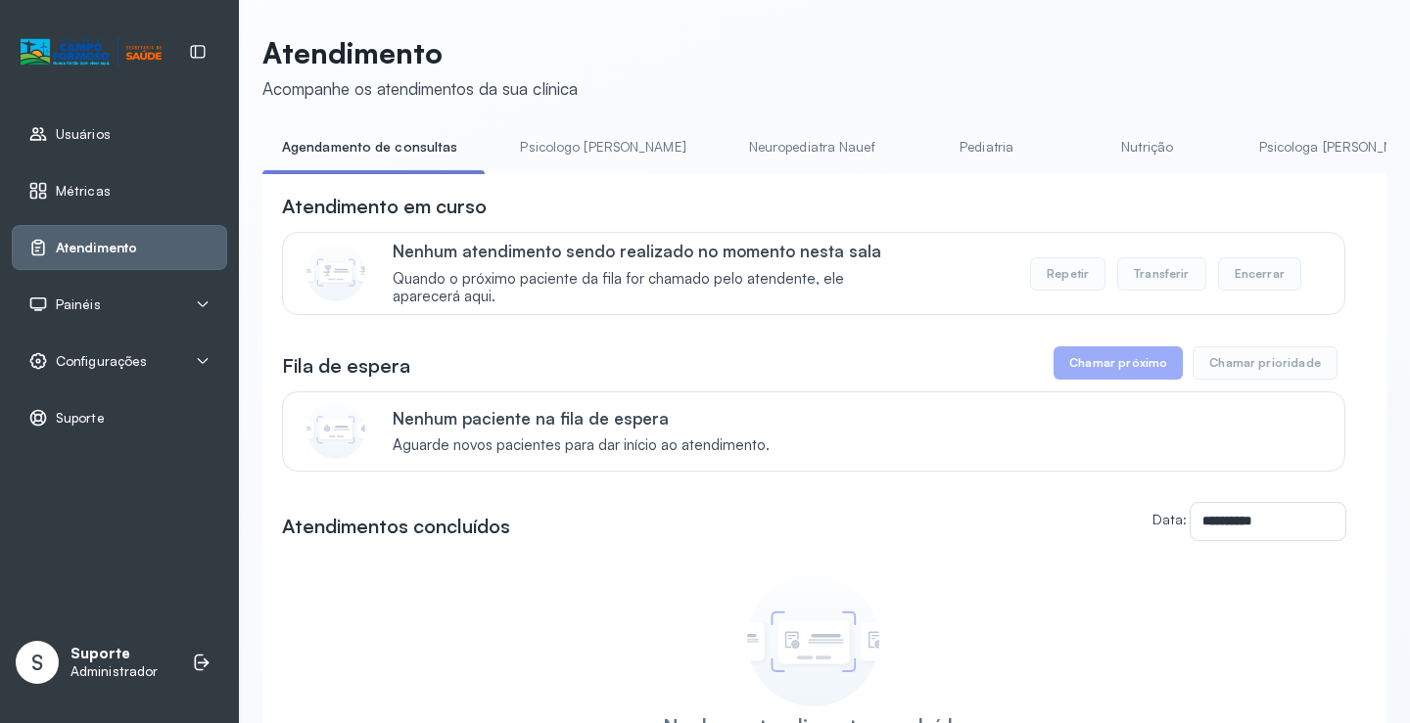
drag, startPoint x: 585, startPoint y: 130, endPoint x: 550, endPoint y: 130, distance: 35.2
click at [583, 131] on link "Psicologo Pedro" at bounding box center [602, 147] width 205 height 32
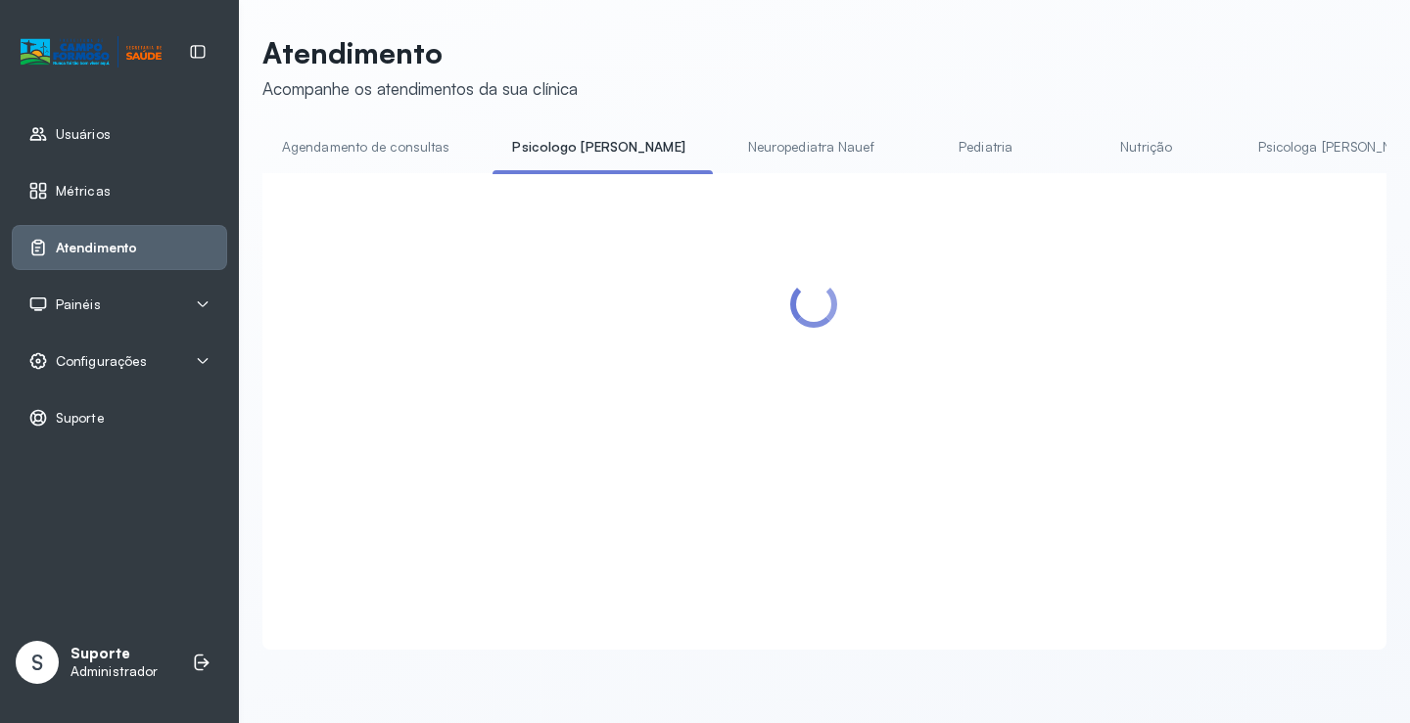
click at [433, 131] on link "Agendamento de consultas" at bounding box center [365, 147] width 207 height 32
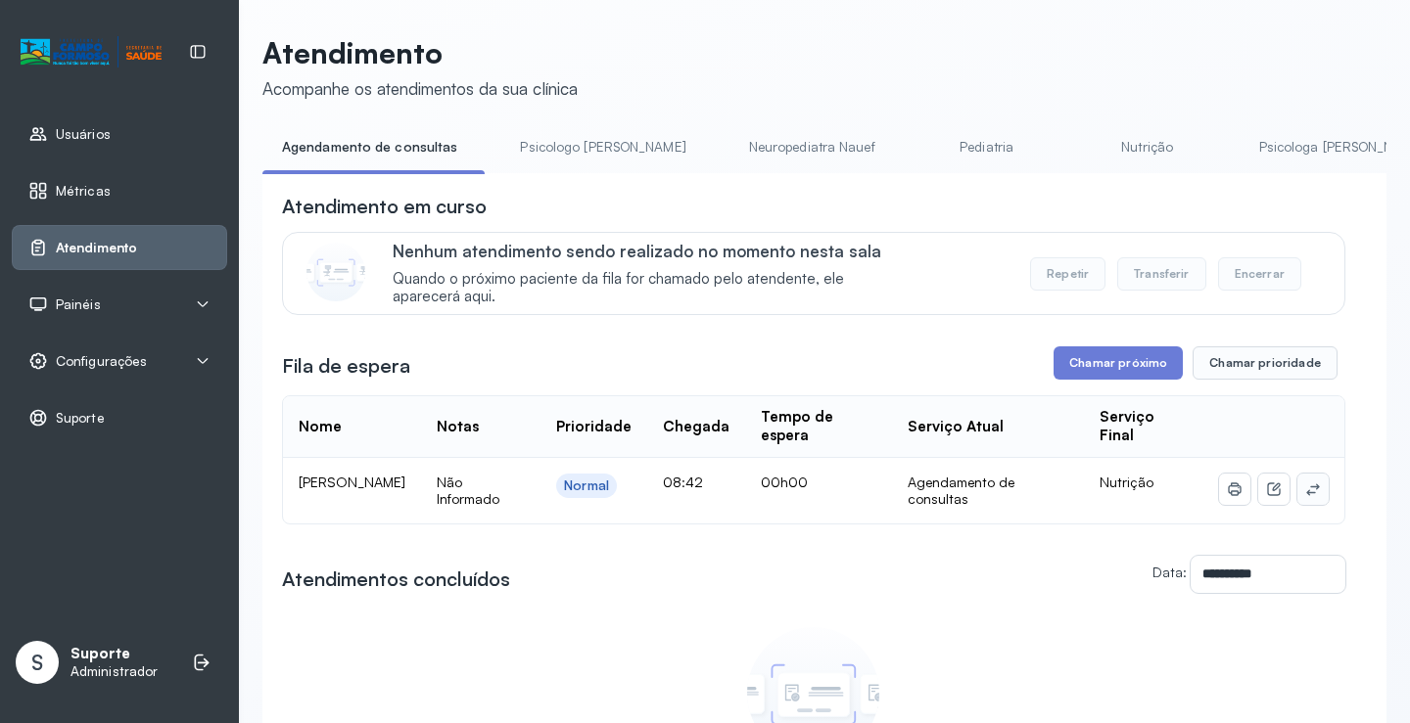
click at [1305, 494] on icon at bounding box center [1313, 490] width 16 height 16
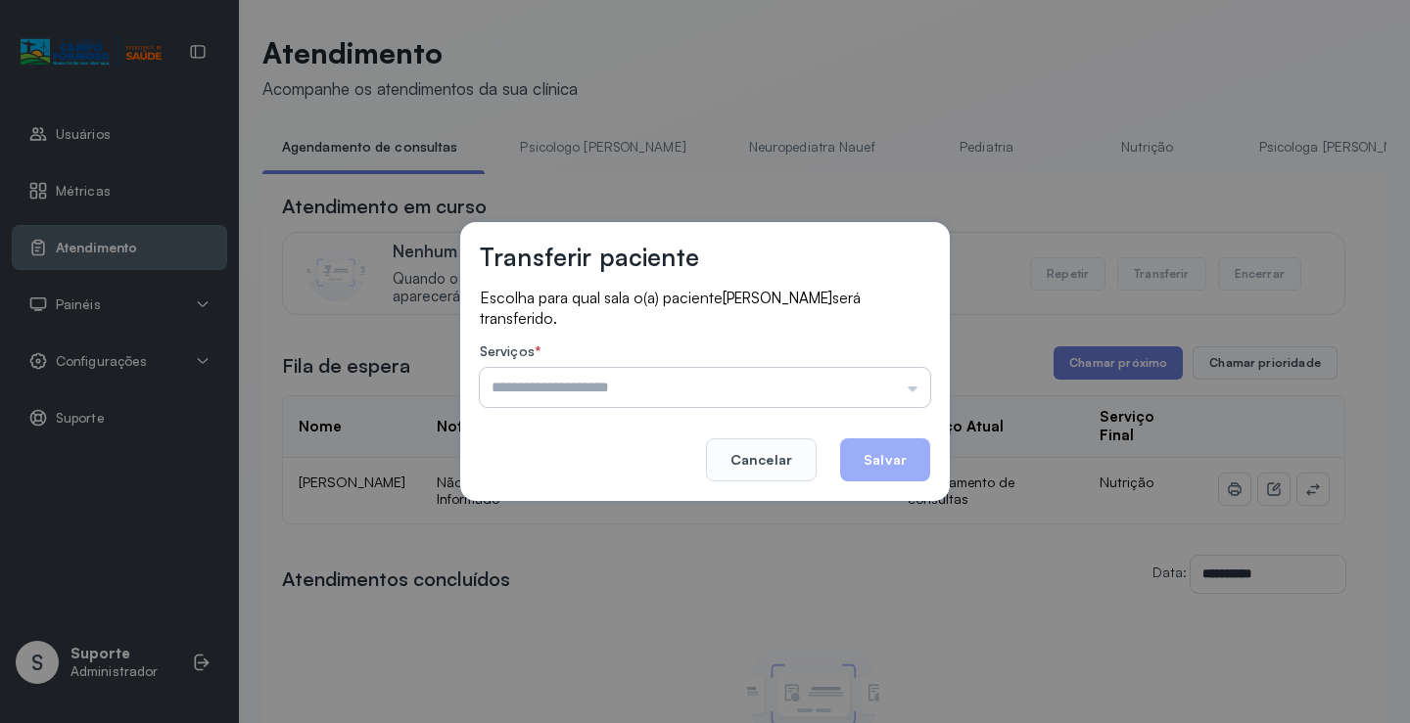
drag, startPoint x: 784, startPoint y: 368, endPoint x: 769, endPoint y: 403, distance: 38.2
click at [781, 371] on input "text" at bounding box center [705, 387] width 450 height 39
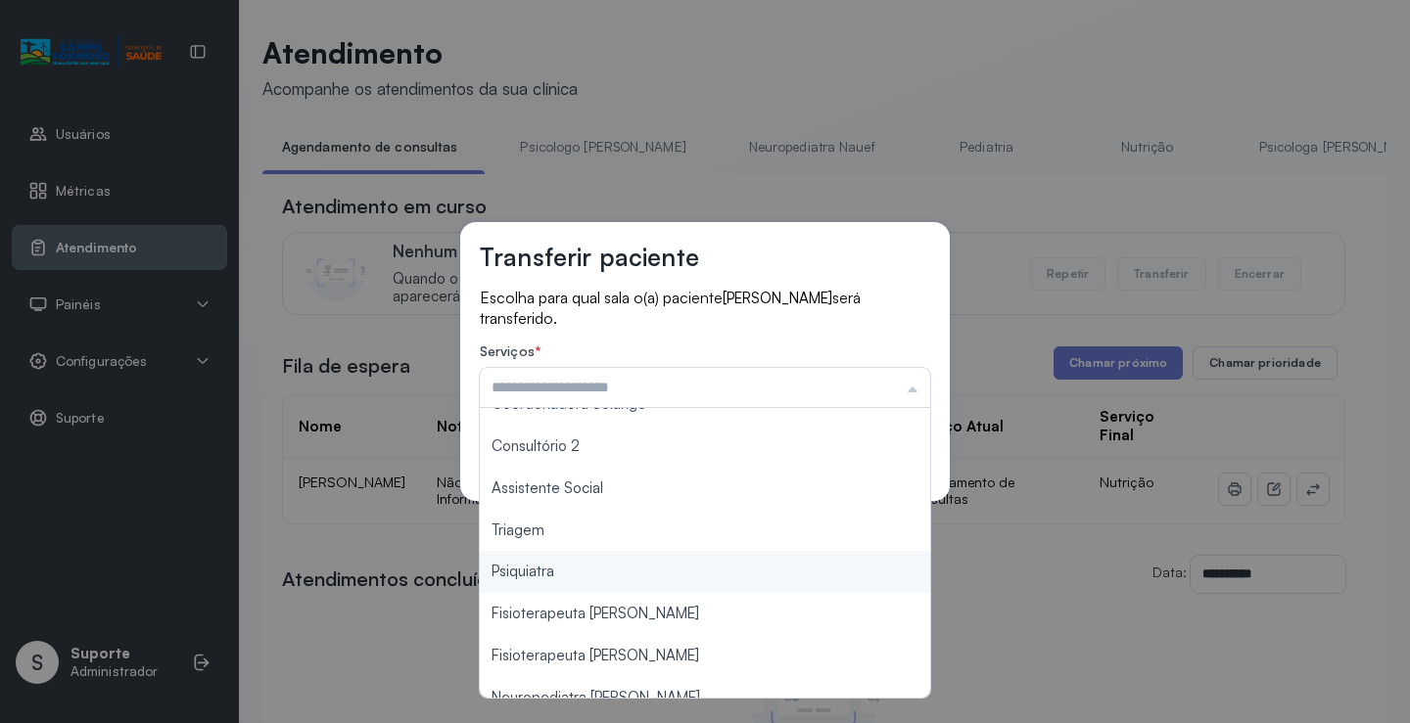
scroll to position [296, 0]
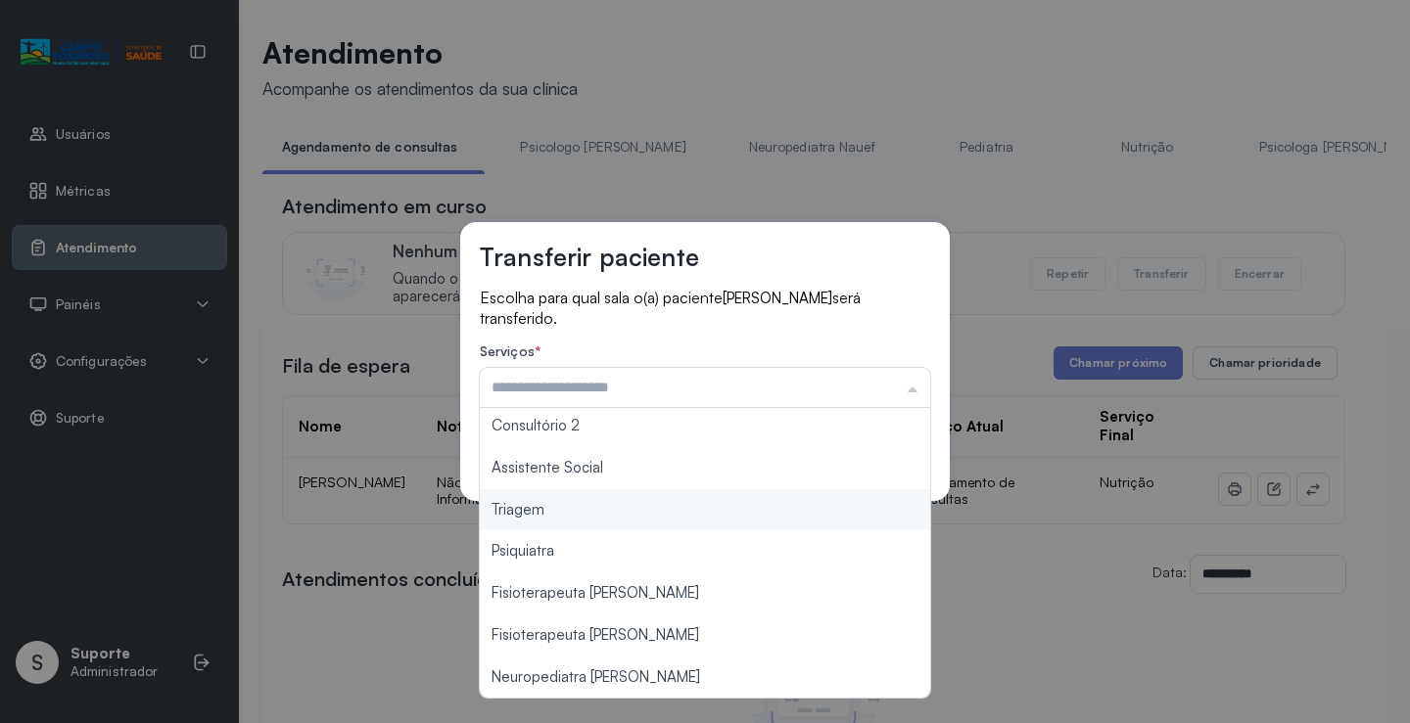
type input "*******"
click at [528, 515] on div "Transferir paciente Escolha para qual sala o(a) paciente Emanuel Felix dos Sant…" at bounding box center [705, 361] width 1410 height 723
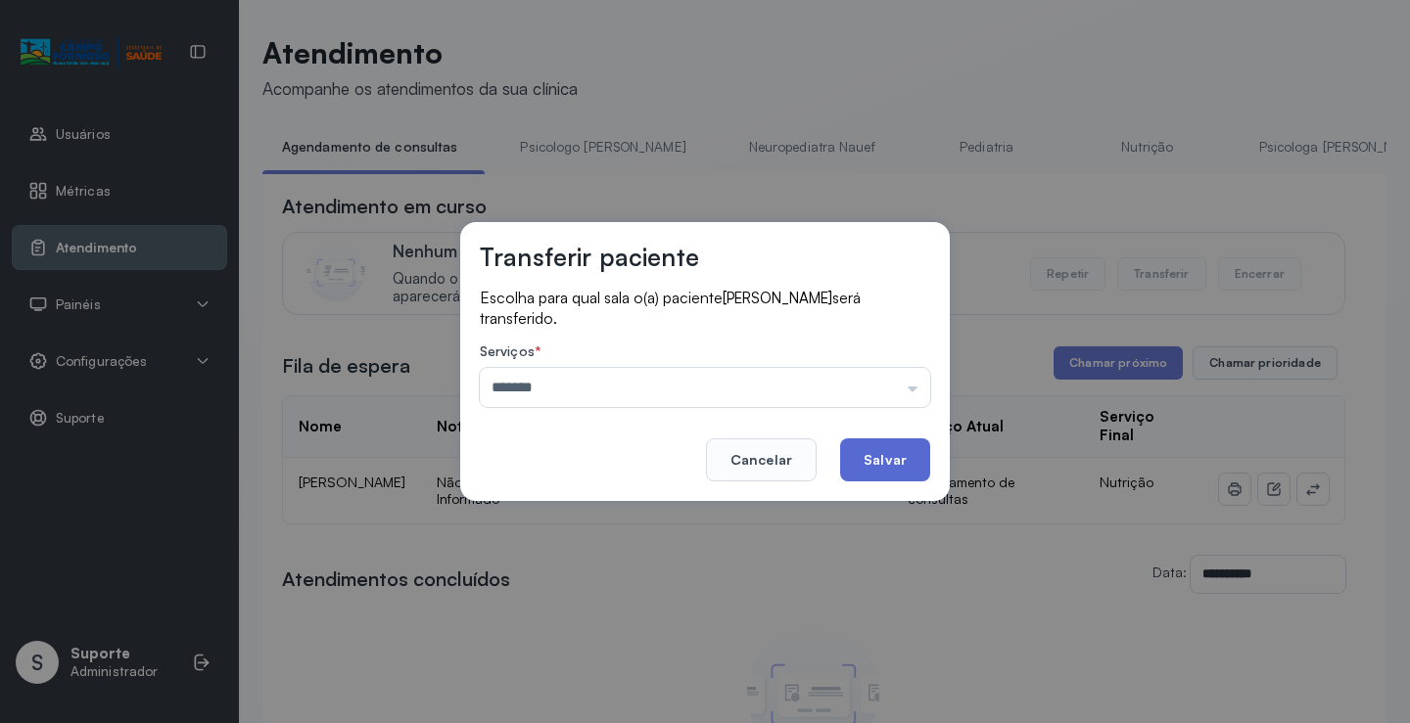
click at [868, 463] on button "Salvar" at bounding box center [885, 460] width 90 height 43
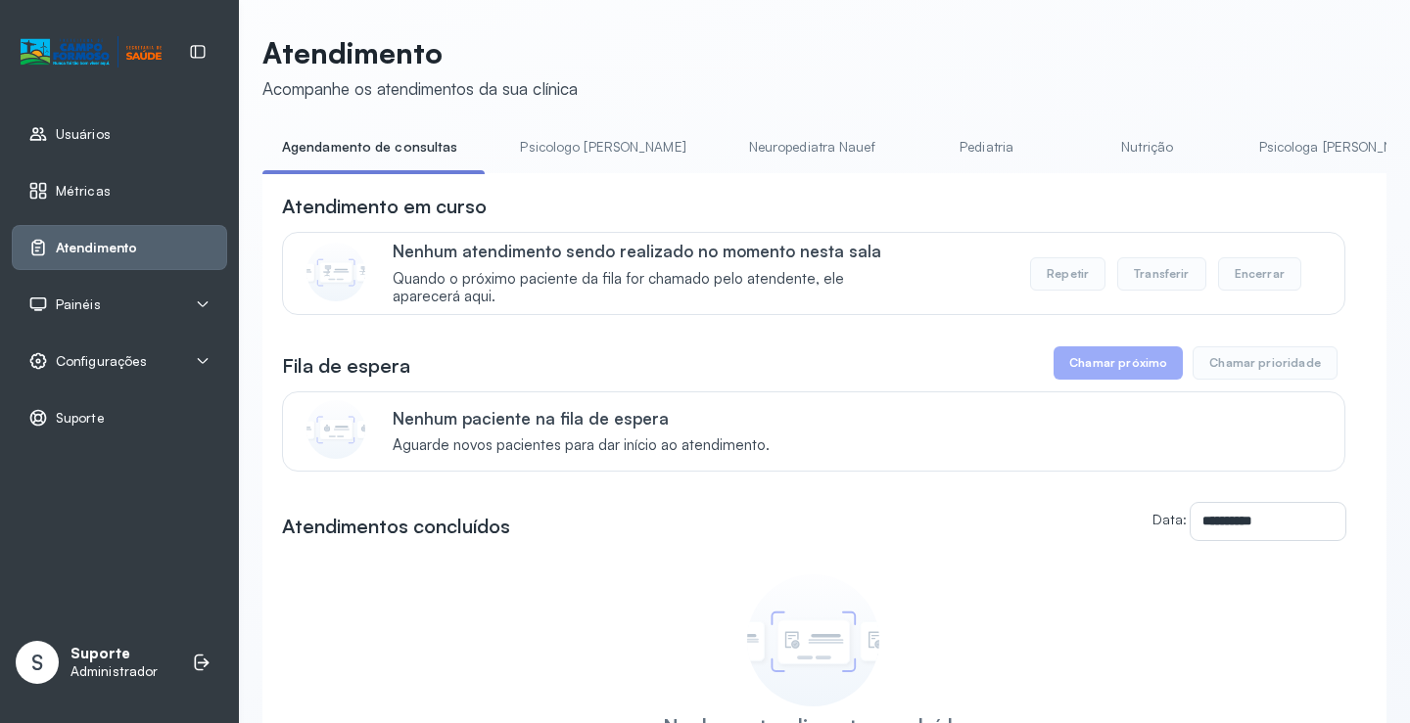
drag, startPoint x: 561, startPoint y: 141, endPoint x: 399, endPoint y: 141, distance: 161.5
click at [560, 141] on link "Psicologo Pedro" at bounding box center [602, 147] width 205 height 32
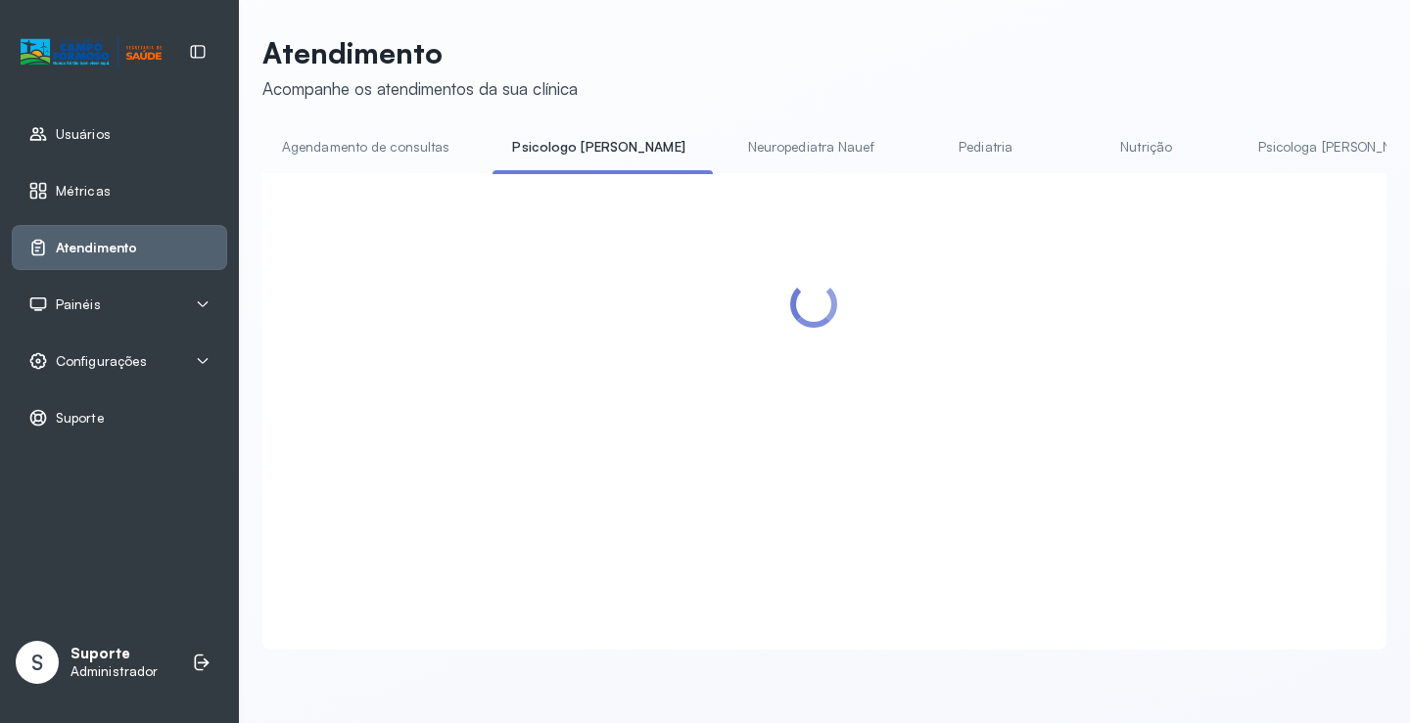
click at [399, 141] on link "Agendamento de consultas" at bounding box center [365, 147] width 207 height 32
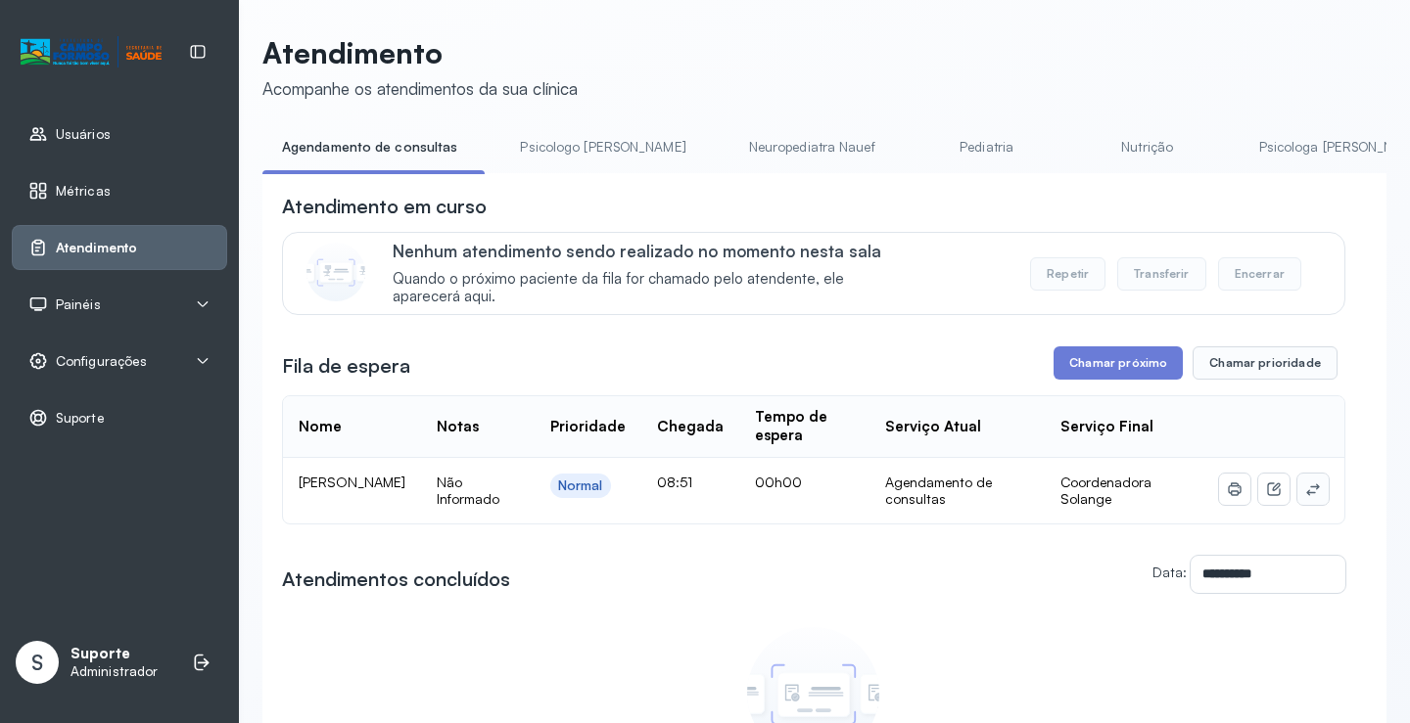
click at [1305, 497] on icon at bounding box center [1313, 490] width 16 height 16
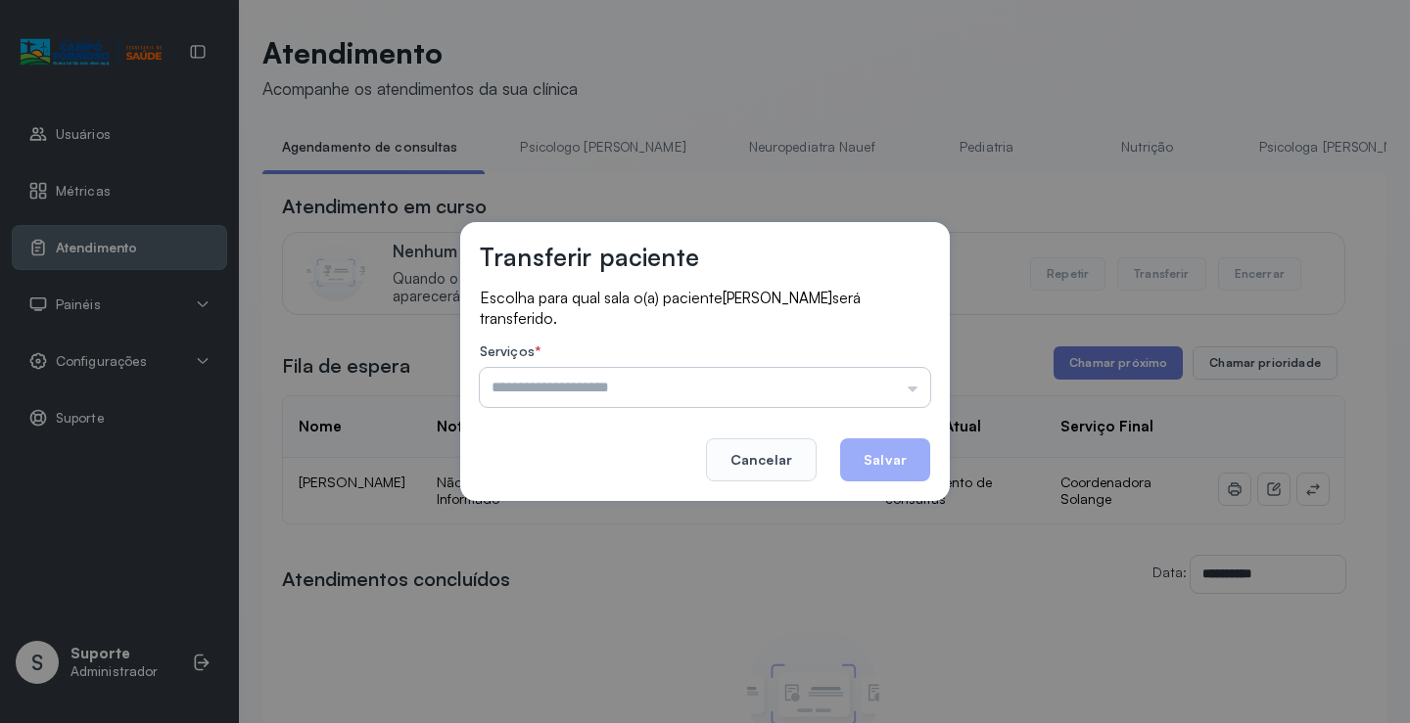
drag, startPoint x: 861, startPoint y: 384, endPoint x: 762, endPoint y: 425, distance: 108.0
click at [860, 384] on input "text" at bounding box center [705, 387] width 450 height 39
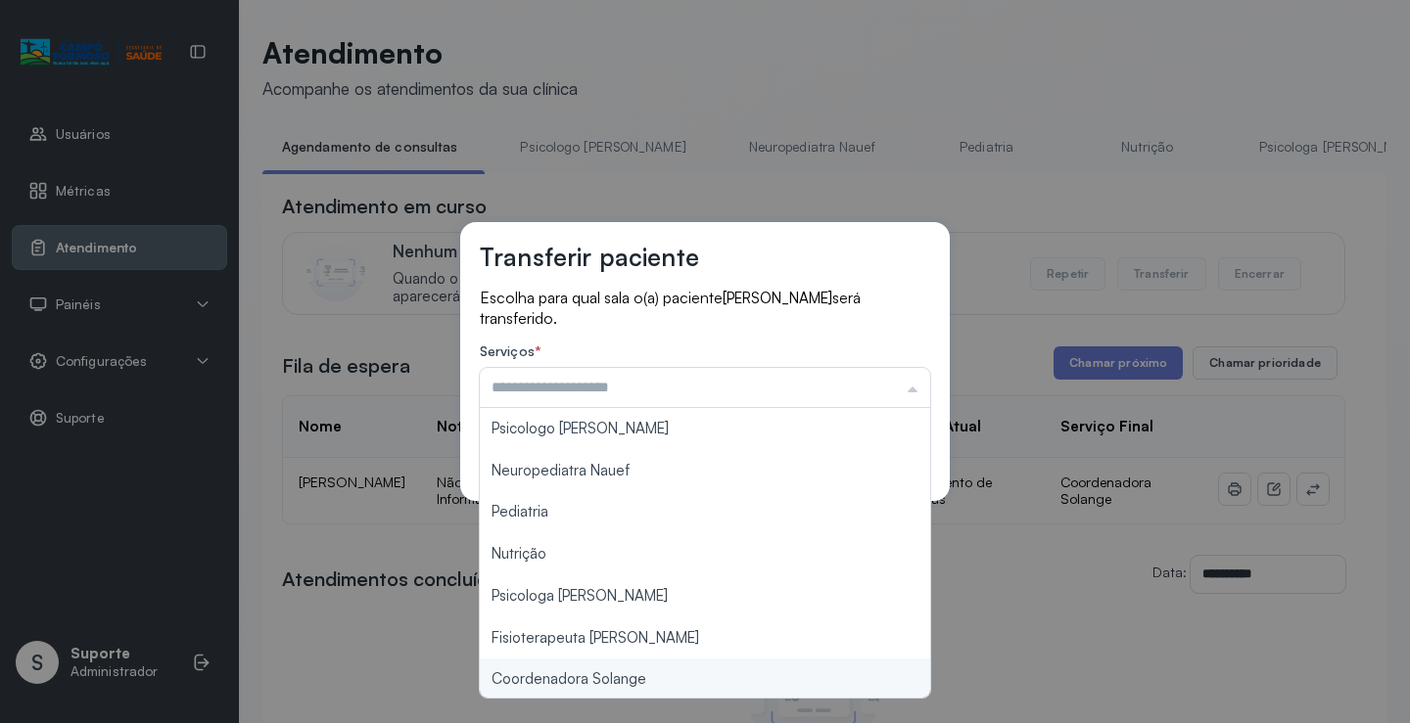
type input "**********"
click at [642, 676] on div "**********" at bounding box center [705, 361] width 1410 height 723
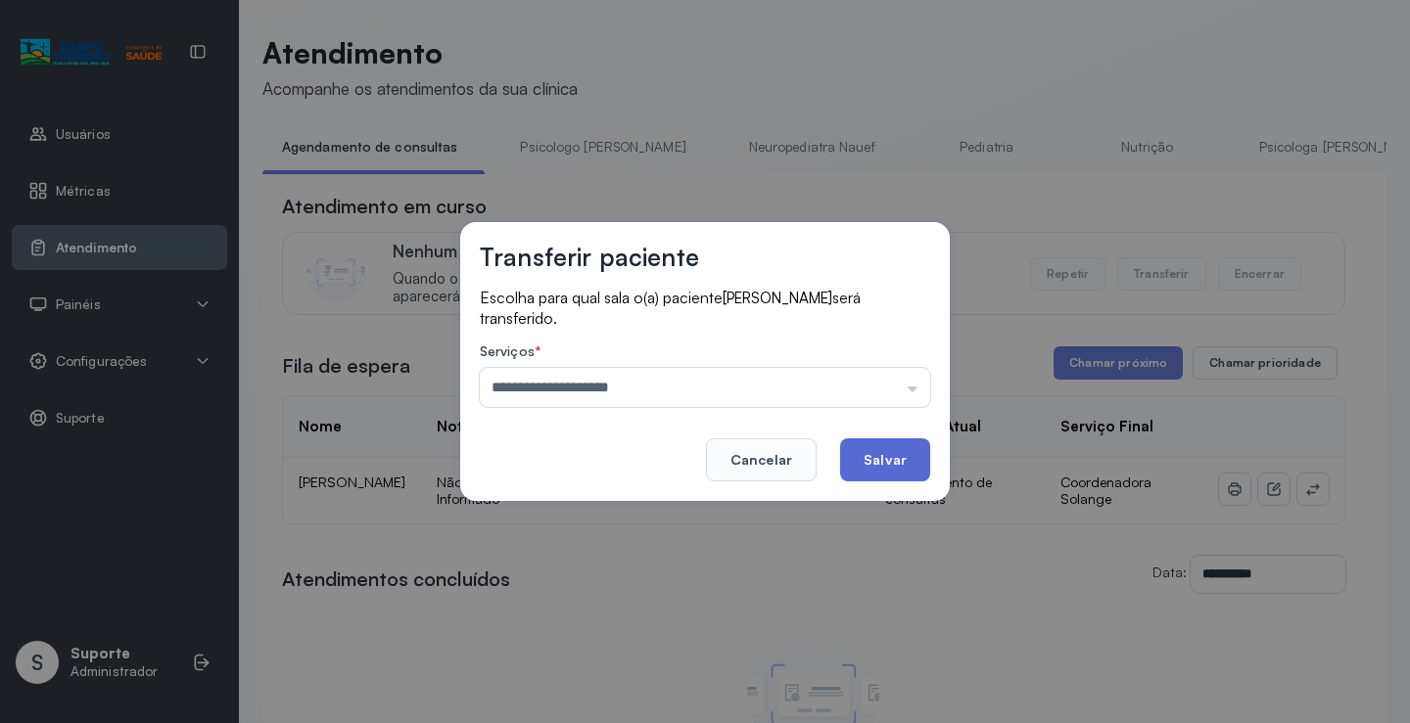
click at [872, 456] on button "Salvar" at bounding box center [885, 460] width 90 height 43
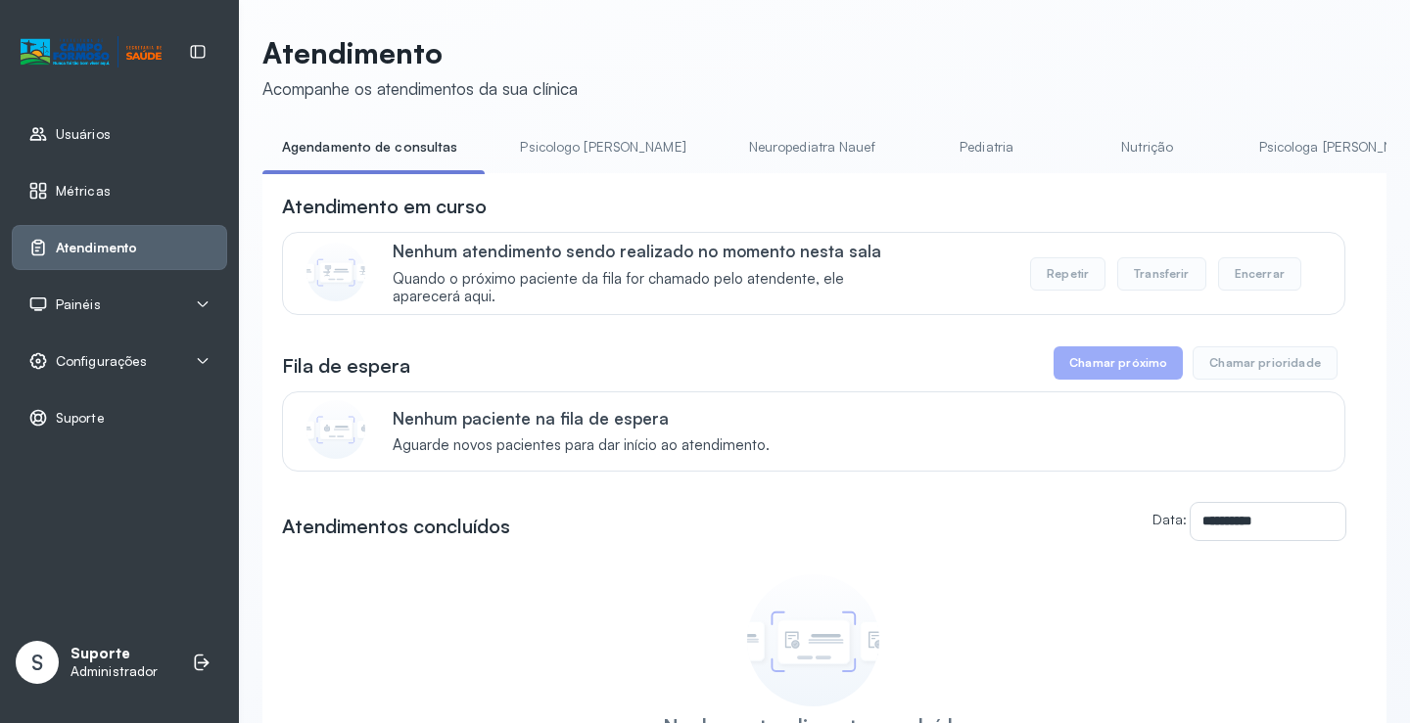
click at [543, 149] on link "Psicologo Pedro" at bounding box center [602, 147] width 205 height 32
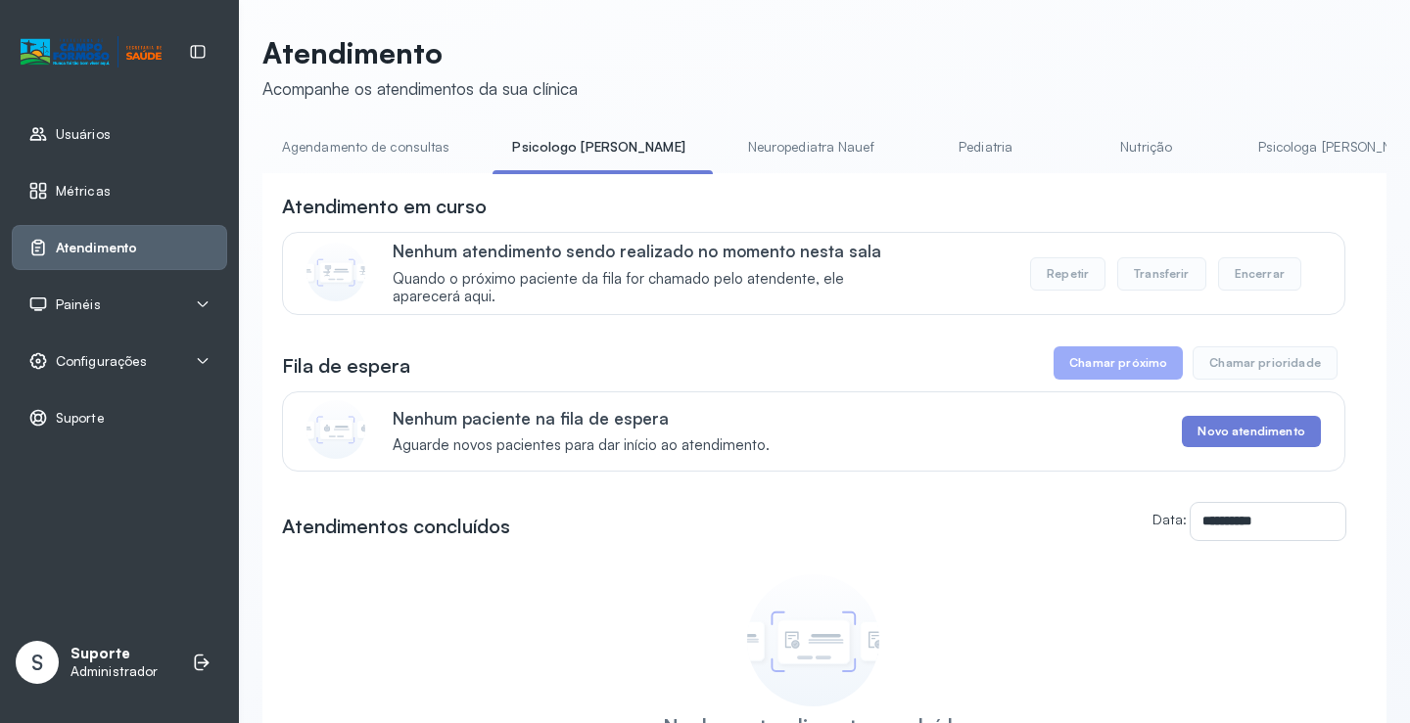
click at [410, 149] on link "Agendamento de consultas" at bounding box center [365, 147] width 207 height 32
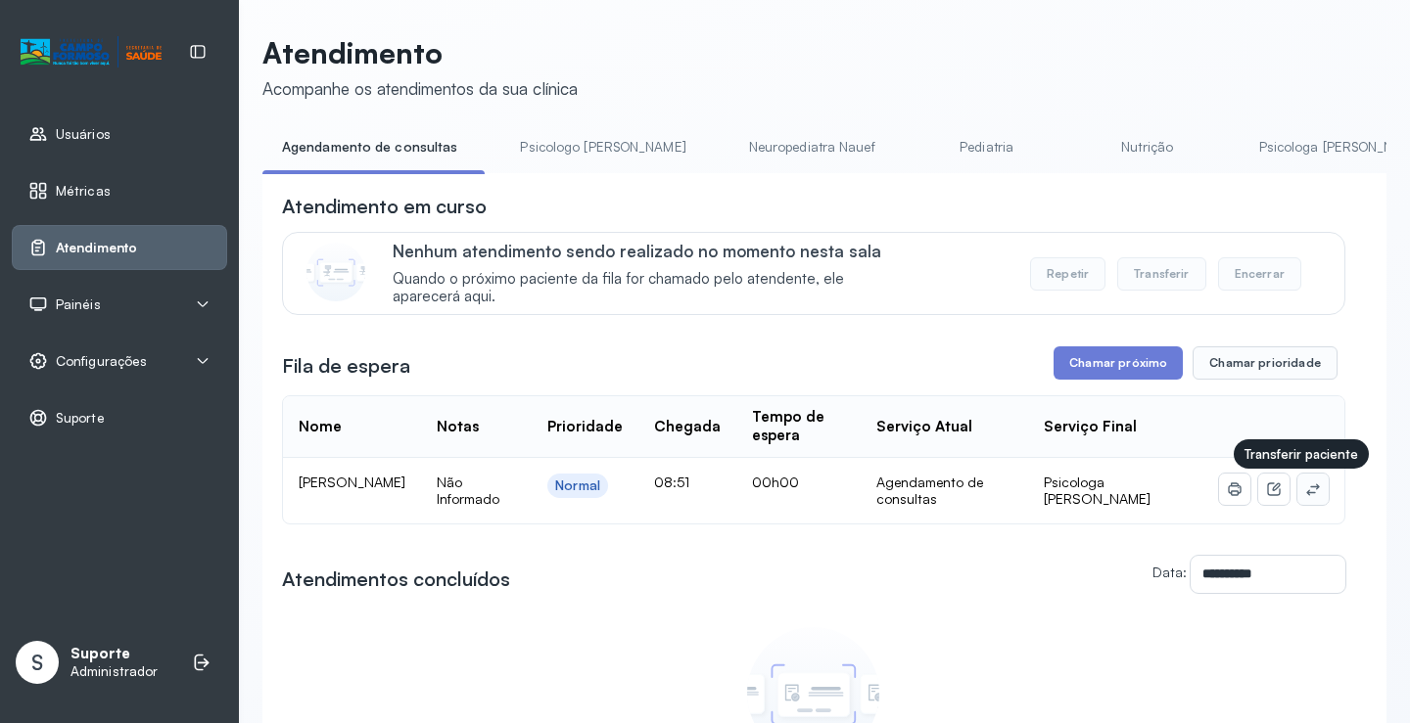
click at [1302, 493] on button at bounding box center [1312, 489] width 31 height 31
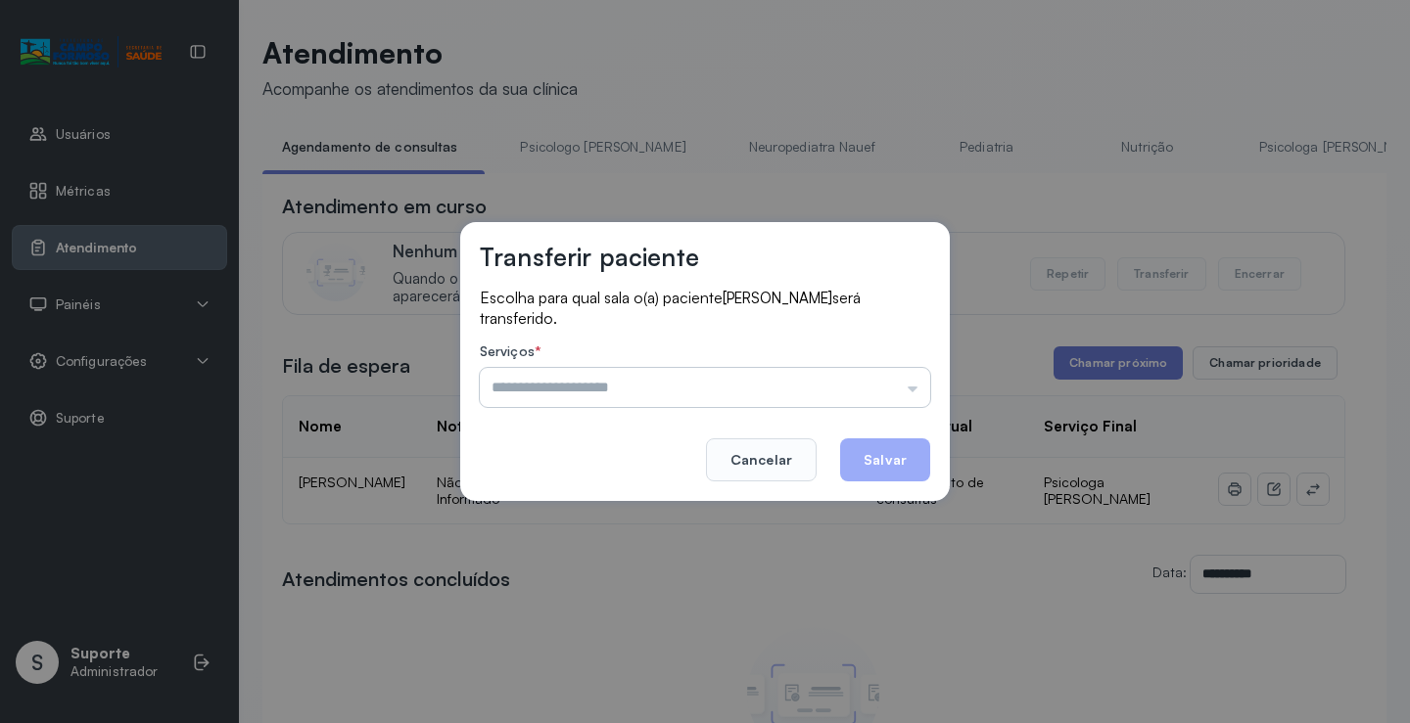
click at [907, 388] on input "text" at bounding box center [705, 387] width 450 height 39
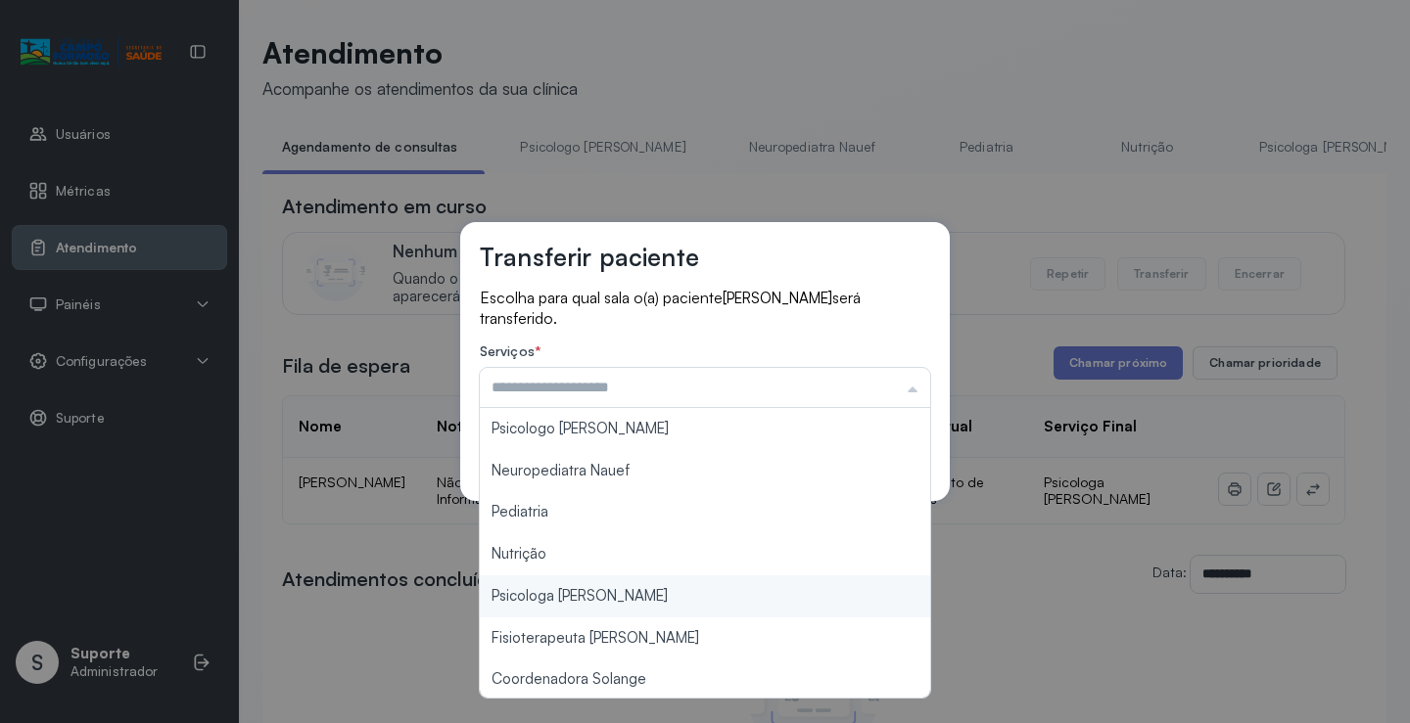
type input "**********"
click at [626, 591] on div "**********" at bounding box center [705, 361] width 1410 height 723
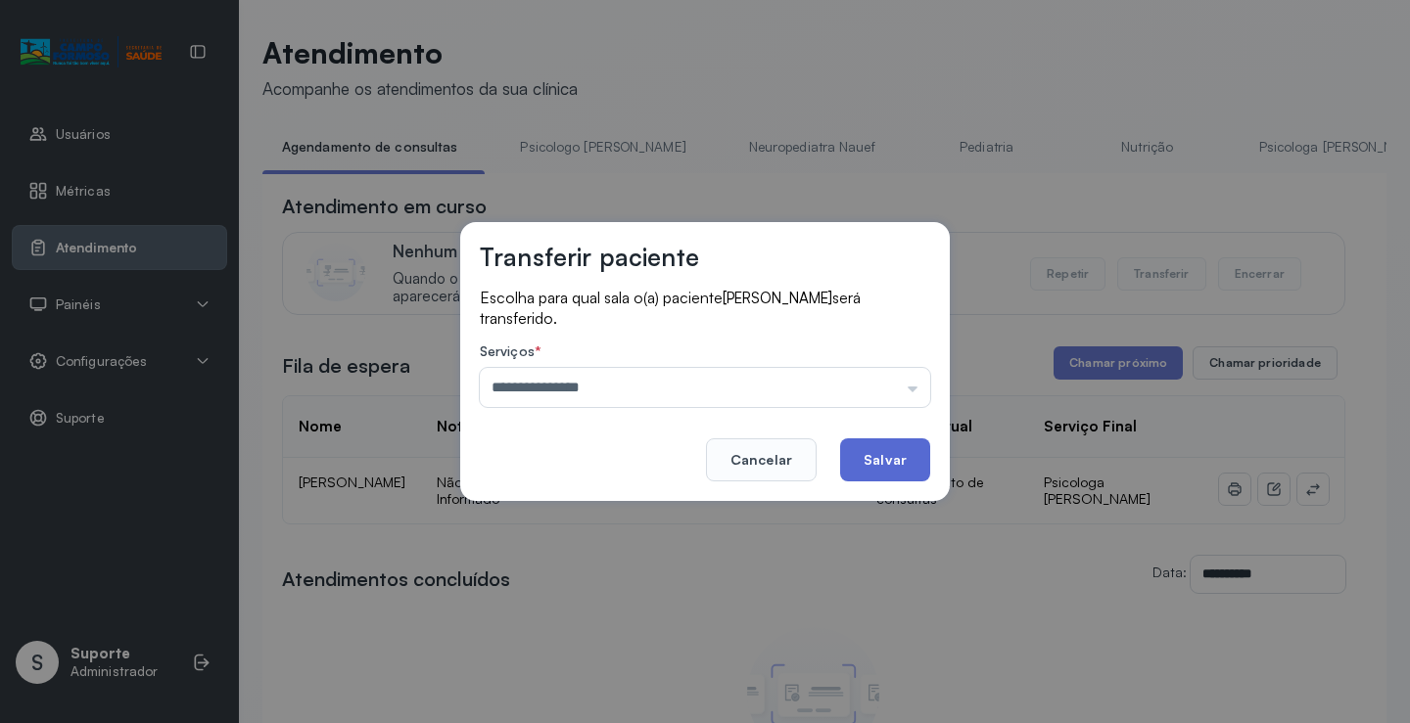
click at [894, 459] on button "Salvar" at bounding box center [885, 460] width 90 height 43
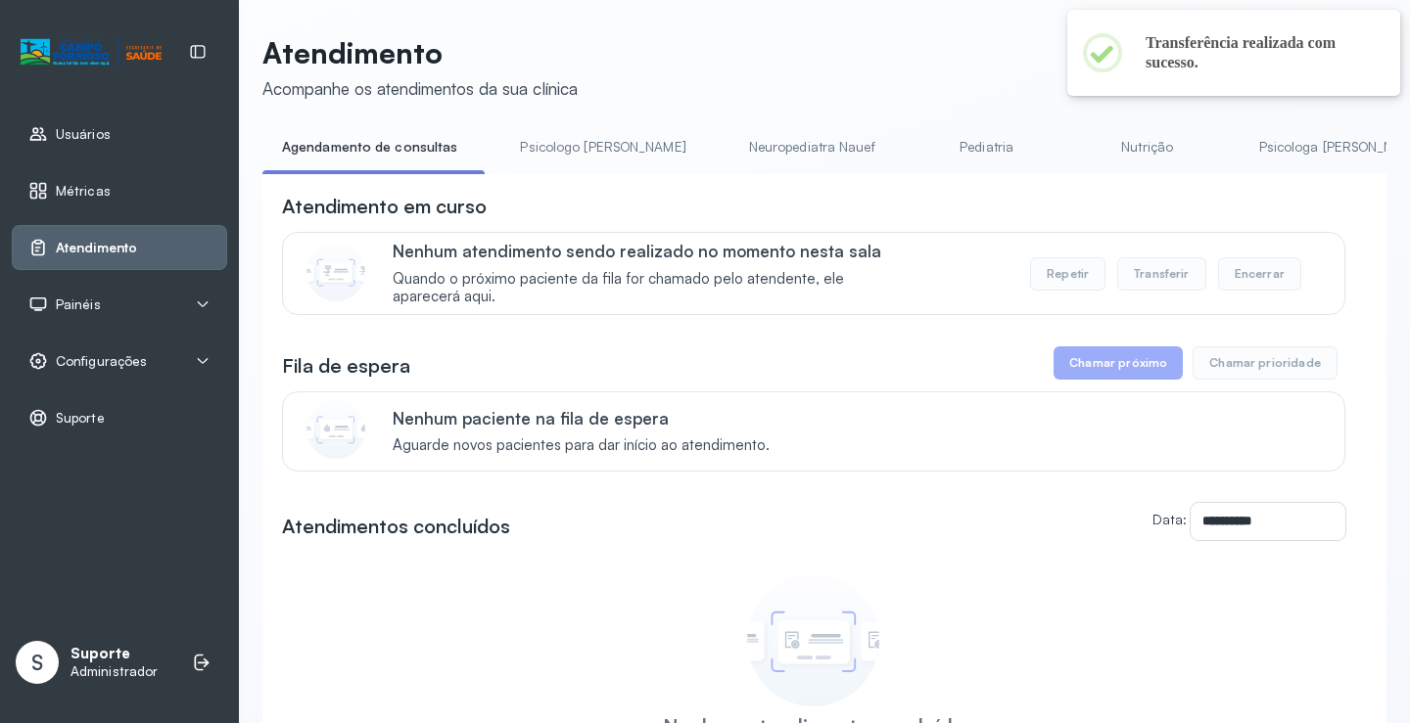
click at [1256, 142] on link "Psicologa Alana" at bounding box center [1341, 147] width 205 height 32
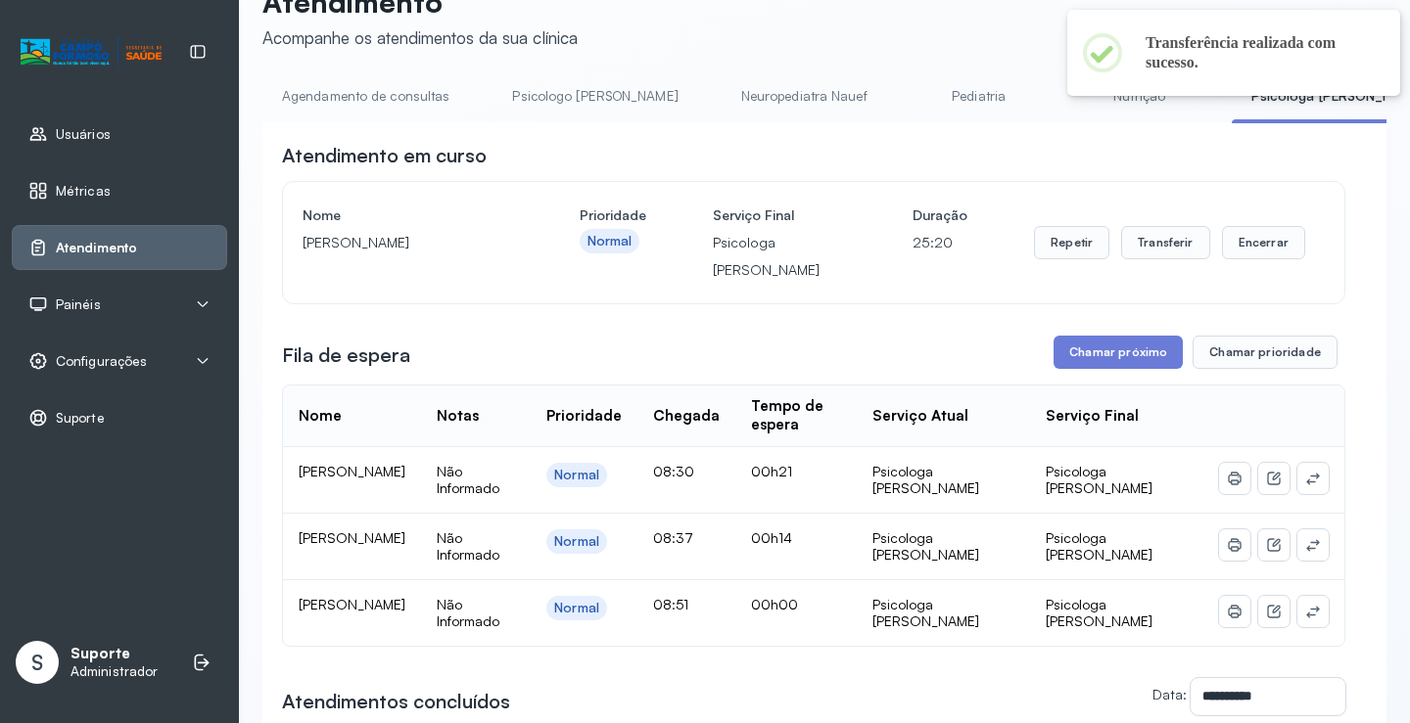
scroll to position [98, 0]
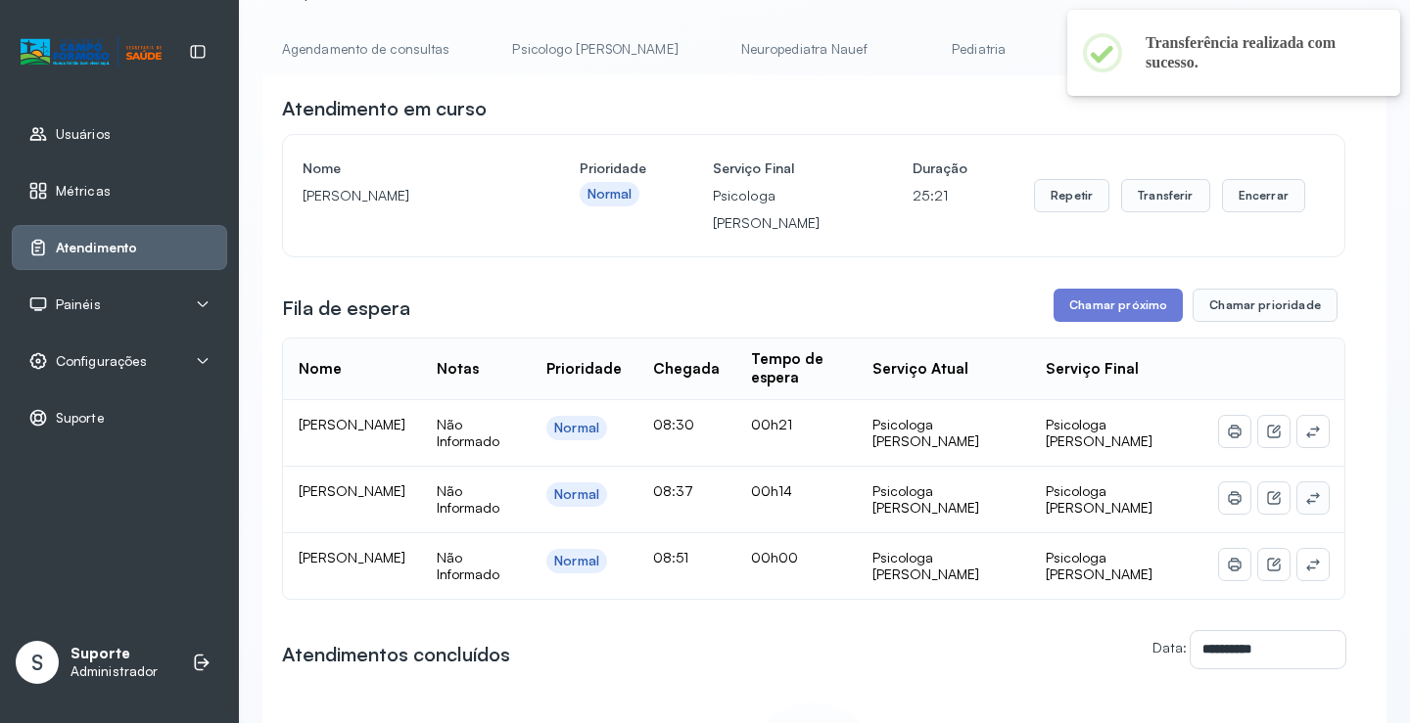
click at [1305, 503] on icon at bounding box center [1313, 498] width 16 height 16
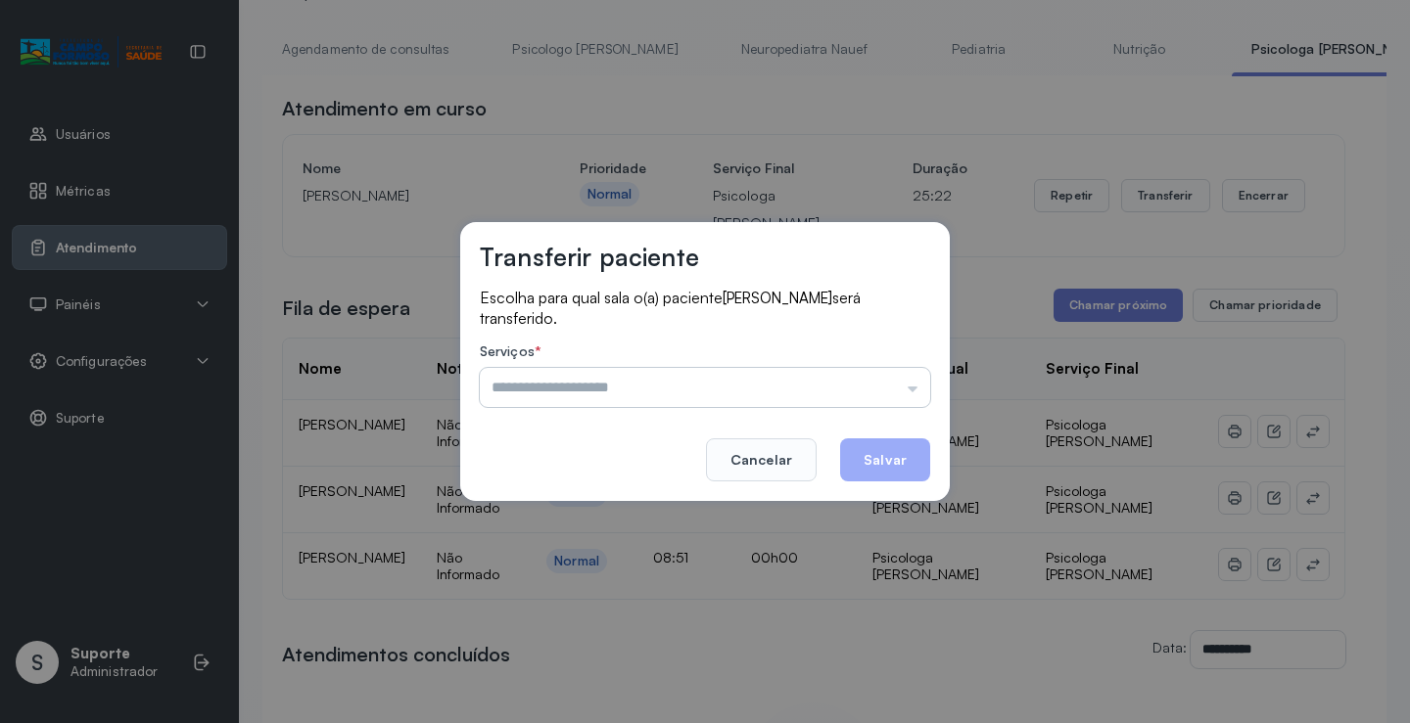
click at [775, 381] on input "text" at bounding box center [705, 387] width 450 height 39
type input "**********"
click at [611, 414] on div "**********" at bounding box center [704, 361] width 489 height 279
click at [872, 447] on button "Salvar" at bounding box center [885, 460] width 90 height 43
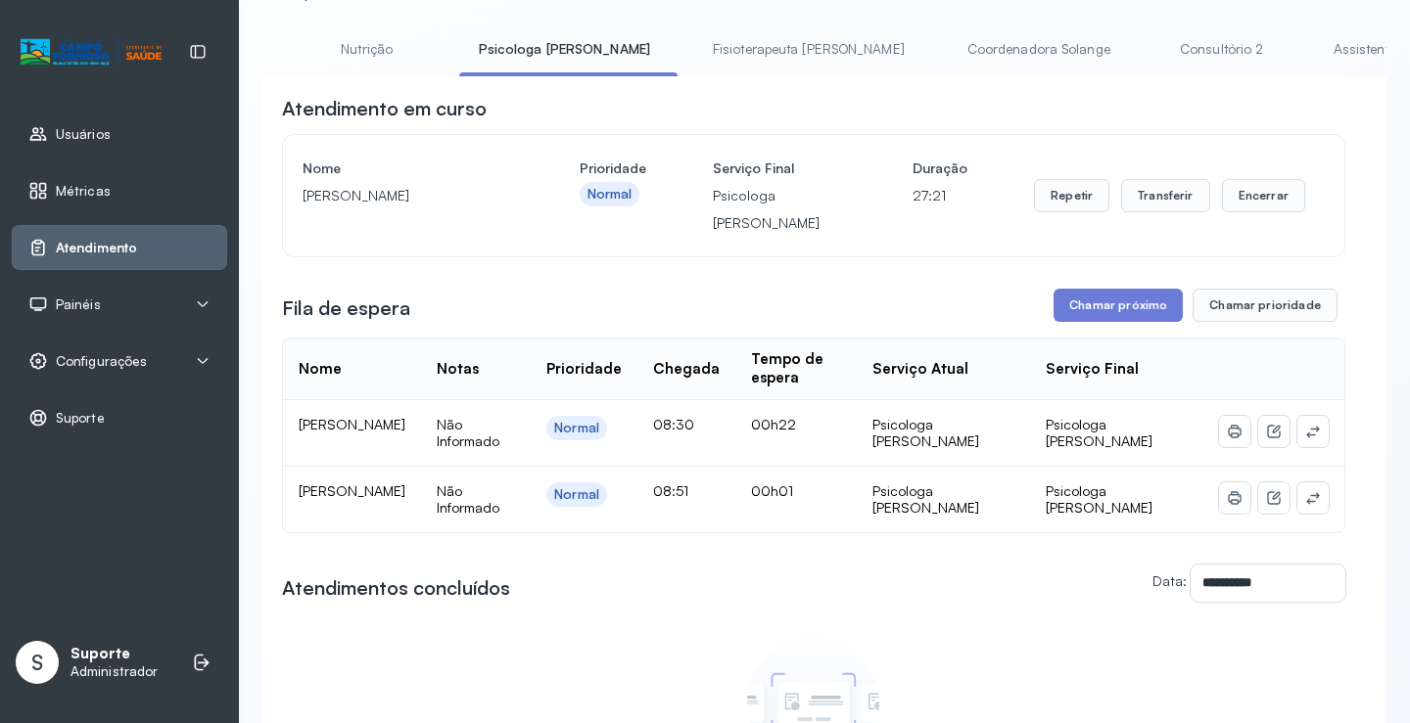
scroll to position [0, 864]
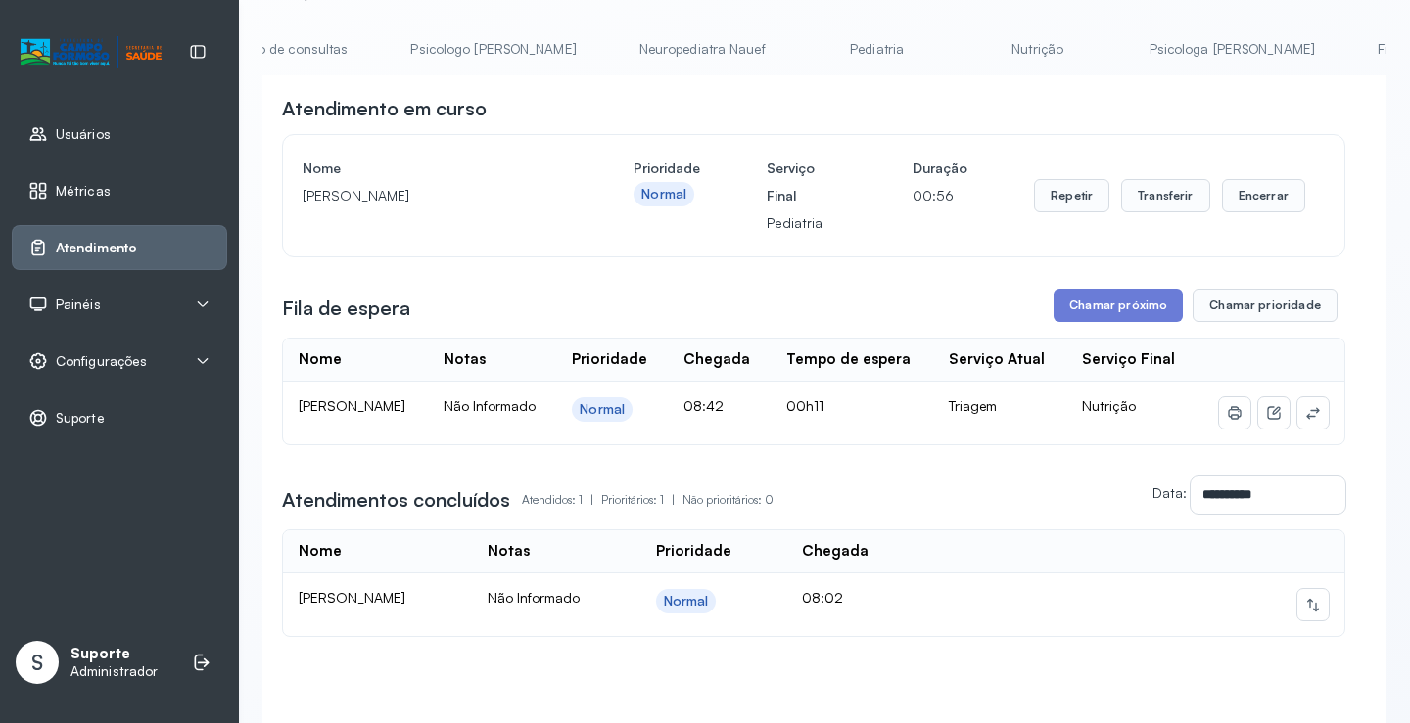
scroll to position [0, 0]
click at [297, 49] on link "Agendamento de consultas" at bounding box center [365, 49] width 207 height 32
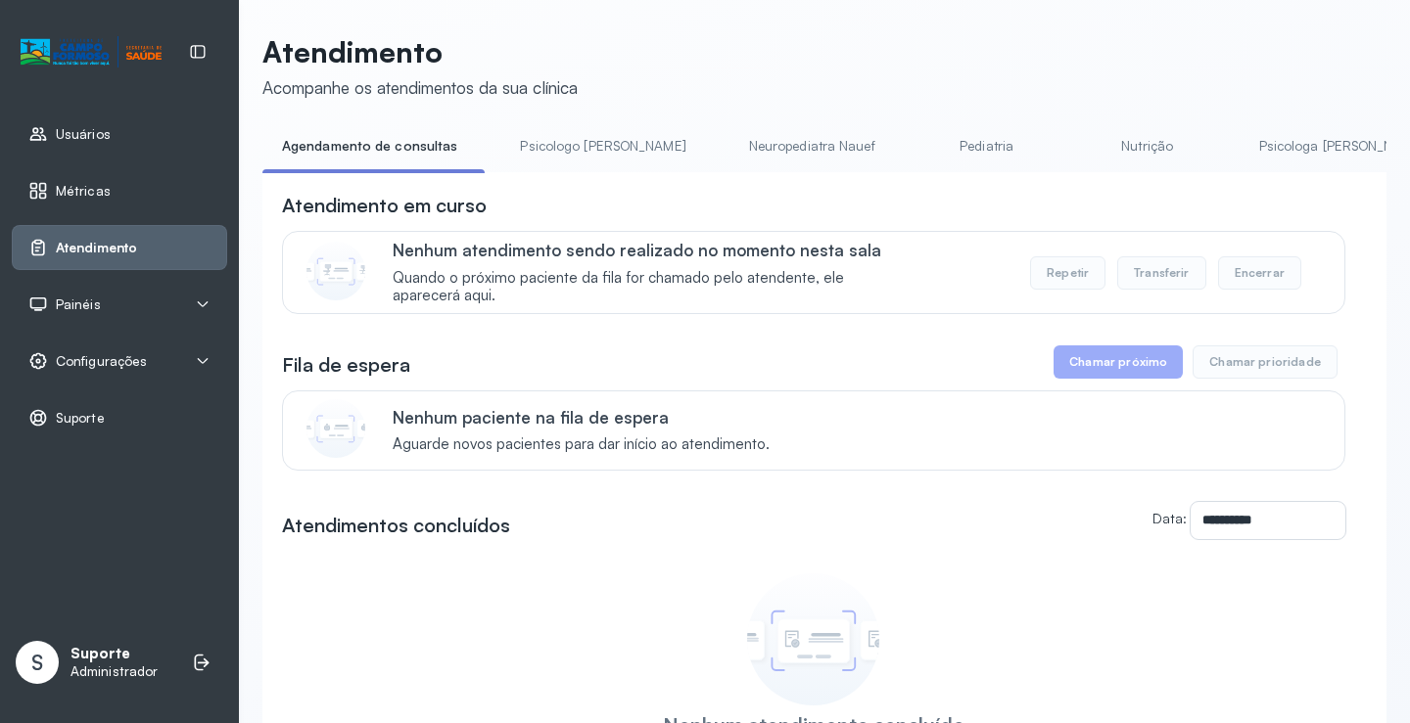
scroll to position [98, 0]
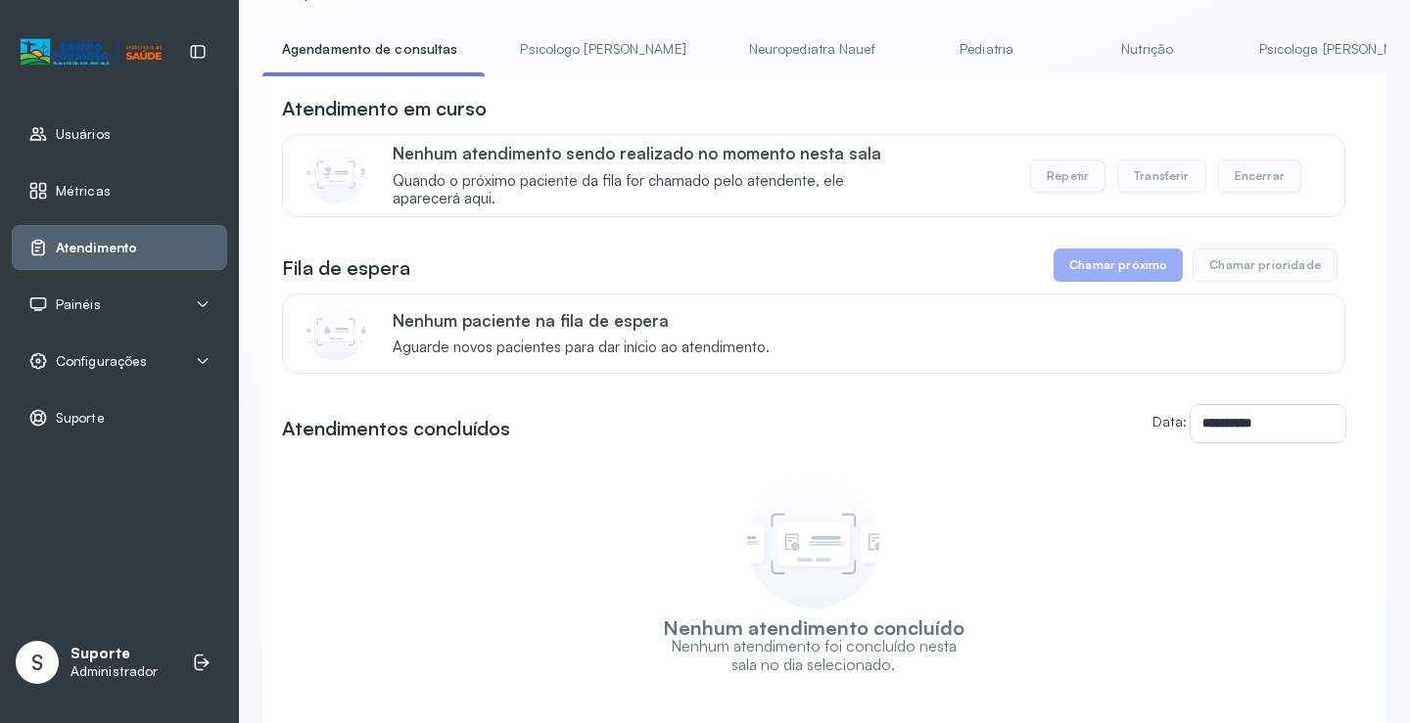
click at [583, 35] on link "Psicologo Pedro" at bounding box center [602, 49] width 205 height 32
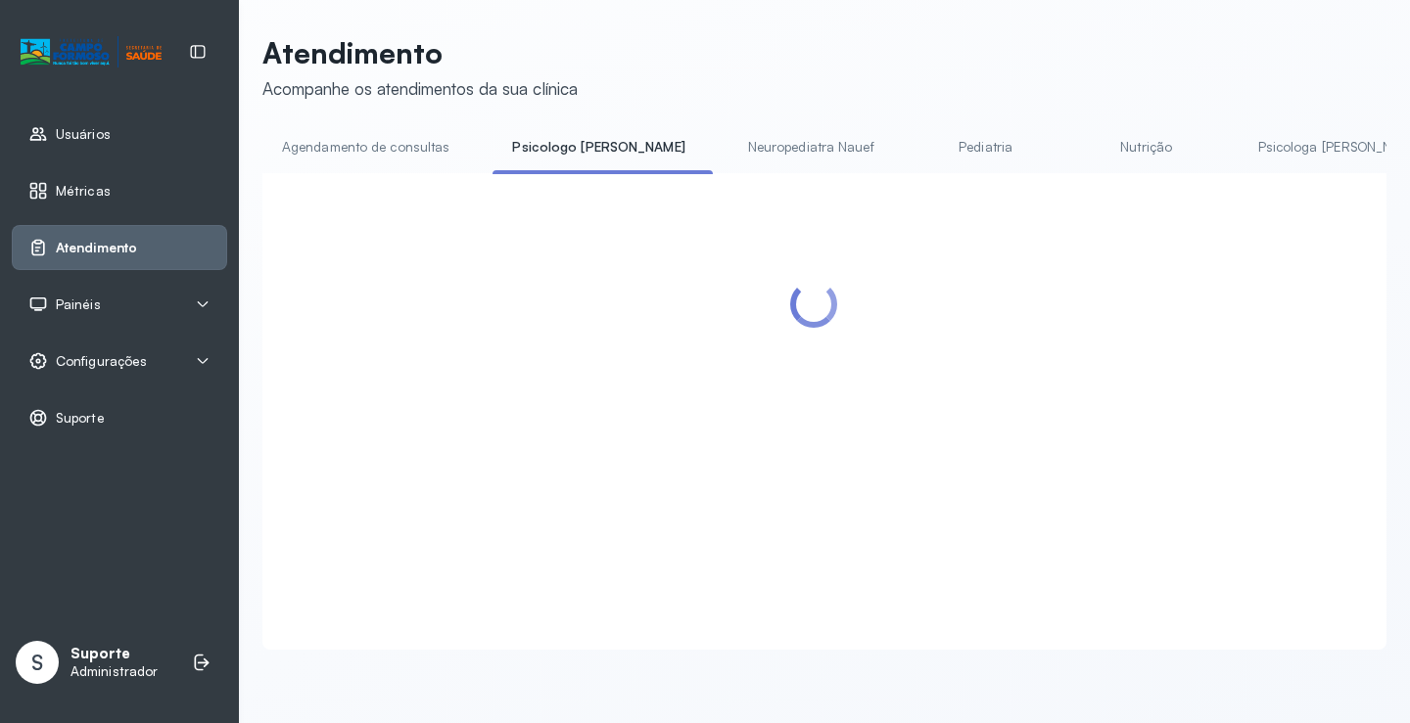
drag, startPoint x: 375, startPoint y: 52, endPoint x: 371, endPoint y: 66, distance: 14.3
click at [373, 57] on p "Atendimento" at bounding box center [419, 52] width 315 height 35
click at [371, 131] on link "Agendamento de consultas" at bounding box center [365, 147] width 207 height 32
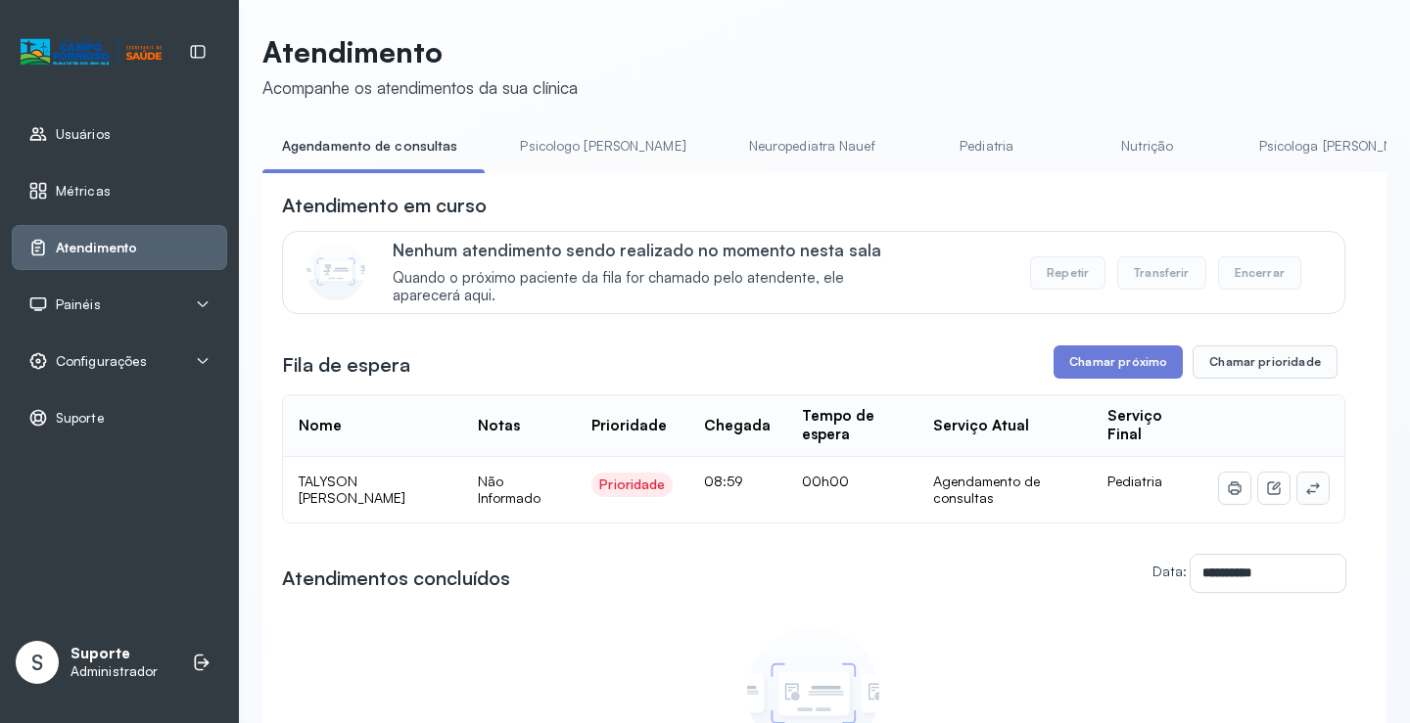
click at [1305, 495] on icon at bounding box center [1313, 489] width 16 height 16
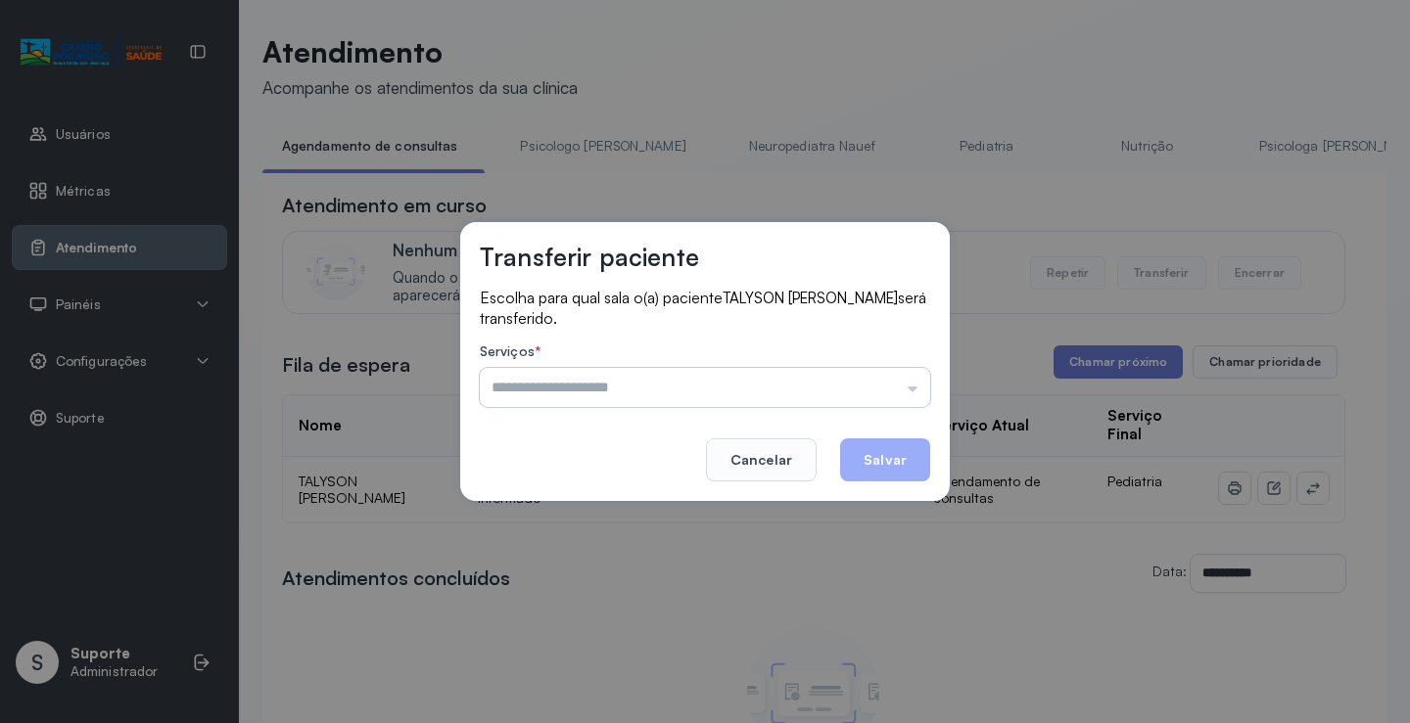
drag, startPoint x: 901, startPoint y: 377, endPoint x: 891, endPoint y: 378, distance: 9.8
click at [900, 377] on input "text" at bounding box center [705, 387] width 450 height 39
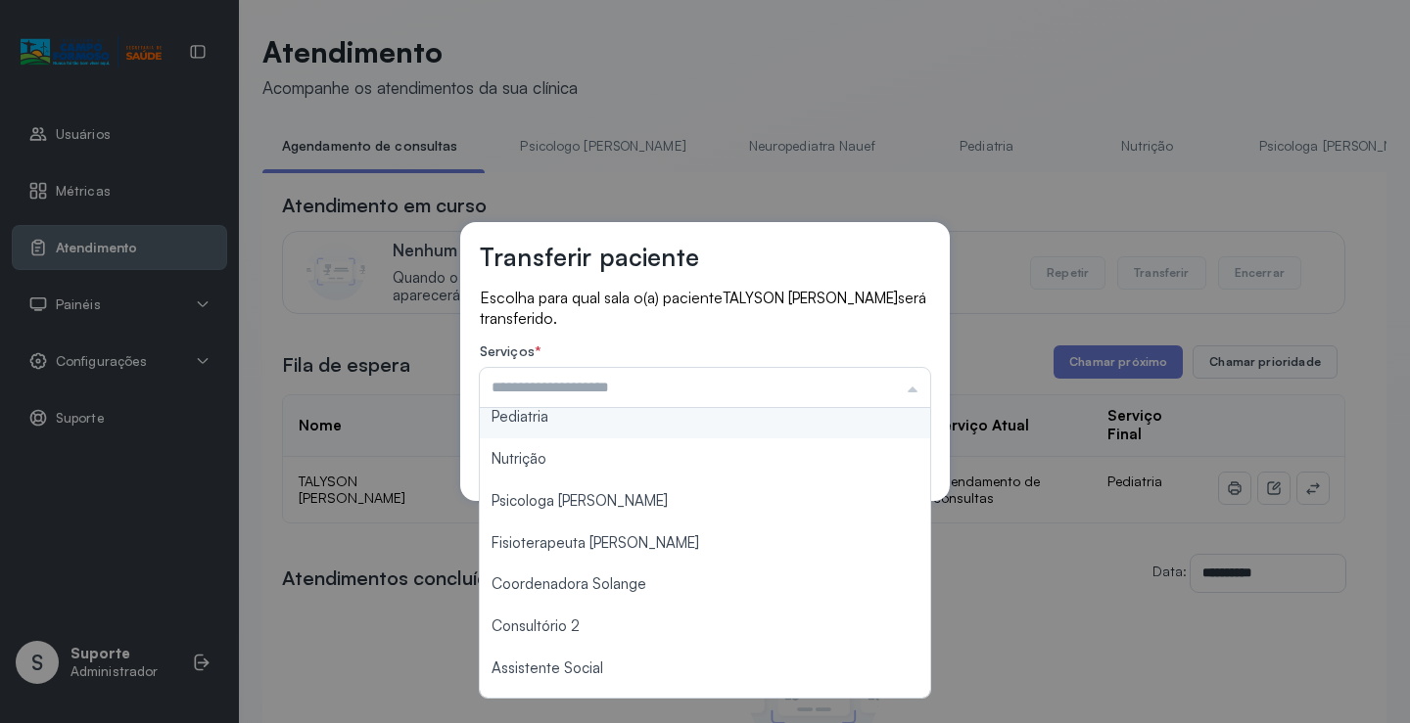
scroll to position [294, 0]
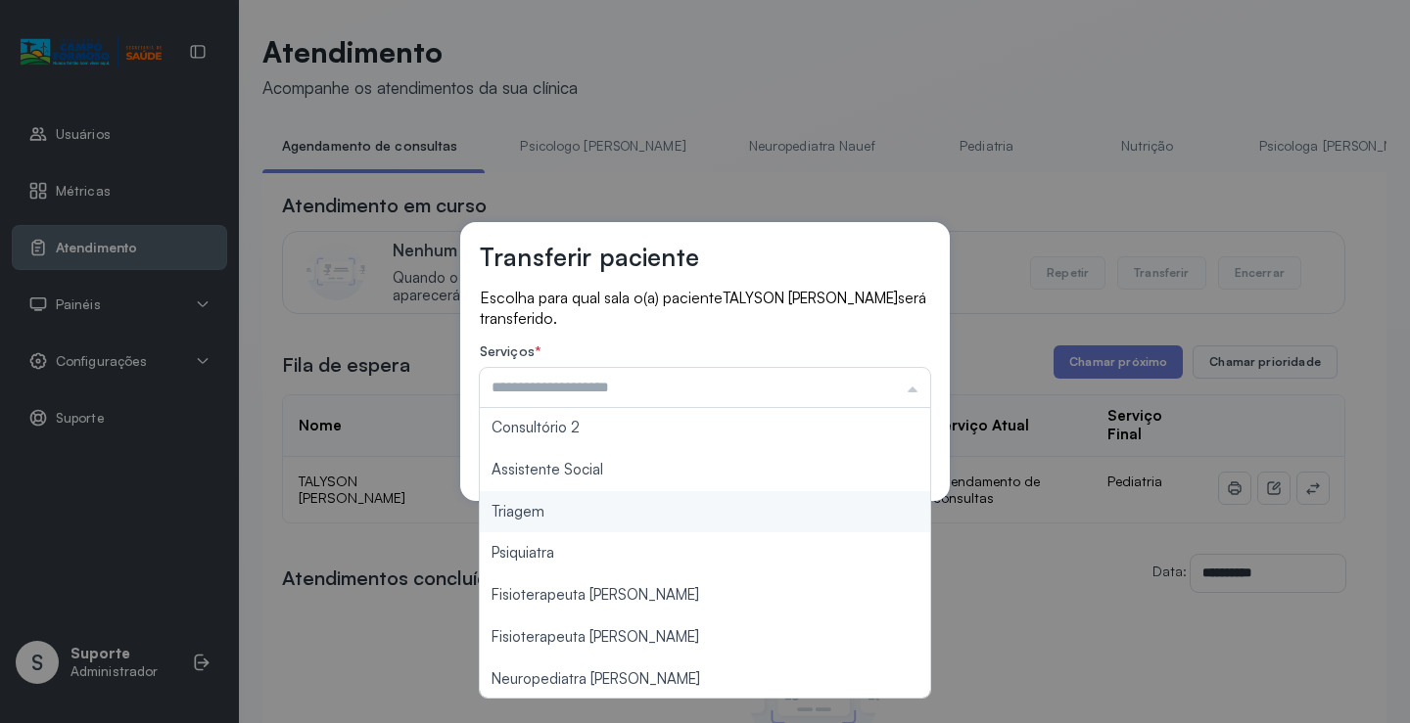
type input "*******"
click at [590, 509] on div "Transferir paciente Escolha para qual sala o(a) paciente TALYSON MIGUEL SANTOS …" at bounding box center [705, 361] width 1410 height 723
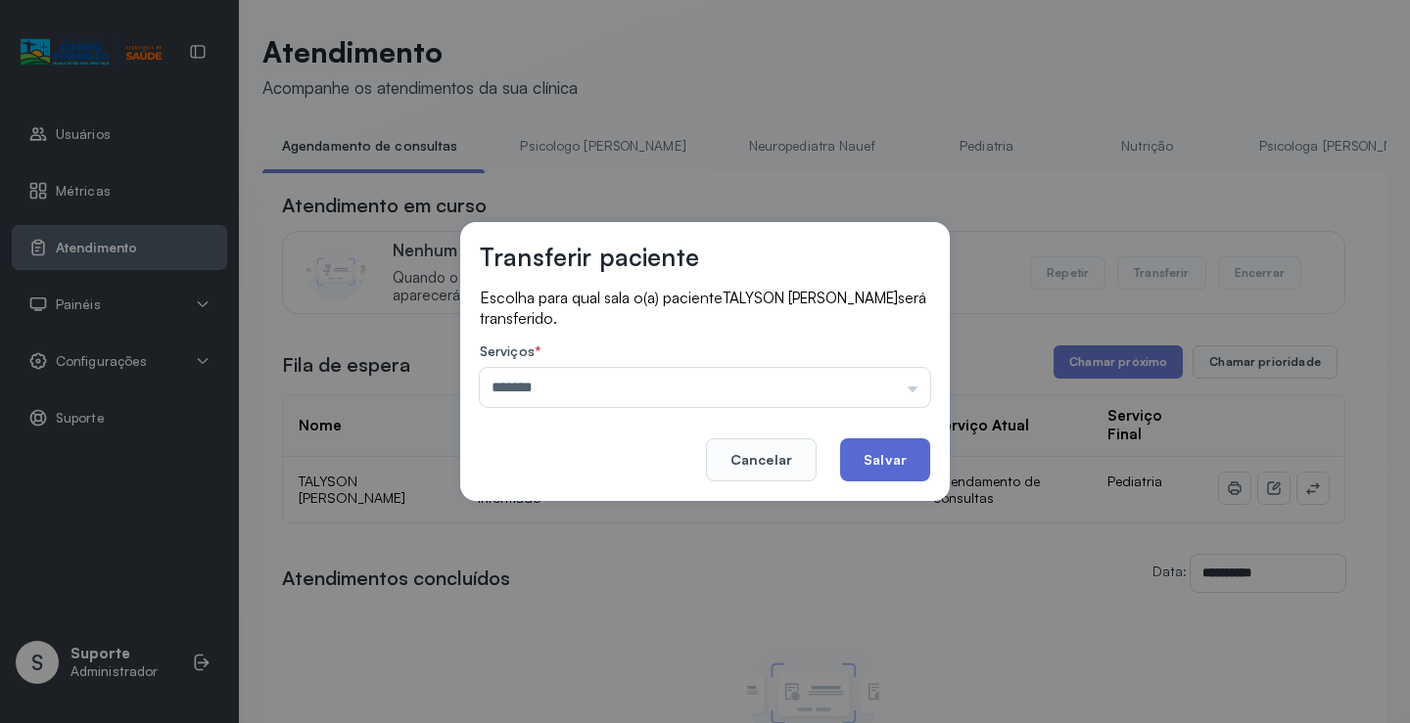
click at [918, 459] on button "Salvar" at bounding box center [885, 460] width 90 height 43
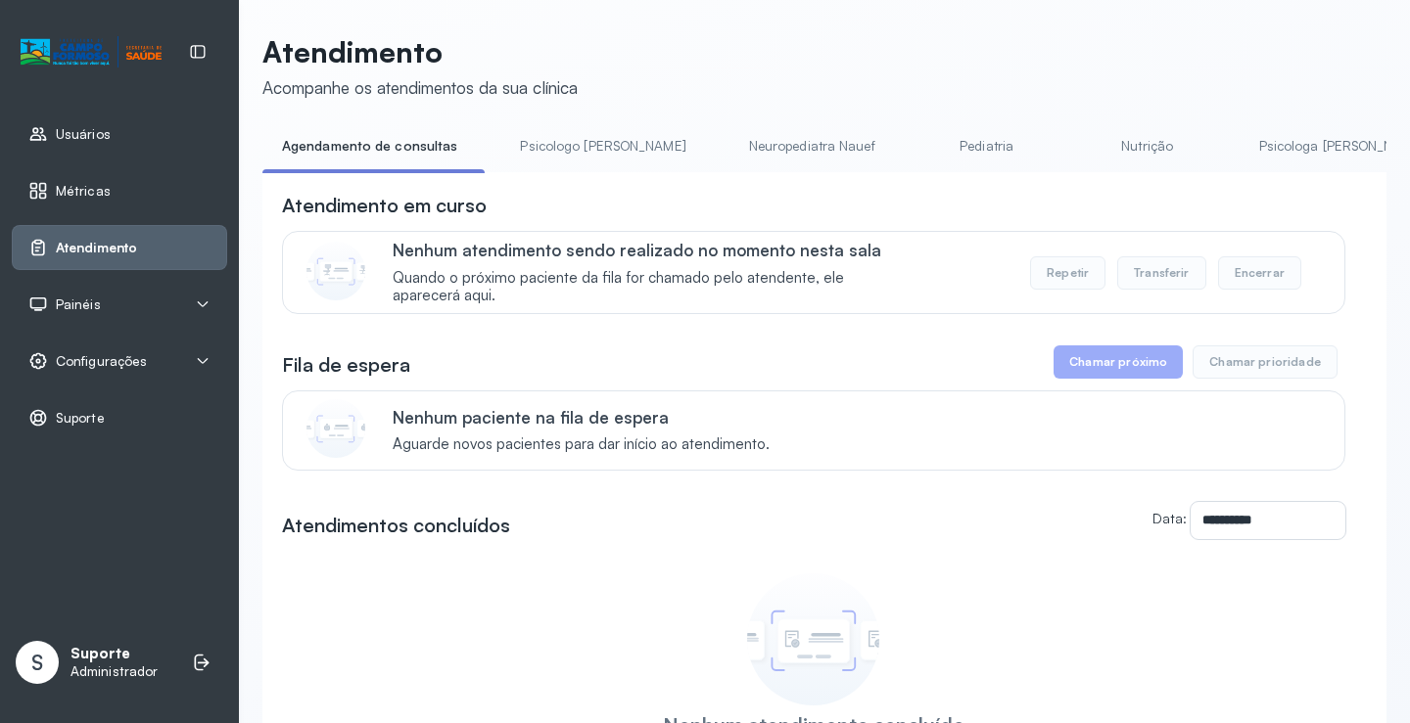
drag, startPoint x: 579, startPoint y: 147, endPoint x: 410, endPoint y: 175, distance: 171.7
click at [578, 147] on link "Psicologo Pedro" at bounding box center [602, 146] width 205 height 32
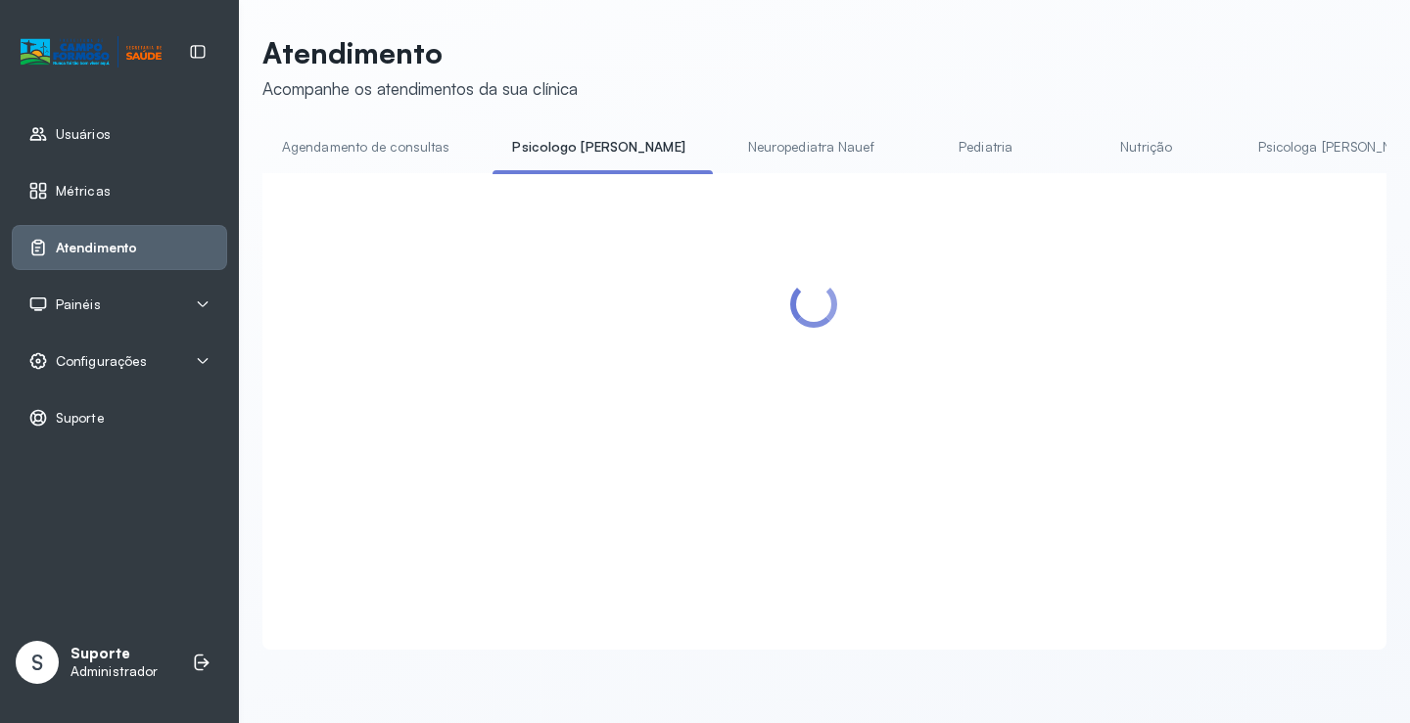
click at [379, 159] on link "Agendamento de consultas" at bounding box center [365, 147] width 207 height 32
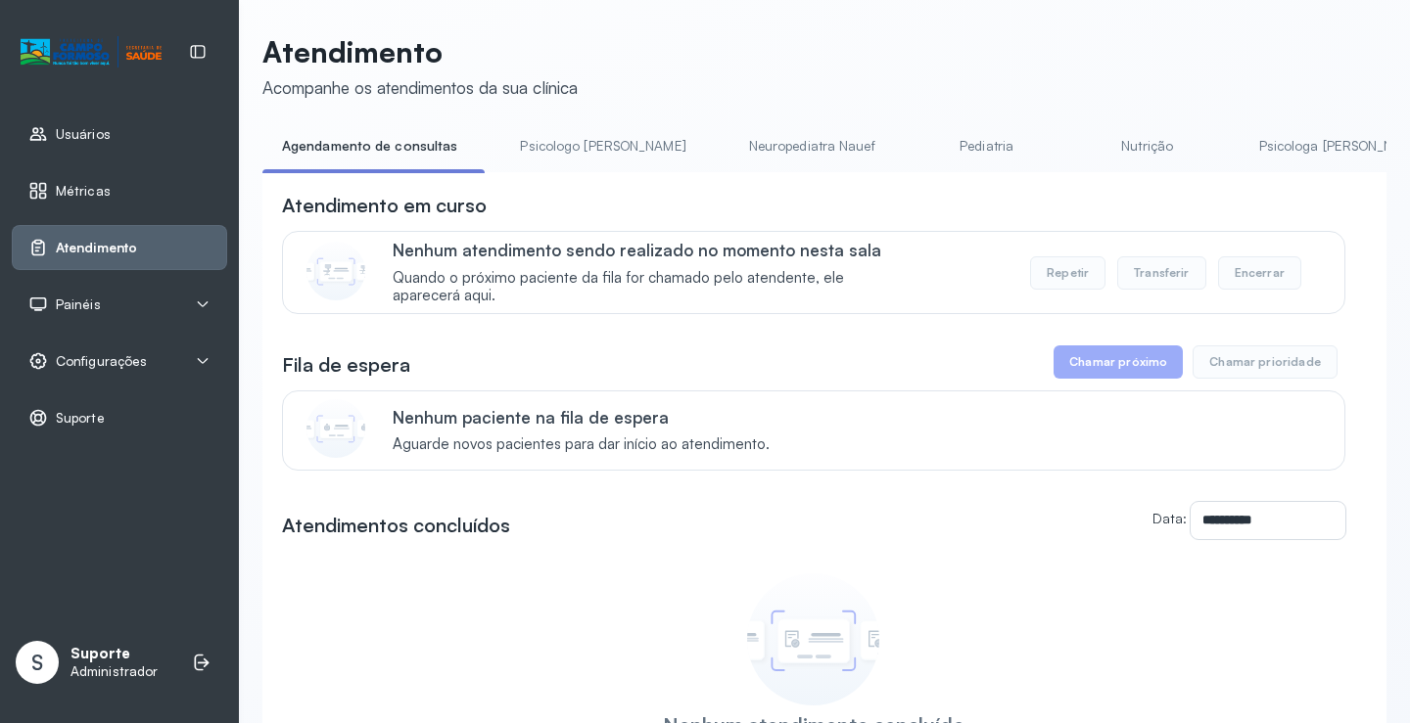
click at [927, 134] on link "Pediatria" at bounding box center [986, 146] width 137 height 32
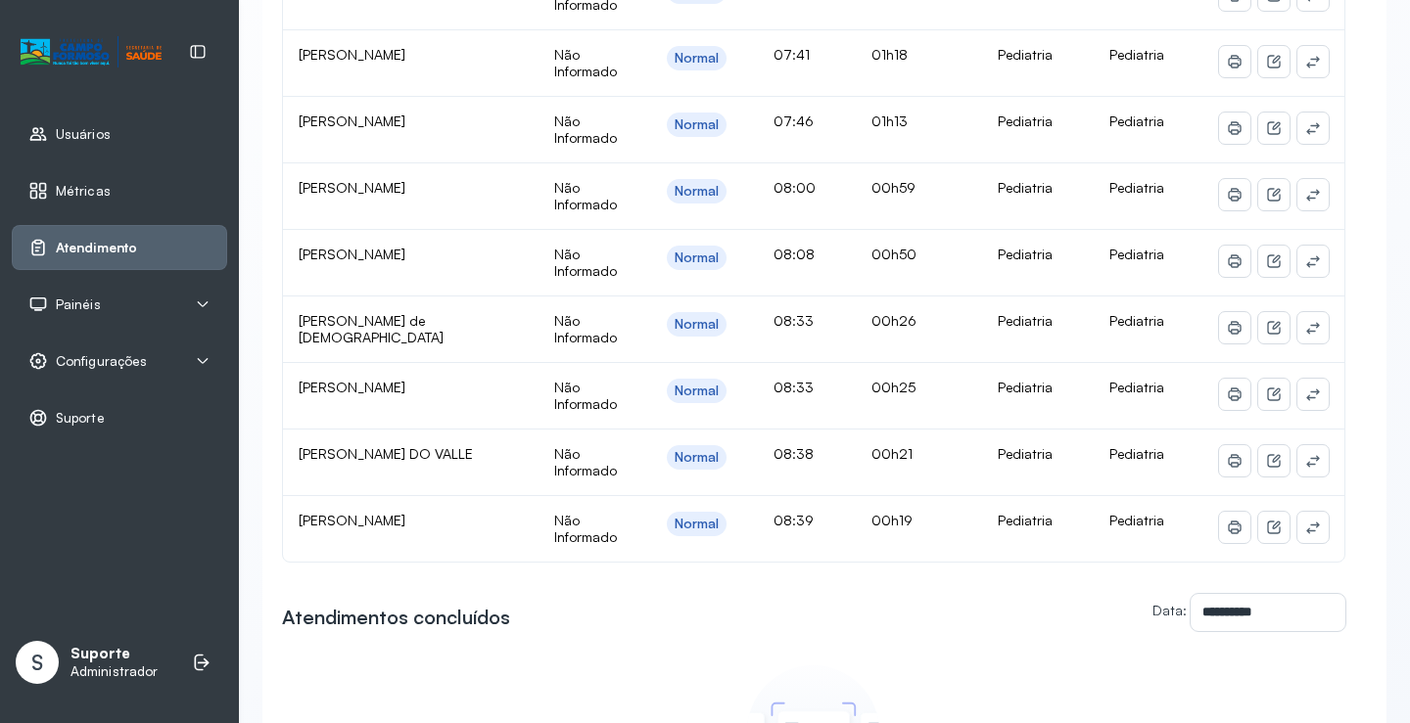
scroll to position [99, 0]
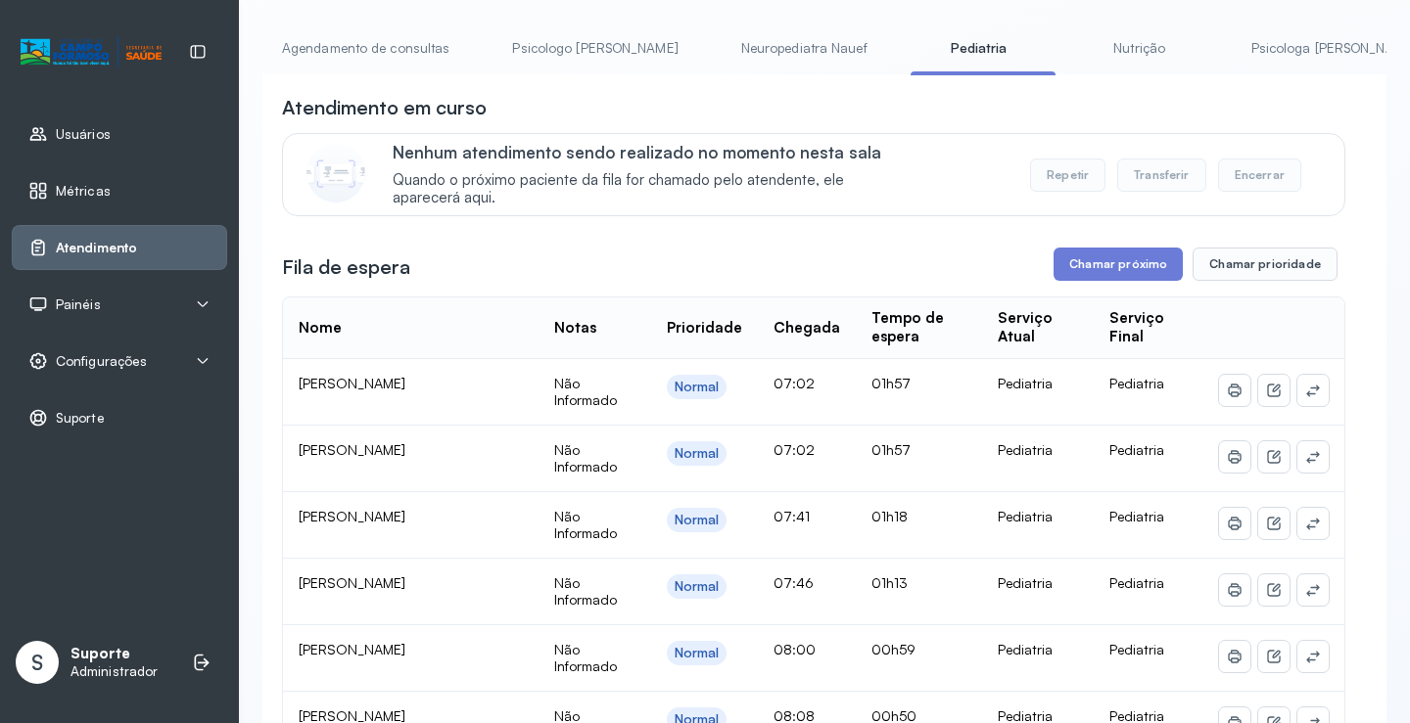
click at [380, 55] on link "Agendamento de consultas" at bounding box center [365, 48] width 207 height 32
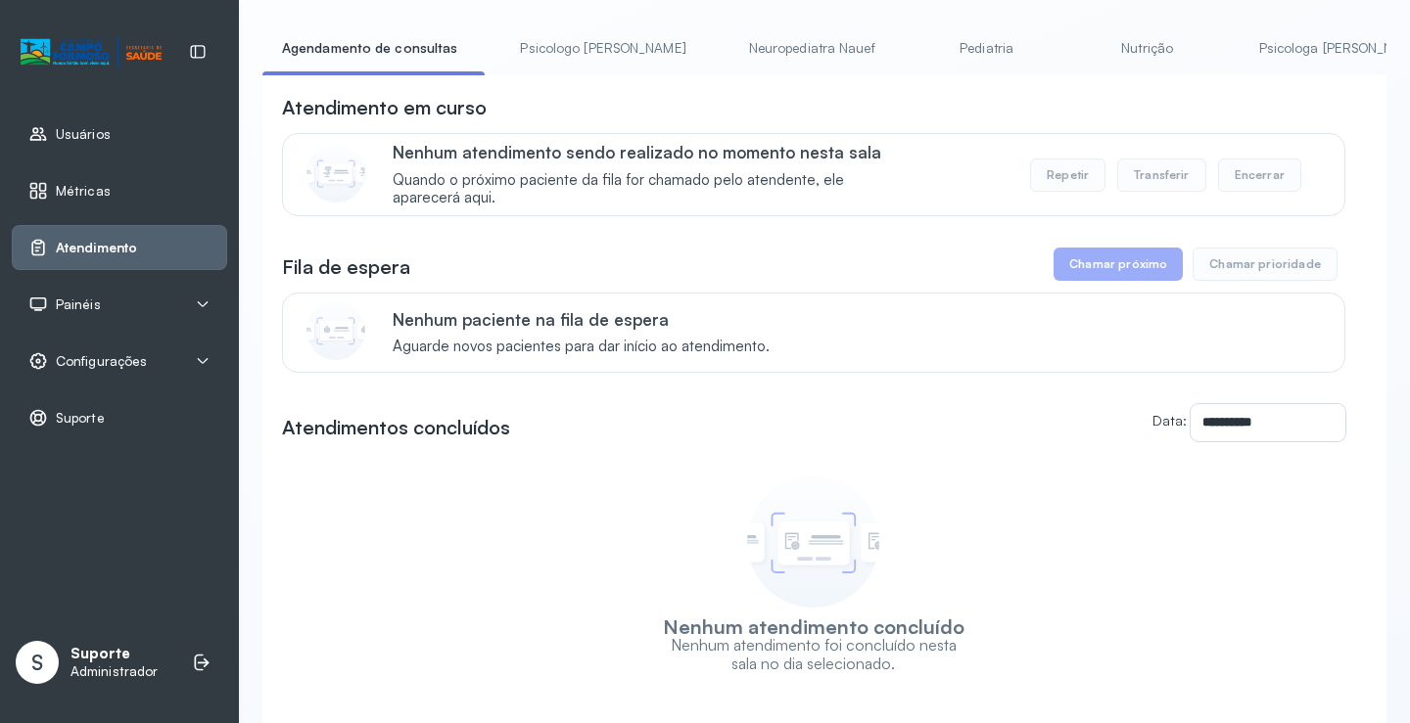
click at [1066, 140] on div "Nenhum atendimento sendo realizado no momento nesta sala Quando o próximo pacie…" at bounding box center [813, 174] width 1063 height 83
click at [1079, 37] on link "Nutrição" at bounding box center [1147, 48] width 137 height 32
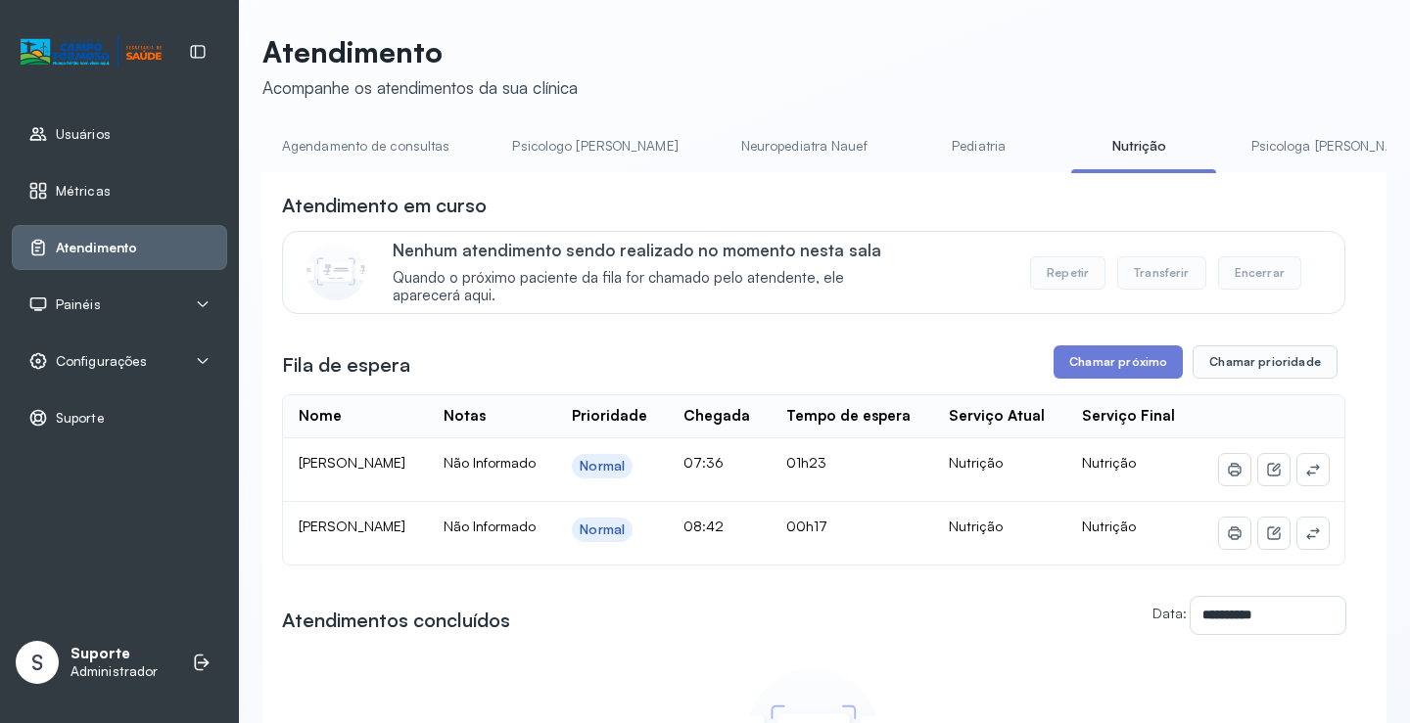
scroll to position [99, 0]
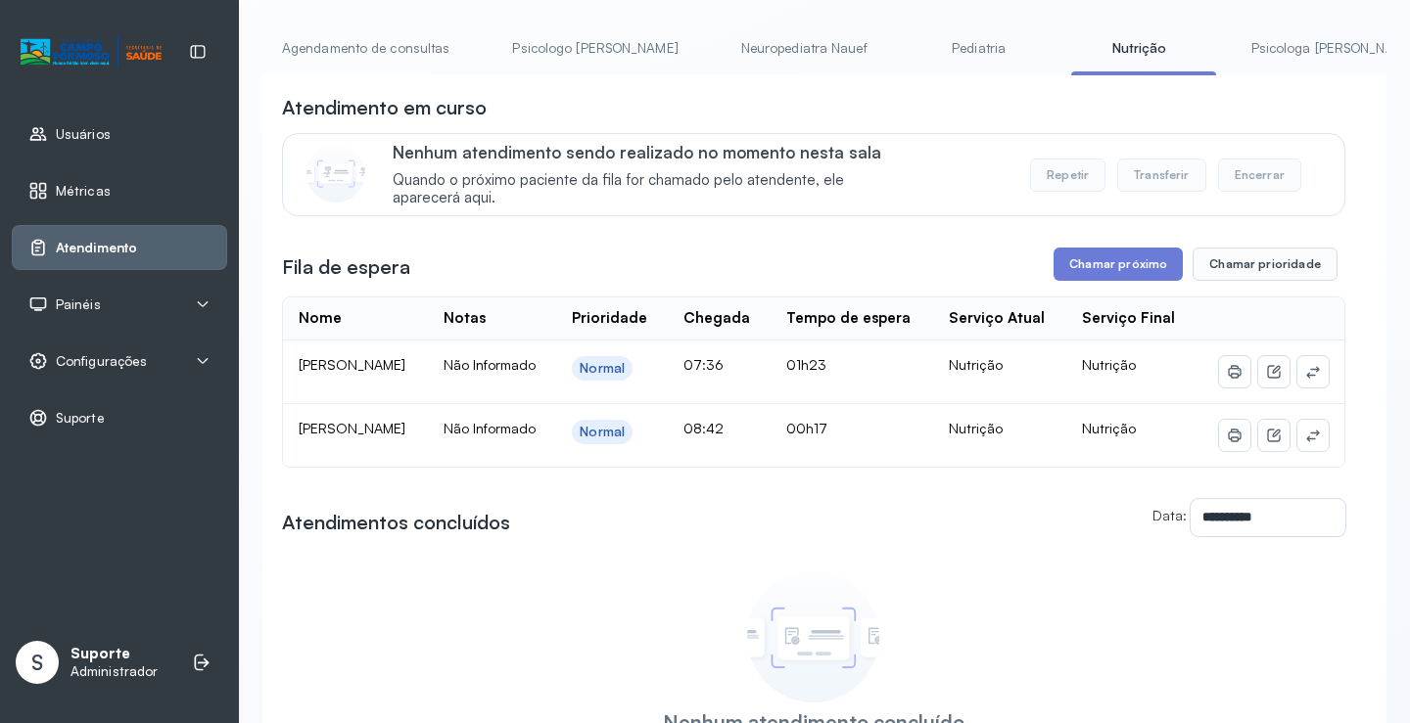
click at [369, 40] on link "Agendamento de consultas" at bounding box center [365, 48] width 207 height 32
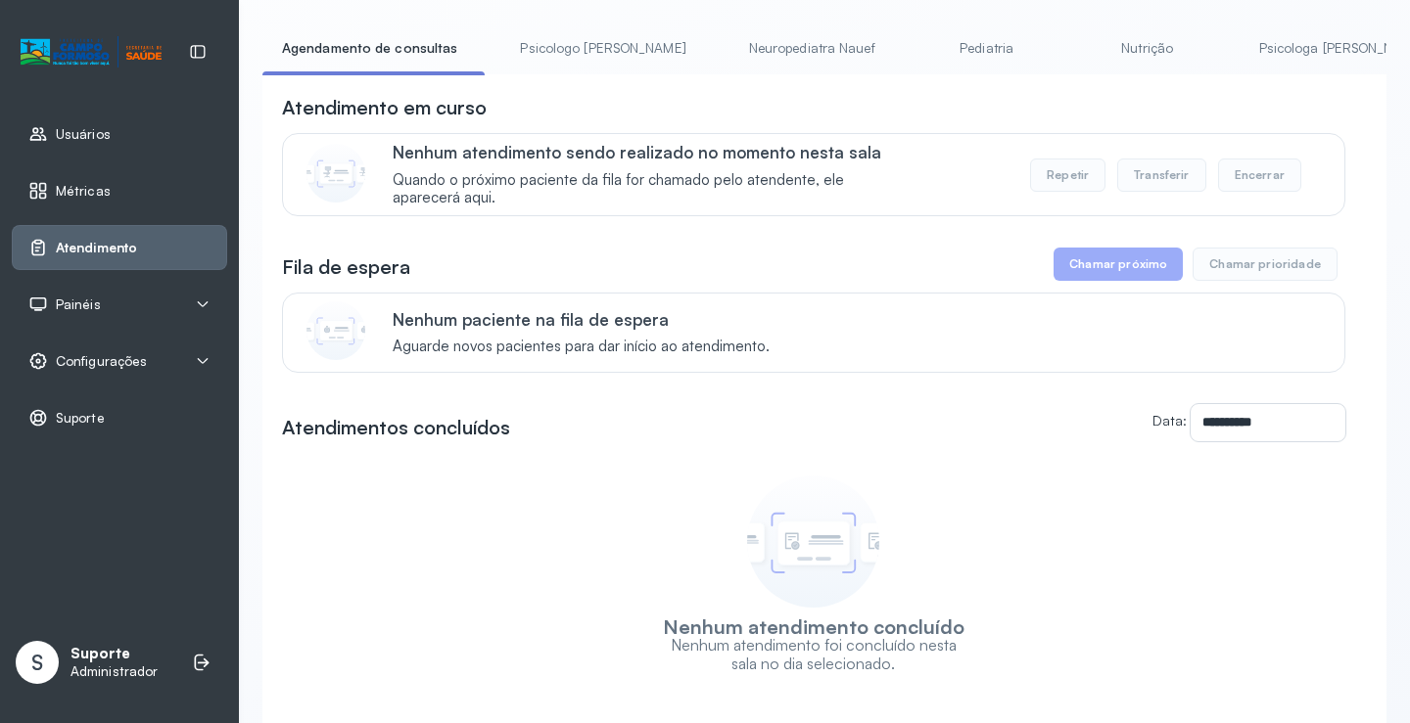
click at [1239, 52] on link "Psicologa Alana" at bounding box center [1341, 48] width 205 height 32
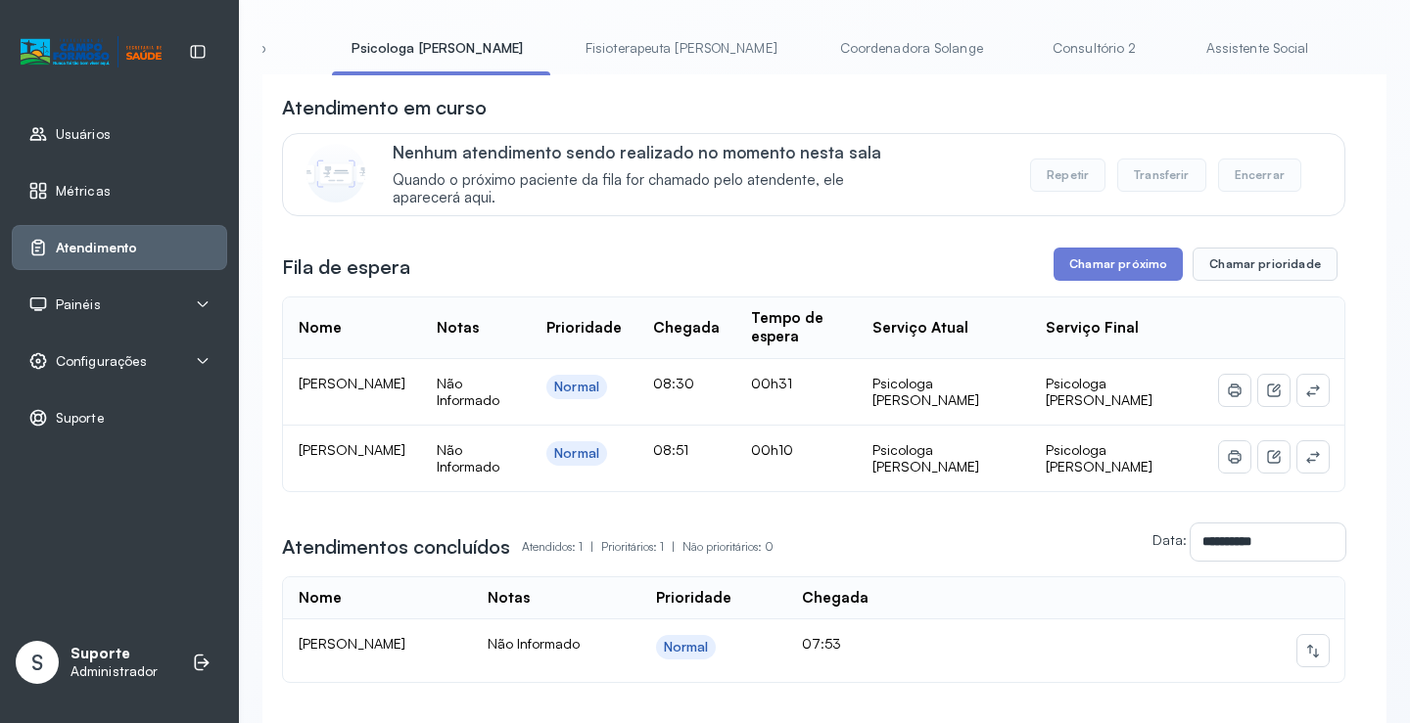
scroll to position [0, 848]
click at [872, 45] on link "Coordenadora Solange" at bounding box center [963, 48] width 182 height 32
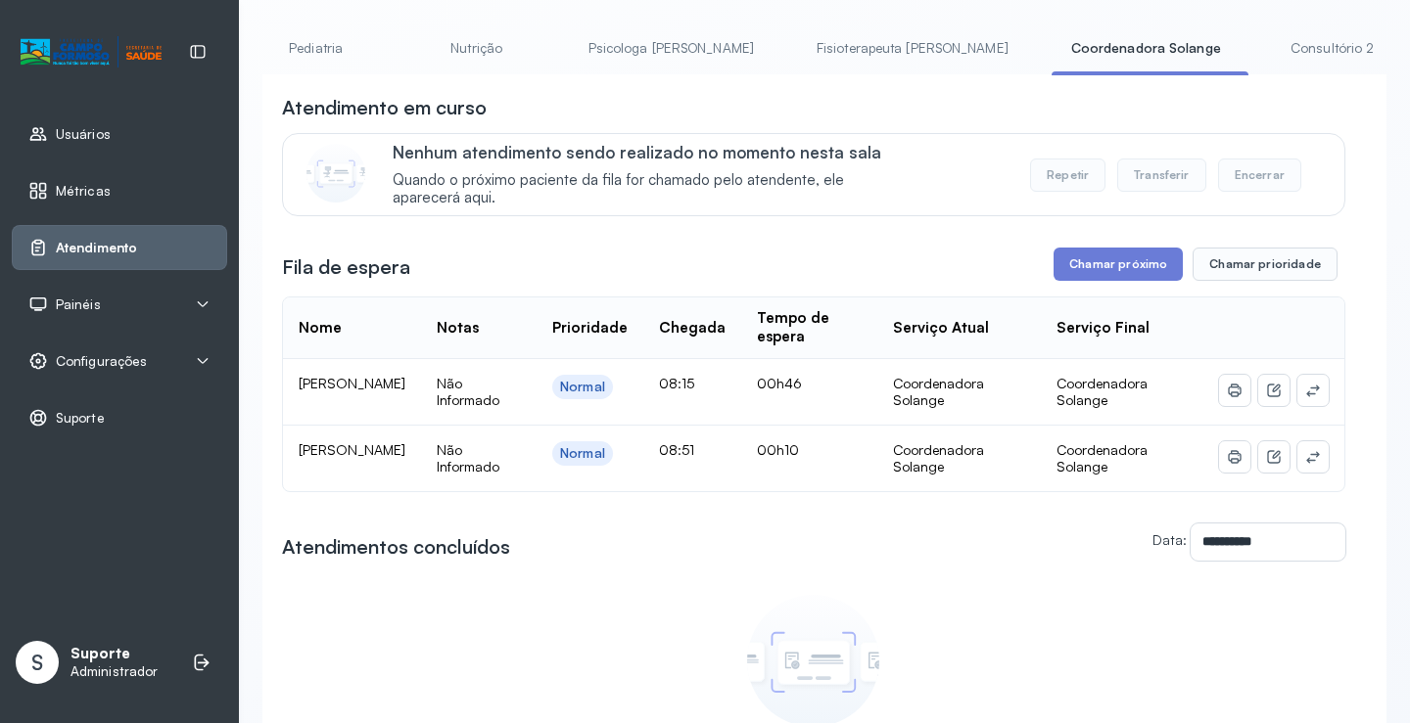
scroll to position [0, 649]
click at [810, 43] on link "Fisioterapeuta Janusia" at bounding box center [925, 48] width 231 height 32
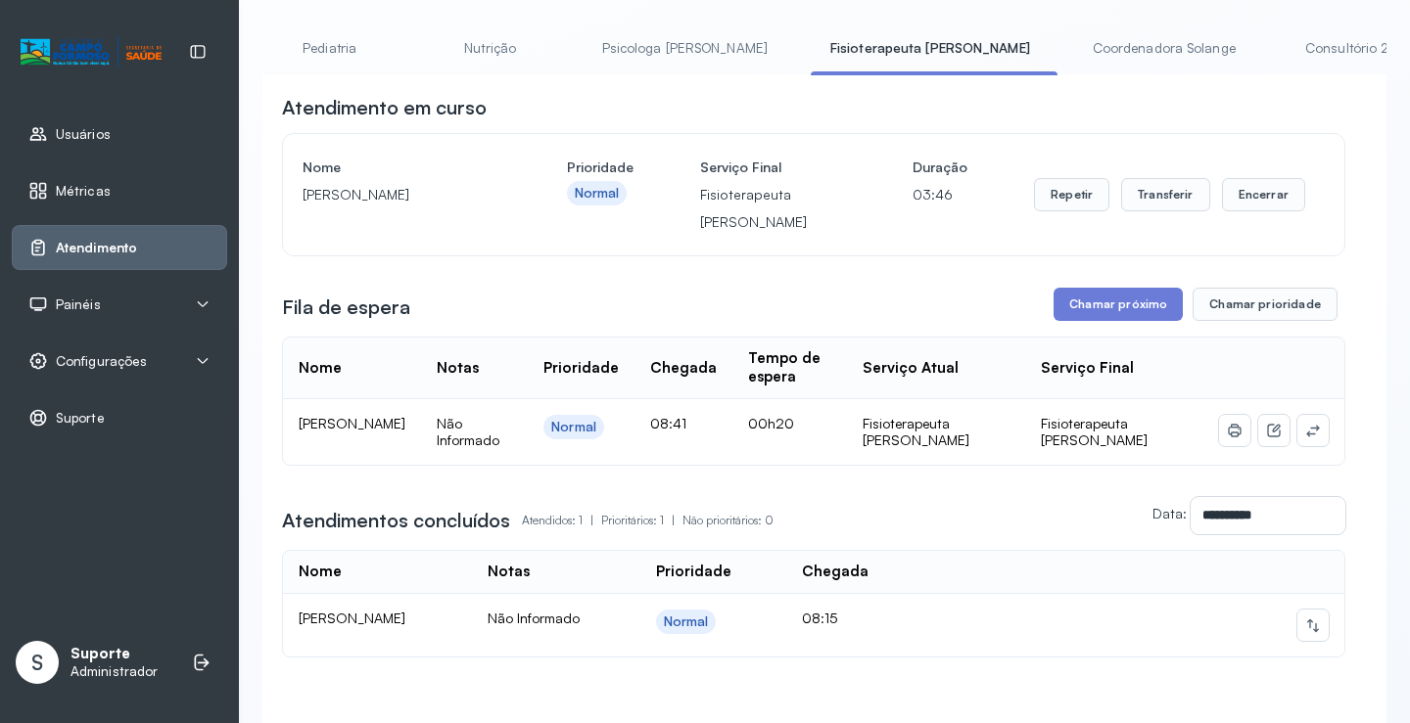
scroll to position [0, 0]
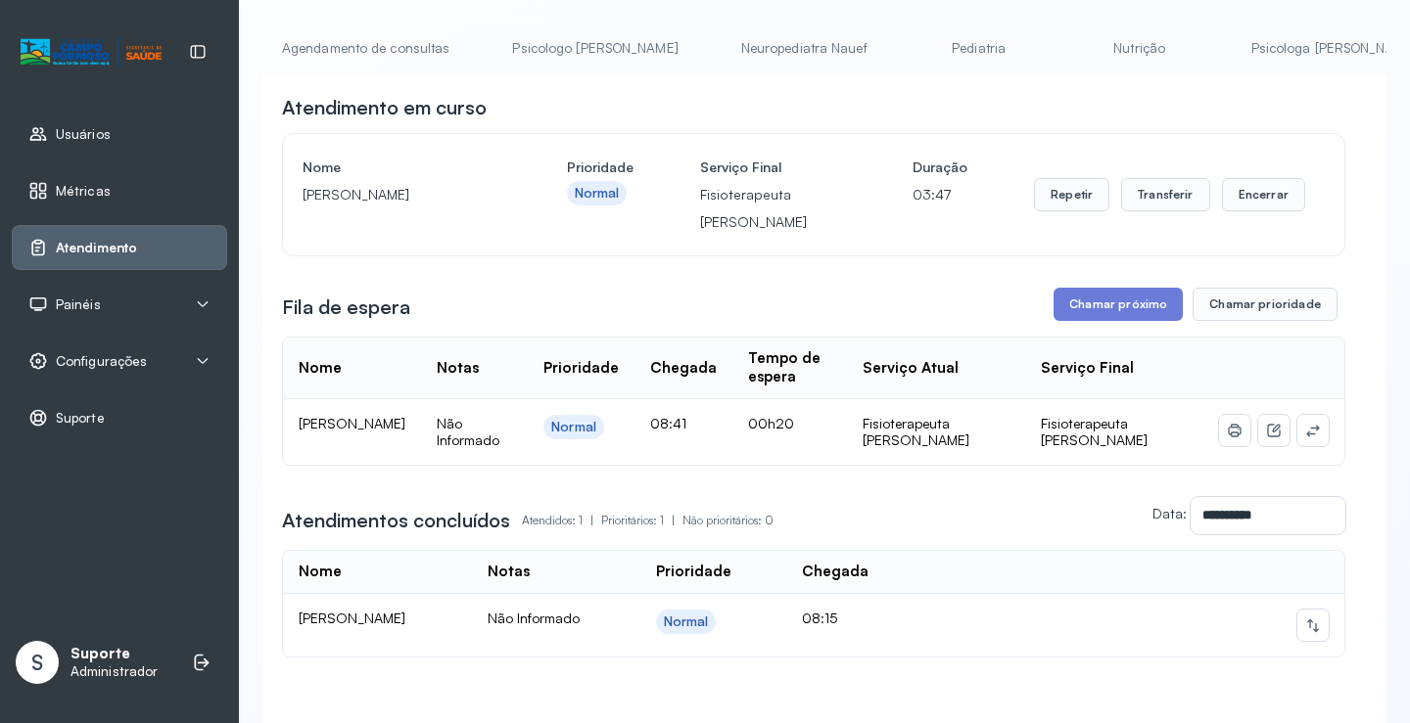
click at [345, 68] on li "Agendamento de consultas" at bounding box center [369, 54] width 214 height 44
click at [351, 51] on link "Agendamento de consultas" at bounding box center [365, 48] width 207 height 32
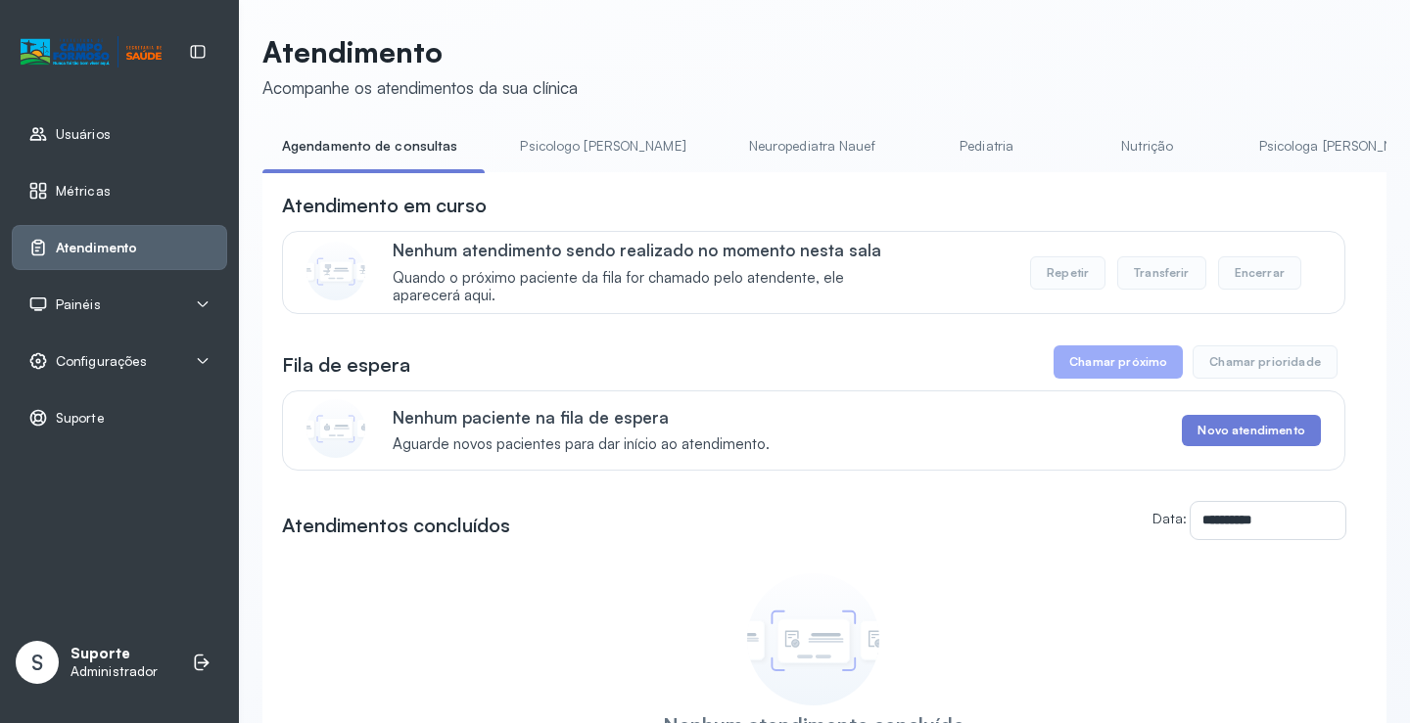
scroll to position [99, 0]
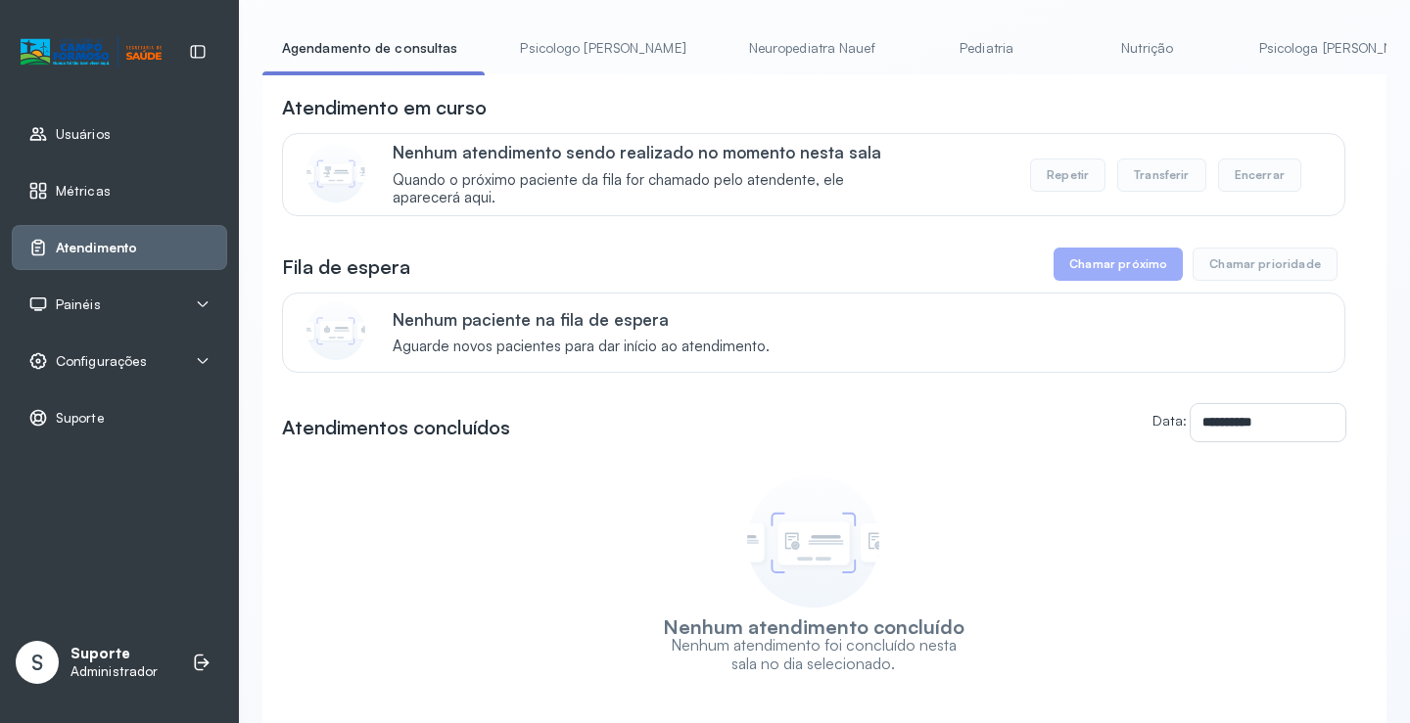
click at [561, 40] on link "Psicologo Pedro" at bounding box center [602, 48] width 205 height 32
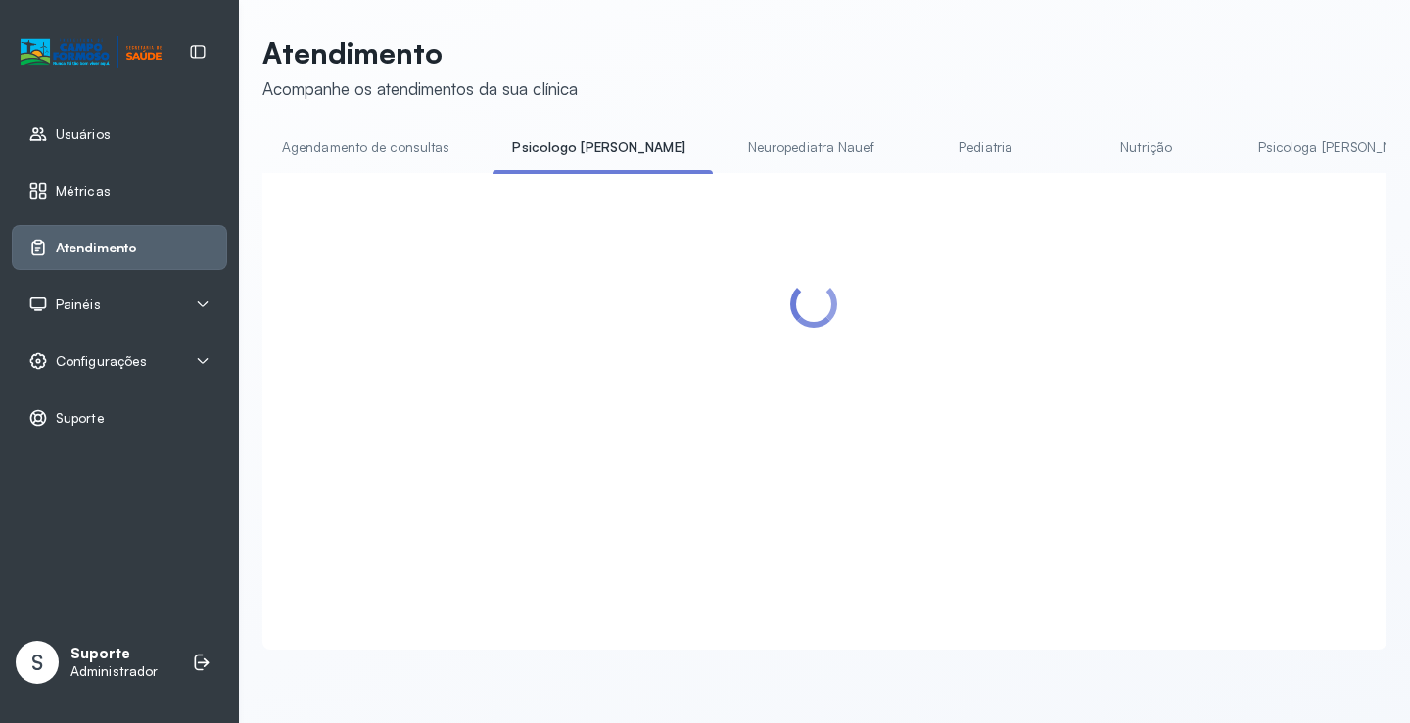
click at [360, 74] on div "Atendimento Acompanhe os atendimentos da sua clínica" at bounding box center [419, 67] width 315 height 65
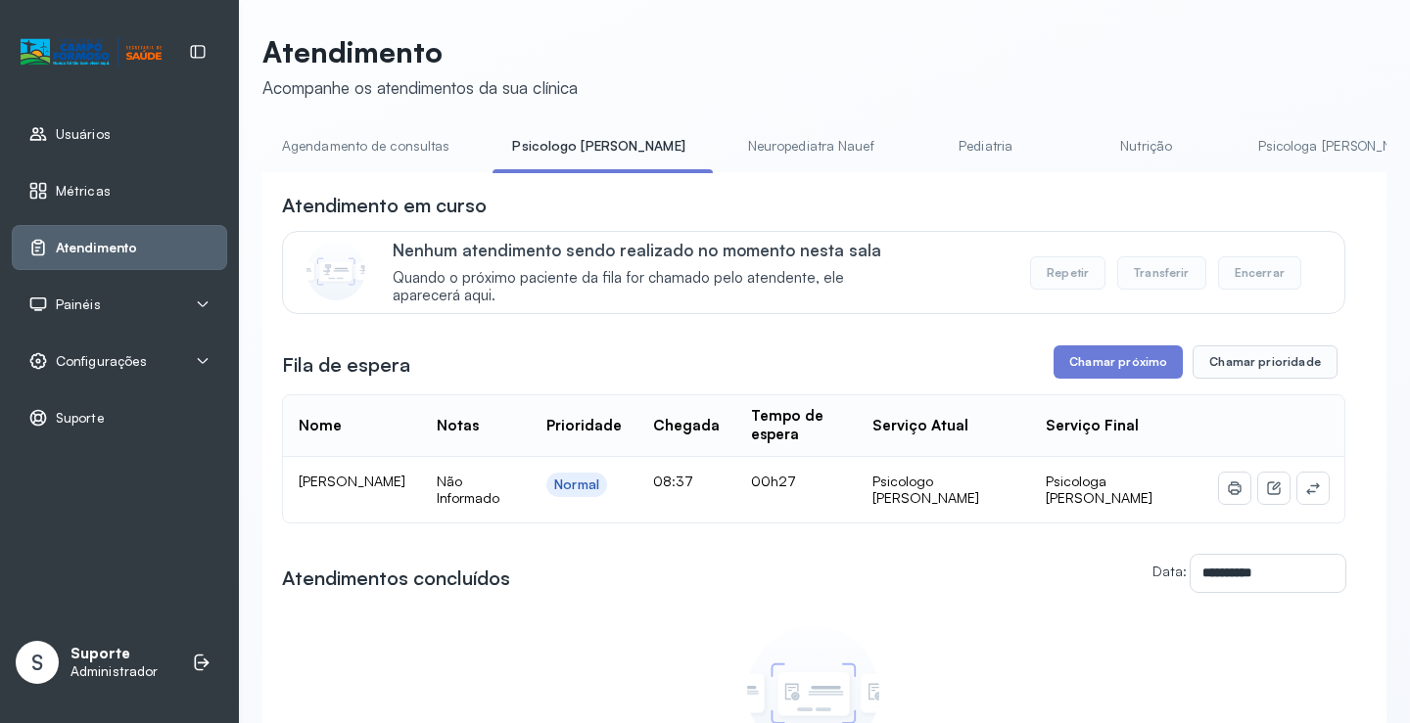
click at [354, 139] on link "Agendamento de consultas" at bounding box center [365, 146] width 207 height 32
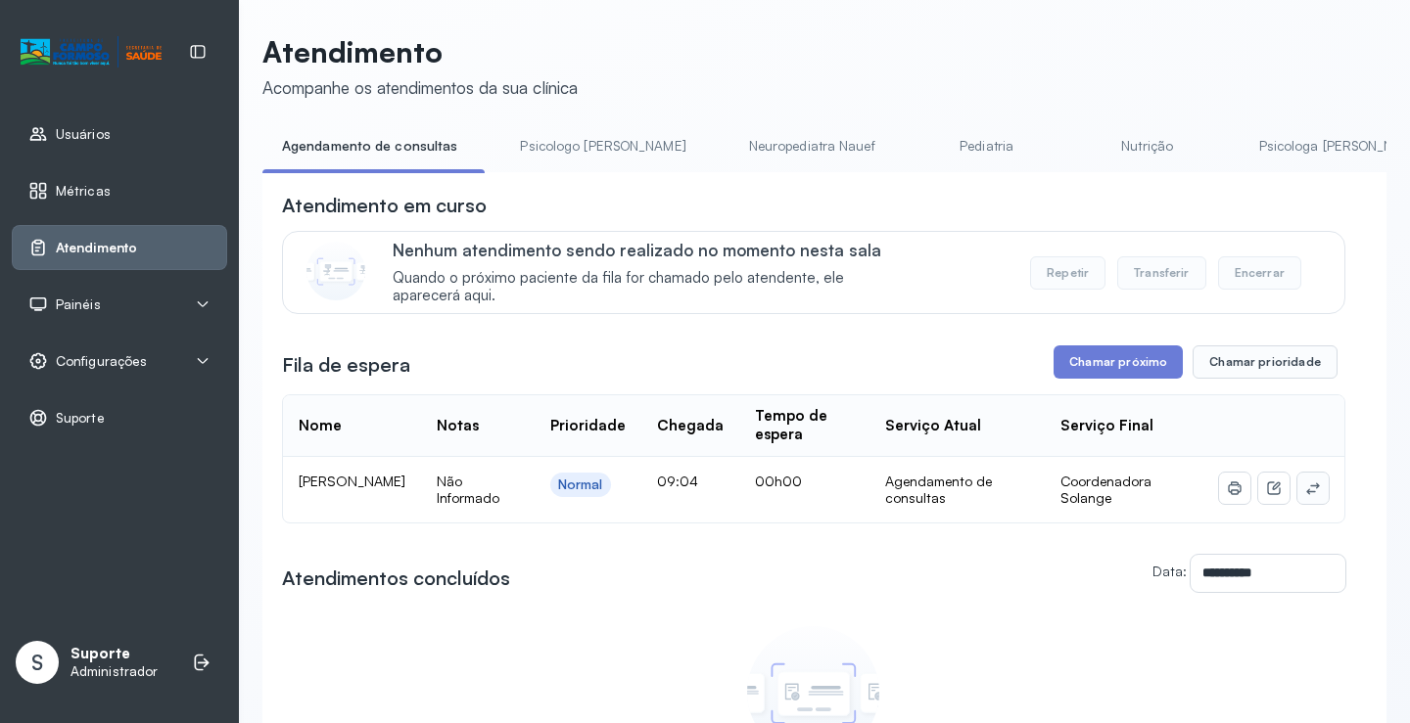
click at [1305, 491] on icon at bounding box center [1313, 489] width 16 height 16
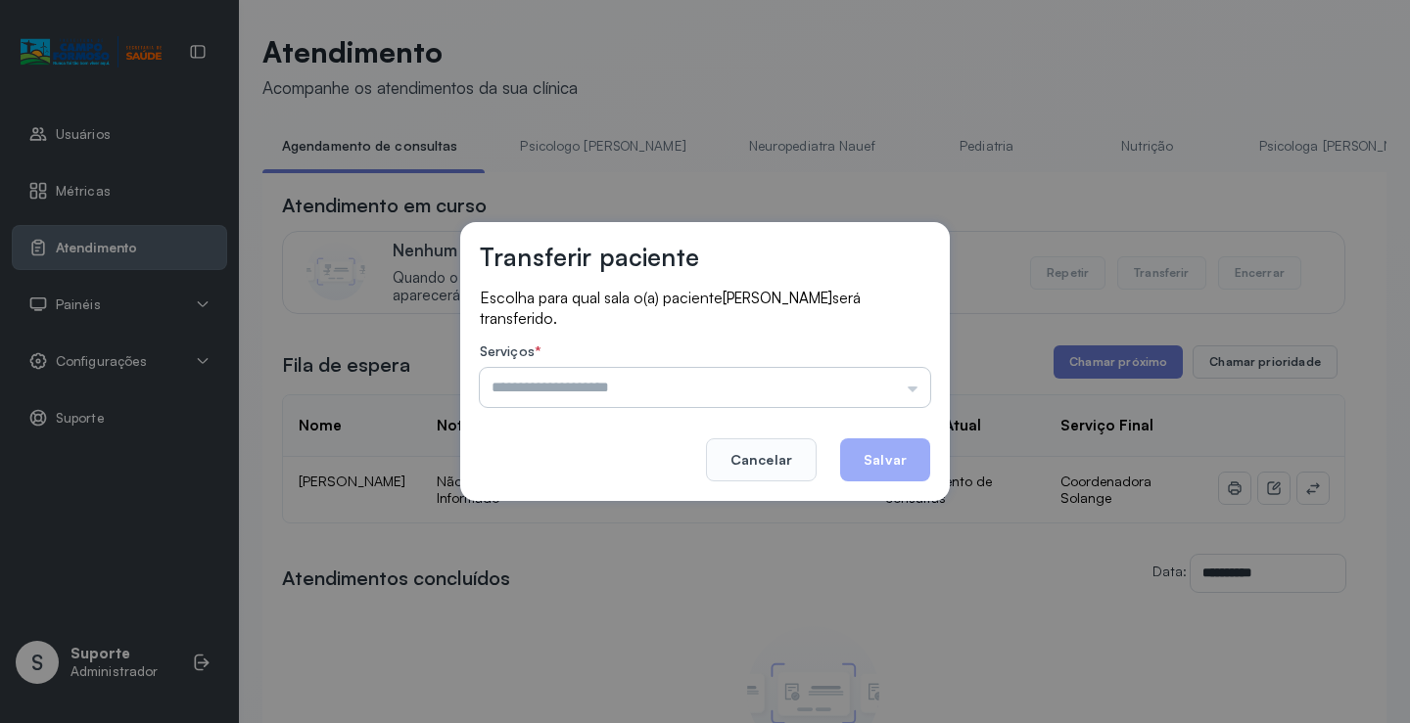
drag, startPoint x: 917, startPoint y: 403, endPoint x: 851, endPoint y: 399, distance: 66.7
click at [910, 403] on input "text" at bounding box center [705, 387] width 450 height 39
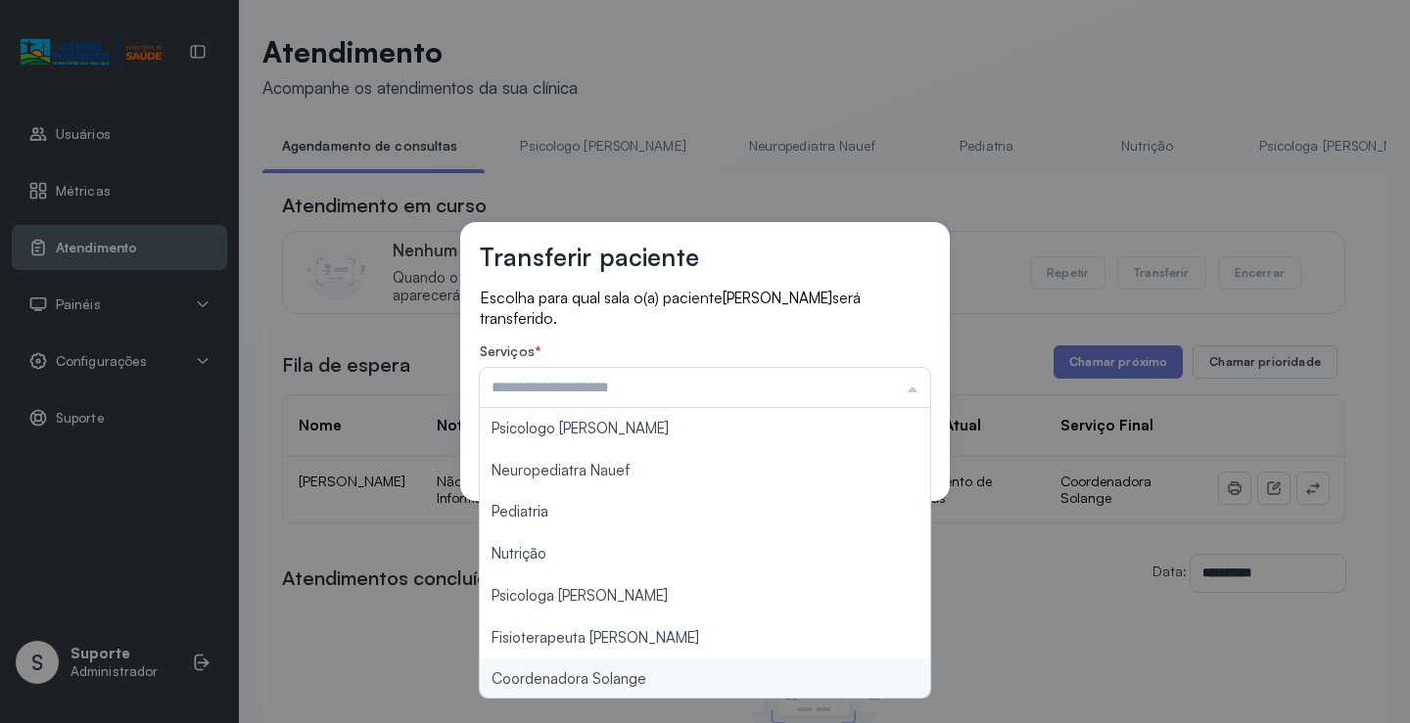
type input "**********"
click at [618, 679] on div "**********" at bounding box center [705, 361] width 1410 height 723
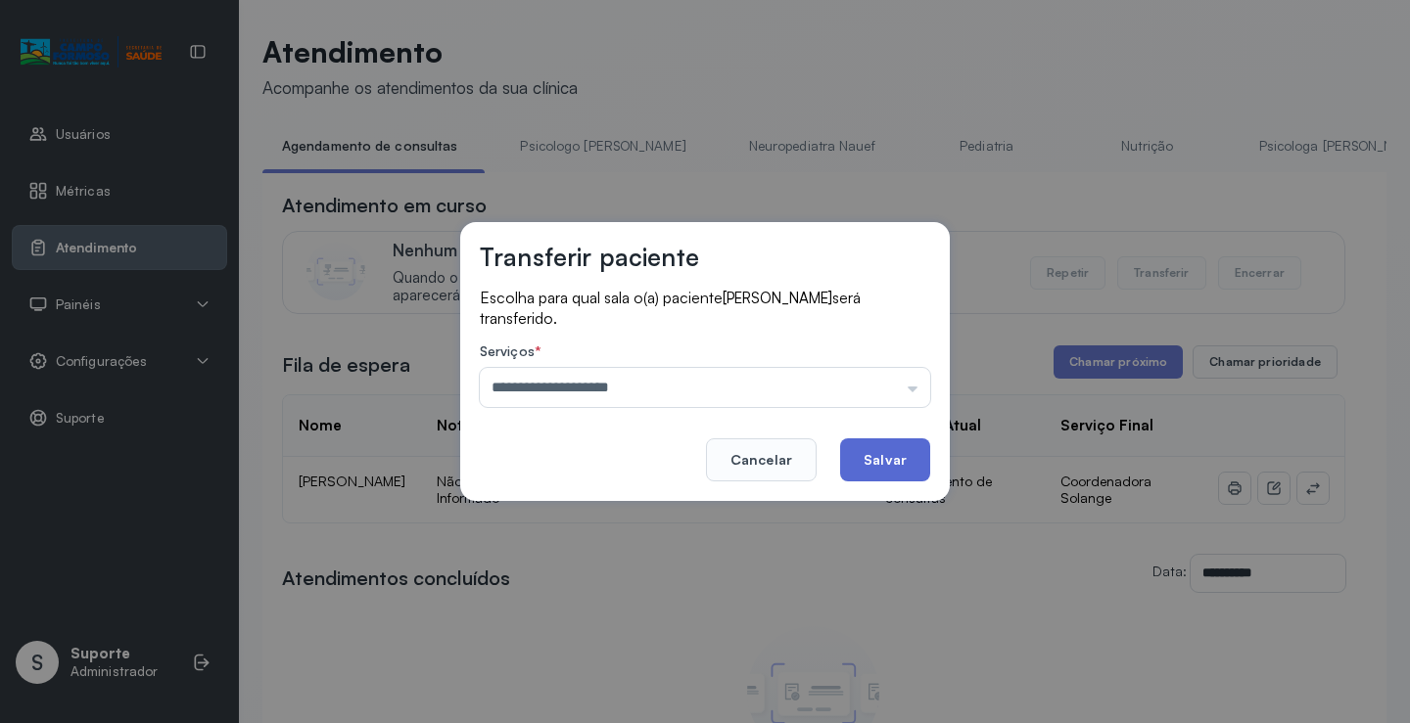
click at [863, 454] on button "Salvar" at bounding box center [885, 460] width 90 height 43
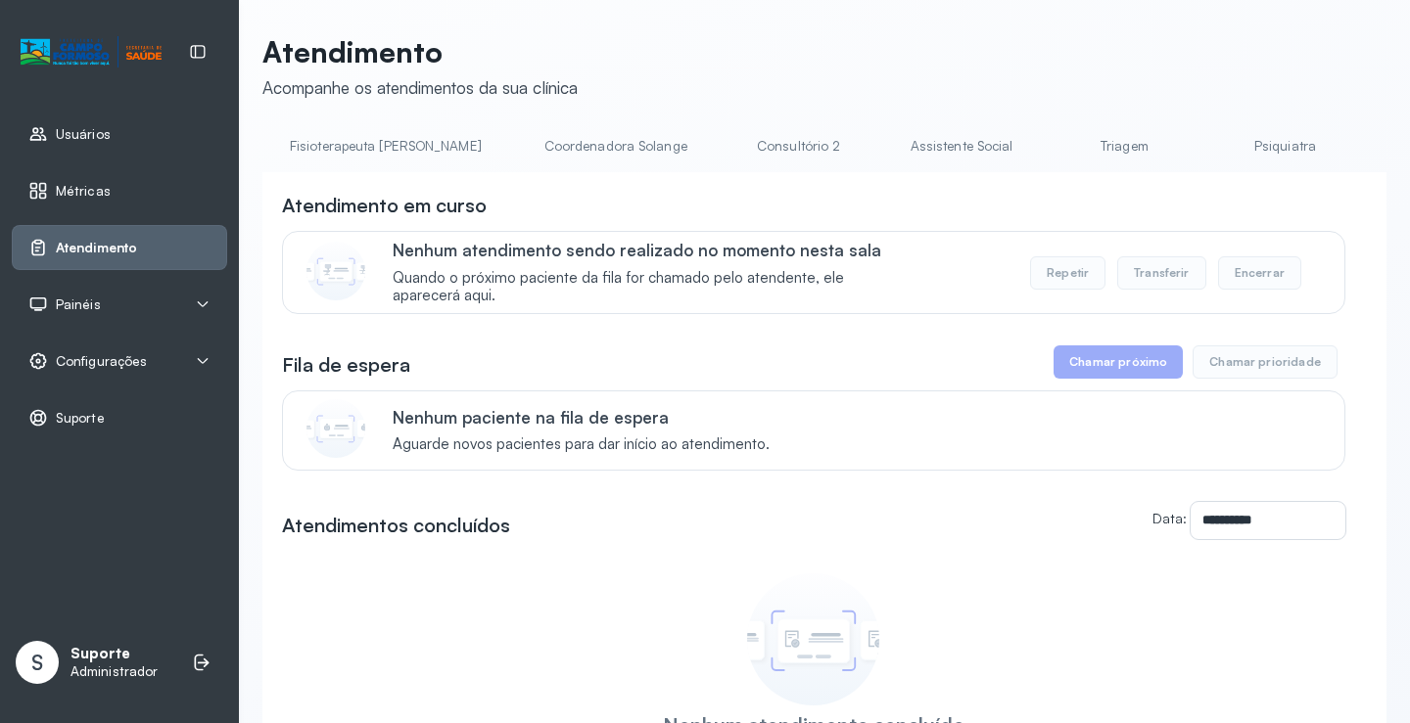
scroll to position [0, 1200]
click at [1052, 135] on link "Triagem" at bounding box center [1120, 146] width 137 height 32
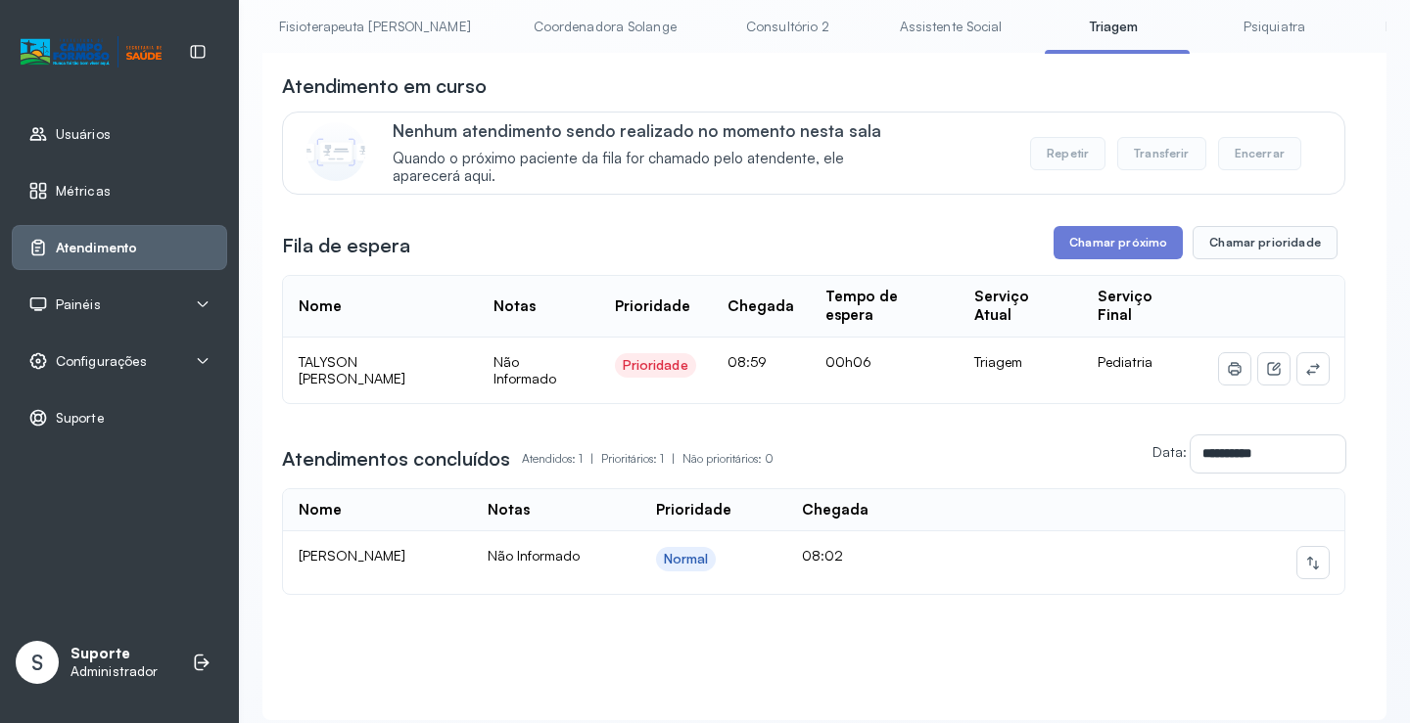
scroll to position [0, 0]
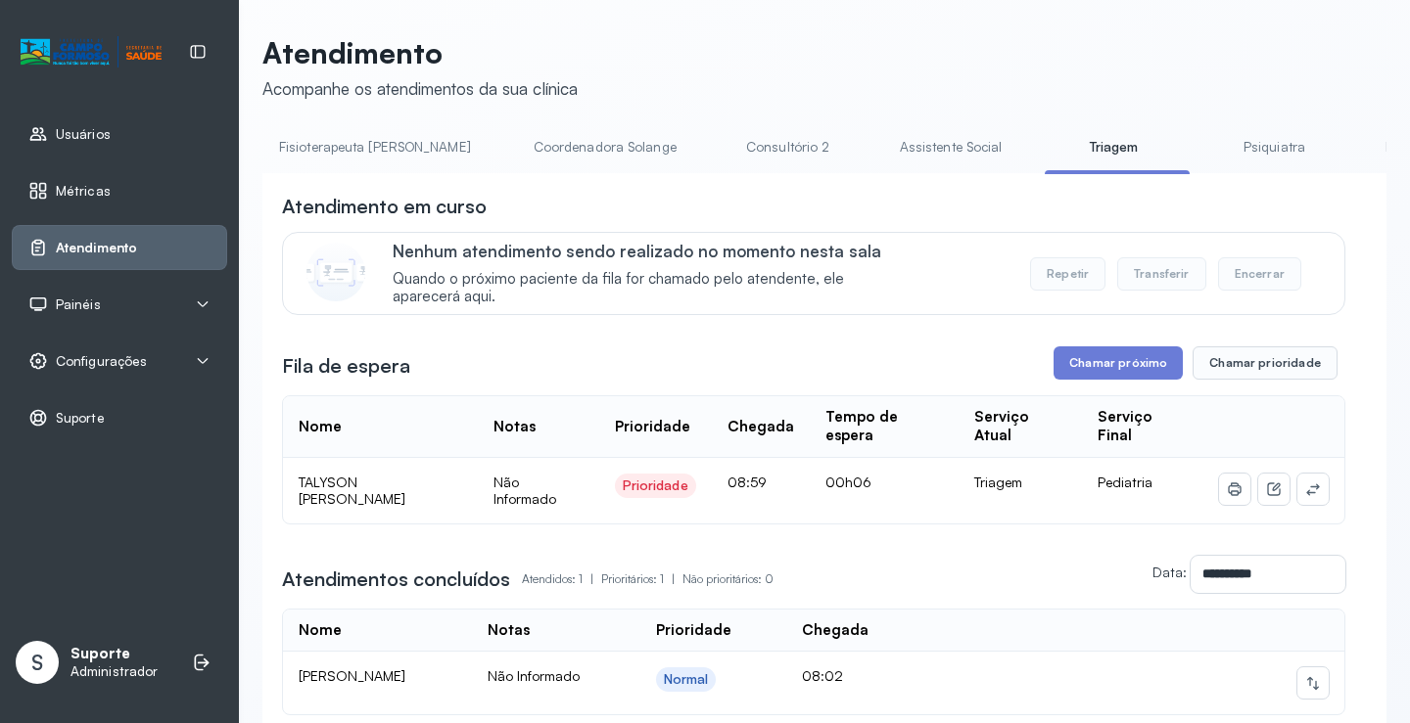
click at [880, 146] on link "Assistente Social" at bounding box center [951, 147] width 142 height 32
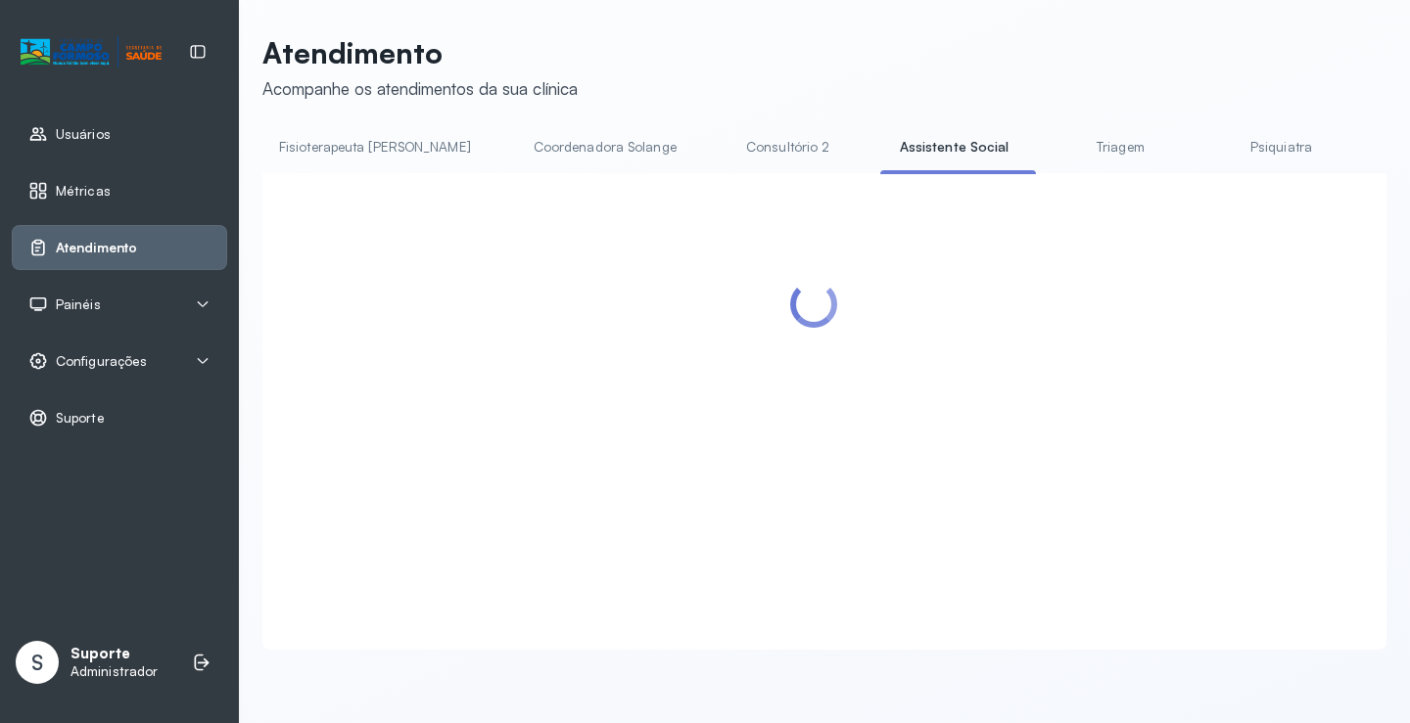
click at [1051, 151] on link "Triagem" at bounding box center [1119, 147] width 137 height 32
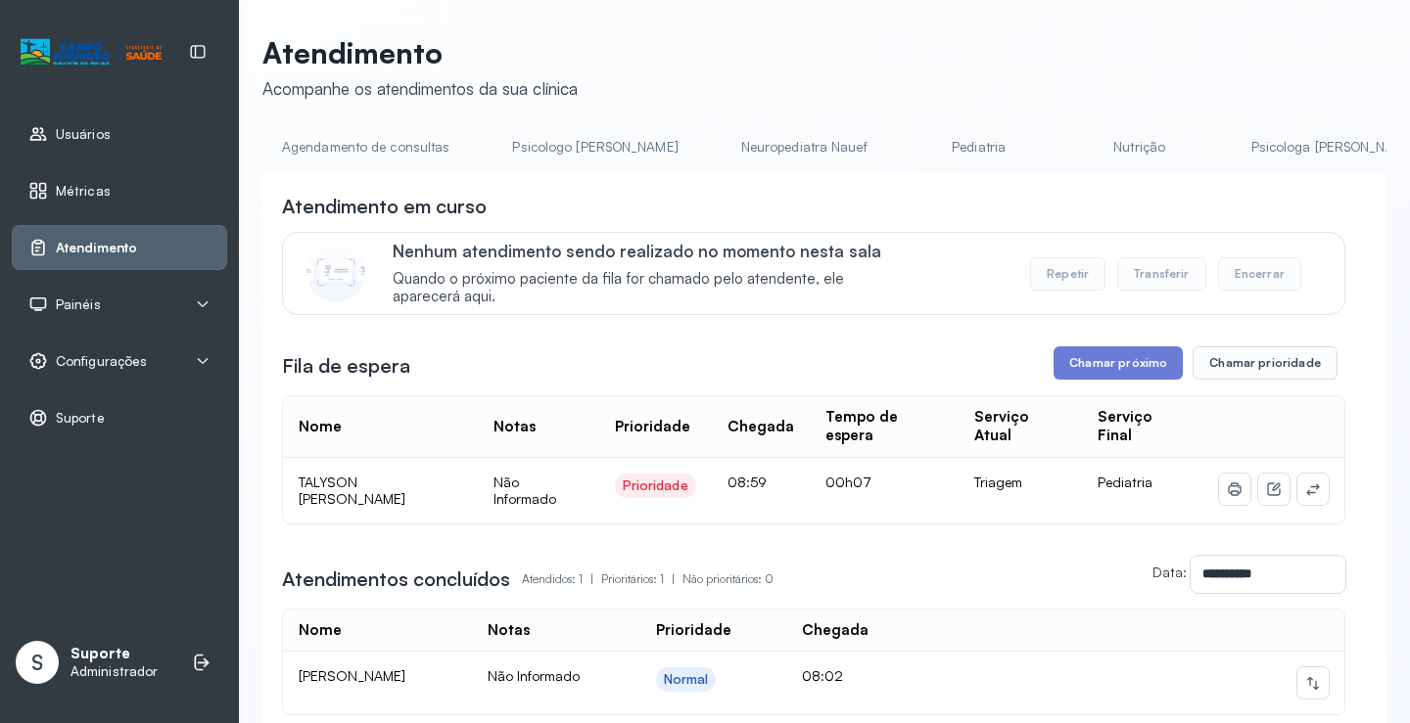
click at [357, 146] on link "Agendamento de consultas" at bounding box center [365, 147] width 207 height 32
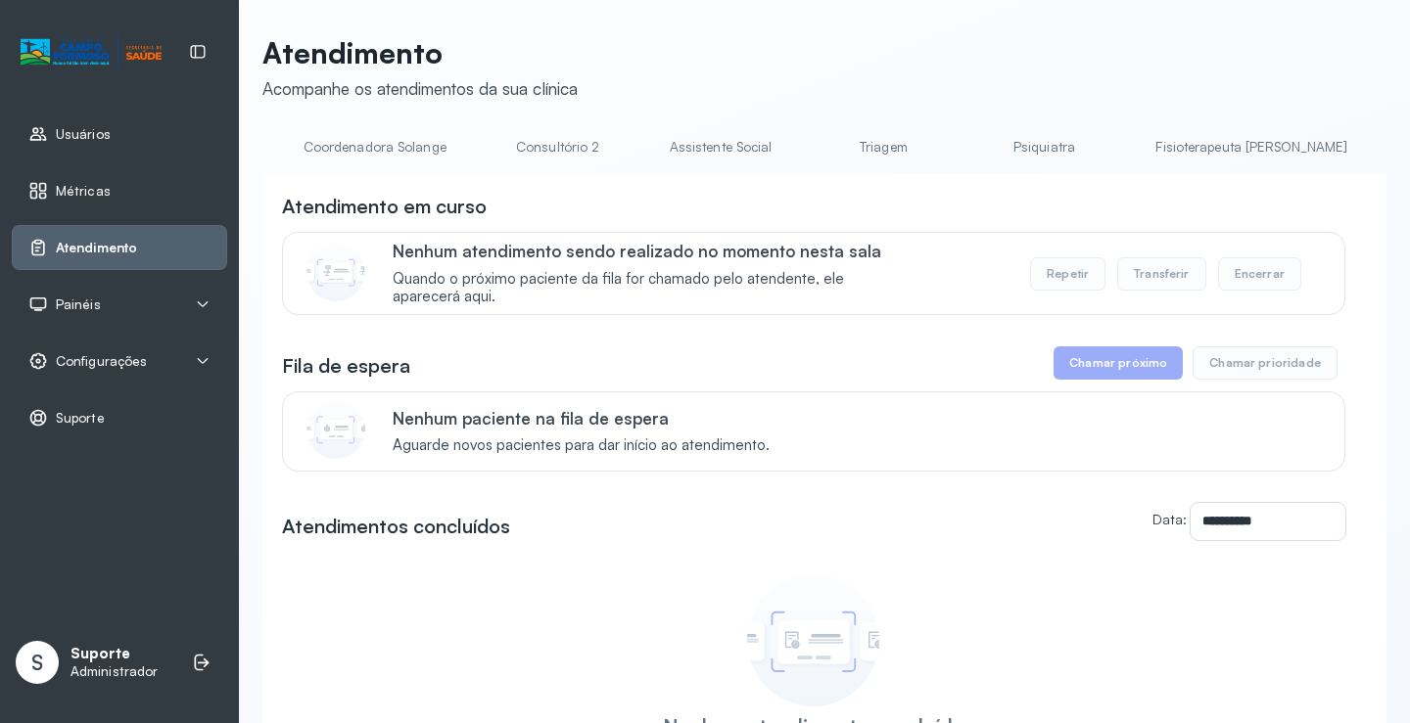
scroll to position [0, 1557]
click at [695, 144] on link "Triagem" at bounding box center [763, 147] width 137 height 32
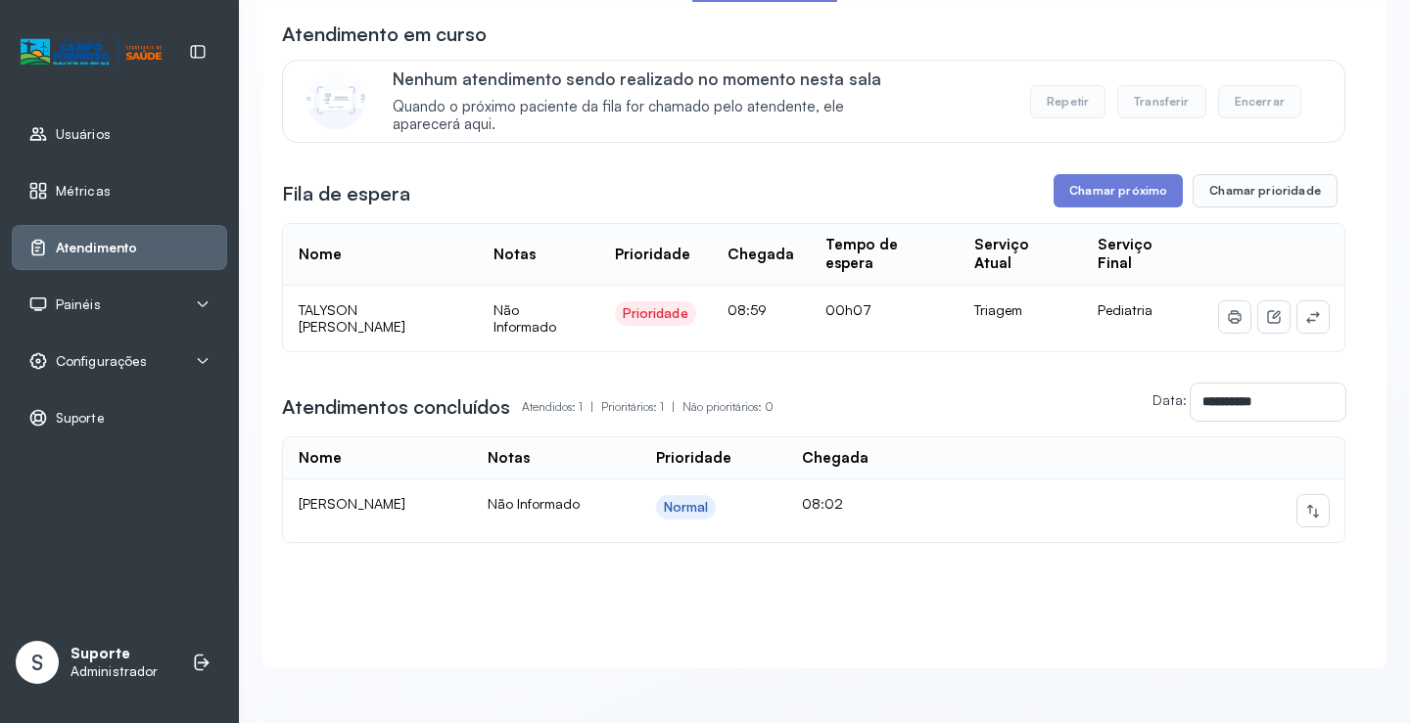
scroll to position [193, 0]
click at [1029, 480] on td at bounding box center [1131, 511] width 425 height 63
click at [1307, 505] on icon at bounding box center [1313, 511] width 12 height 13
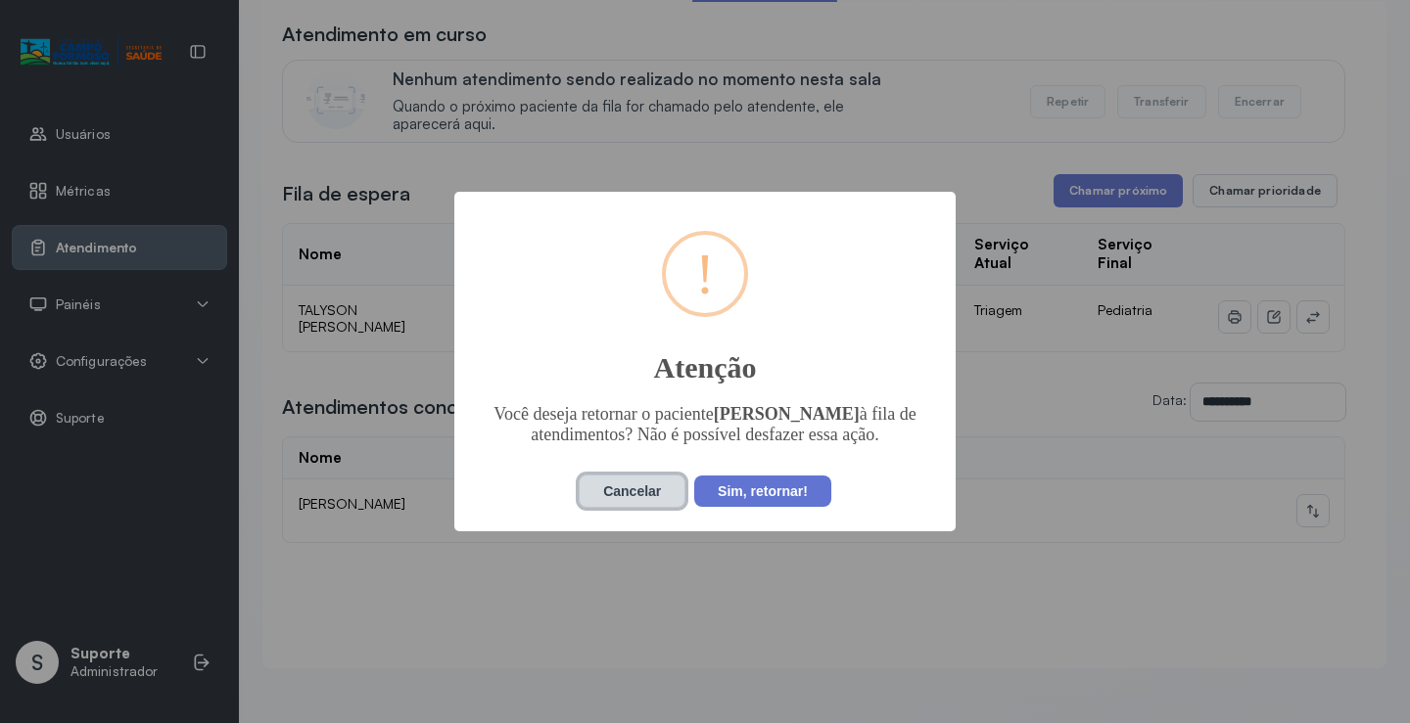
click at [644, 500] on button "Cancelar" at bounding box center [631, 491] width 107 height 33
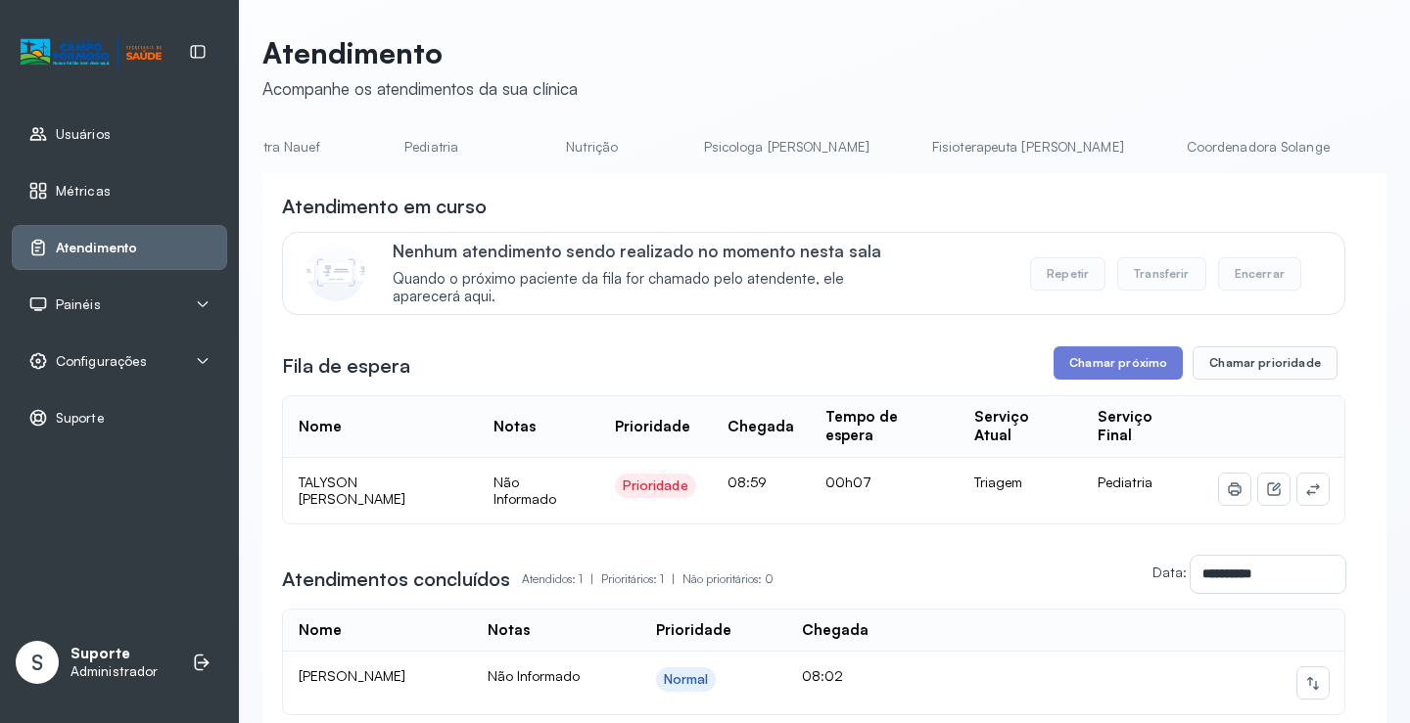
scroll to position [0, 0]
click at [322, 148] on link "Agendamento de consultas" at bounding box center [365, 147] width 207 height 32
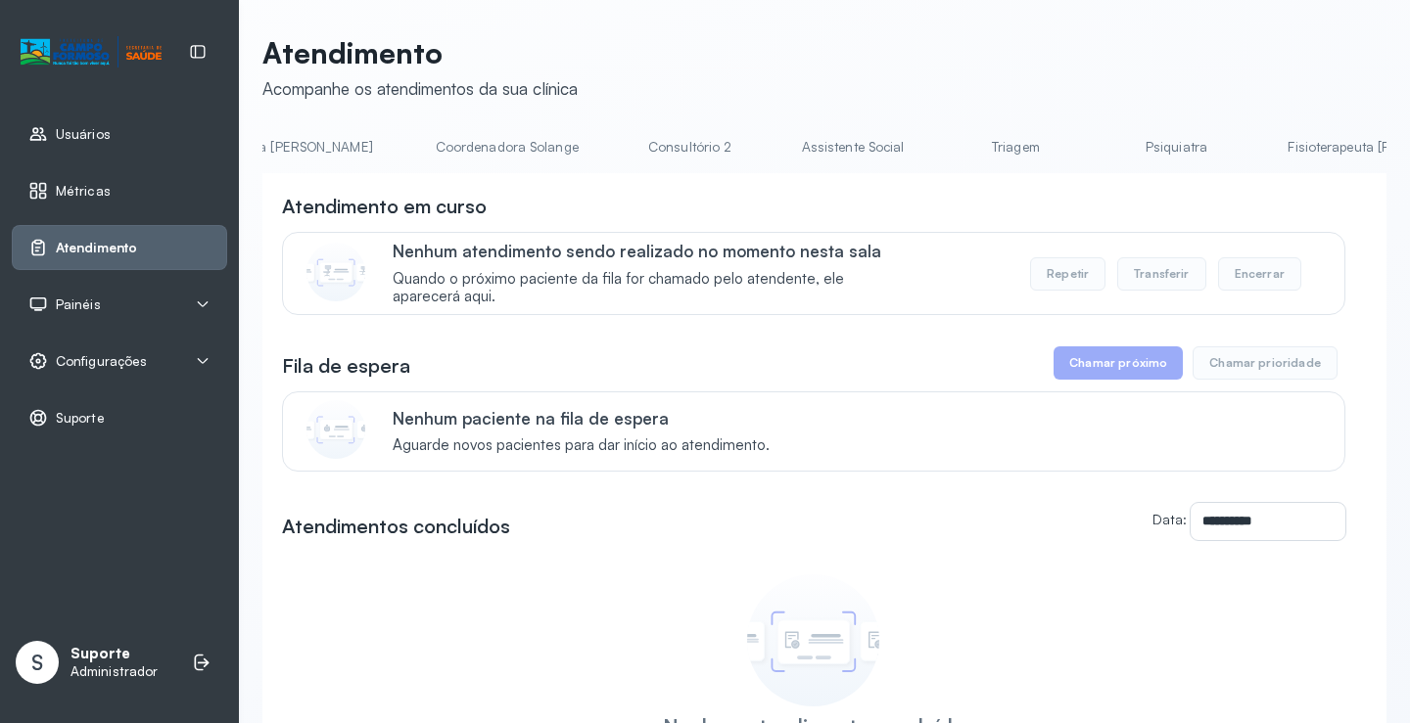
scroll to position [0, 1319]
drag, startPoint x: 799, startPoint y: 141, endPoint x: 830, endPoint y: 162, distance: 38.0
click at [933, 142] on link "Triagem" at bounding box center [1001, 147] width 137 height 32
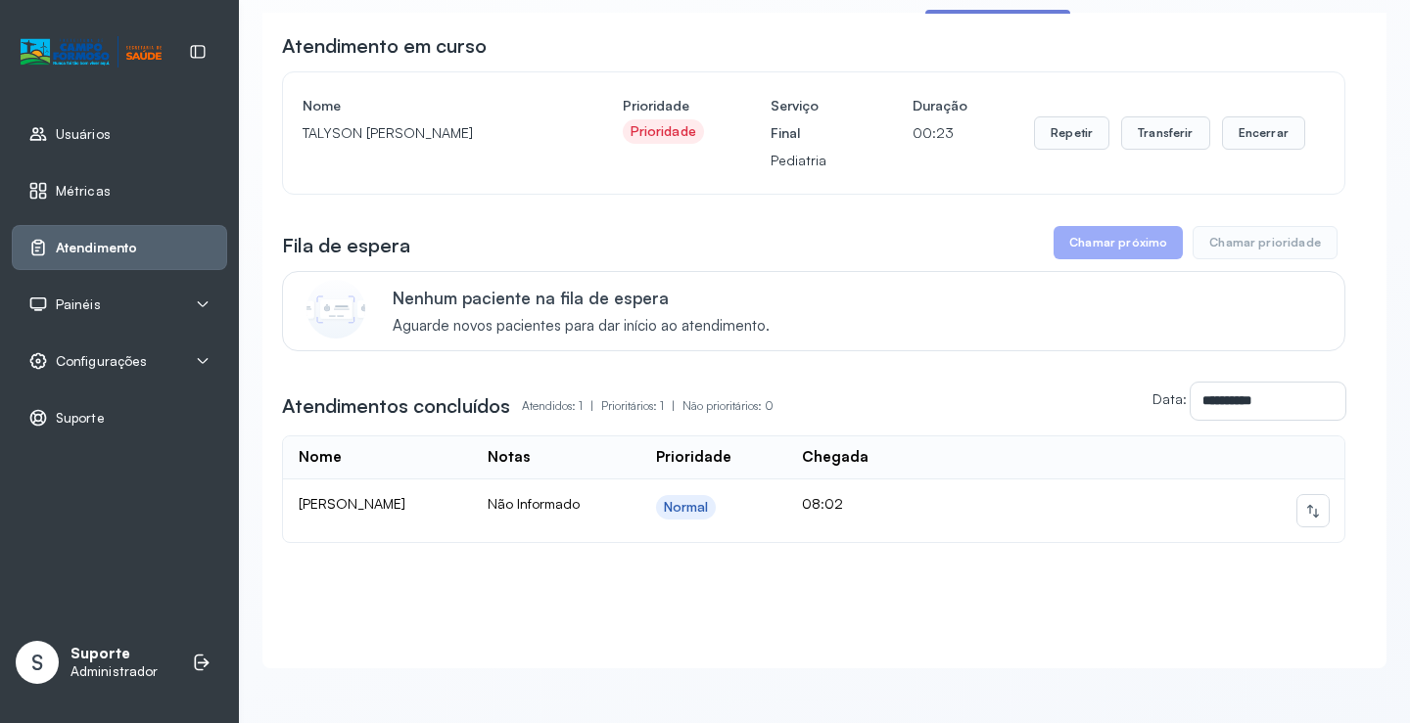
scroll to position [181, 0]
click at [1305, 503] on icon at bounding box center [1313, 511] width 16 height 16
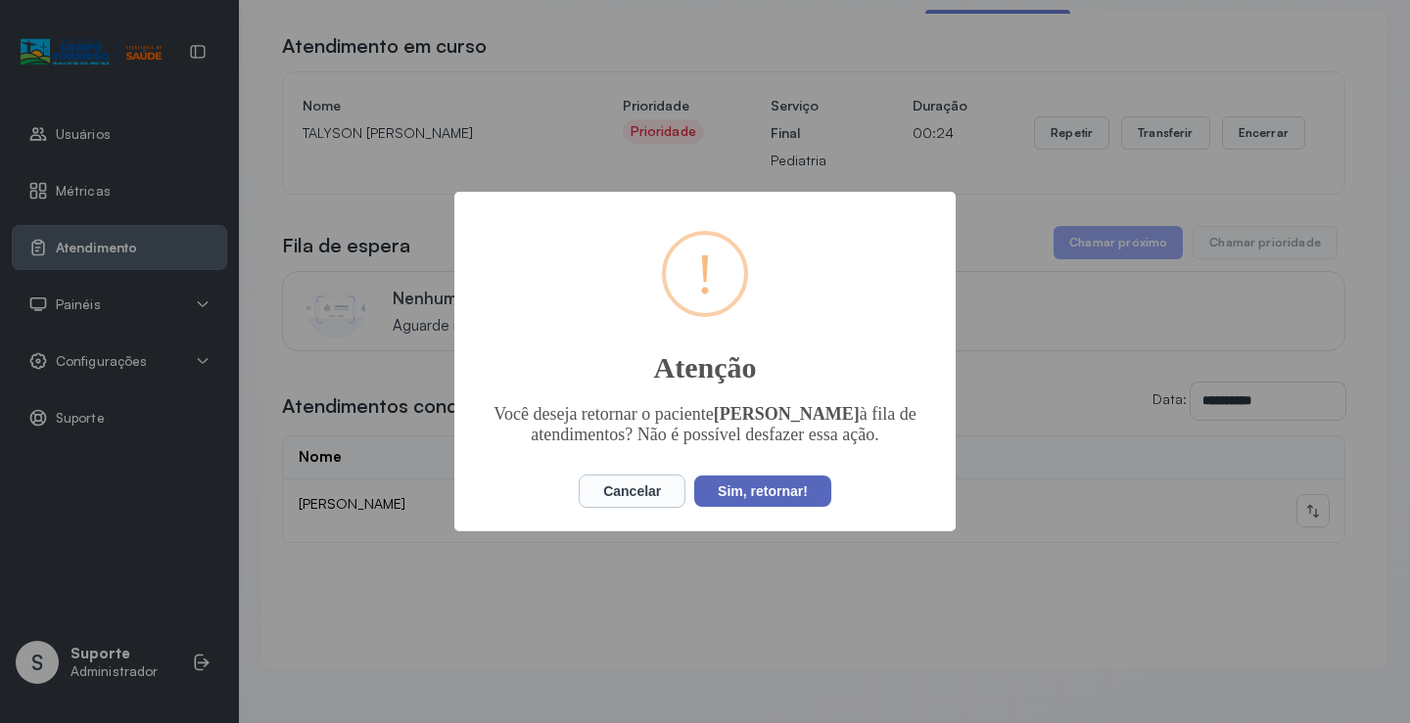
click at [760, 507] on button "Sim, retornar!" at bounding box center [762, 491] width 137 height 31
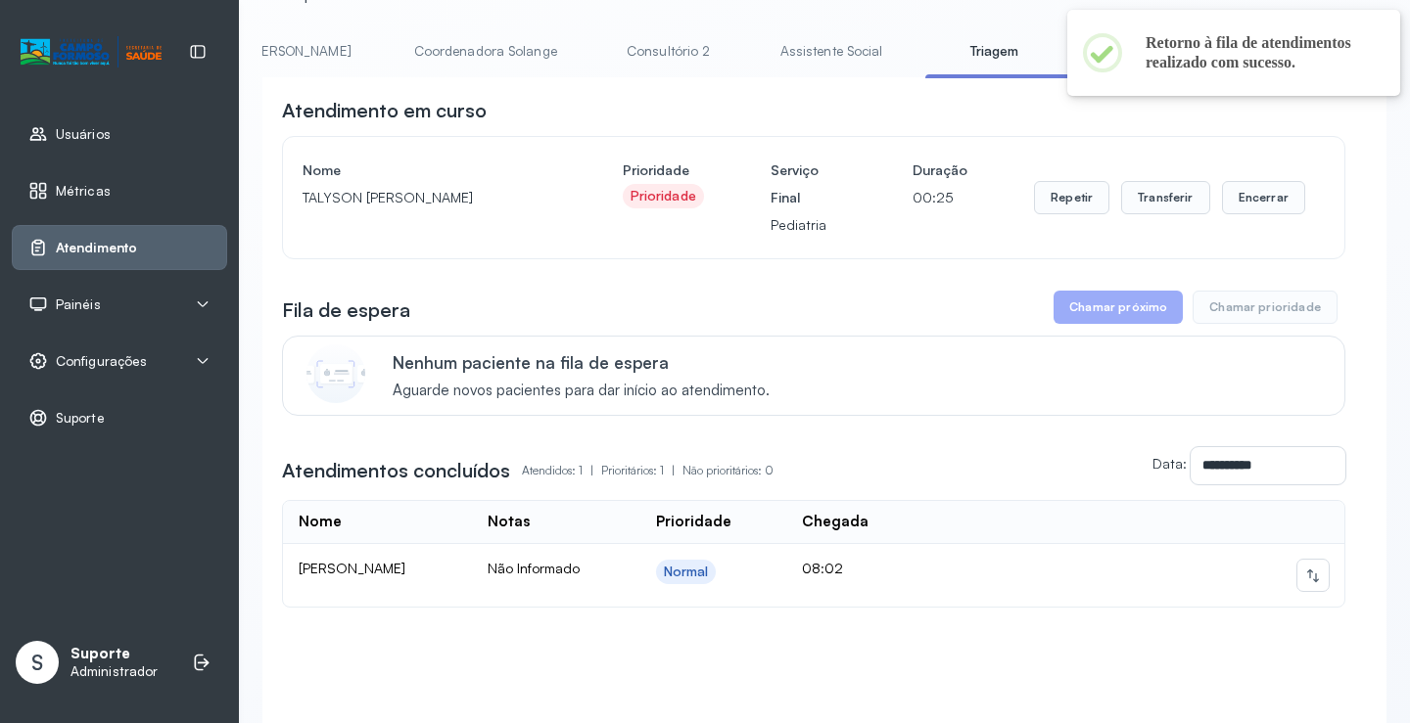
scroll to position [83, 0]
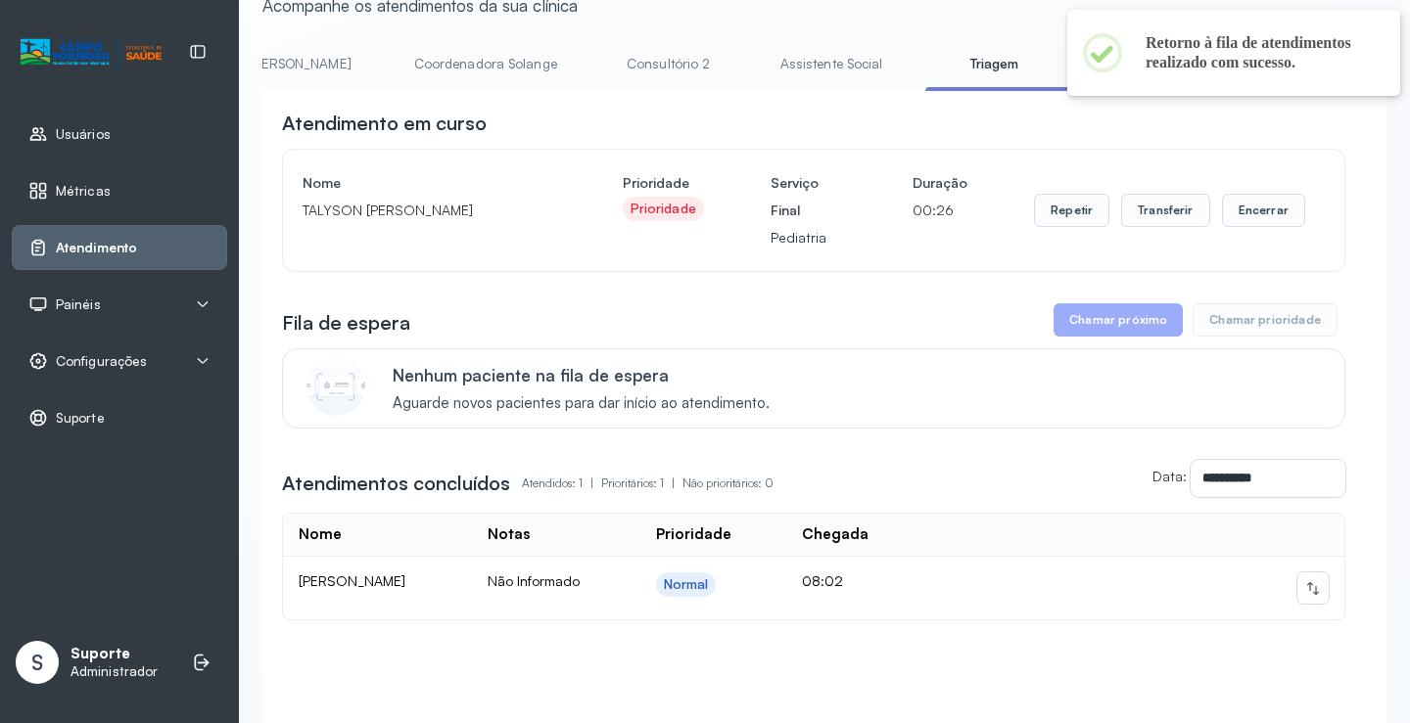
click at [1086, 67] on link "Psiquiatra" at bounding box center [1154, 64] width 137 height 32
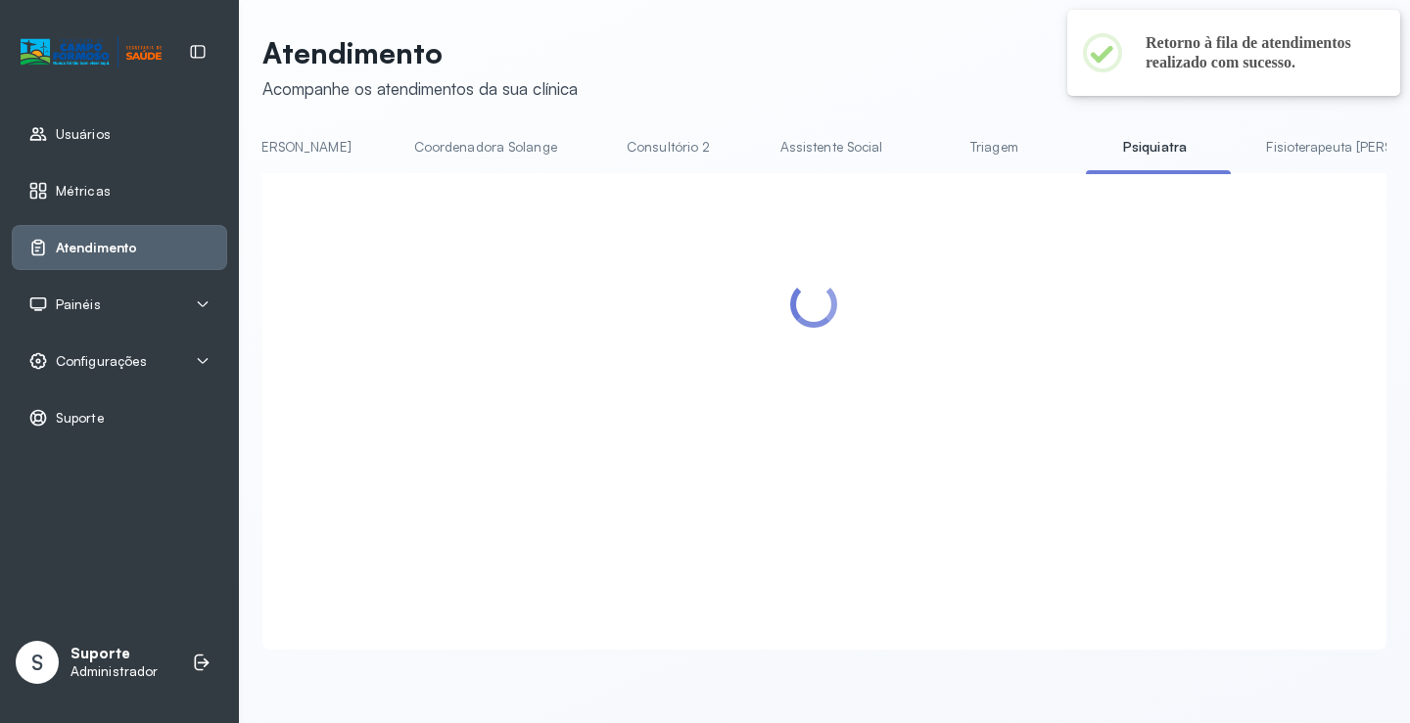
click at [925, 138] on link "Triagem" at bounding box center [993, 147] width 137 height 32
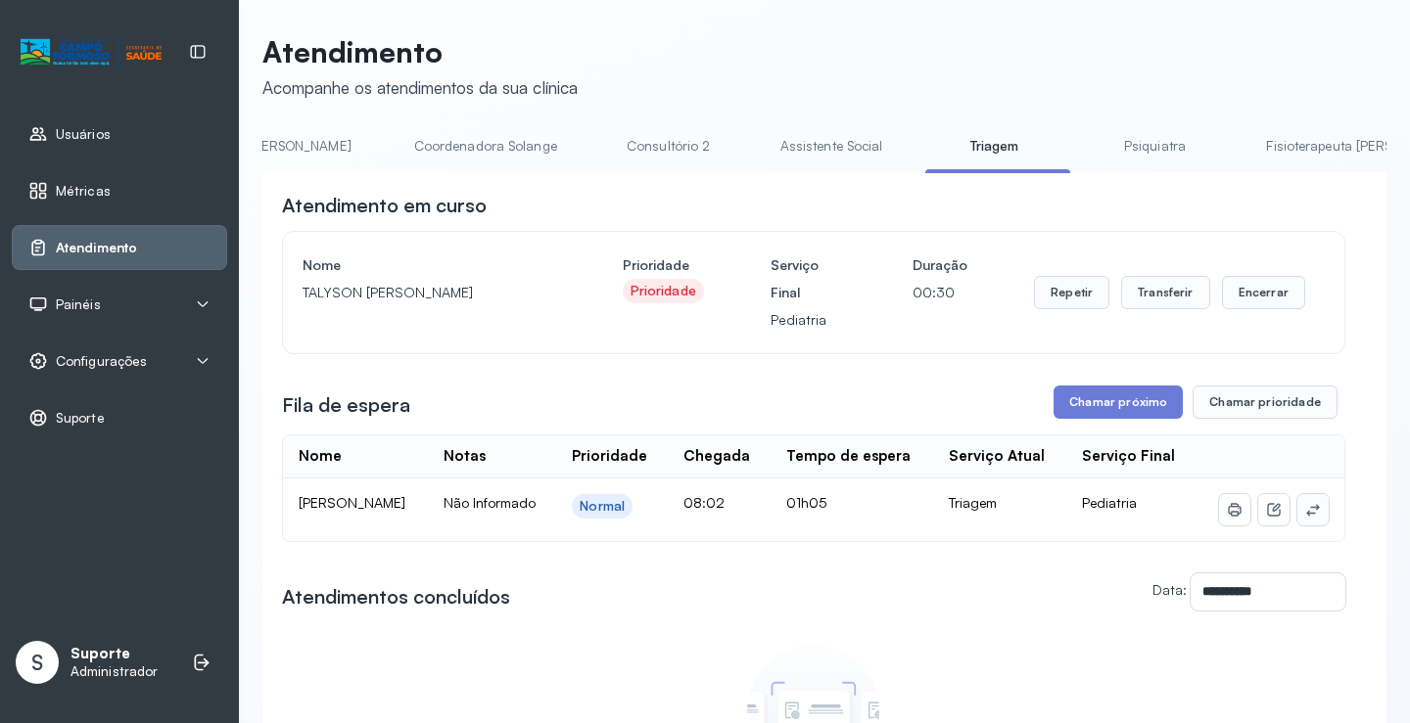
click at [1306, 517] on icon at bounding box center [1312, 511] width 13 height 12
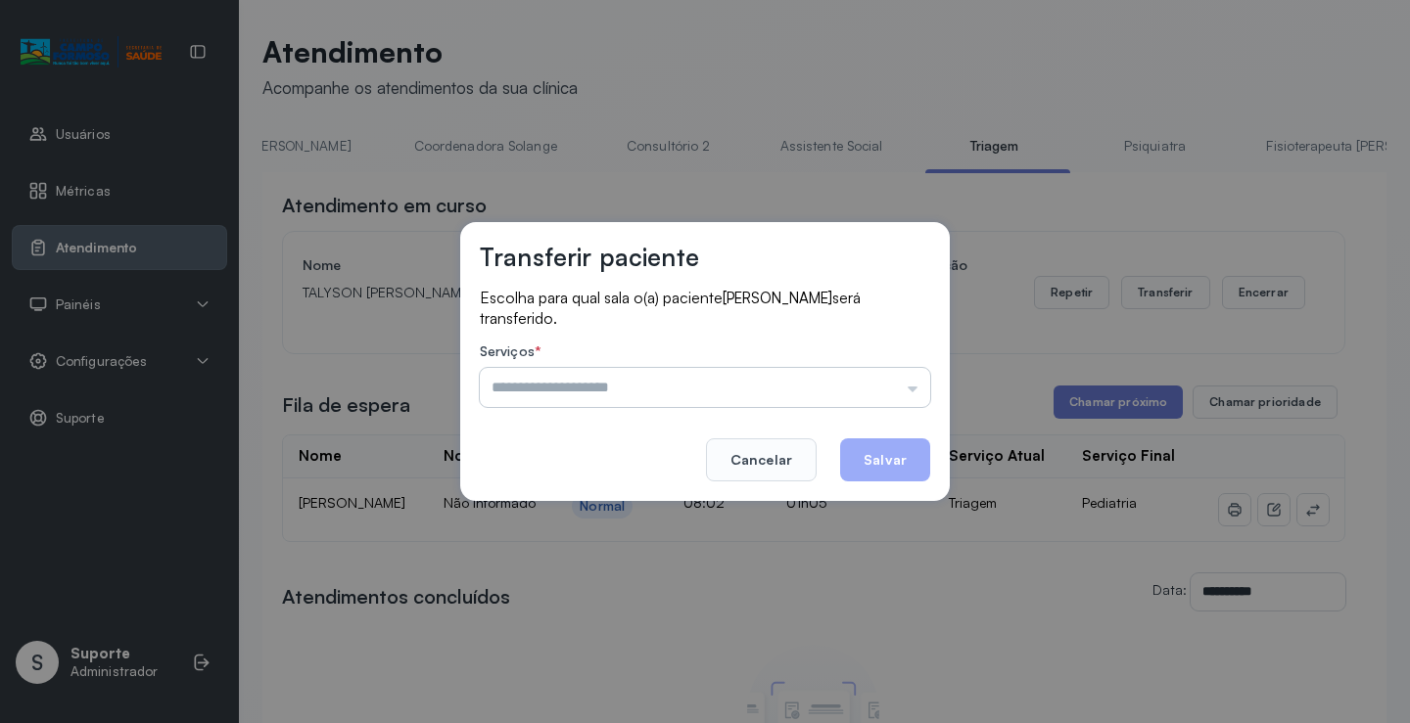
click at [907, 391] on input "text" at bounding box center [705, 387] width 450 height 39
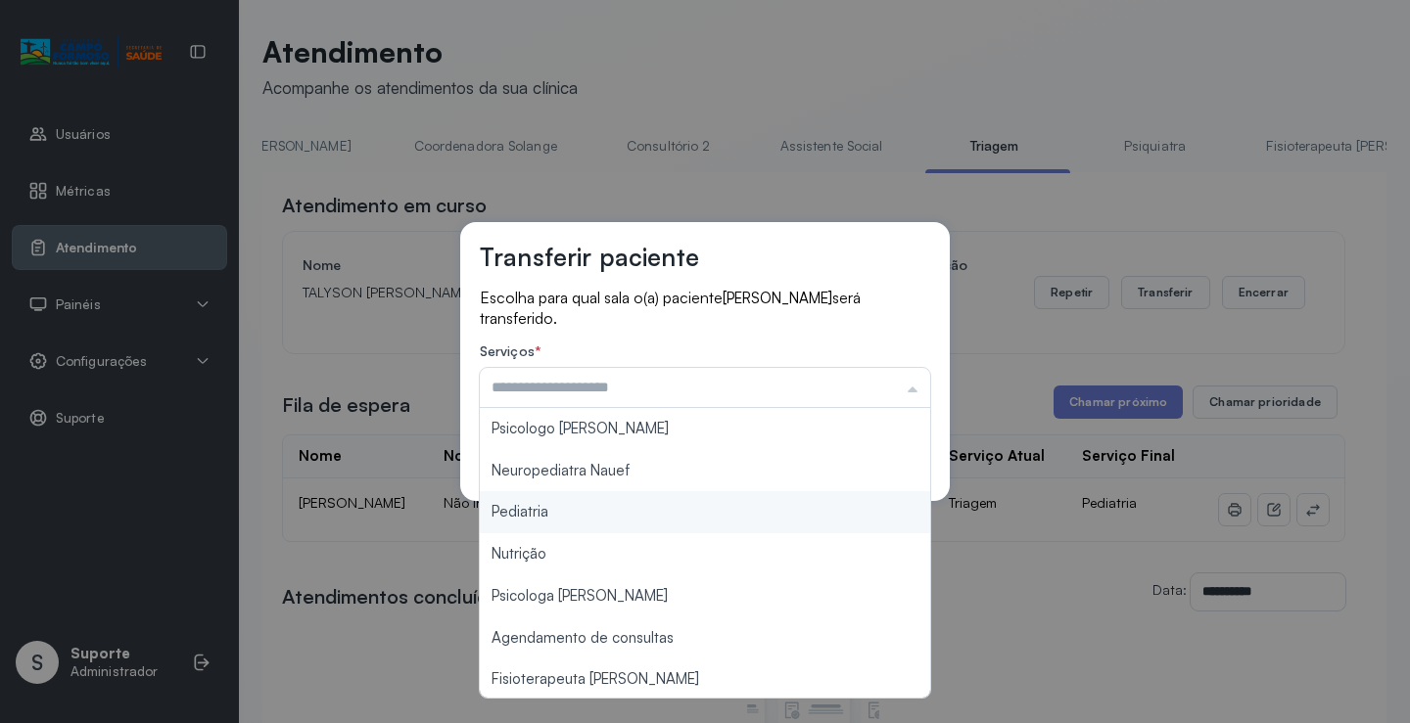
type input "*********"
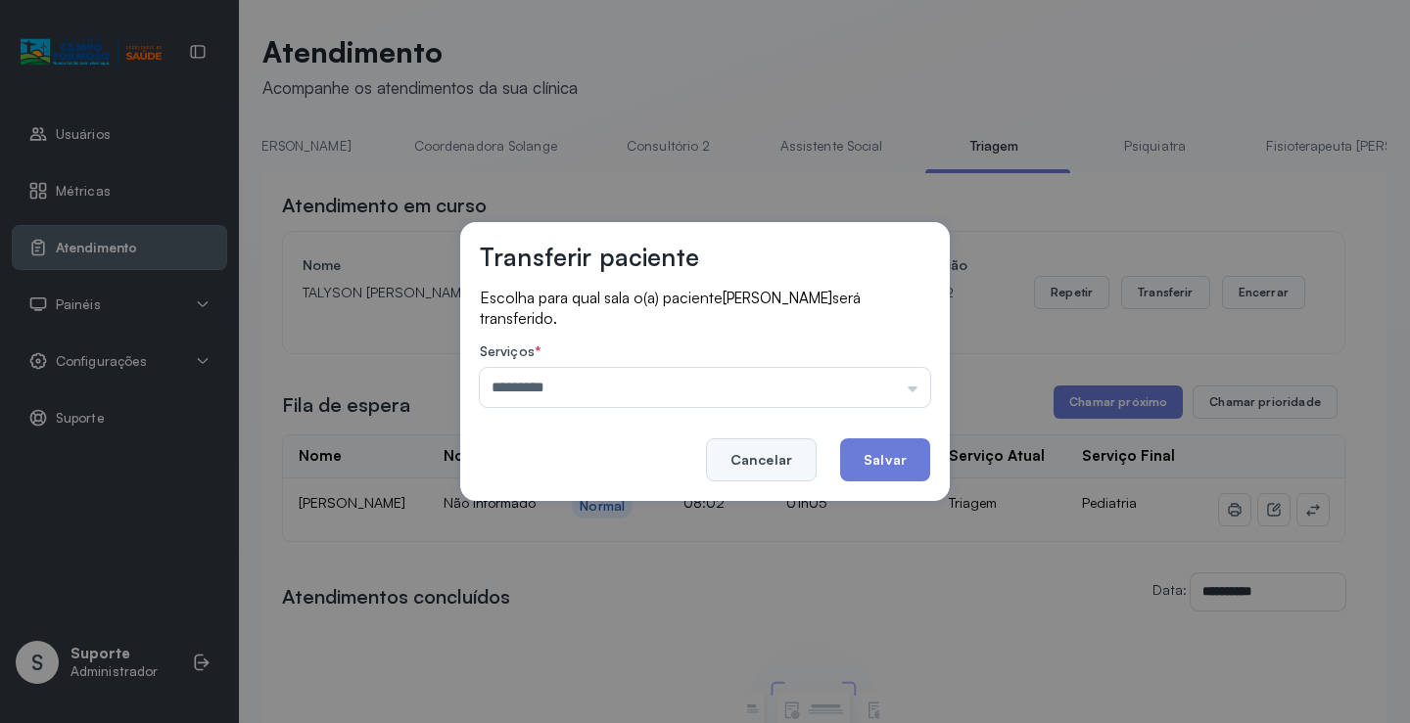
drag, startPoint x: 578, startPoint y: 509, endPoint x: 791, endPoint y: 467, distance: 216.5
click at [580, 508] on div "Transferir paciente Escolha para qual sala o(a) paciente RAQUEL SOUZA PEREIRA s…" at bounding box center [705, 361] width 1410 height 723
click at [875, 458] on button "Salvar" at bounding box center [885, 460] width 90 height 43
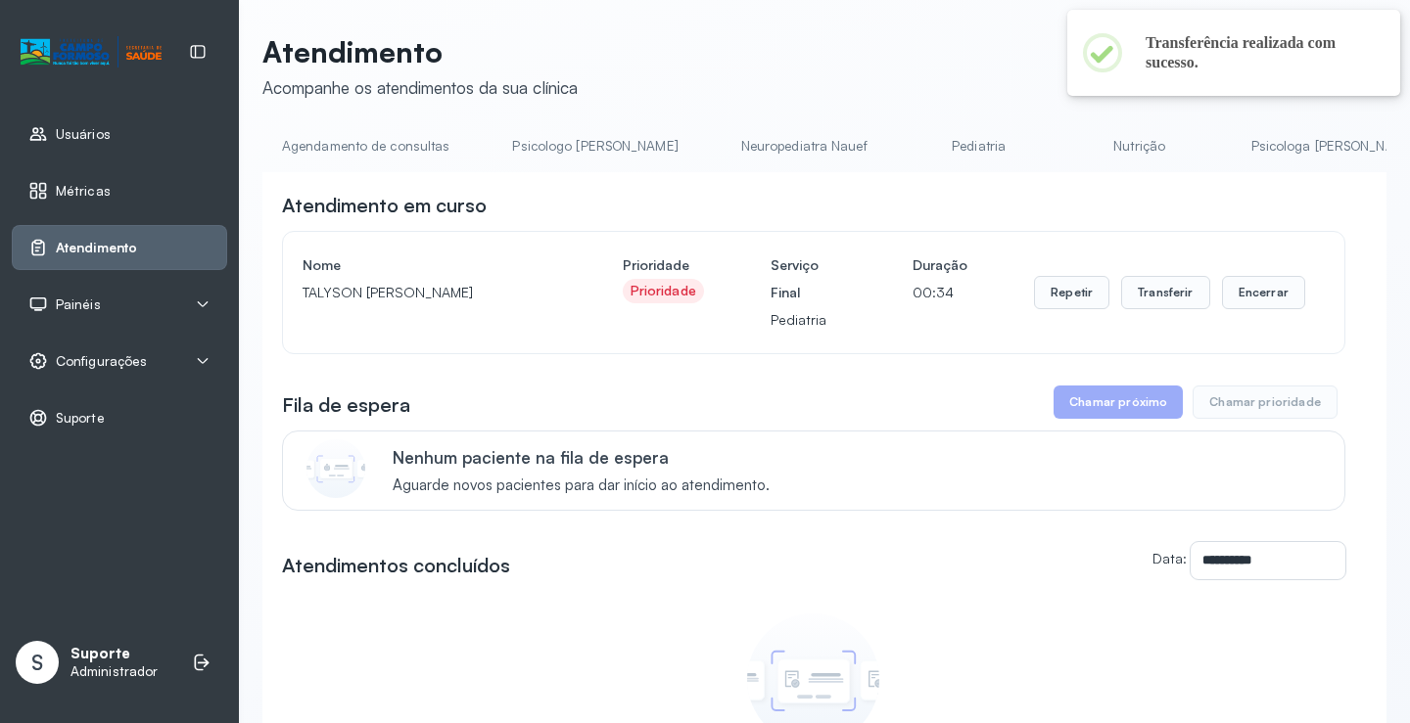
click at [387, 142] on link "Agendamento de consultas" at bounding box center [365, 146] width 207 height 32
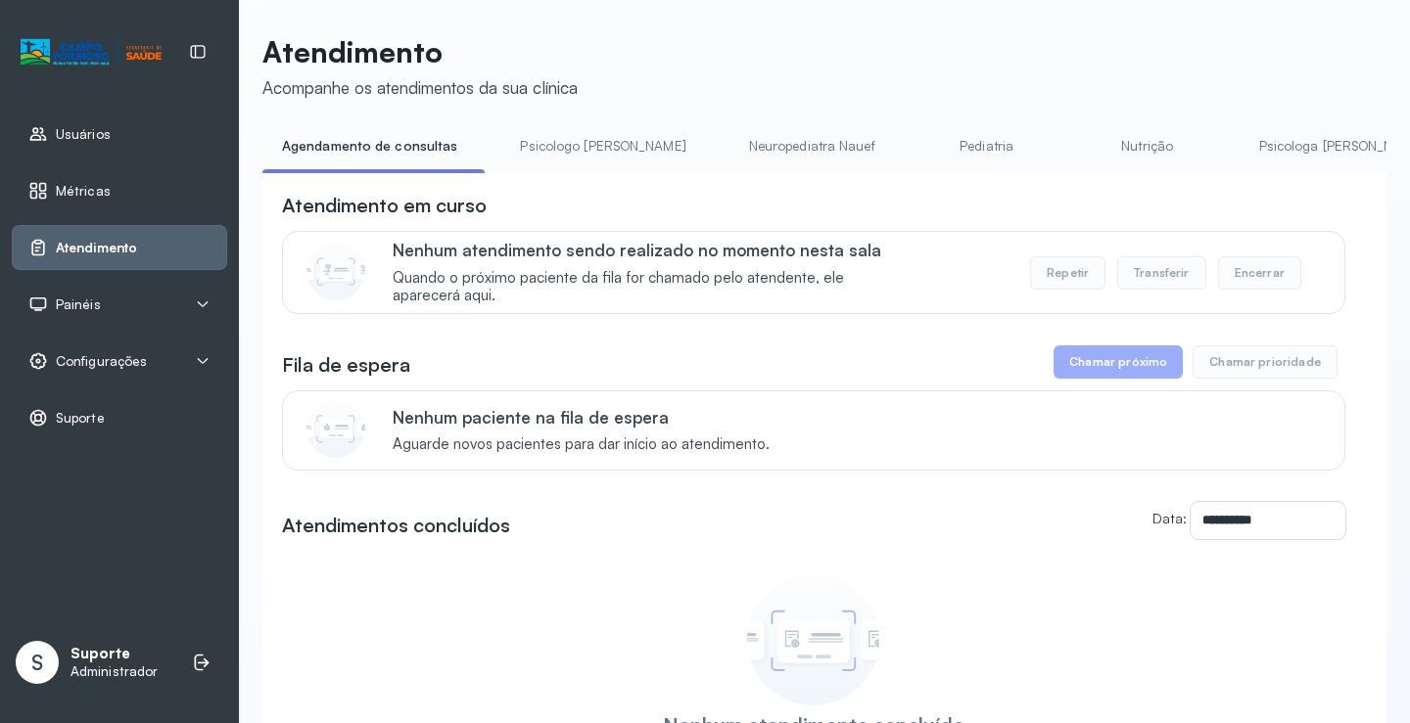
click at [1239, 154] on link "Psicologa Alana" at bounding box center [1341, 146] width 205 height 32
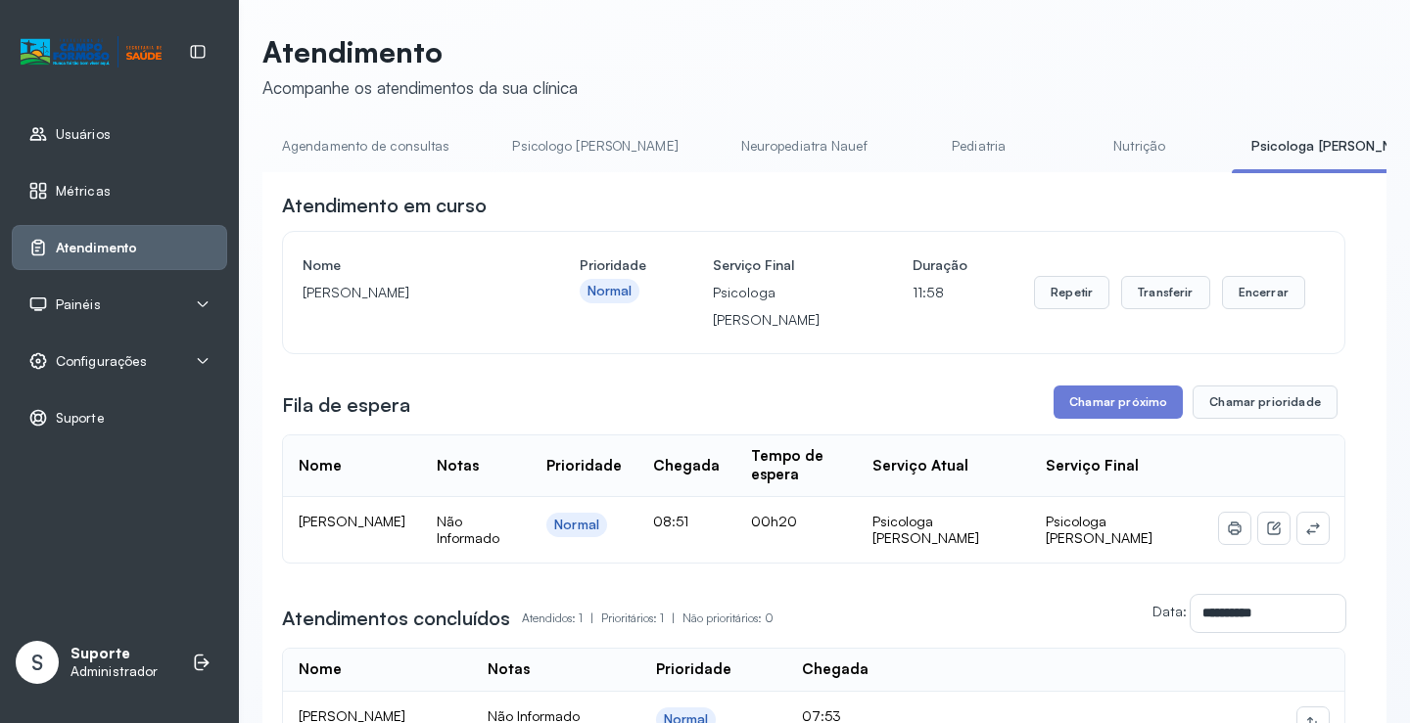
click at [541, 132] on link "Psicologo Pedro" at bounding box center [594, 146] width 205 height 32
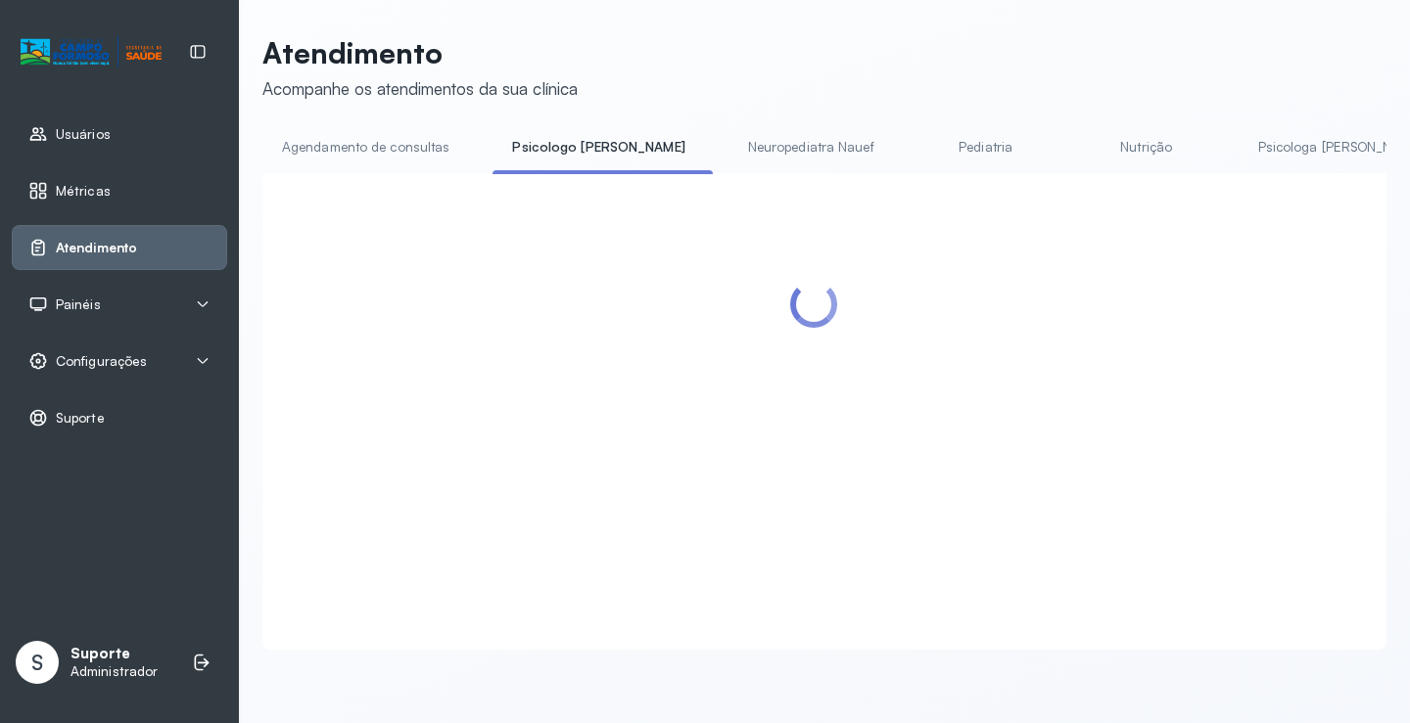
click at [382, 134] on link "Agendamento de consultas" at bounding box center [365, 147] width 207 height 32
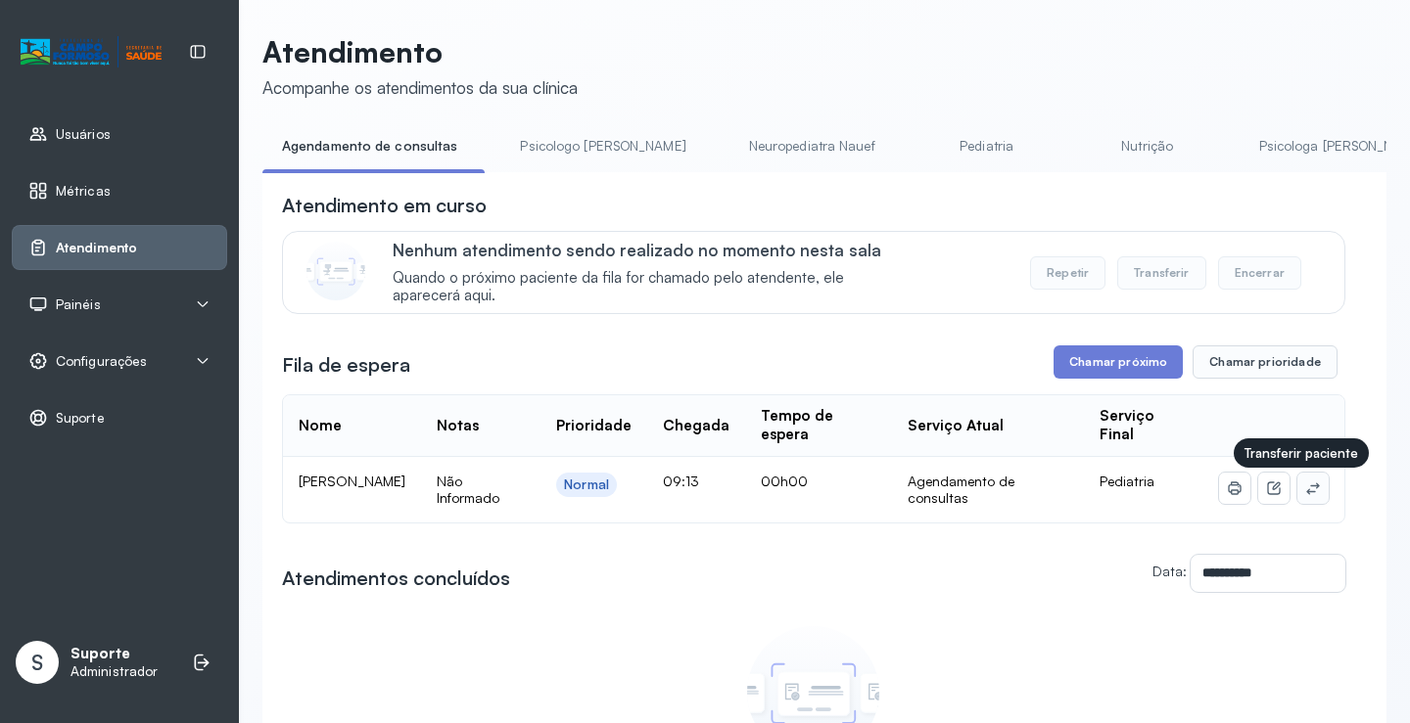
click at [1305, 486] on icon at bounding box center [1313, 489] width 16 height 16
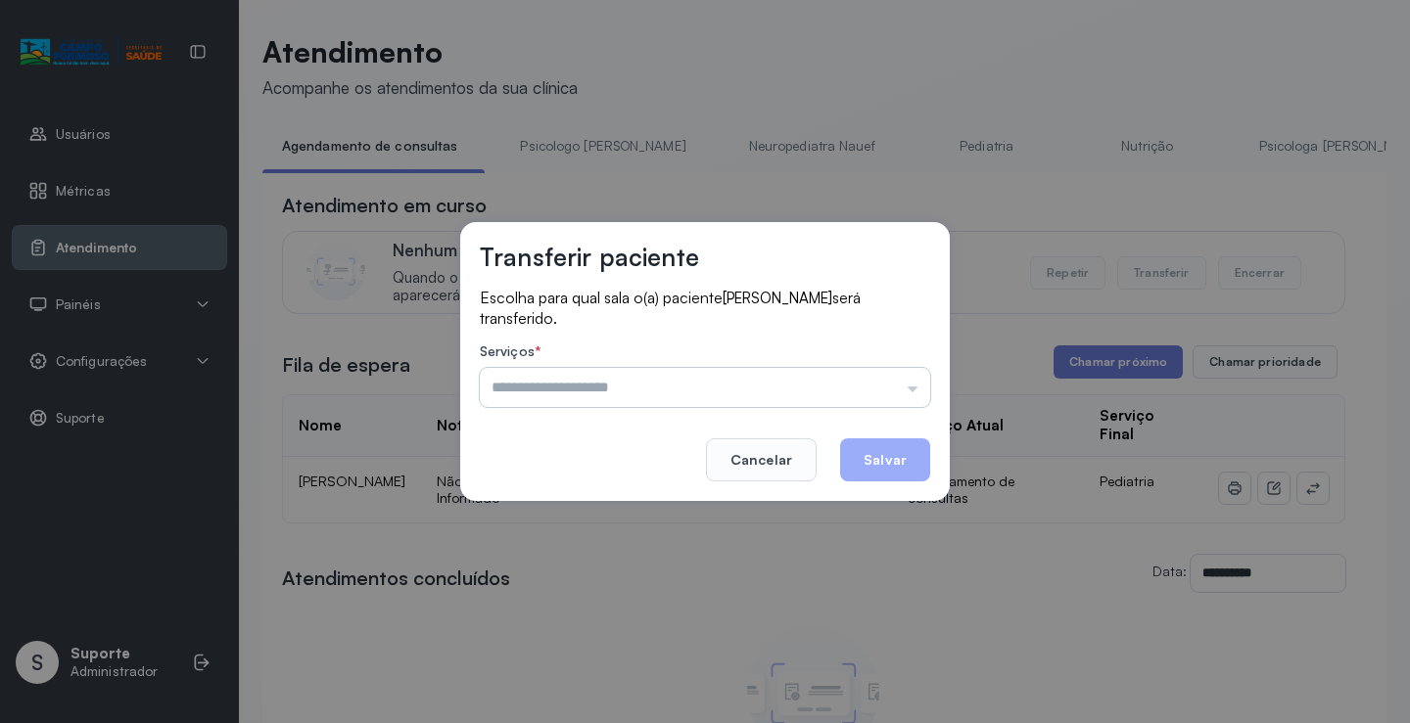
drag, startPoint x: 860, startPoint y: 393, endPoint x: 836, endPoint y: 394, distance: 24.5
click at [846, 394] on input "text" at bounding box center [705, 387] width 450 height 39
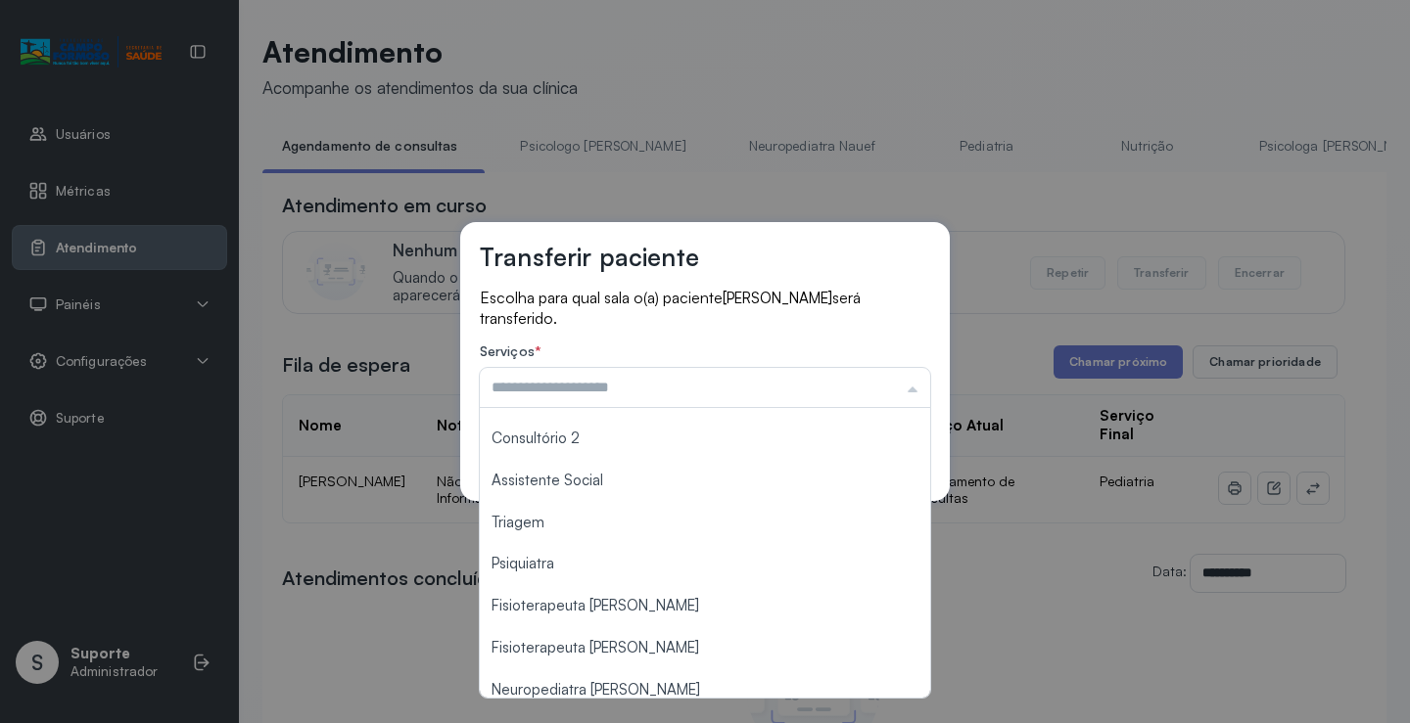
scroll to position [294, 0]
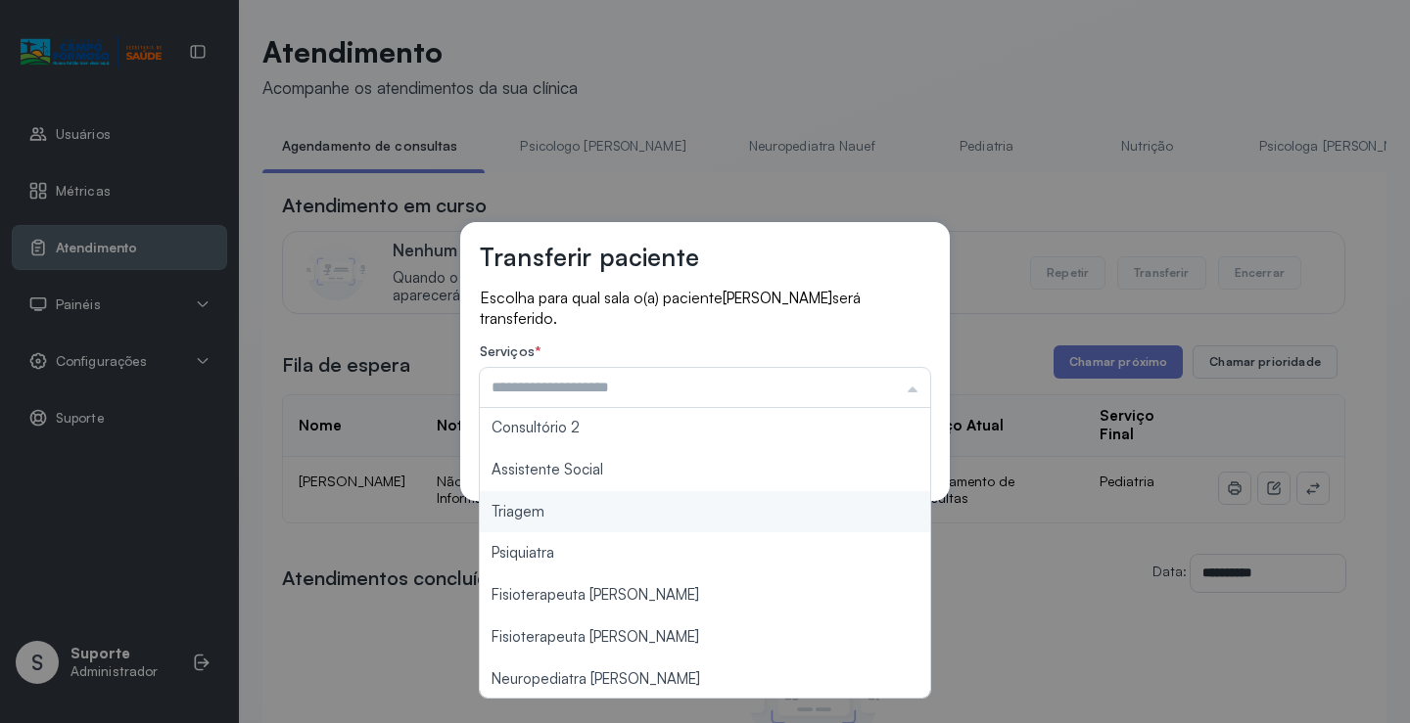
type input "*******"
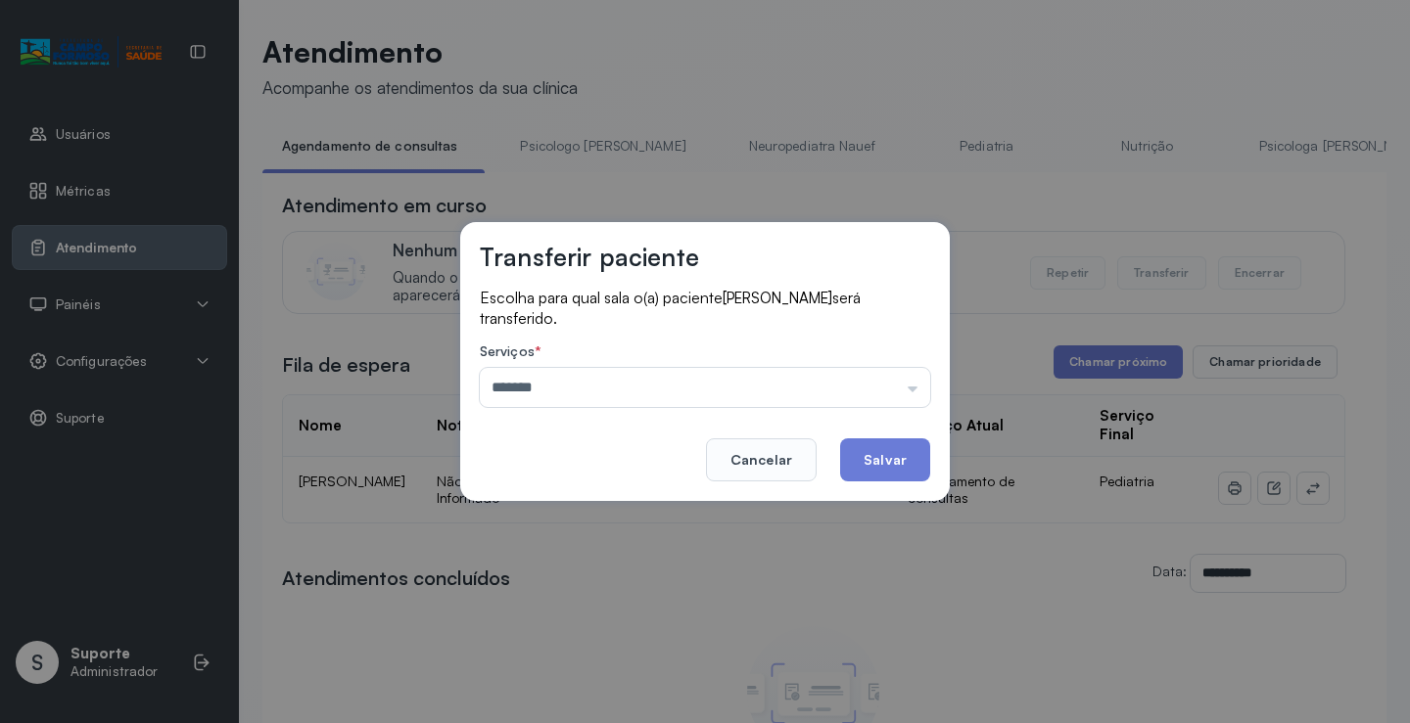
drag, startPoint x: 557, startPoint y: 526, endPoint x: 792, endPoint y: 473, distance: 240.8
click at [556, 523] on div "Transferir paciente Escolha para qual sala o(a) paciente JOAO VICTOR ANDRADE DO…" at bounding box center [705, 361] width 1410 height 723
click at [881, 454] on button "Salvar" at bounding box center [885, 460] width 90 height 43
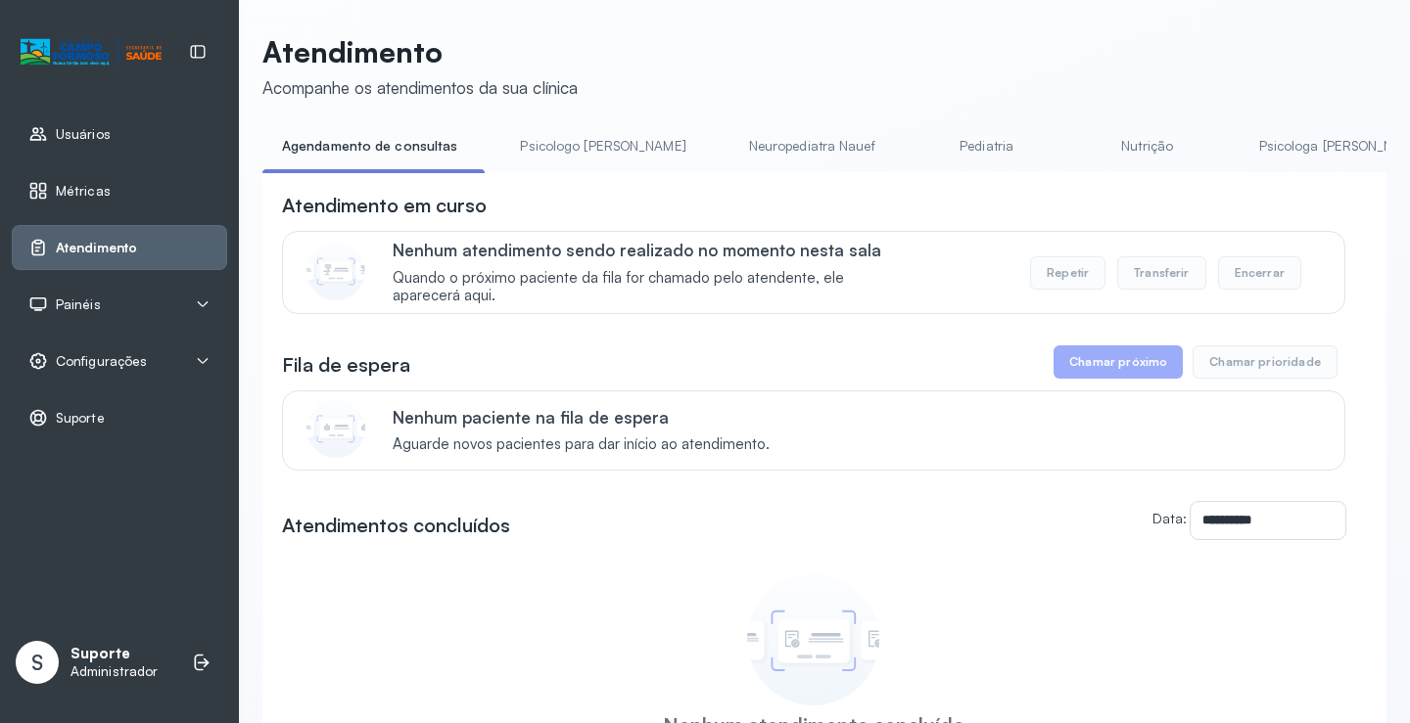
click at [532, 147] on link "Psicologo Pedro" at bounding box center [602, 146] width 205 height 32
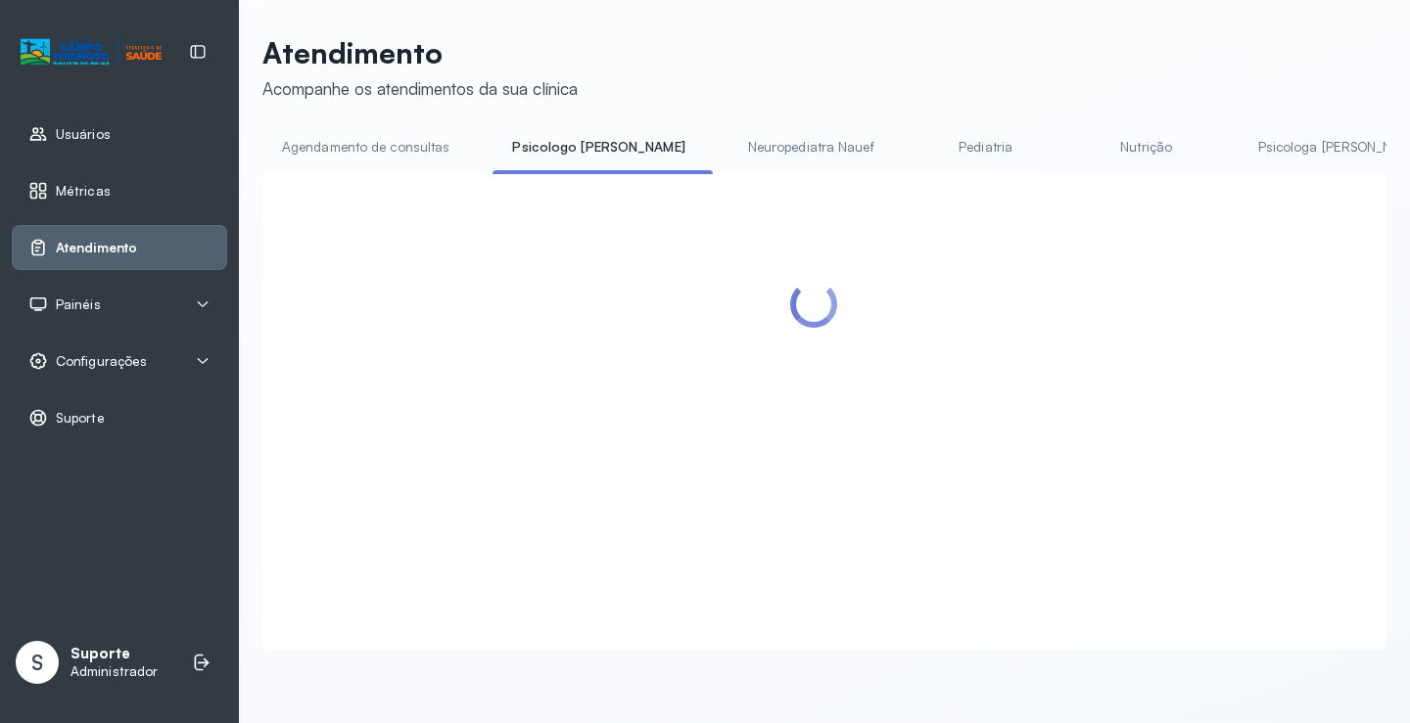
click at [422, 148] on link "Agendamento de consultas" at bounding box center [365, 147] width 207 height 32
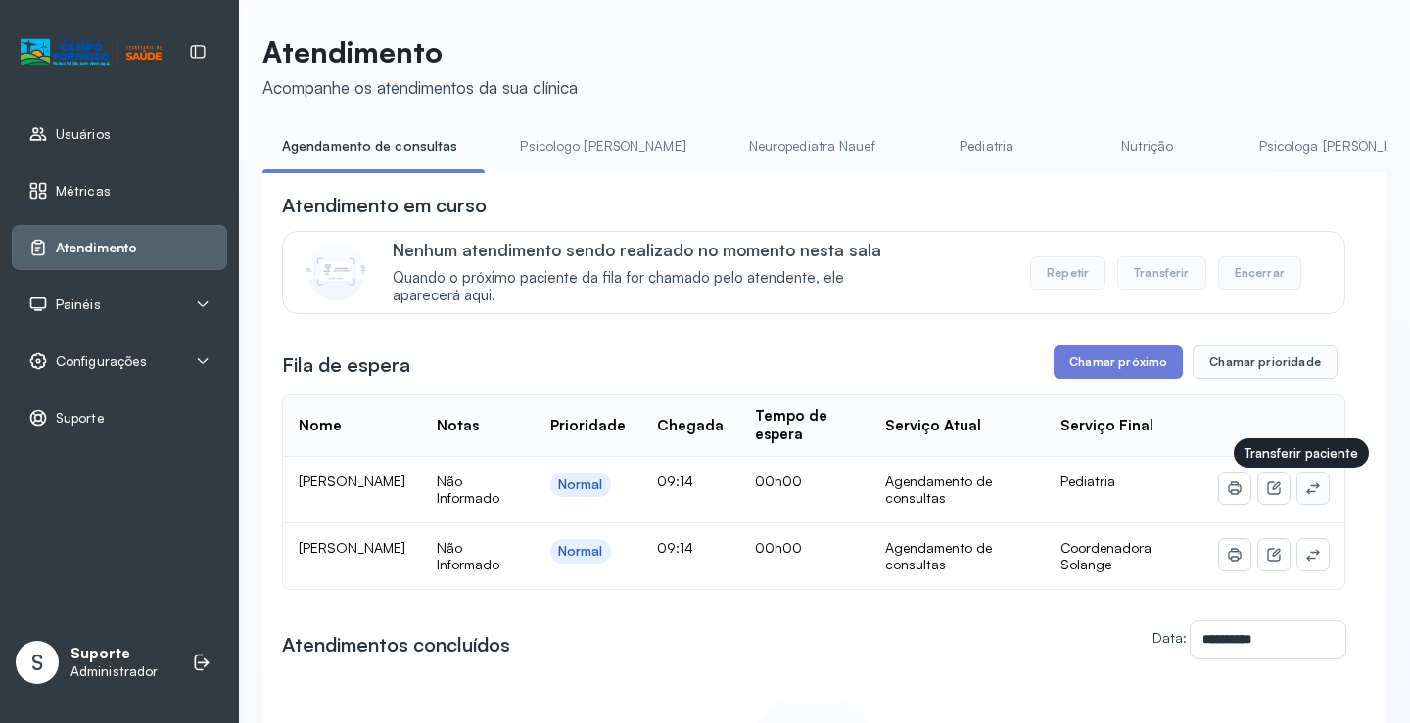
click at [1305, 491] on icon at bounding box center [1313, 489] width 16 height 16
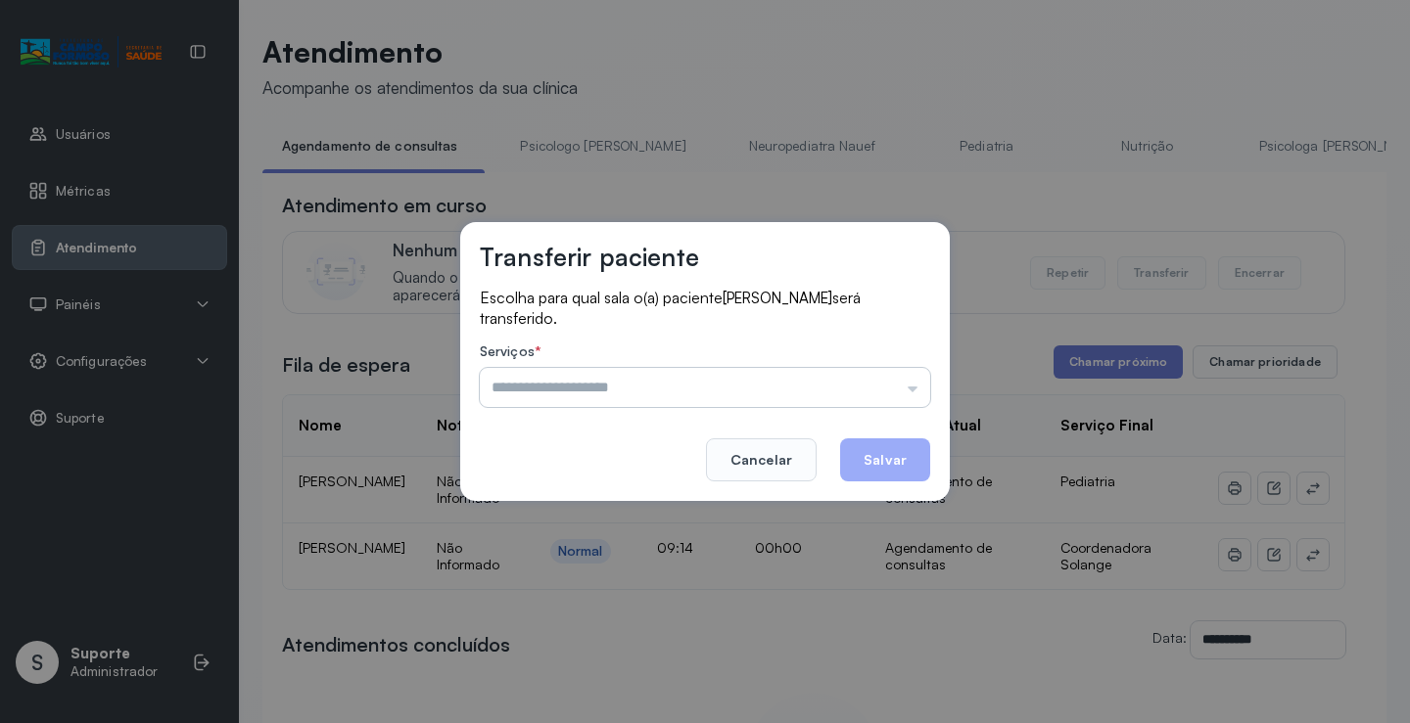
click at [874, 405] on input "text" at bounding box center [705, 387] width 450 height 39
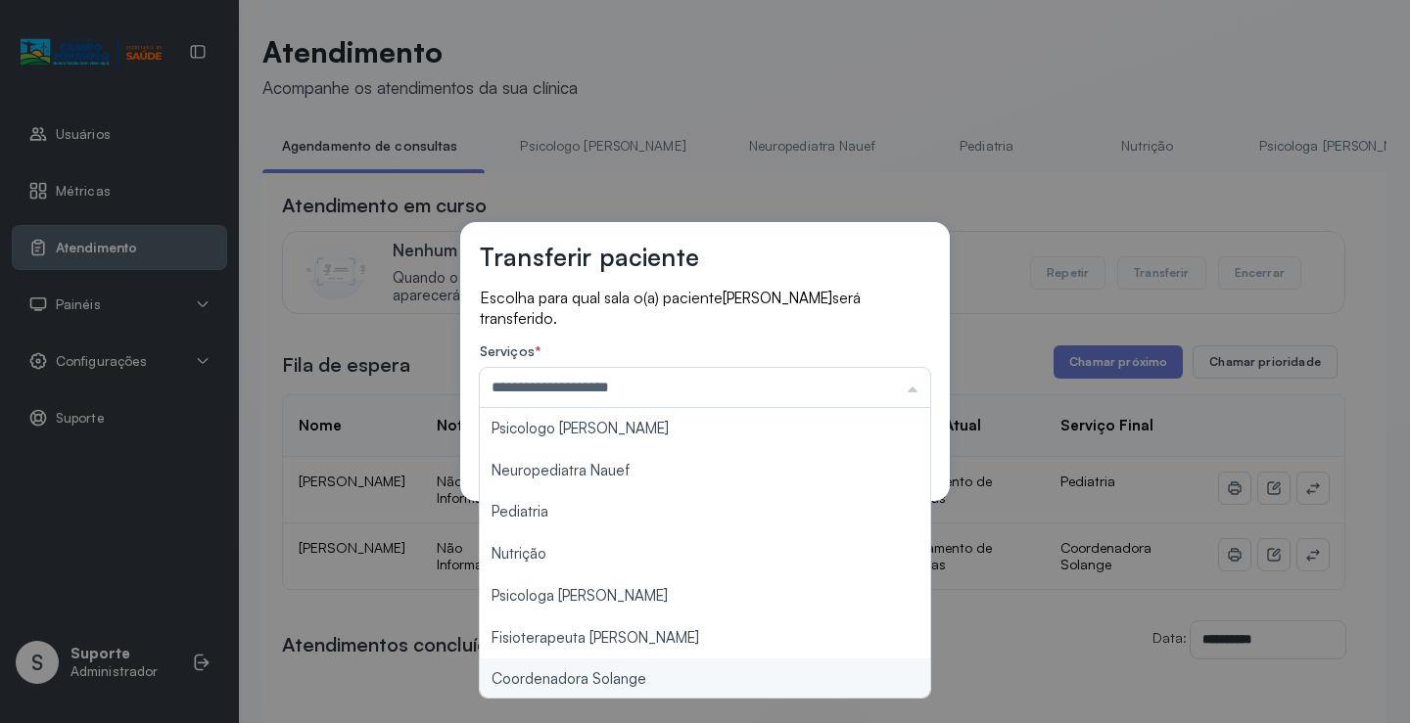
click at [649, 679] on div "**********" at bounding box center [705, 361] width 1410 height 723
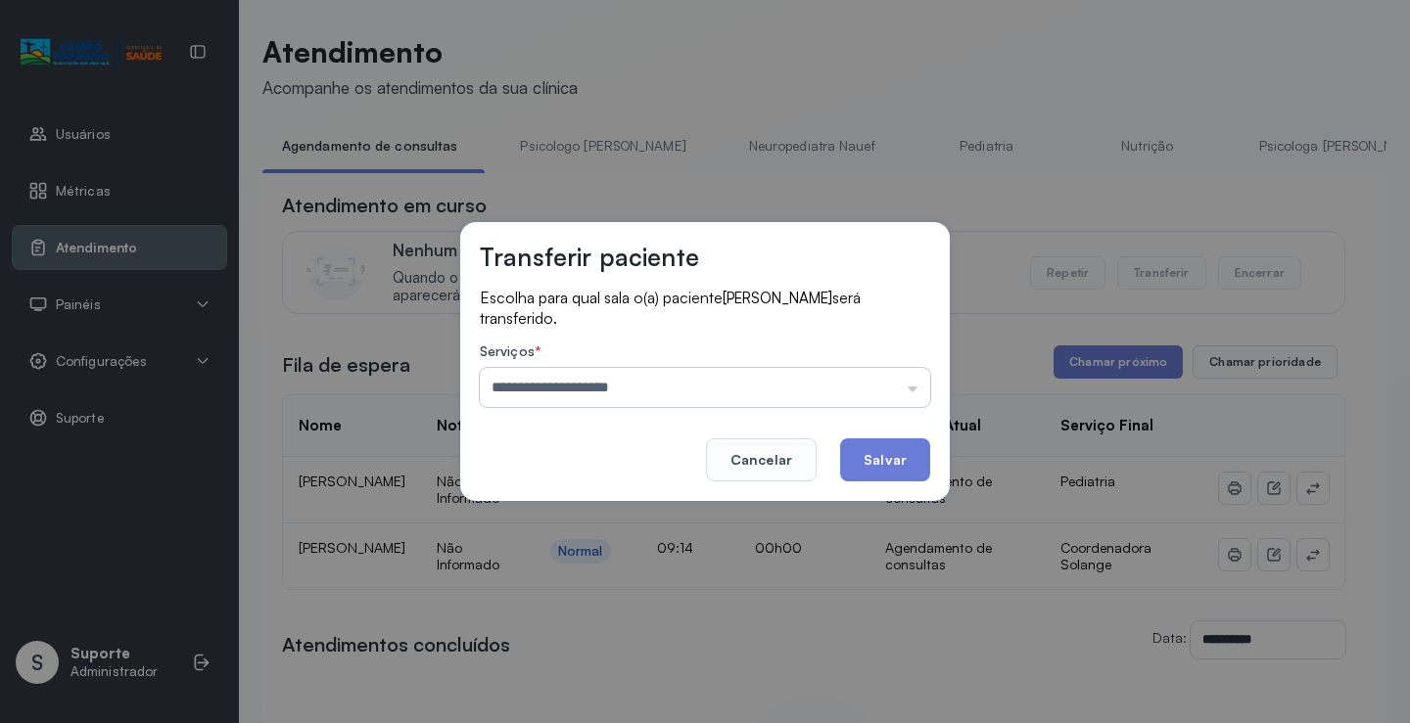
drag, startPoint x: 772, startPoint y: 385, endPoint x: 762, endPoint y: 390, distance: 11.8
click at [772, 384] on input "**********" at bounding box center [705, 387] width 450 height 39
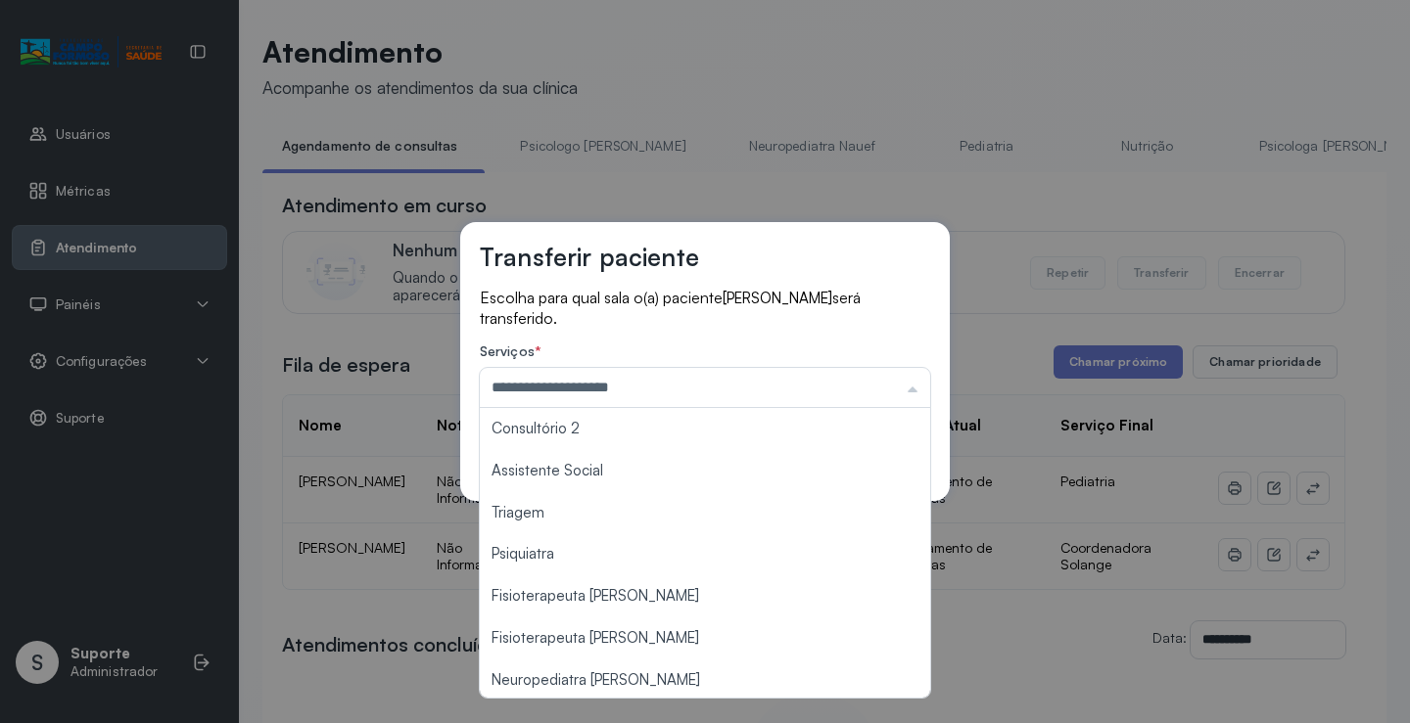
scroll to position [296, 0]
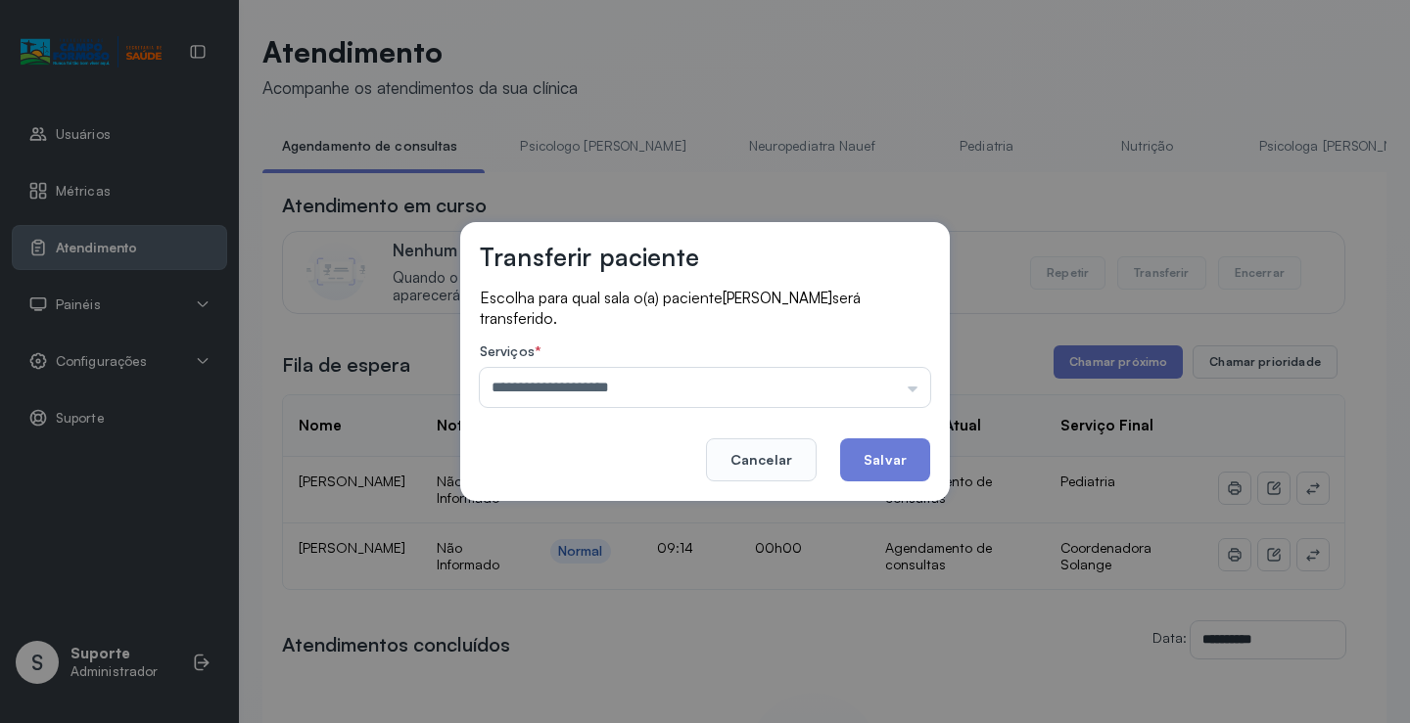
type input "**********"
drag, startPoint x: 603, startPoint y: 685, endPoint x: 868, endPoint y: 469, distance: 342.3
click at [604, 681] on div "**********" at bounding box center [705, 361] width 1410 height 723
click at [886, 444] on button "Salvar" at bounding box center [885, 460] width 90 height 43
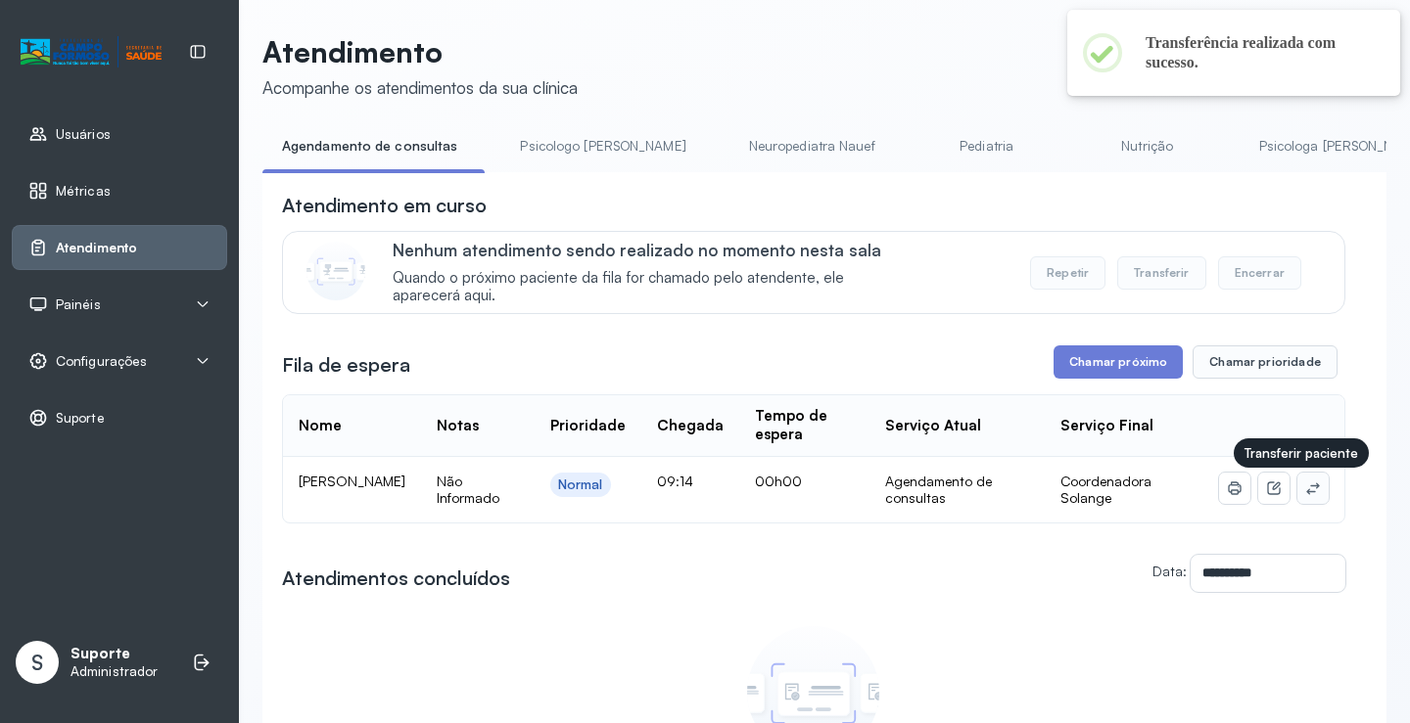
click at [1305, 493] on icon at bounding box center [1313, 489] width 16 height 16
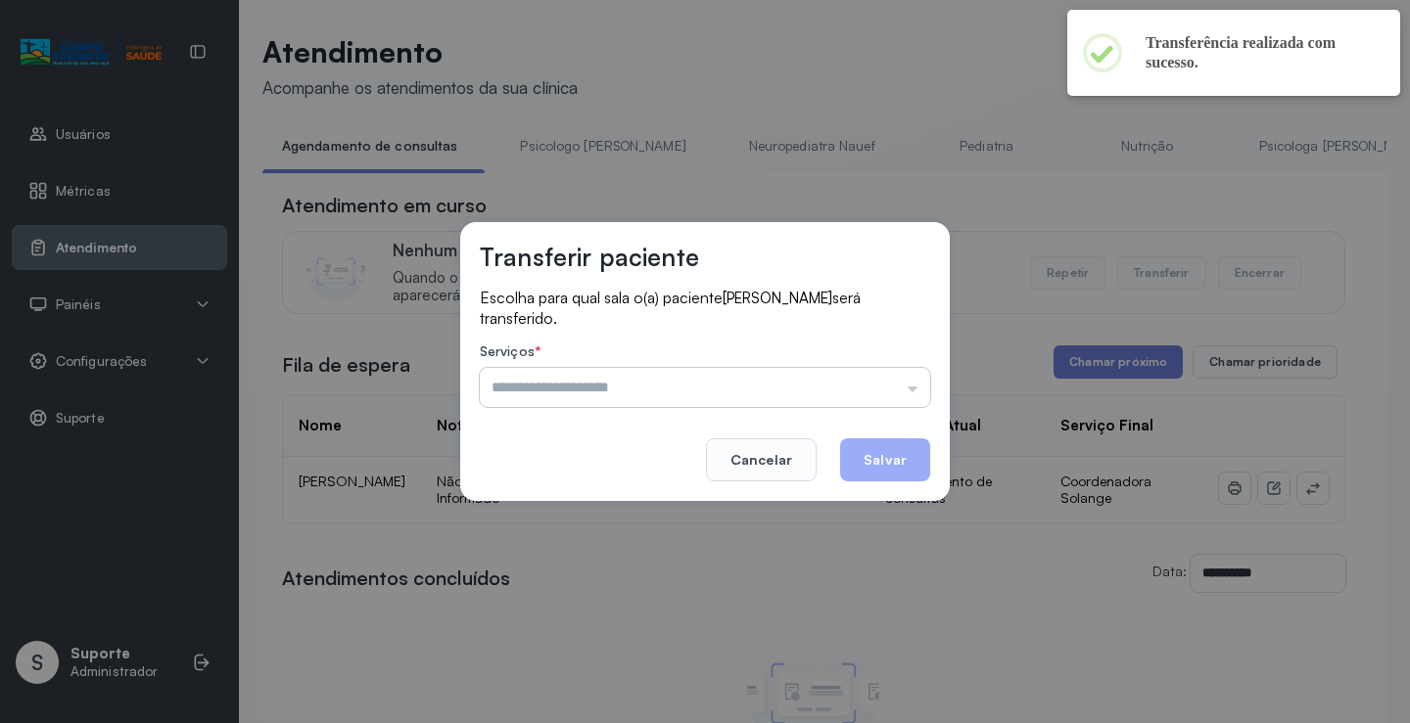
drag, startPoint x: 745, startPoint y: 386, endPoint x: 698, endPoint y: 403, distance: 50.2
click at [726, 391] on input "text" at bounding box center [705, 387] width 450 height 39
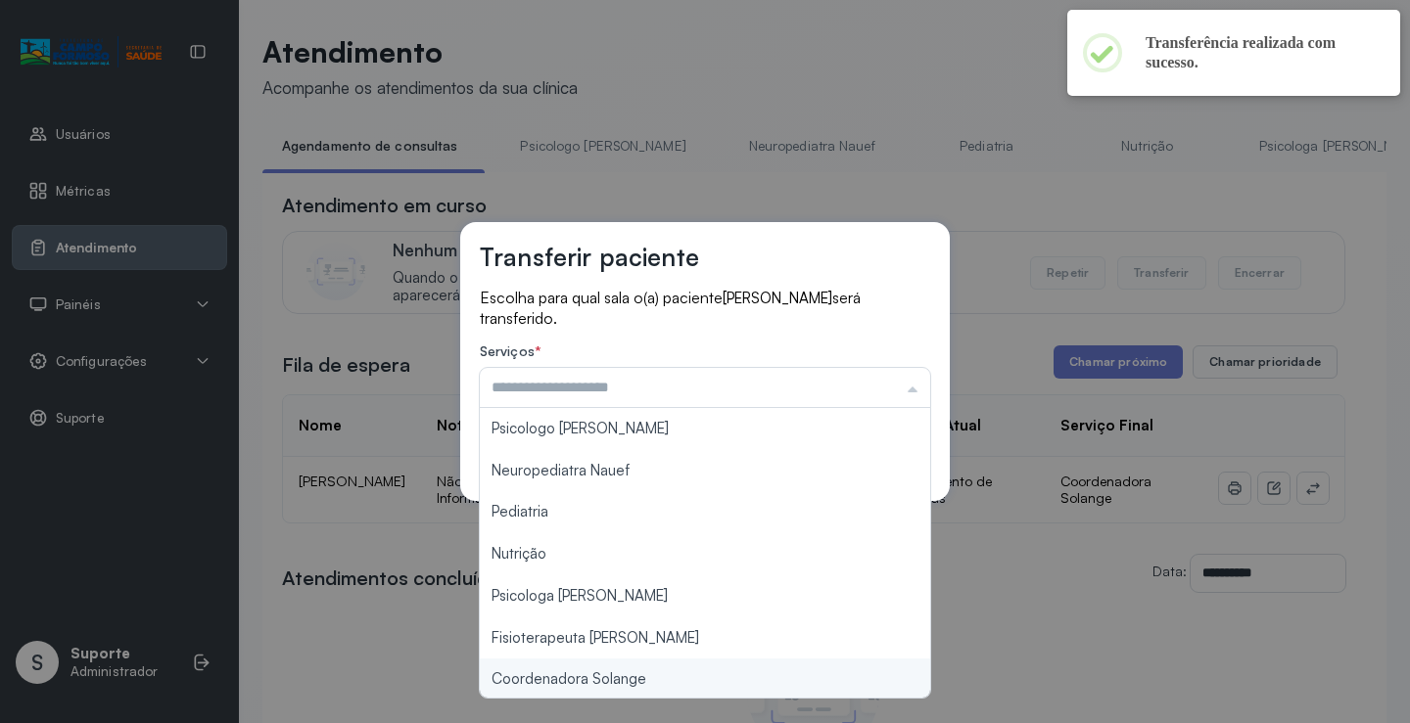
type input "**********"
click at [598, 673] on div "**********" at bounding box center [705, 361] width 1410 height 723
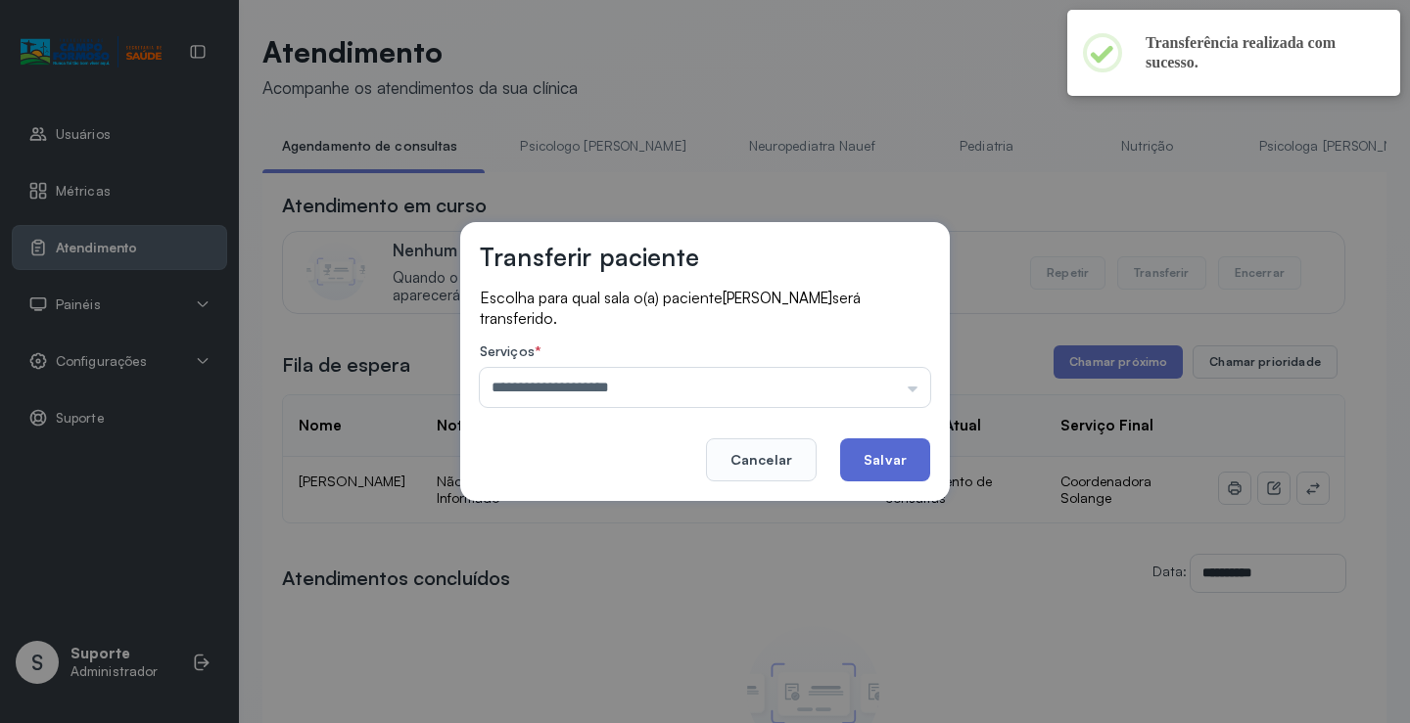
click at [875, 458] on button "Salvar" at bounding box center [885, 460] width 90 height 43
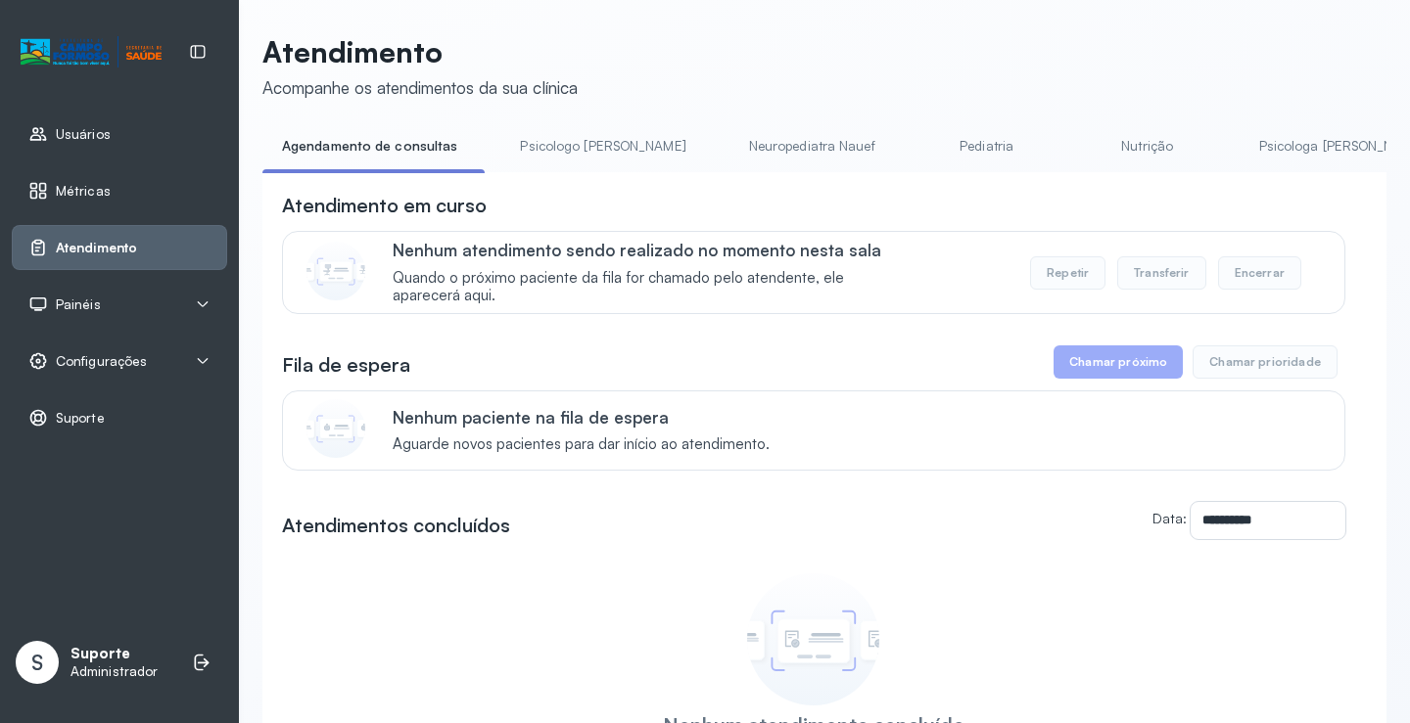
drag, startPoint x: 578, startPoint y: 140, endPoint x: 437, endPoint y: 146, distance: 141.1
click at [577, 140] on link "Psicologo Pedro" at bounding box center [602, 146] width 205 height 32
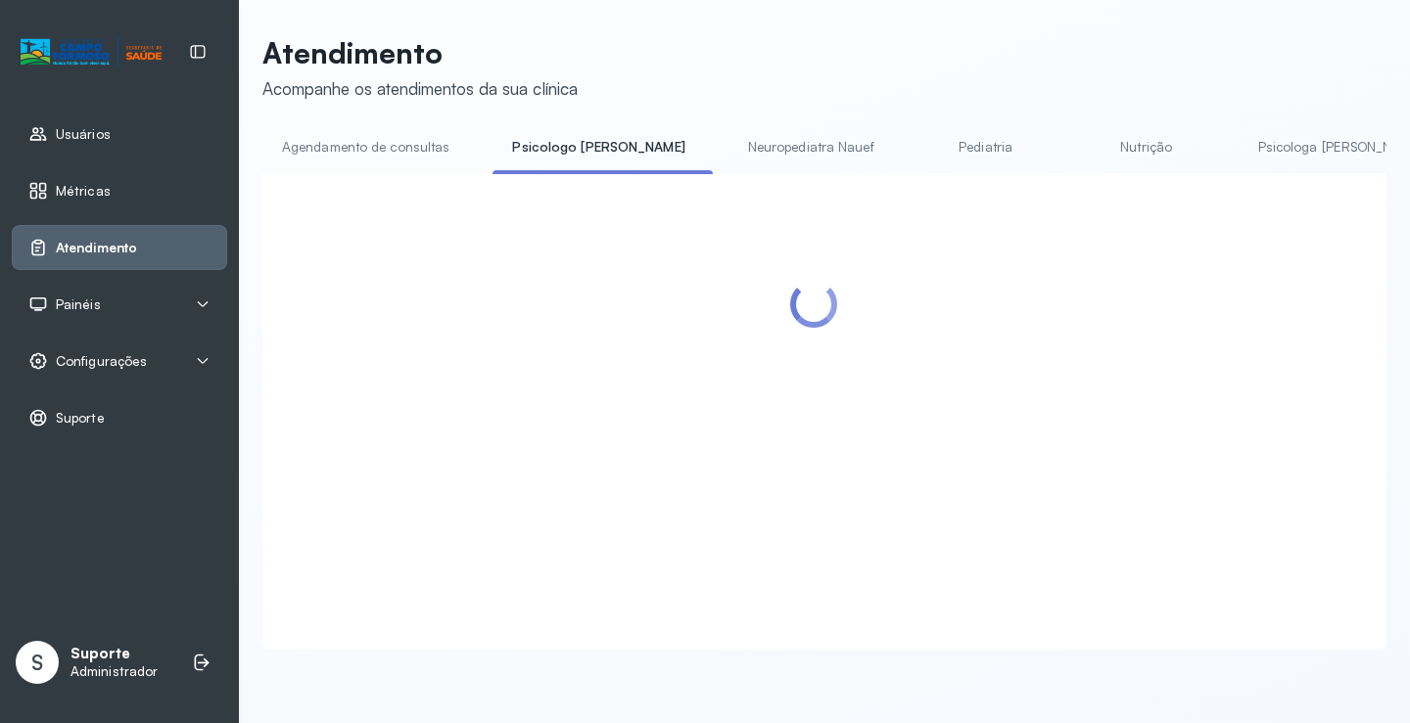
click at [408, 146] on link "Agendamento de consultas" at bounding box center [365, 147] width 207 height 32
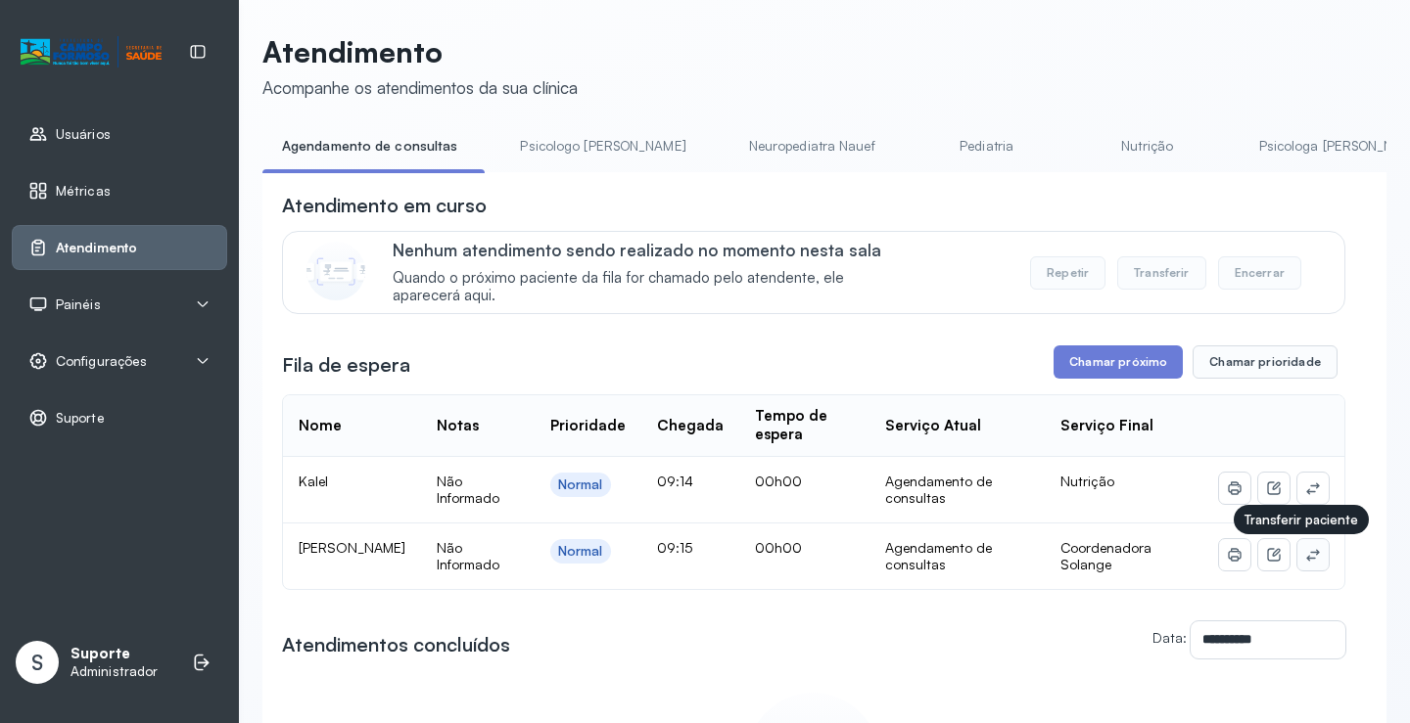
click at [1305, 554] on icon at bounding box center [1313, 555] width 16 height 16
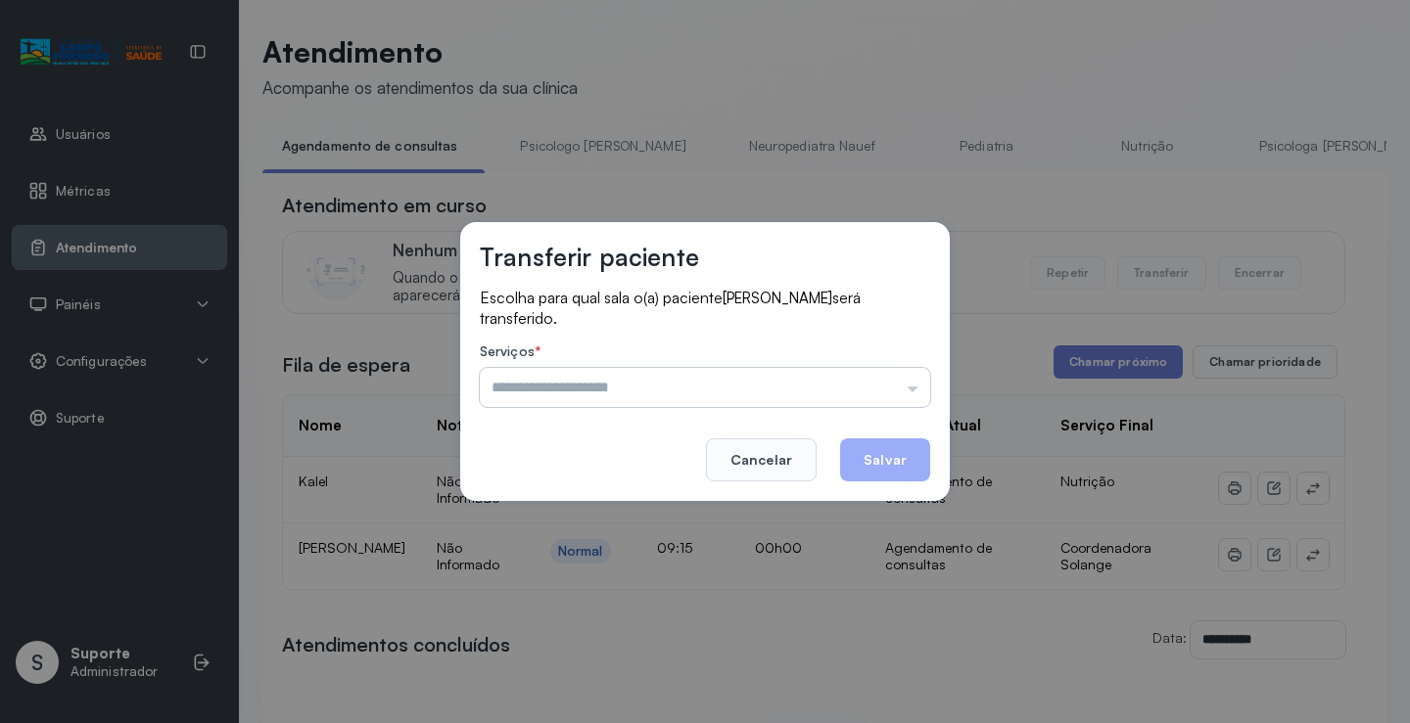
click at [847, 377] on input "text" at bounding box center [705, 387] width 450 height 39
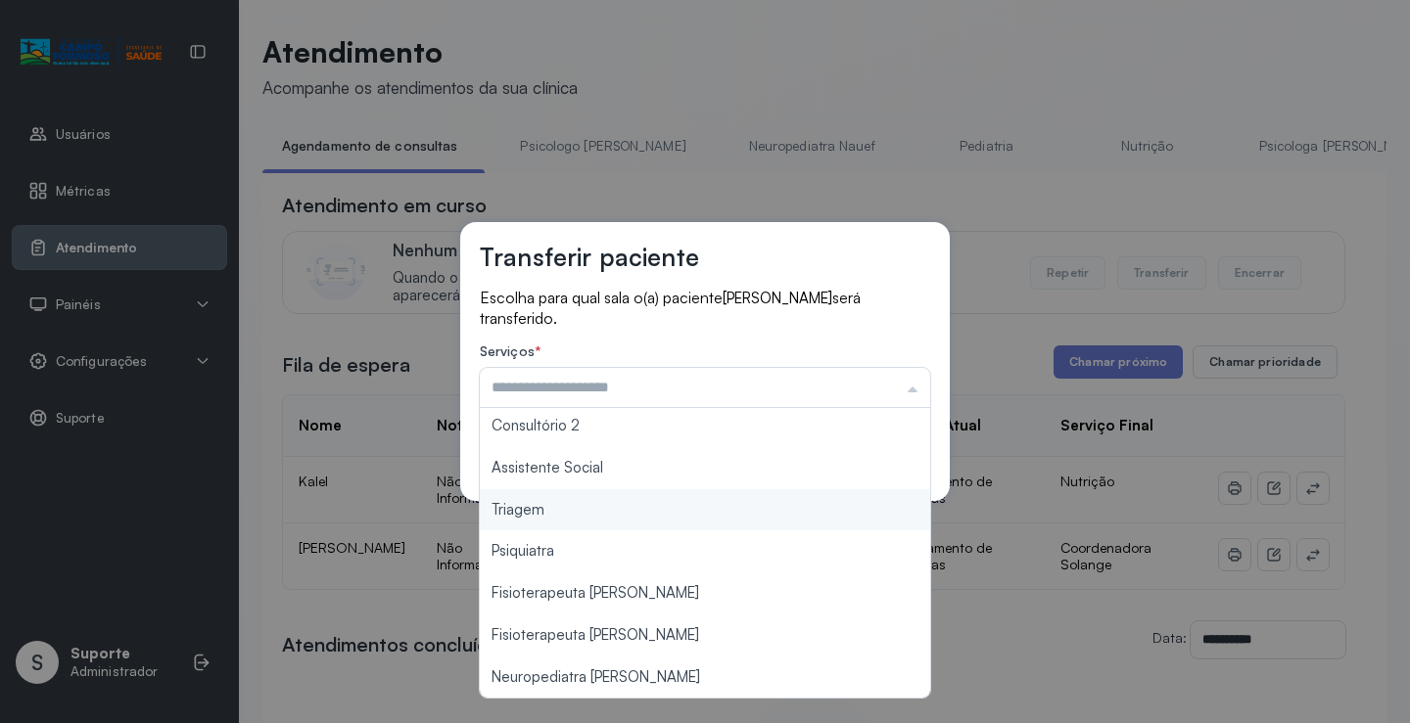
type input "*******"
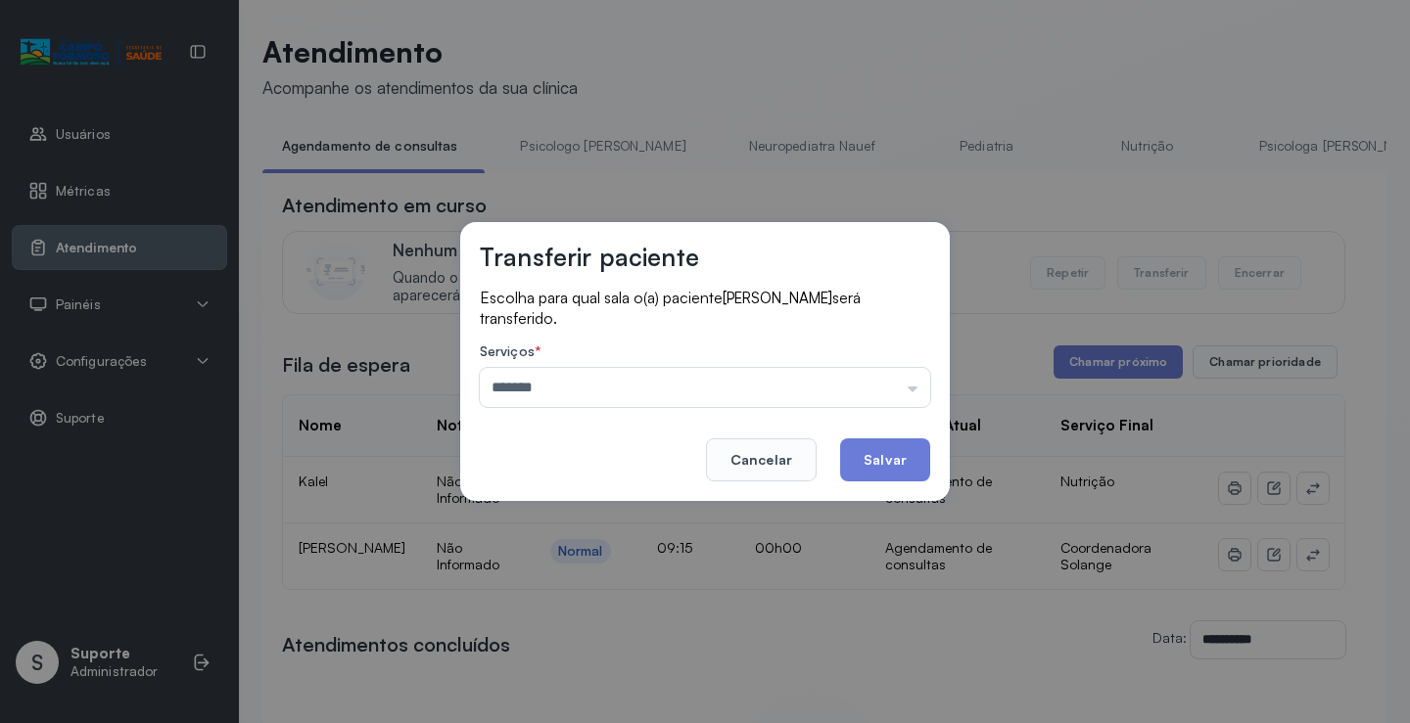
click at [716, 521] on div "Transferir paciente Escolha para qual sala o(a) paciente Willan Miranda de Souz…" at bounding box center [705, 361] width 1410 height 723
click at [916, 467] on button "Salvar" at bounding box center [885, 460] width 90 height 43
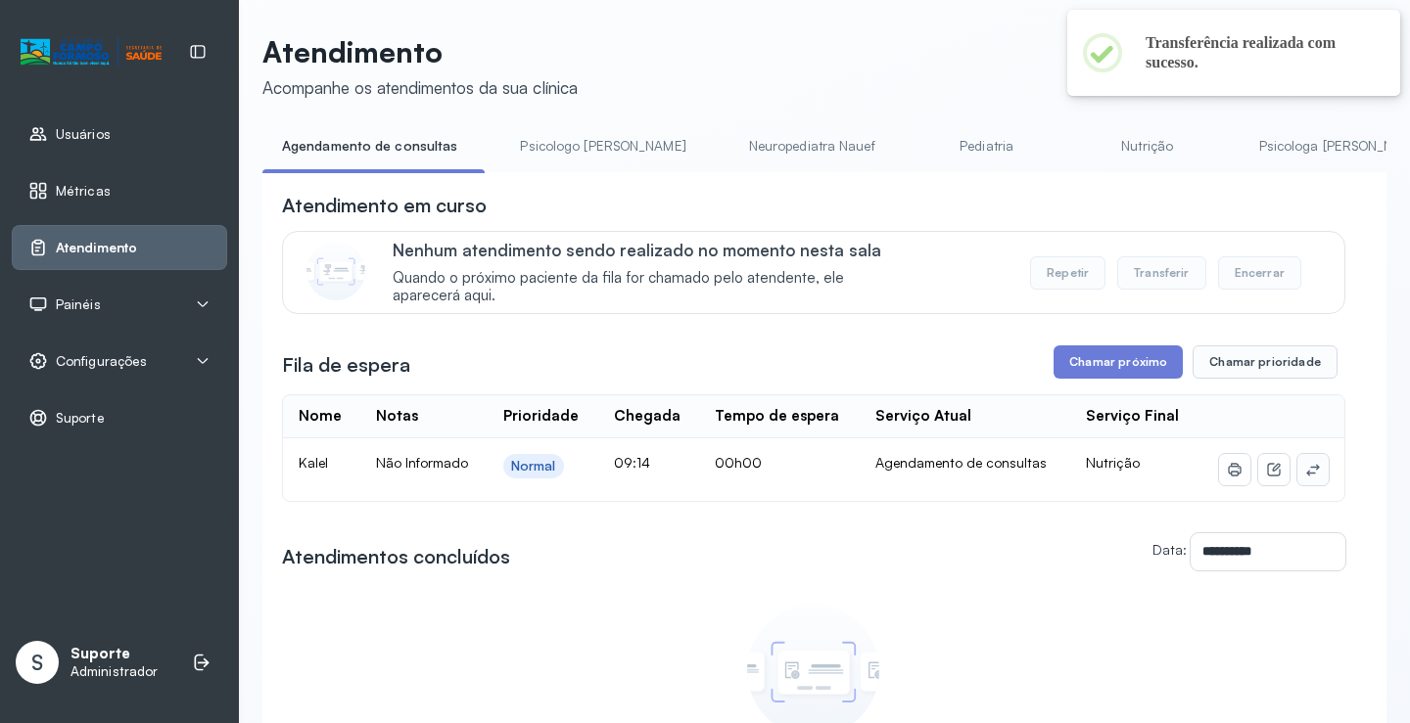
click at [1305, 476] on icon at bounding box center [1313, 470] width 16 height 16
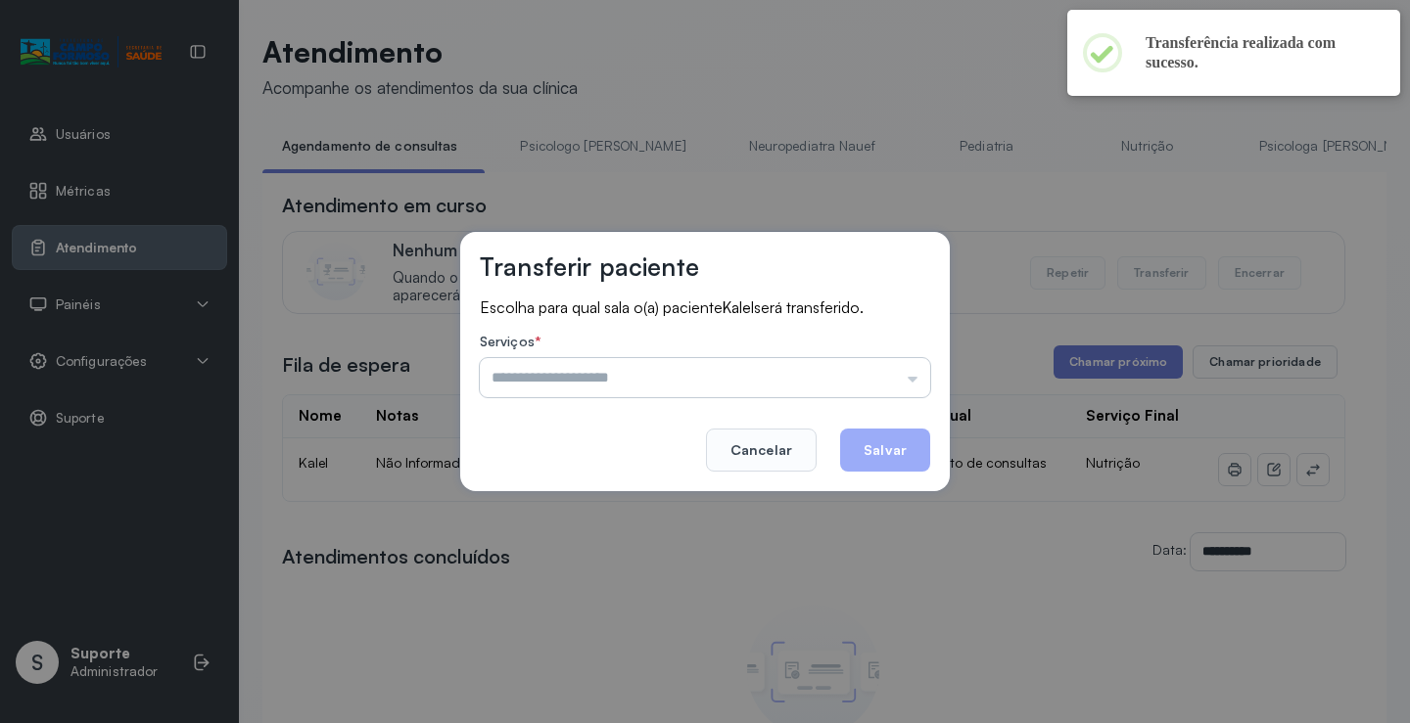
click at [836, 361] on input "text" at bounding box center [705, 377] width 450 height 39
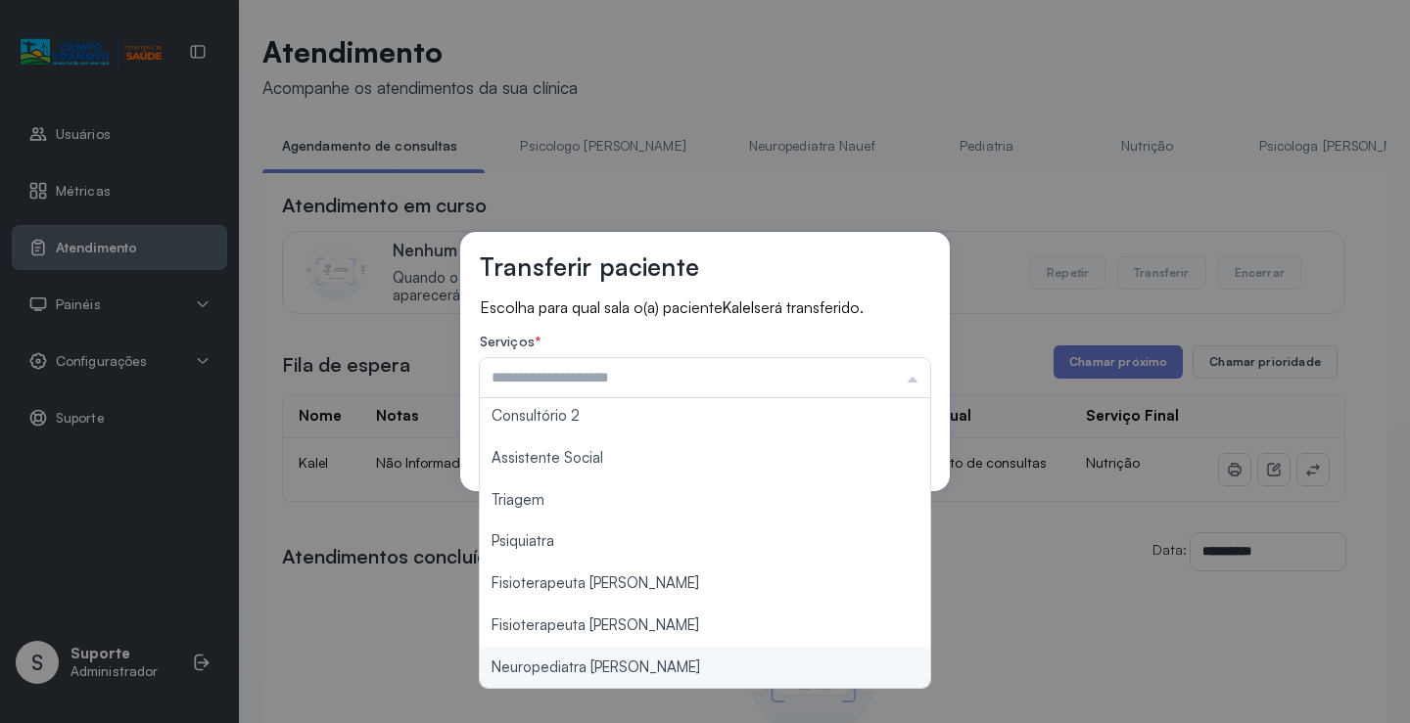
type input "**********"
drag, startPoint x: 607, startPoint y: 672, endPoint x: 621, endPoint y: 657, distance: 20.8
click at [606, 670] on div "**********" at bounding box center [705, 361] width 1410 height 723
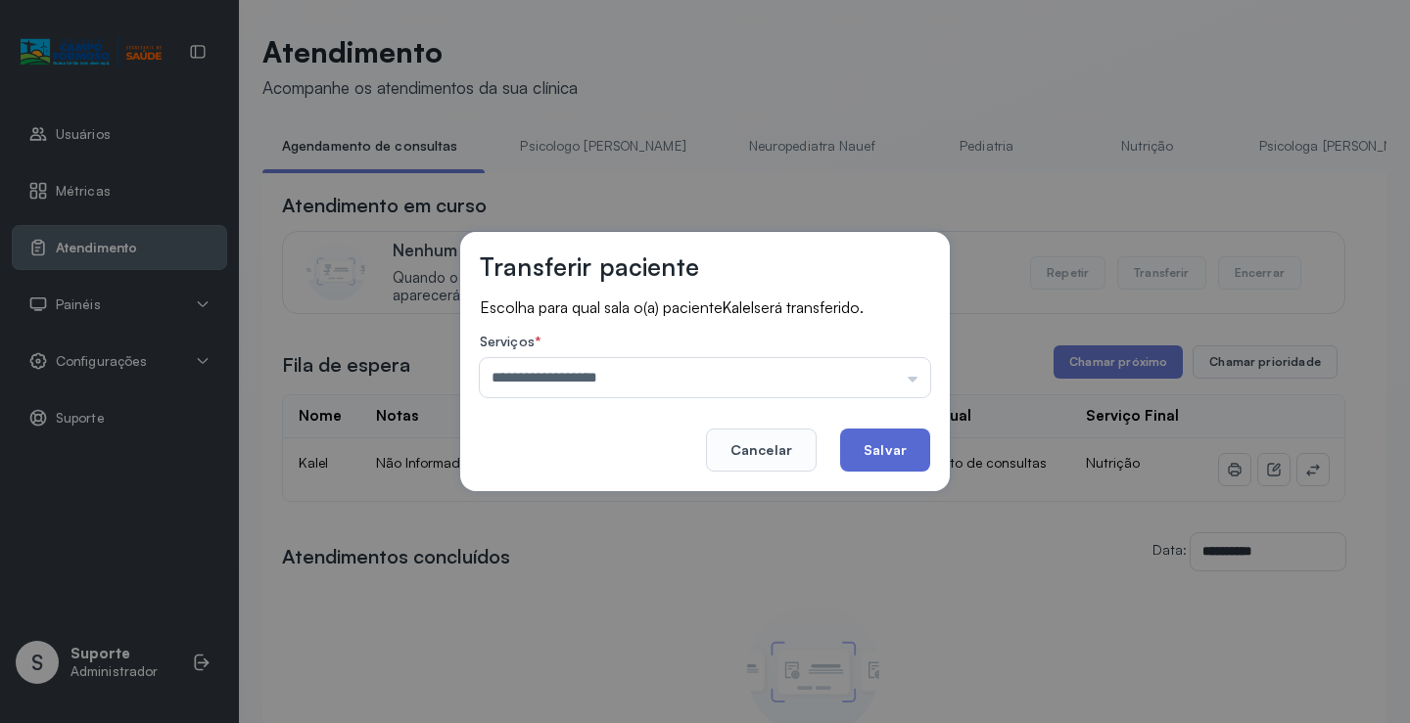
click at [899, 437] on button "Salvar" at bounding box center [885, 450] width 90 height 43
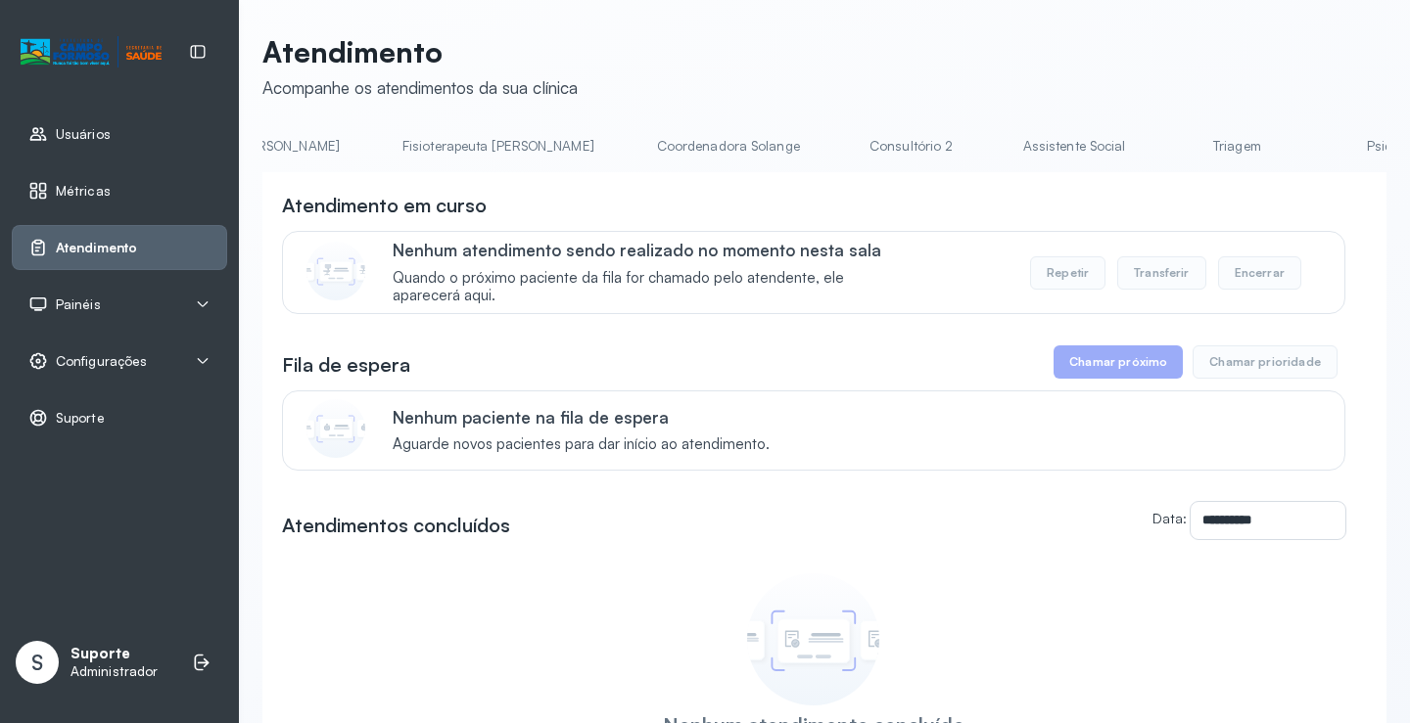
scroll to position [0, 1089]
click at [1163, 147] on link "Triagem" at bounding box center [1231, 146] width 137 height 32
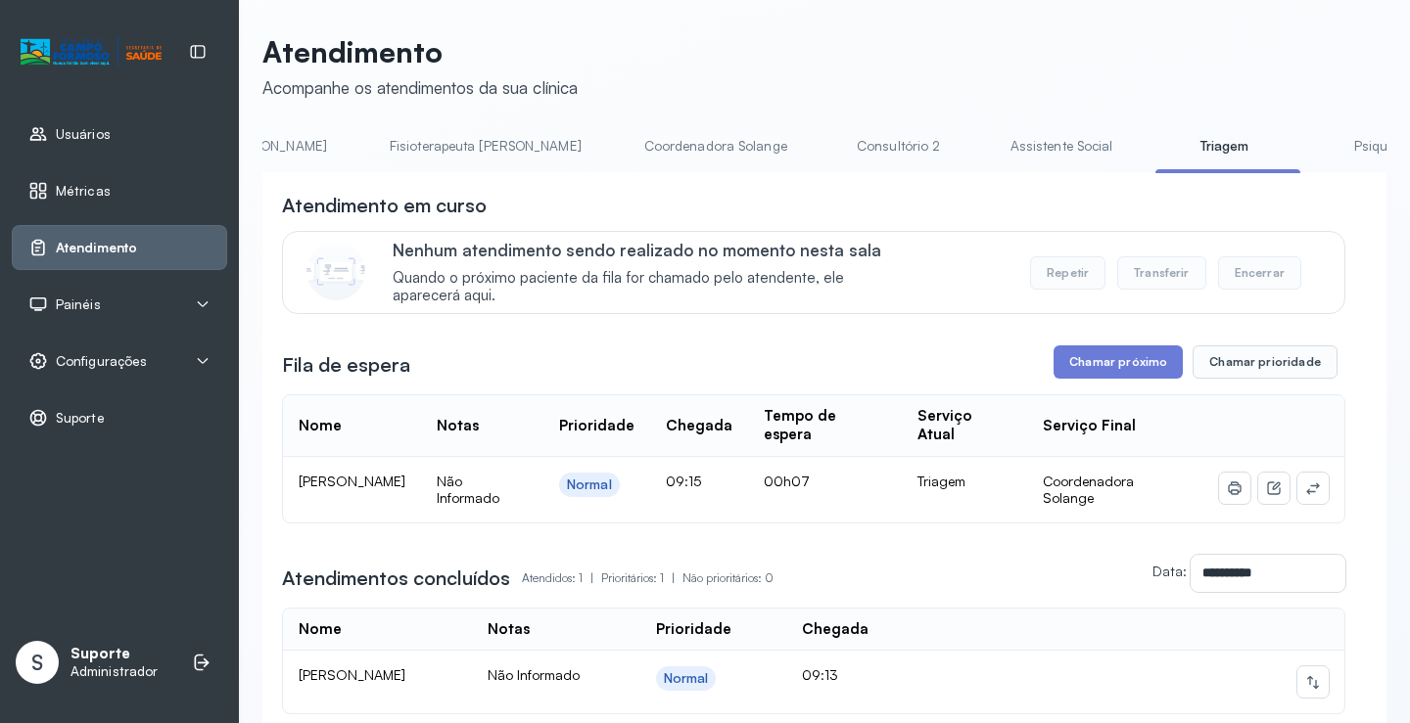
drag, startPoint x: 1156, startPoint y: 152, endPoint x: 1060, endPoint y: 150, distance: 95.9
click at [1316, 151] on link "Psiquiatra" at bounding box center [1384, 146] width 137 height 32
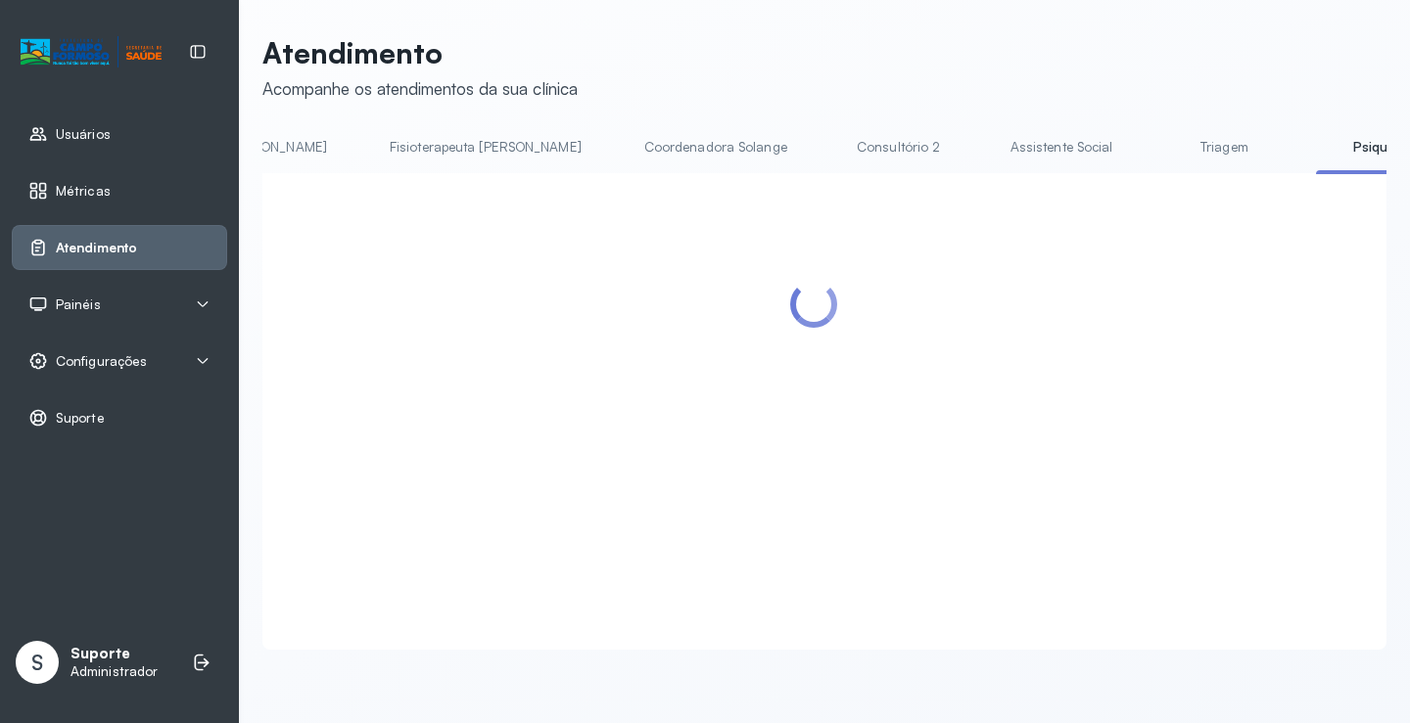
click at [1155, 150] on link "Triagem" at bounding box center [1223, 147] width 137 height 32
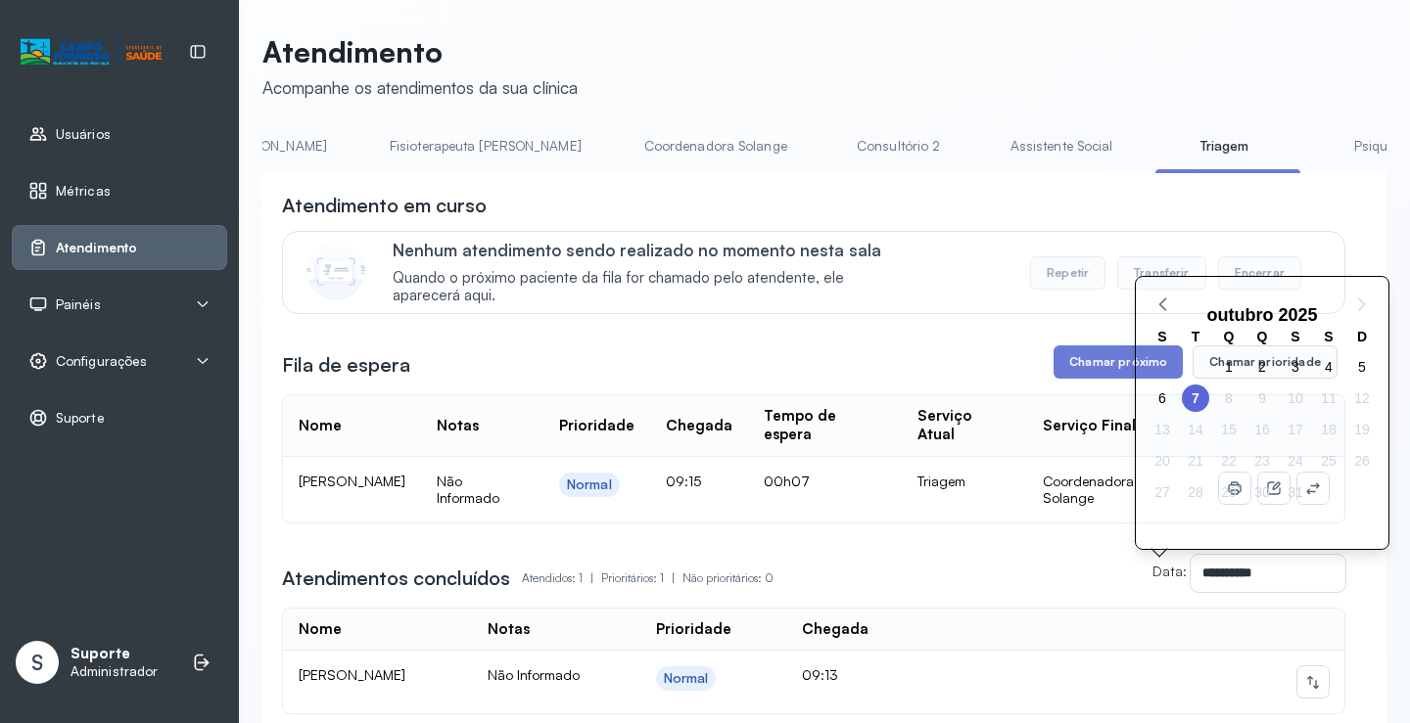
click at [1306, 475] on div "24" at bounding box center [1294, 460] width 33 height 31
click at [1004, 444] on div "Serviço Atual" at bounding box center [964, 425] width 95 height 37
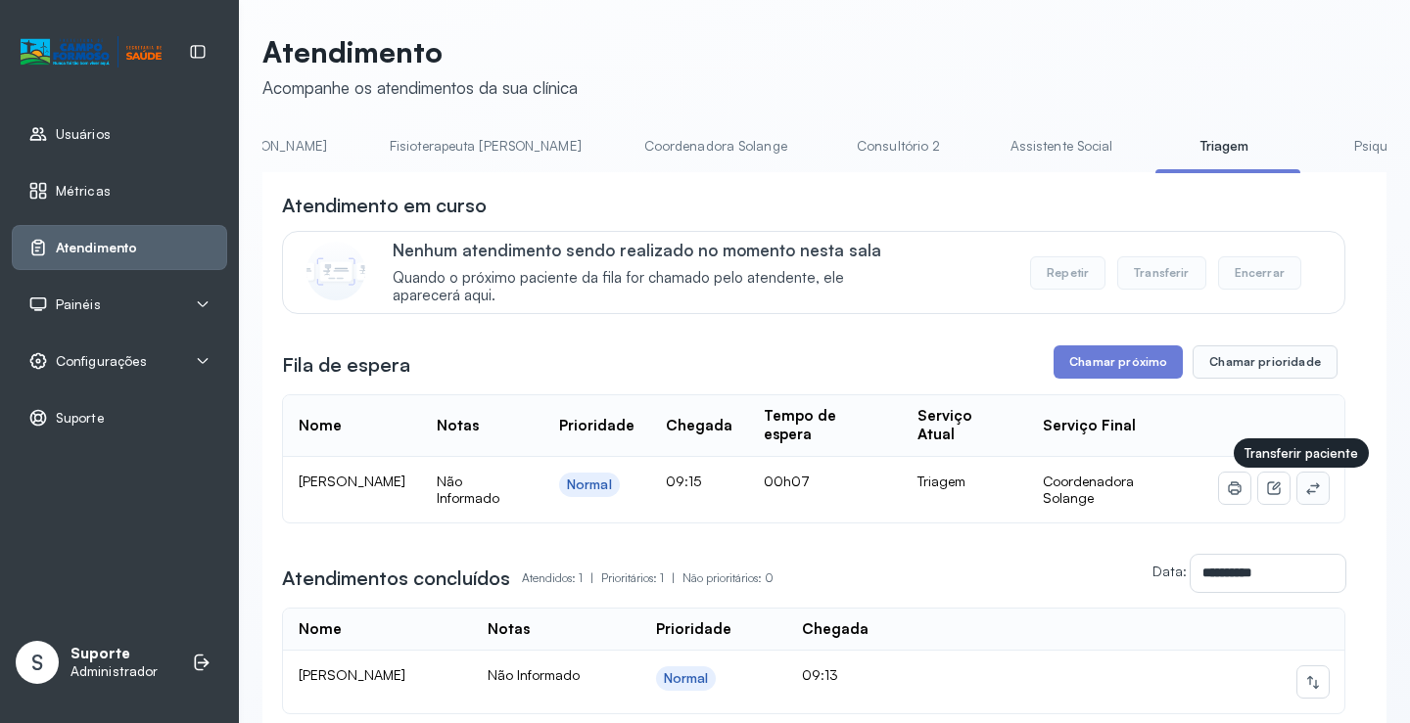
click at [1305, 496] on icon at bounding box center [1313, 489] width 16 height 16
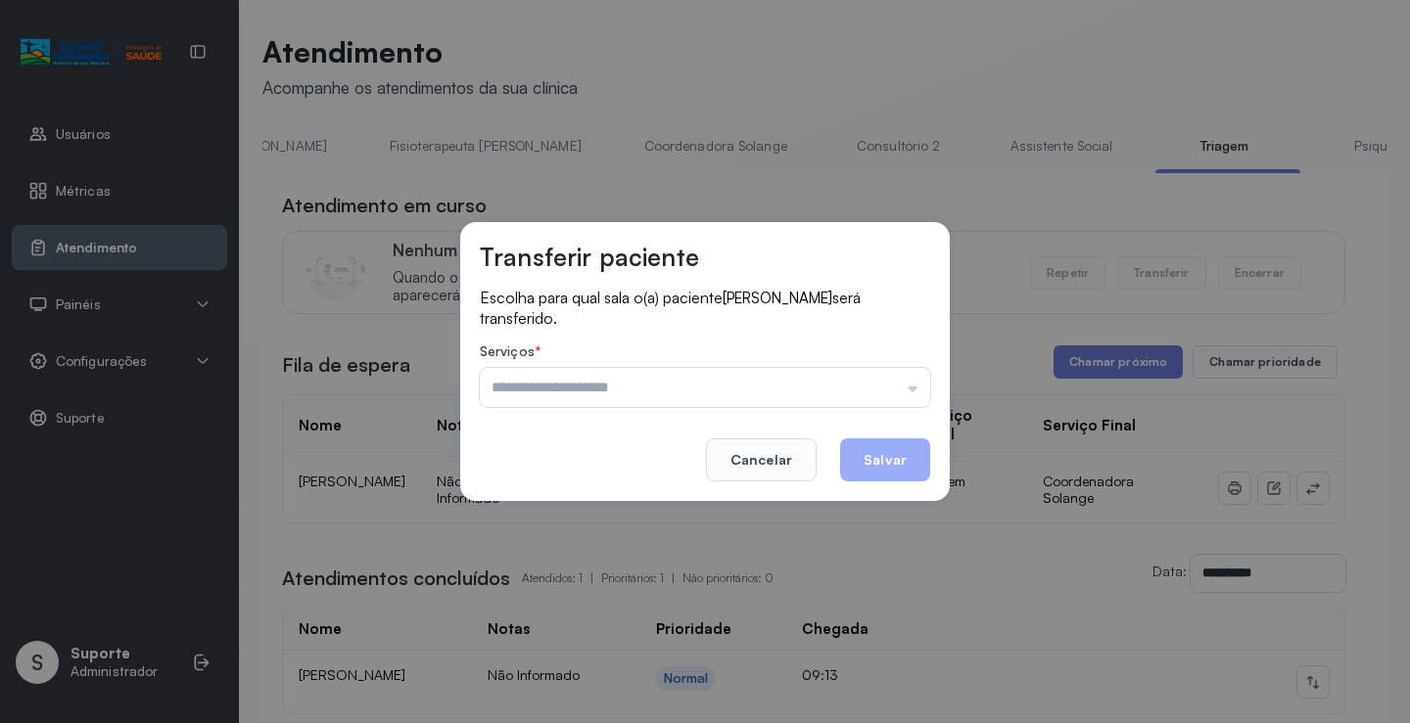
drag, startPoint x: 865, startPoint y: 389, endPoint x: 681, endPoint y: 461, distance: 197.8
click at [864, 389] on input "text" at bounding box center [705, 387] width 450 height 39
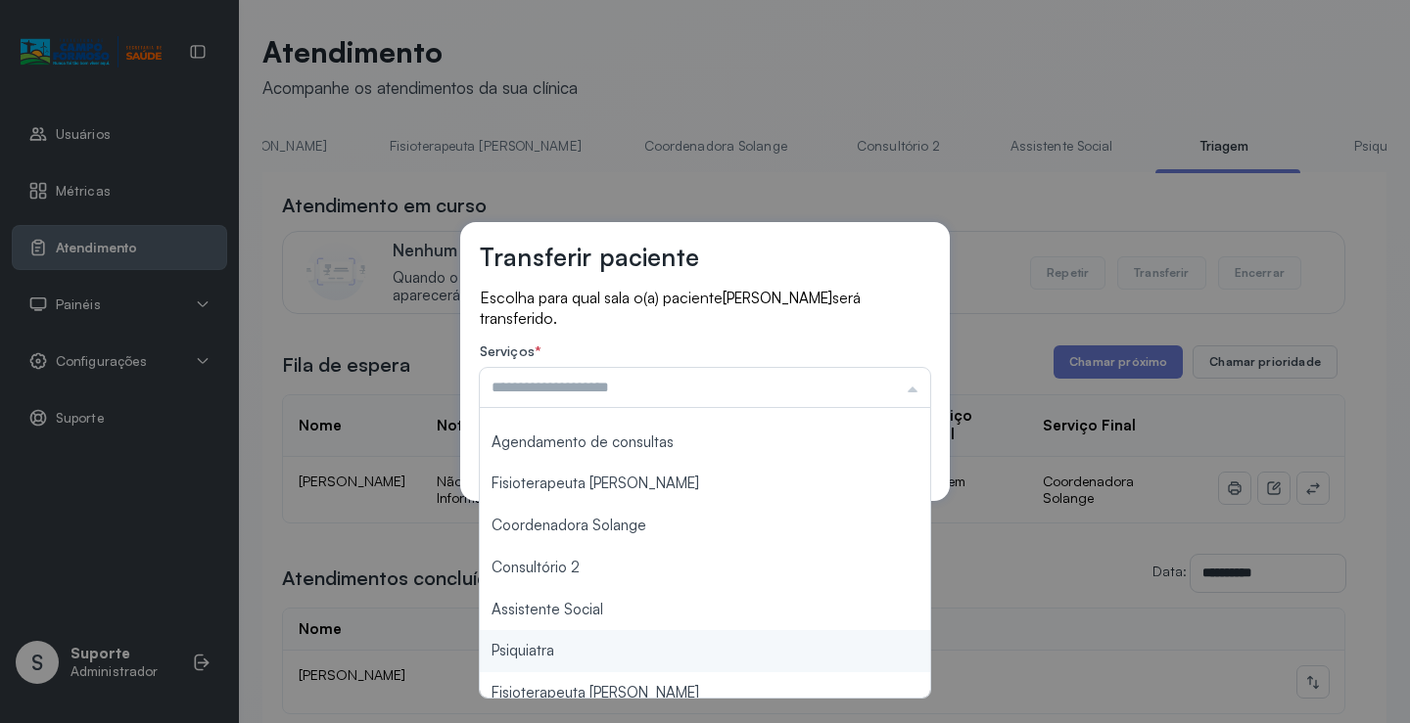
scroll to position [296, 0]
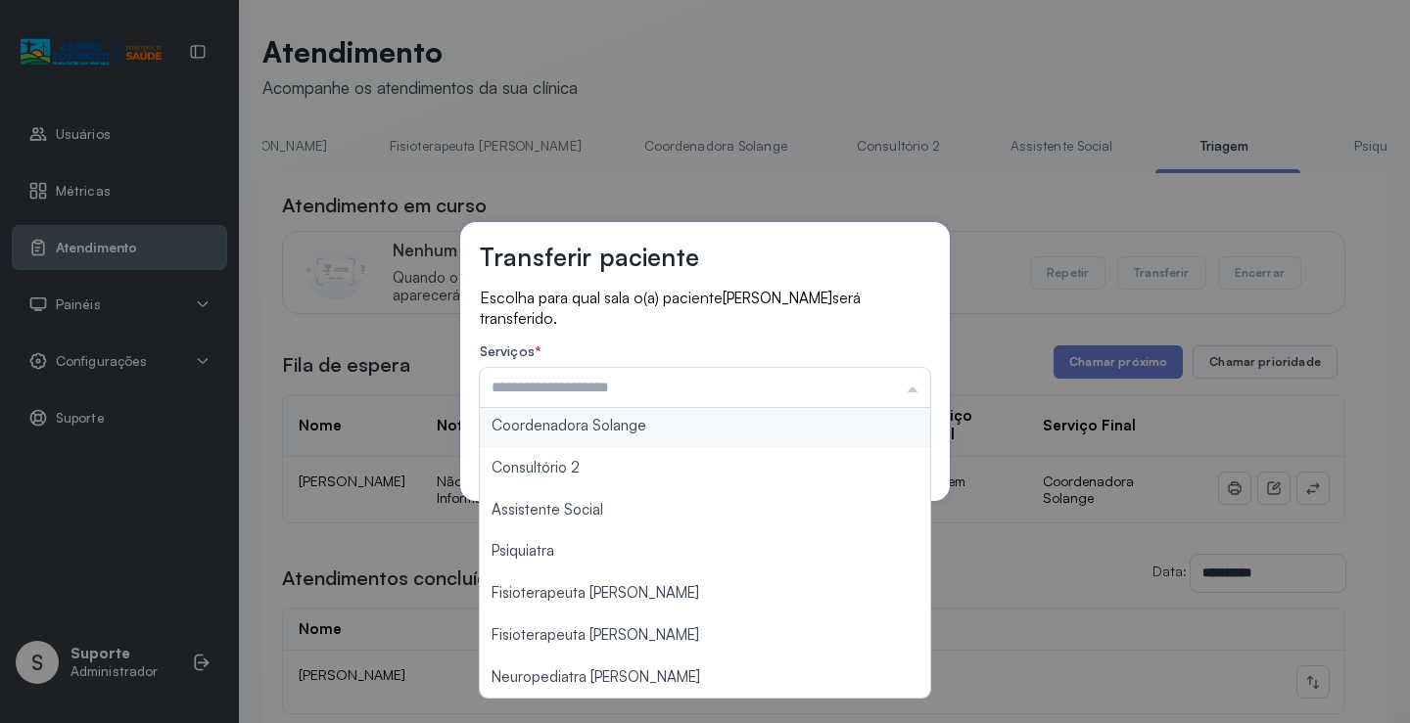
type input "**********"
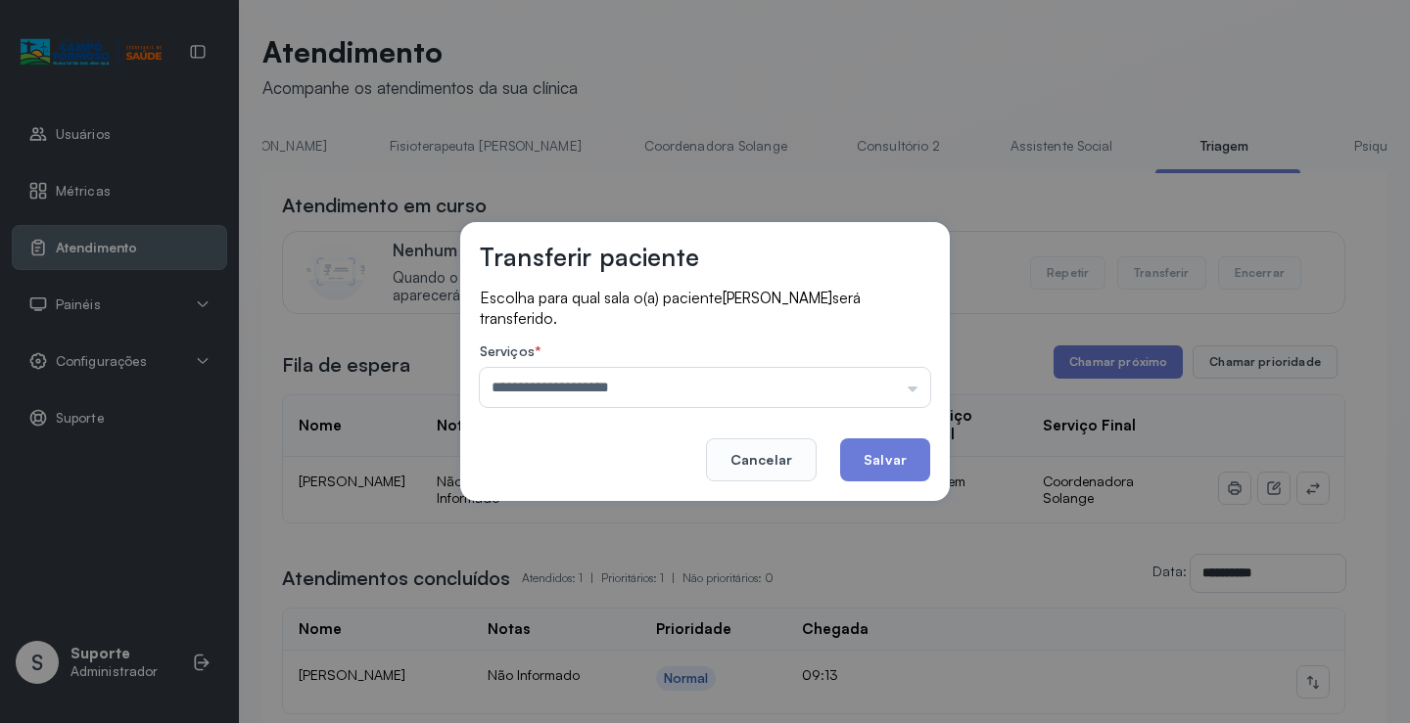
click at [669, 427] on div "**********" at bounding box center [704, 361] width 489 height 279
click at [889, 458] on button "Salvar" at bounding box center [885, 460] width 90 height 43
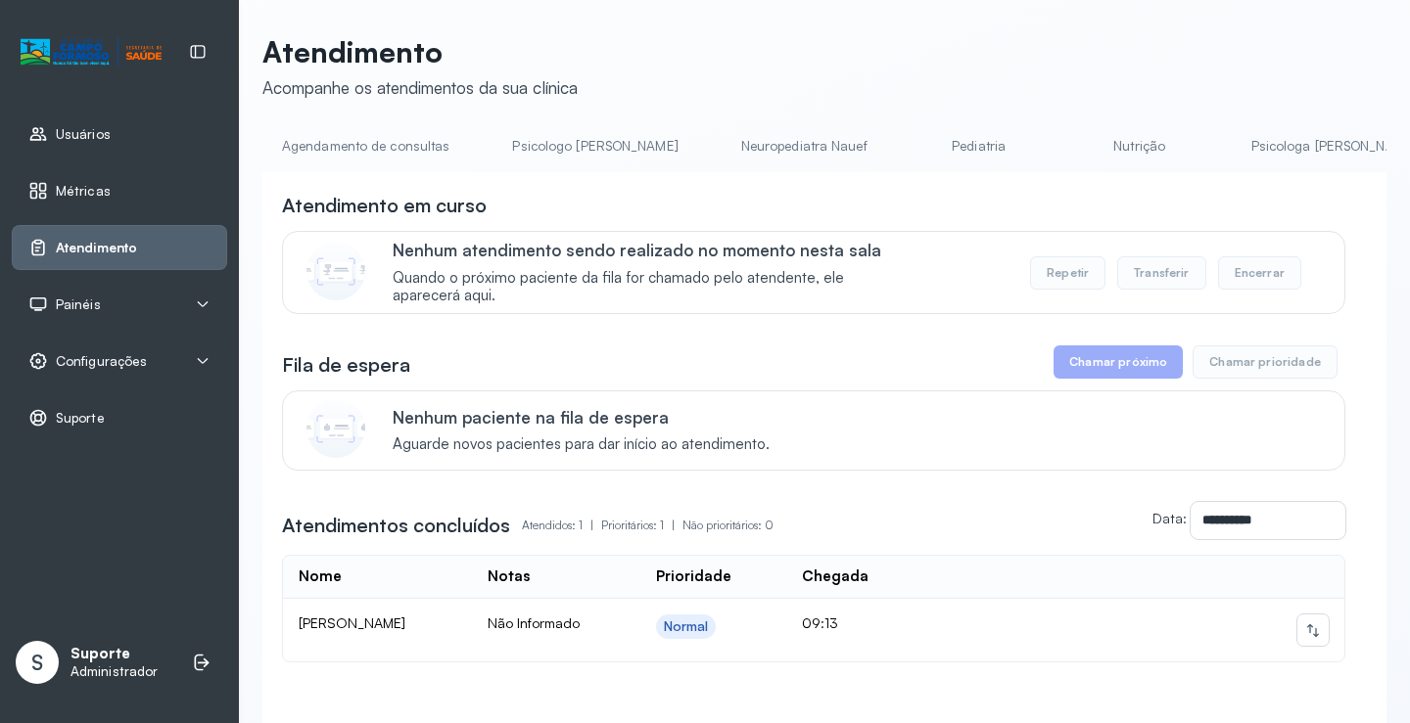
click at [916, 136] on link "Pediatria" at bounding box center [978, 146] width 137 height 32
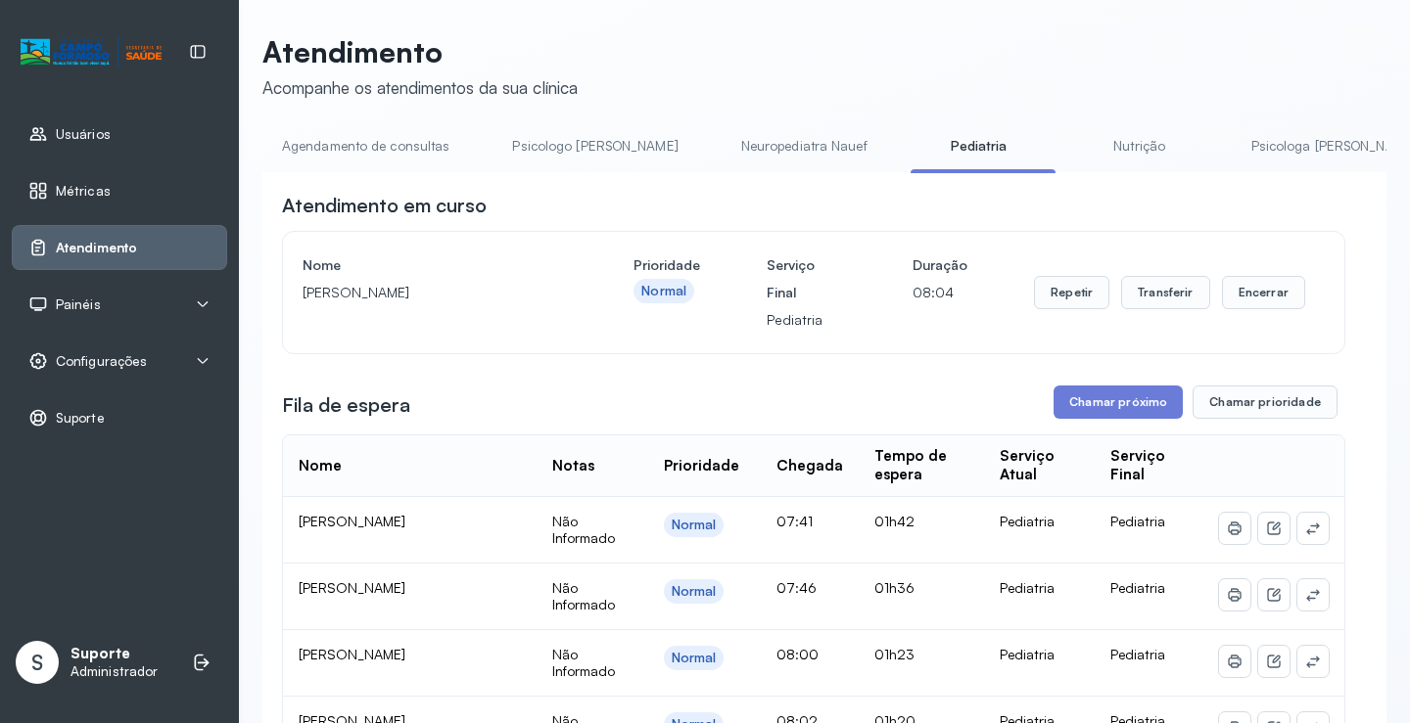
click at [410, 153] on link "Agendamento de consultas" at bounding box center [365, 146] width 207 height 32
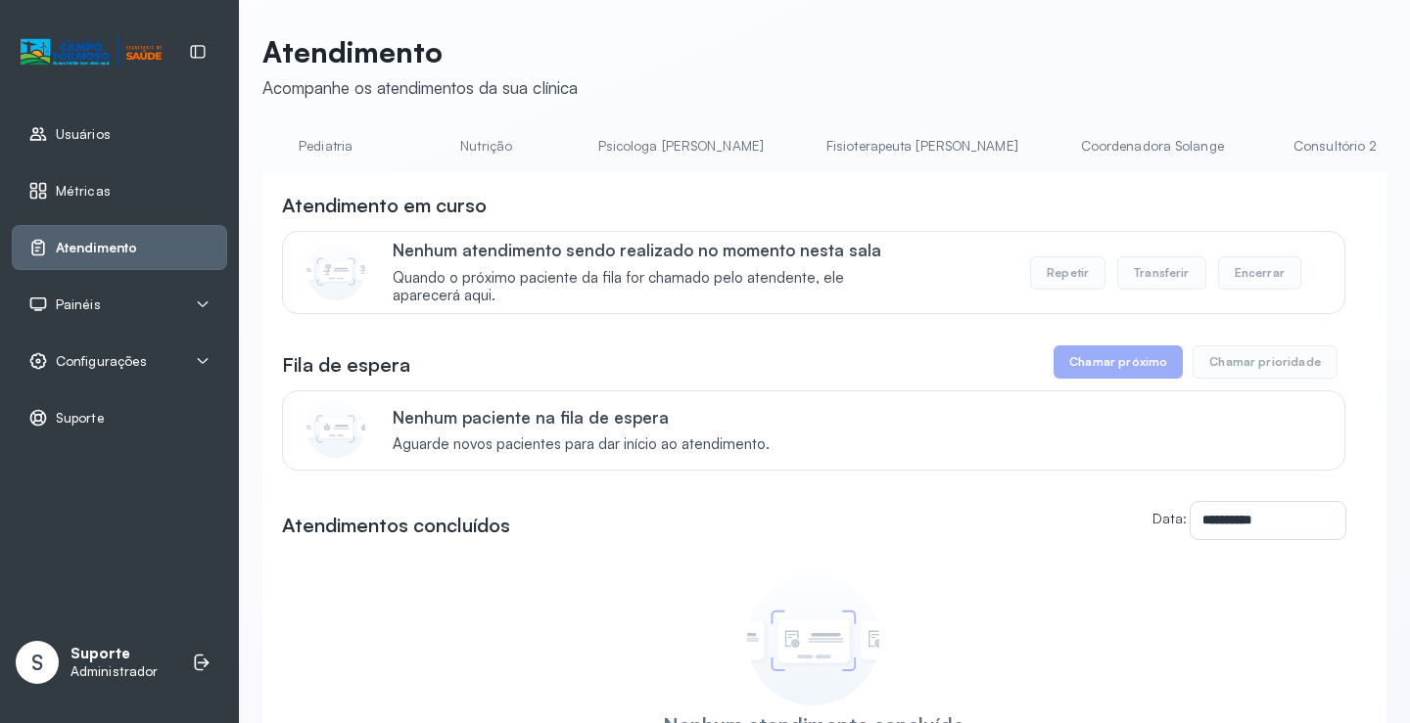
scroll to position [0, 666]
click at [977, 127] on div "**********" at bounding box center [824, 465] width 1124 height 862
click at [1056, 132] on link "Coordenadora Solange" at bounding box center [1147, 146] width 182 height 32
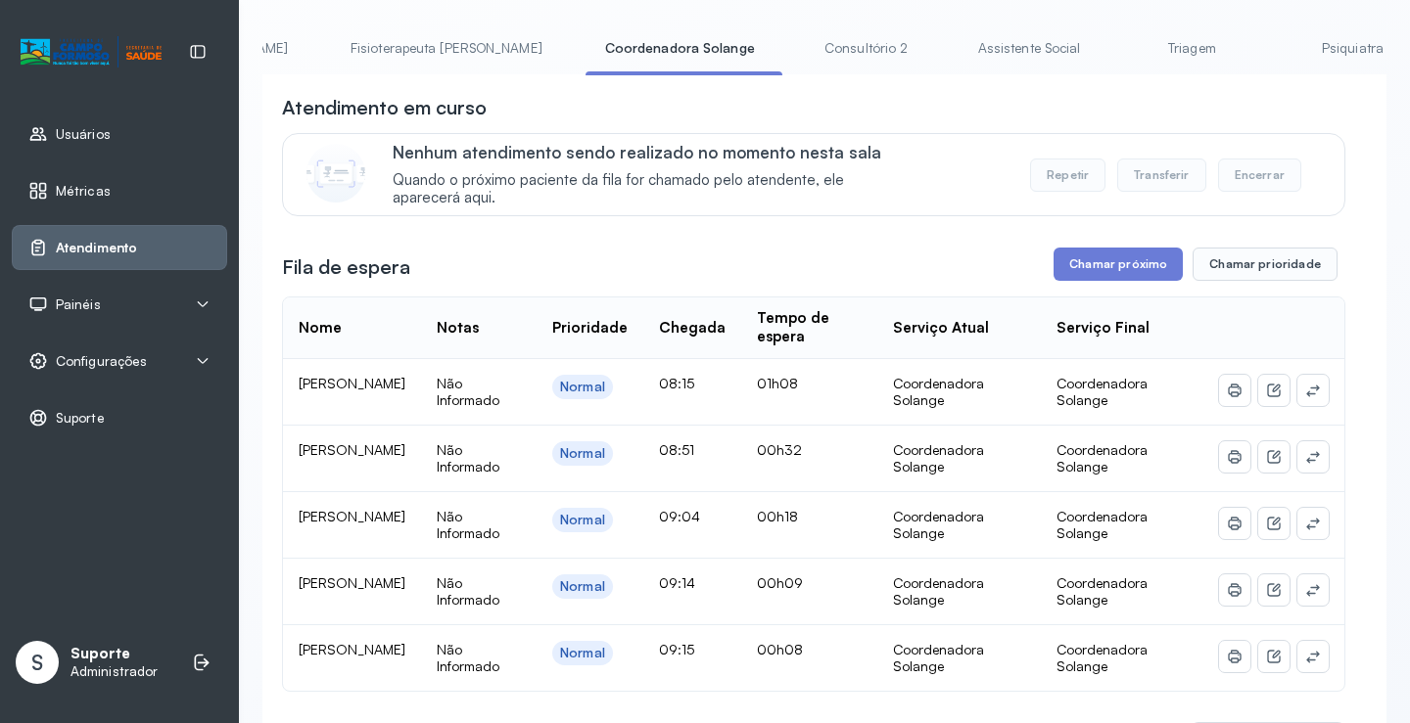
scroll to position [0, 926]
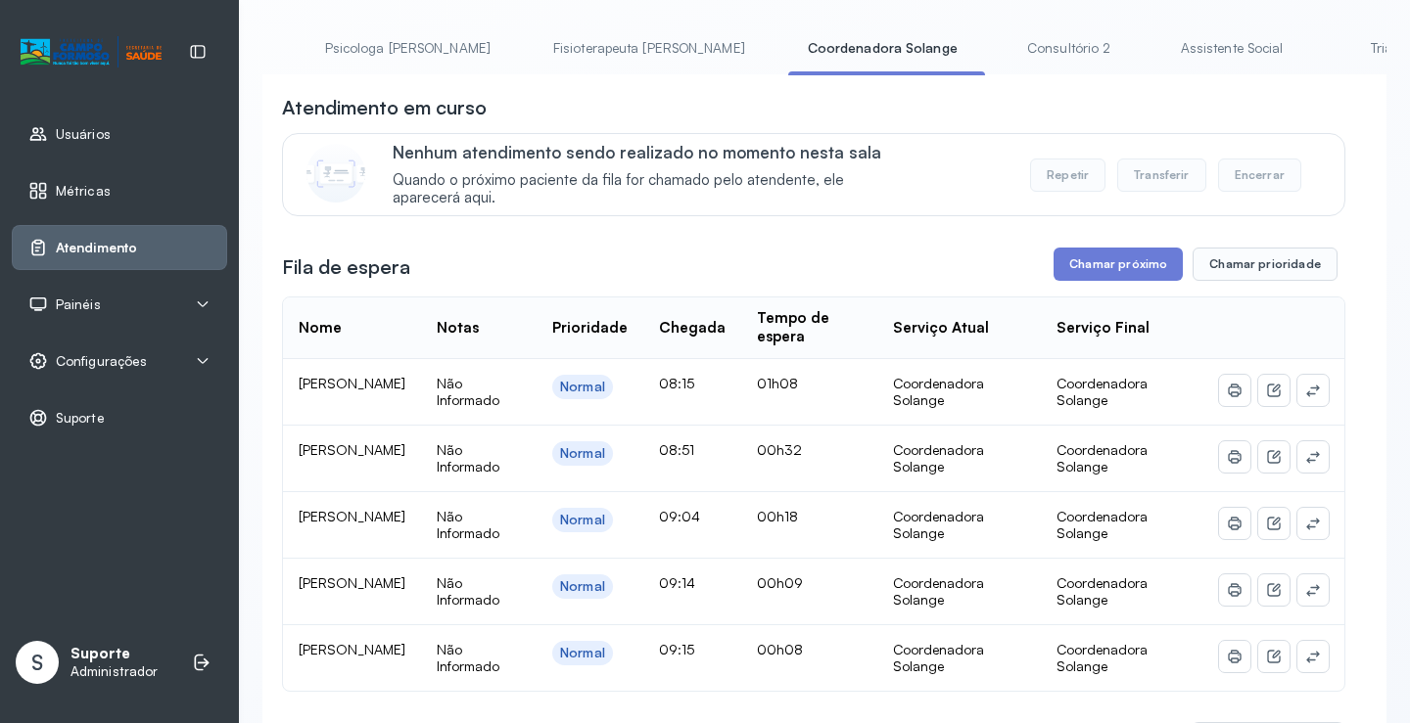
click at [305, 45] on link "Psicologa Alana" at bounding box center [407, 48] width 205 height 32
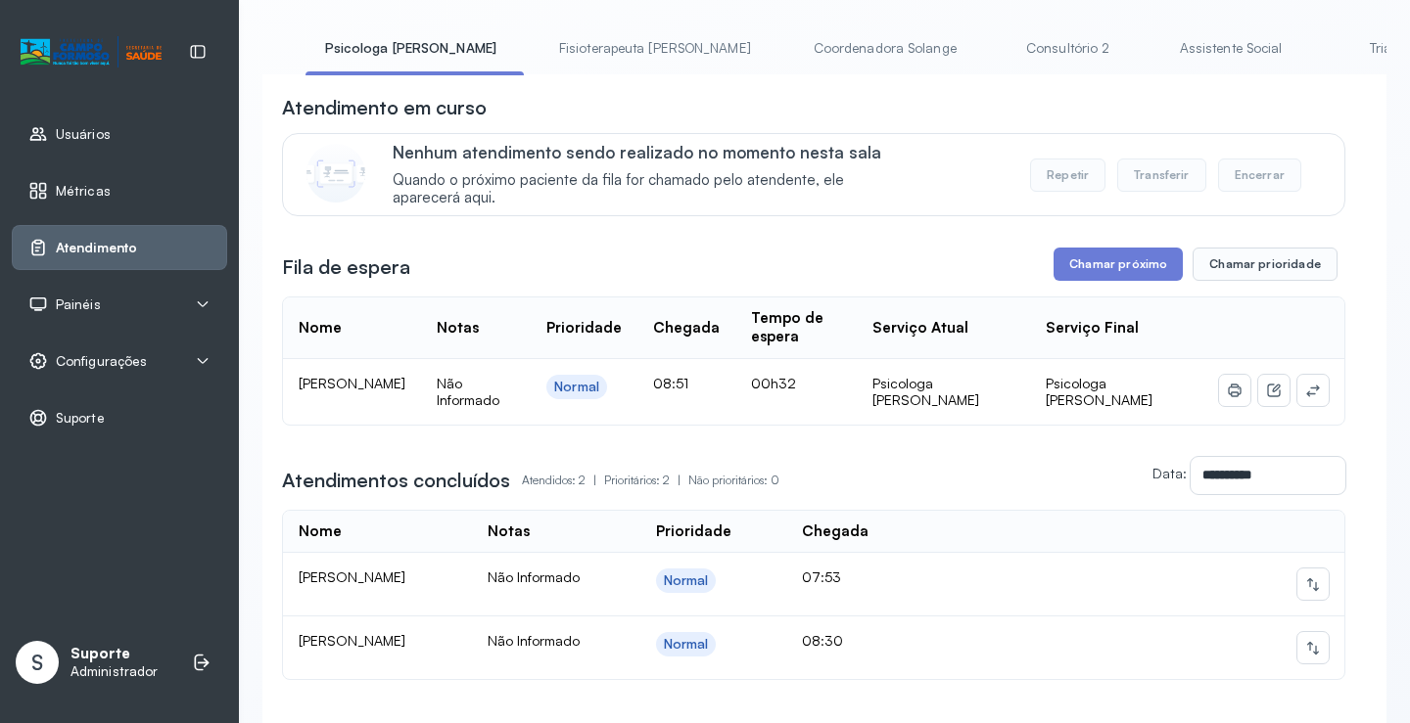
scroll to position [0, 0]
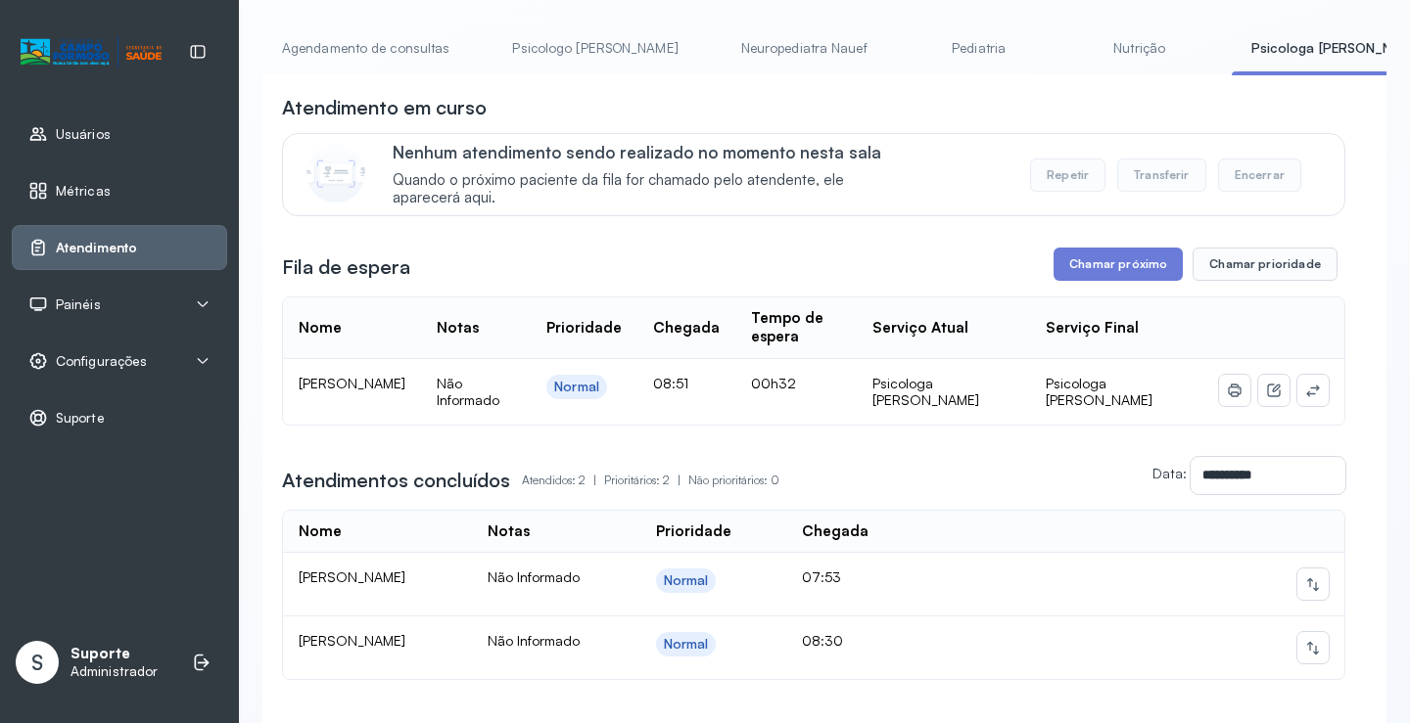
click at [380, 54] on link "Agendamento de consultas" at bounding box center [365, 48] width 207 height 32
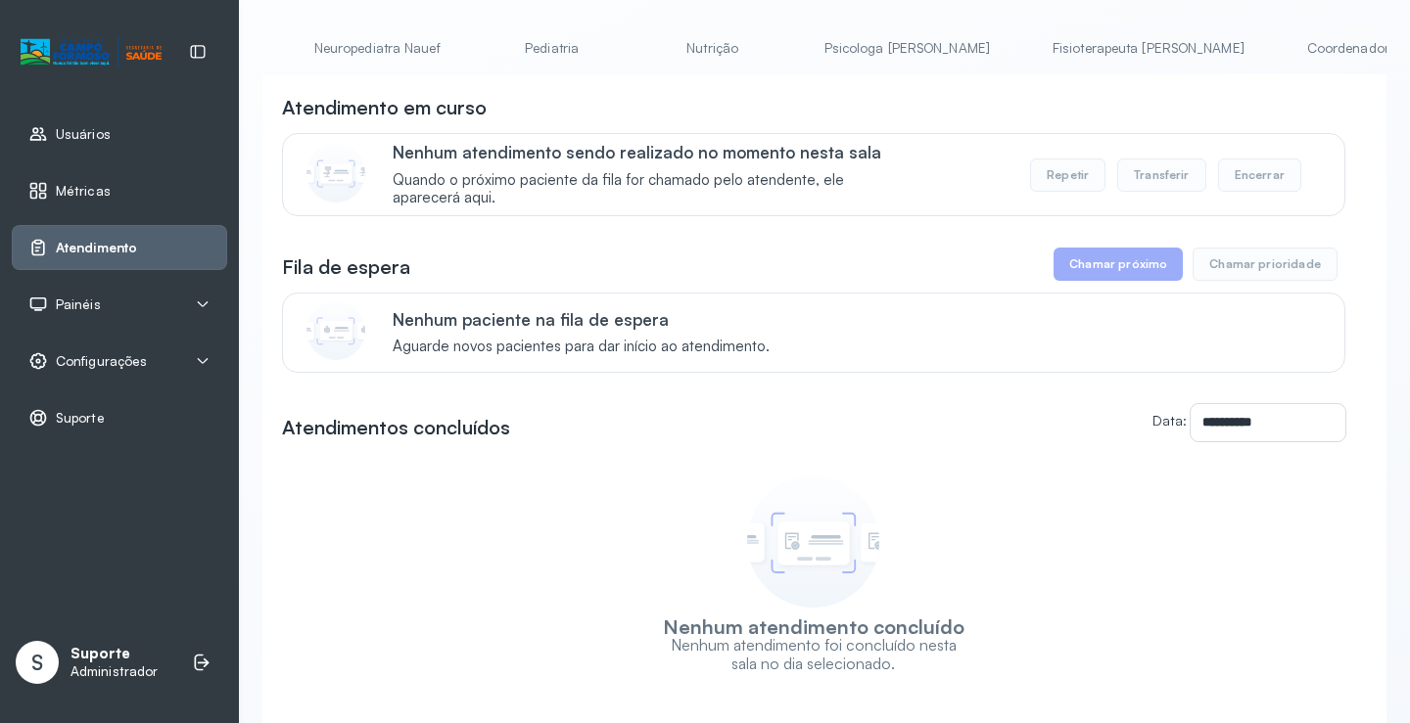
scroll to position [0, 350]
click at [568, 44] on link "Pediatria" at bounding box center [636, 48] width 137 height 32
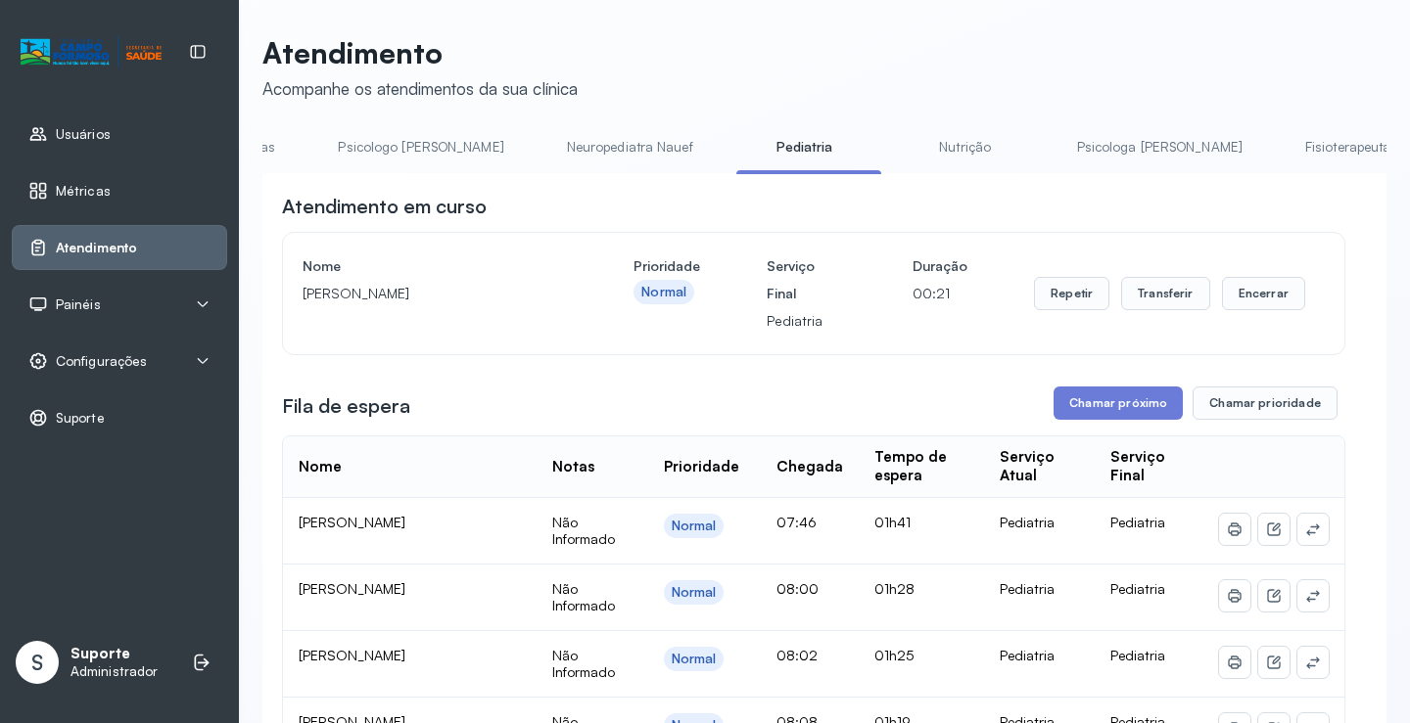
scroll to position [0, 0]
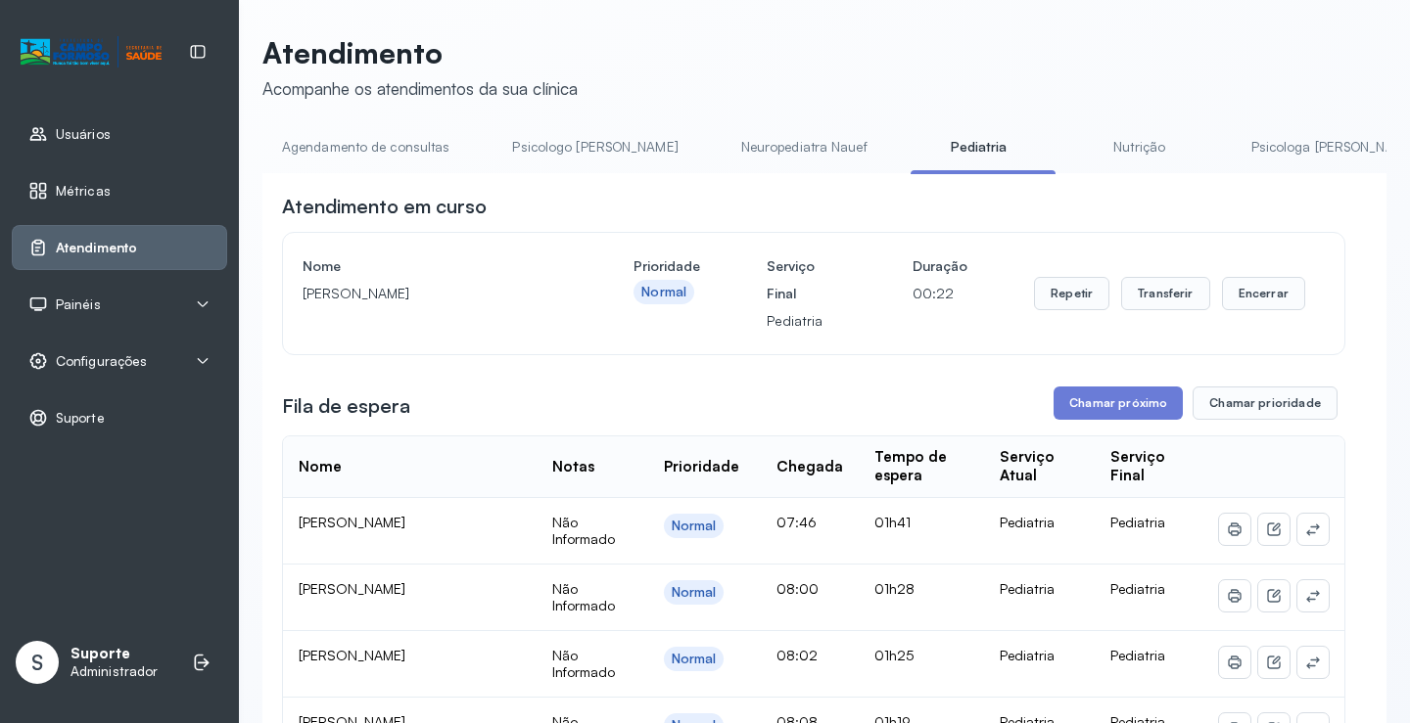
click at [342, 149] on link "Agendamento de consultas" at bounding box center [365, 147] width 207 height 32
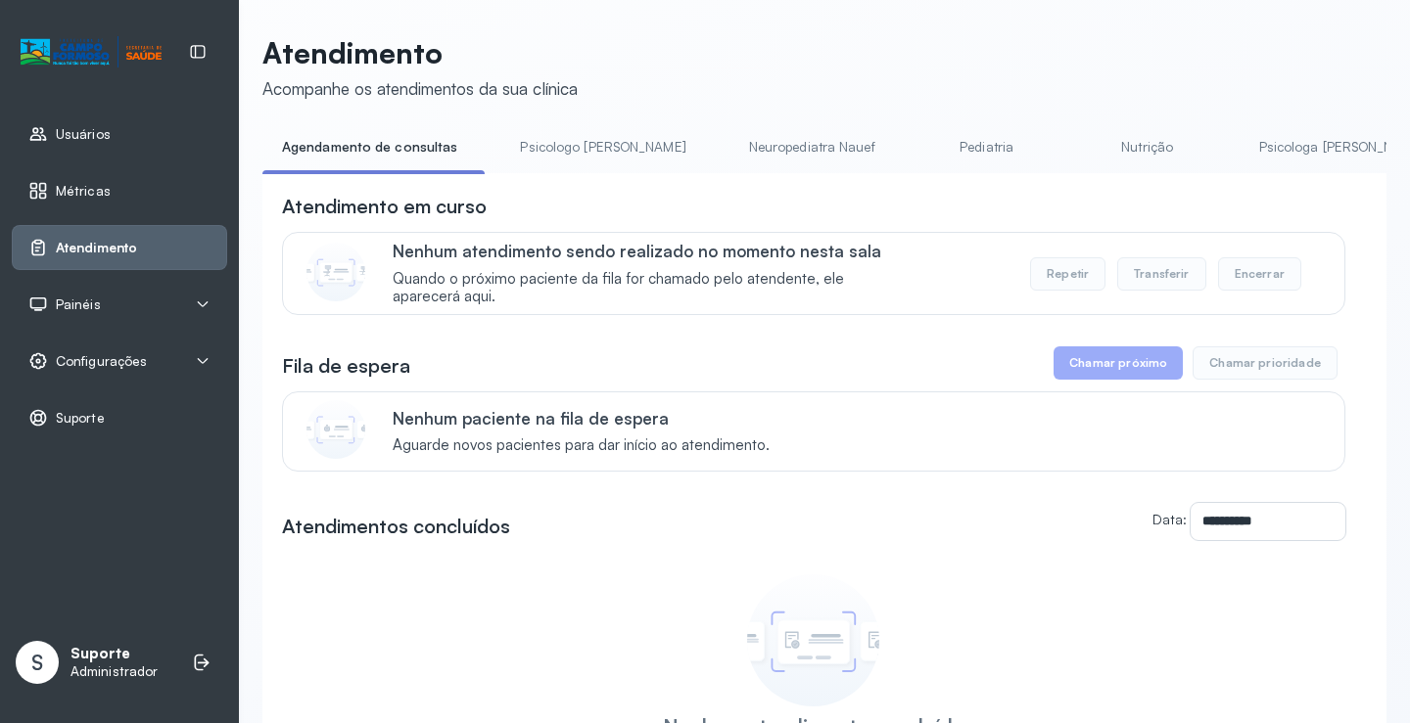
click at [1241, 145] on link "Psicologa Alana" at bounding box center [1341, 147] width 205 height 32
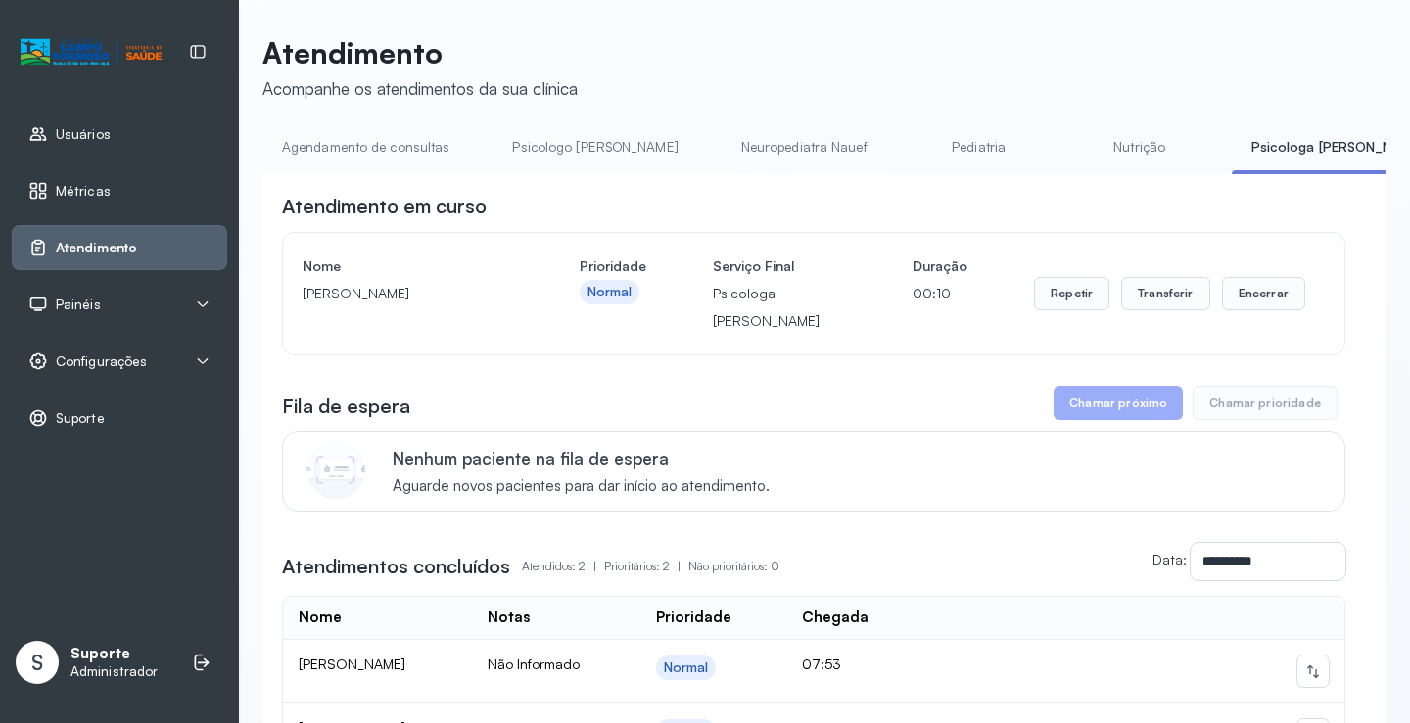
click at [584, 145] on link "Psicologo Pedro" at bounding box center [594, 147] width 205 height 32
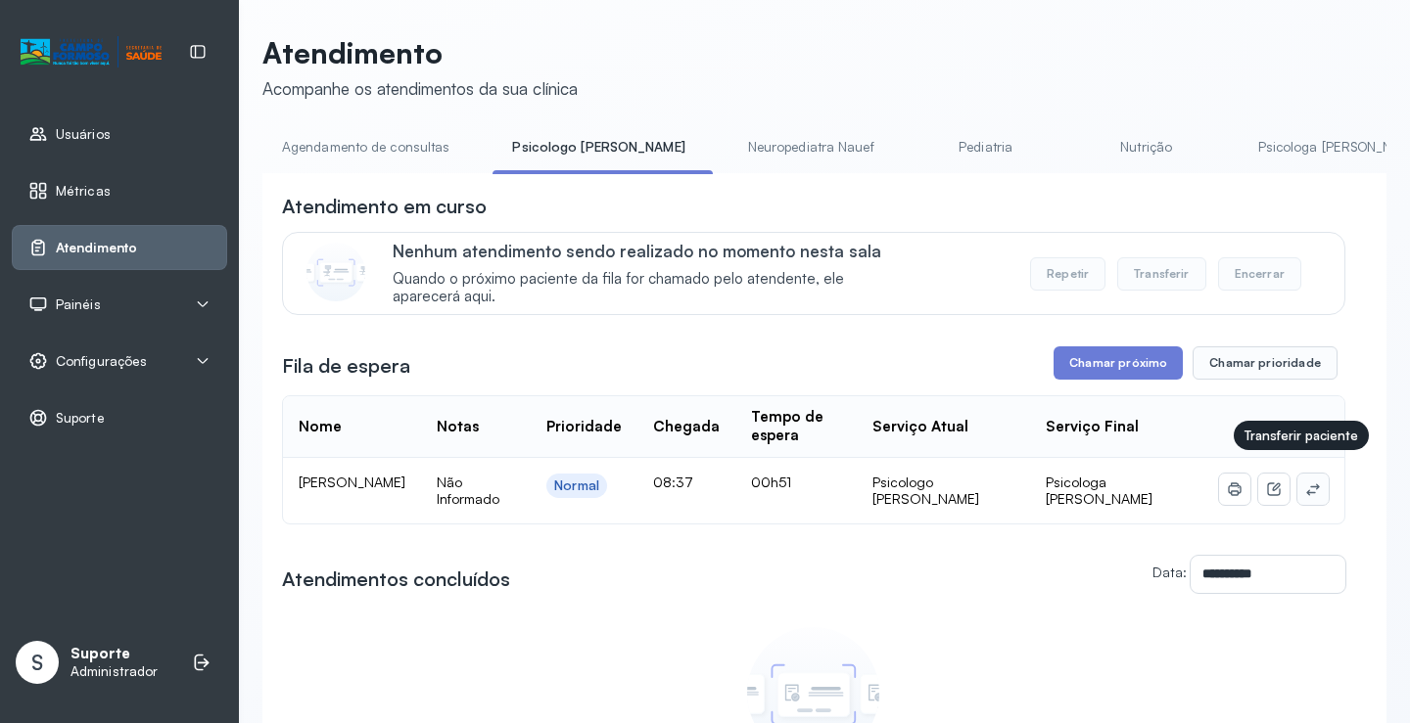
click at [1297, 475] on button at bounding box center [1312, 489] width 31 height 31
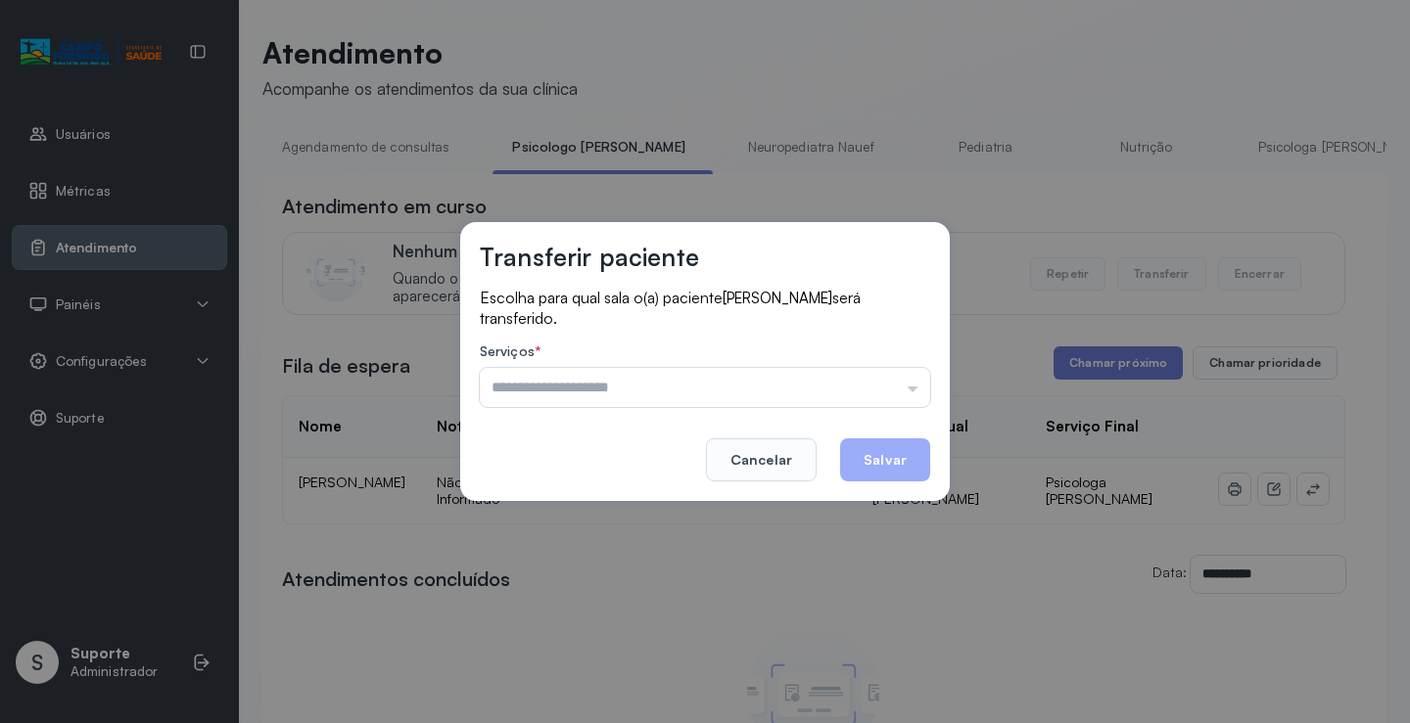
drag, startPoint x: 881, startPoint y: 378, endPoint x: 791, endPoint y: 414, distance: 97.1
click at [879, 378] on input "text" at bounding box center [705, 387] width 450 height 39
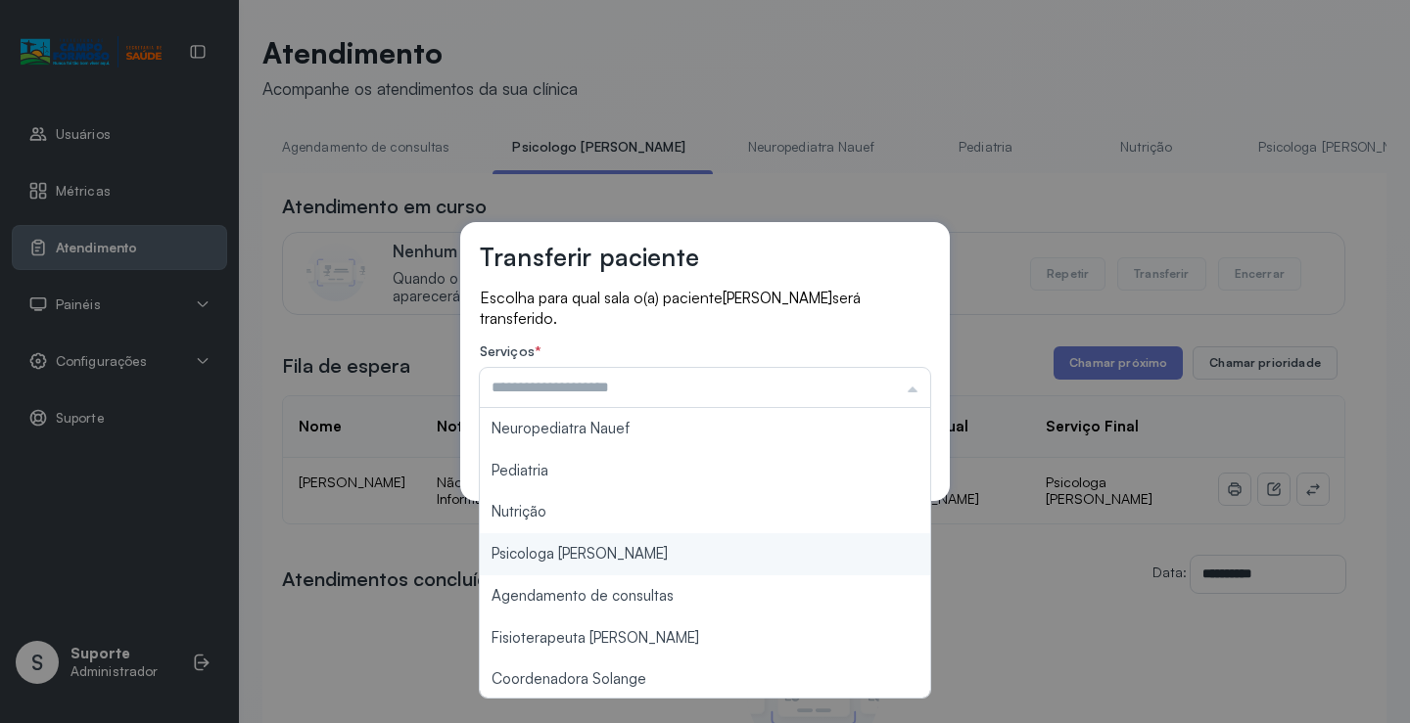
type input "**********"
drag, startPoint x: 616, startPoint y: 555, endPoint x: 856, endPoint y: 450, distance: 262.6
click at [616, 554] on div "**********" at bounding box center [705, 361] width 1410 height 723
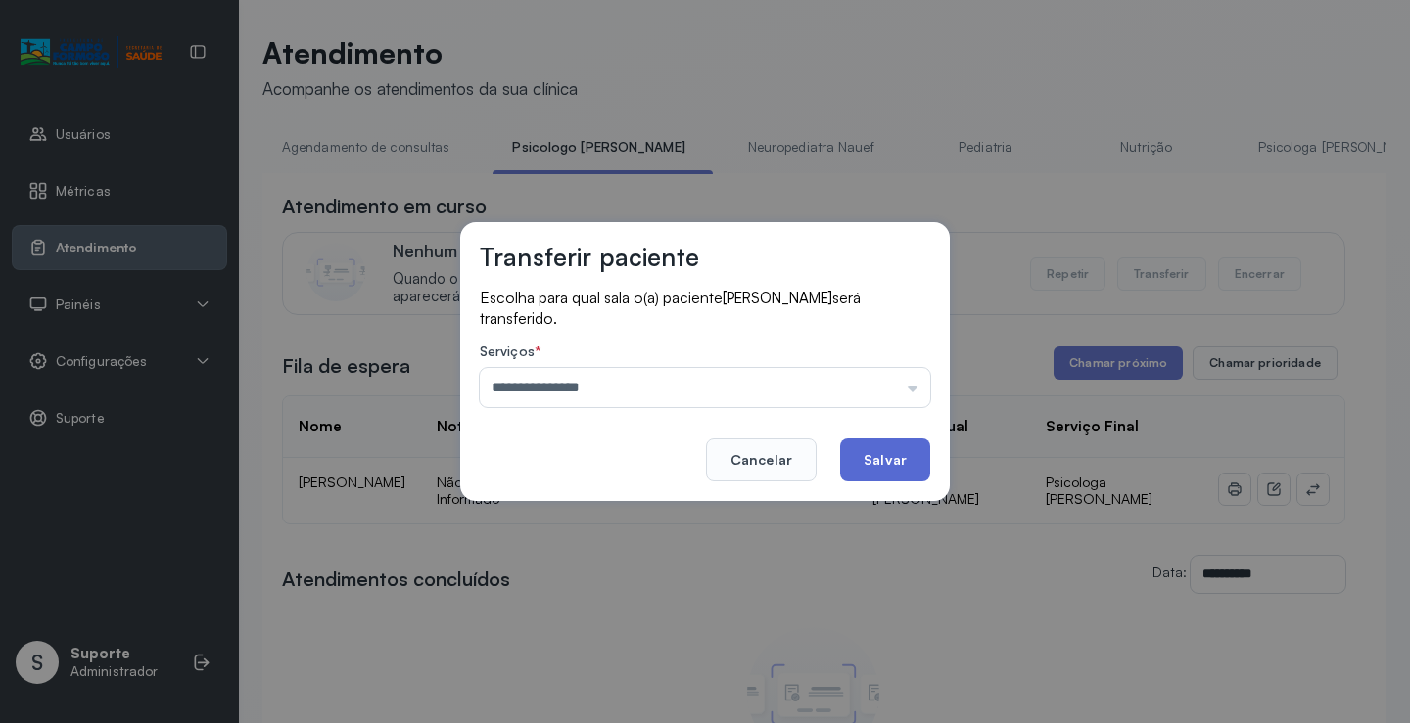
drag, startPoint x: 888, startPoint y: 447, endPoint x: 686, endPoint y: 373, distance: 214.9
click at [887, 447] on button "Salvar" at bounding box center [885, 460] width 90 height 43
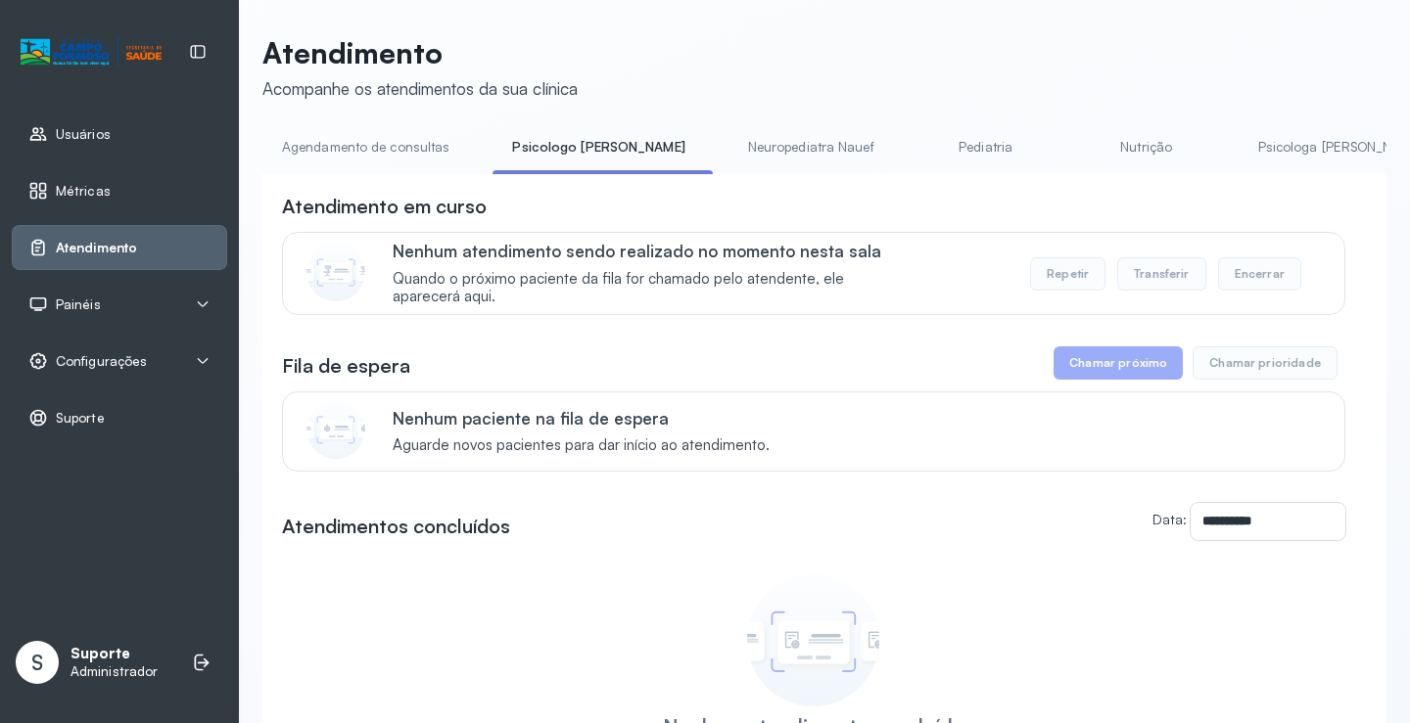
click at [1238, 141] on link "Psicologa Alana" at bounding box center [1340, 147] width 205 height 32
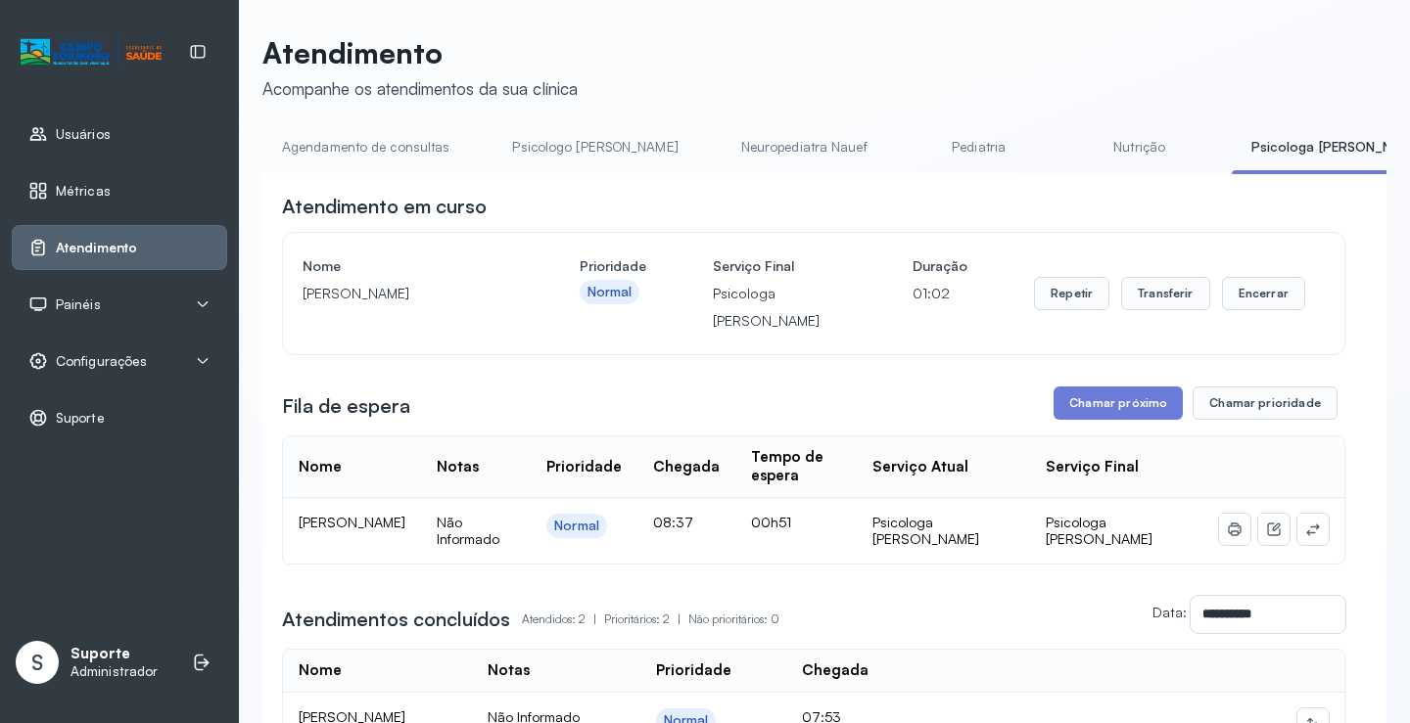
click at [383, 147] on link "Agendamento de consultas" at bounding box center [365, 147] width 207 height 32
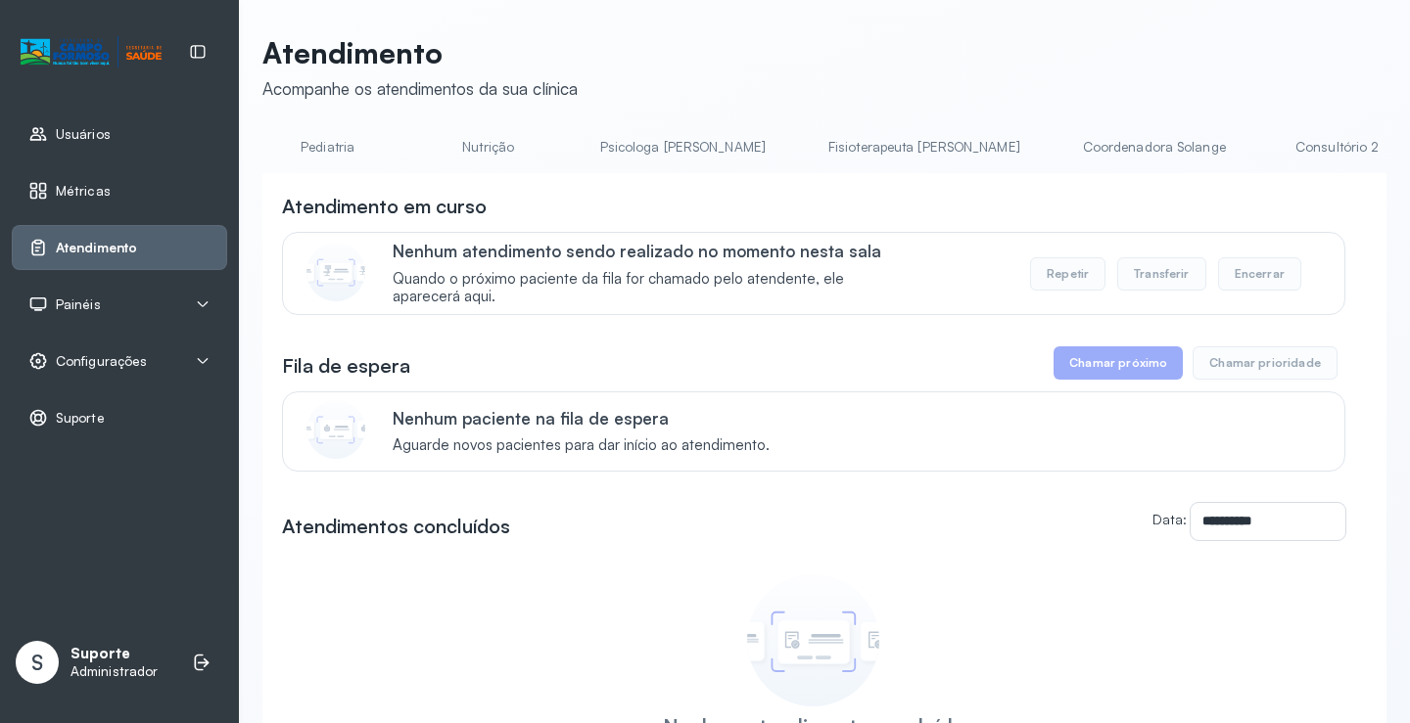
scroll to position [0, 663]
click at [1059, 154] on link "Coordenadora Solange" at bounding box center [1150, 147] width 182 height 32
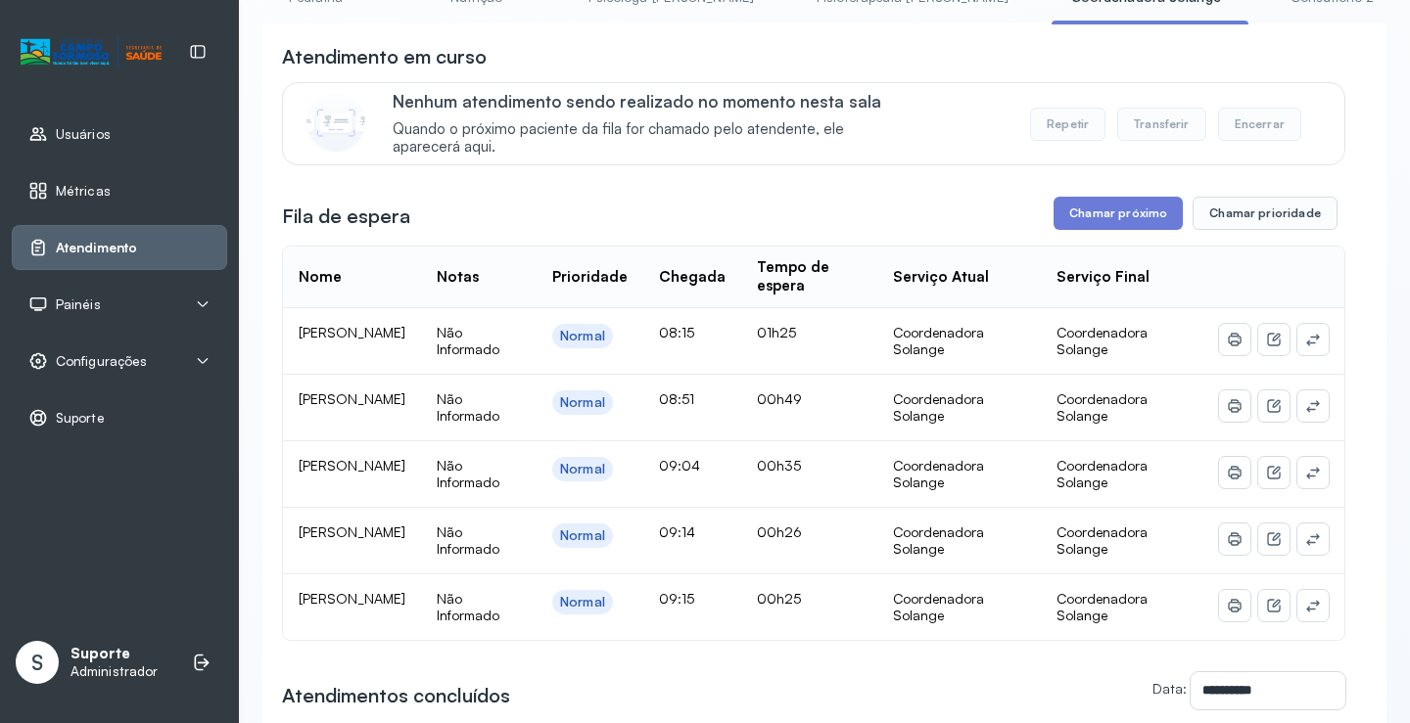
scroll to position [196, 0]
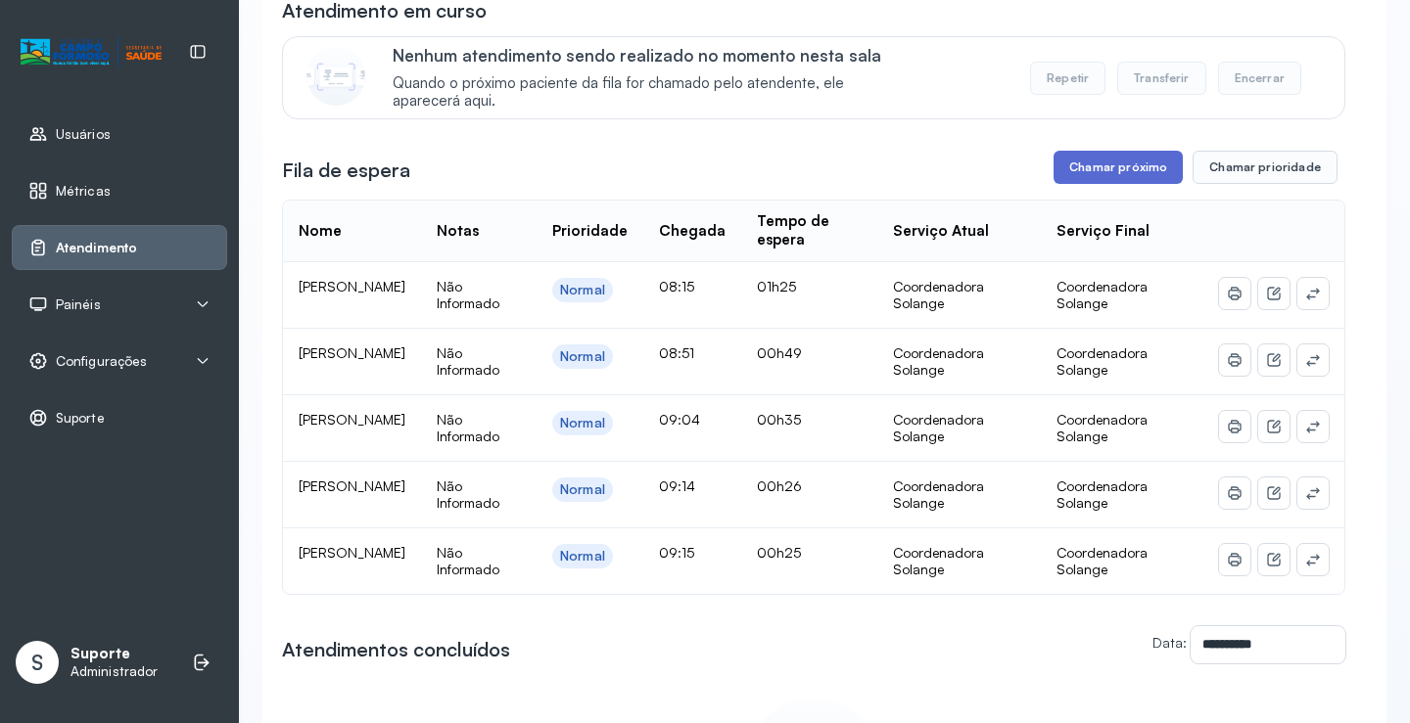
click at [1118, 157] on button "Chamar próximo" at bounding box center [1117, 167] width 129 height 33
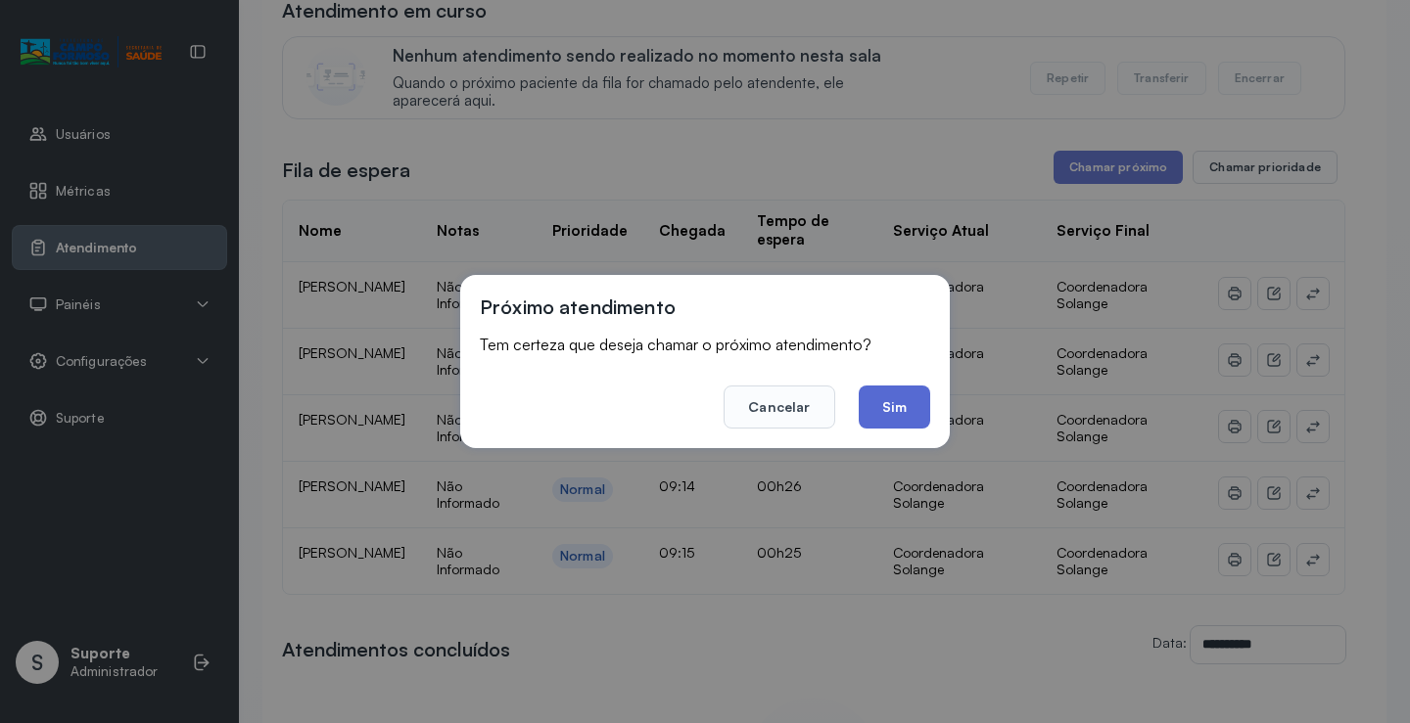
click at [908, 394] on button "Sim" at bounding box center [893, 407] width 71 height 43
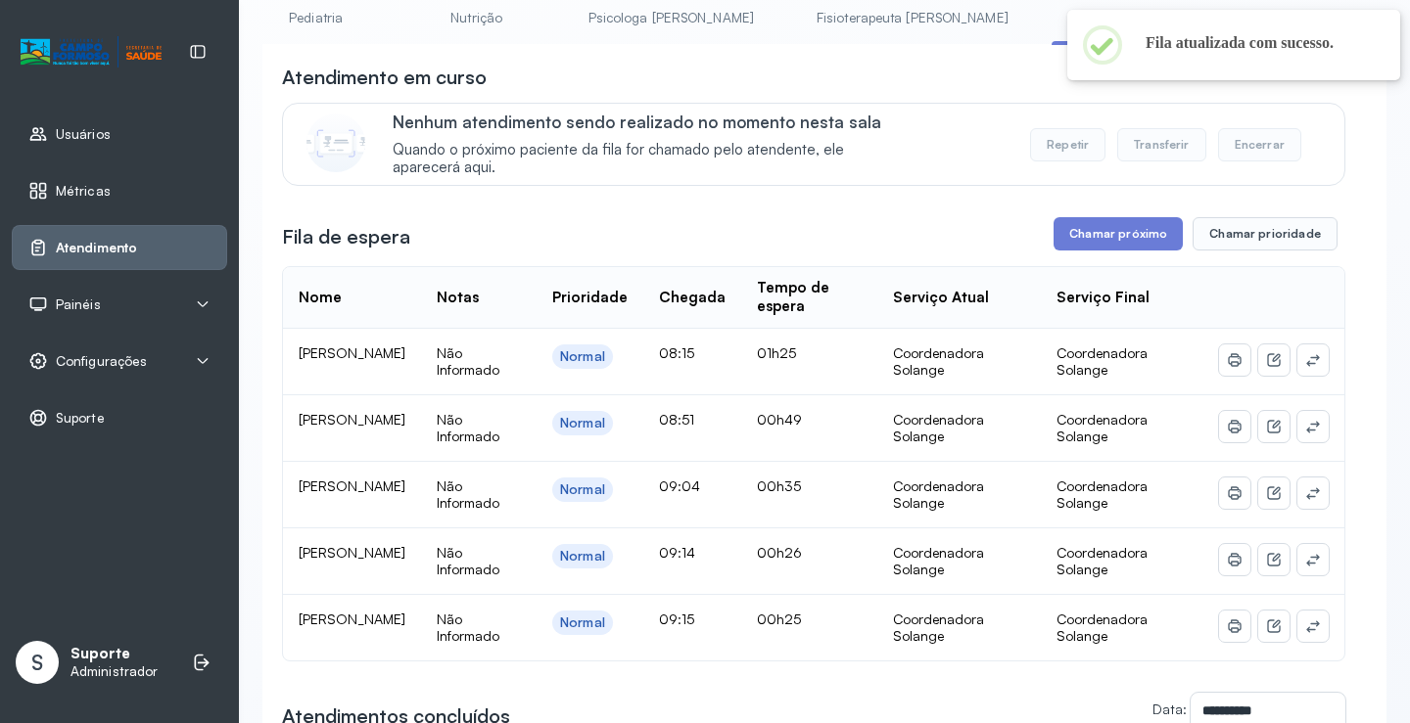
scroll to position [0, 0]
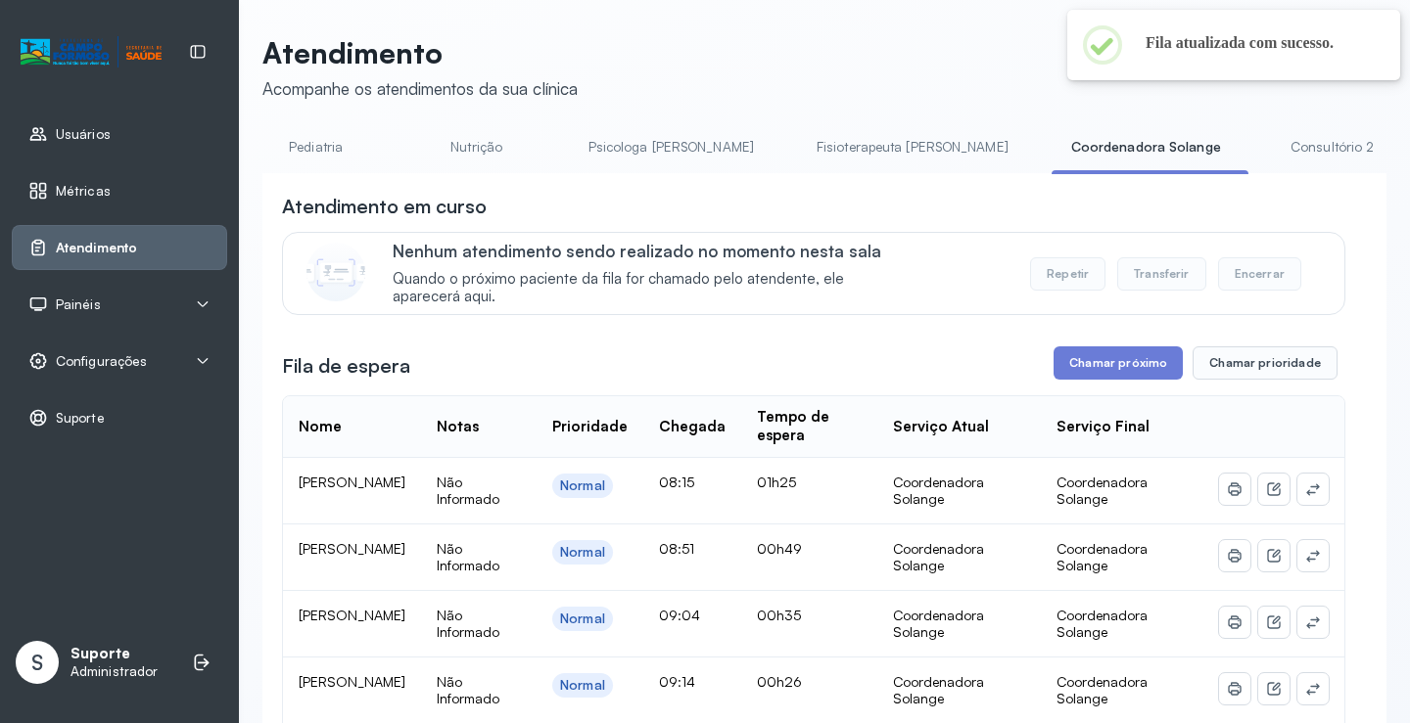
click at [1264, 145] on link "Consultório 2" at bounding box center [1332, 147] width 137 height 32
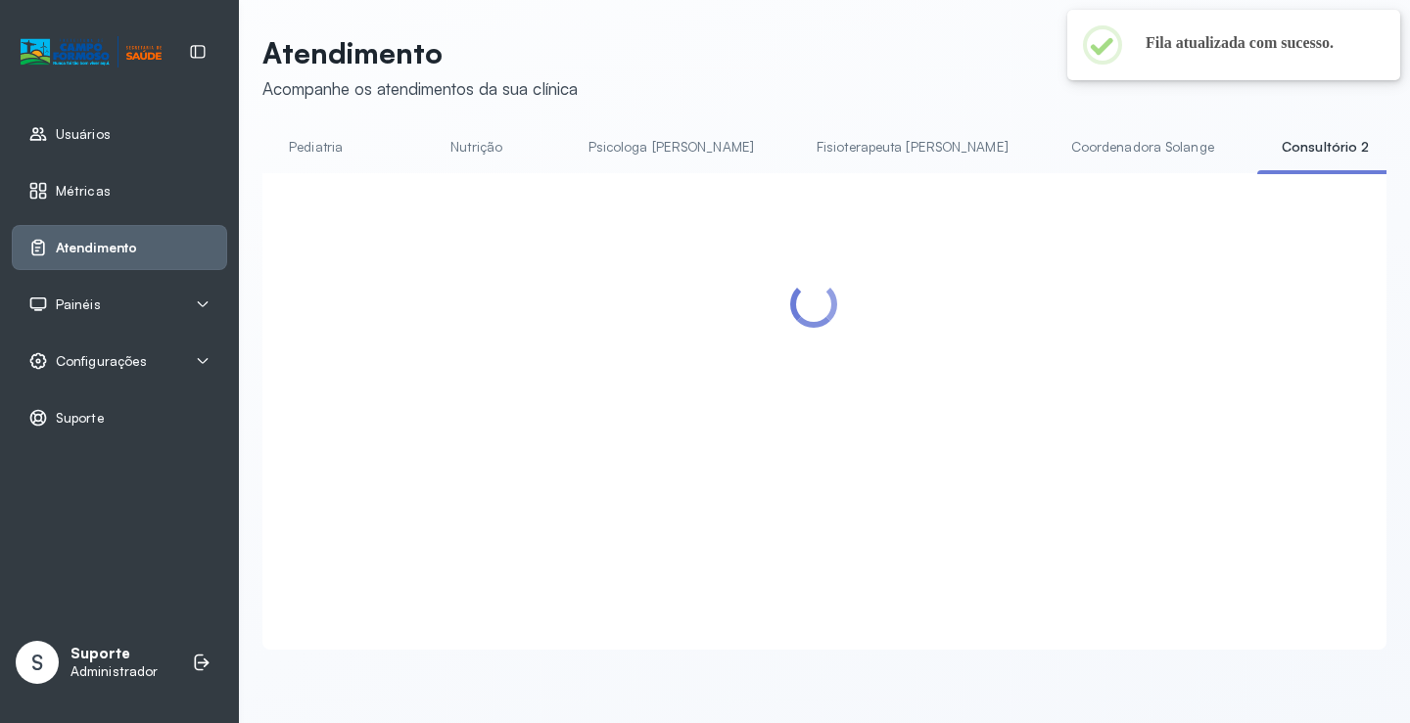
click at [1051, 153] on link "Coordenadora Solange" at bounding box center [1142, 147] width 182 height 32
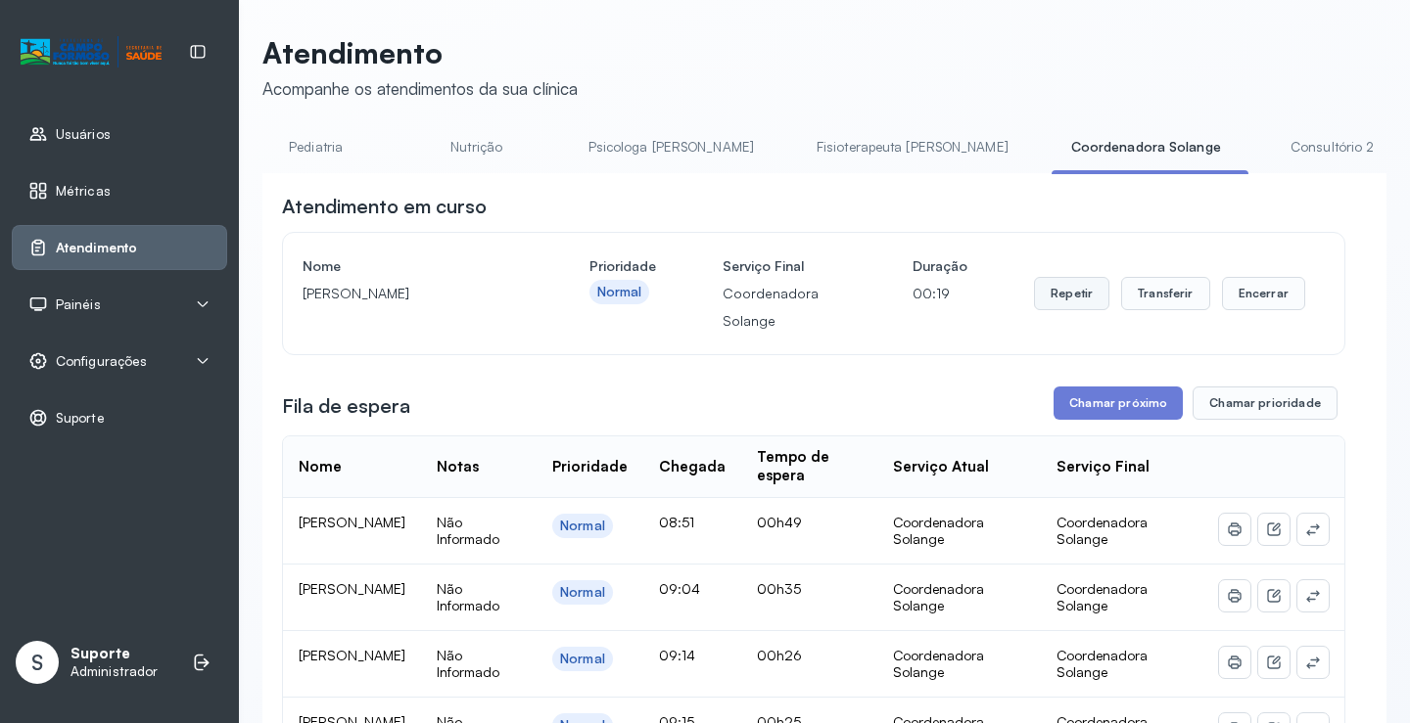
click at [1063, 292] on button "Repetir" at bounding box center [1071, 293] width 75 height 33
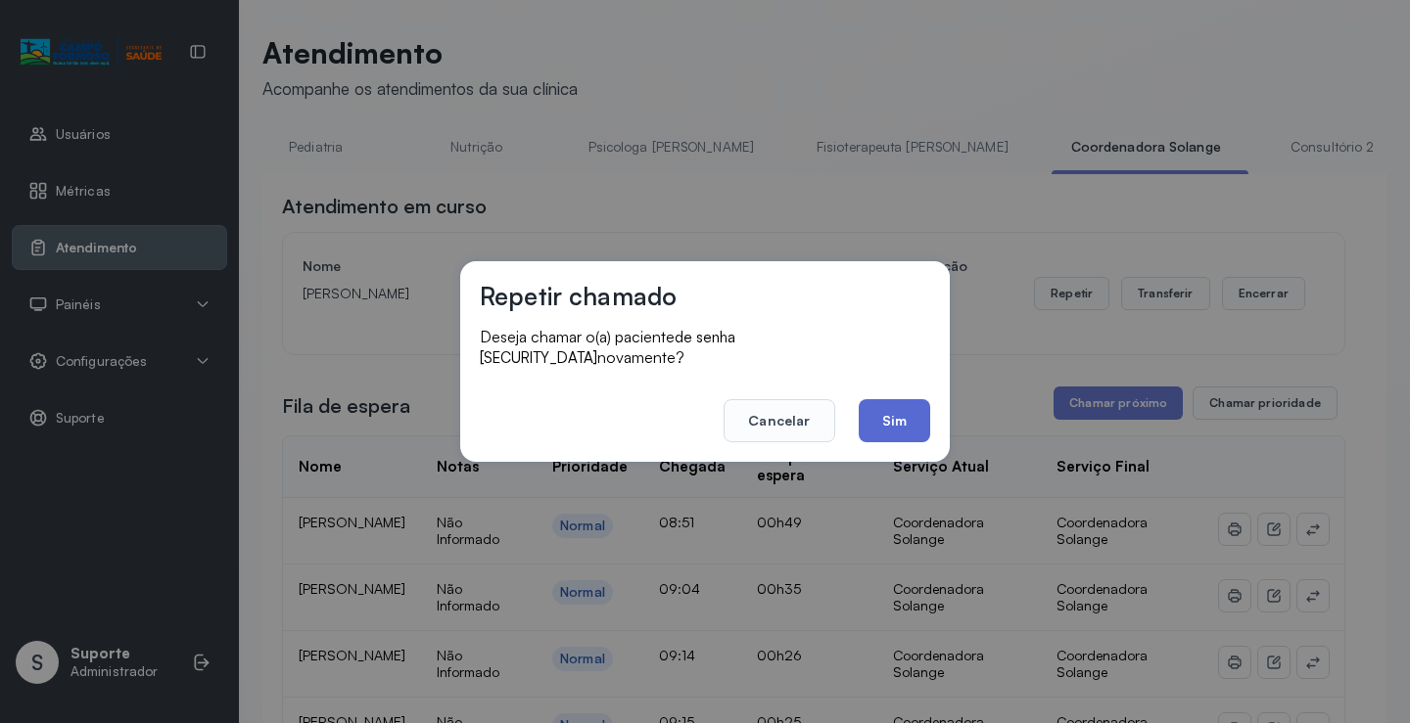
click at [911, 406] on button "Sim" at bounding box center [893, 420] width 71 height 43
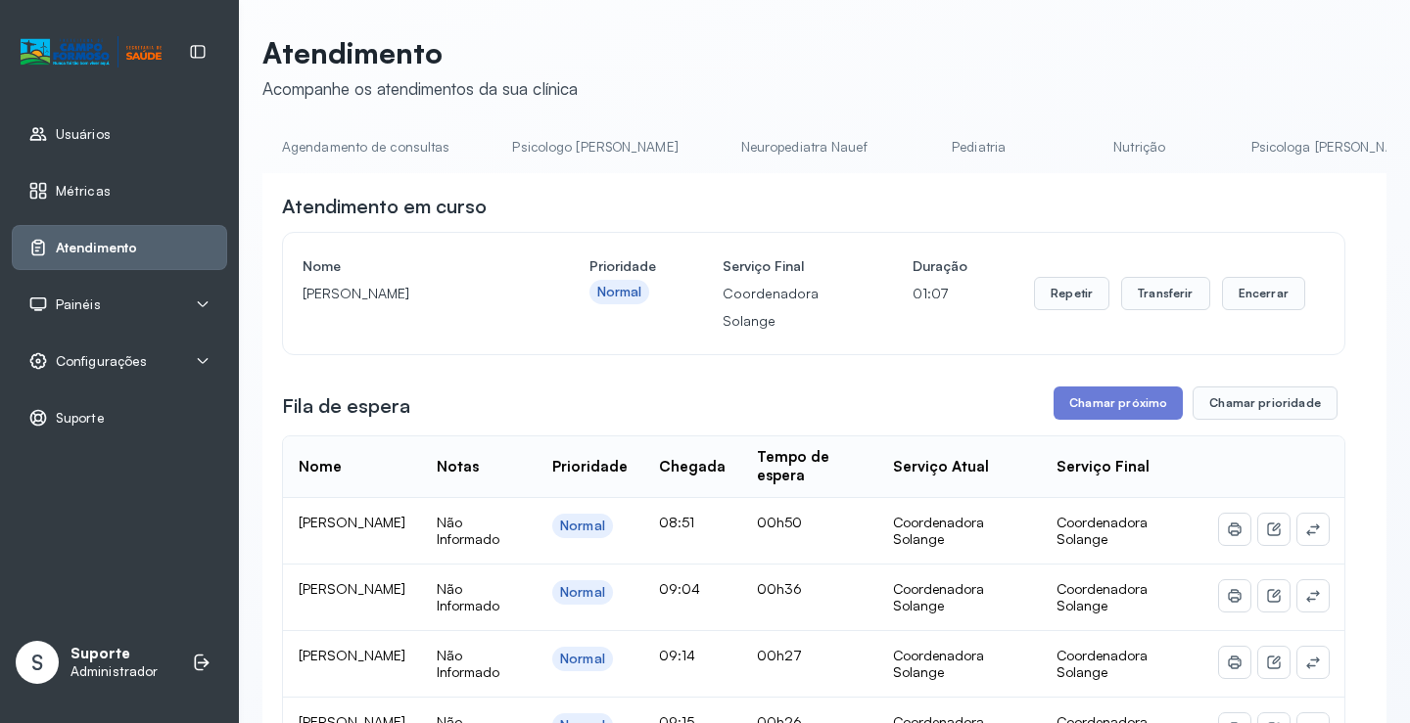
click at [340, 159] on link "Agendamento de consultas" at bounding box center [365, 147] width 207 height 32
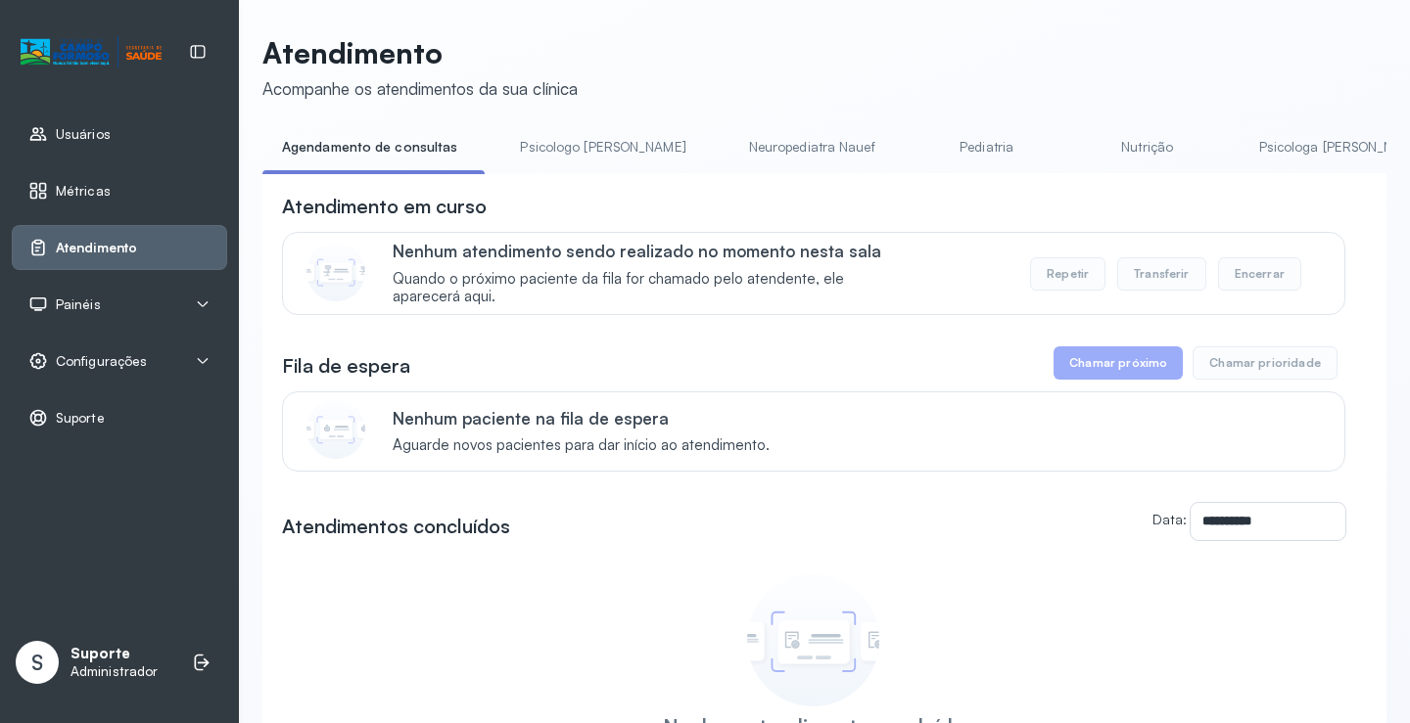
click at [918, 138] on link "Pediatria" at bounding box center [986, 147] width 137 height 32
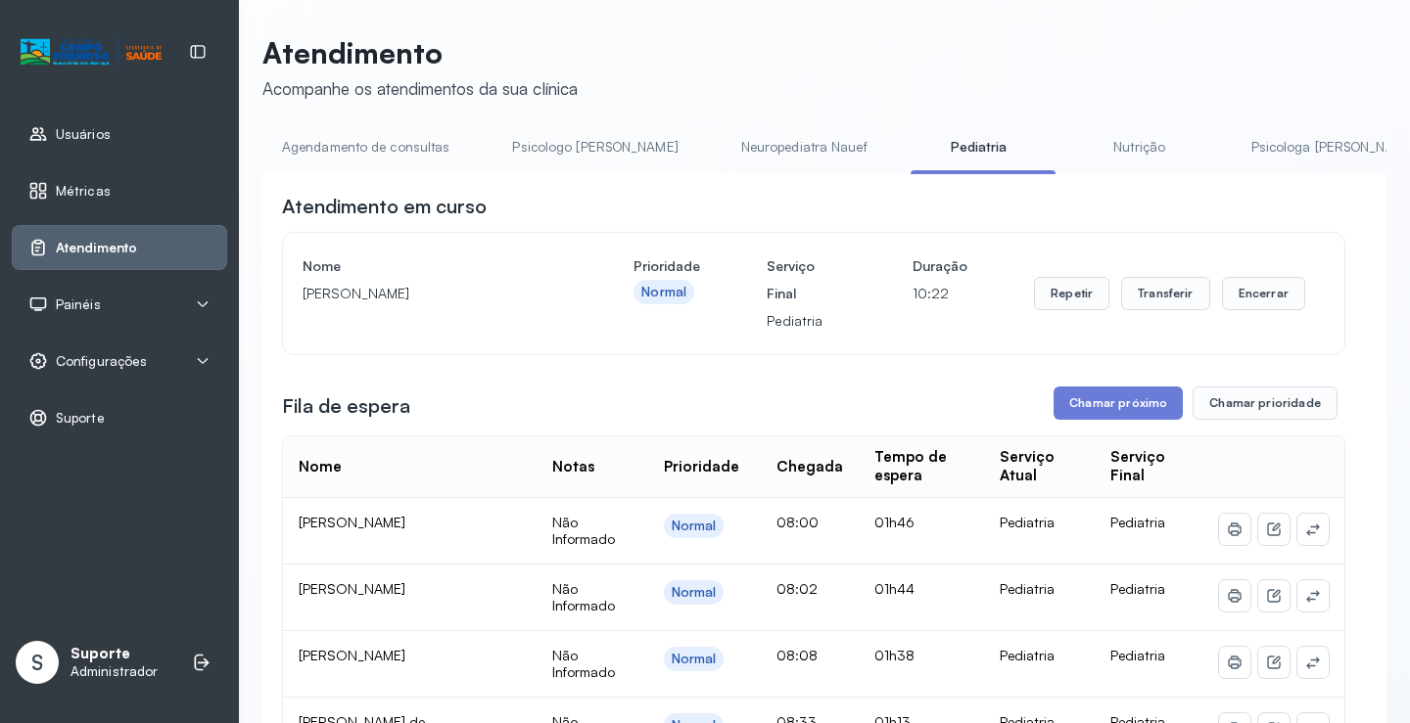
click at [562, 150] on link "Psicologo Pedro" at bounding box center [594, 147] width 205 height 32
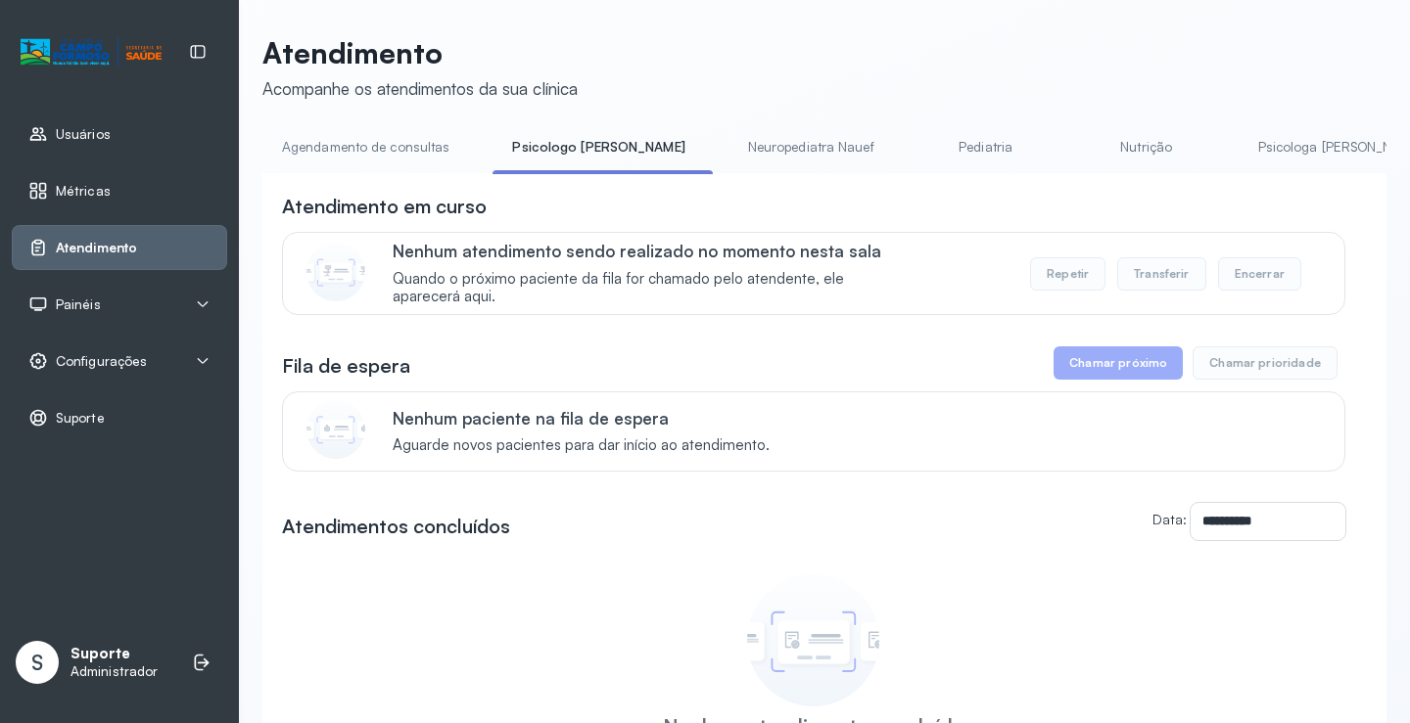
click at [368, 160] on link "Agendamento de consultas" at bounding box center [365, 147] width 207 height 32
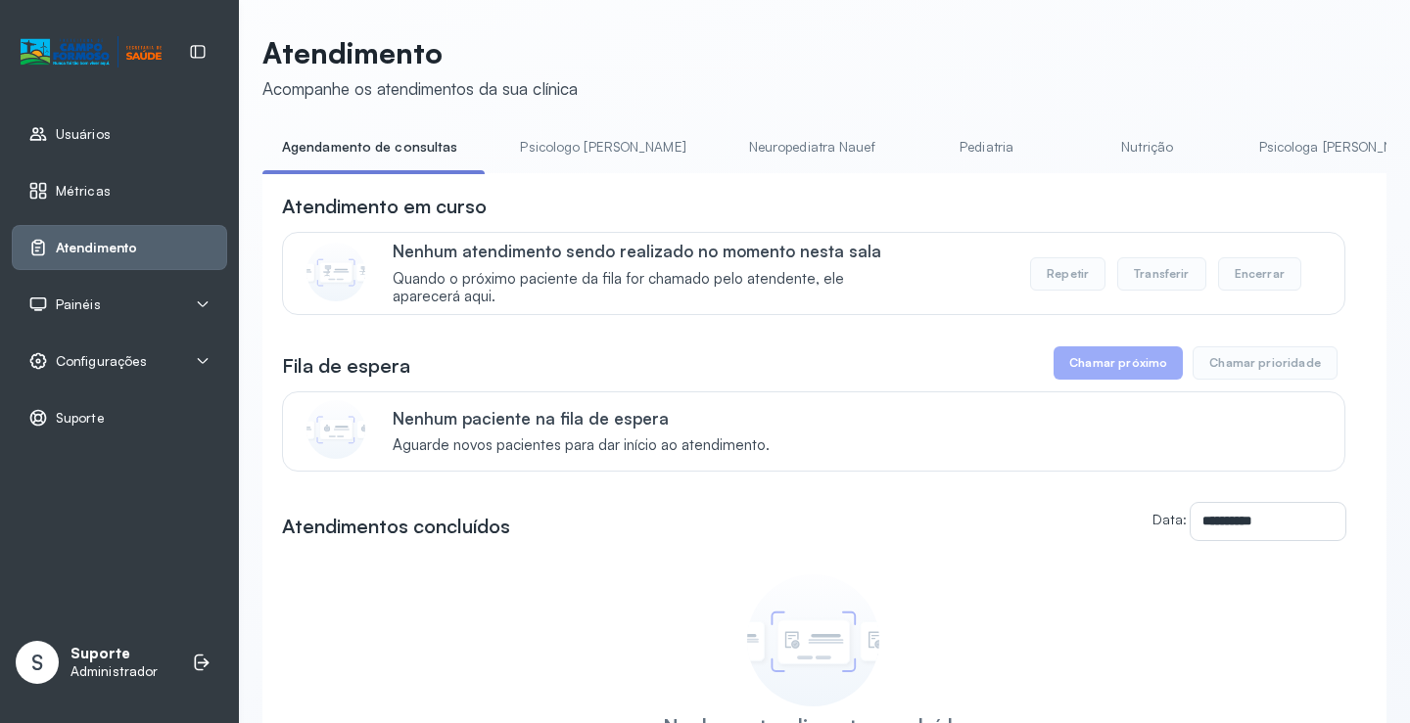
click at [1262, 150] on link "Psicologa Alana" at bounding box center [1341, 147] width 205 height 32
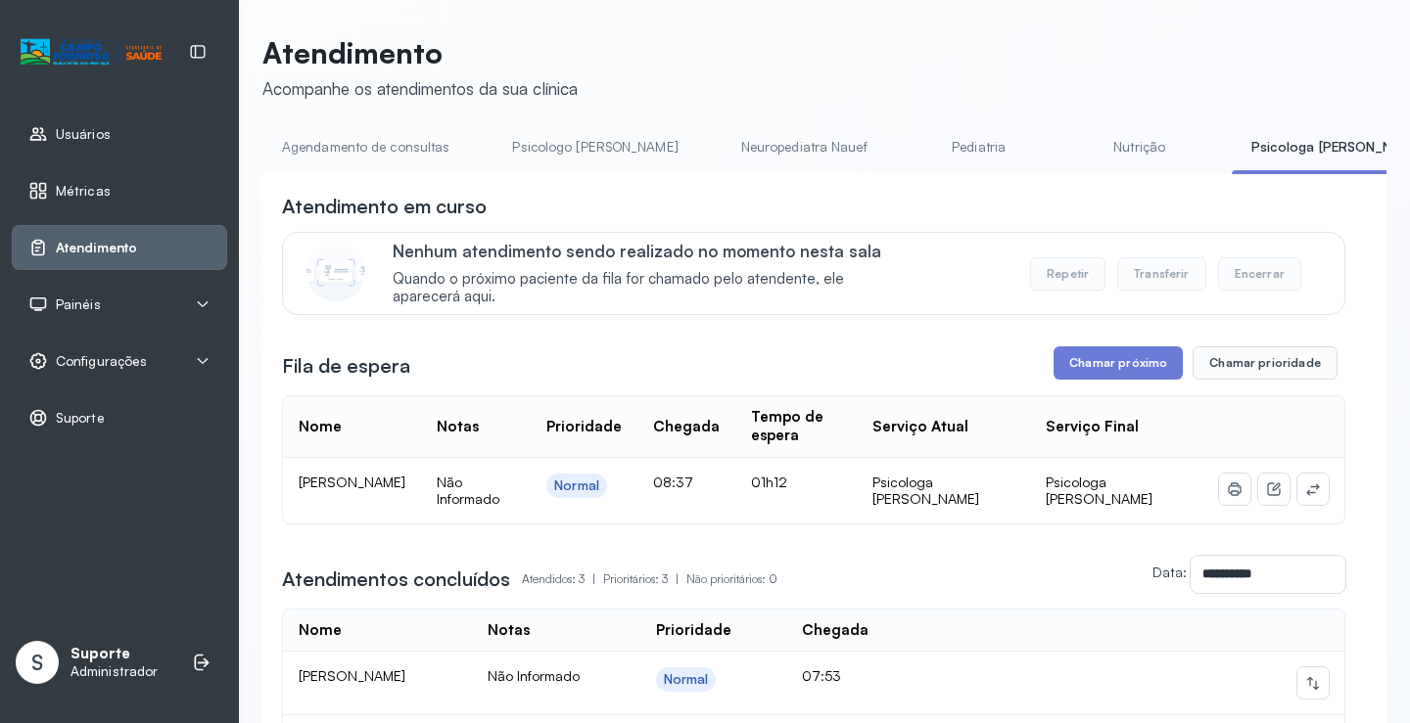
click at [381, 145] on link "Agendamento de consultas" at bounding box center [365, 147] width 207 height 32
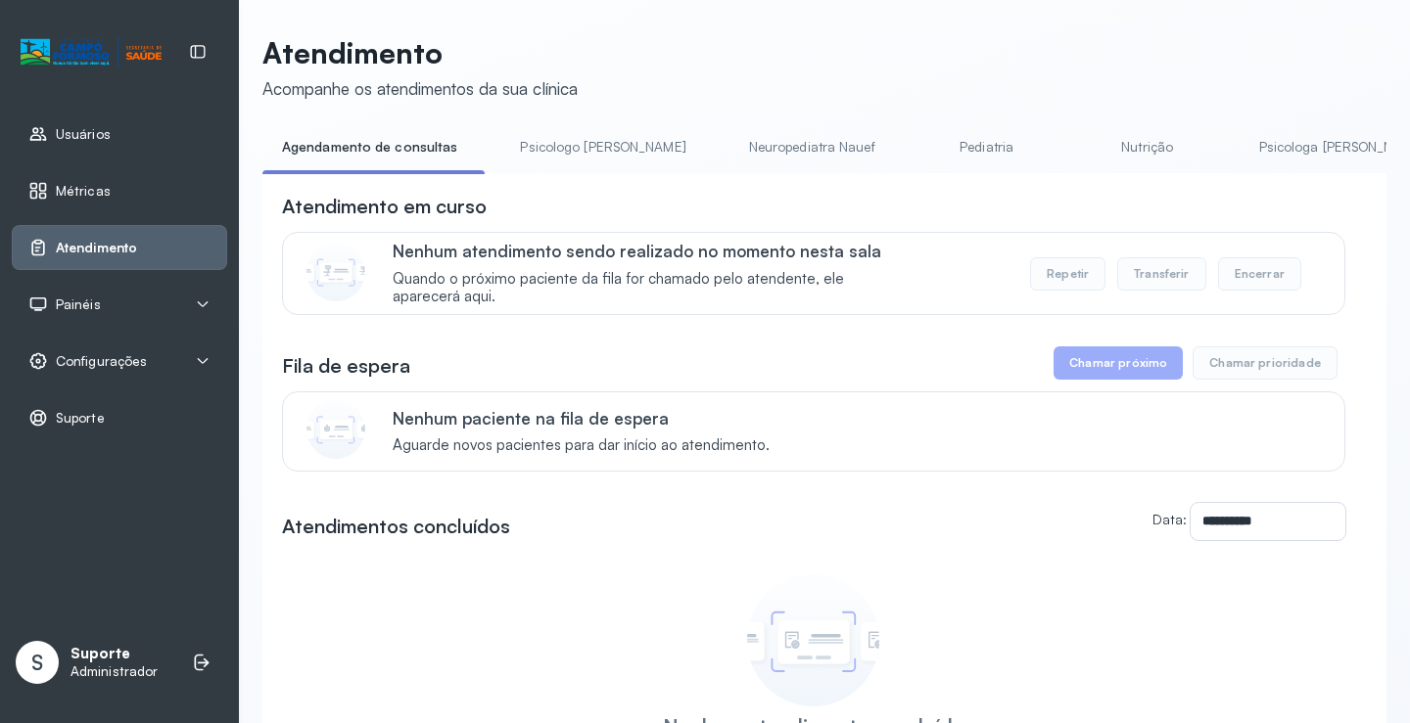
click at [918, 148] on link "Pediatria" at bounding box center [986, 147] width 137 height 32
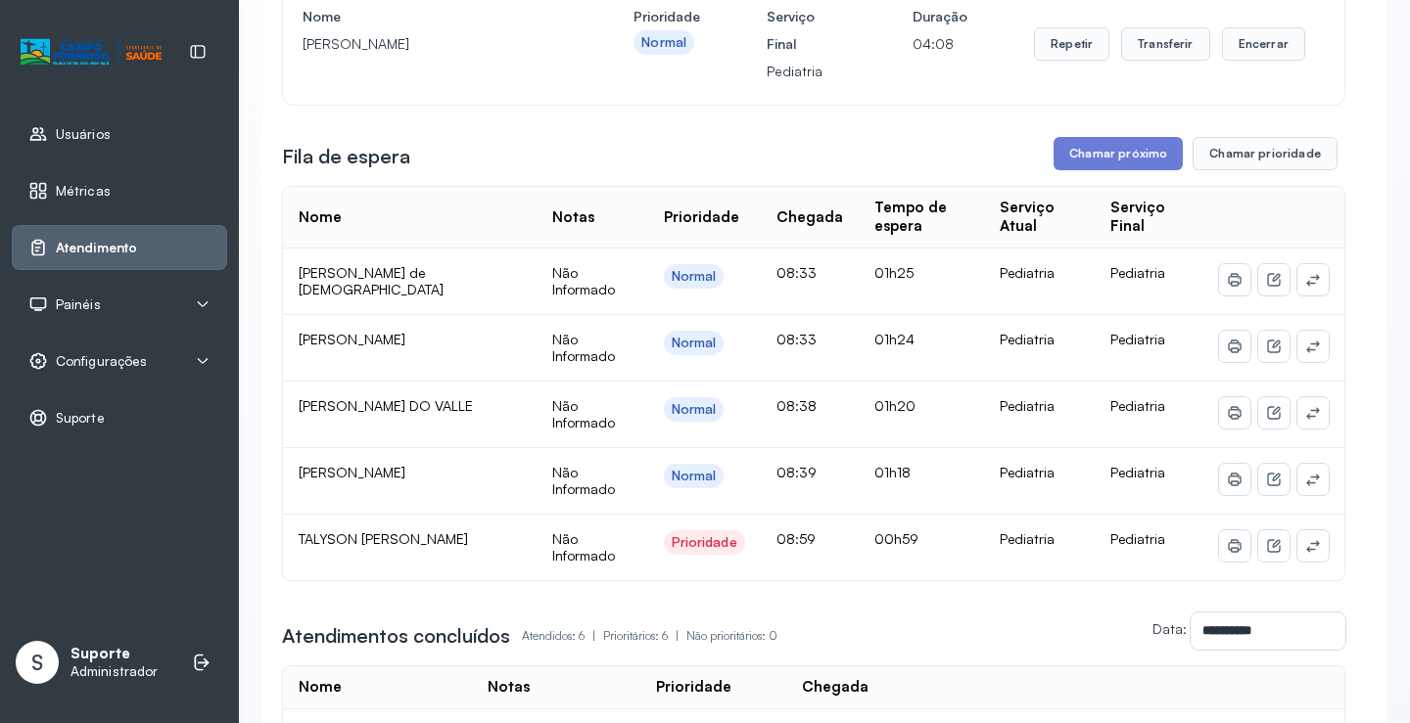
scroll to position [196, 0]
